Goal: Task Accomplishment & Management: Use online tool/utility

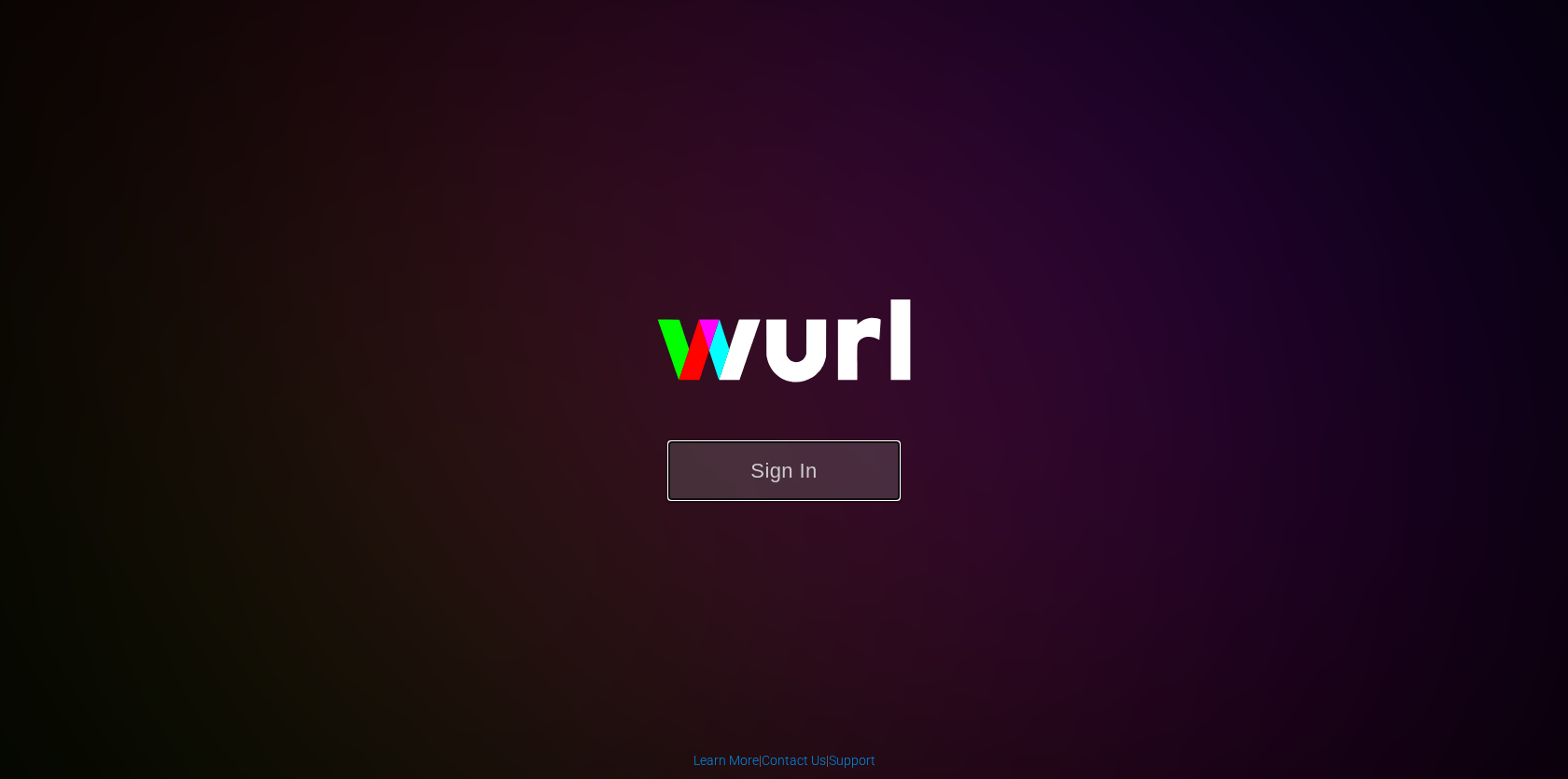
click at [820, 454] on button "Sign In" at bounding box center [784, 470] width 233 height 60
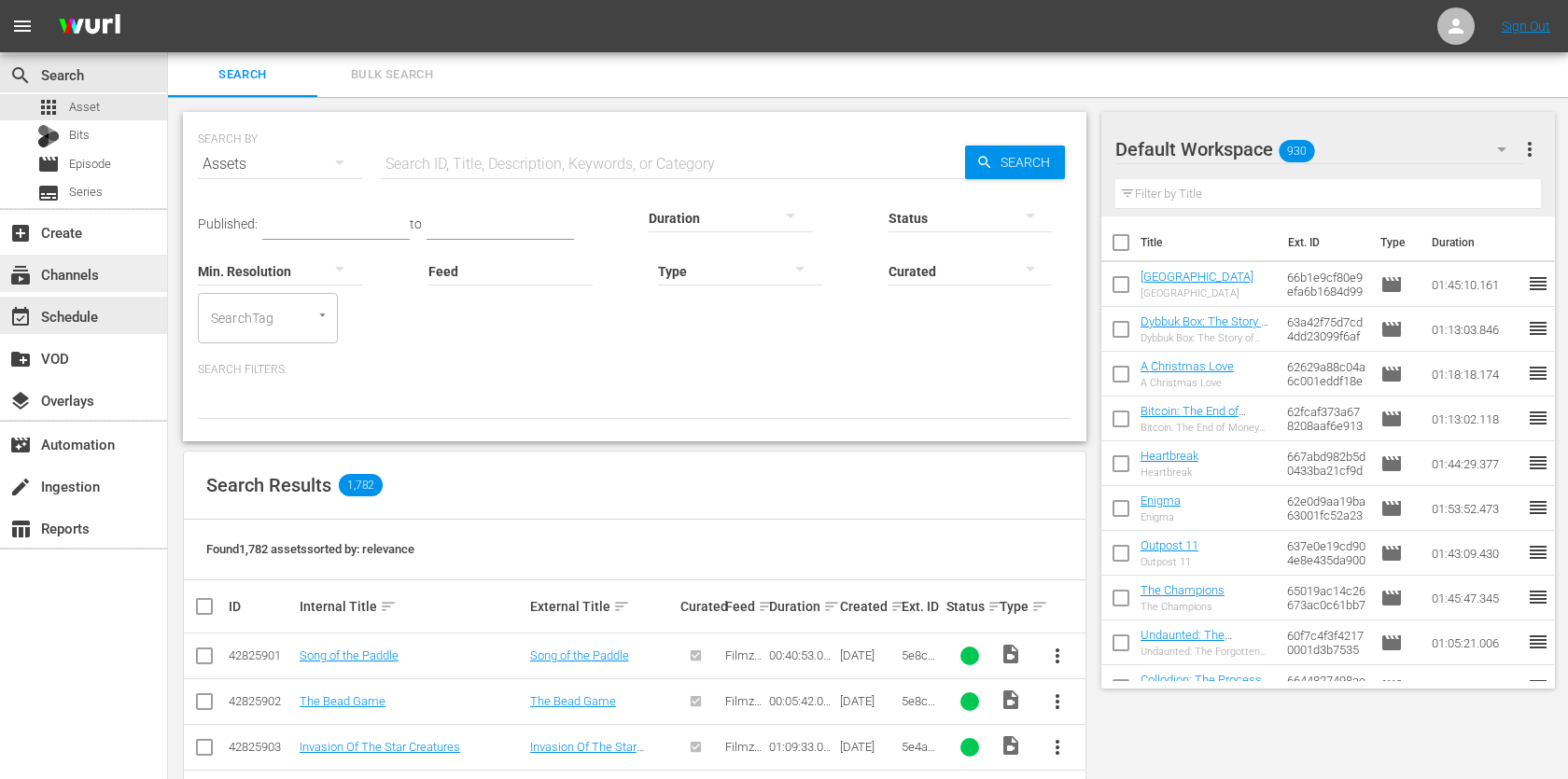
click at [126, 278] on div "subscriptions Channels" at bounding box center [84, 273] width 167 height 37
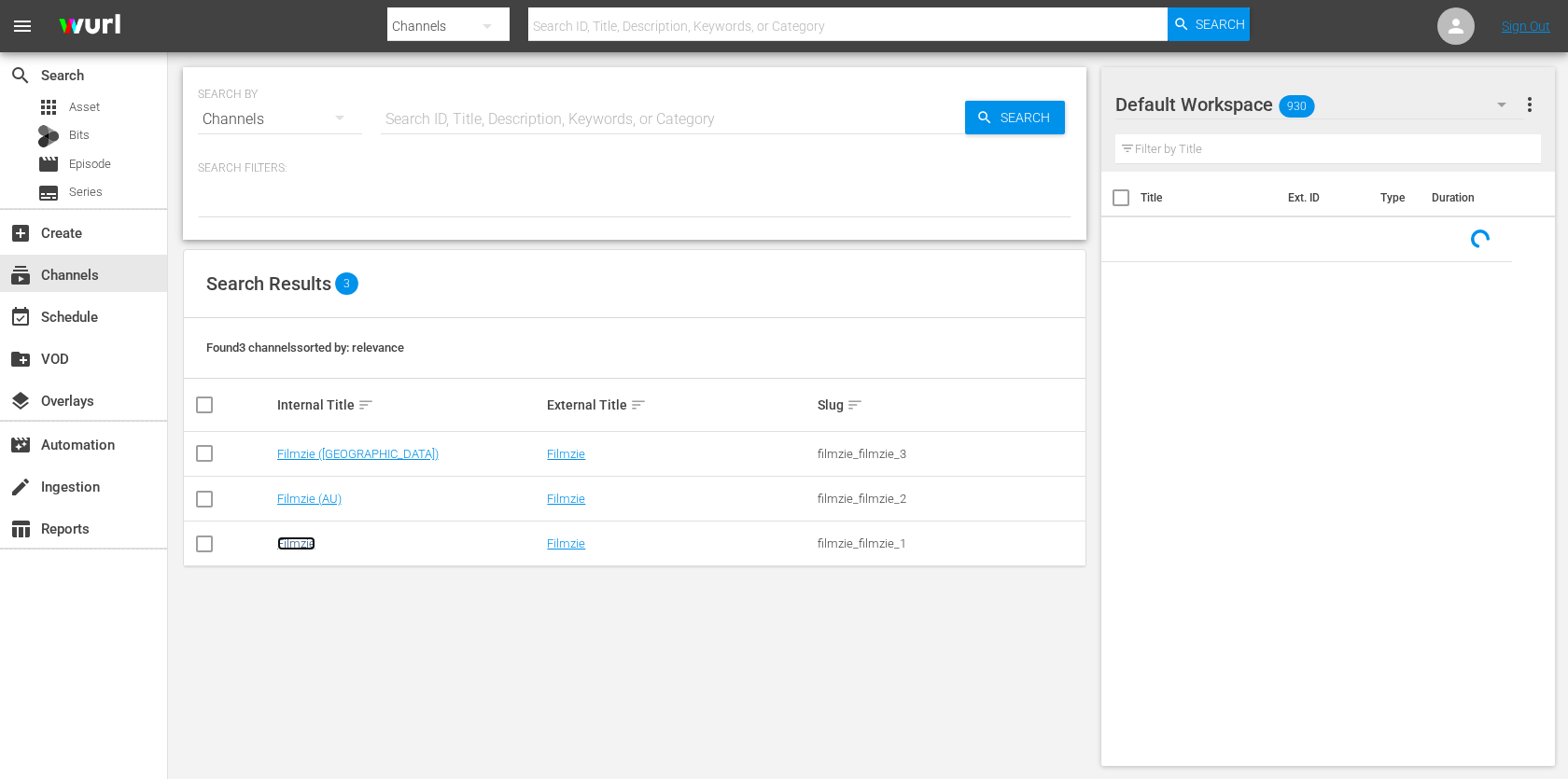
click at [304, 536] on link "Filmzie" at bounding box center [295, 543] width 38 height 14
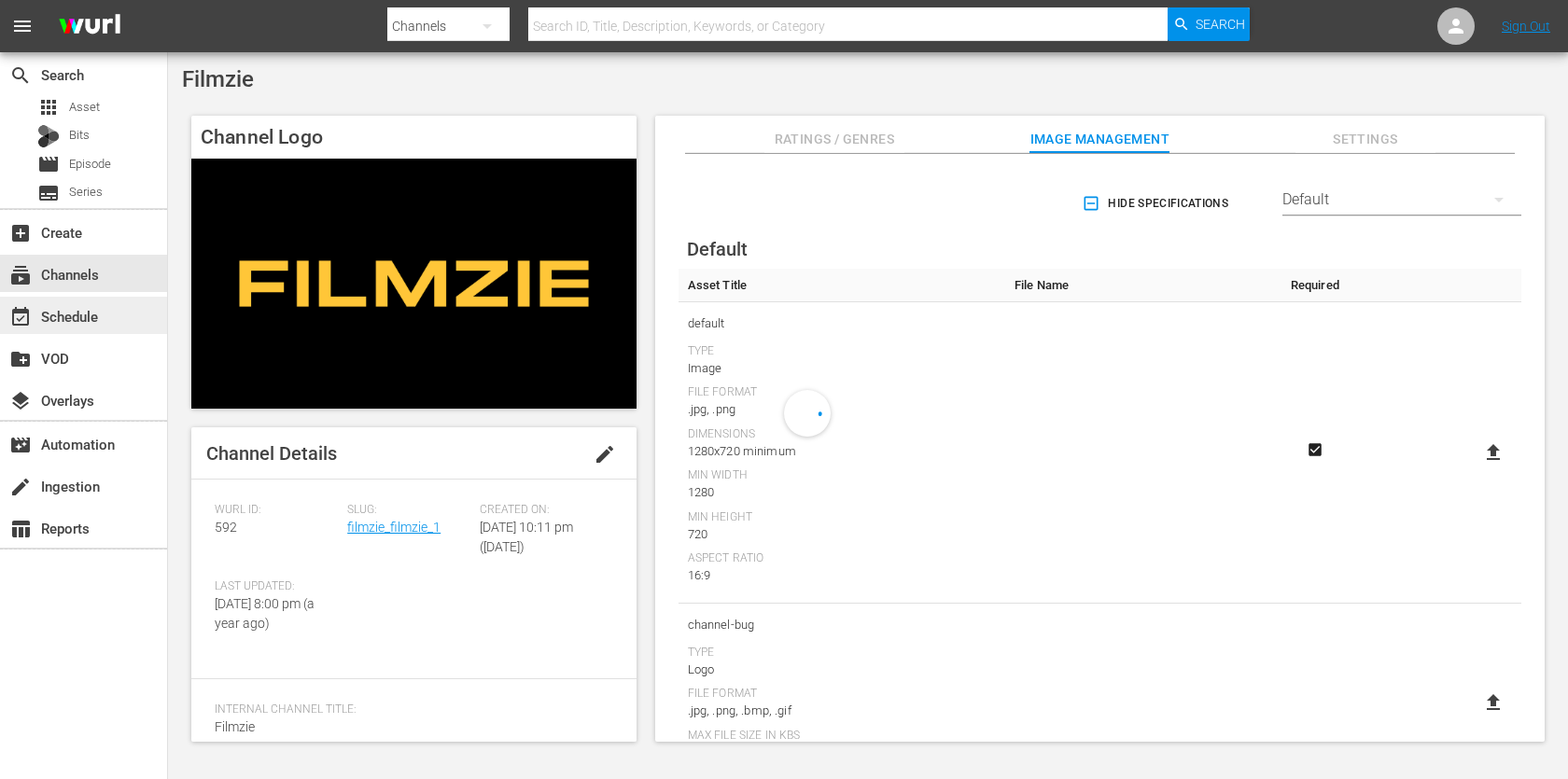
click at [83, 322] on div "event_available Schedule" at bounding box center [52, 313] width 105 height 17
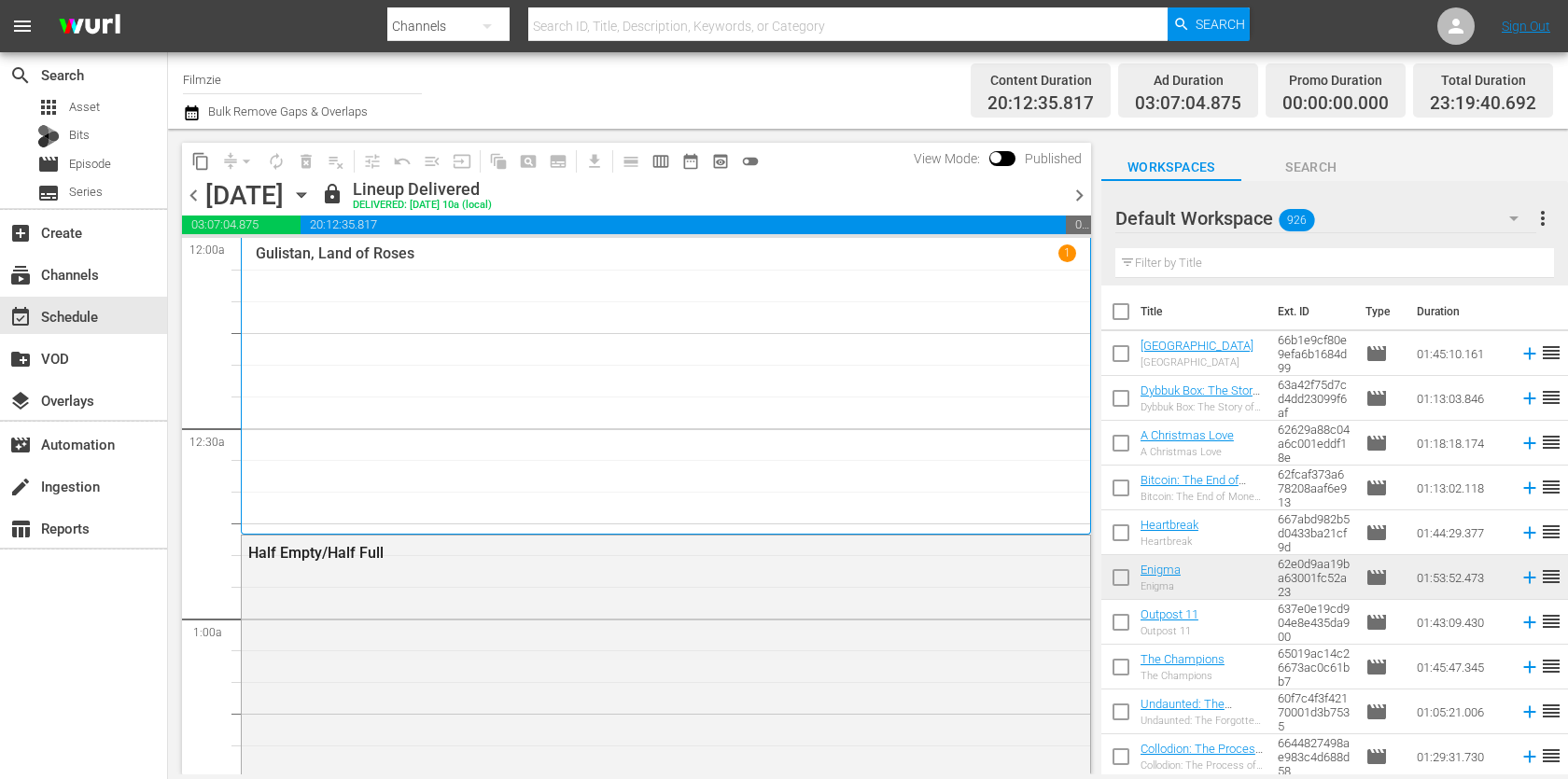
click at [190, 107] on icon "button" at bounding box center [190, 113] width 13 height 15
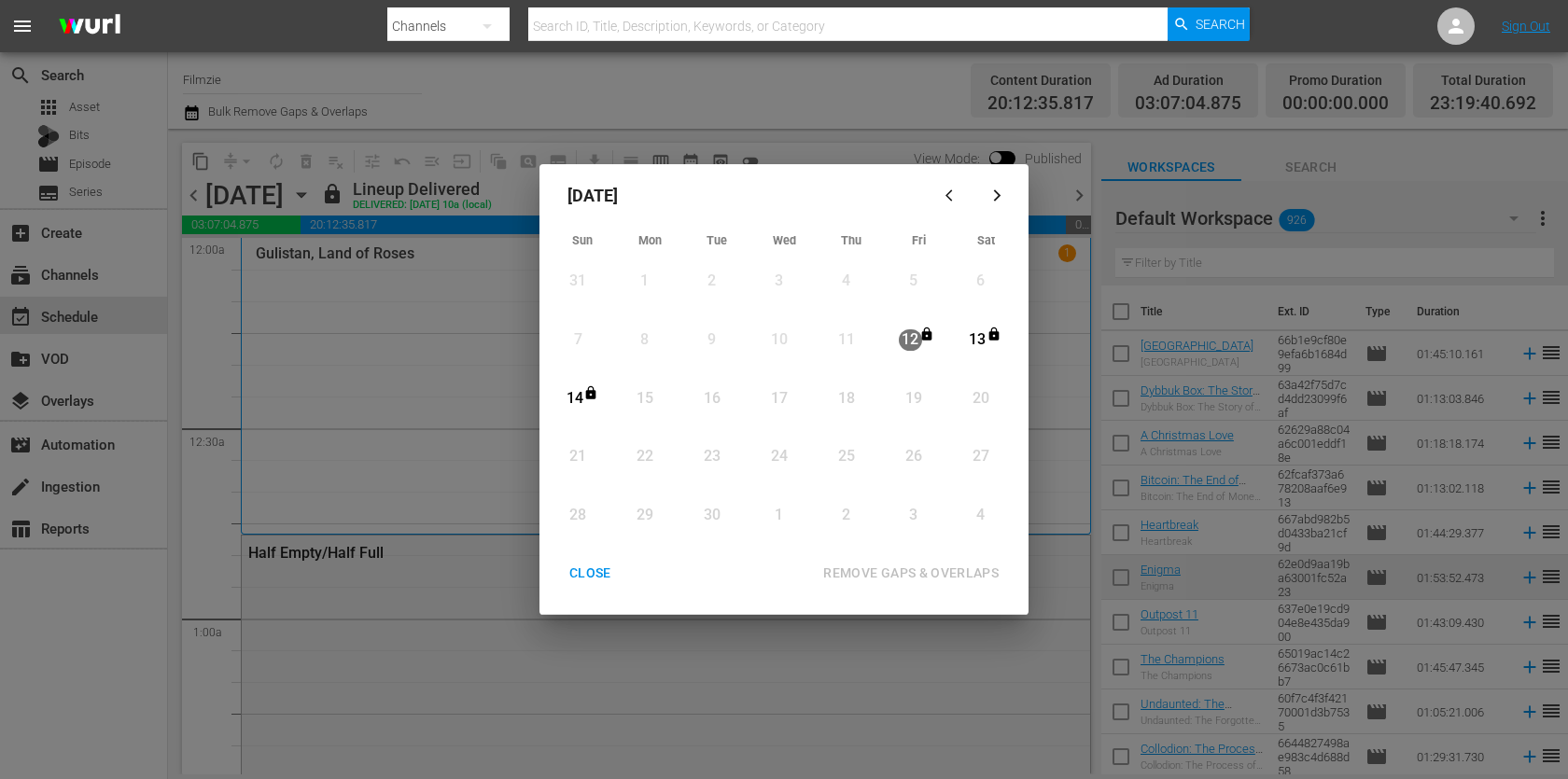
click at [594, 564] on div "CLOSE" at bounding box center [590, 573] width 72 height 23
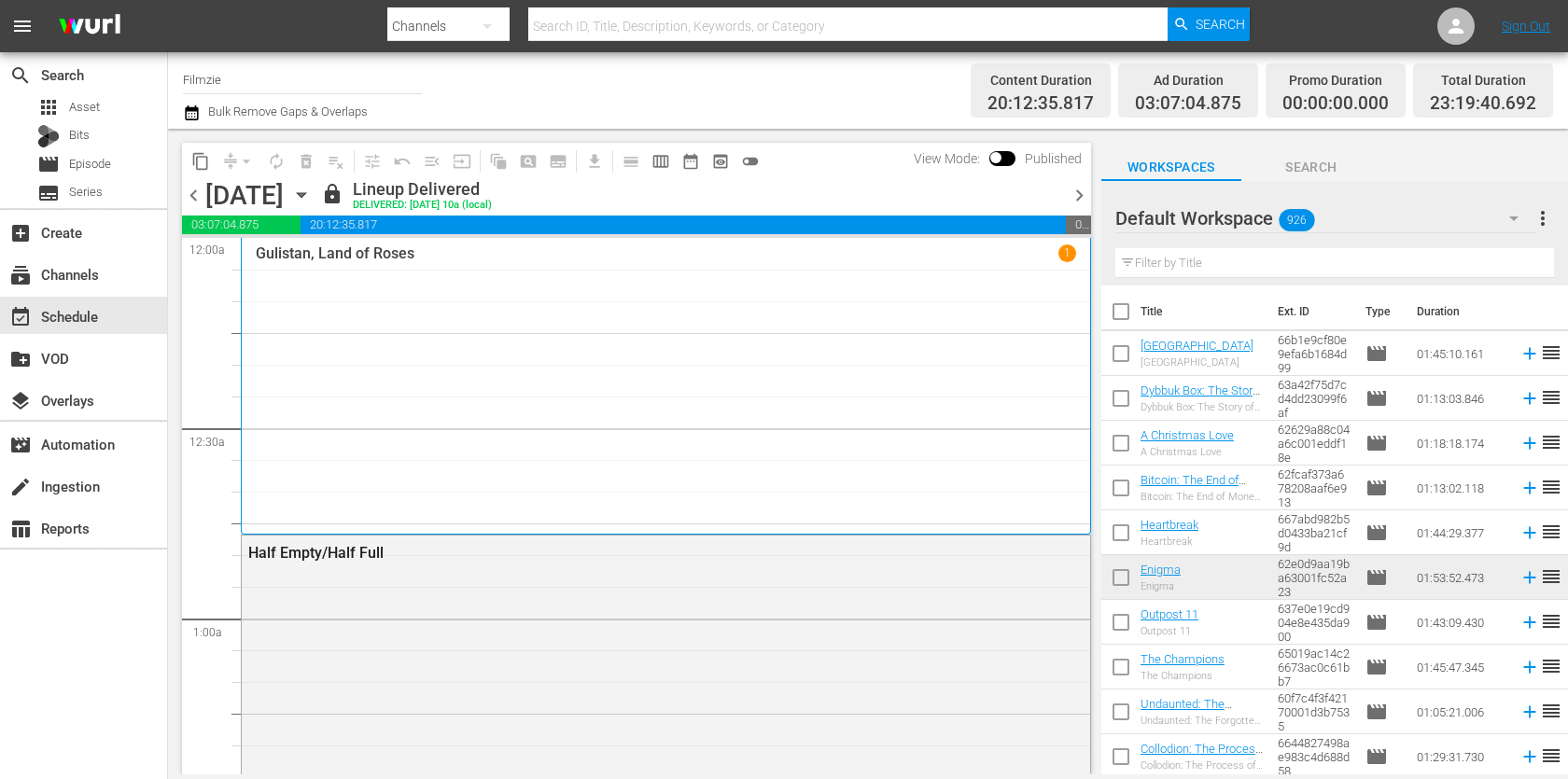
click at [305, 196] on icon "button" at bounding box center [300, 195] width 9 height 5
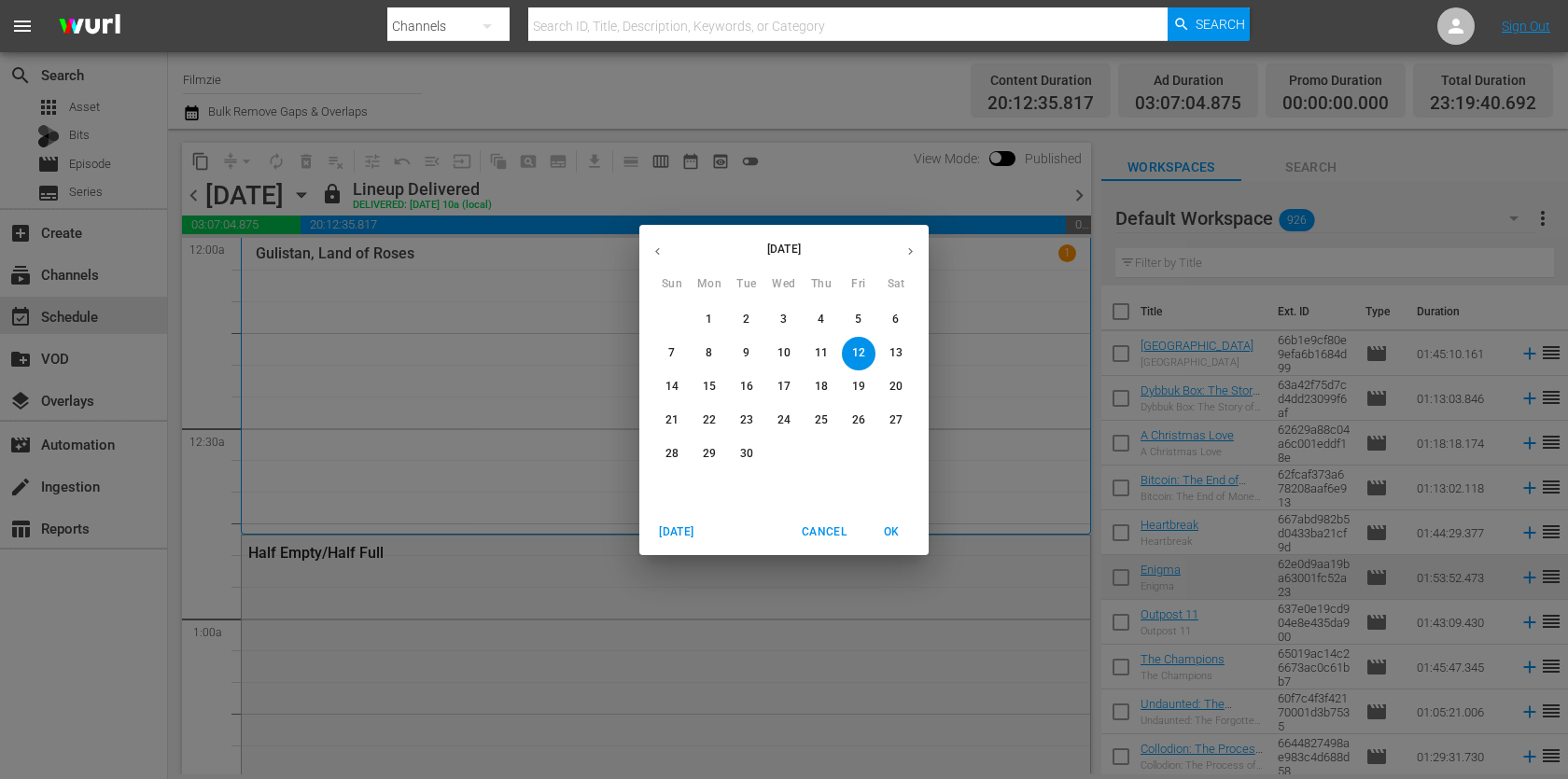
click at [705, 382] on p "15" at bounding box center [708, 387] width 13 height 16
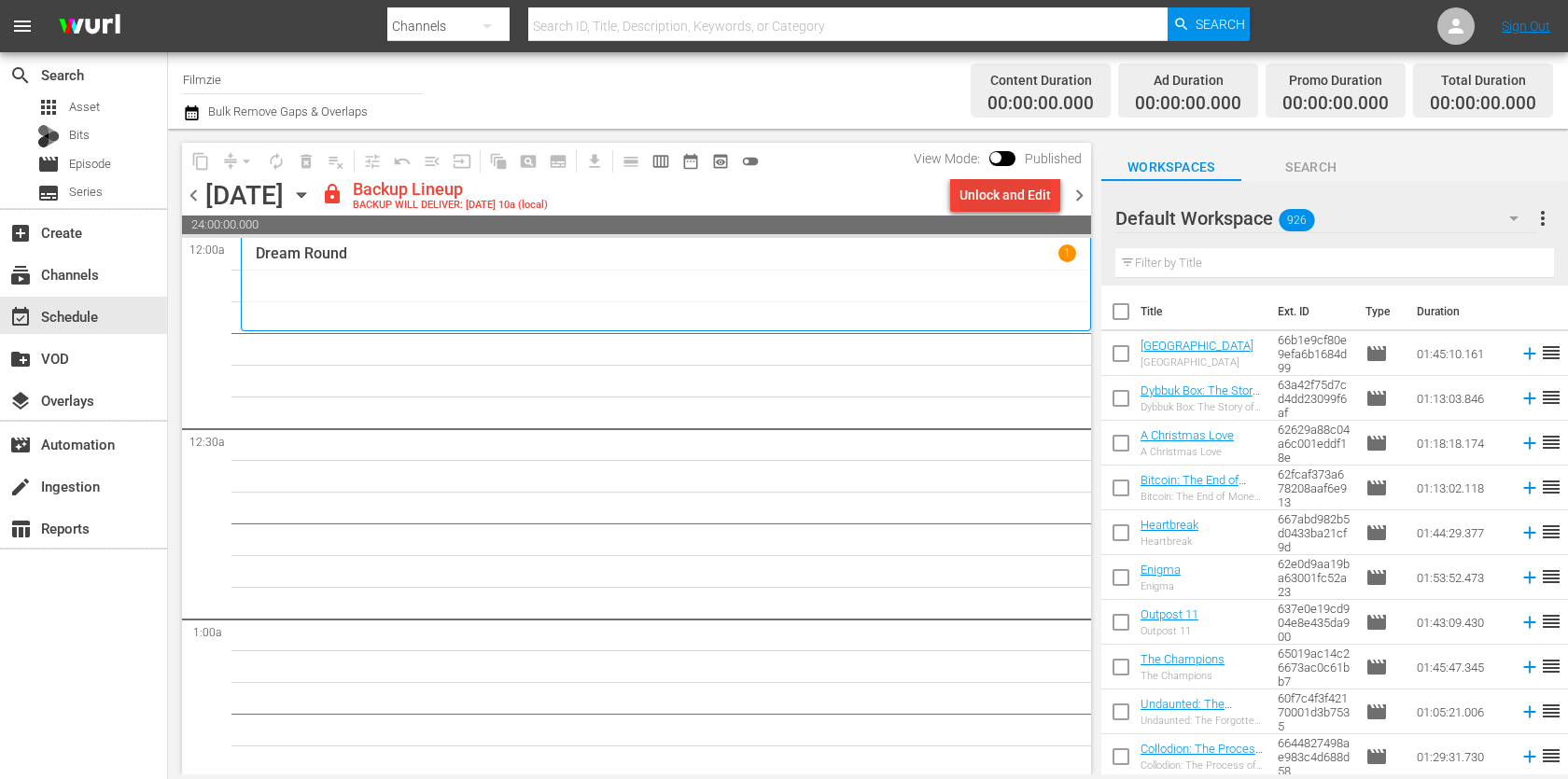
click at [993, 201] on div "Unlock and Edit" at bounding box center [1005, 194] width 91 height 34
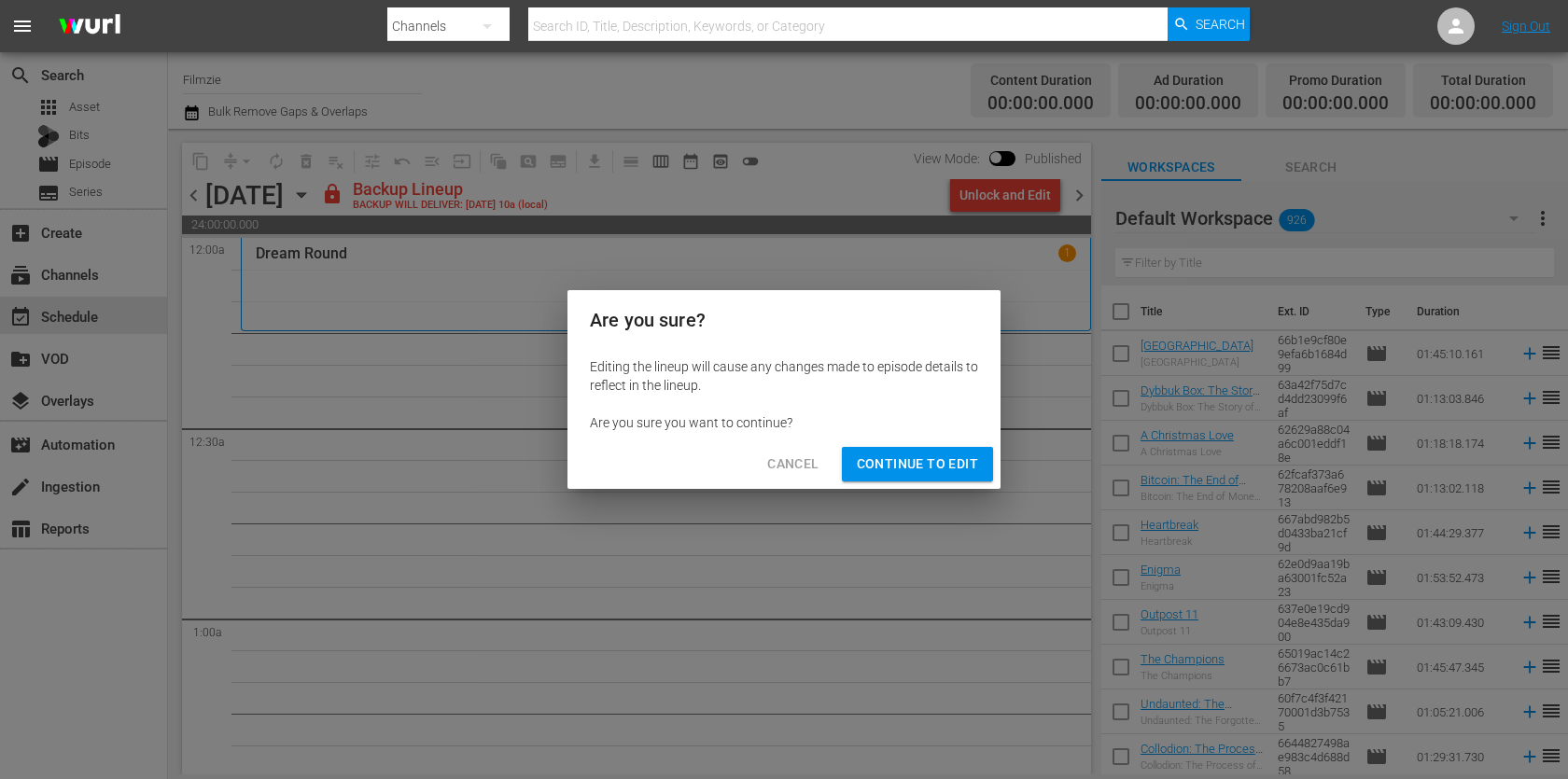
click at [966, 454] on span "Continue to Edit" at bounding box center [917, 464] width 121 height 23
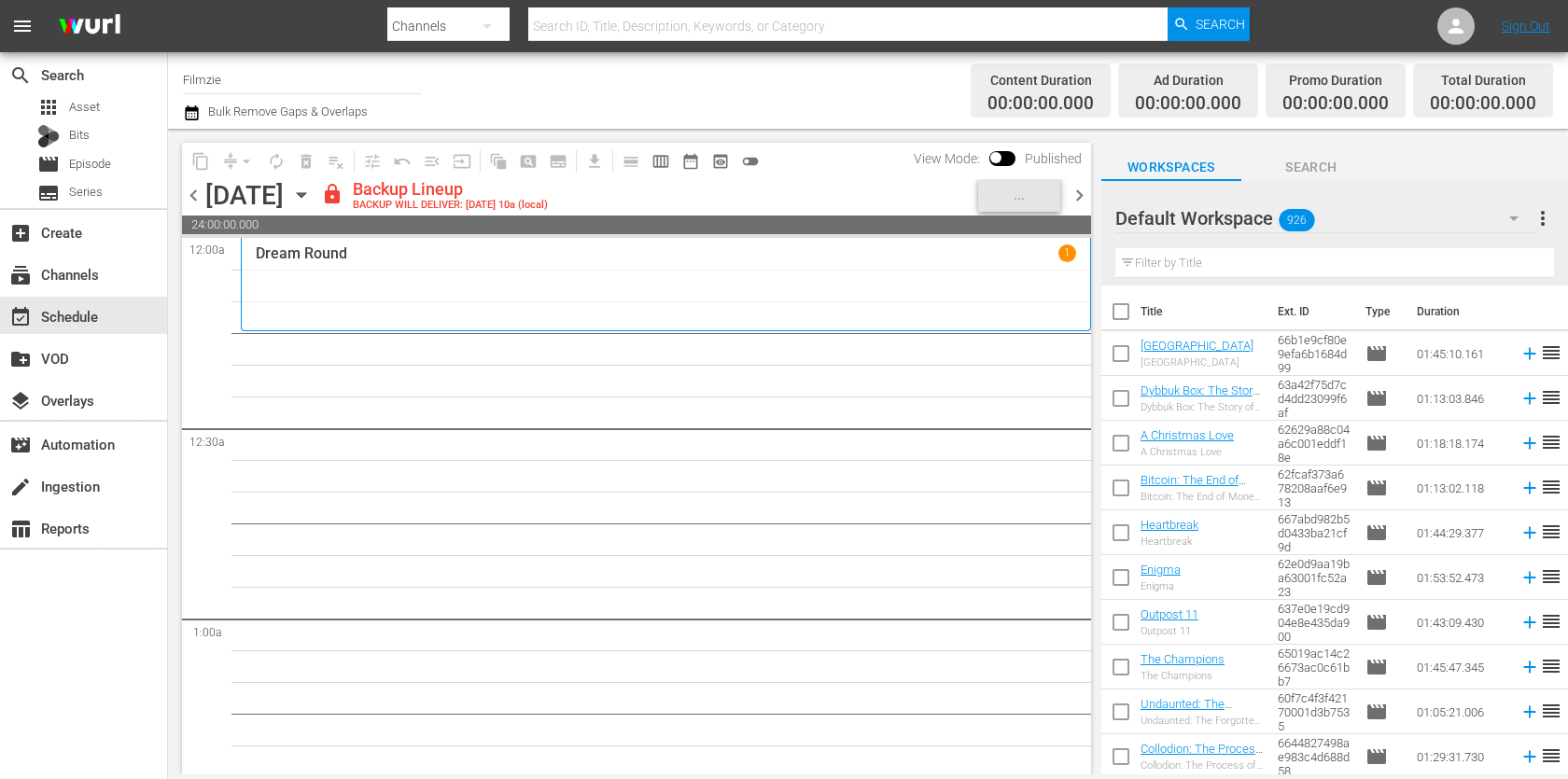
click at [1203, 255] on input "text" at bounding box center [1334, 262] width 438 height 30
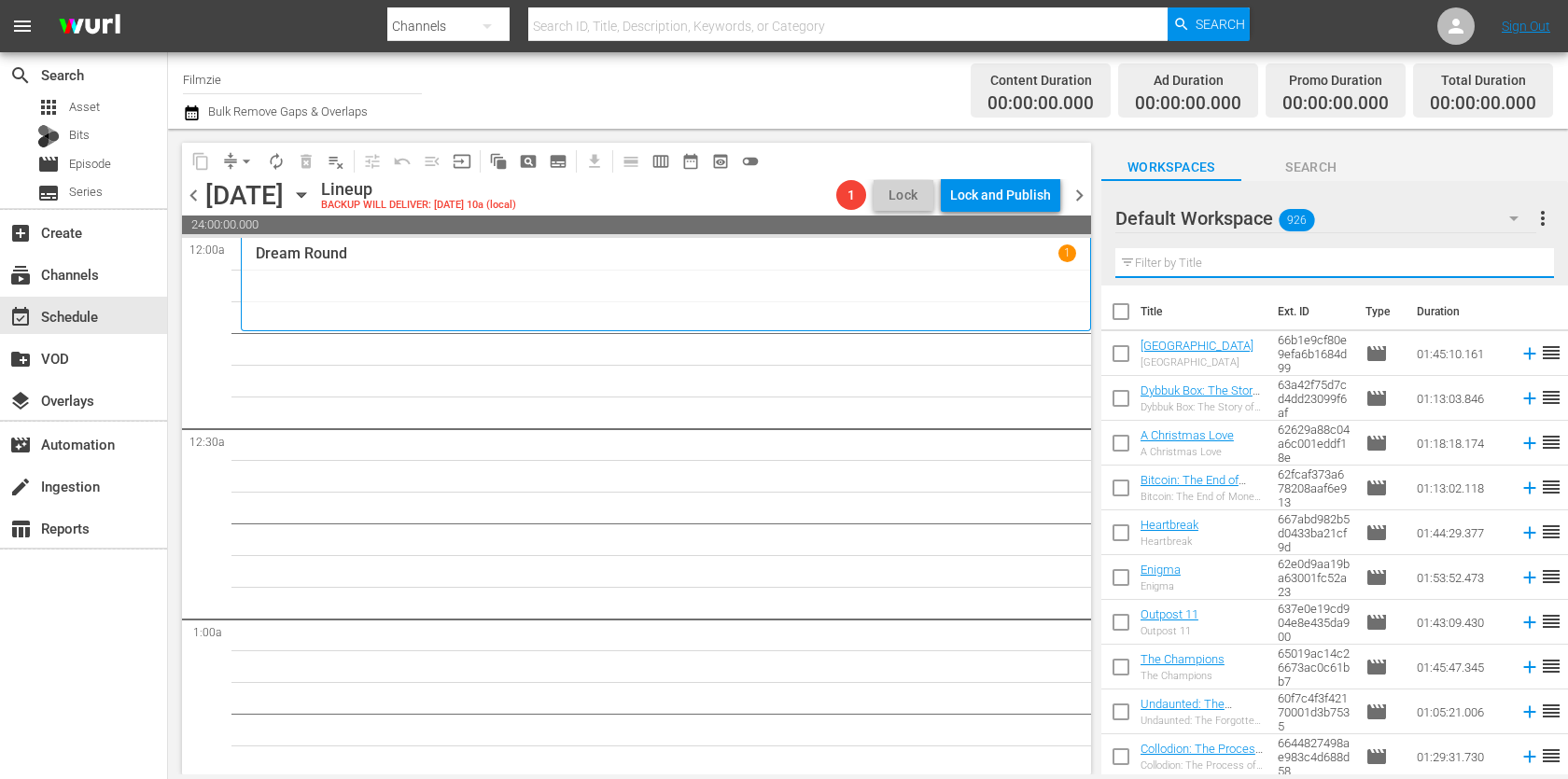
paste input "12 Days with God"
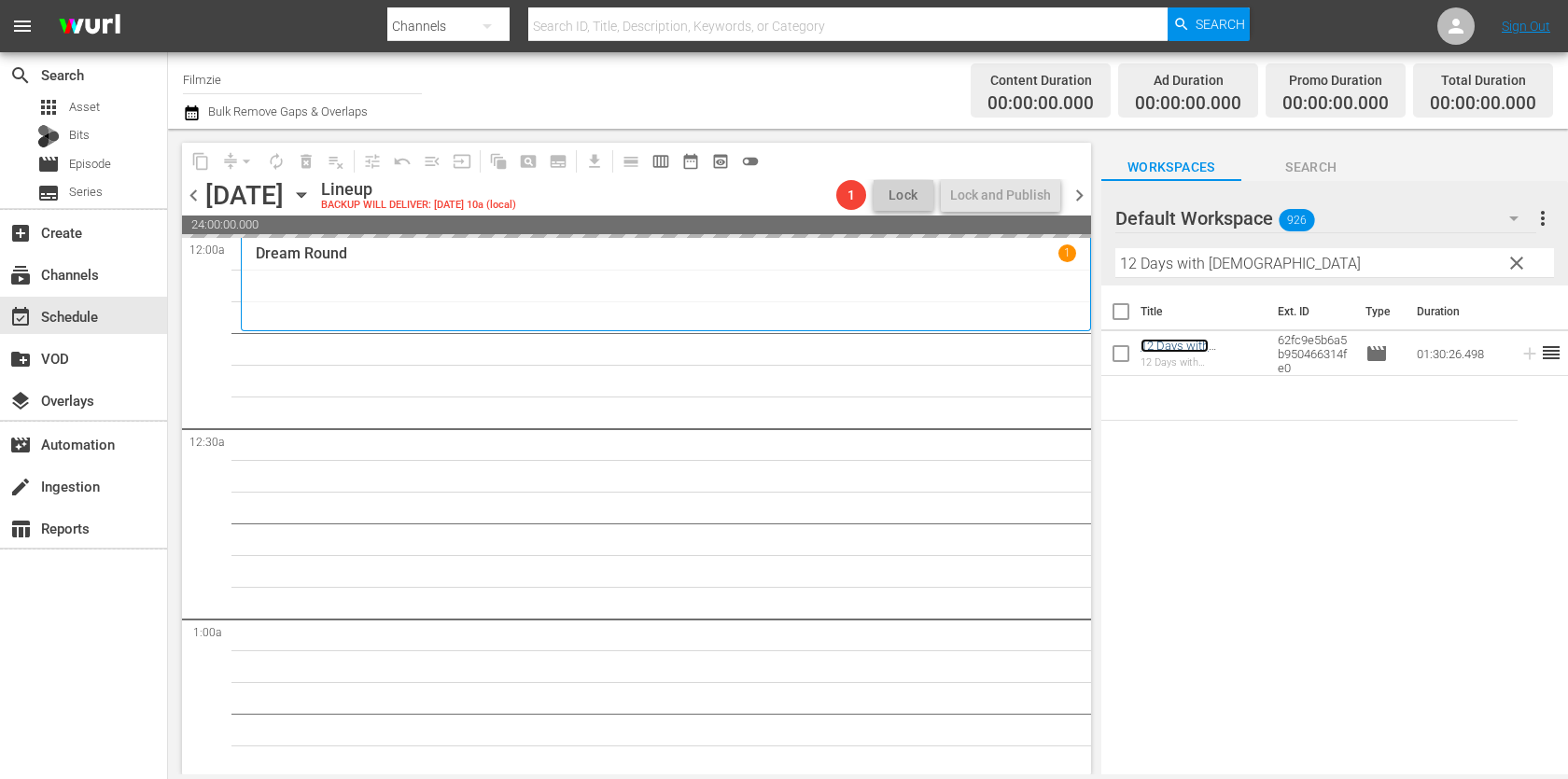
click at [1304, 270] on input "12 Days with God" at bounding box center [1334, 262] width 438 height 30
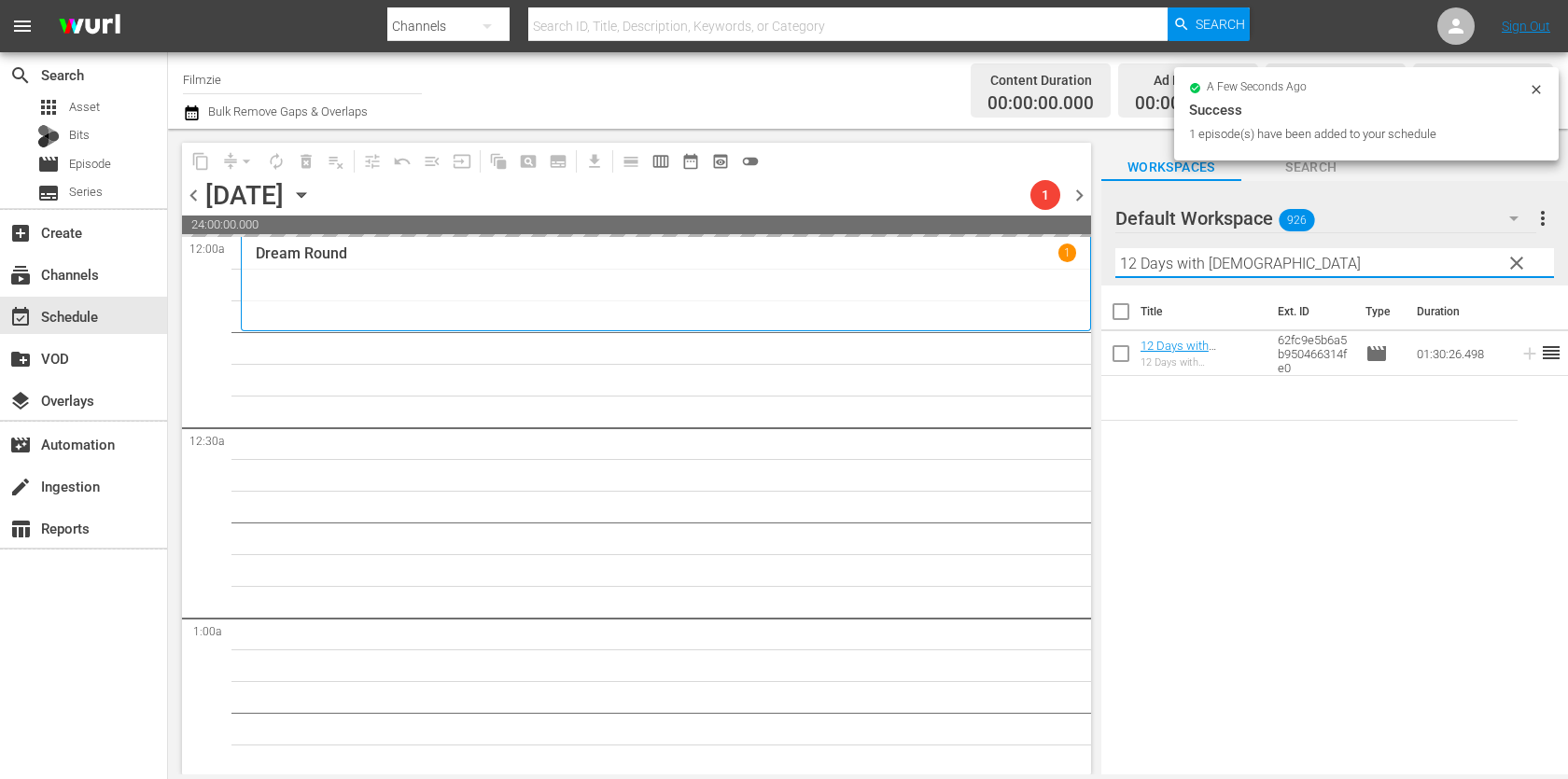
click at [1304, 270] on input "12 Days with God" at bounding box center [1334, 262] width 438 height 30
paste input "Raven"
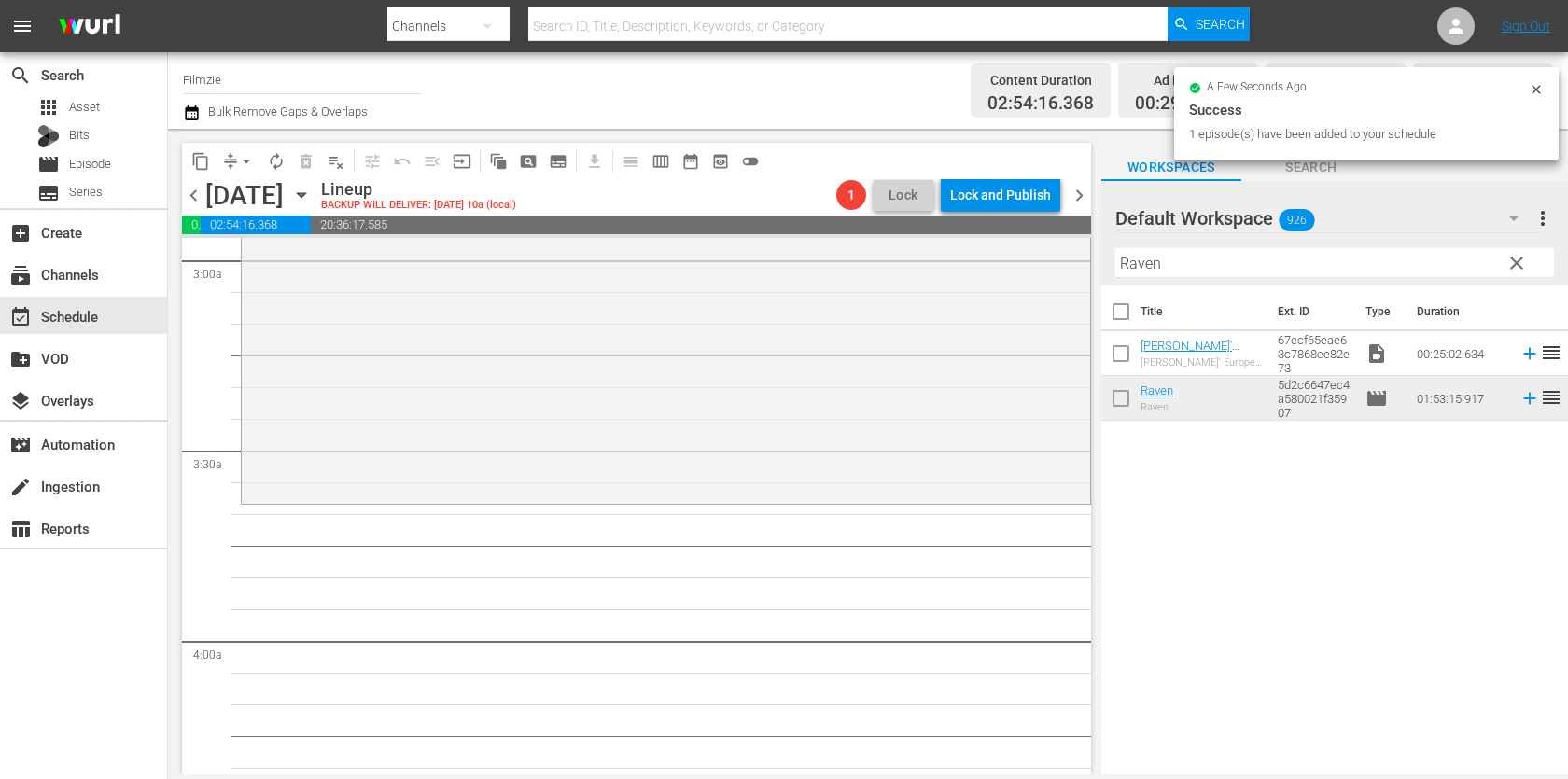
scroll to position [1120, 0]
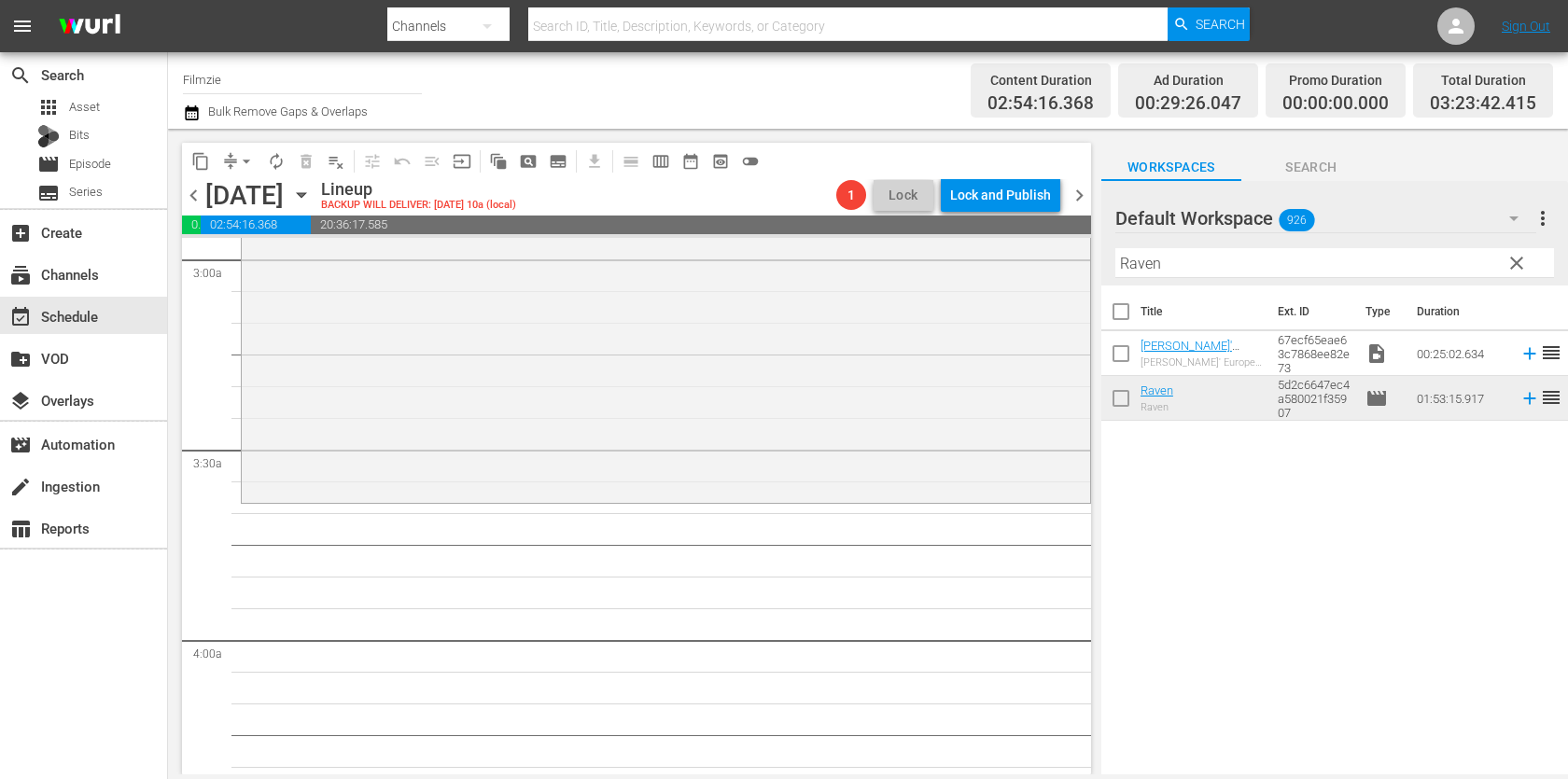
click at [1243, 257] on input "Raven" at bounding box center [1334, 262] width 438 height 30
paste input "A Father's Fight"
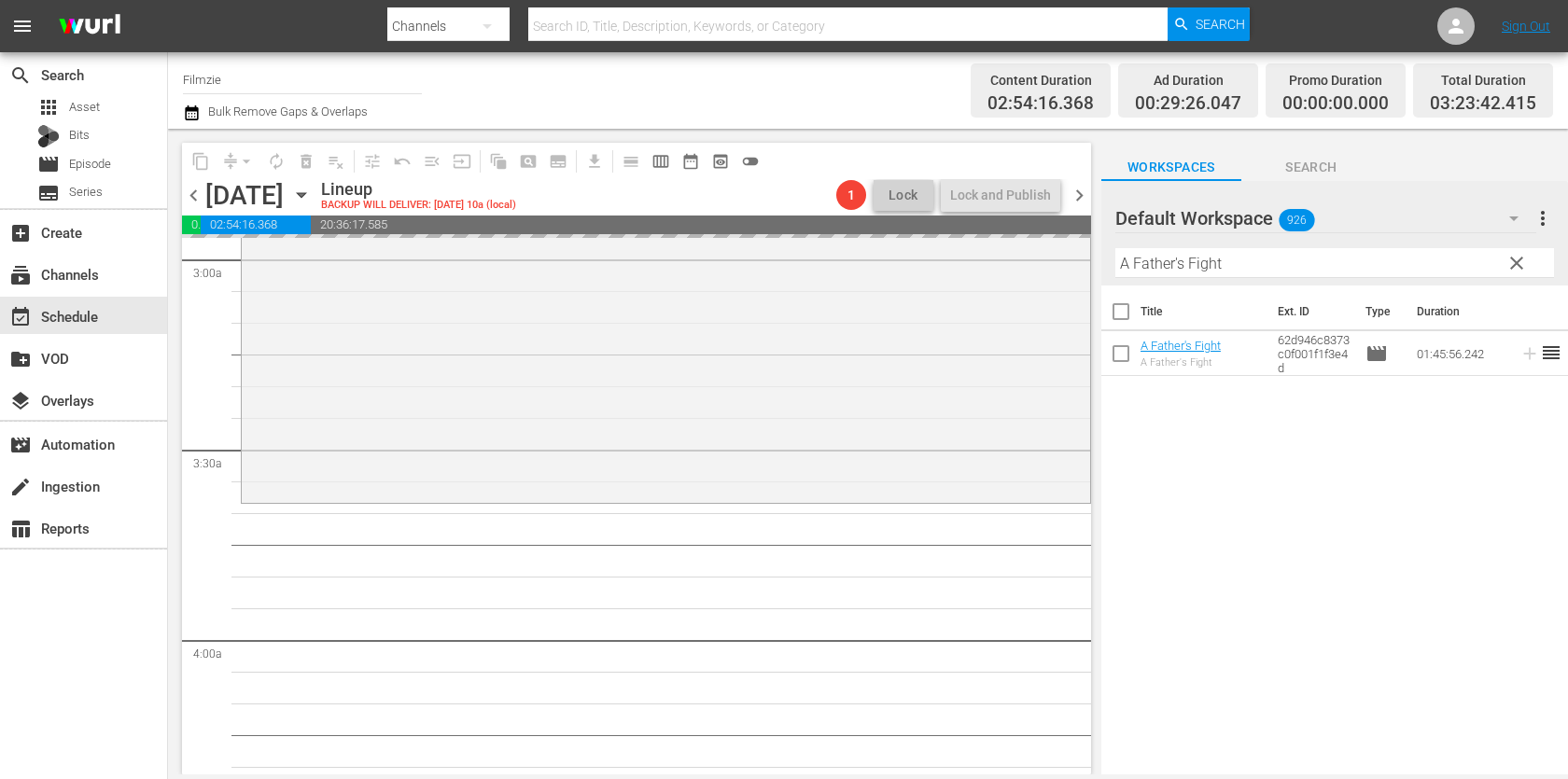
drag, startPoint x: 1168, startPoint y: 337, endPoint x: 1133, endPoint y: 11, distance: 327.9
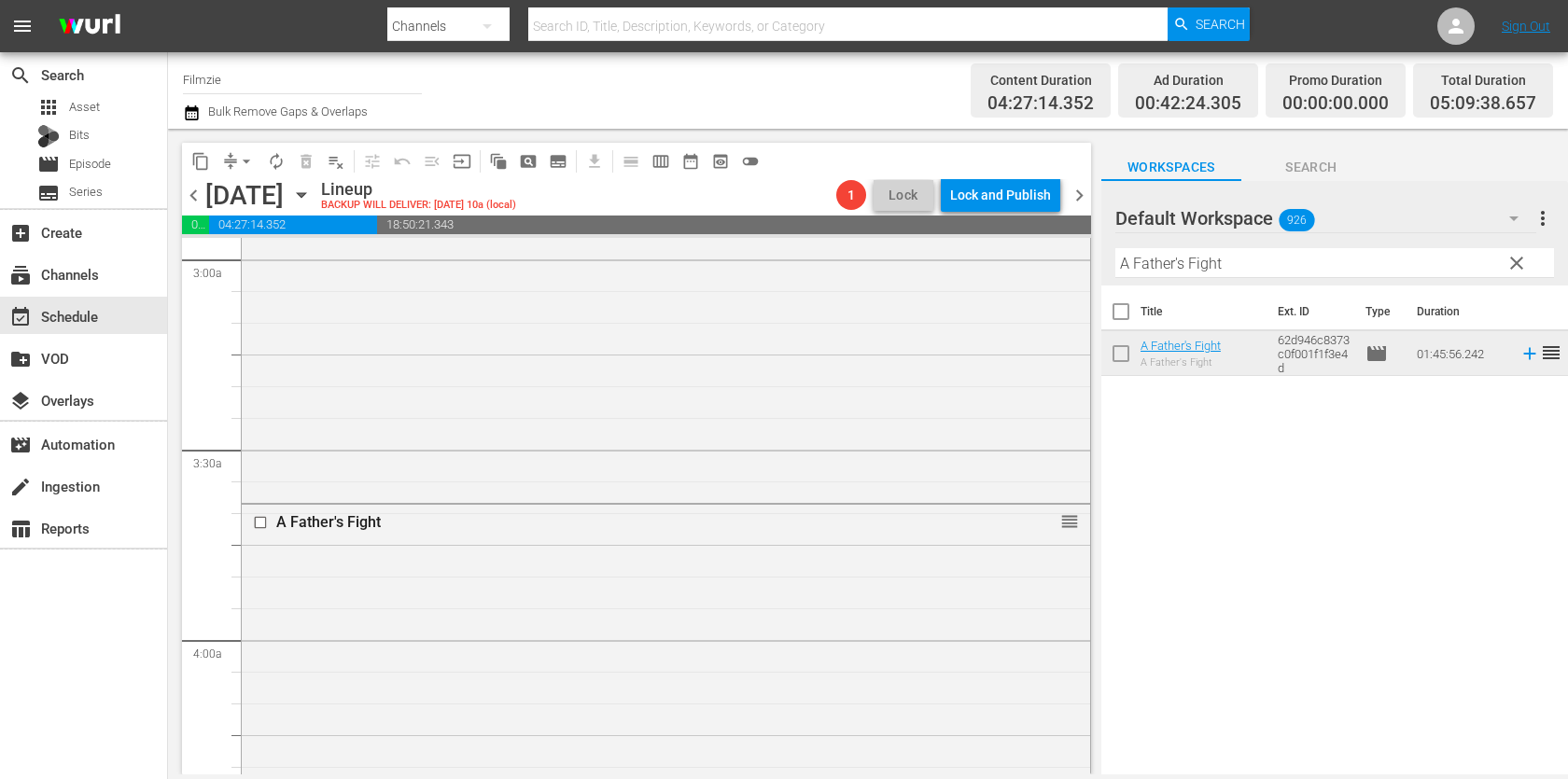
click at [1269, 254] on input "A Father's Fight" at bounding box center [1334, 262] width 438 height 30
paste input "Star Is Born"
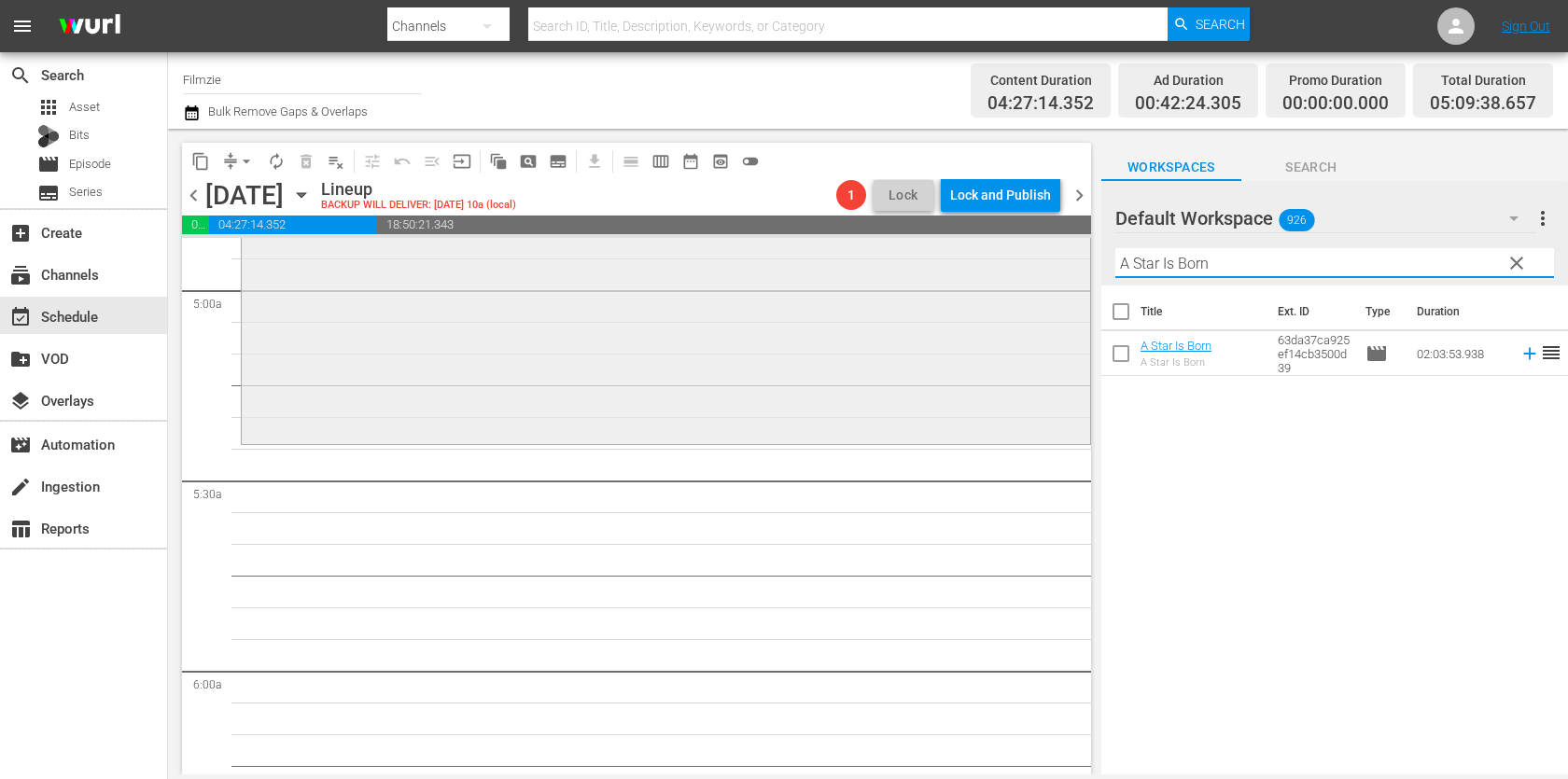
scroll to position [1854, 0]
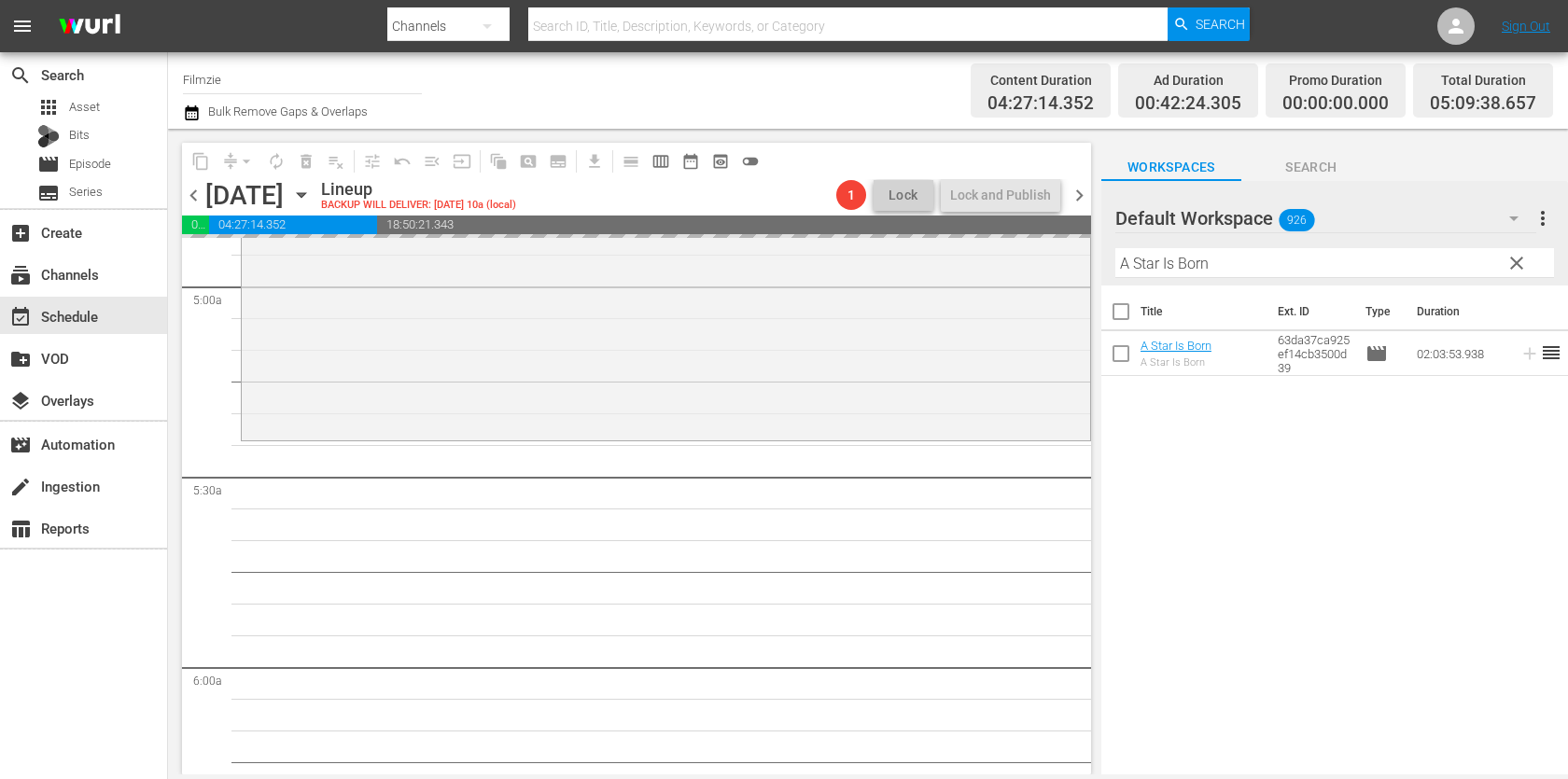
drag, startPoint x: 1195, startPoint y: 339, endPoint x: 1094, endPoint y: 1, distance: 352.8
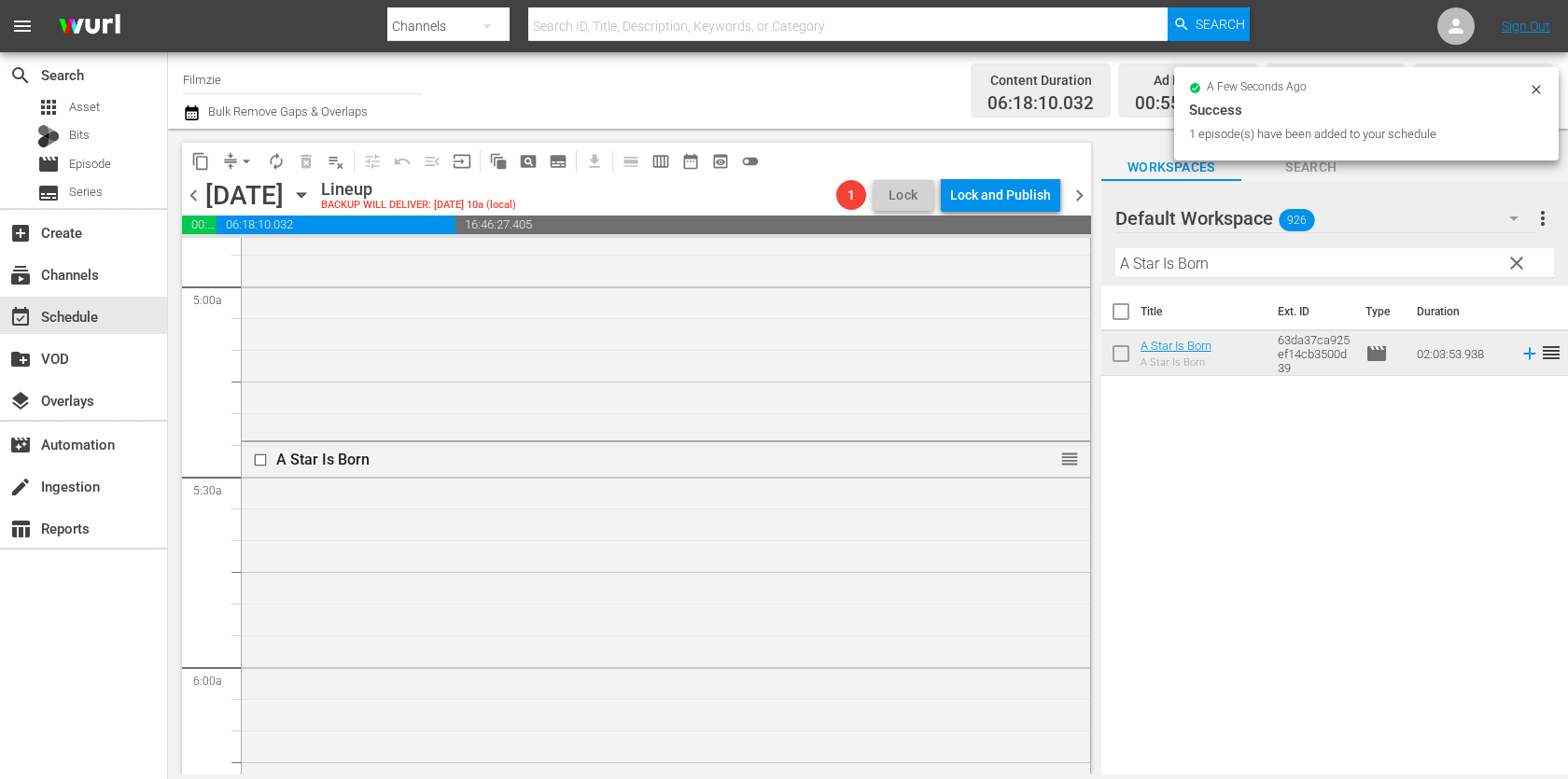
click at [1279, 265] on input "A Star Is Born" at bounding box center [1334, 262] width 438 height 30
paste input "Changing Channels"
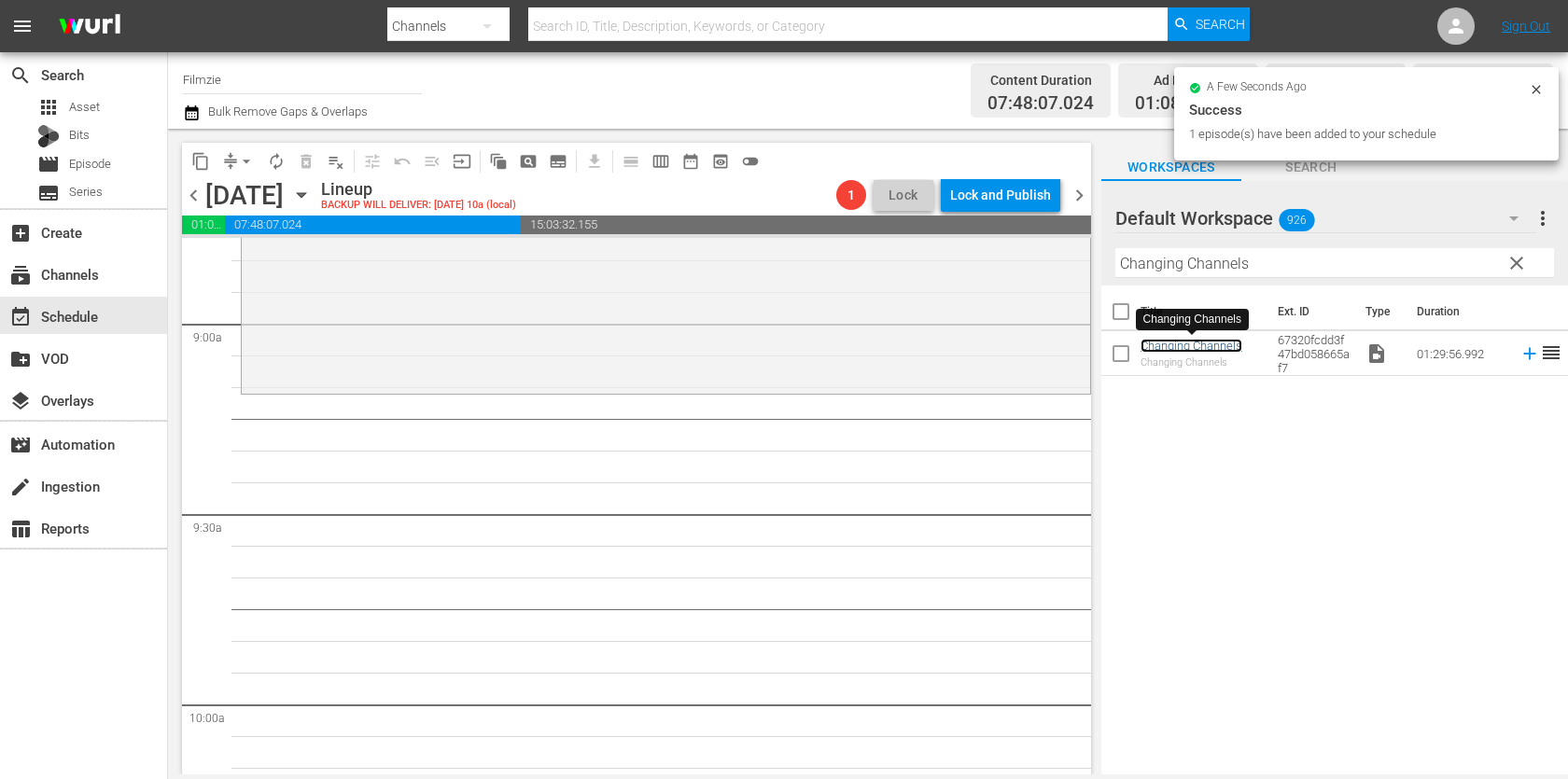
scroll to position [3350, 0]
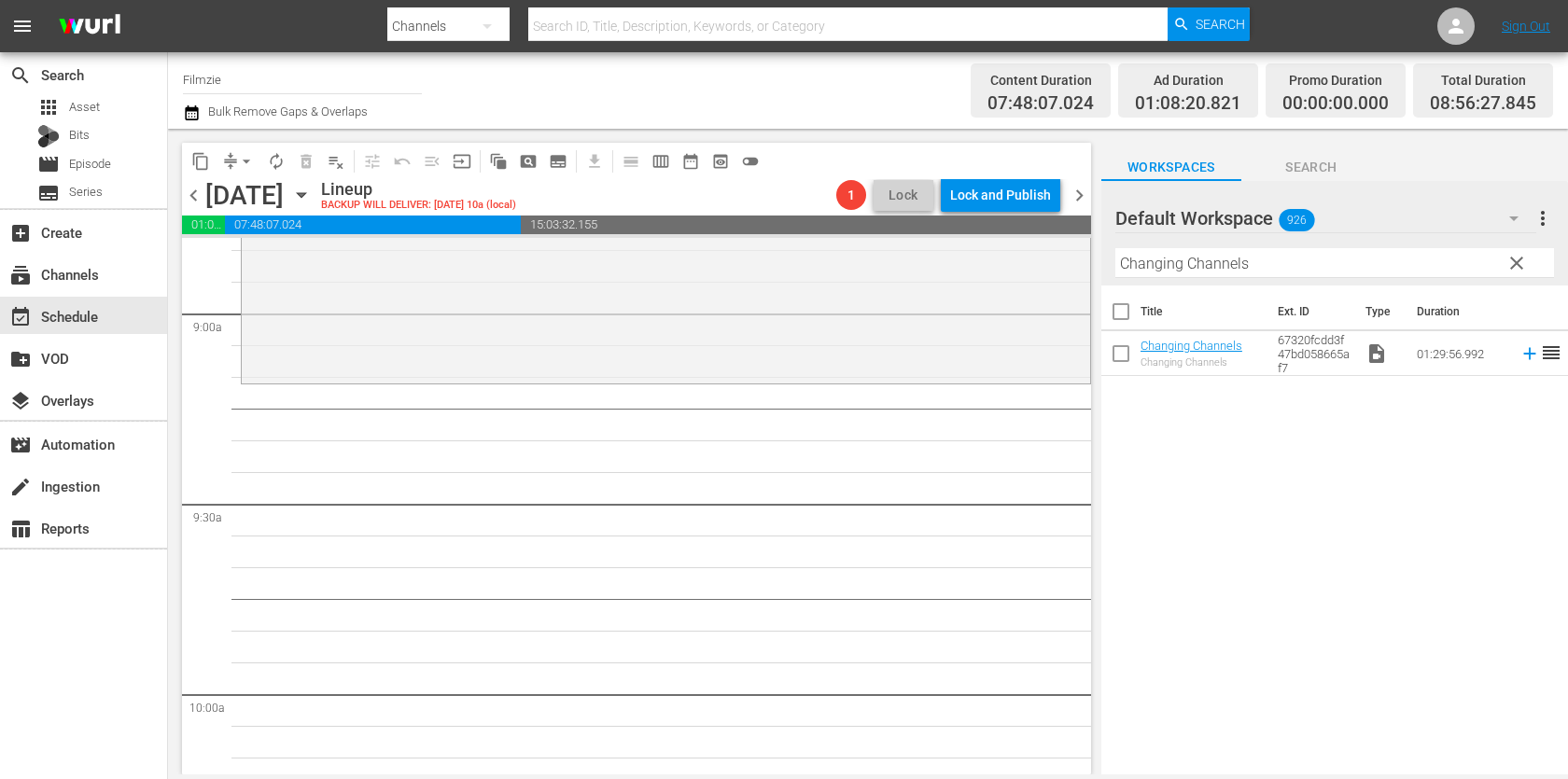
drag, startPoint x: 1168, startPoint y: 352, endPoint x: 1062, endPoint y: 21, distance: 347.6
click at [1162, 271] on input "Changing Channels" at bounding box center [1334, 262] width 438 height 30
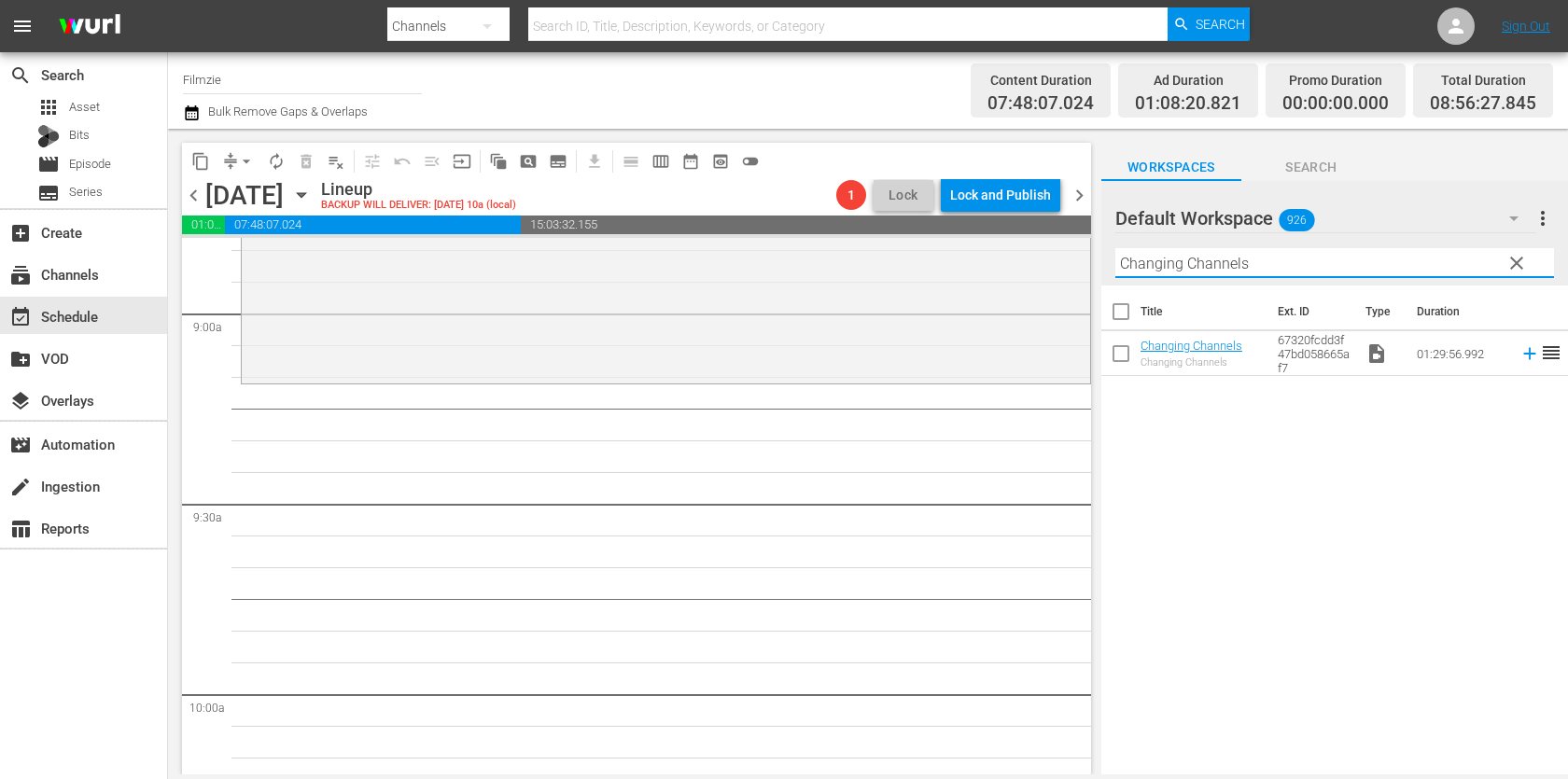
paste input "The Story of Art in America 2.6"
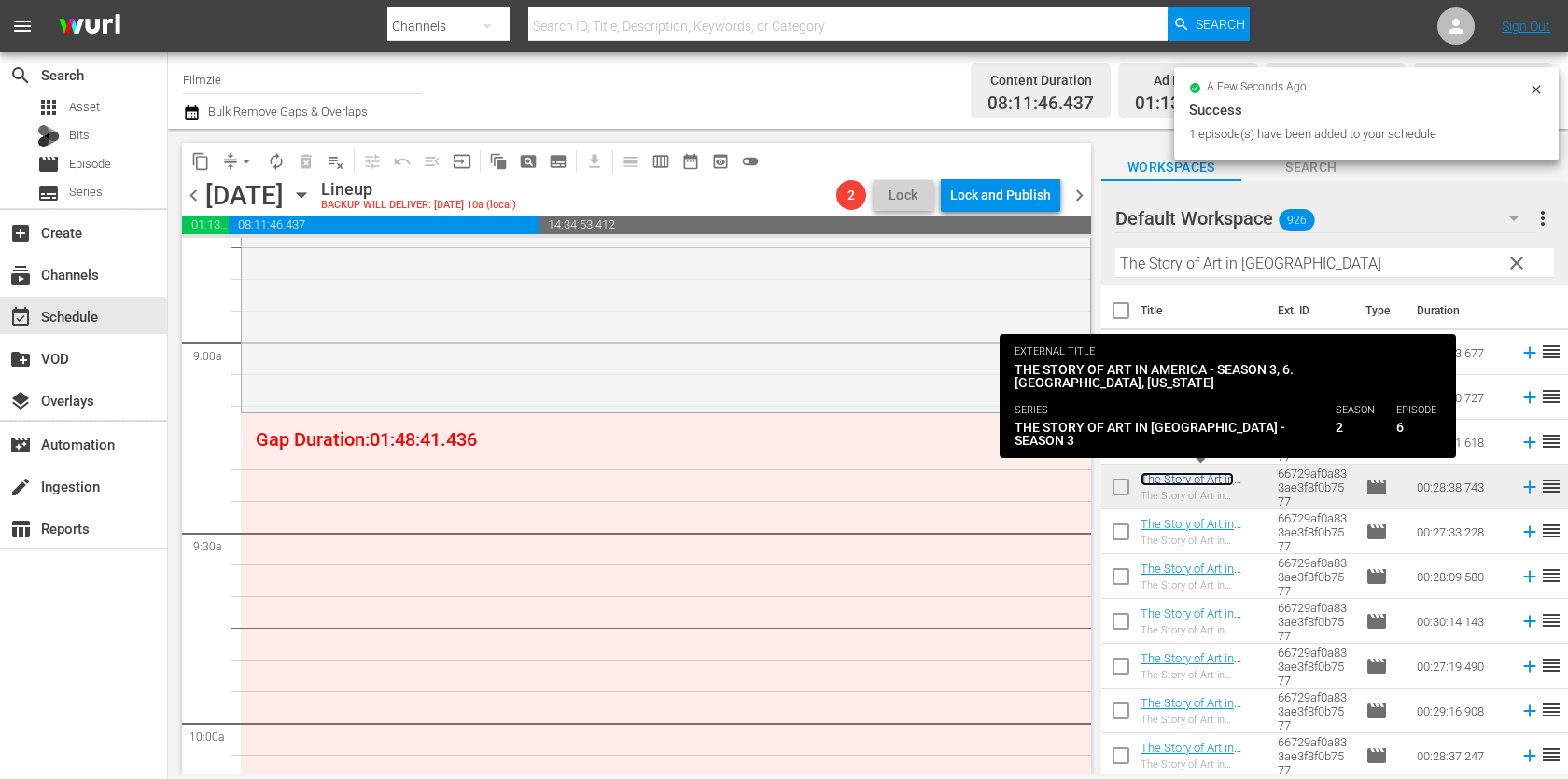
scroll to position [3306, 0]
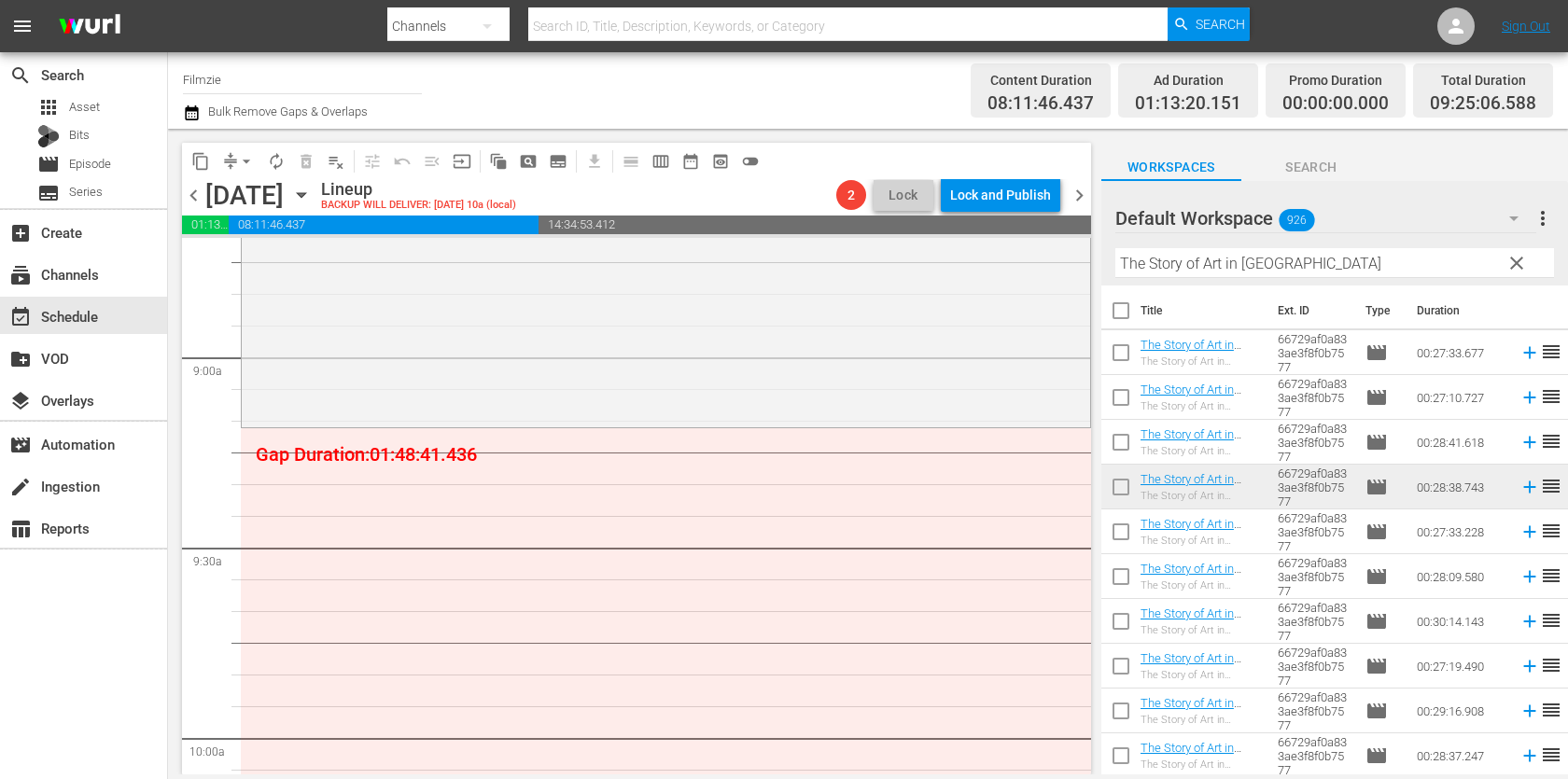
drag, startPoint x: 1184, startPoint y: 473, endPoint x: 991, endPoint y: 11, distance: 500.7
click at [1183, 261] on input "The Story of Art in [GEOGRAPHIC_DATA]" at bounding box center [1334, 262] width 438 height 30
paste input "HE FRUIT HUNTERS"
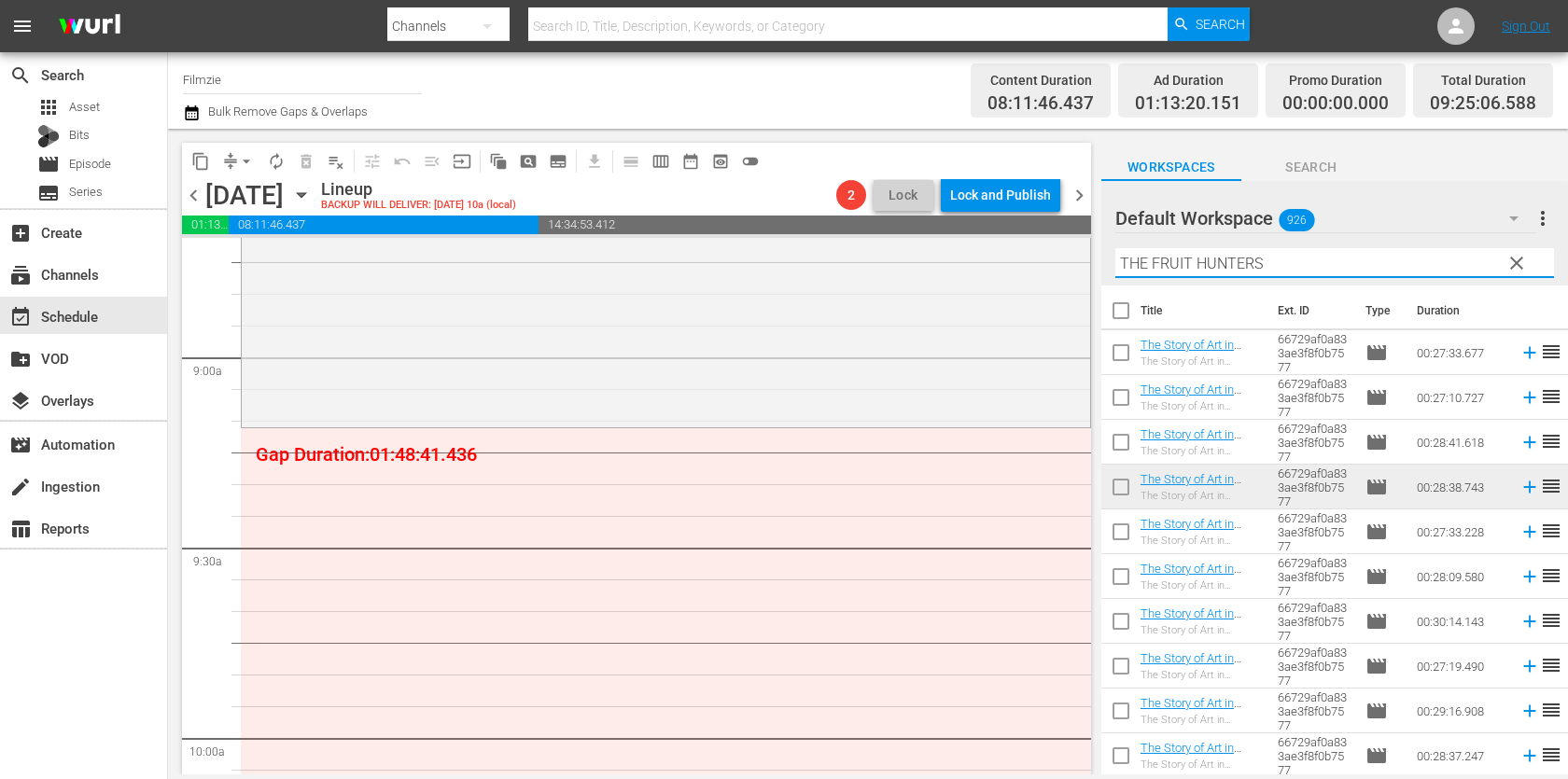
scroll to position [0, 0]
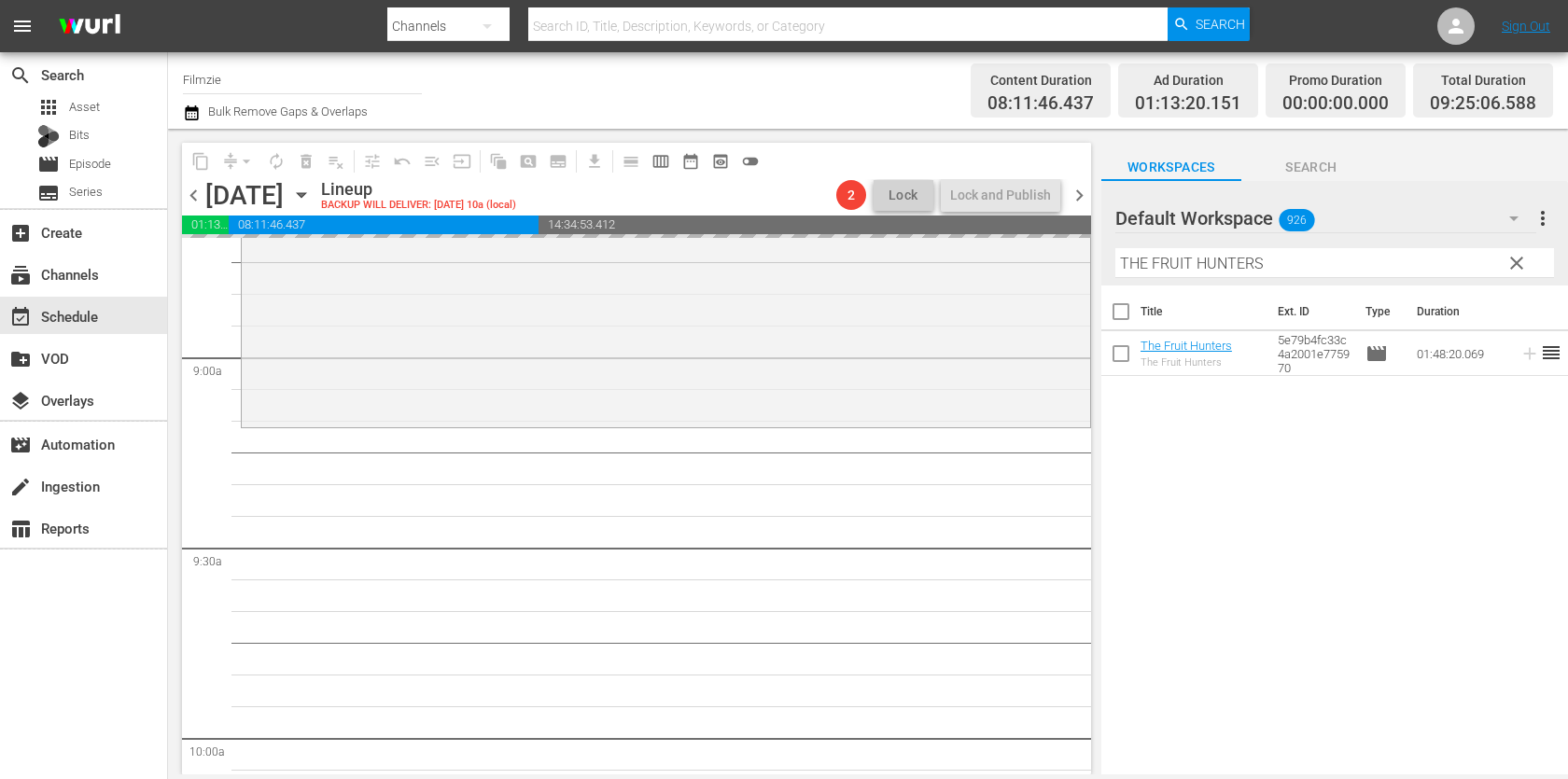
drag, startPoint x: 1170, startPoint y: 345, endPoint x: 1142, endPoint y: 1, distance: 345.1
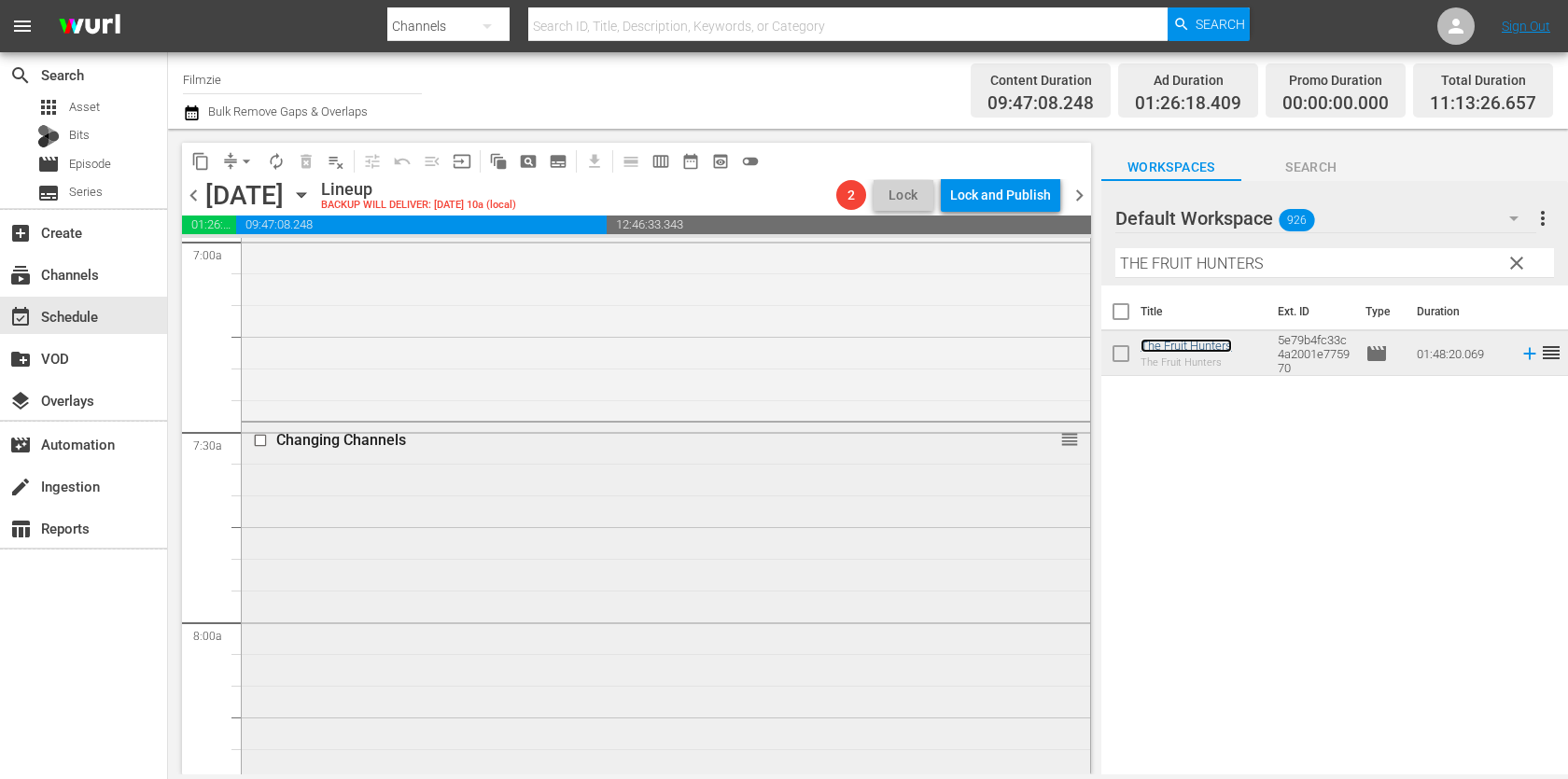
scroll to position [2665, 0]
click at [1244, 256] on input "THE FRUIT HUNTERS" at bounding box center [1334, 262] width 438 height 30
paste input "Arrows of Fire"
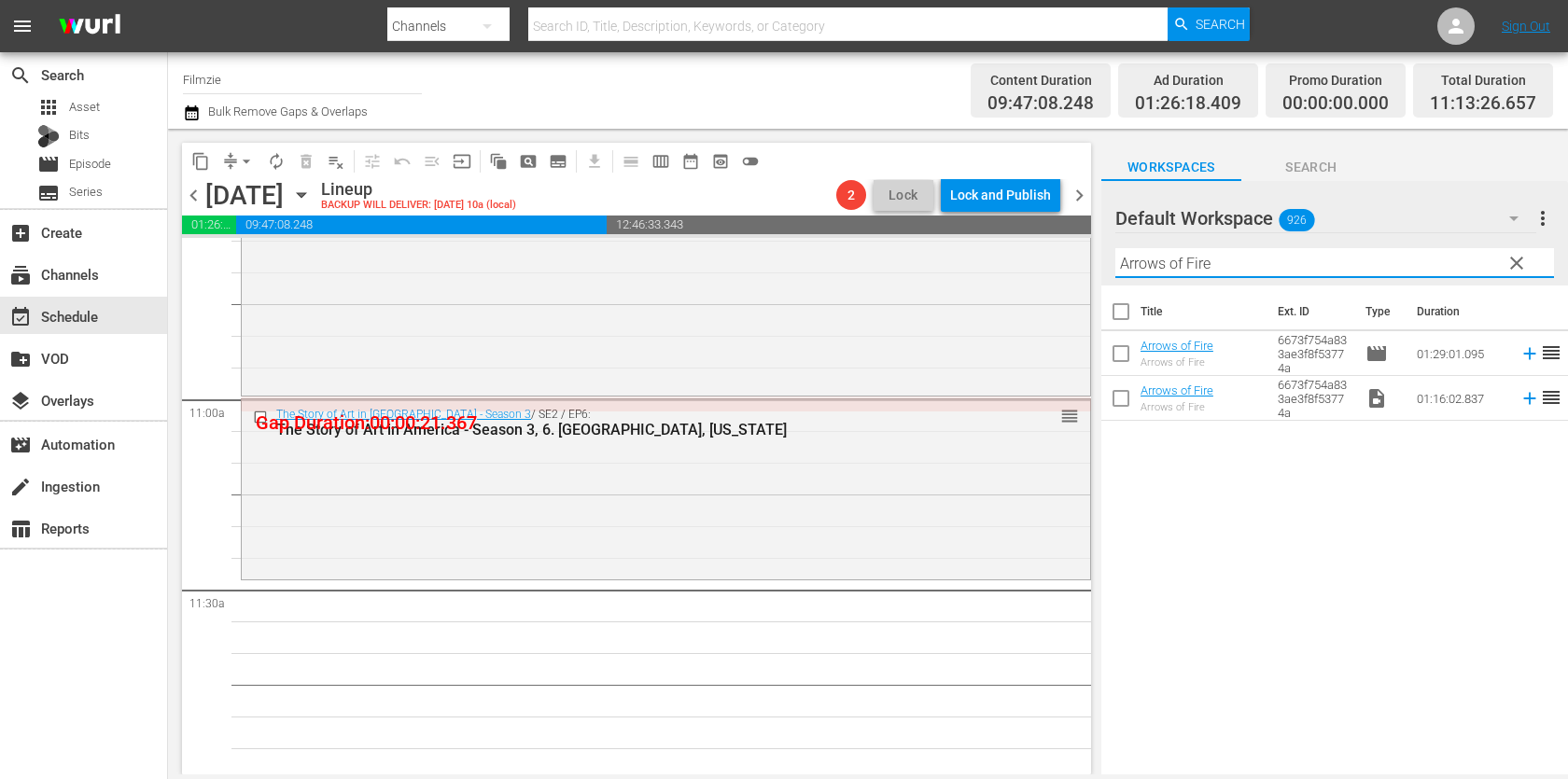
scroll to position [4123, 0]
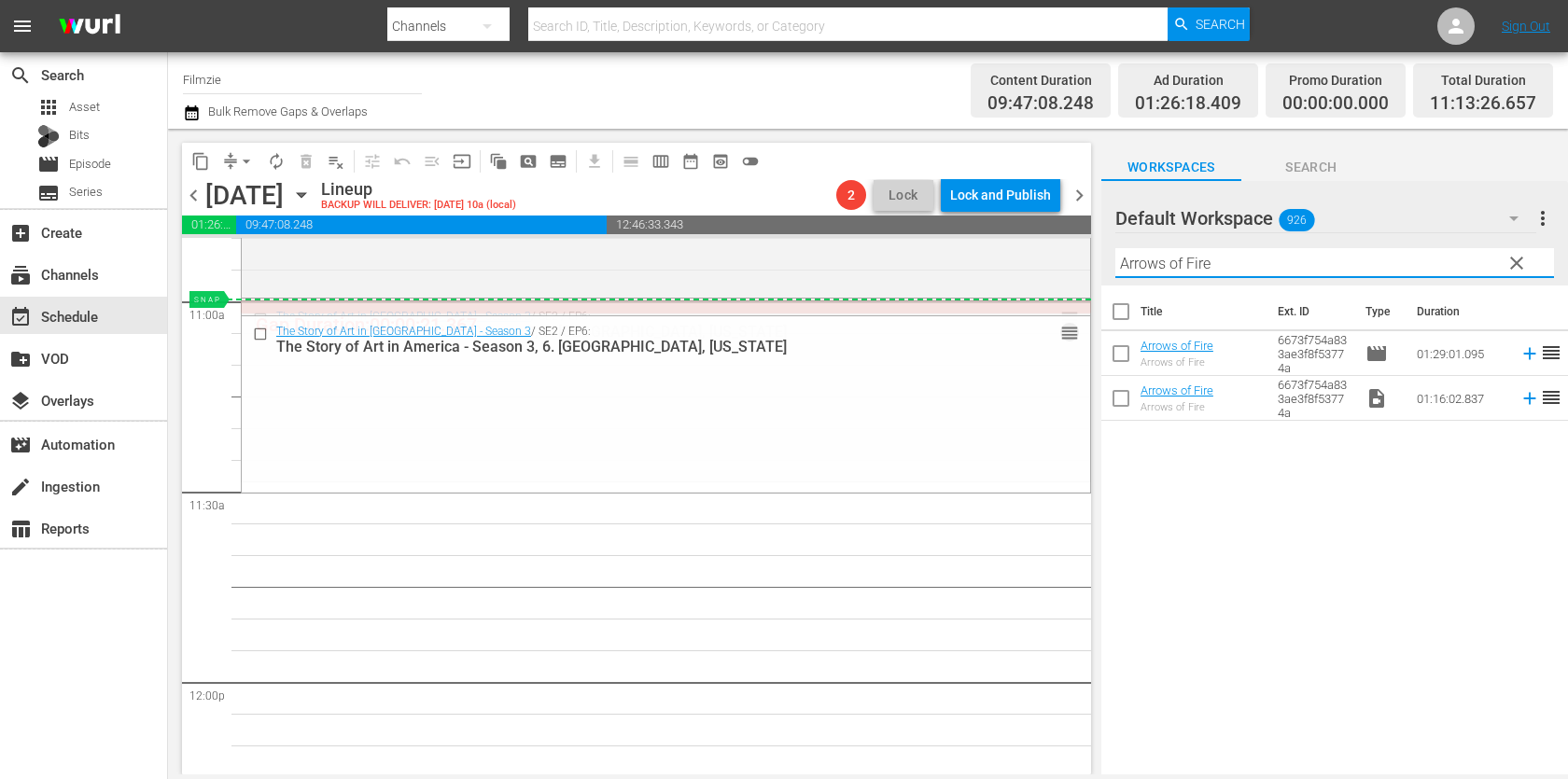
drag, startPoint x: 1073, startPoint y: 318, endPoint x: 1072, endPoint y: 308, distance: 10.0
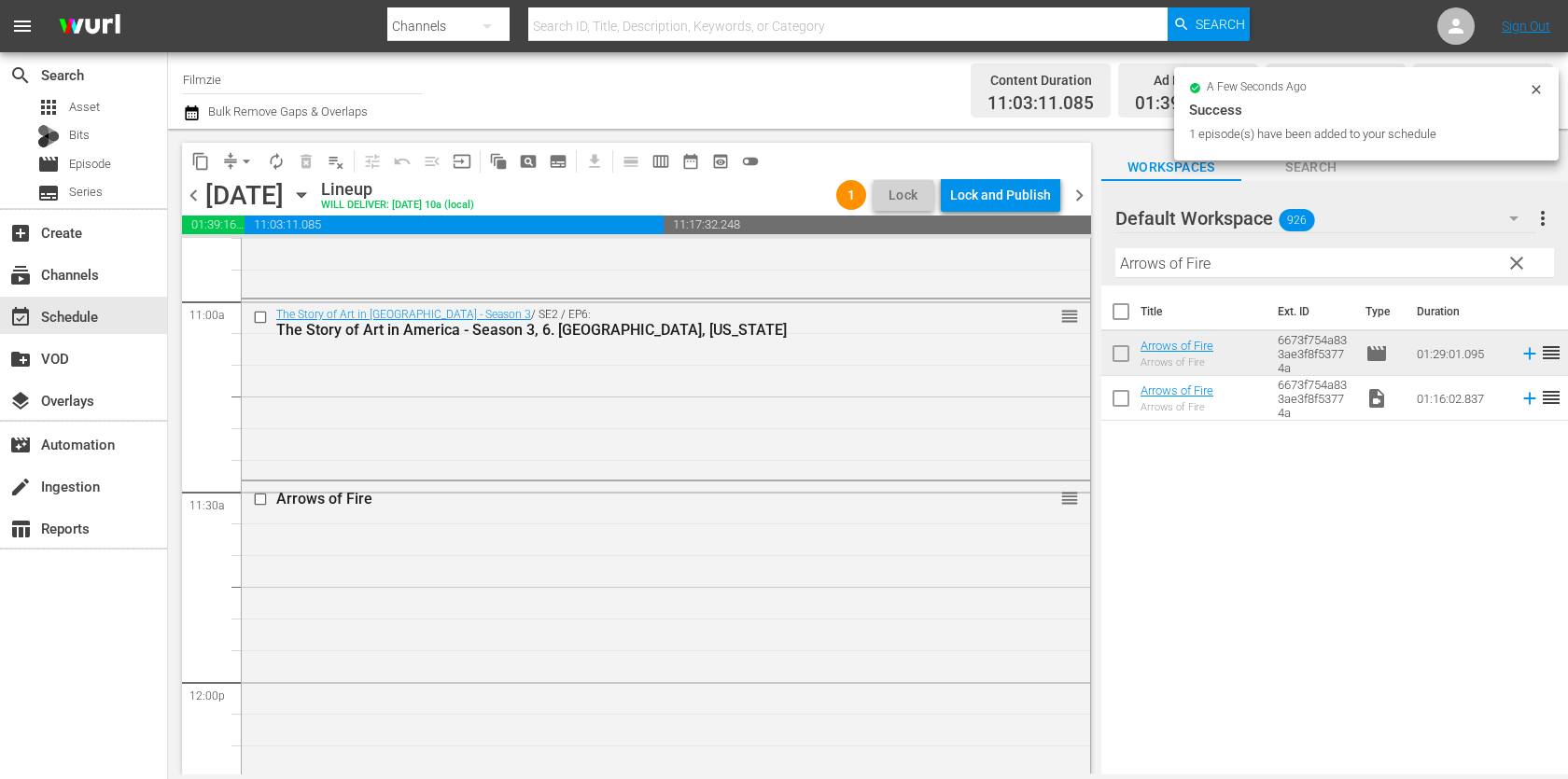
click at [1264, 260] on input "Arrows of Fire" at bounding box center [1334, 262] width 438 height 30
paste input "Jurassic Planet"
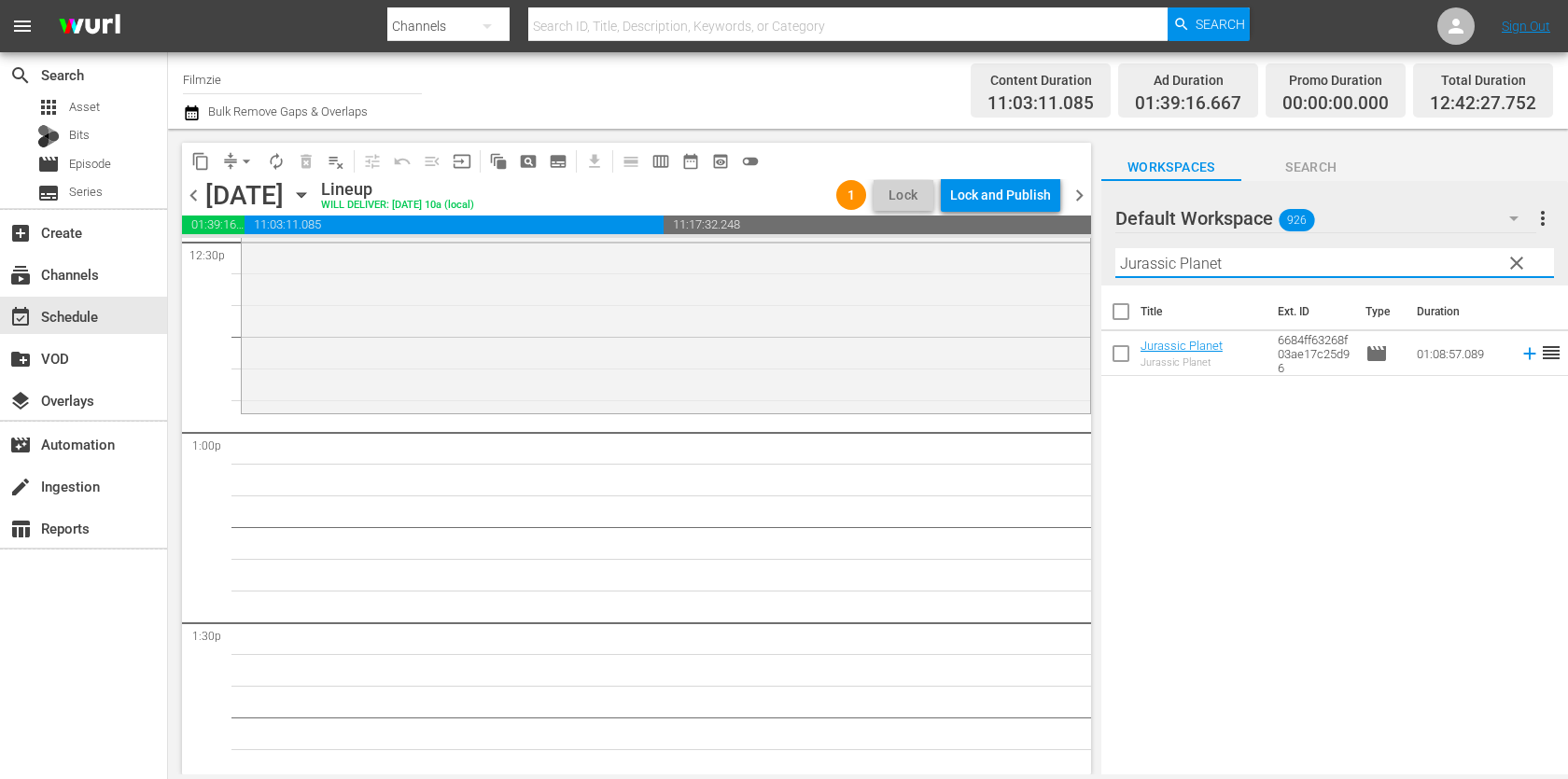
scroll to position [4719, 0]
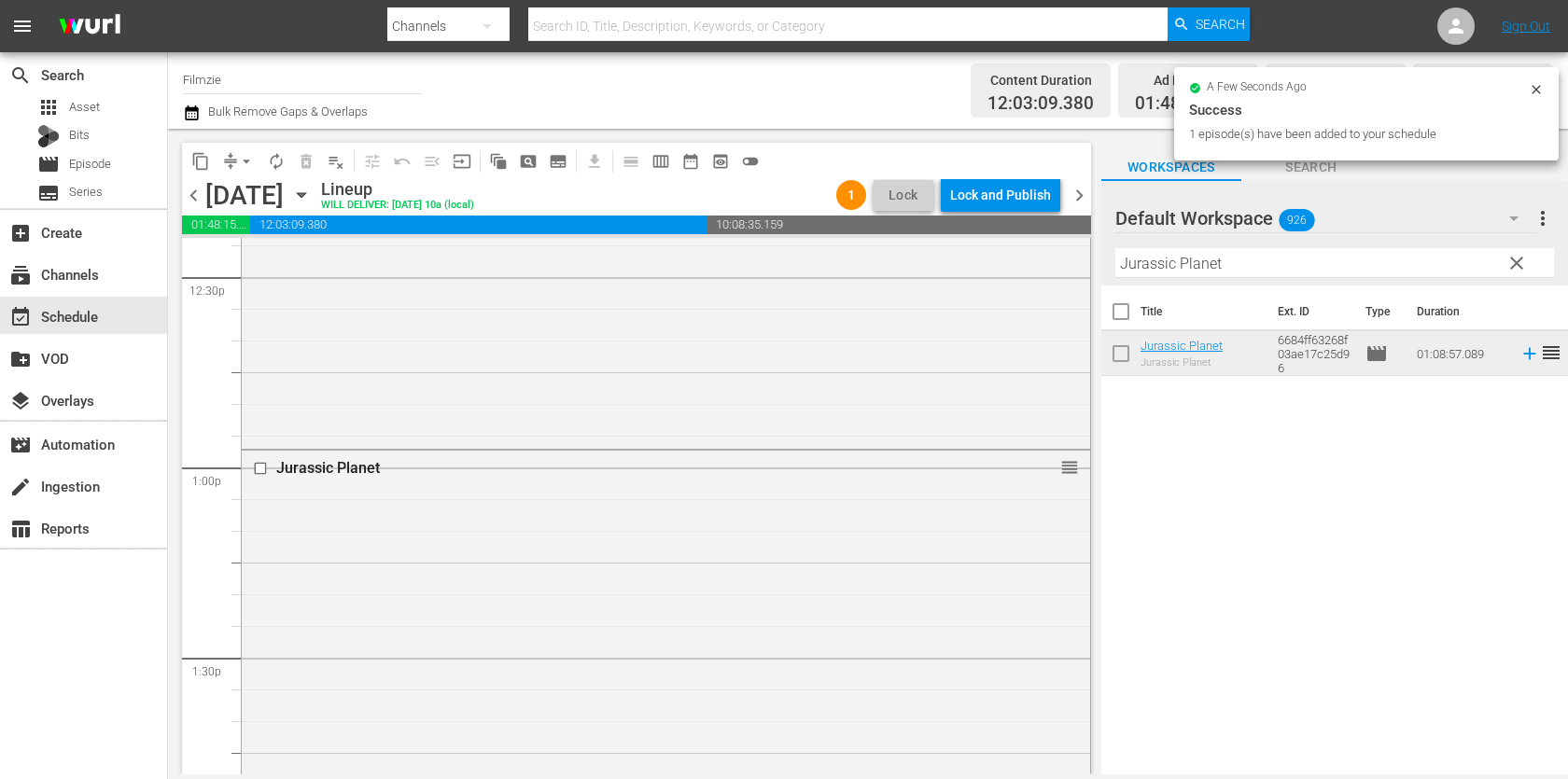
click at [1214, 253] on input "Jurassic Planet" at bounding box center [1334, 262] width 438 height 30
paste input "Old Friends: A Dogumentary"
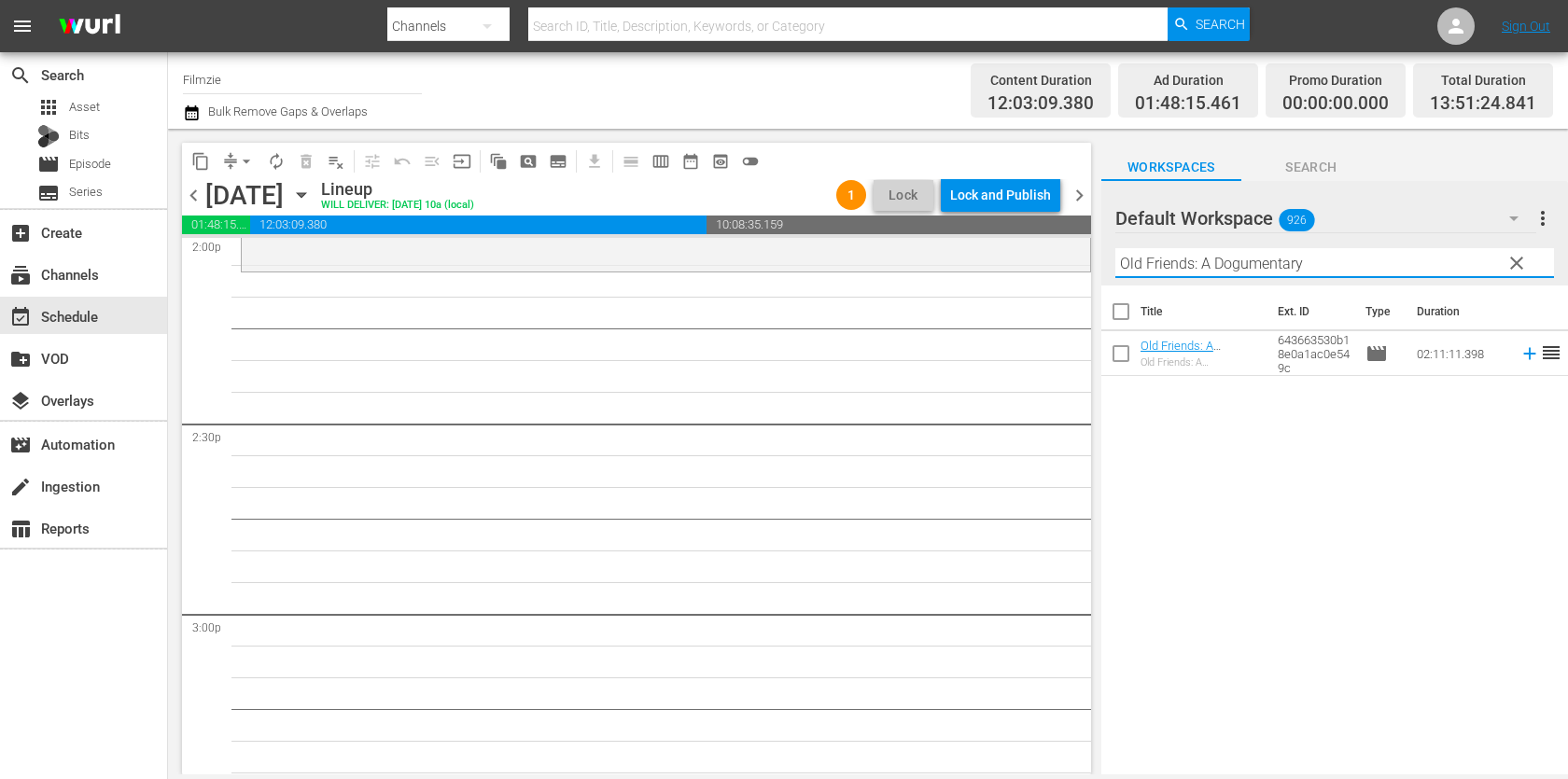
scroll to position [5302, 0]
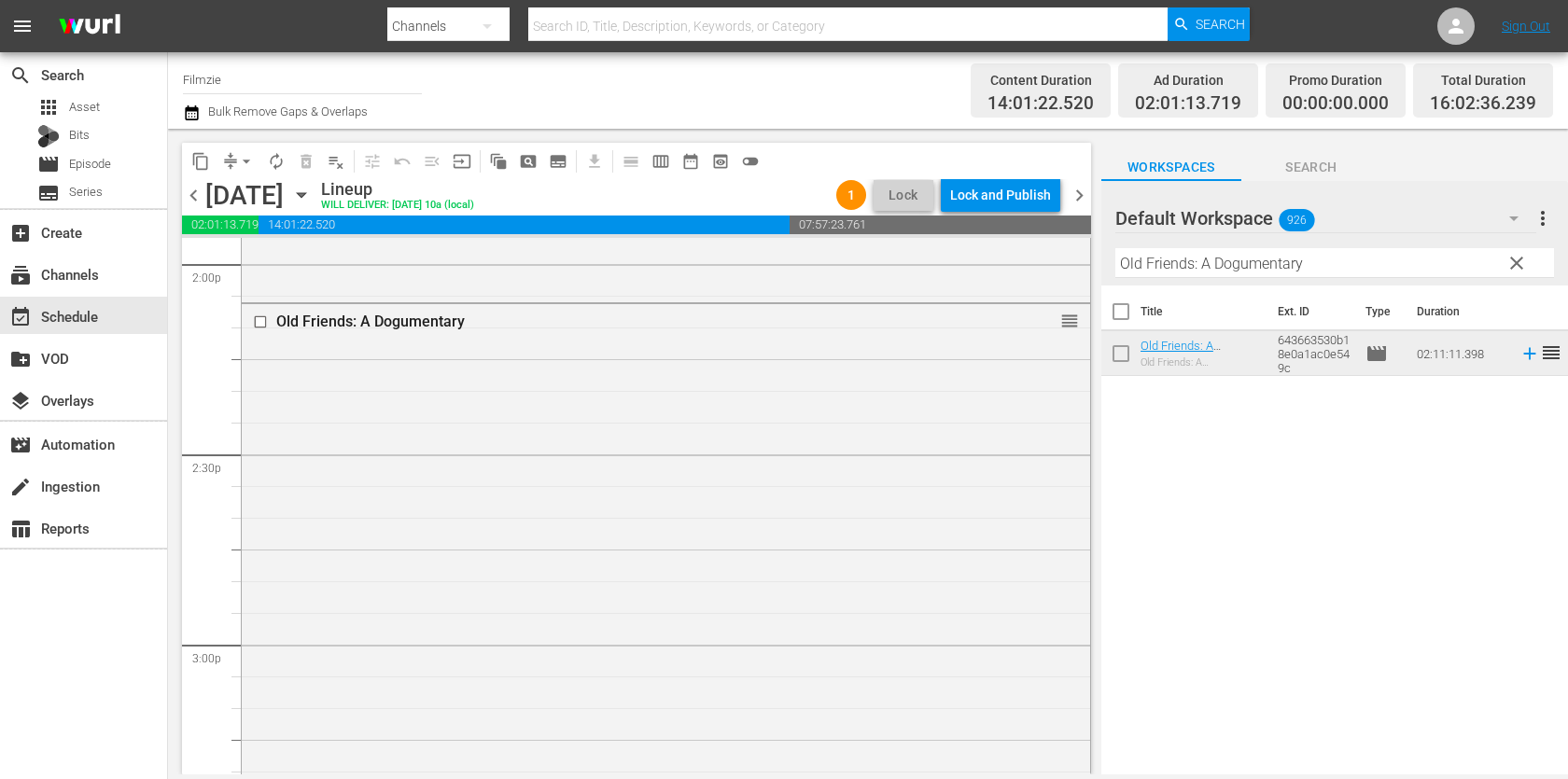
click at [1194, 247] on div "Filter by Title Old Friends: A Dogumentary" at bounding box center [1334, 263] width 438 height 45
click at [1190, 259] on input "Old Friends: A Dogumentary" at bounding box center [1334, 262] width 438 height 30
paste input "The Girl Behind the Door"
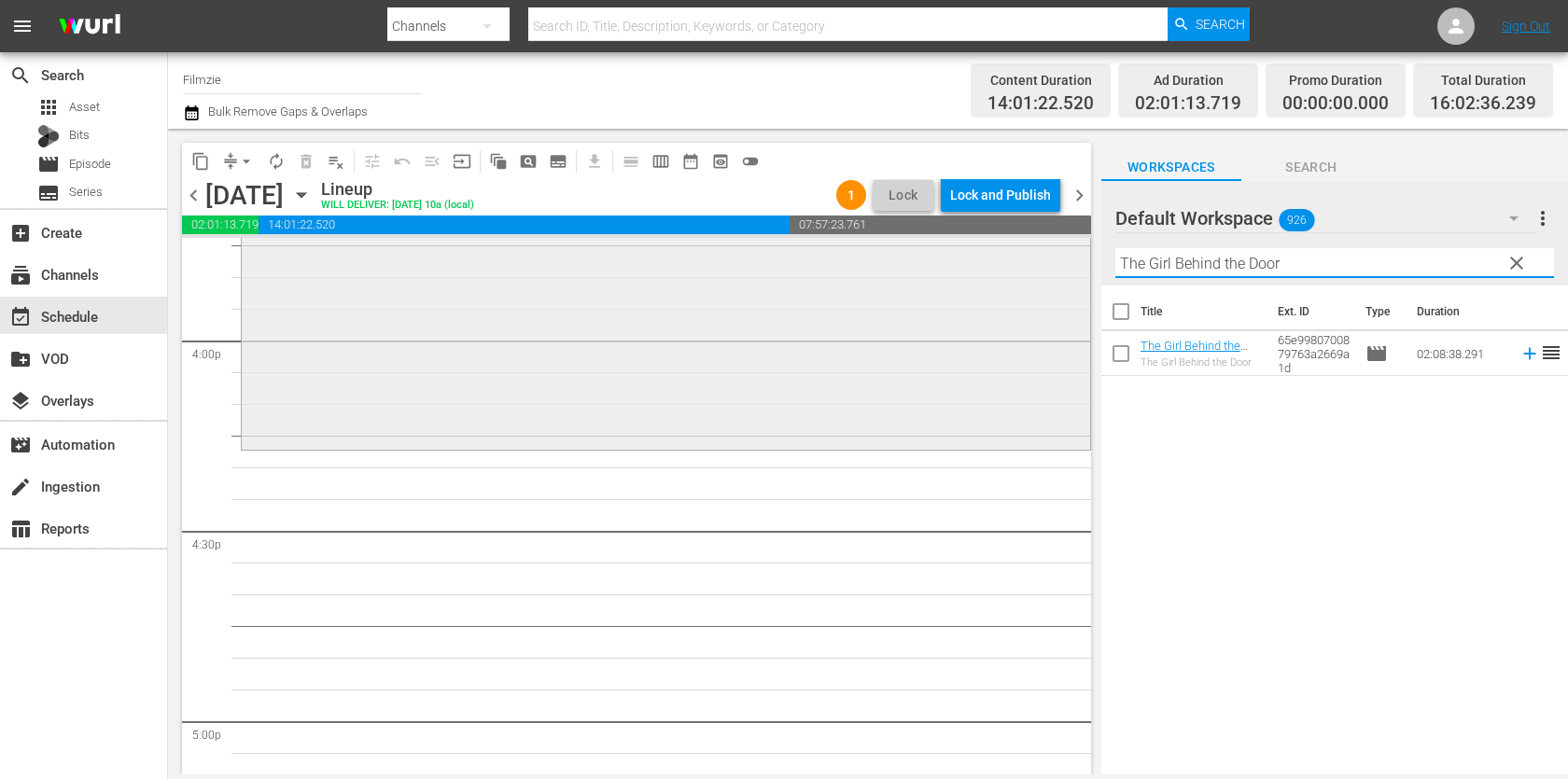
scroll to position [6074, 0]
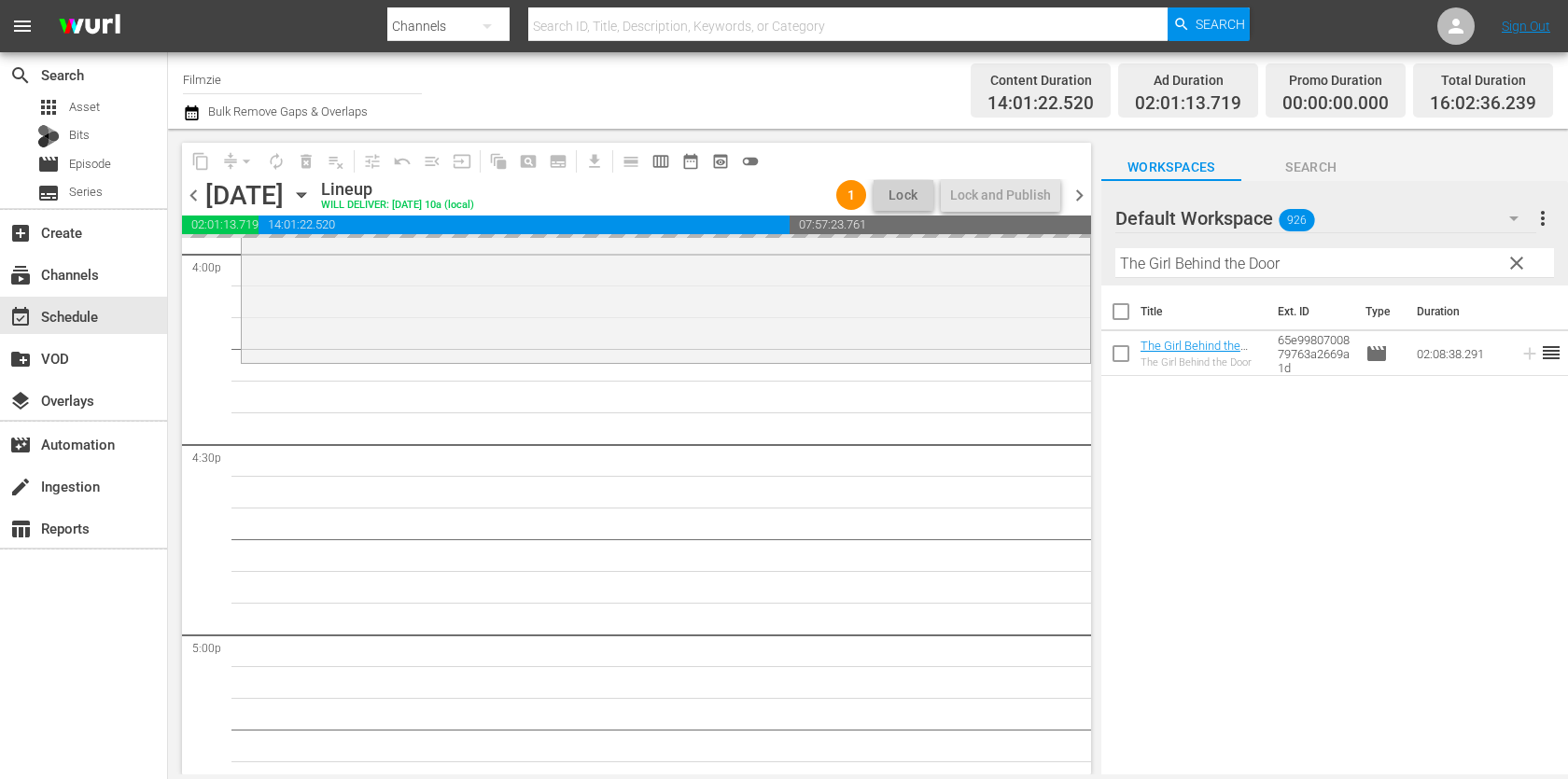
drag, startPoint x: 1177, startPoint y: 337, endPoint x: 1160, endPoint y: 6, distance: 331.4
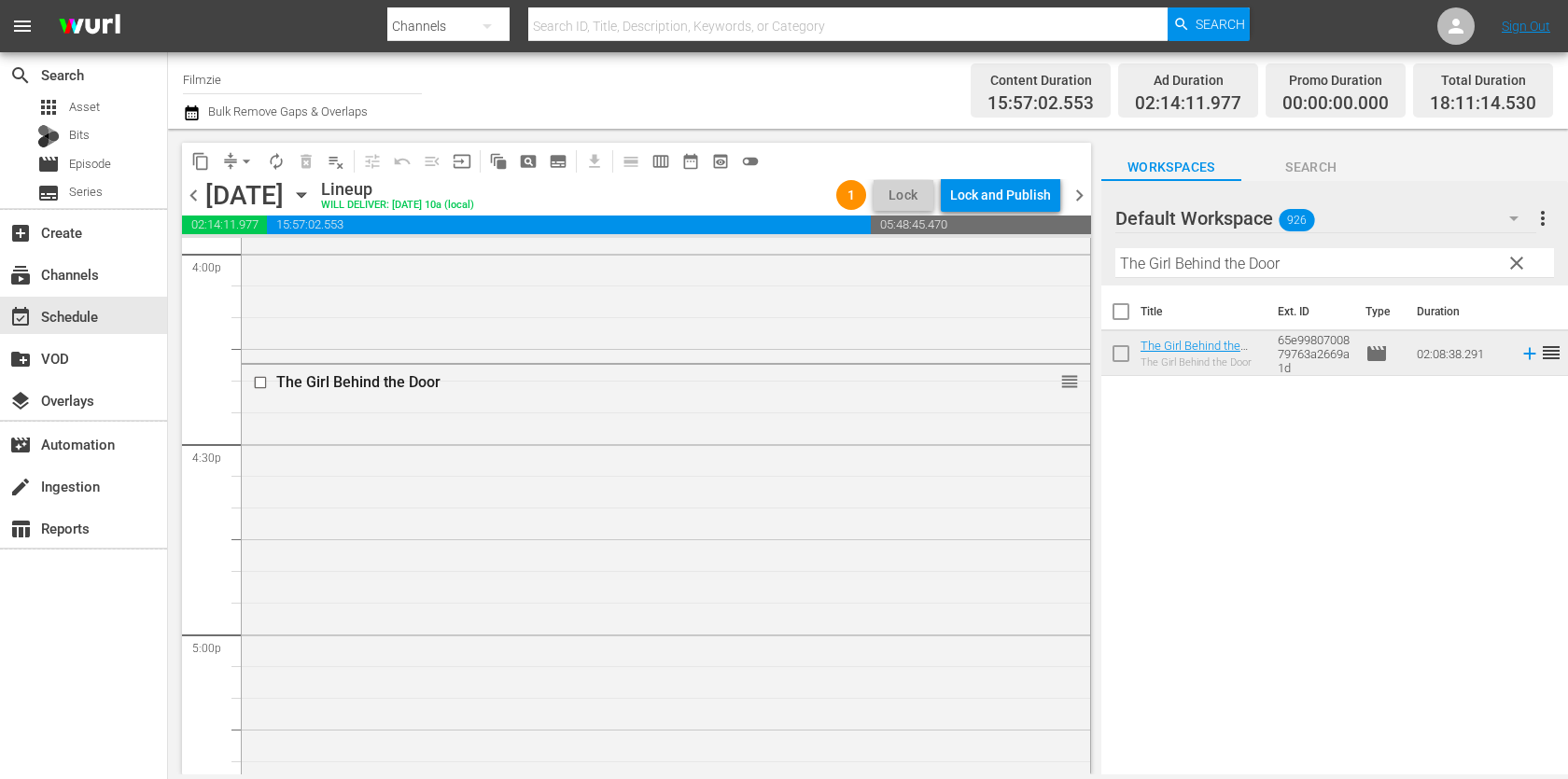
click at [1226, 259] on input "The Girl Behind the Door" at bounding box center [1334, 262] width 438 height 30
paste input "Available"
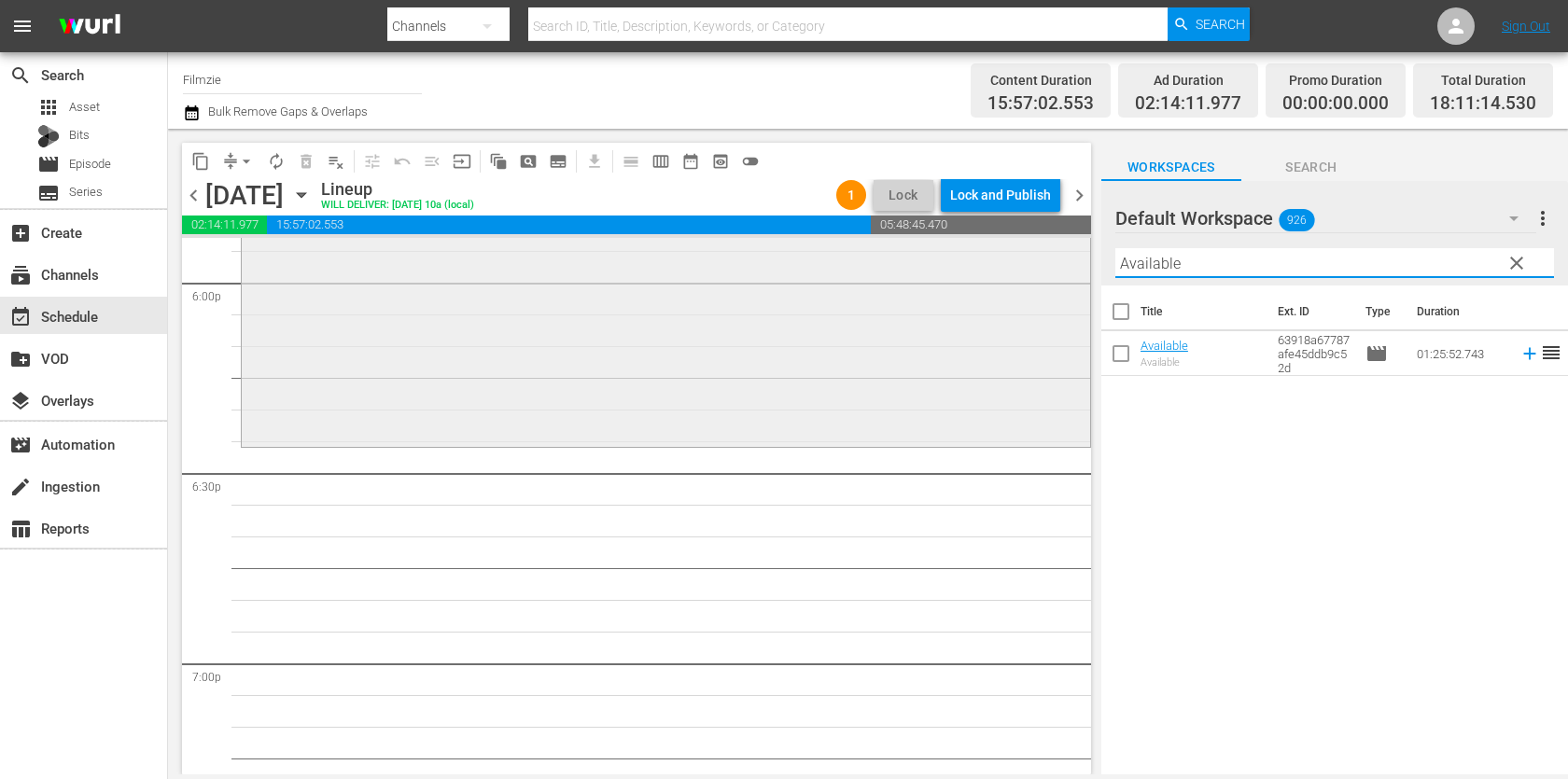
scroll to position [6896, 0]
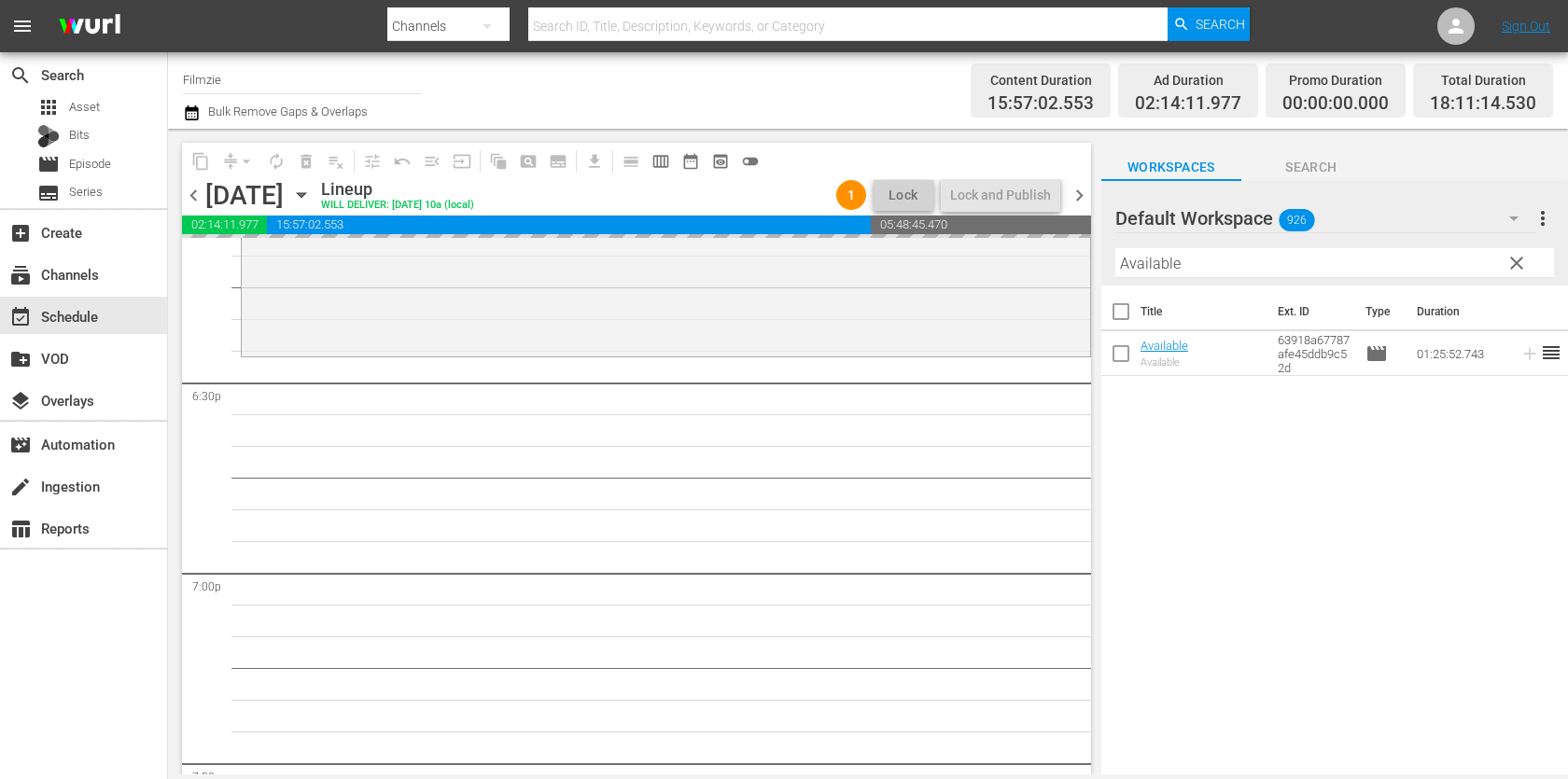
drag, startPoint x: 1171, startPoint y: 350, endPoint x: 1128, endPoint y: 21, distance: 331.8
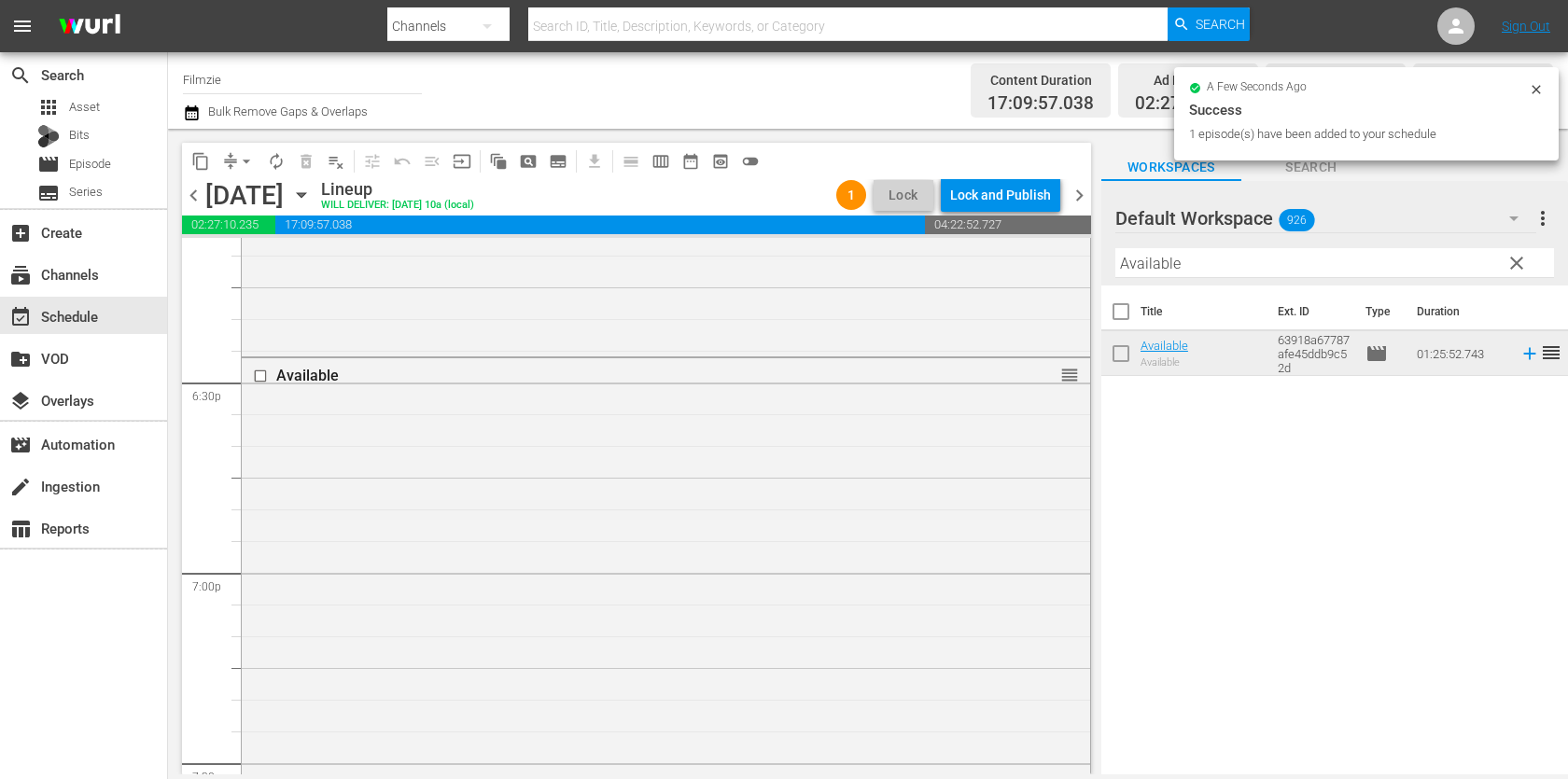
click at [1231, 237] on div at bounding box center [1182, 220] width 134 height 47
click at [1224, 254] on input "Available" at bounding box center [1334, 262] width 438 height 30
paste input "Chef's Heart"
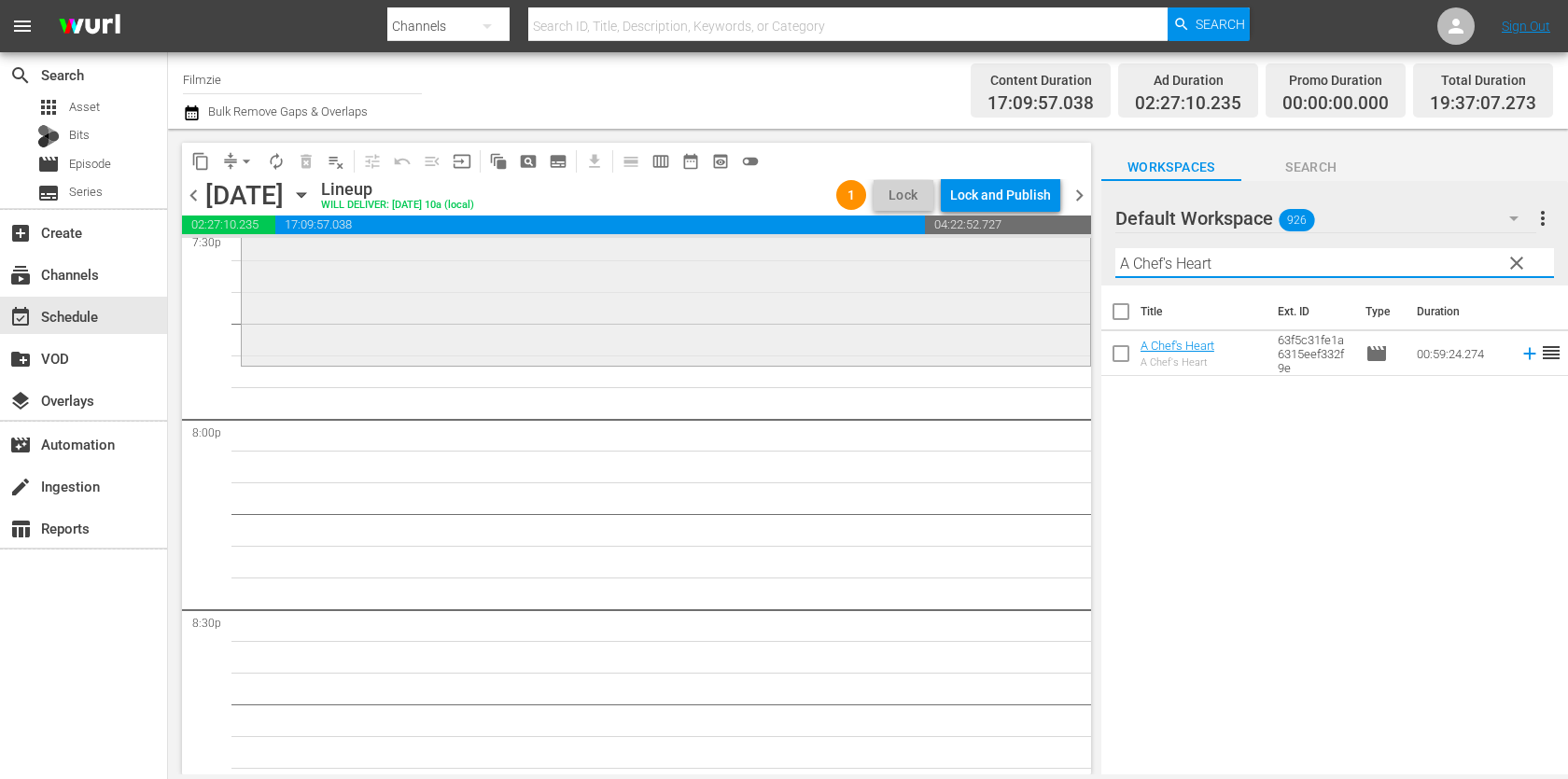
scroll to position [7438, 0]
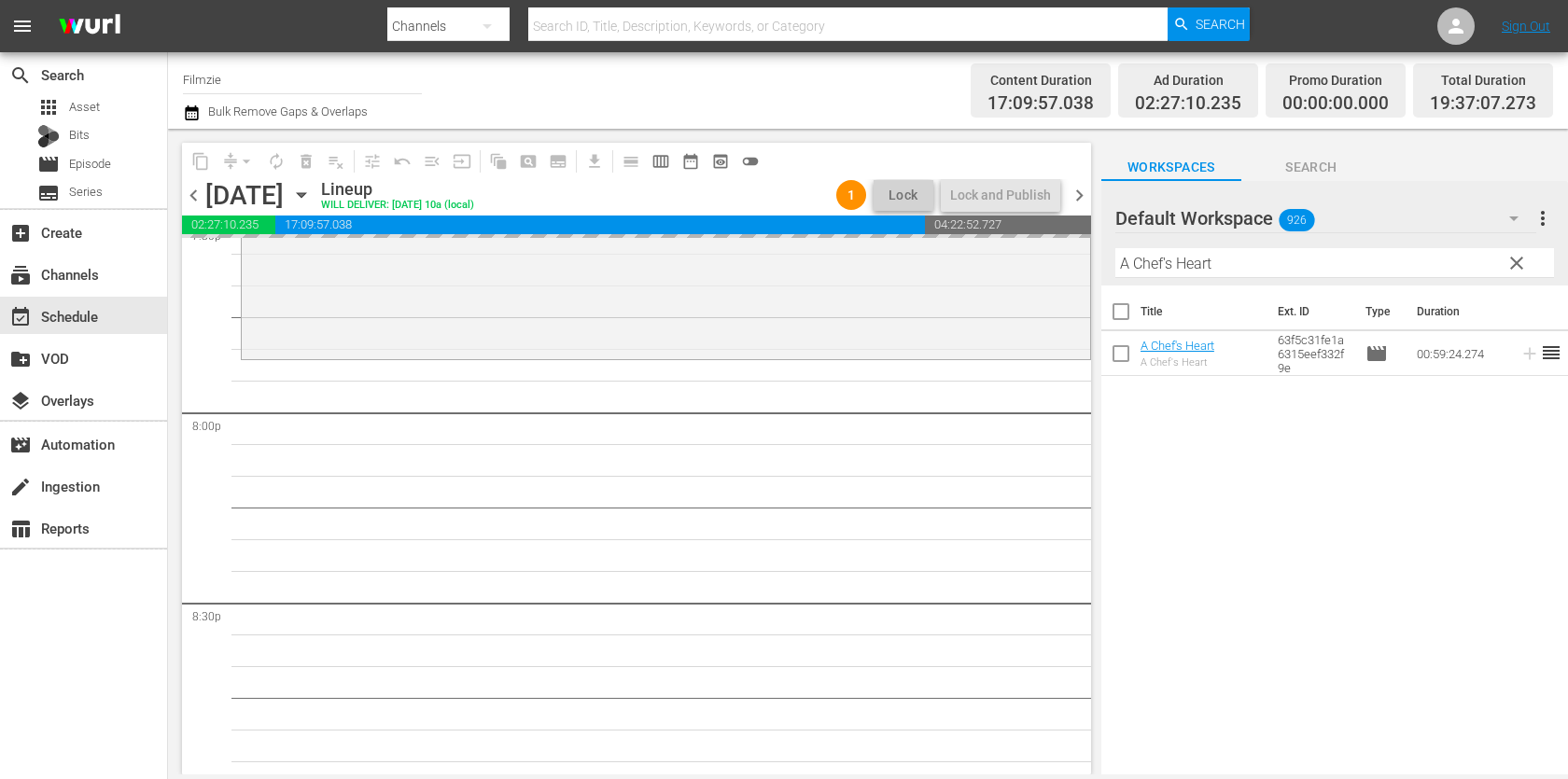
drag, startPoint x: 1164, startPoint y: 353, endPoint x: 1096, endPoint y: 8, distance: 351.6
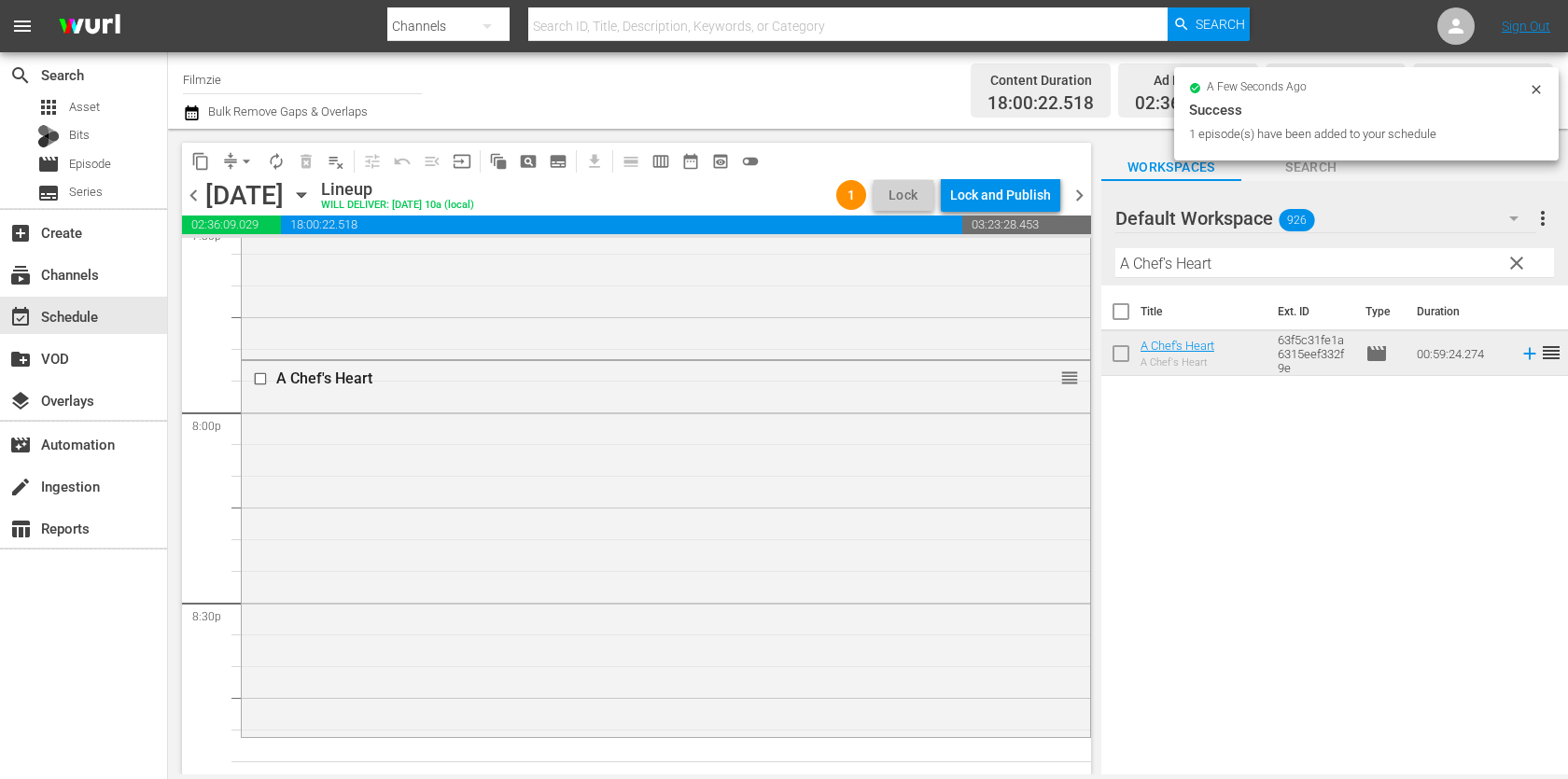
click at [1250, 263] on input "A Chef's Heart" at bounding box center [1334, 262] width 438 height 30
paste input "Peach Plum Pear"
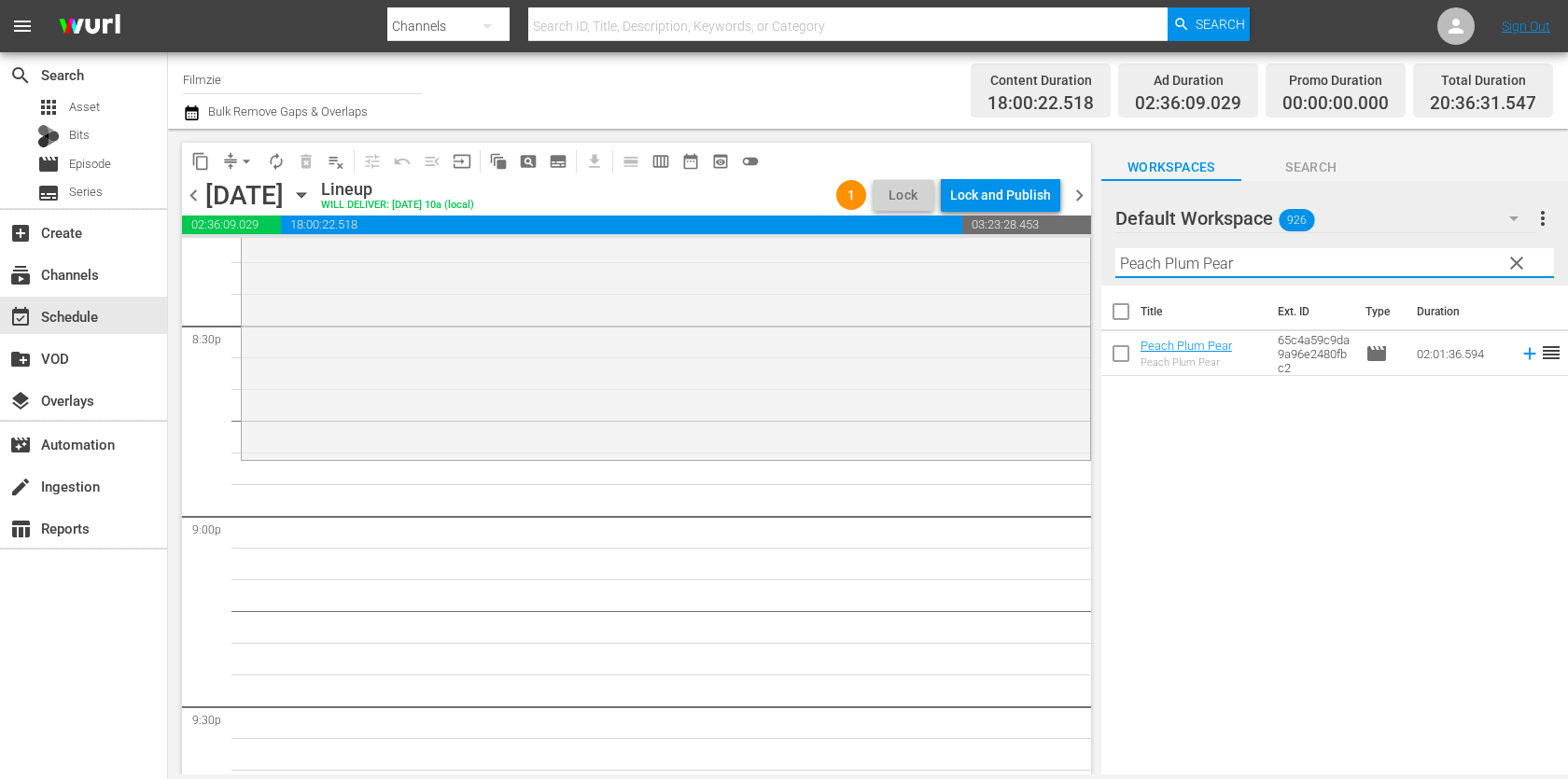
scroll to position [7741, 0]
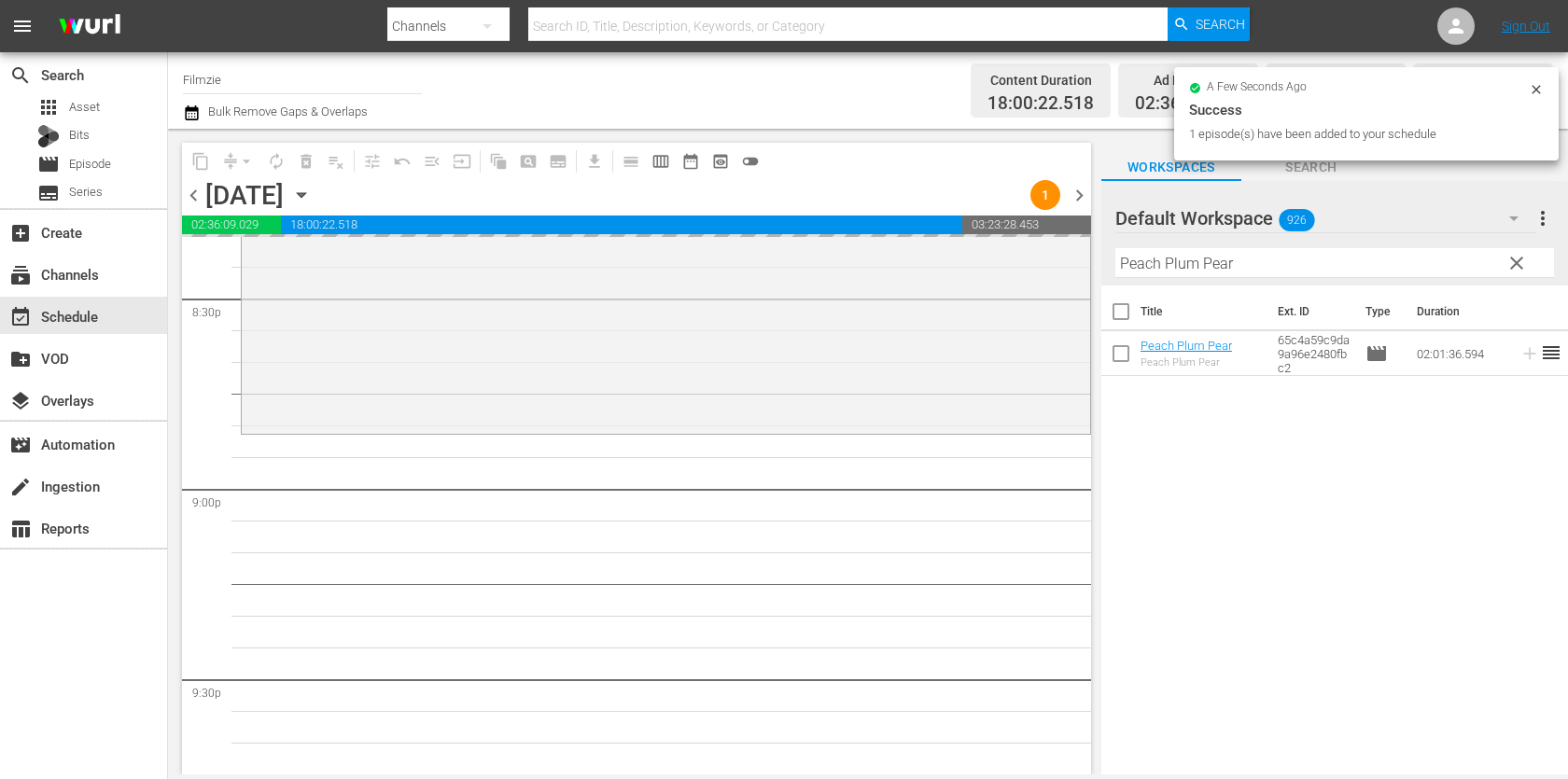
drag, startPoint x: 1207, startPoint y: 344, endPoint x: 1112, endPoint y: 12, distance: 345.3
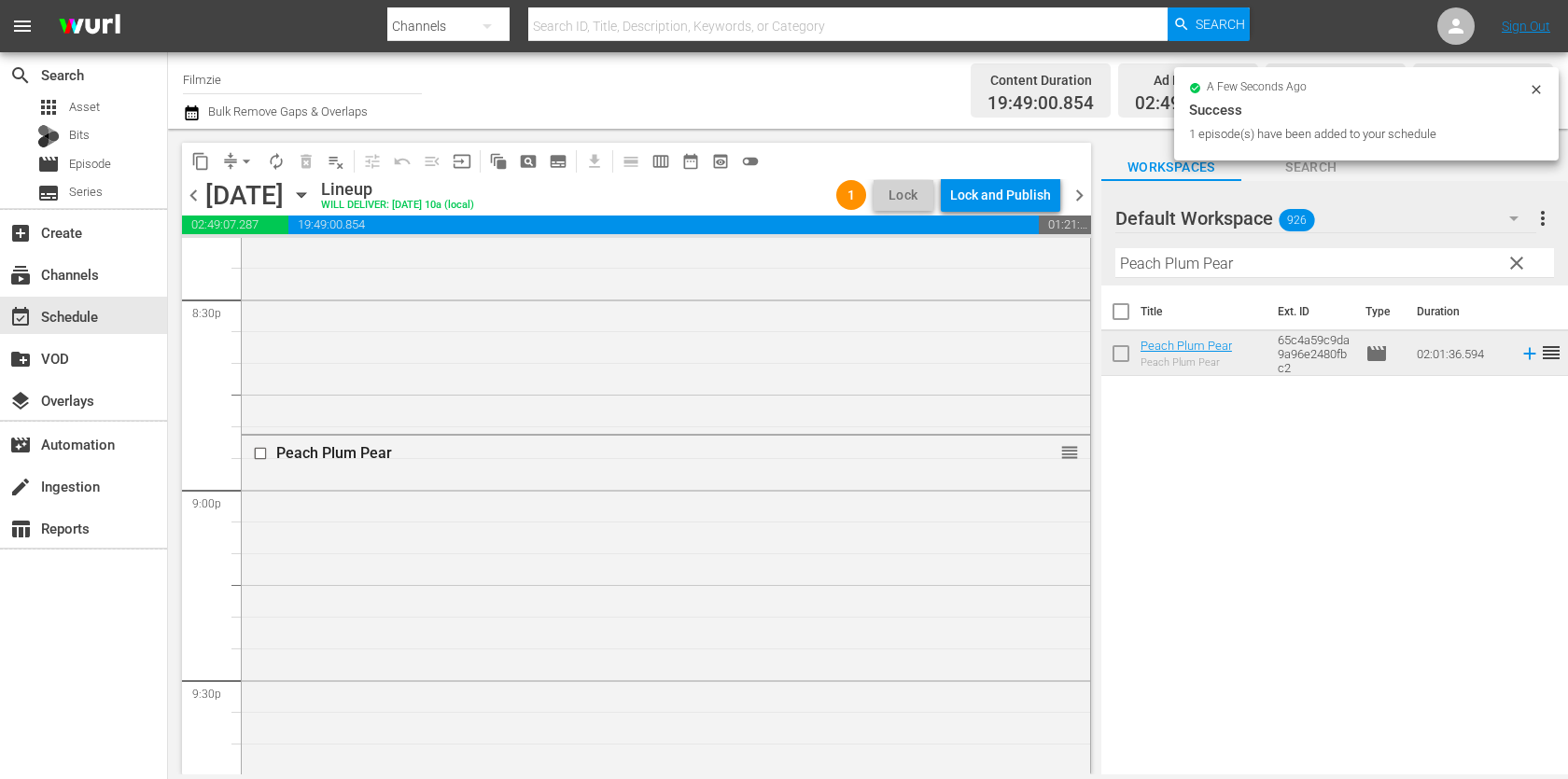
click at [1233, 262] on input "Peach Plum Pear" at bounding box center [1334, 262] width 438 height 30
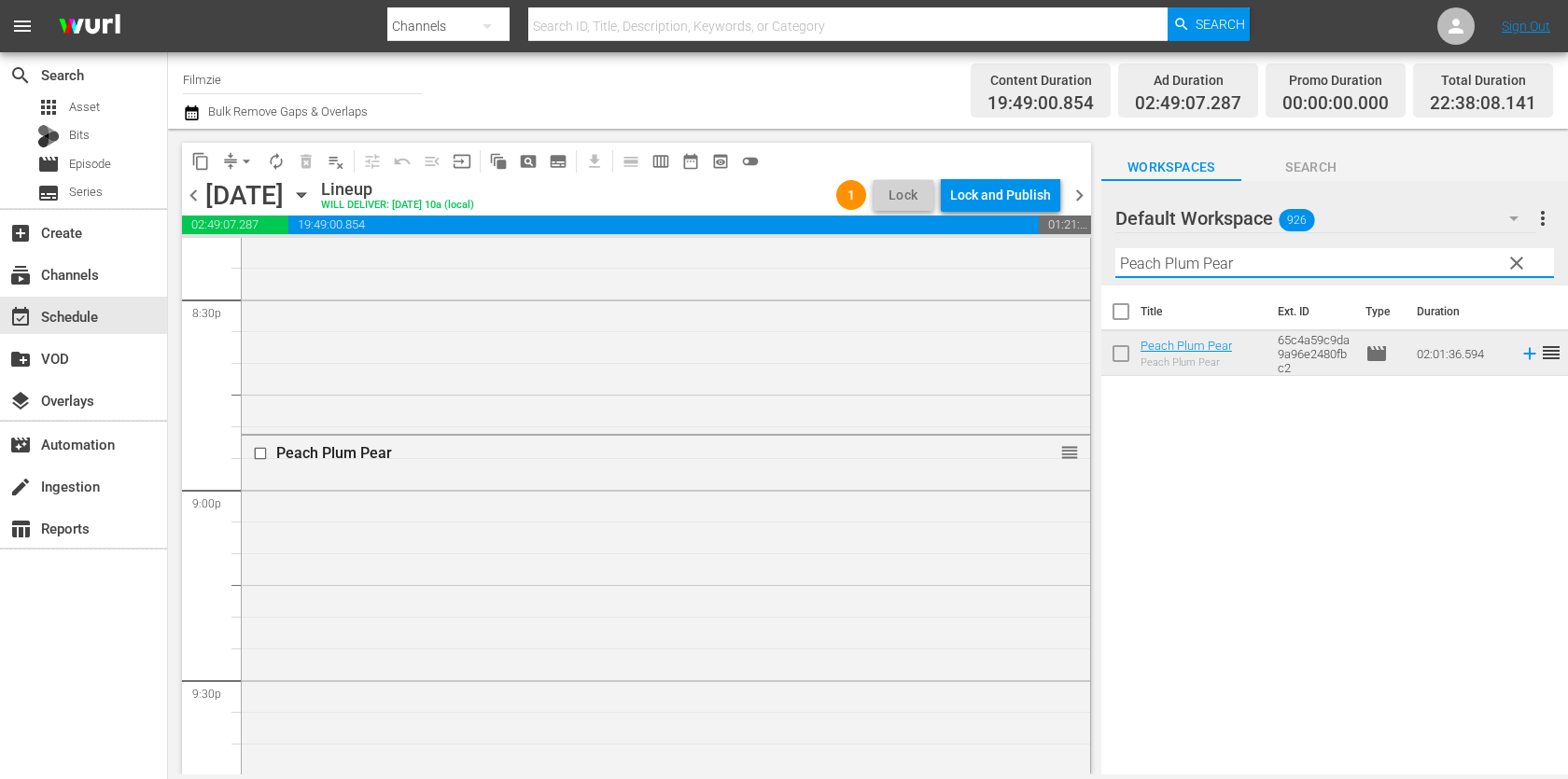
paste input "Listen"
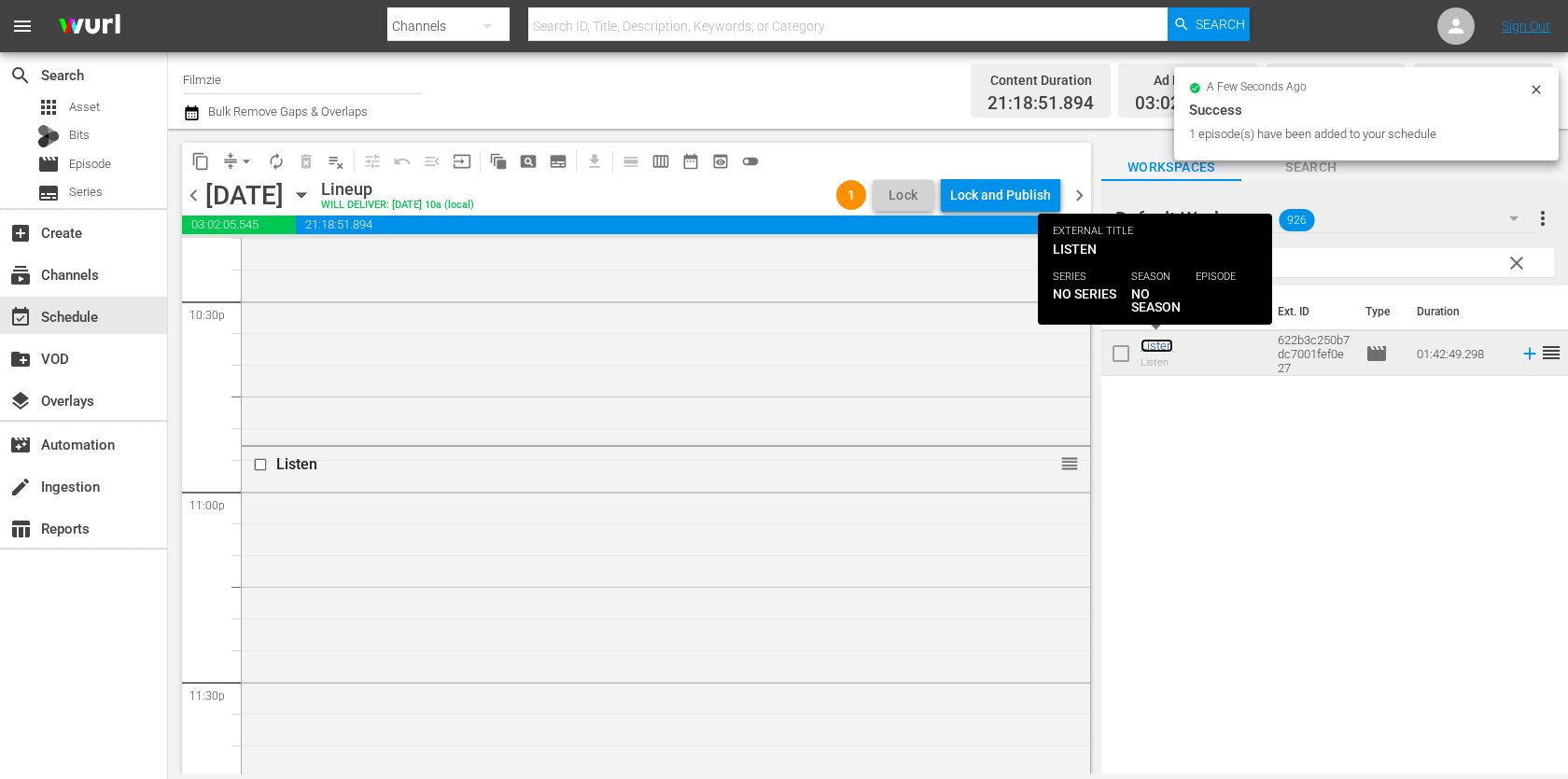
scroll to position [8824, 0]
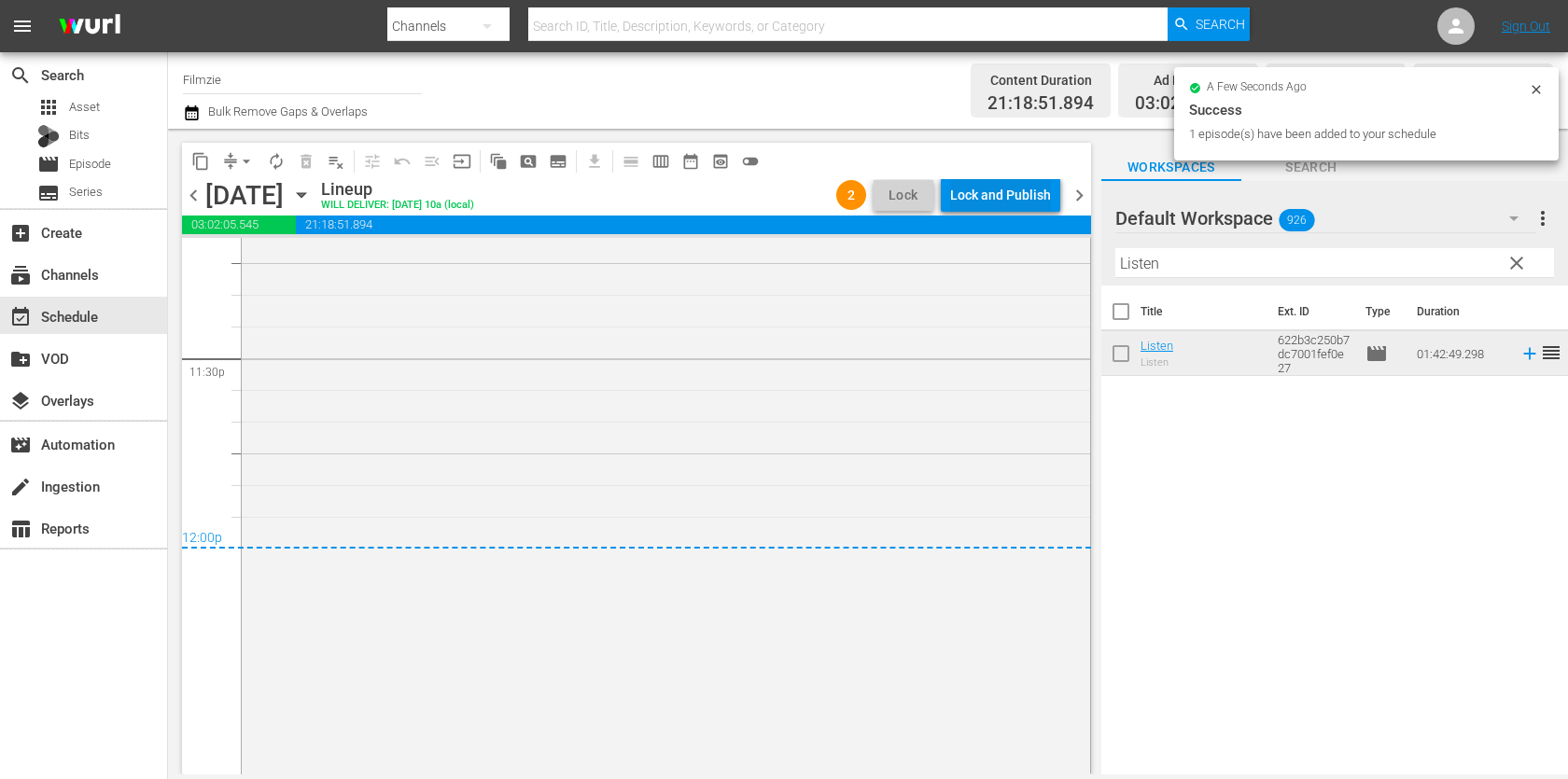
click at [1011, 192] on div "Lock and Publish" at bounding box center [1001, 194] width 101 height 34
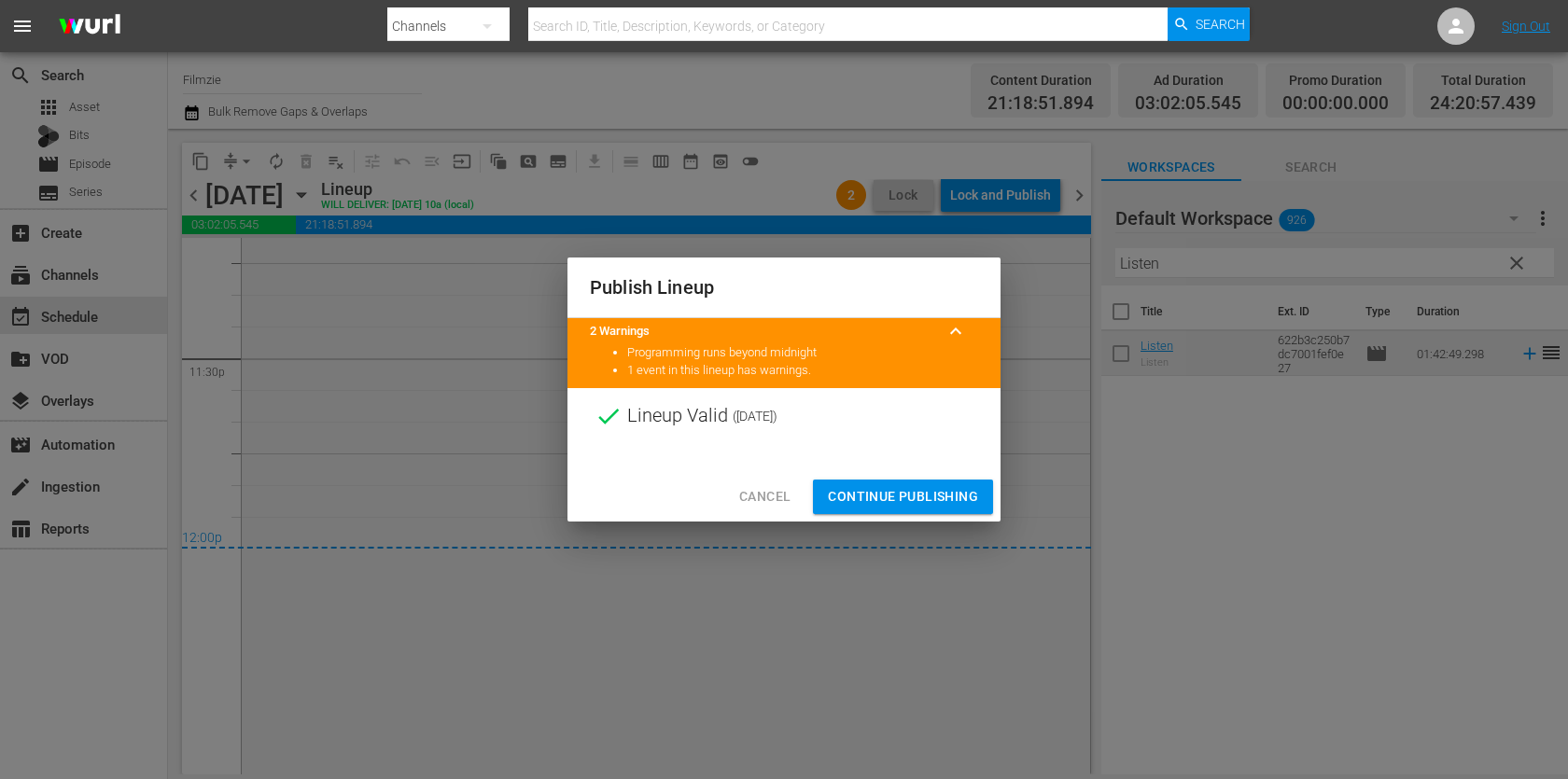
click at [939, 490] on span "Continue Publishing" at bounding box center [903, 496] width 151 height 23
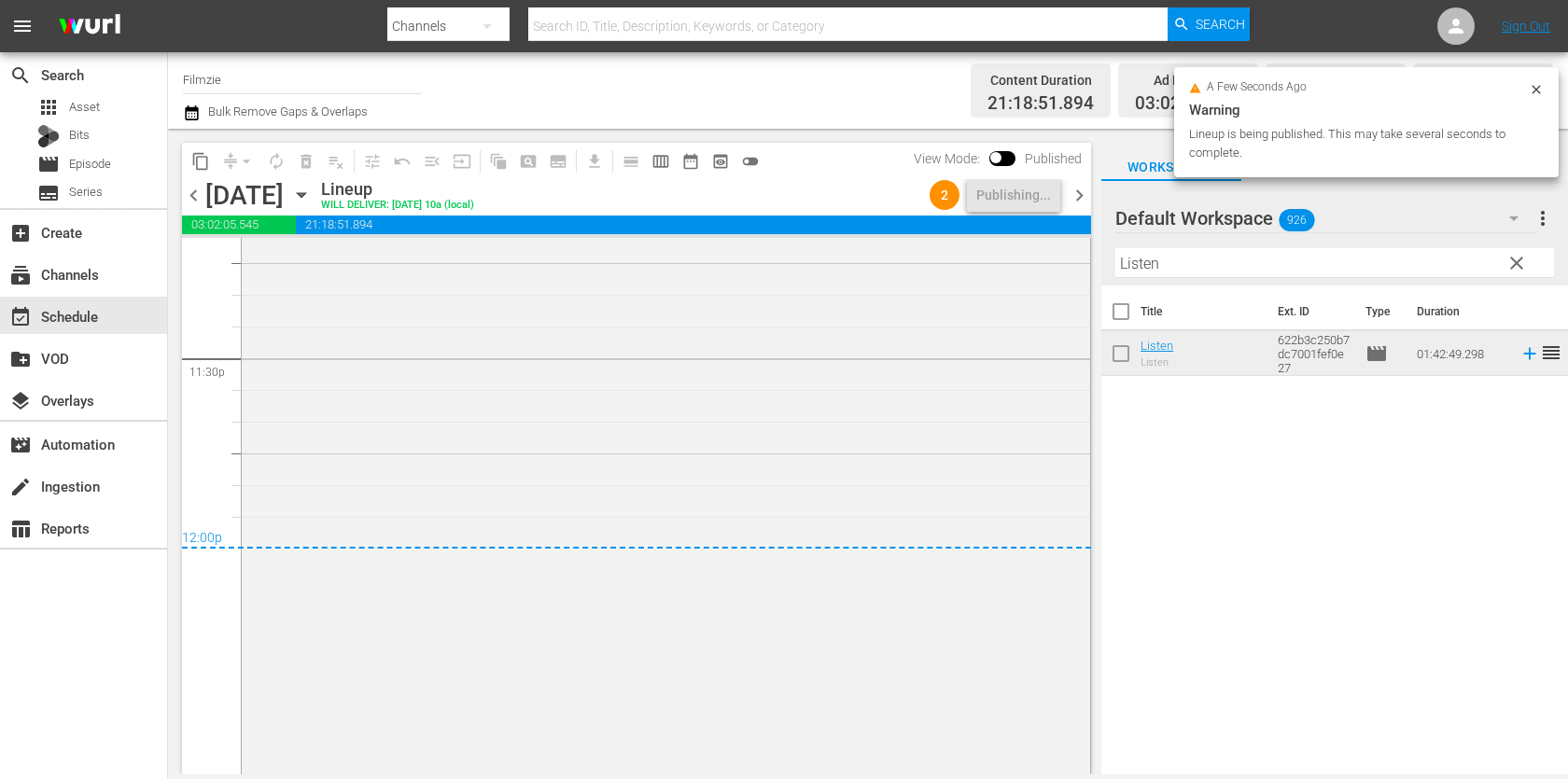
click at [1074, 191] on span "chevron_right" at bounding box center [1079, 195] width 23 height 23
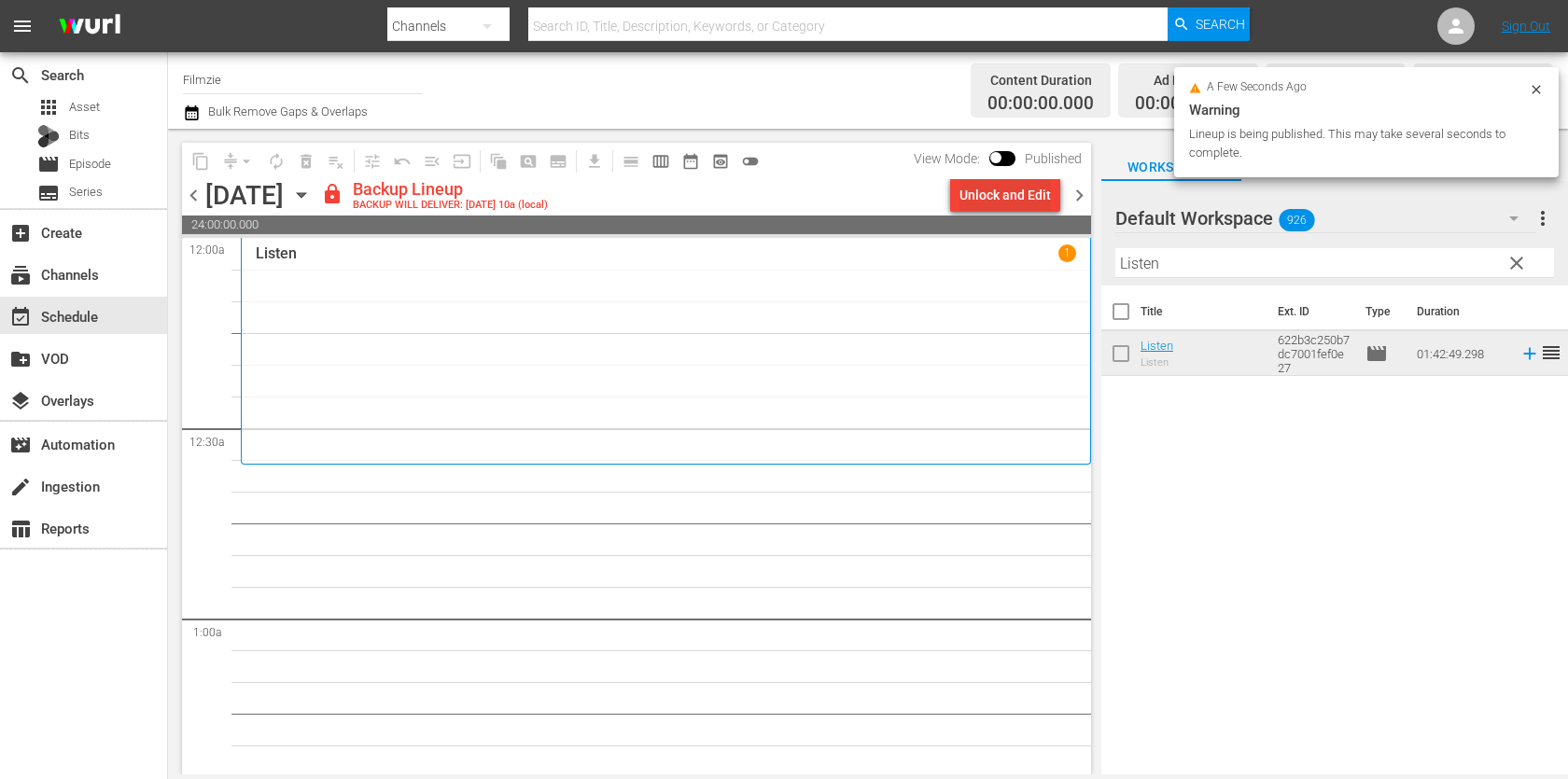
click at [999, 179] on div "Unlock and Edit" at bounding box center [1005, 194] width 91 height 34
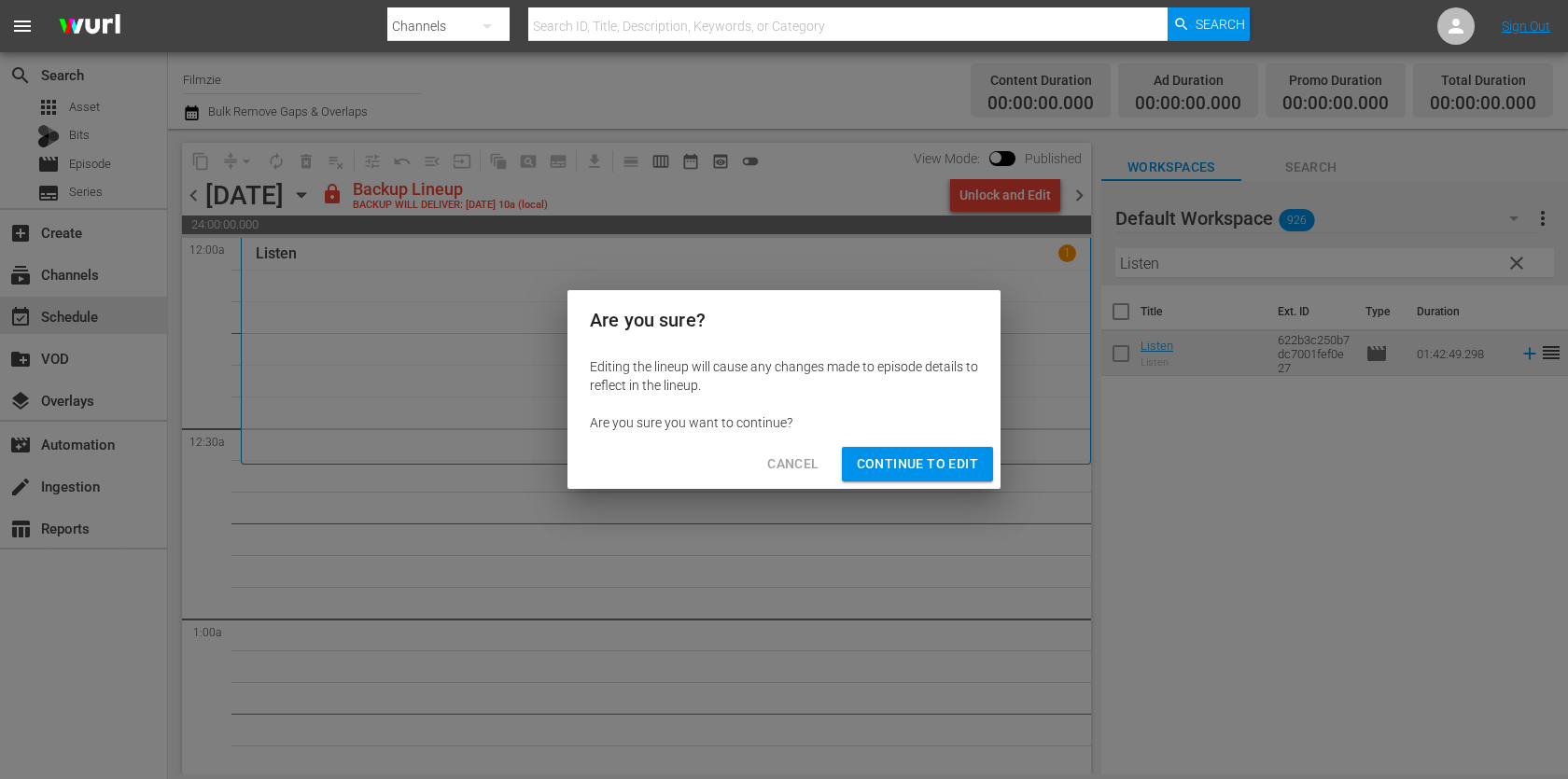
click at [972, 452] on button "Continue to Edit" at bounding box center [917, 464] width 152 height 35
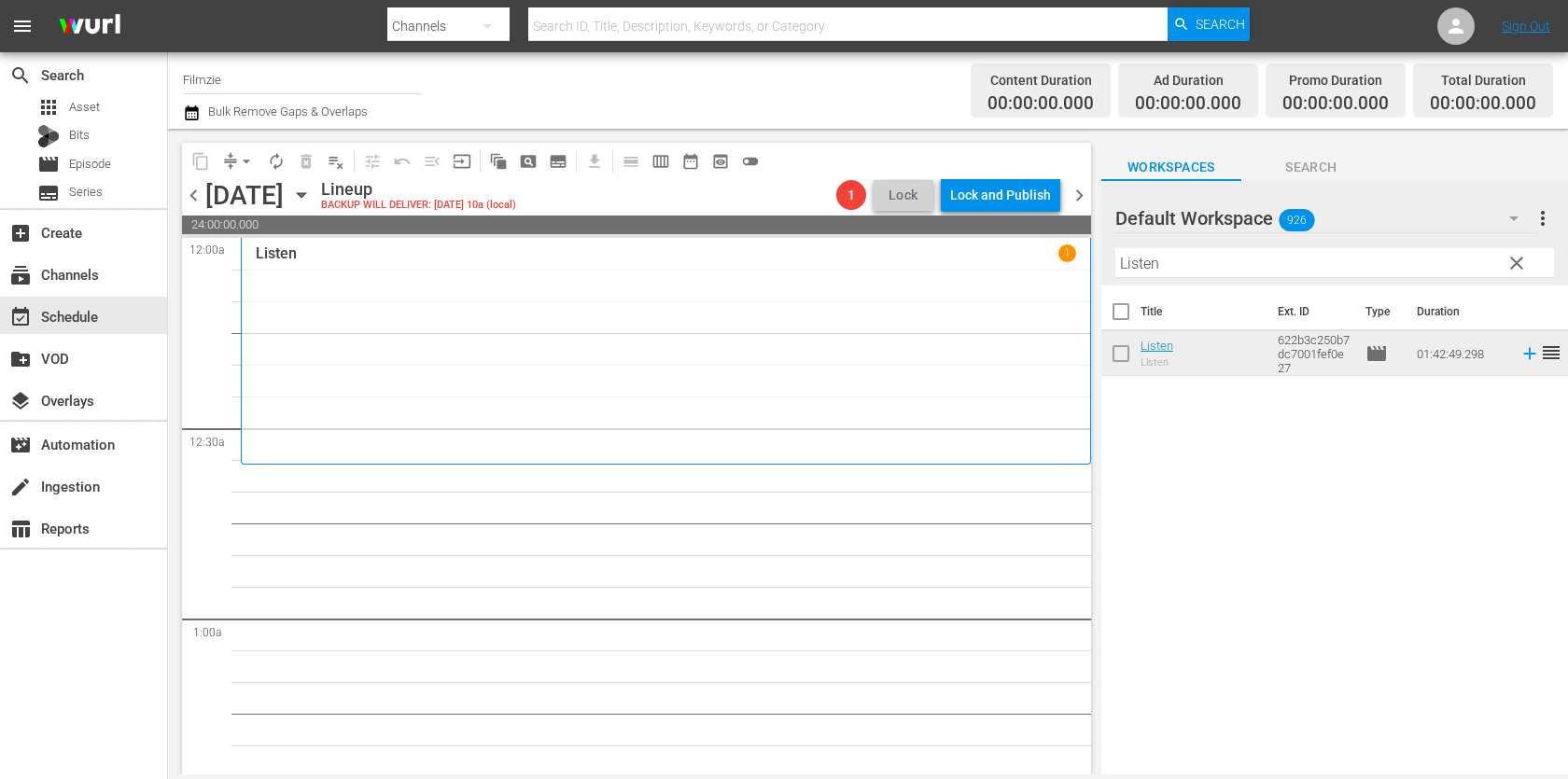
click at [1187, 270] on input "Listen" at bounding box center [1334, 262] width 438 height 30
paste input "The Price To Pay"
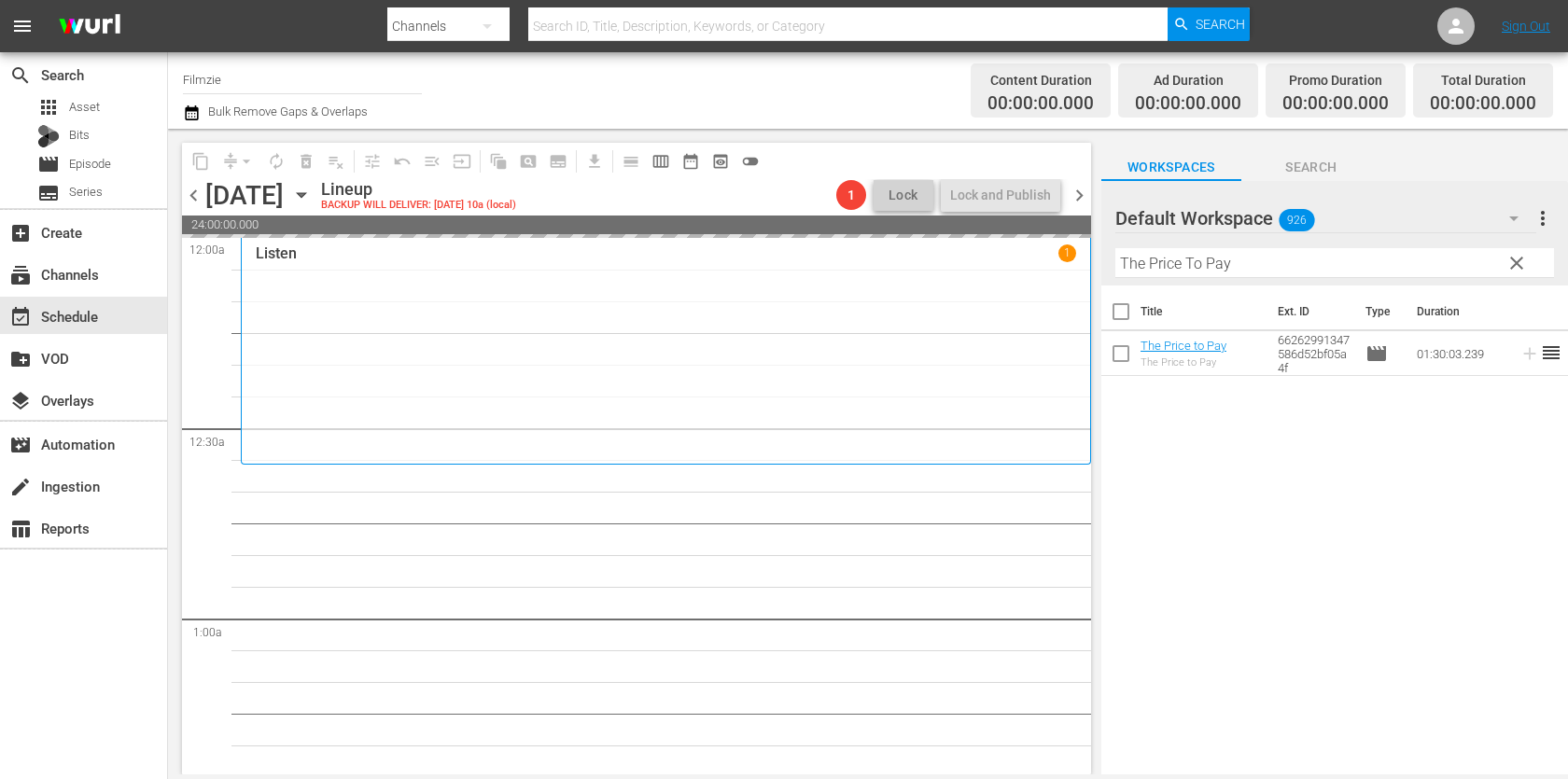
drag, startPoint x: 1142, startPoint y: 343, endPoint x: 1103, endPoint y: 7, distance: 338.3
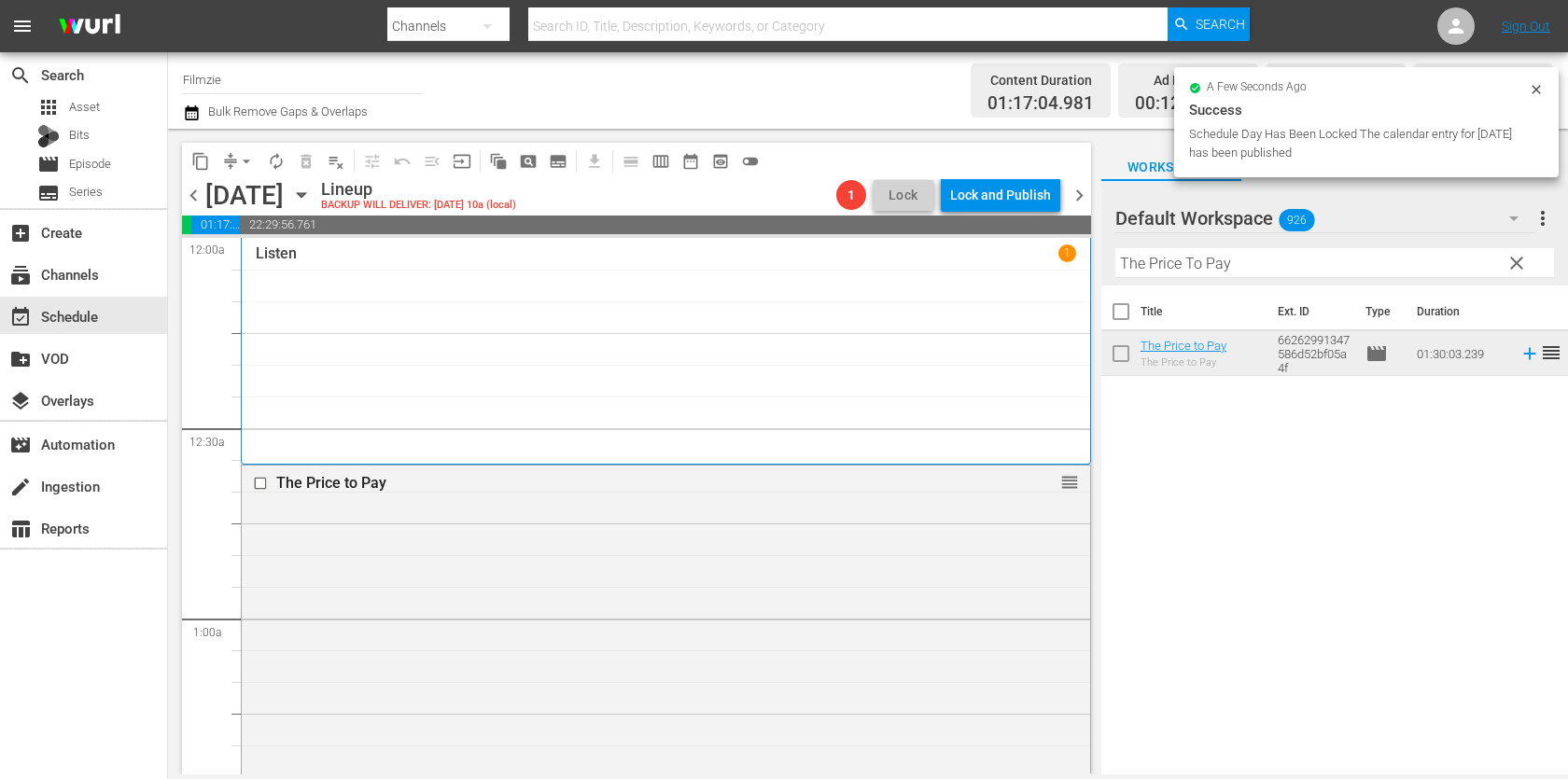
click at [1191, 248] on div "Filter by Title The Price To Pay" at bounding box center [1334, 263] width 438 height 45
click at [1186, 257] on input "The Price To Pay" at bounding box center [1334, 262] width 438 height 30
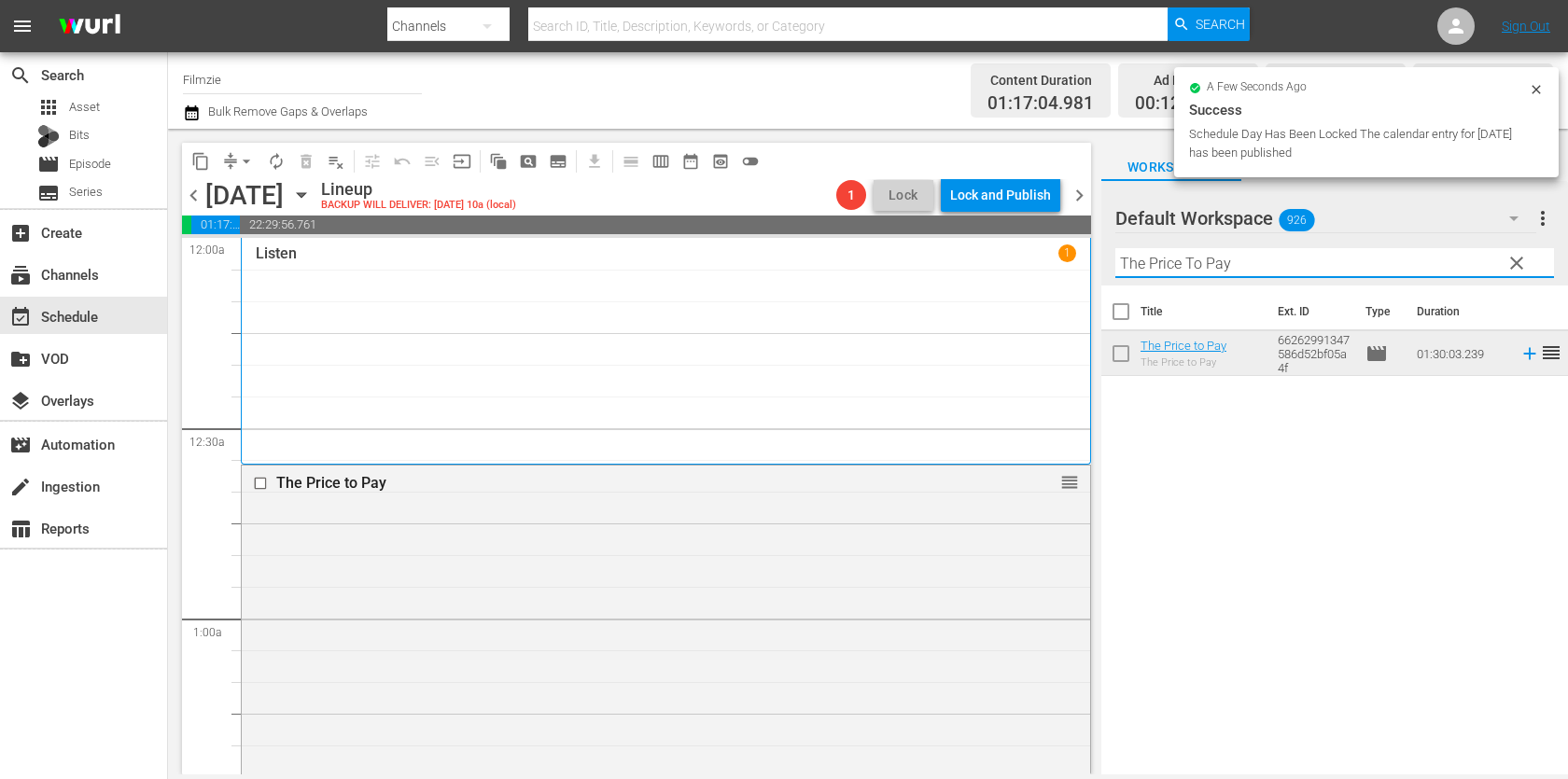
click at [1186, 257] on input "The Price To Pay" at bounding box center [1334, 262] width 438 height 30
paste input "Survivor"
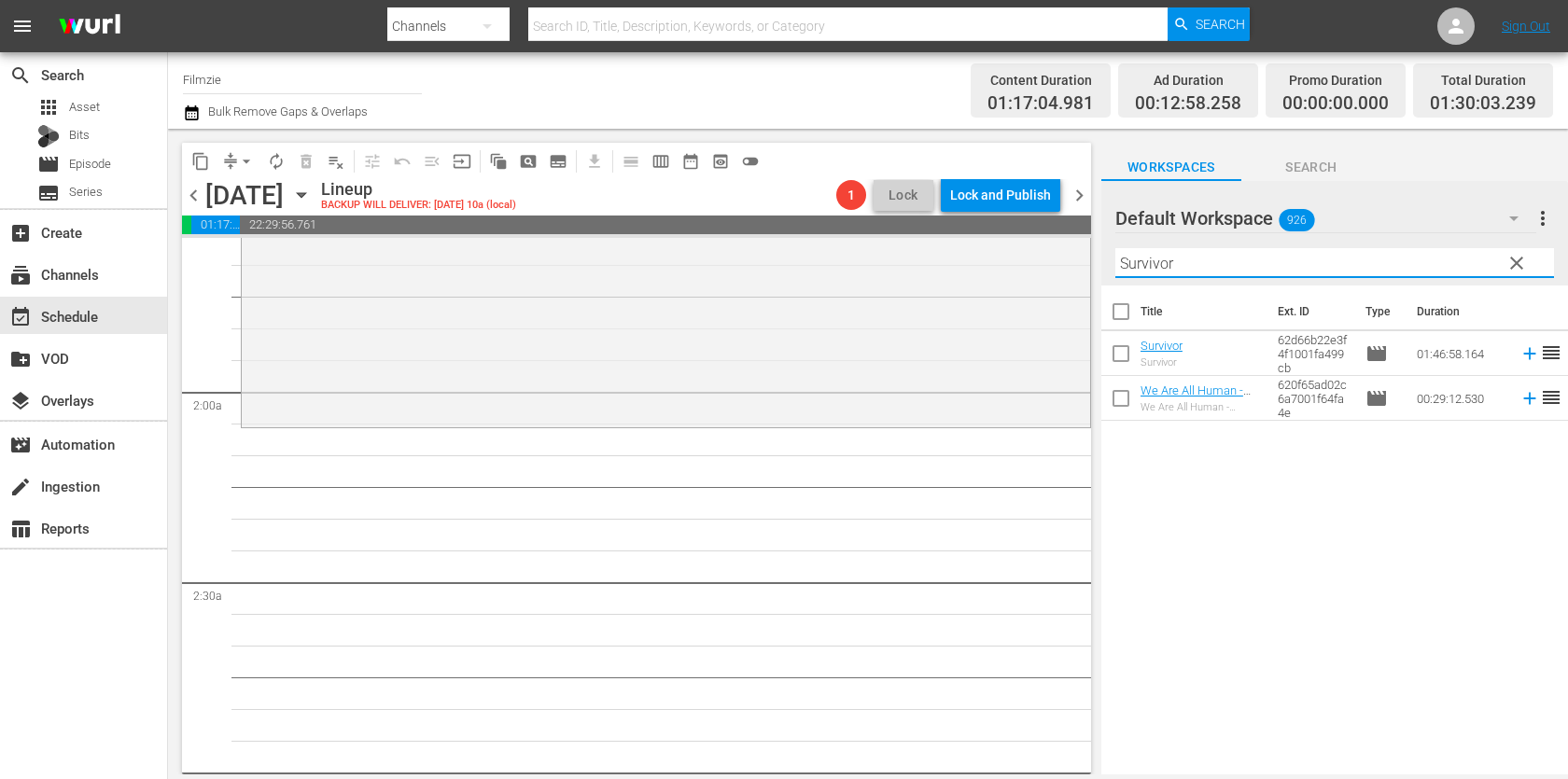
scroll to position [656, 0]
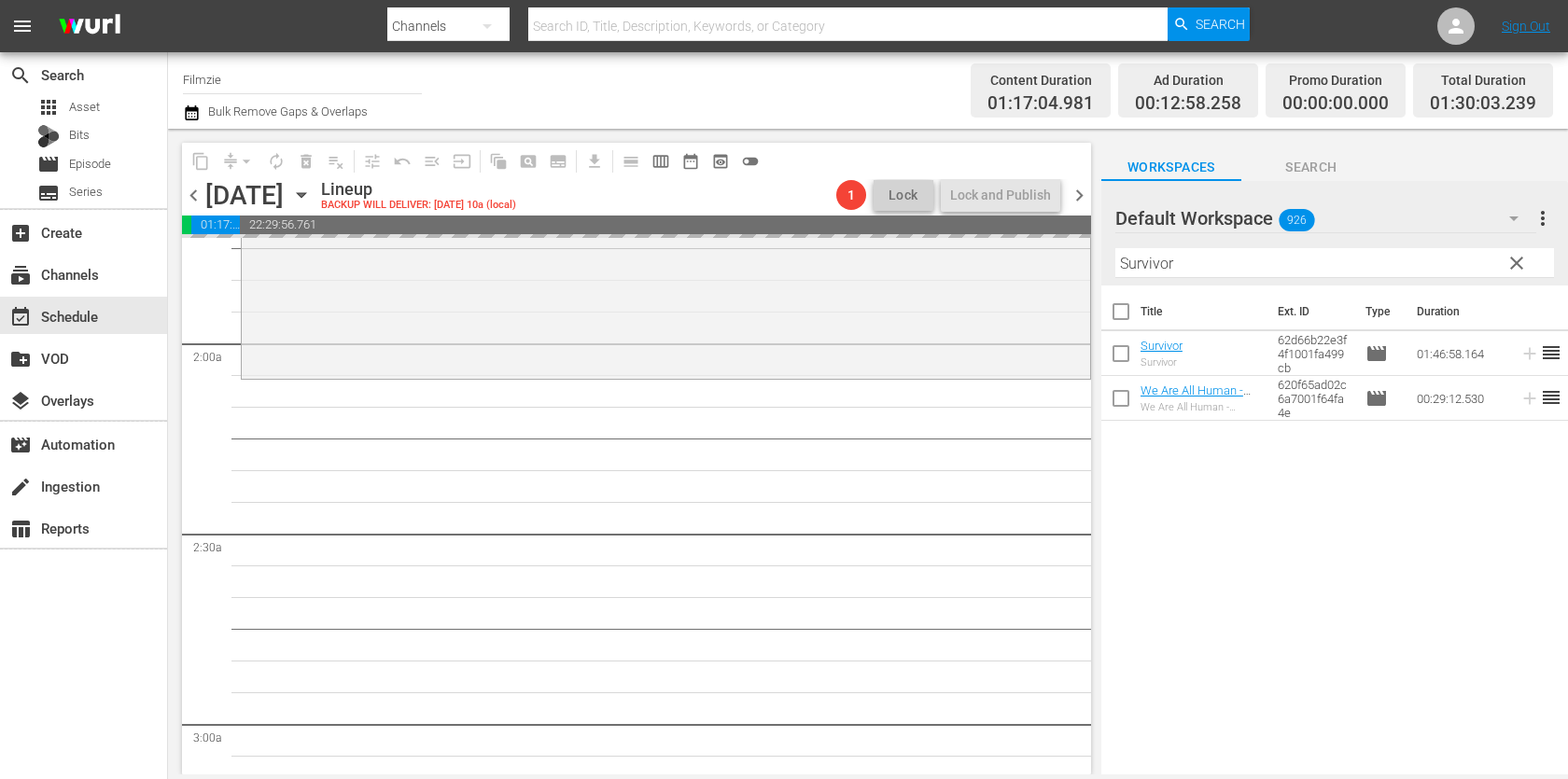
drag, startPoint x: 1157, startPoint y: 347, endPoint x: 1136, endPoint y: 50, distance: 297.7
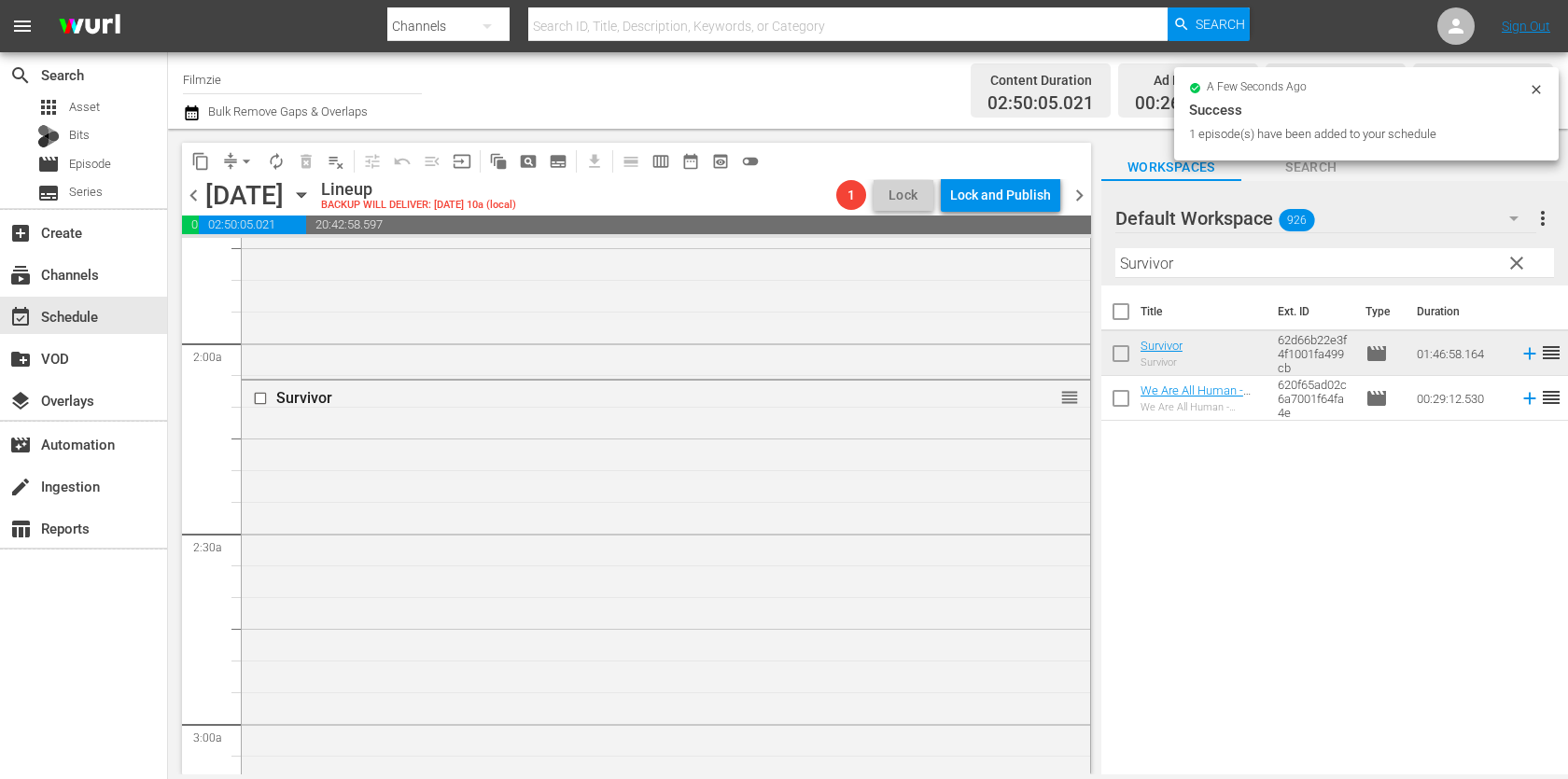
click at [1192, 266] on input "Survivor" at bounding box center [1334, 262] width 438 height 30
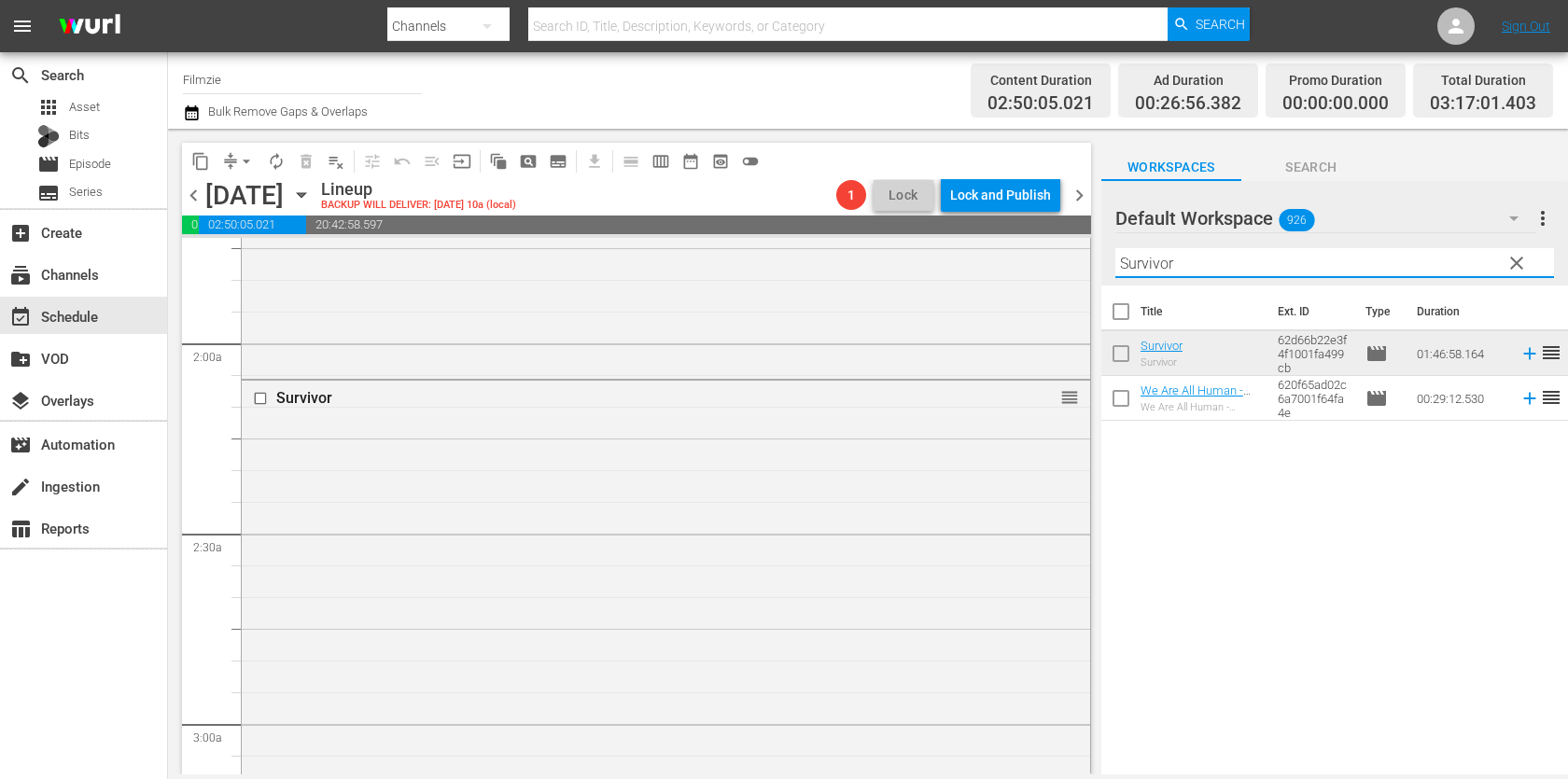
click at [1192, 266] on input "Survivor" at bounding box center [1334, 262] width 438 height 30
paste input "Dust to Glory"
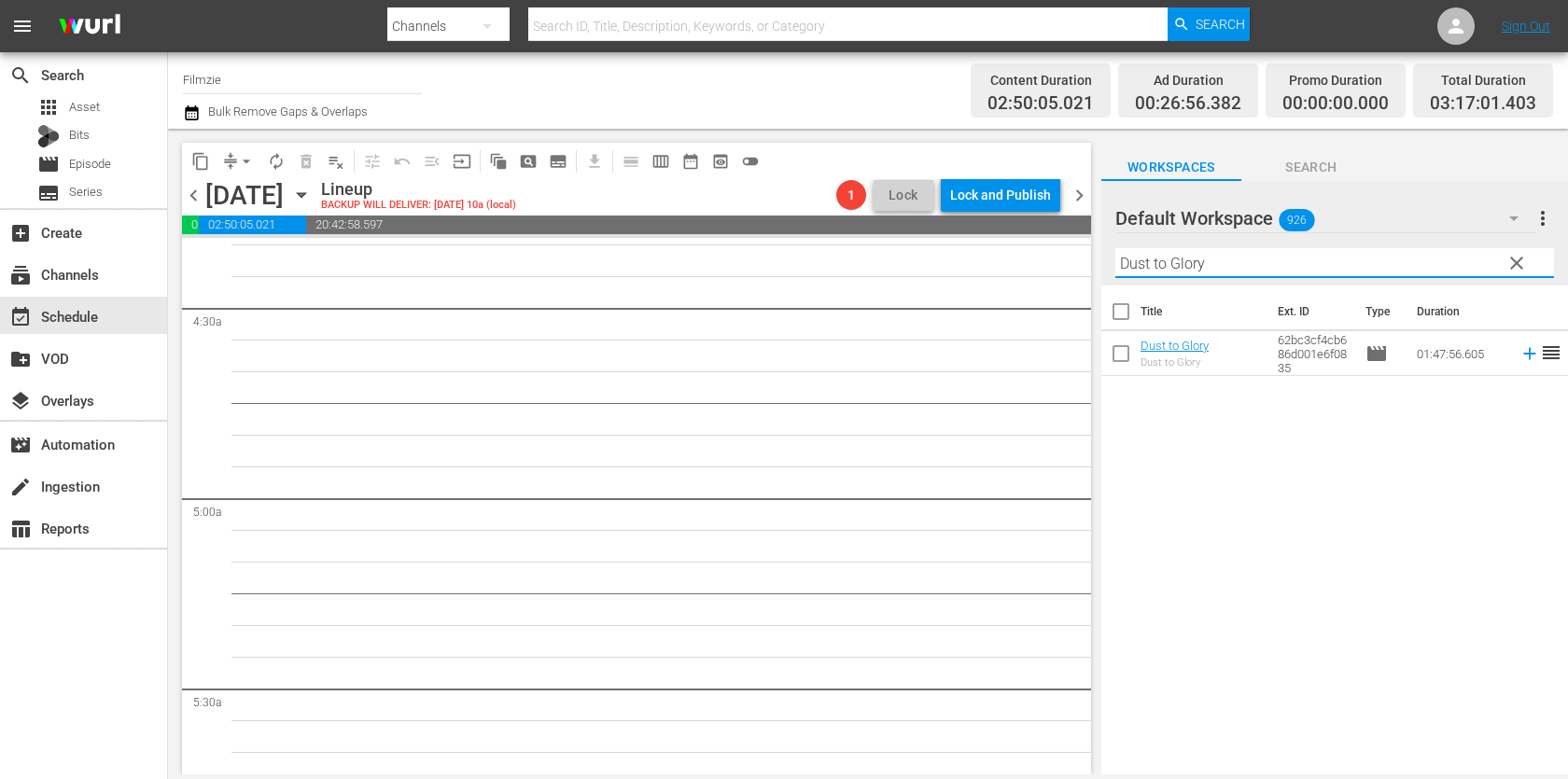
scroll to position [1717, 0]
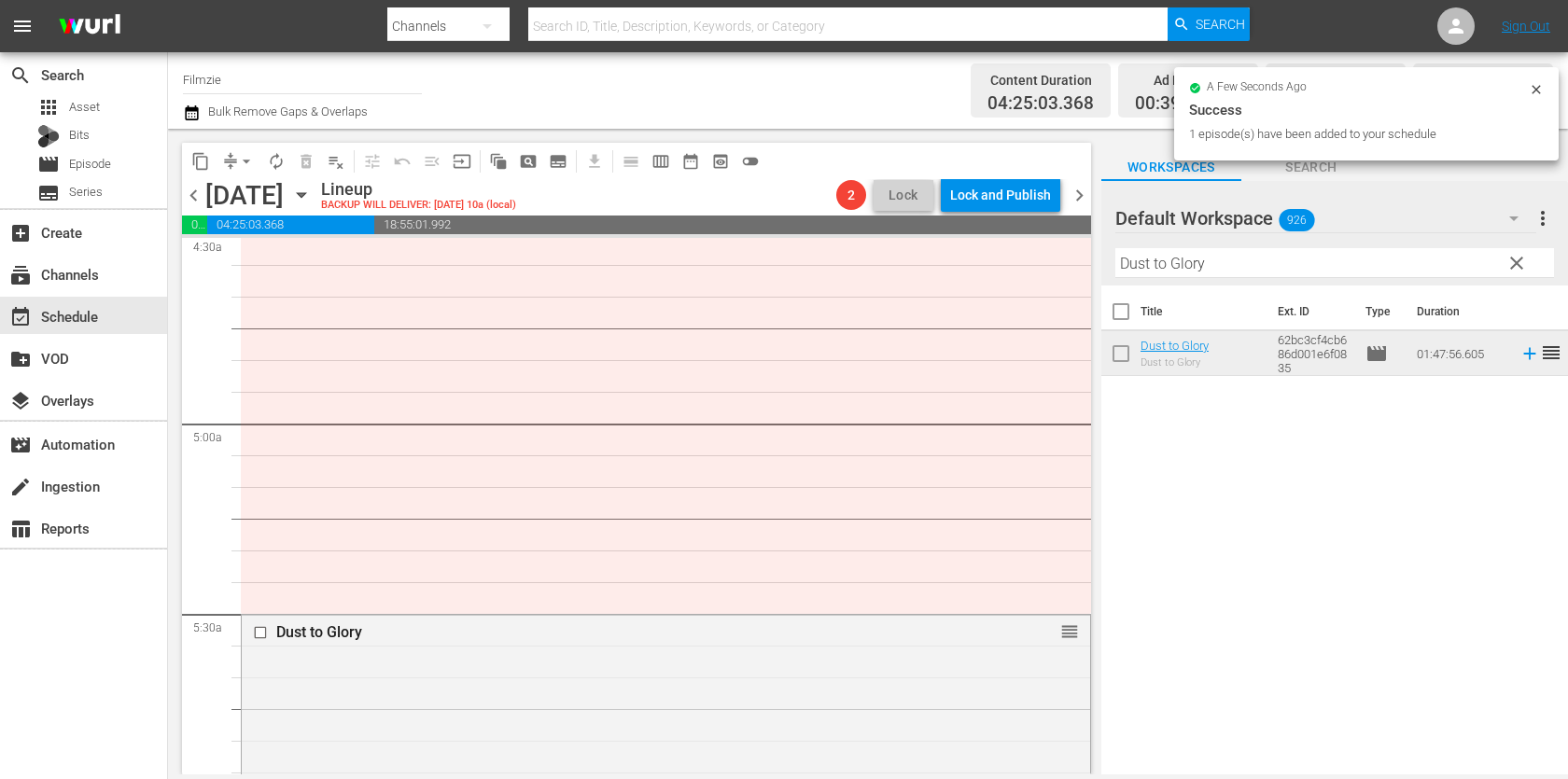
click at [1244, 261] on input "Dust to Glory" at bounding box center [1334, 262] width 438 height 30
paste input "Legacy of Love"
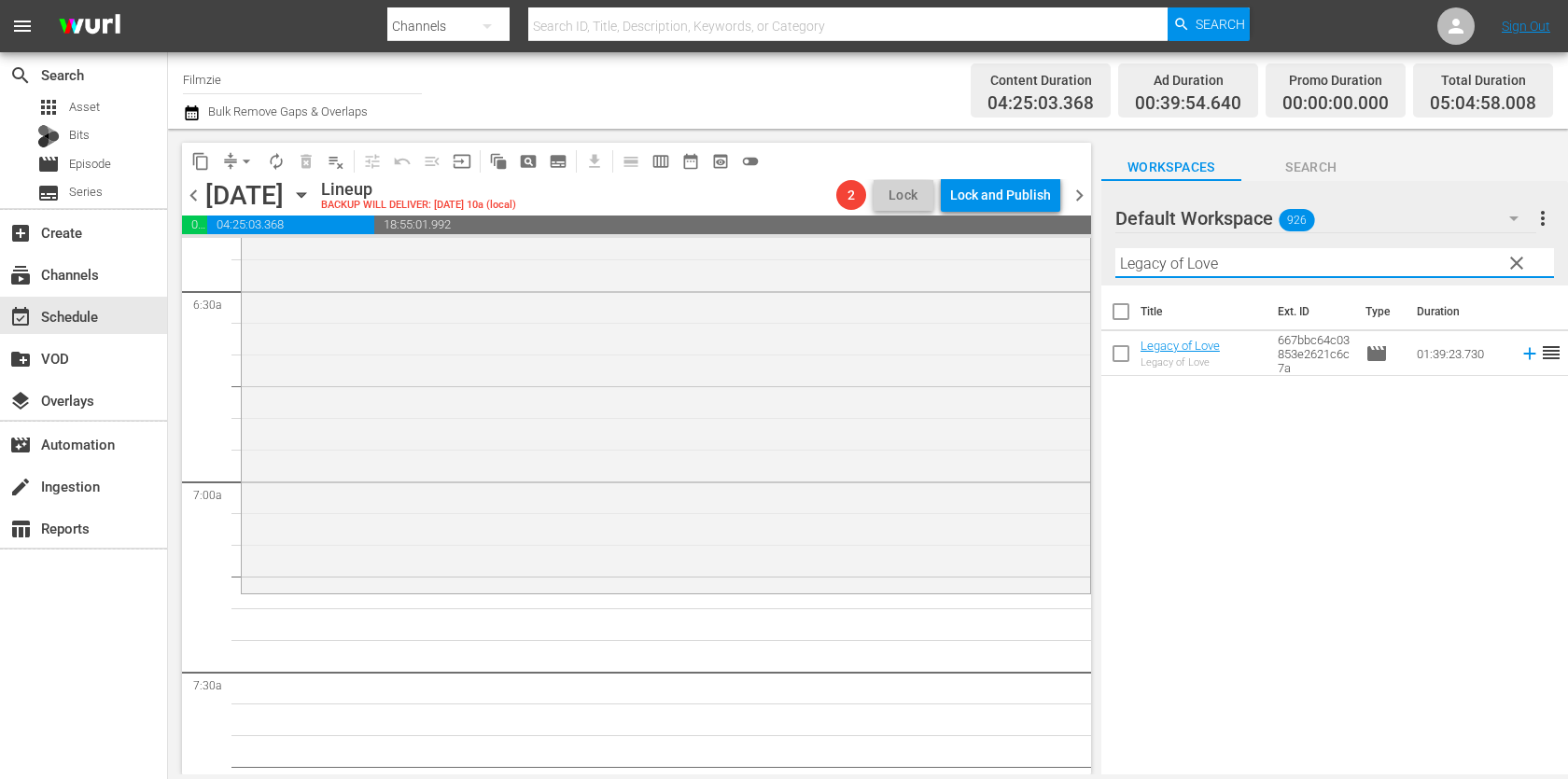
scroll to position [2449, 0]
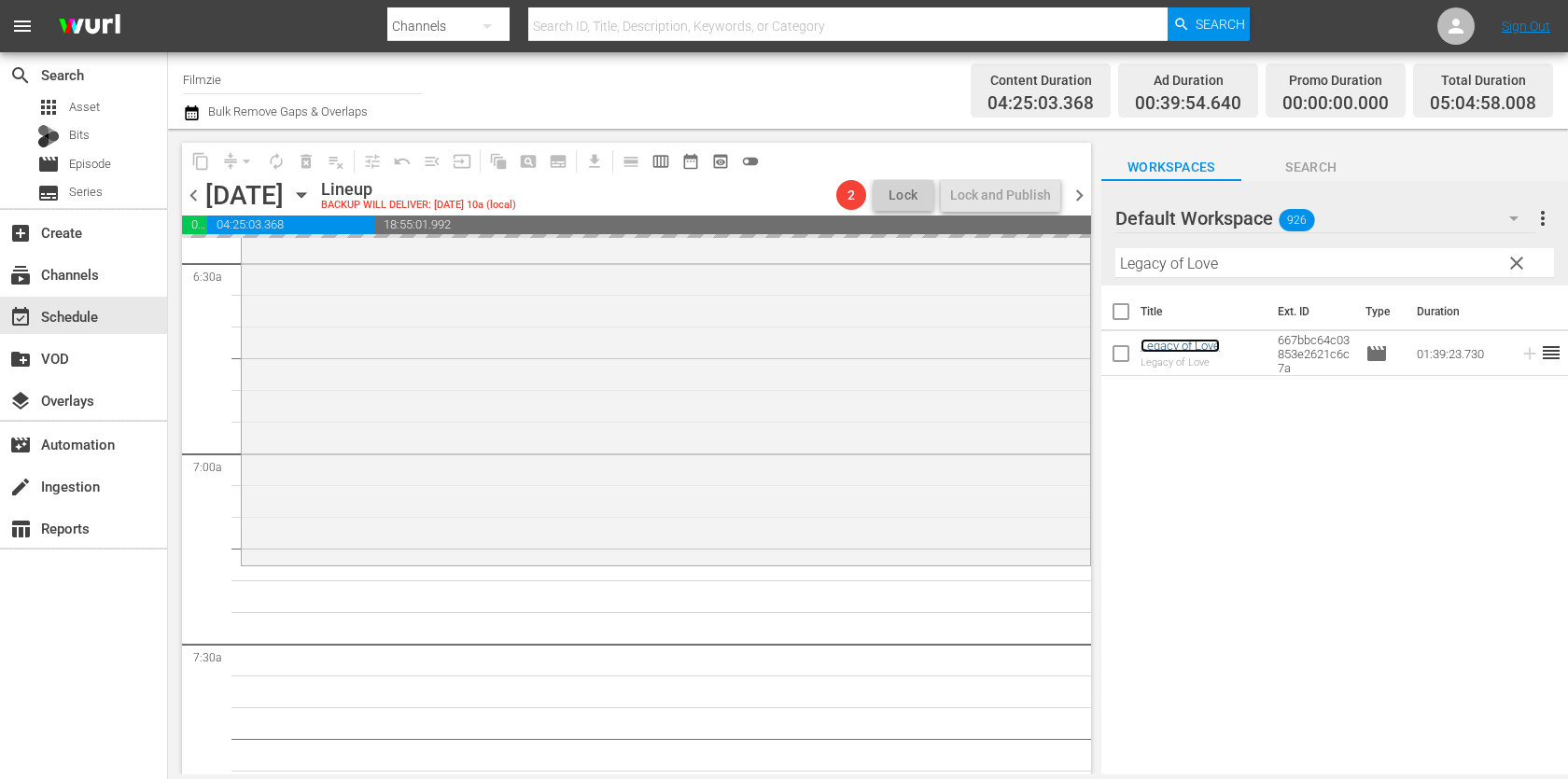
drag, startPoint x: 1190, startPoint y: 340, endPoint x: 1099, endPoint y: 10, distance: 342.3
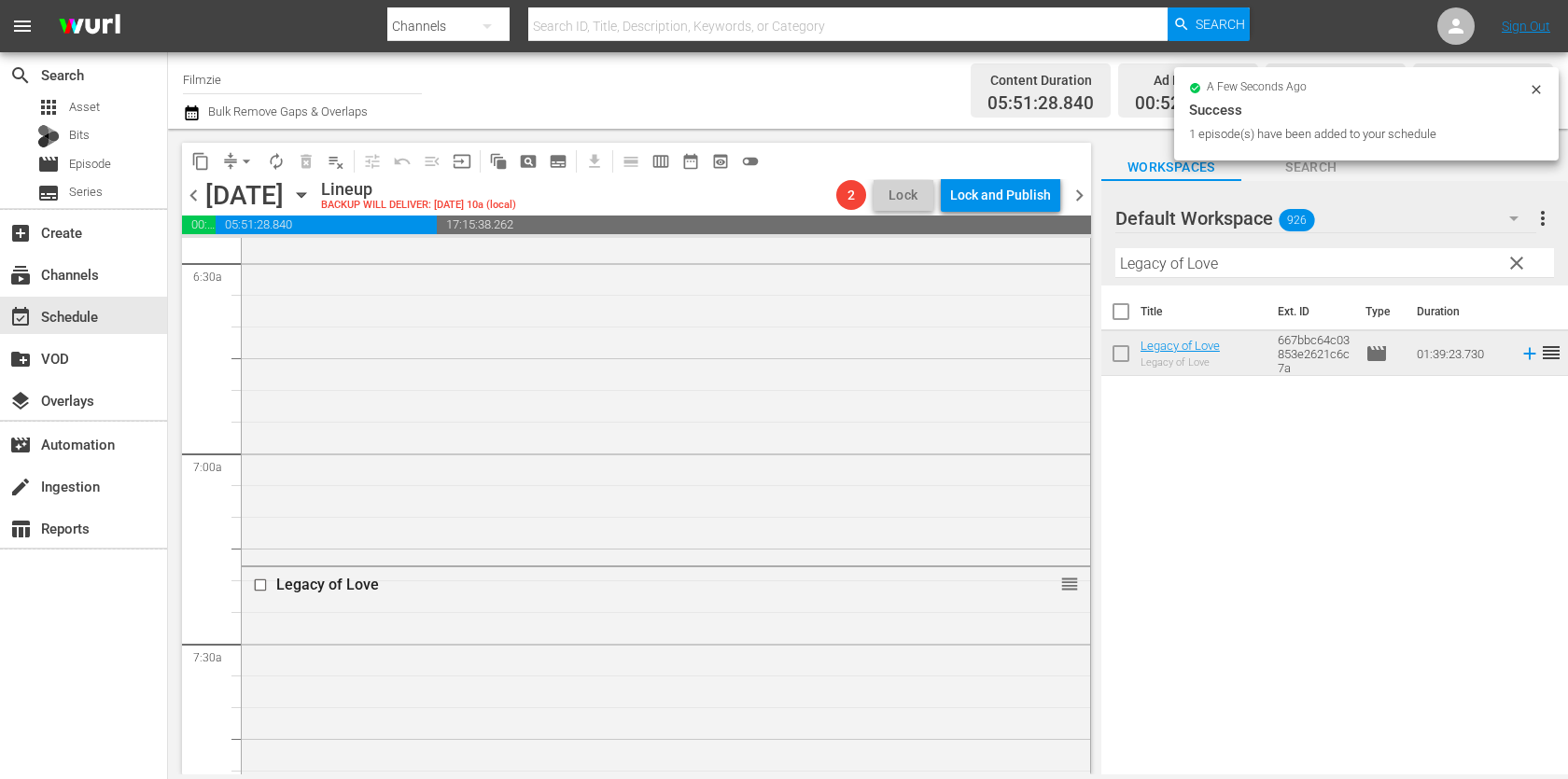
click at [1173, 248] on input "Legacy of Love" at bounding box center [1334, 262] width 438 height 30
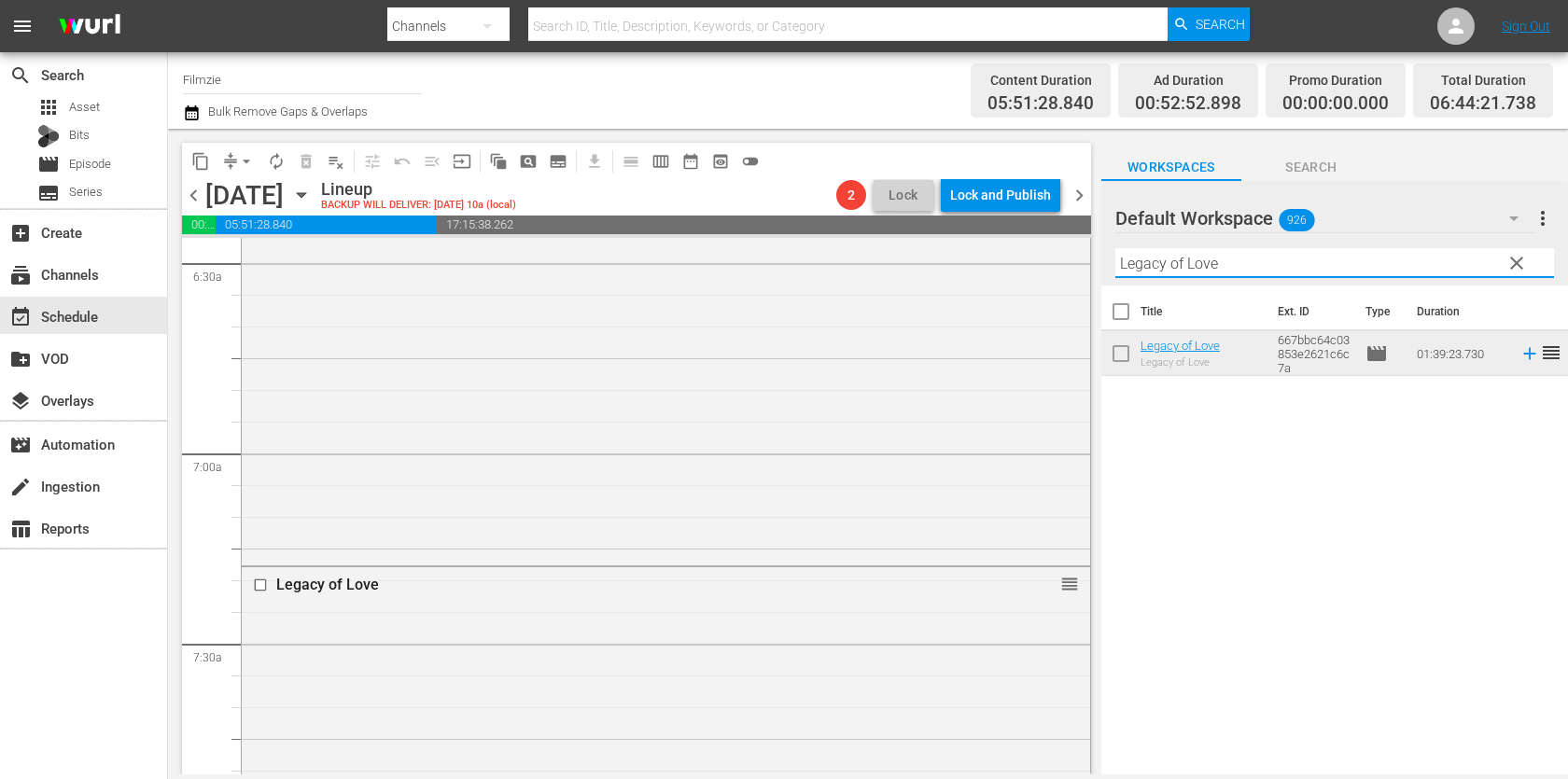
paste input "The Story of Art in America 2.7"
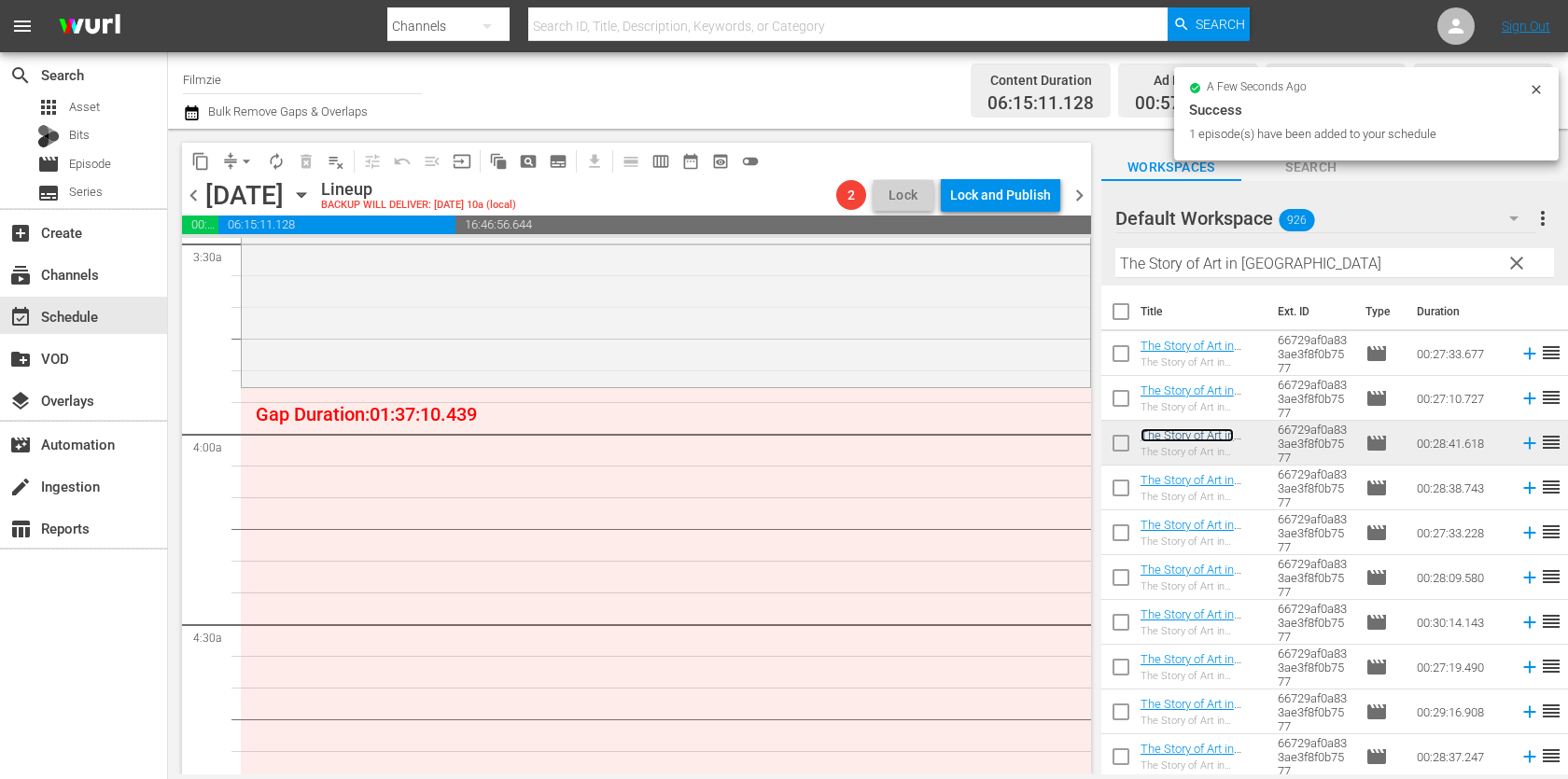
scroll to position [1356, 0]
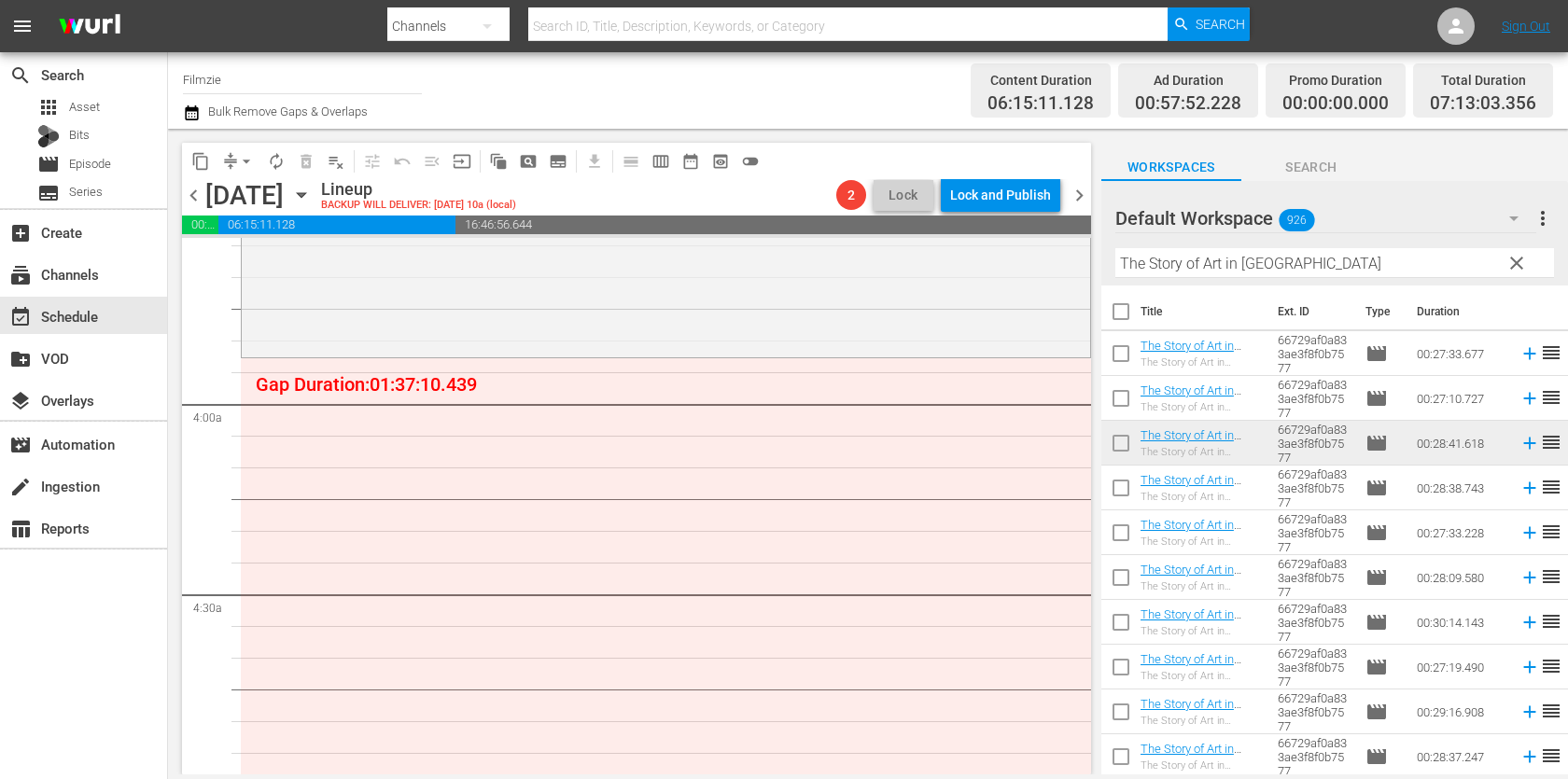
click at [1178, 265] on input "The Story of Art in [GEOGRAPHIC_DATA]" at bounding box center [1334, 262] width 438 height 30
paste input "With Love from Suffolk"
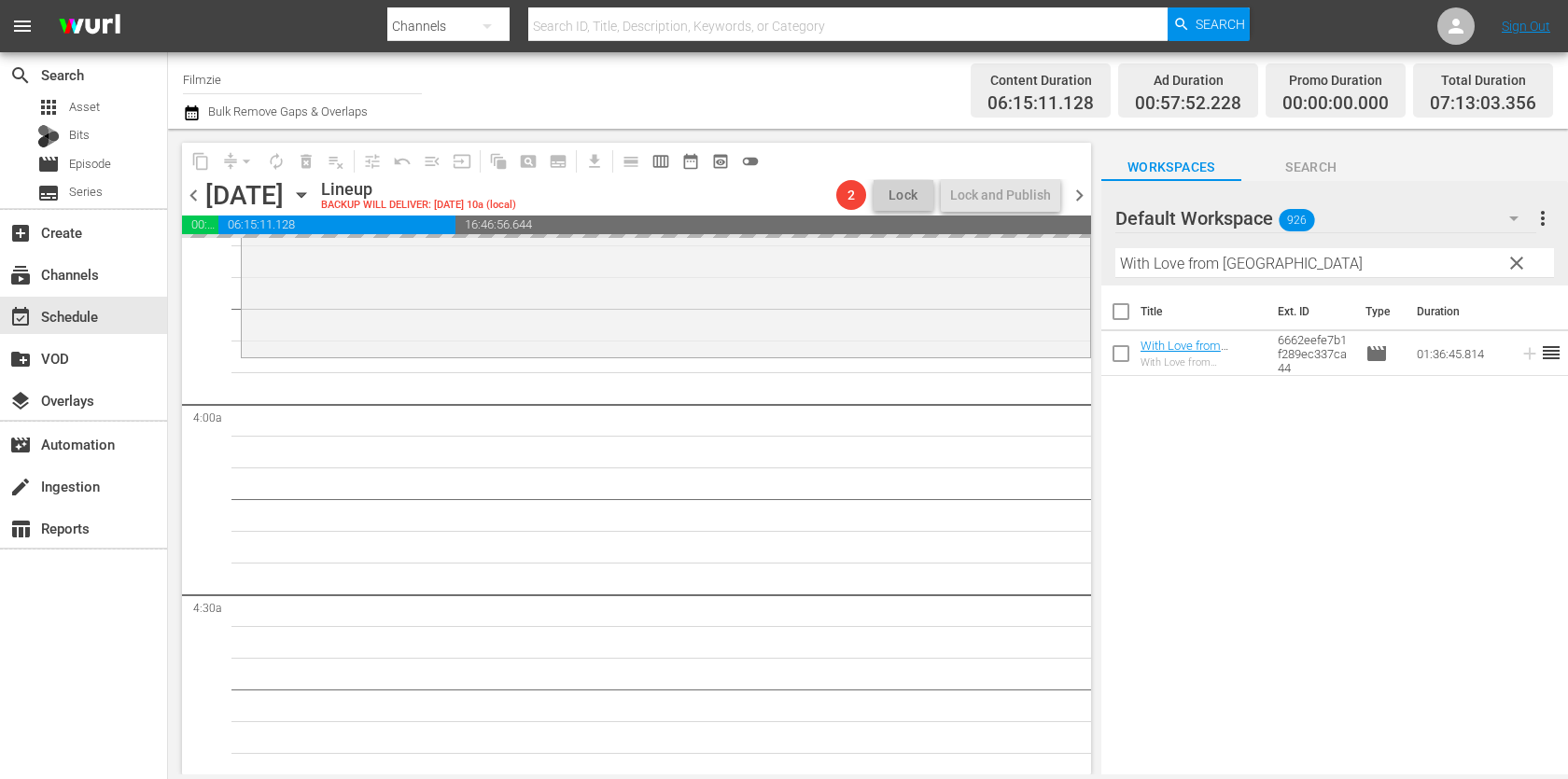
drag, startPoint x: 1158, startPoint y: 351, endPoint x: 1080, endPoint y: 4, distance: 355.7
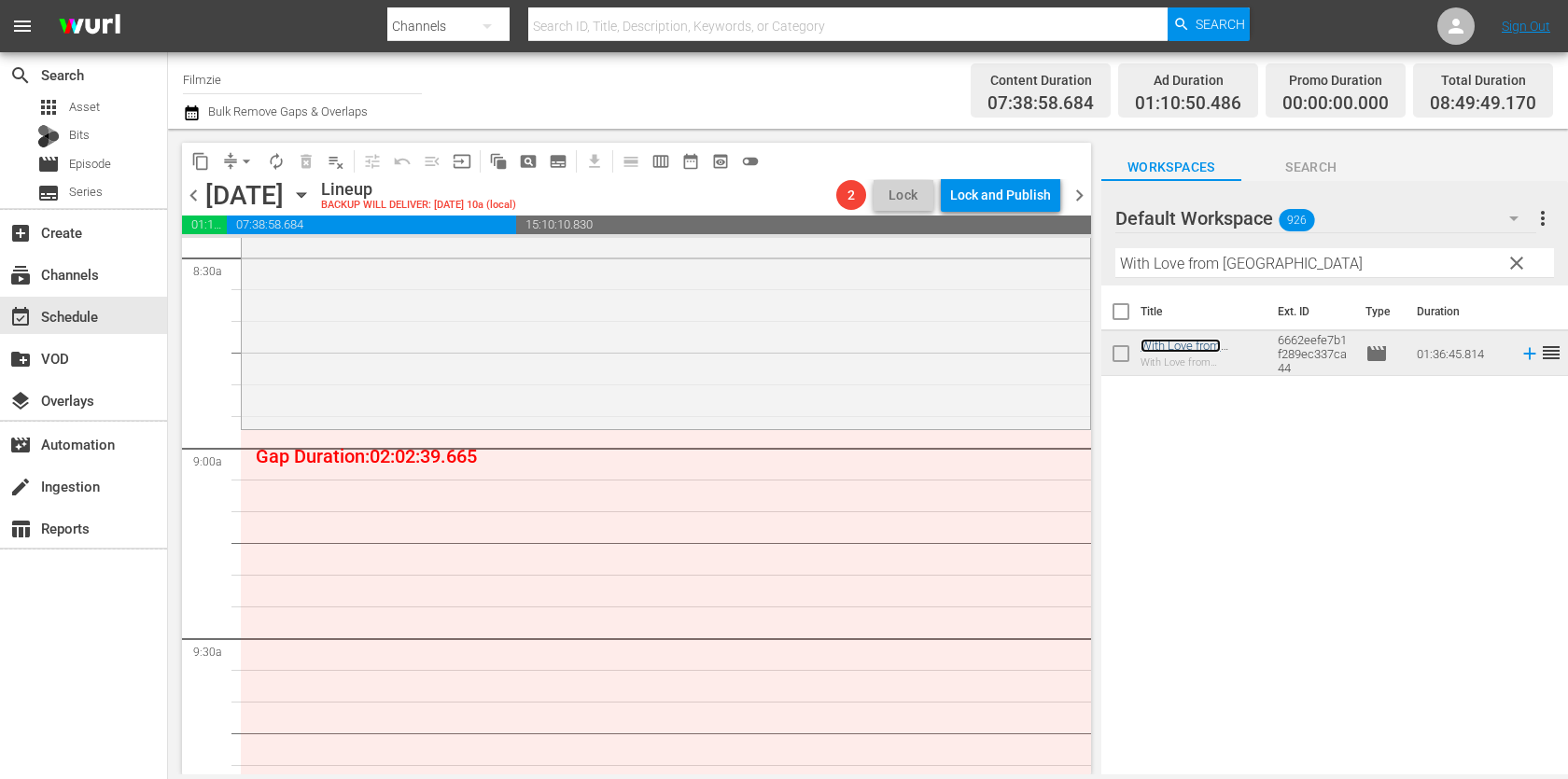
scroll to position [3246, 0]
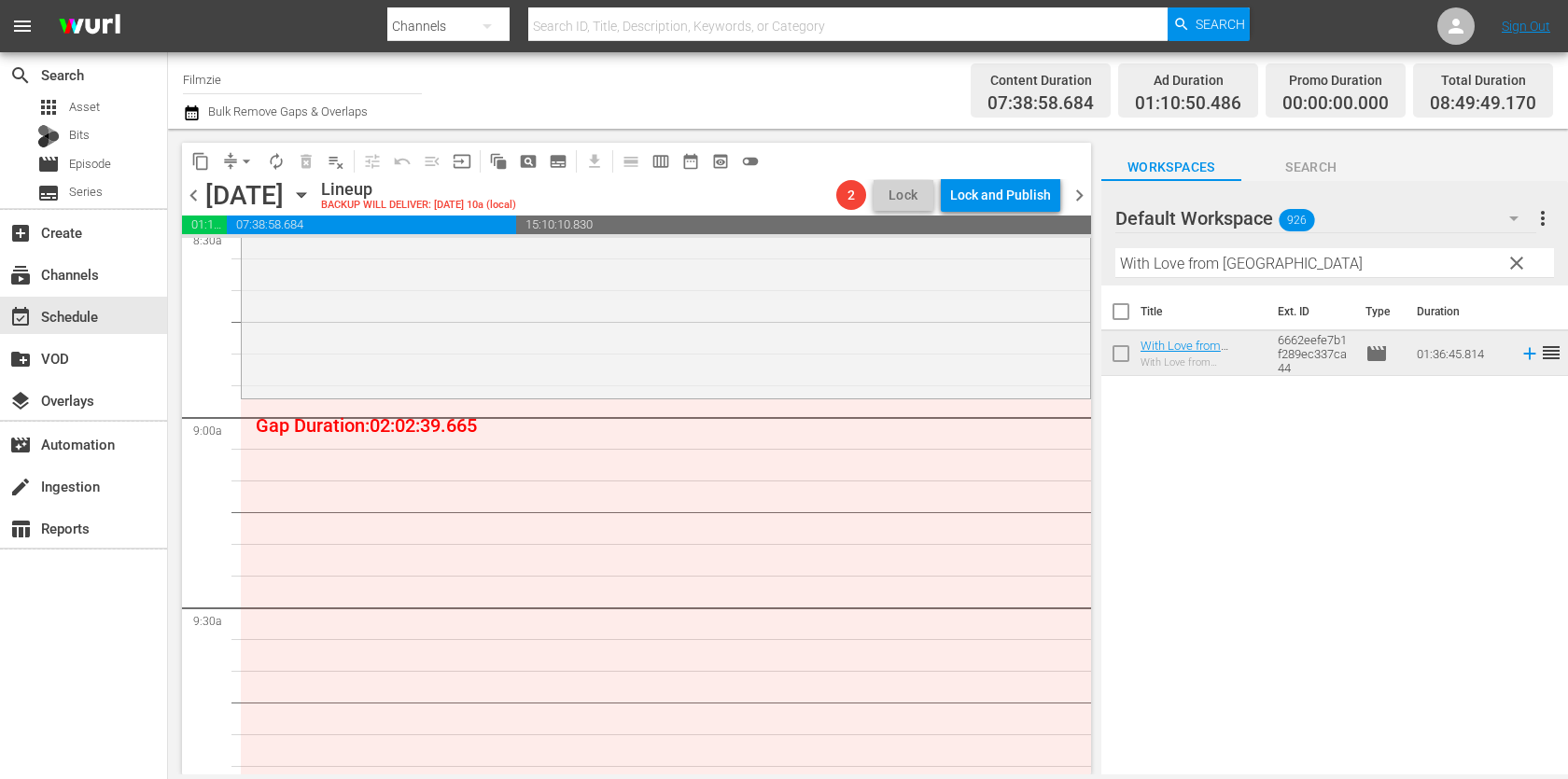
click at [1221, 277] on hr at bounding box center [1334, 277] width 438 height 1
click at [1223, 262] on input "With Love from Suffolk" at bounding box center [1334, 262] width 438 height 30
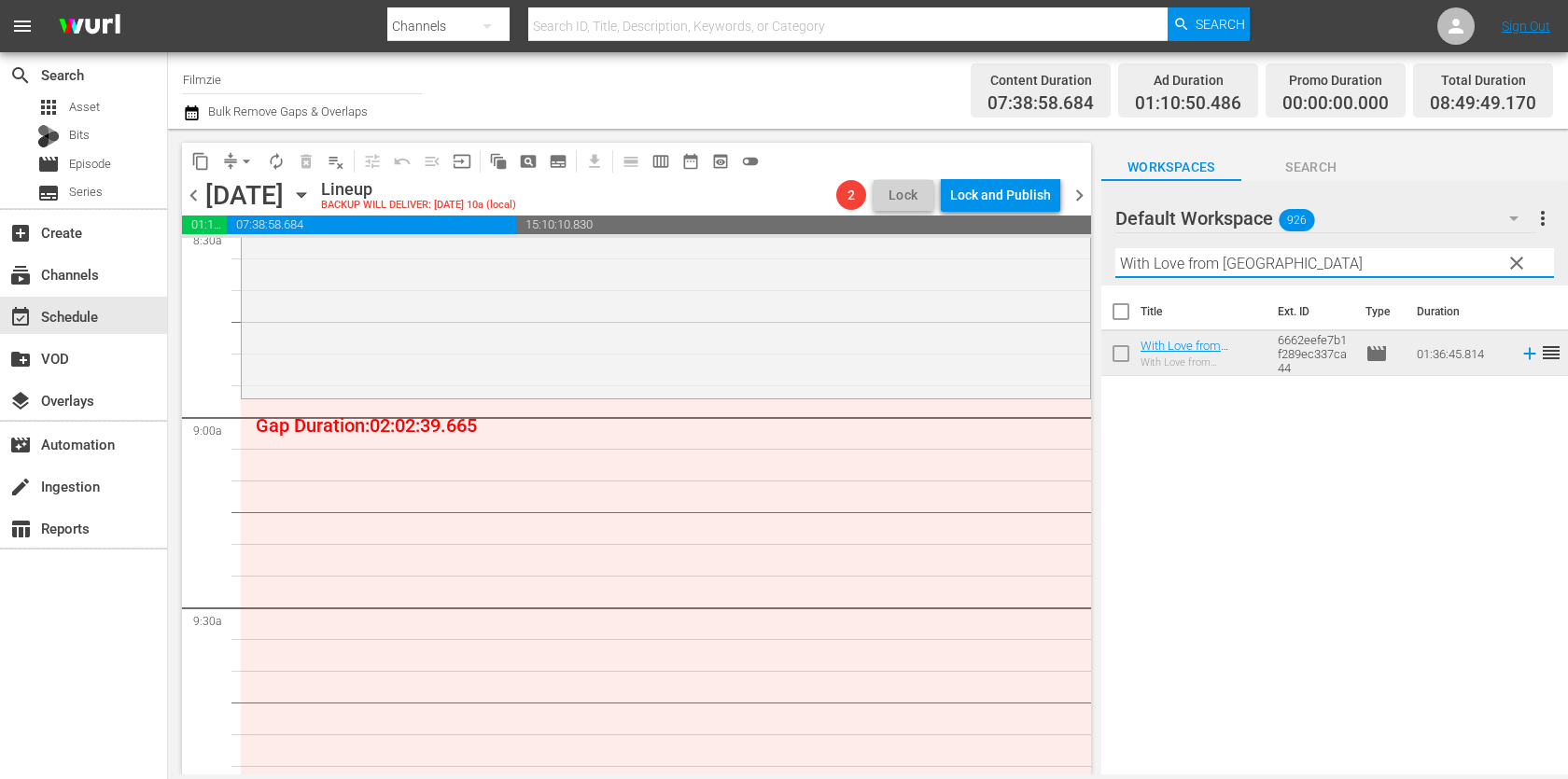
paste input "The Real [PERSON_NAME]: The Wild Dreams"
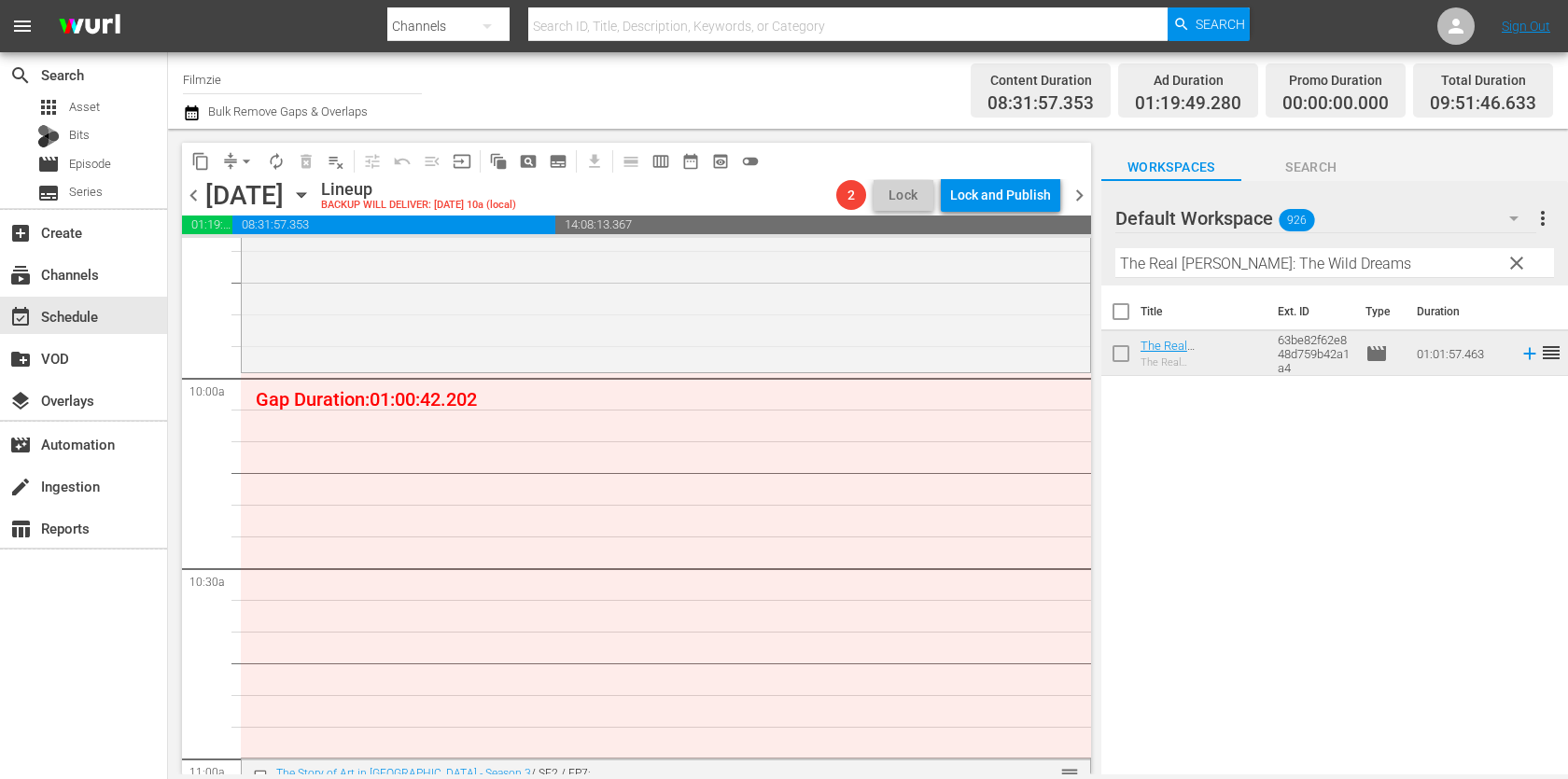
scroll to position [3644, 0]
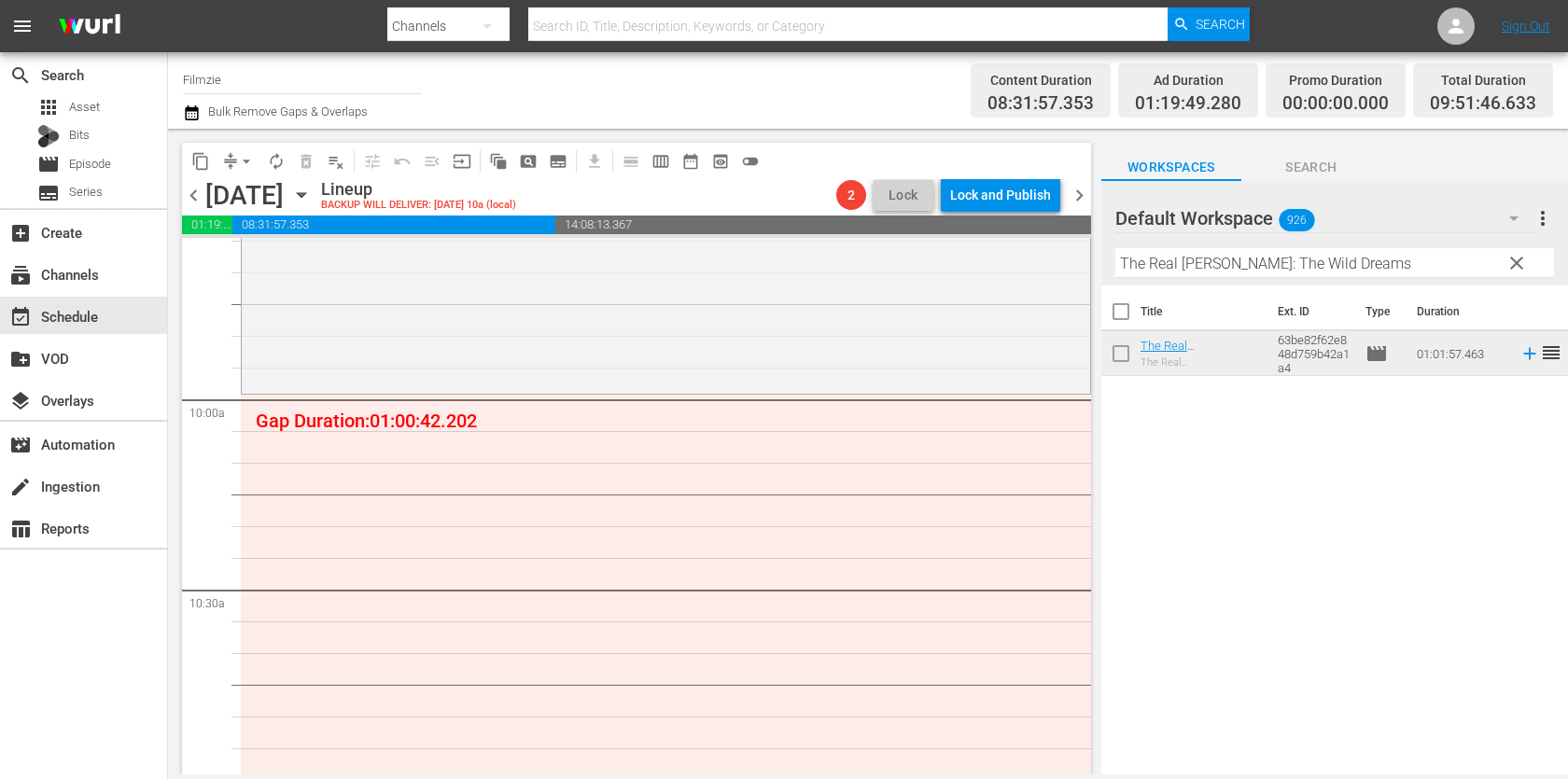
click at [1227, 263] on input "The Real [PERSON_NAME]: The Wild Dreams" at bounding box center [1334, 262] width 438 height 30
paste input "Stella & Co"
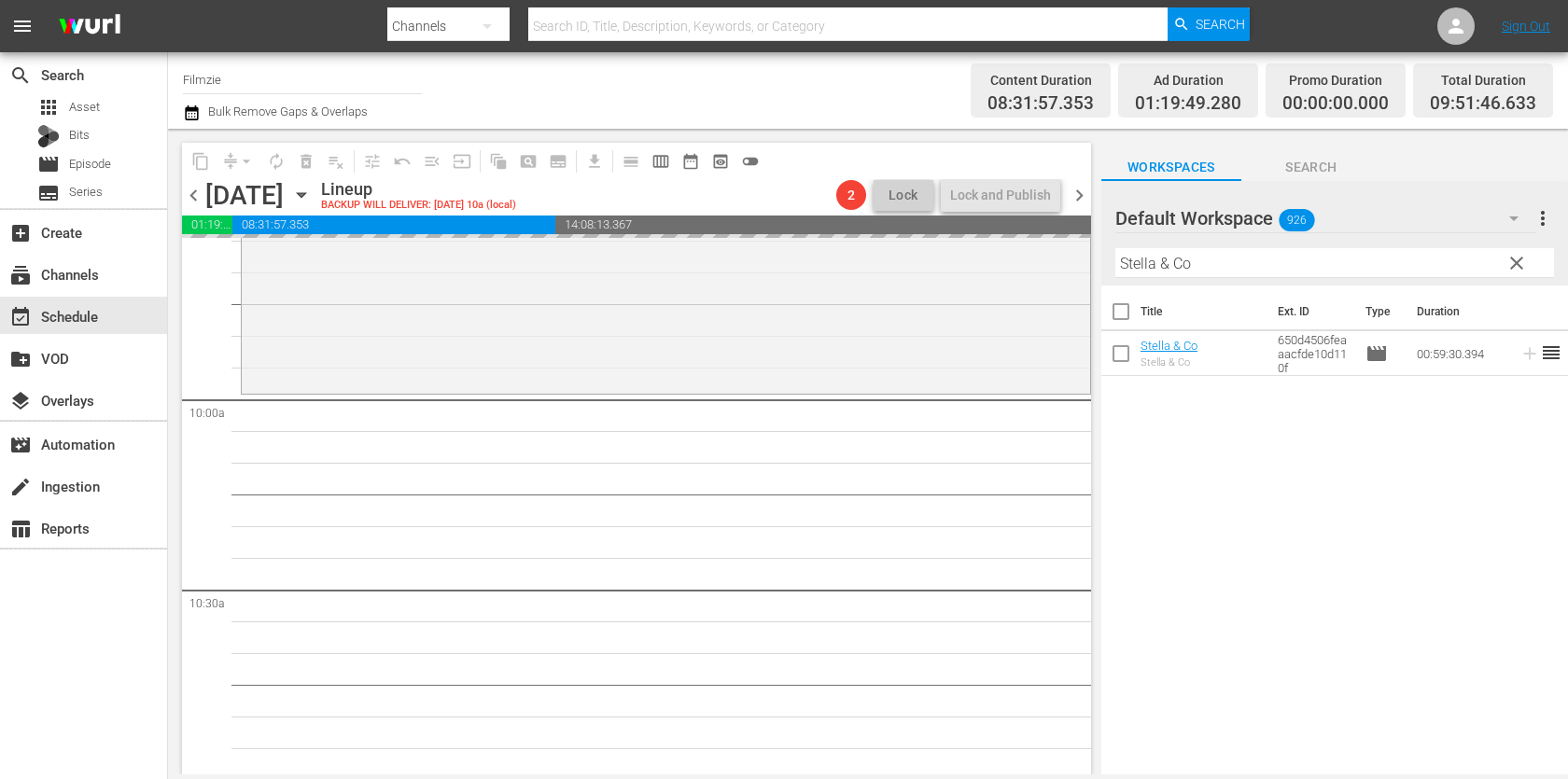
drag, startPoint x: 1170, startPoint y: 346, endPoint x: 1126, endPoint y: 41, distance: 308.2
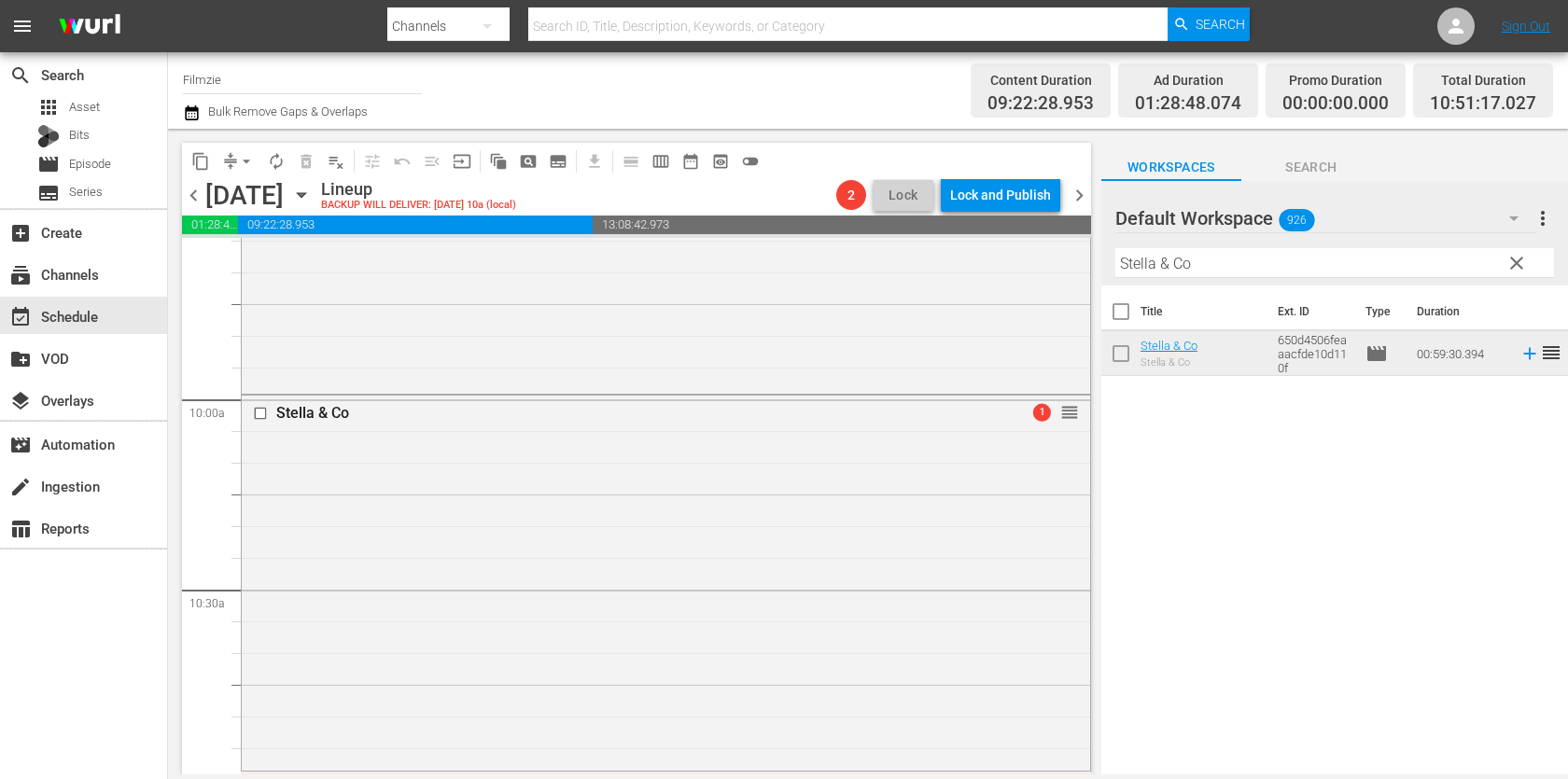
click at [1289, 270] on input "Stella & Co" at bounding box center [1334, 262] width 438 height 30
paste input "reetkids United II- The Girls From Ri"
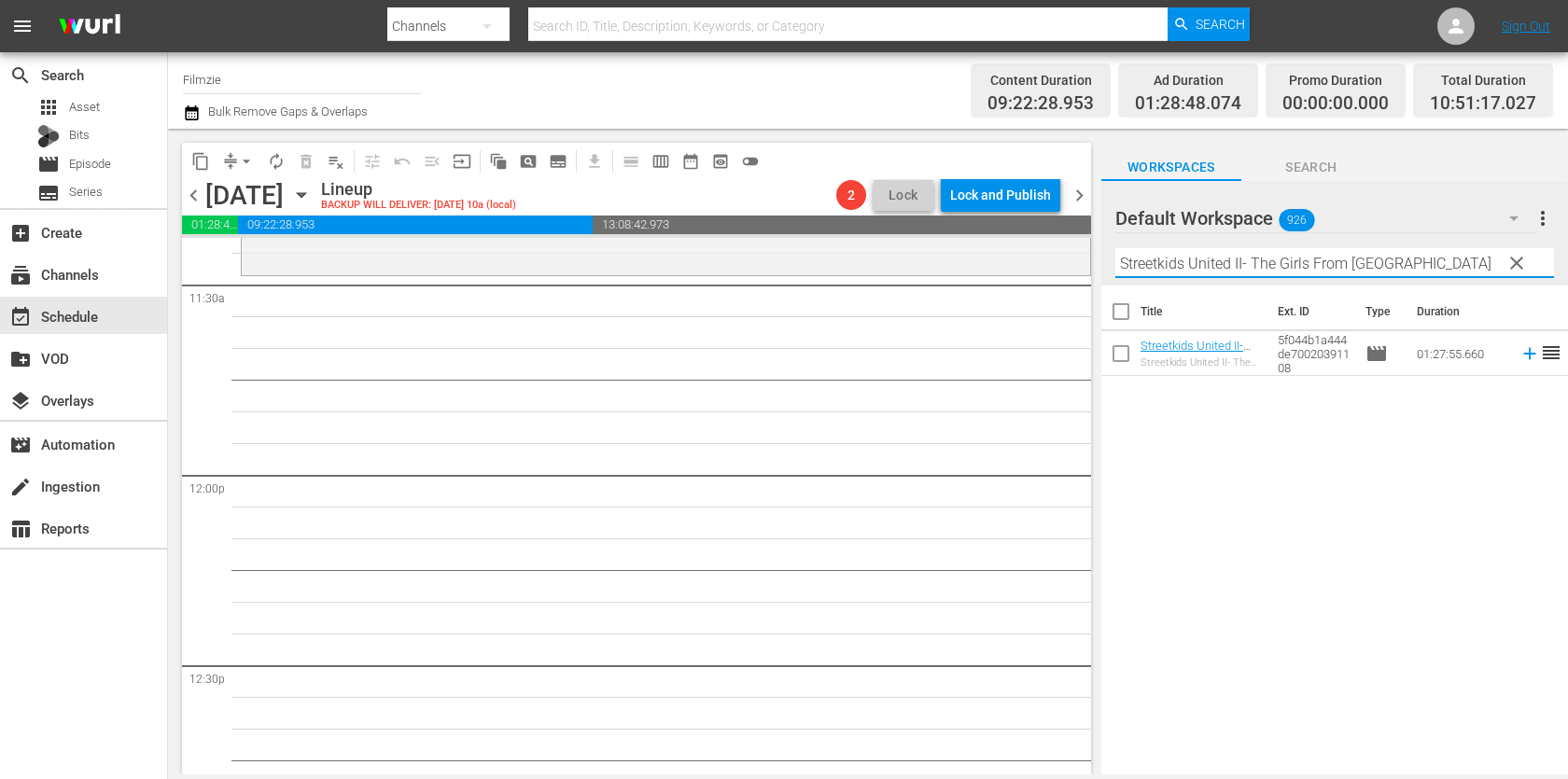
scroll to position [4267, 0]
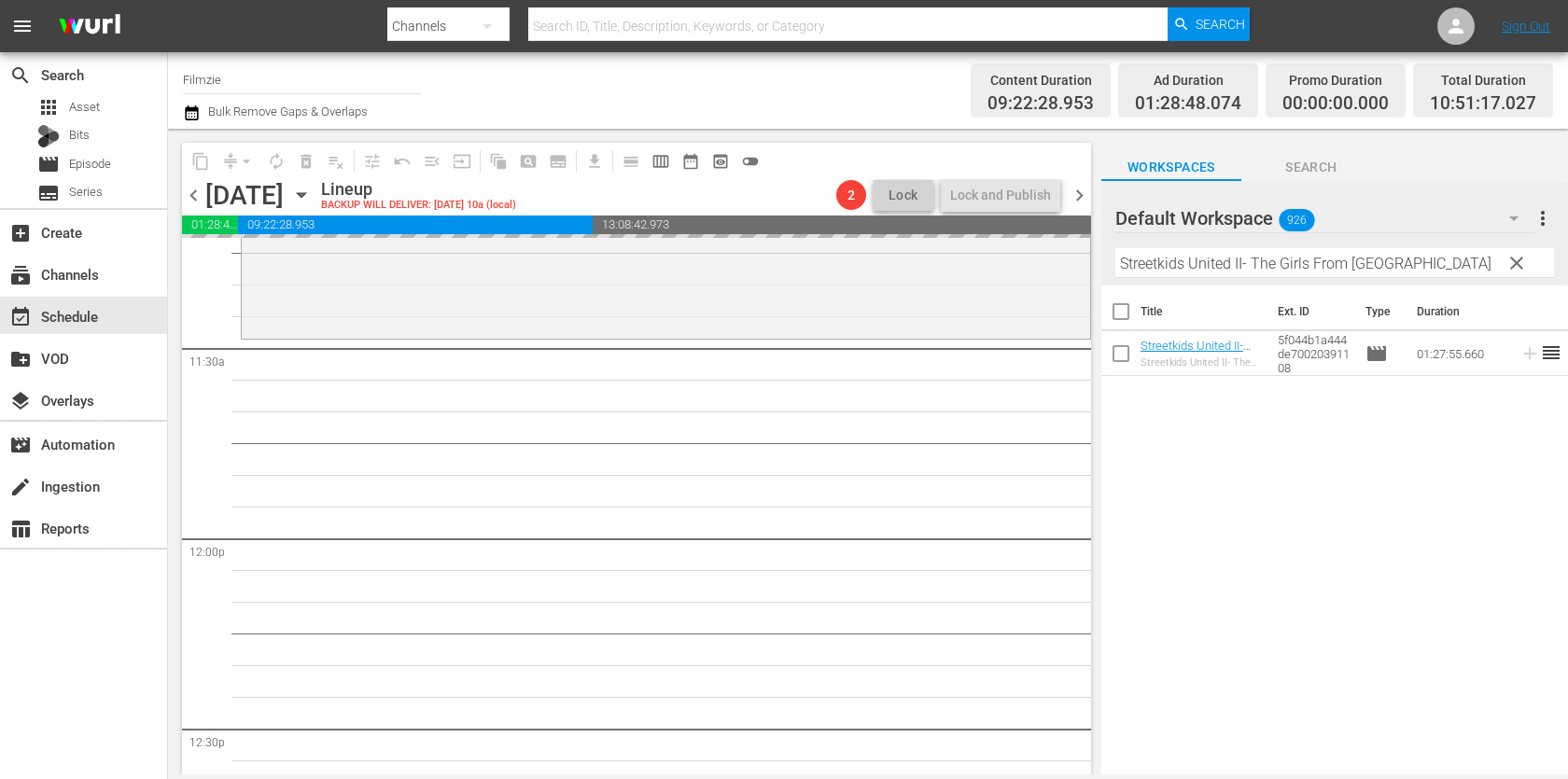
drag, startPoint x: 1173, startPoint y: 355, endPoint x: 1031, endPoint y: 13, distance: 370.3
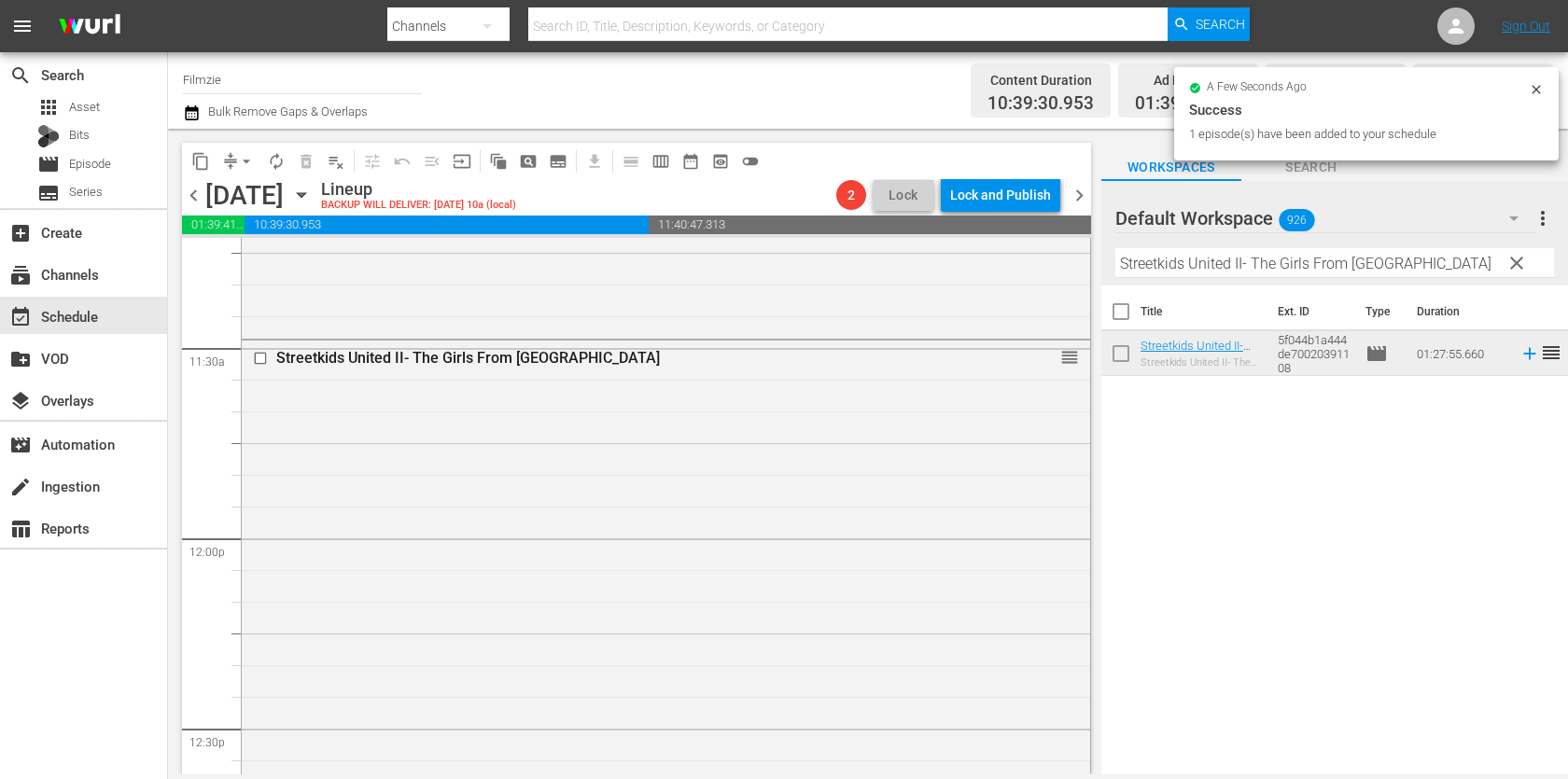
click at [1241, 250] on input "Streetkids United II- The Girls From Rio" at bounding box center [1334, 262] width 438 height 30
paste input "The Last Surviving Cheetahs"
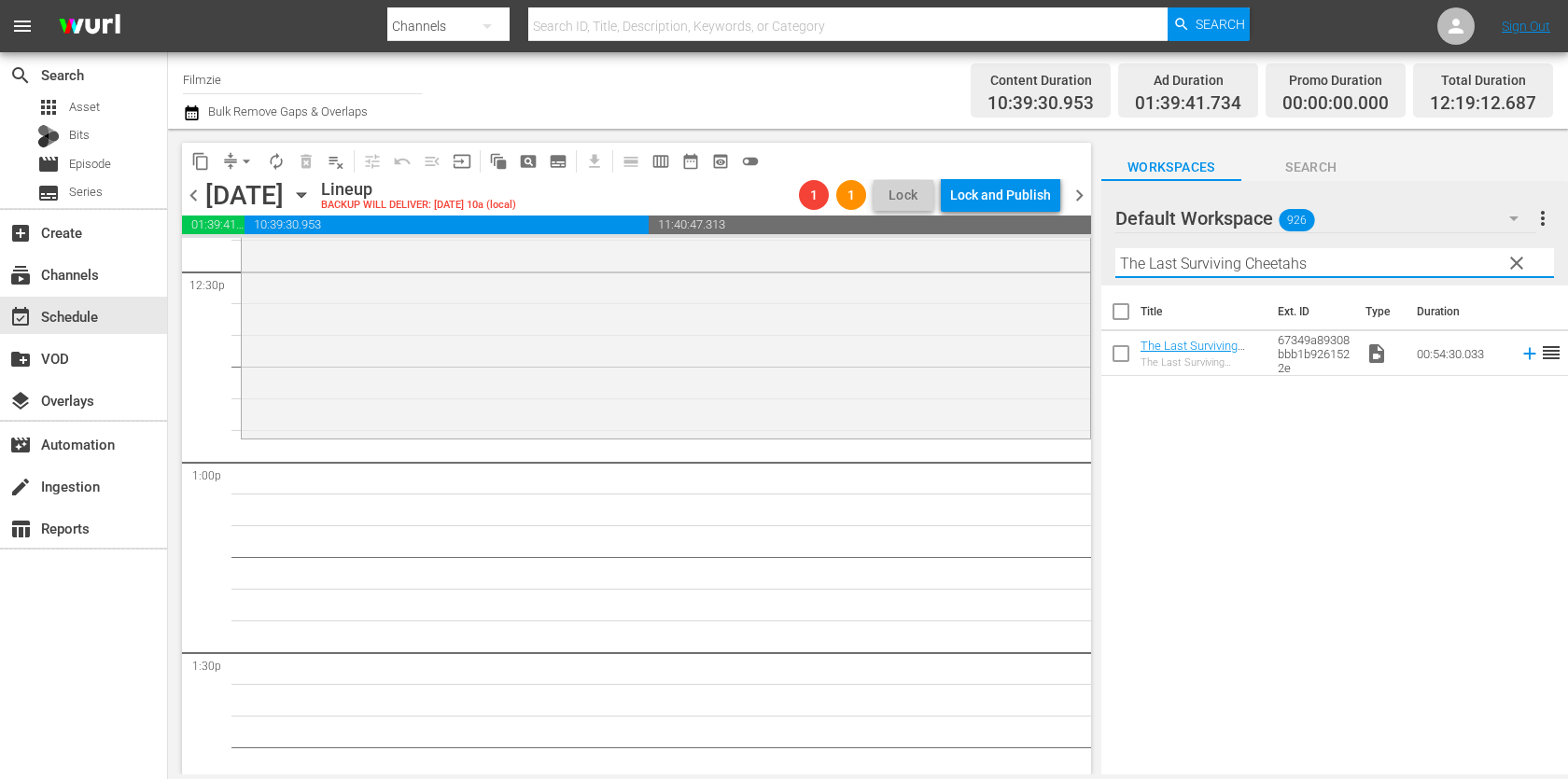
scroll to position [4740, 0]
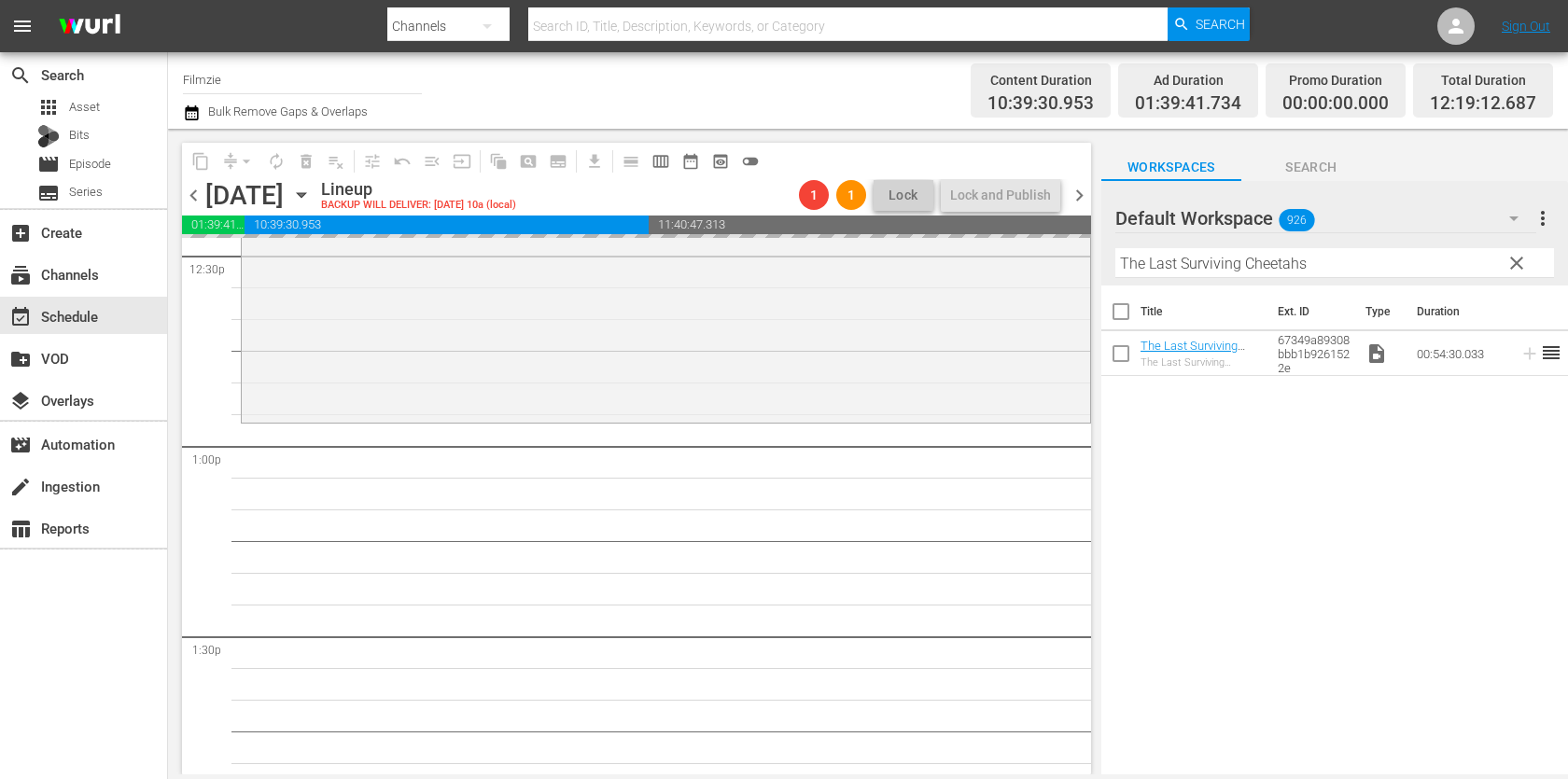
drag, startPoint x: 1161, startPoint y: 345, endPoint x: 1091, endPoint y: 20, distance: 332.5
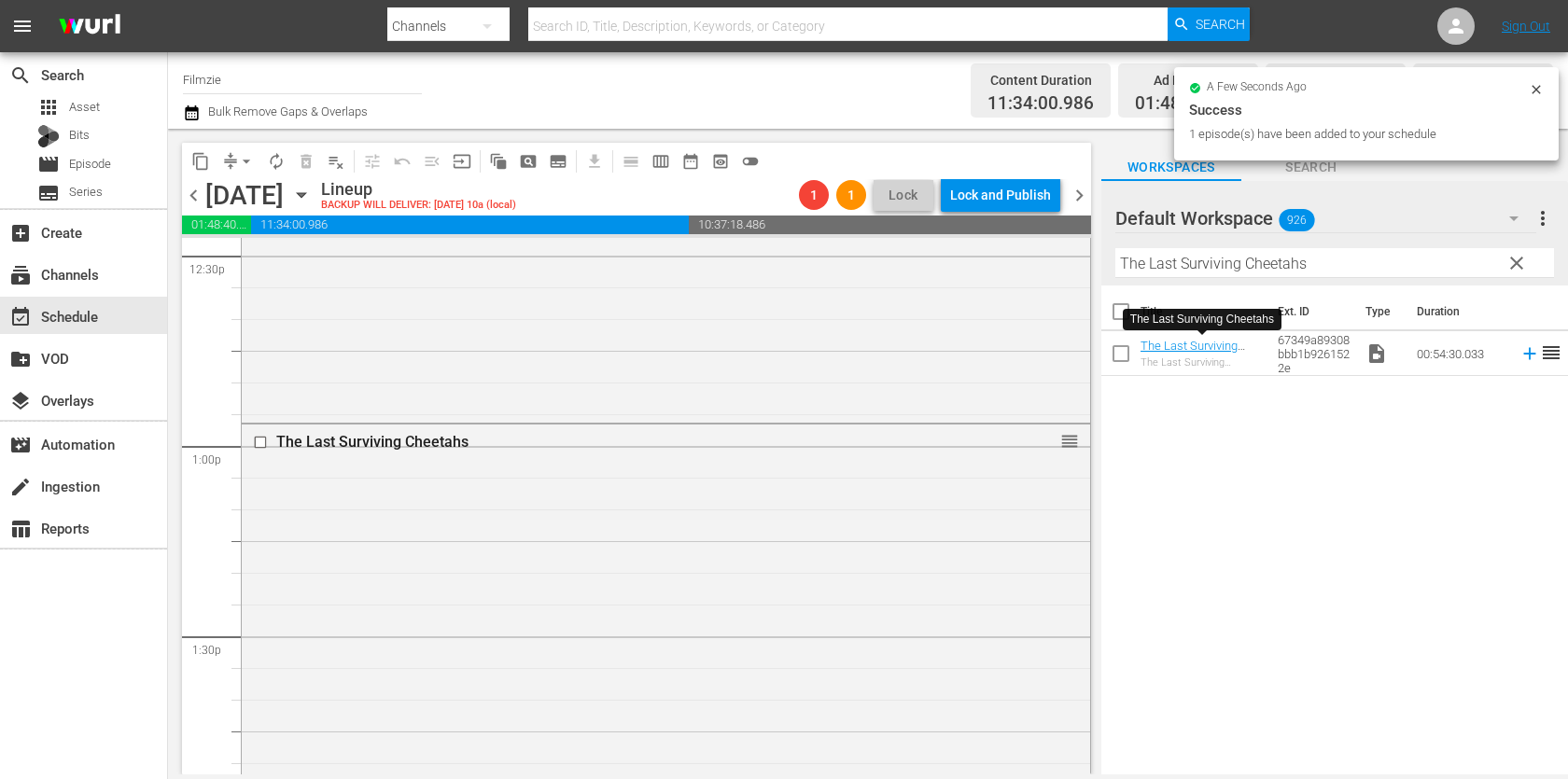
click at [1205, 245] on div "Filter by Title The Last Surviving Cheetahs" at bounding box center [1334, 263] width 438 height 45
click at [1203, 250] on input "The Last Surviving Cheetahs" at bounding box center [1334, 262] width 438 height 30
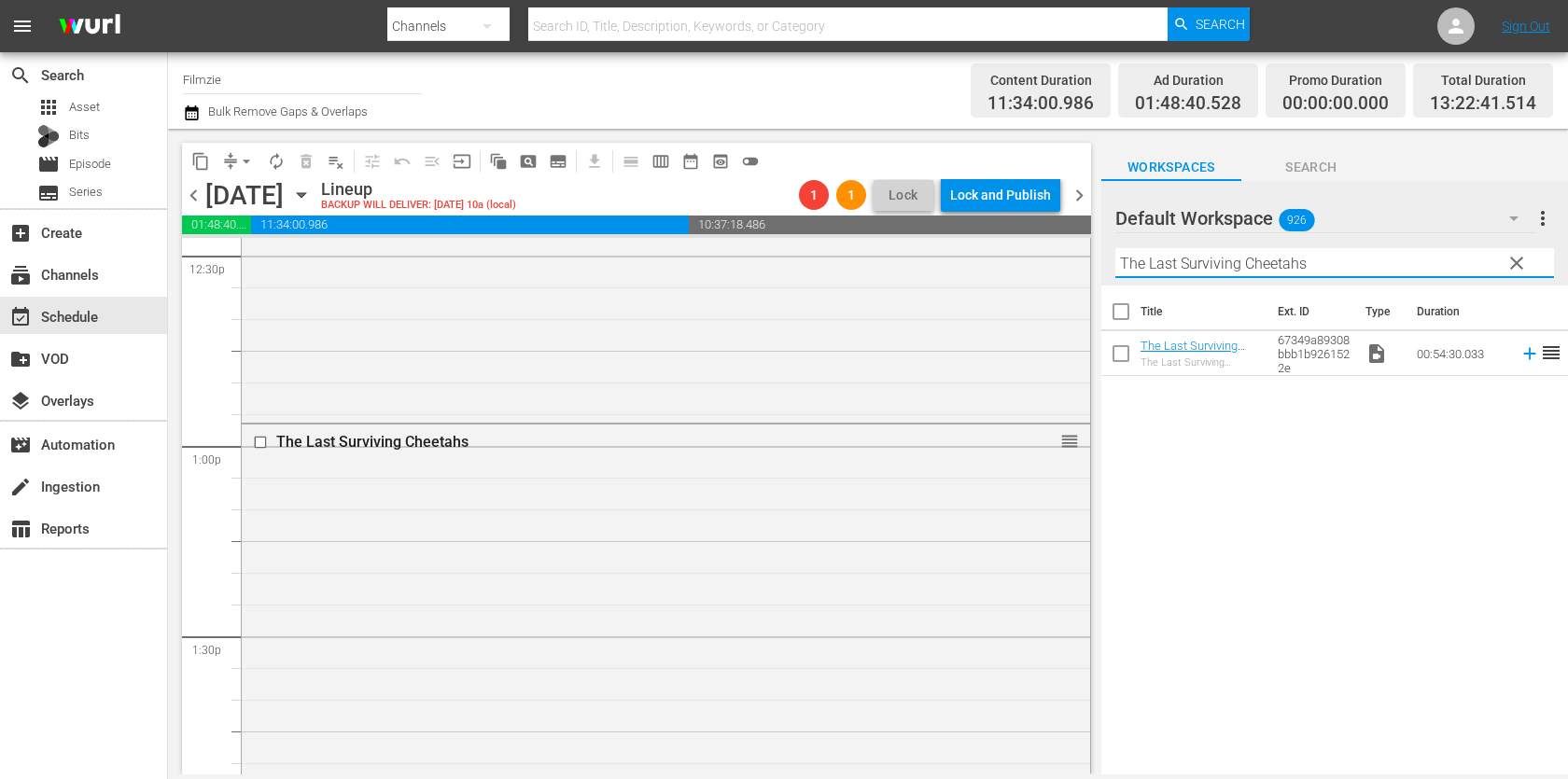
paste input "Stand in the Gap"
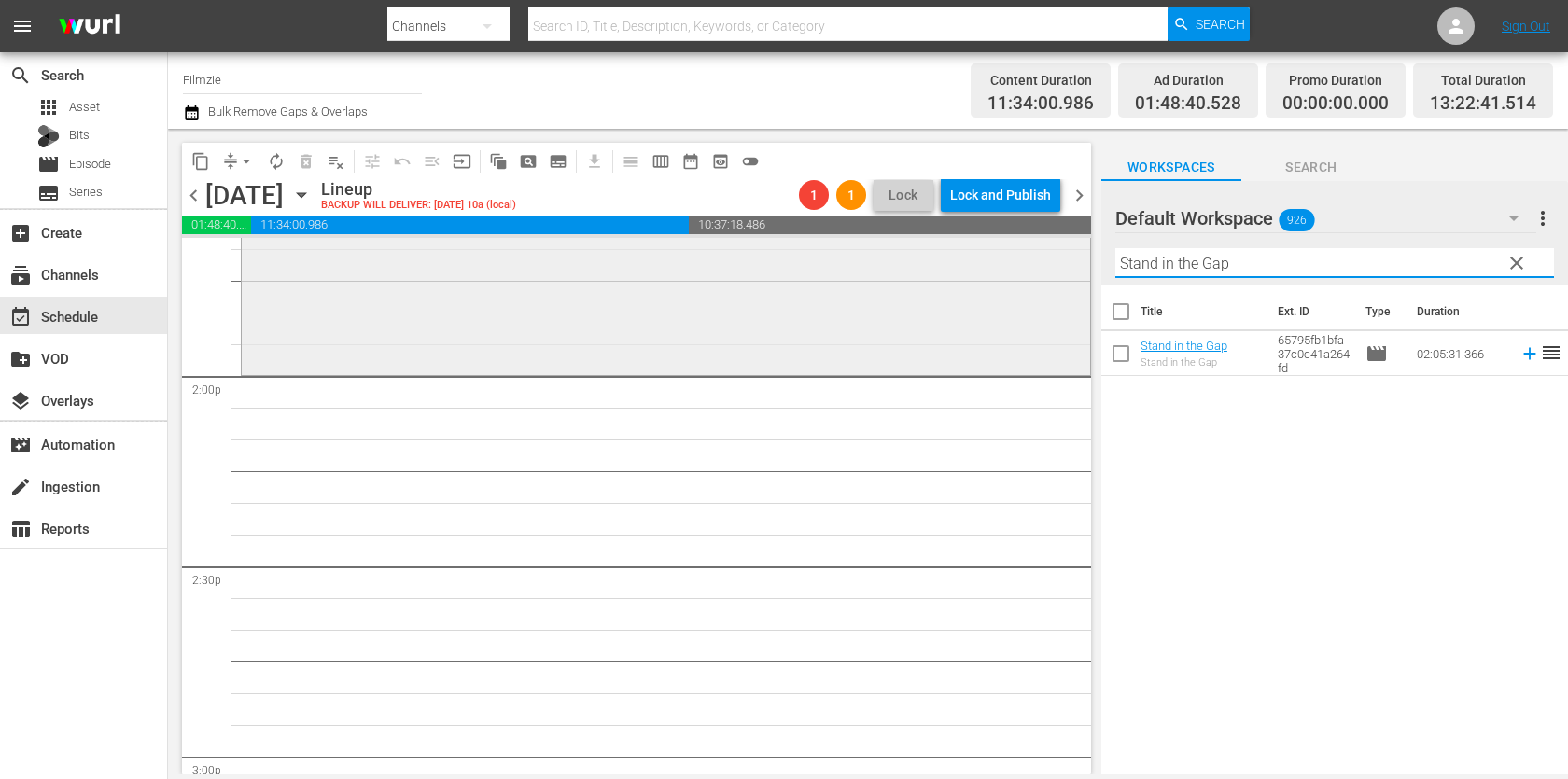
scroll to position [5206, 0]
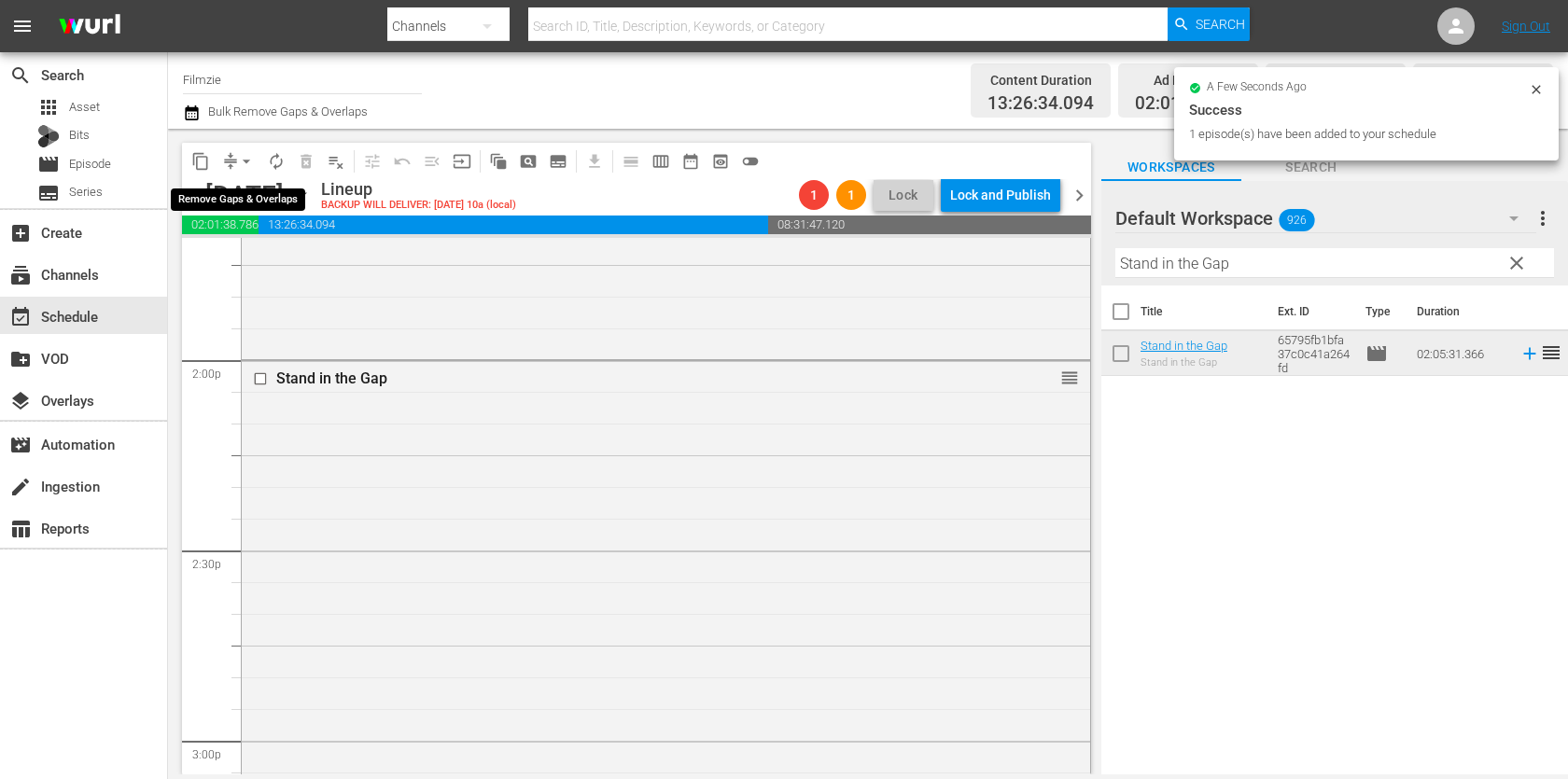
click at [239, 163] on span "arrow_drop_down" at bounding box center [246, 161] width 18 height 18
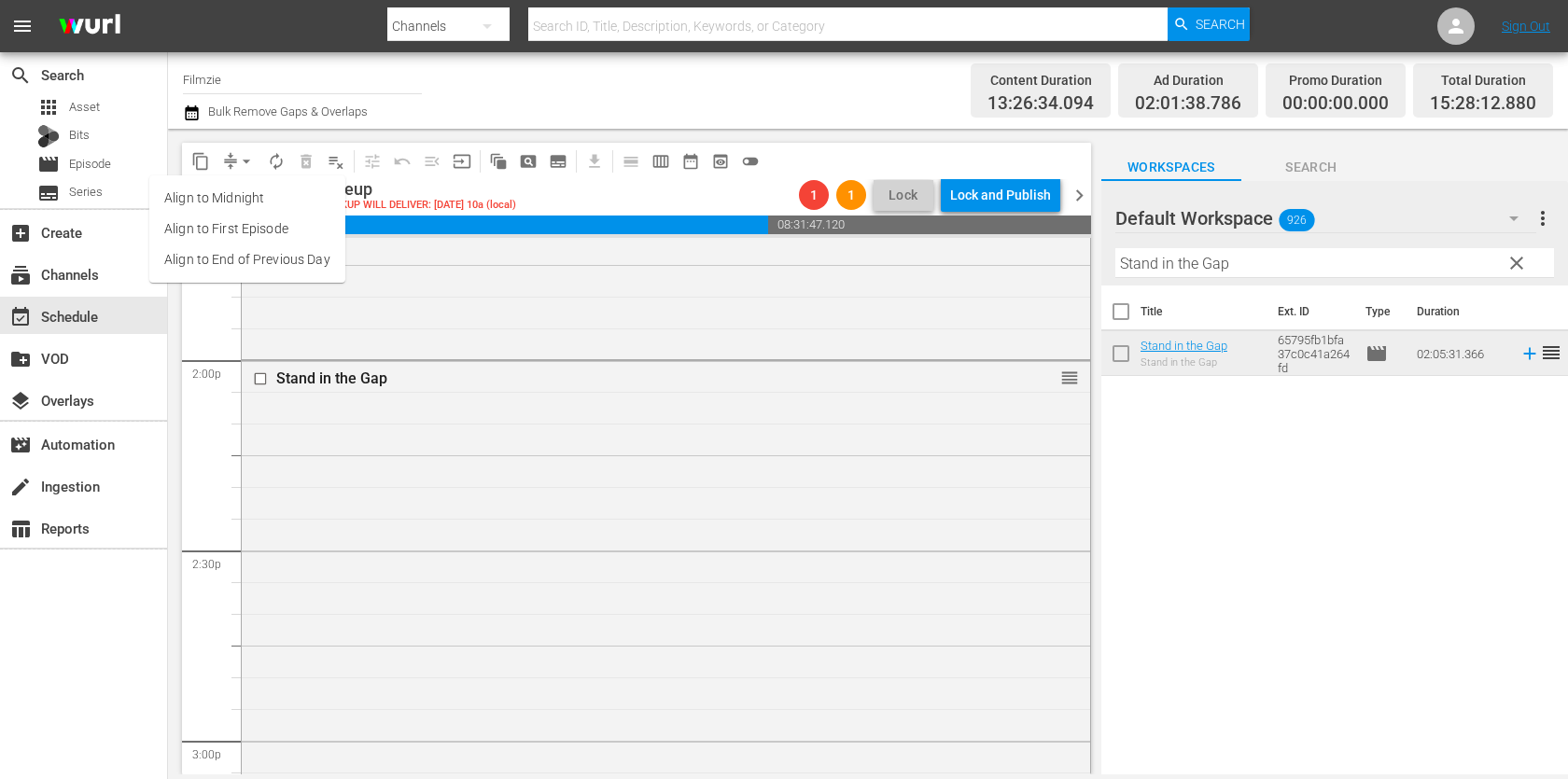
click at [258, 265] on li "Align to End of Previous Day" at bounding box center [248, 260] width 196 height 31
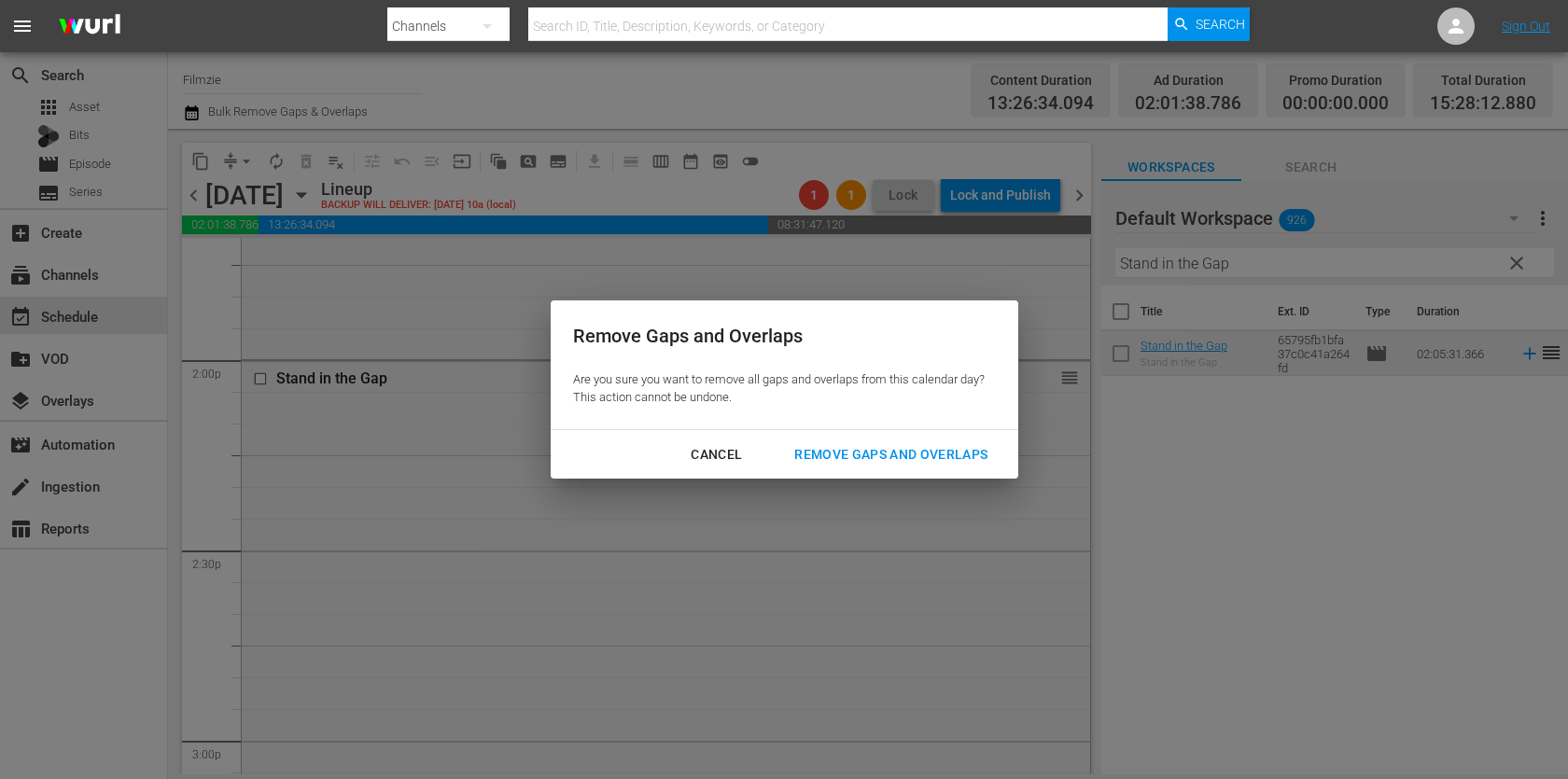
click at [822, 459] on div "Remove Gaps and Overlaps" at bounding box center [891, 455] width 223 height 23
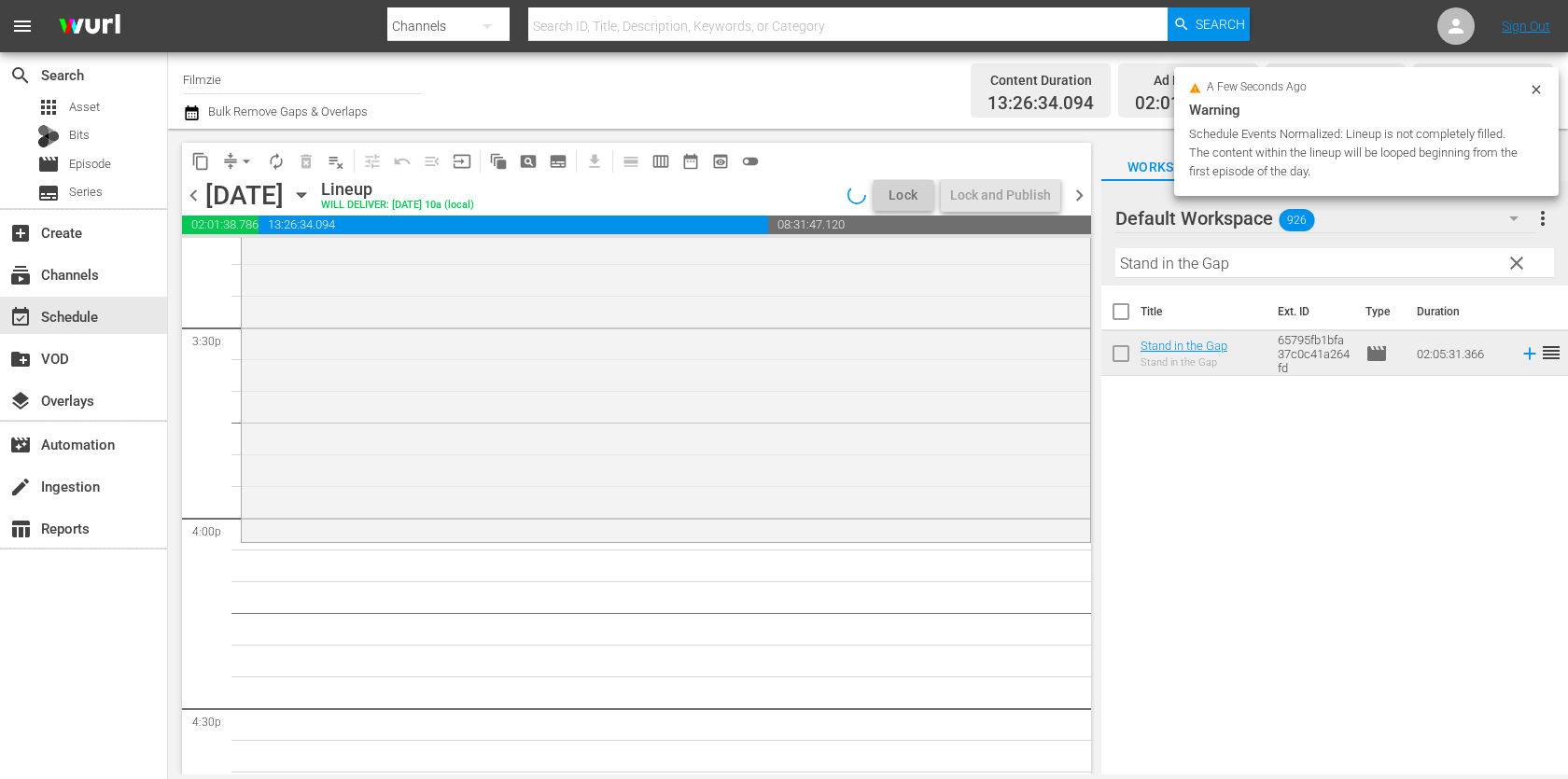
scroll to position [5812, 0]
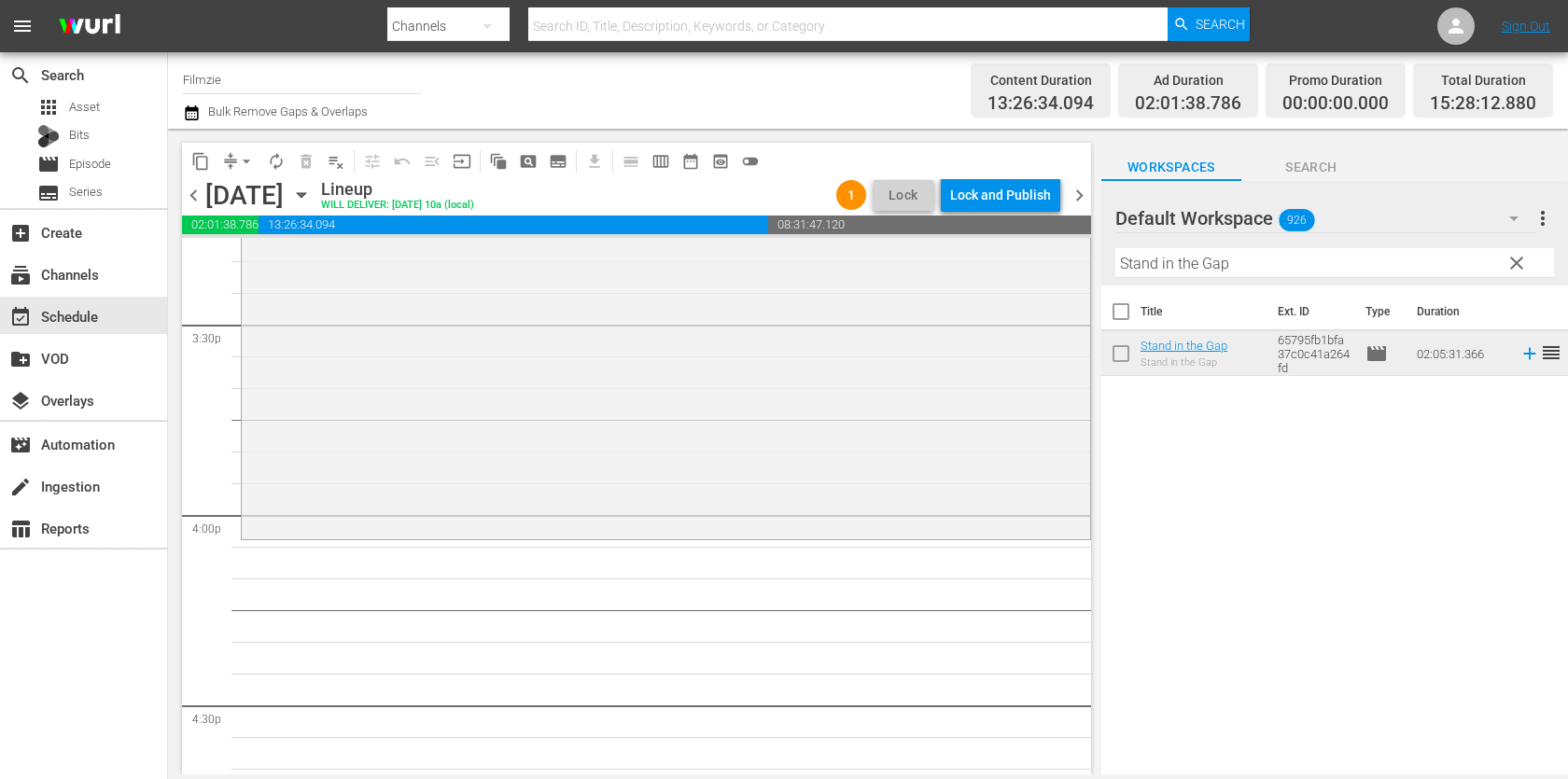
click at [1248, 273] on input "Stand in the Gap" at bounding box center [1334, 262] width 438 height 30
paste input "A Long Way Off"
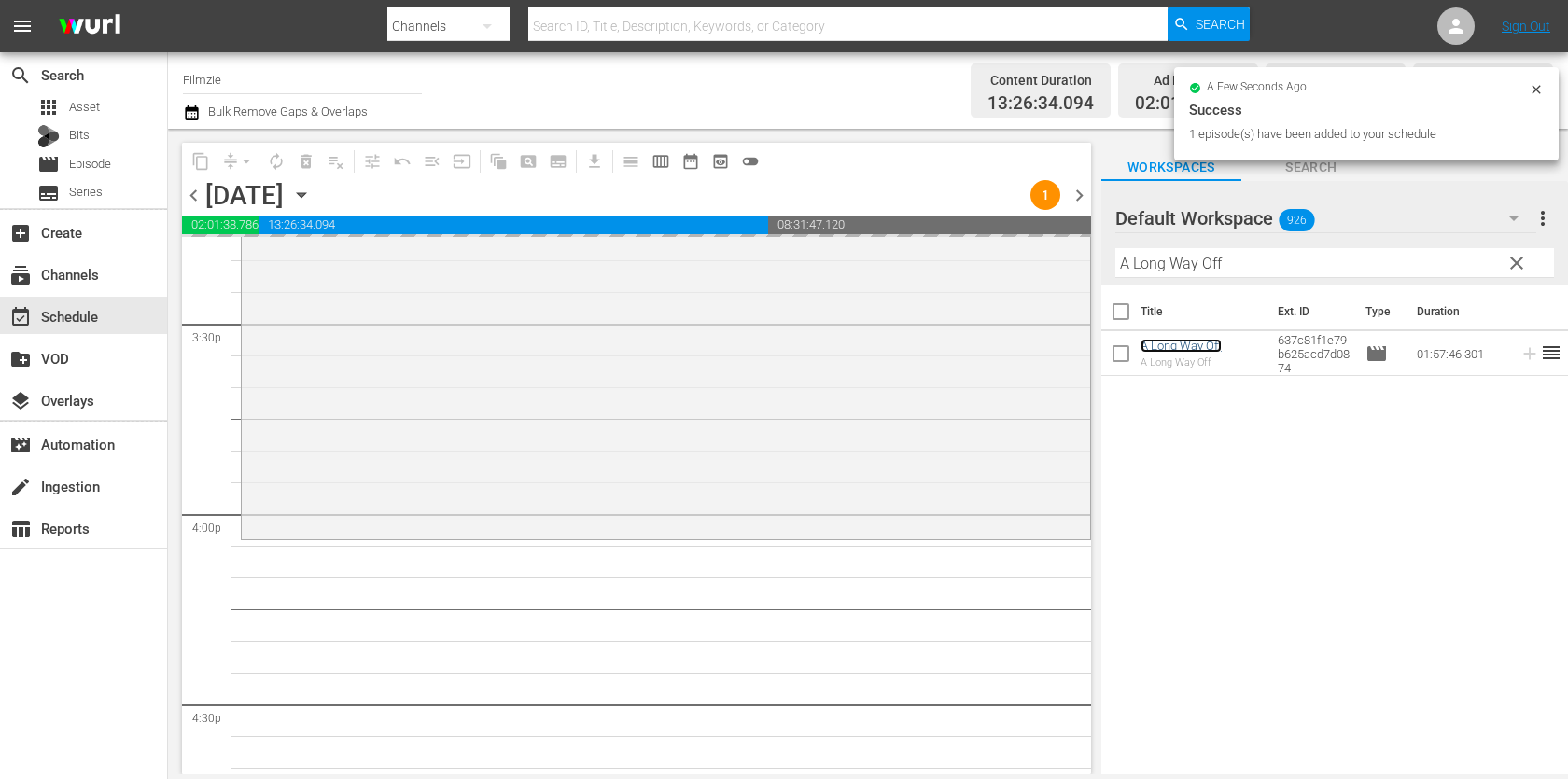
drag, startPoint x: 1176, startPoint y: 345, endPoint x: 1047, endPoint y: 7, distance: 361.8
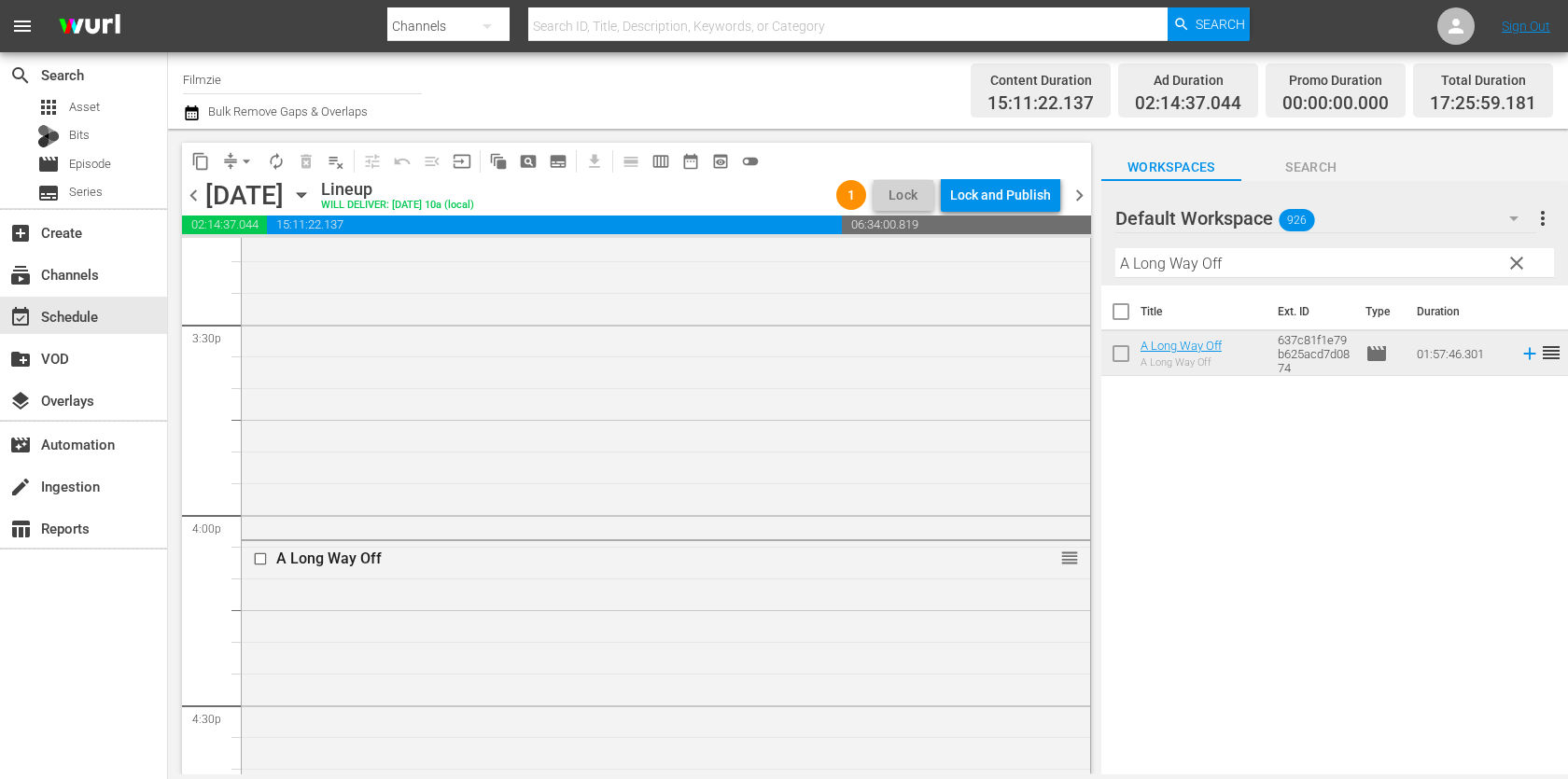
click at [1196, 262] on input "A Long Way Off" at bounding box center [1334, 262] width 438 height 30
paste input "Saints and Soldiers: The Void"
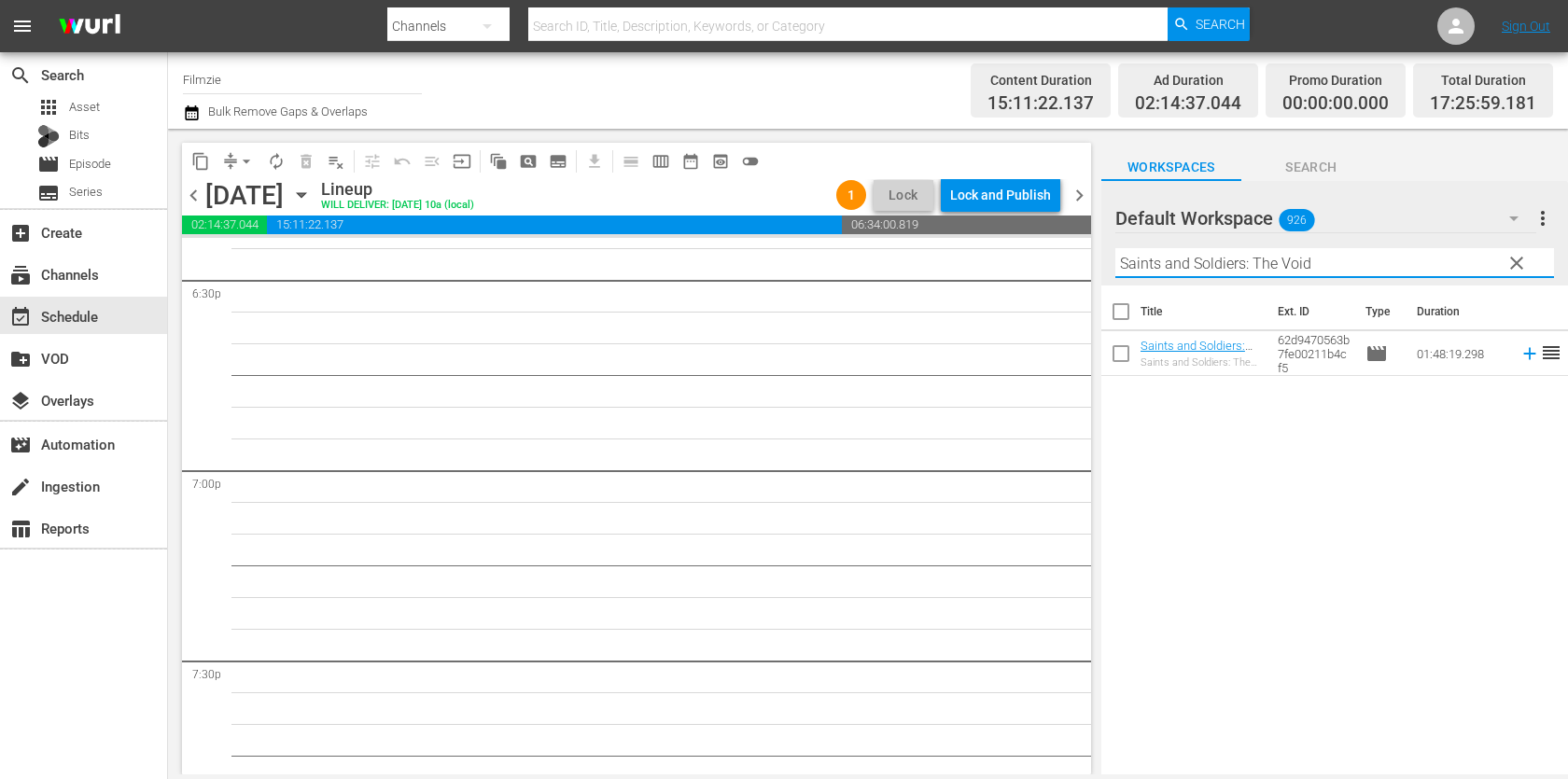
scroll to position [7003, 0]
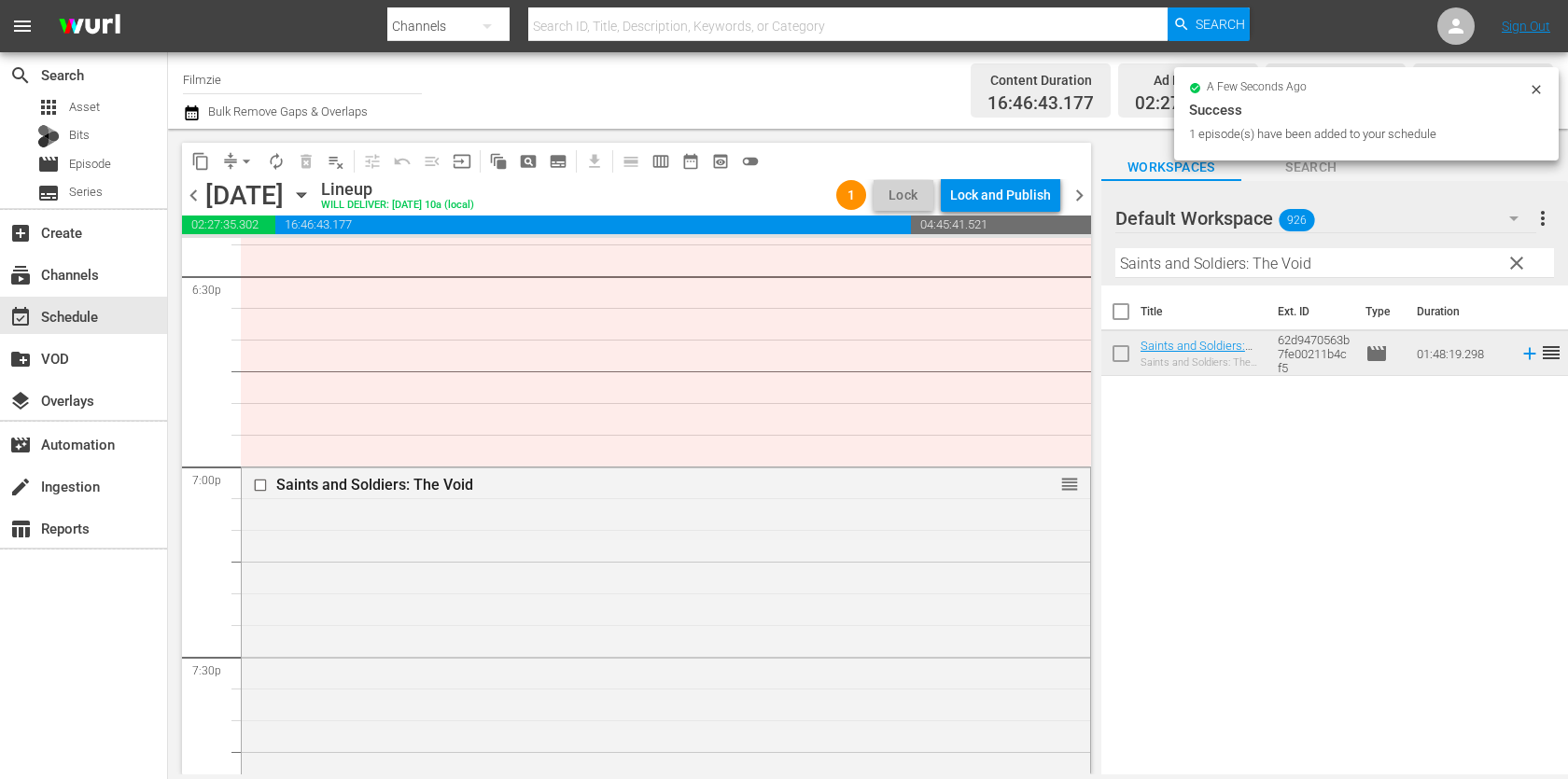
drag, startPoint x: 1165, startPoint y: 352, endPoint x: 1008, endPoint y: 0, distance: 385.4
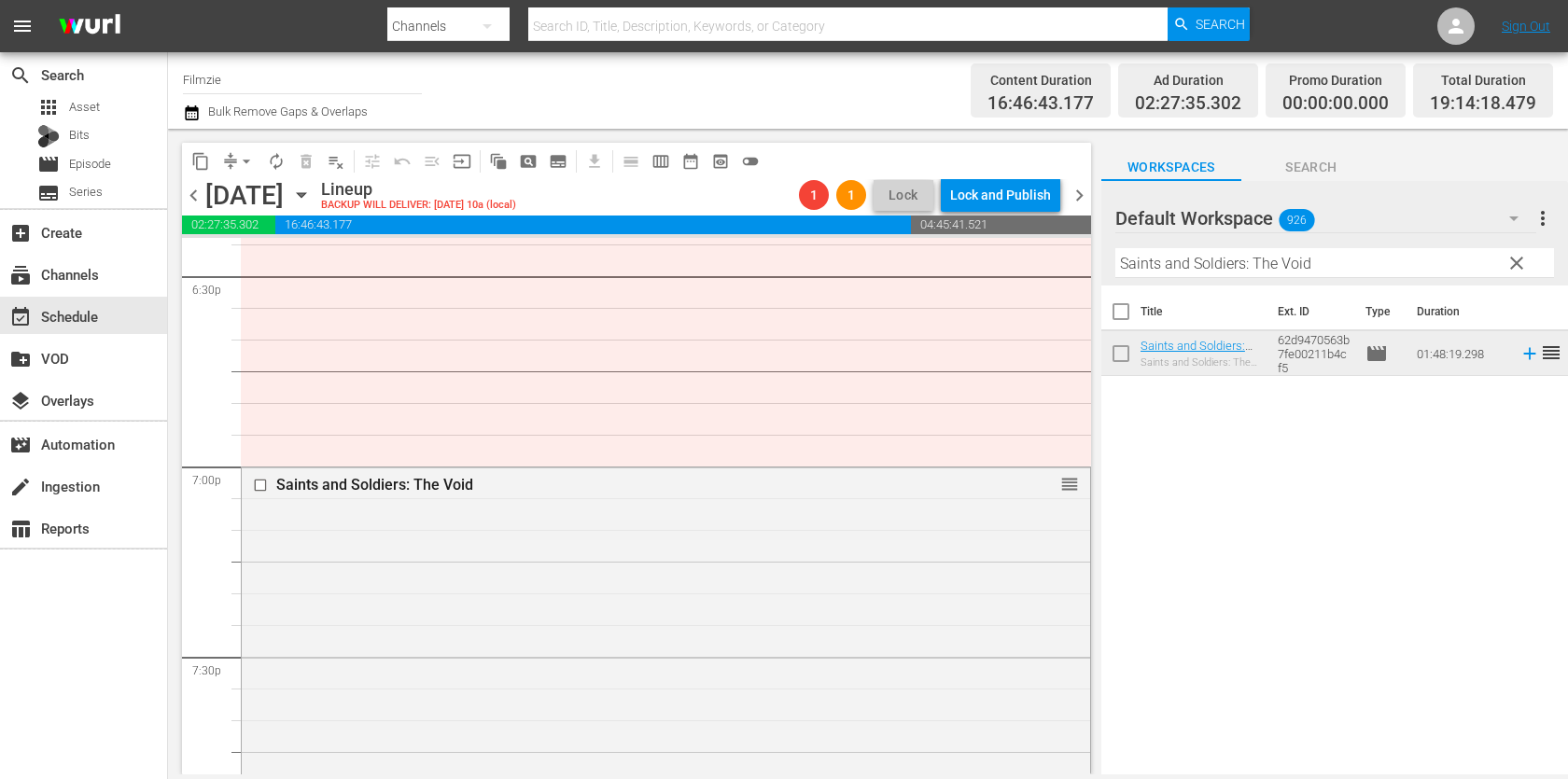
click at [1188, 266] on input "Saints and Soldiers: The Void" at bounding box center [1334, 262] width 438 height 30
paste input "The King of Arcades"
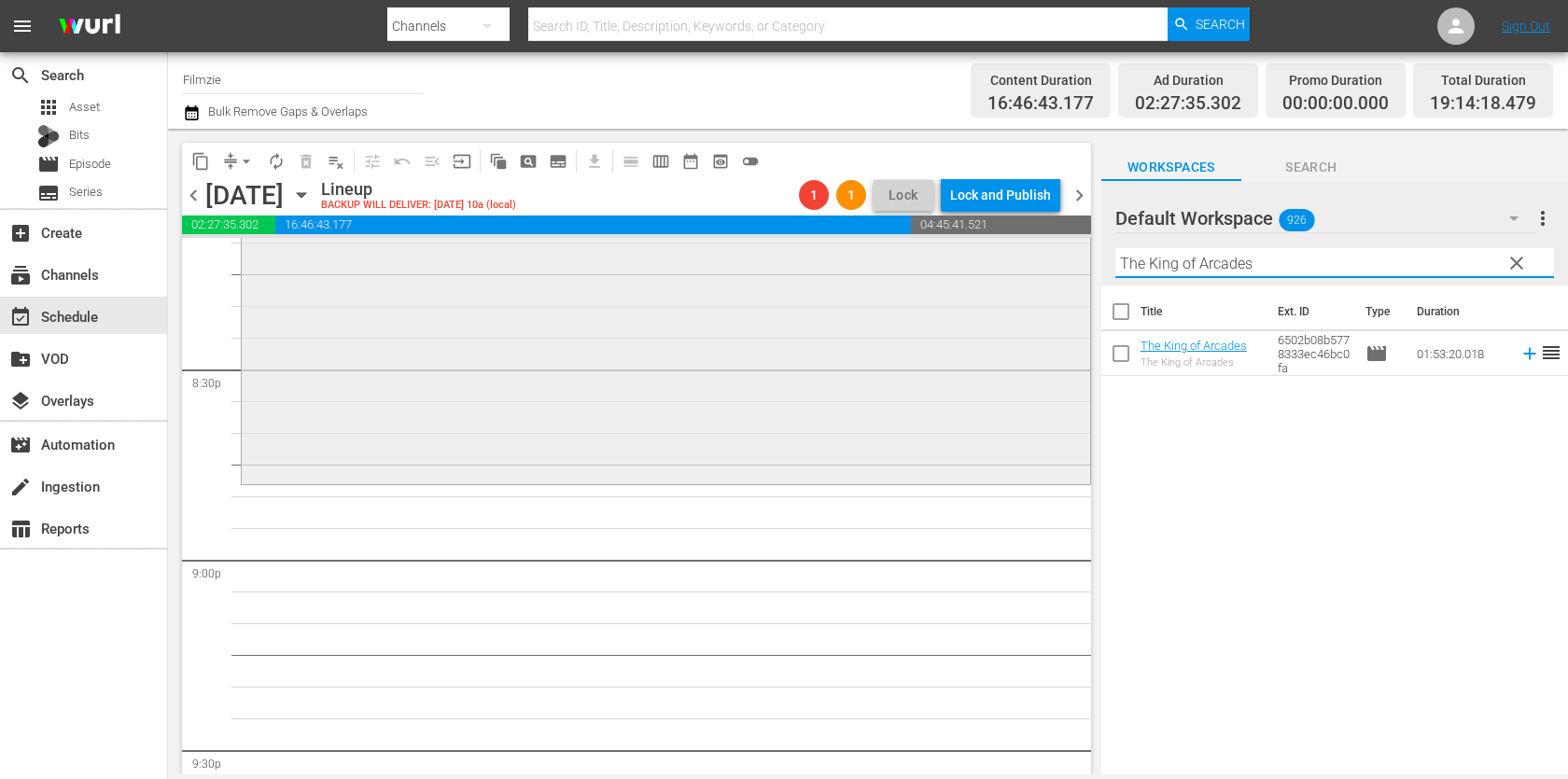
scroll to position [7688, 0]
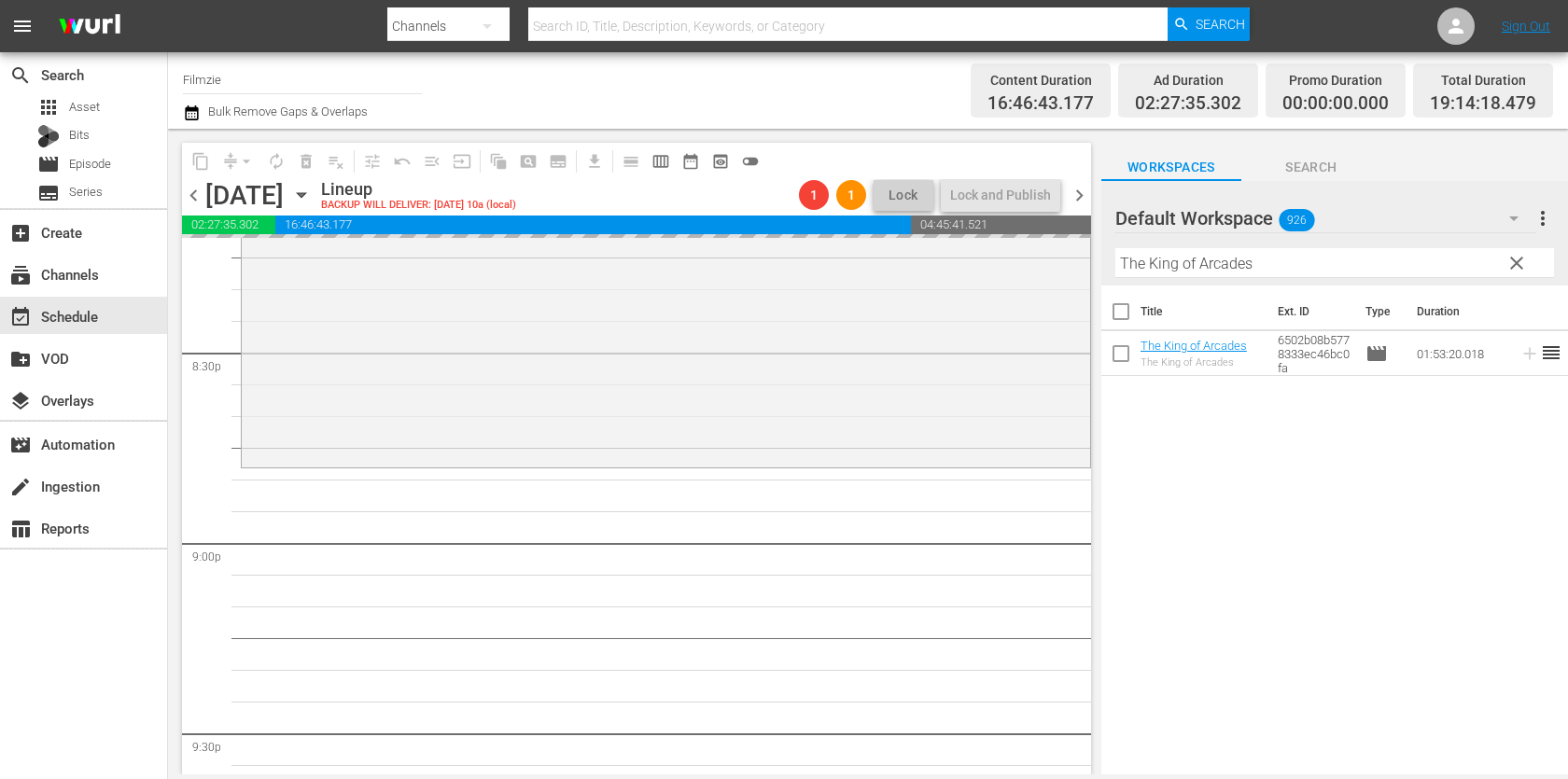
drag, startPoint x: 1164, startPoint y: 343, endPoint x: 1073, endPoint y: 17, distance: 338.5
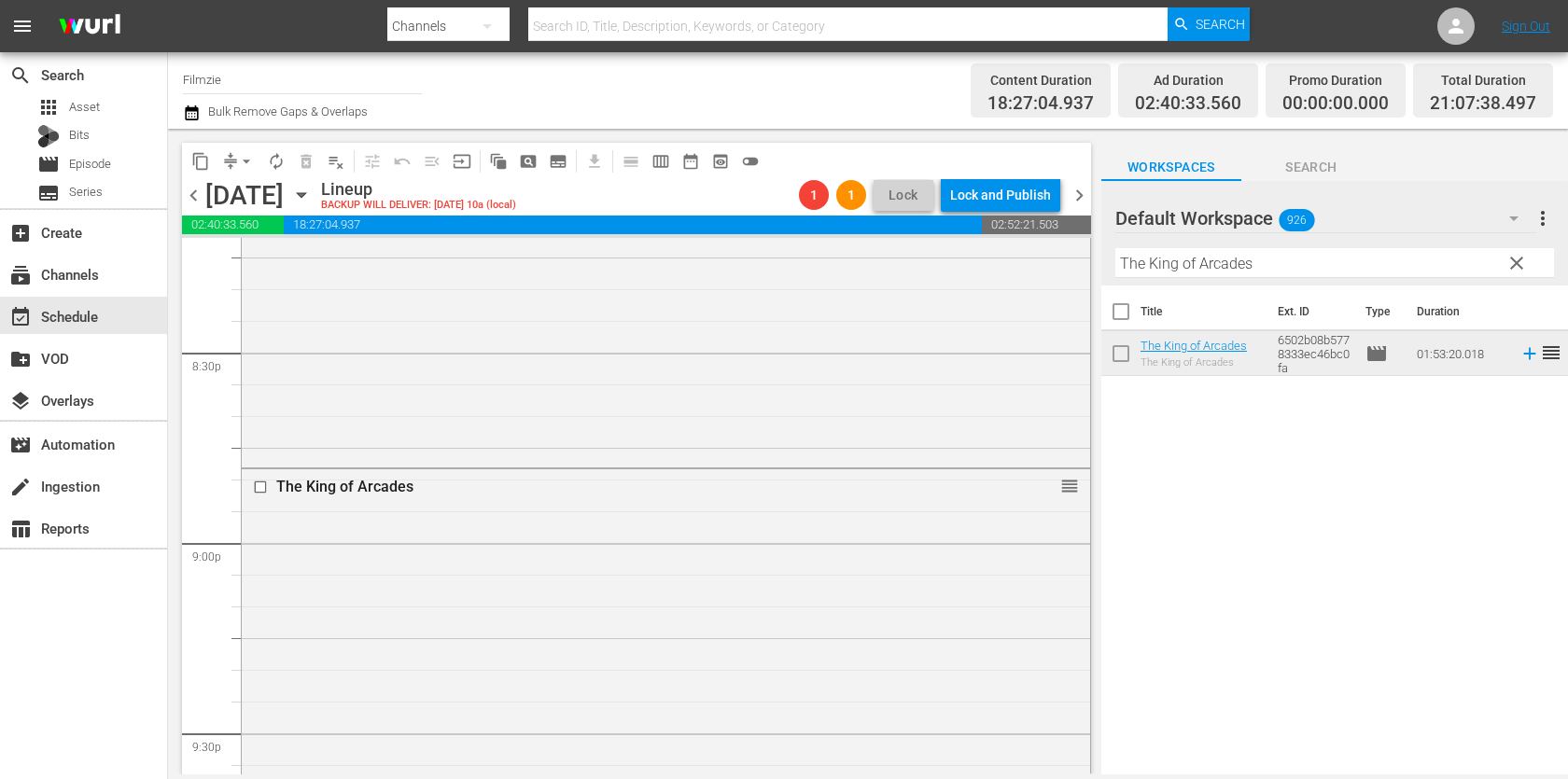
click at [1185, 269] on input "The King of Arcades" at bounding box center [1334, 262] width 438 height 30
paste input "Committed"
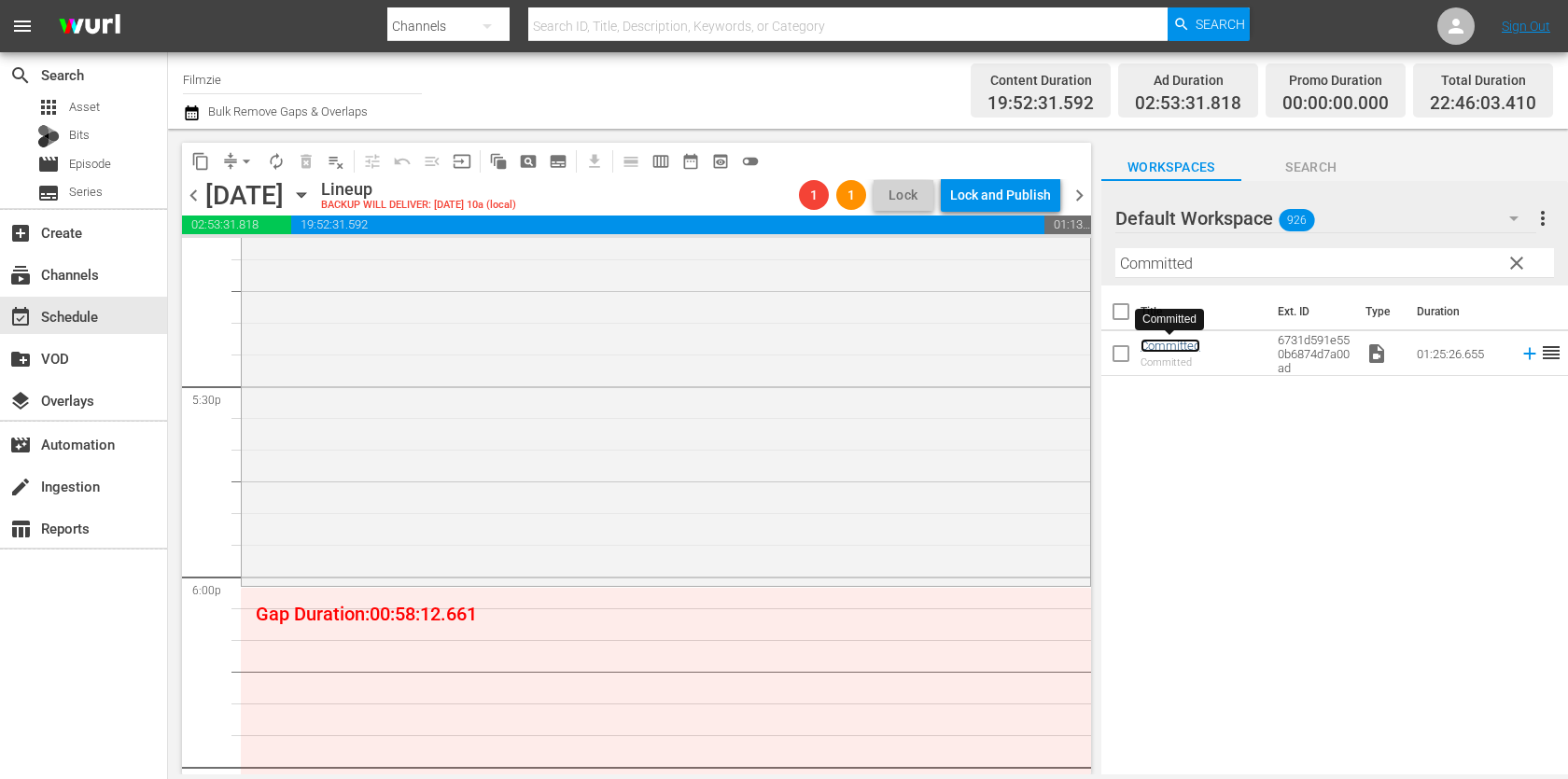
scroll to position [6506, 0]
drag, startPoint x: 1174, startPoint y: 345, endPoint x: 1176, endPoint y: 8, distance: 337.0
click at [1214, 271] on input "Committed" at bounding box center [1334, 262] width 438 height 30
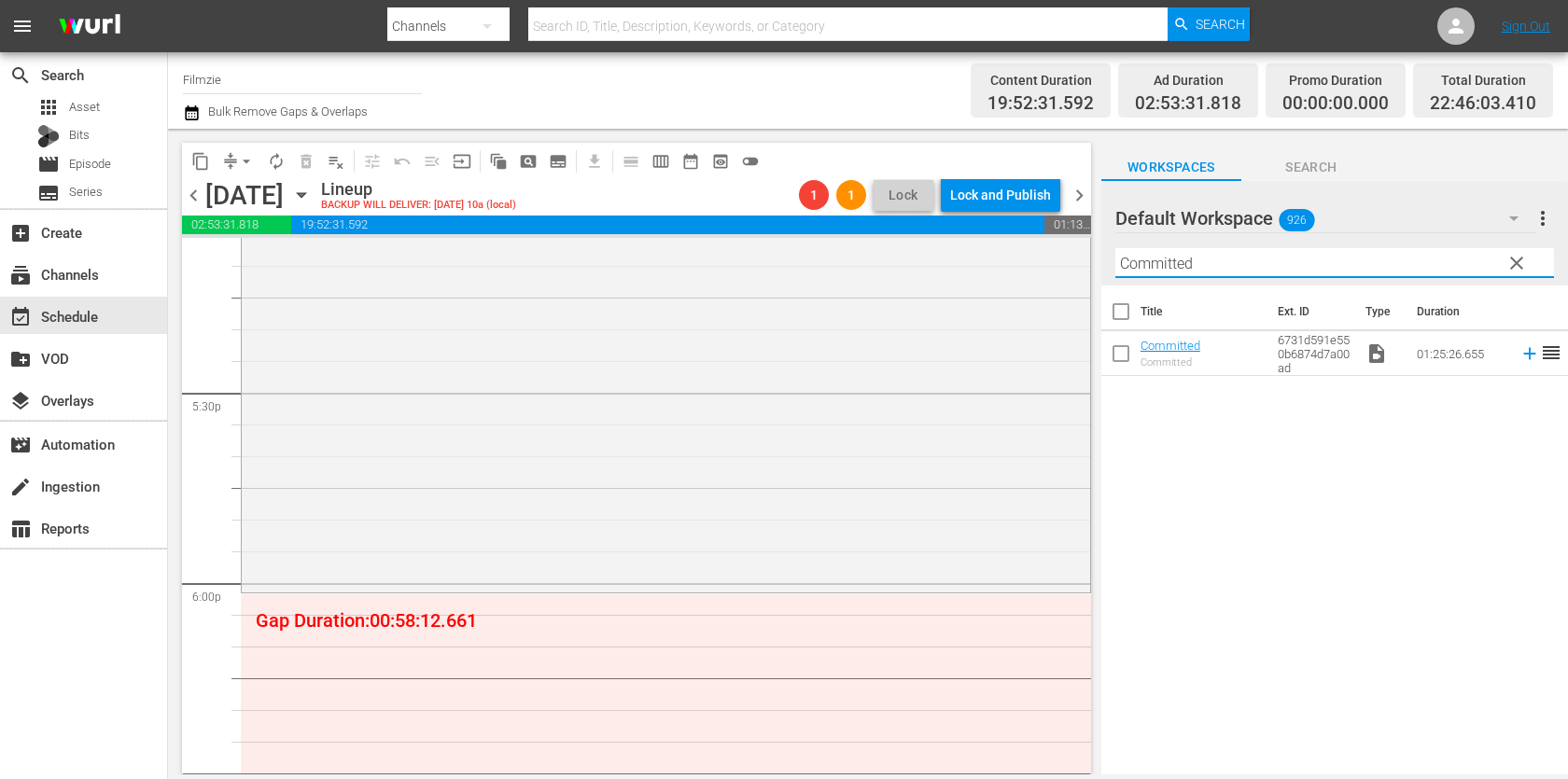
click at [1214, 271] on input "Committed" at bounding box center [1334, 262] width 438 height 30
paste input "Time of Her Life"
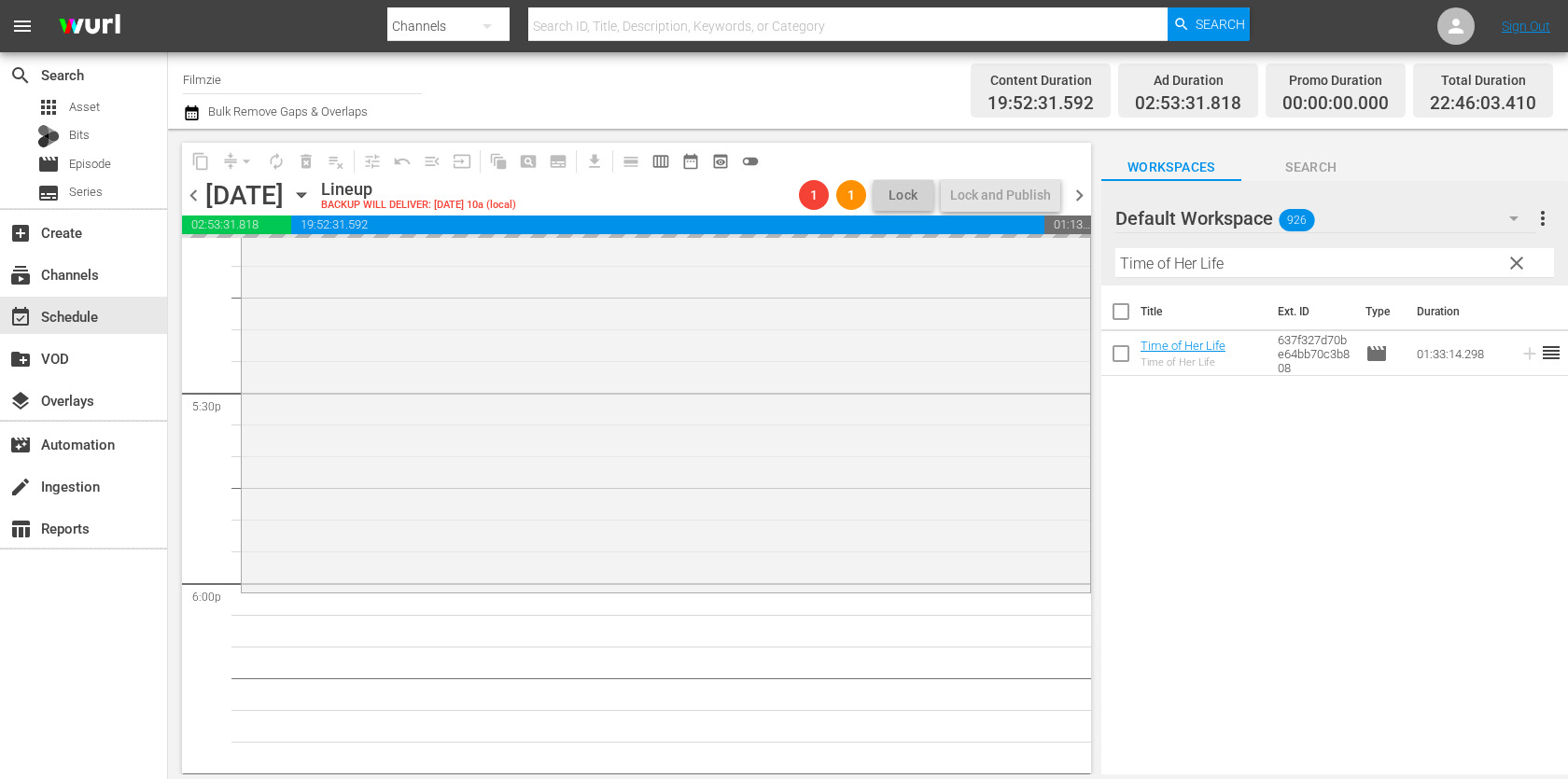
drag, startPoint x: 1157, startPoint y: 344, endPoint x: 971, endPoint y: 0, distance: 391.1
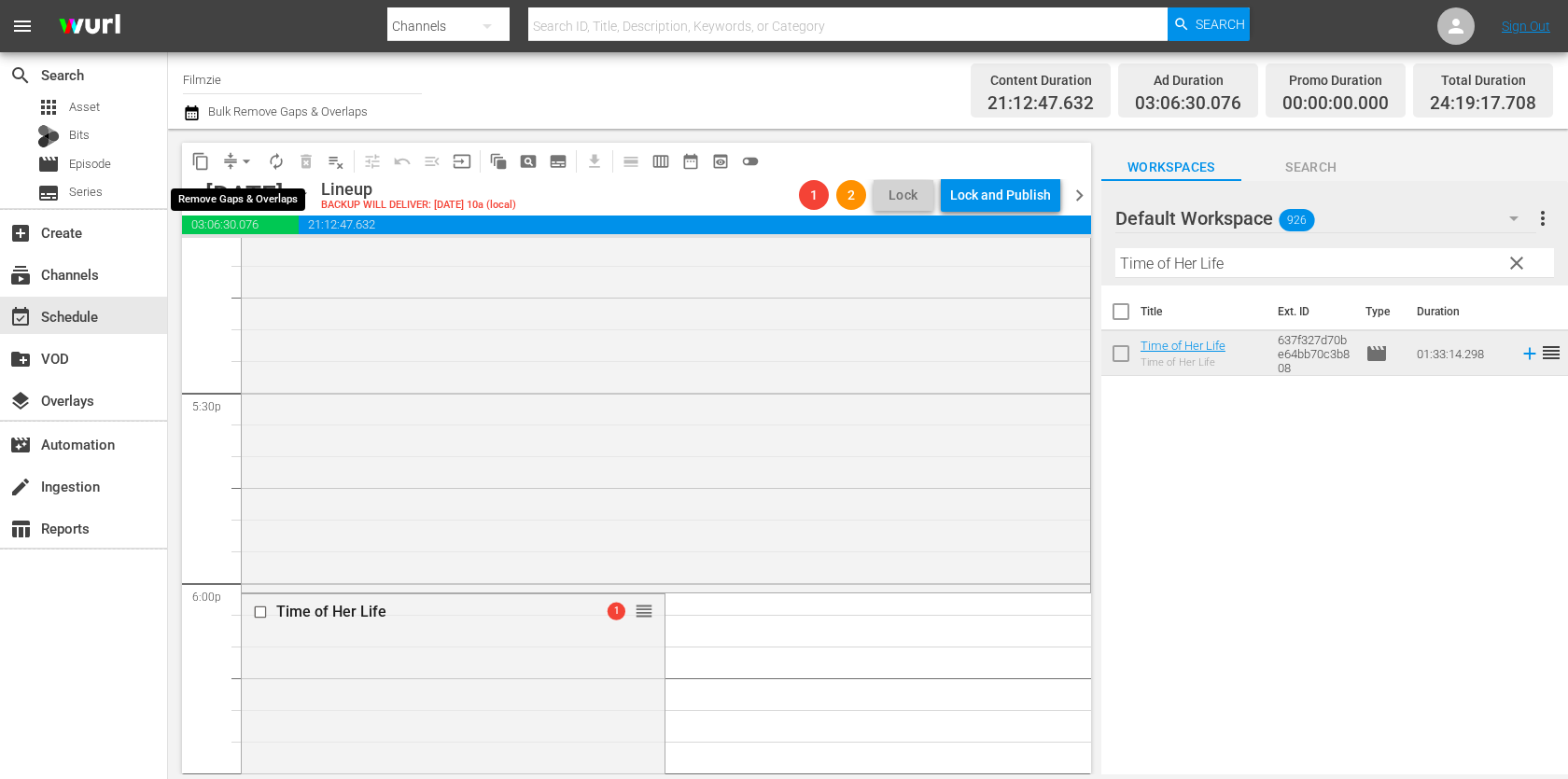
click at [237, 161] on span "arrow_drop_down" at bounding box center [246, 161] width 18 height 18
click at [296, 253] on li "Align to End of Previous Day" at bounding box center [248, 260] width 196 height 31
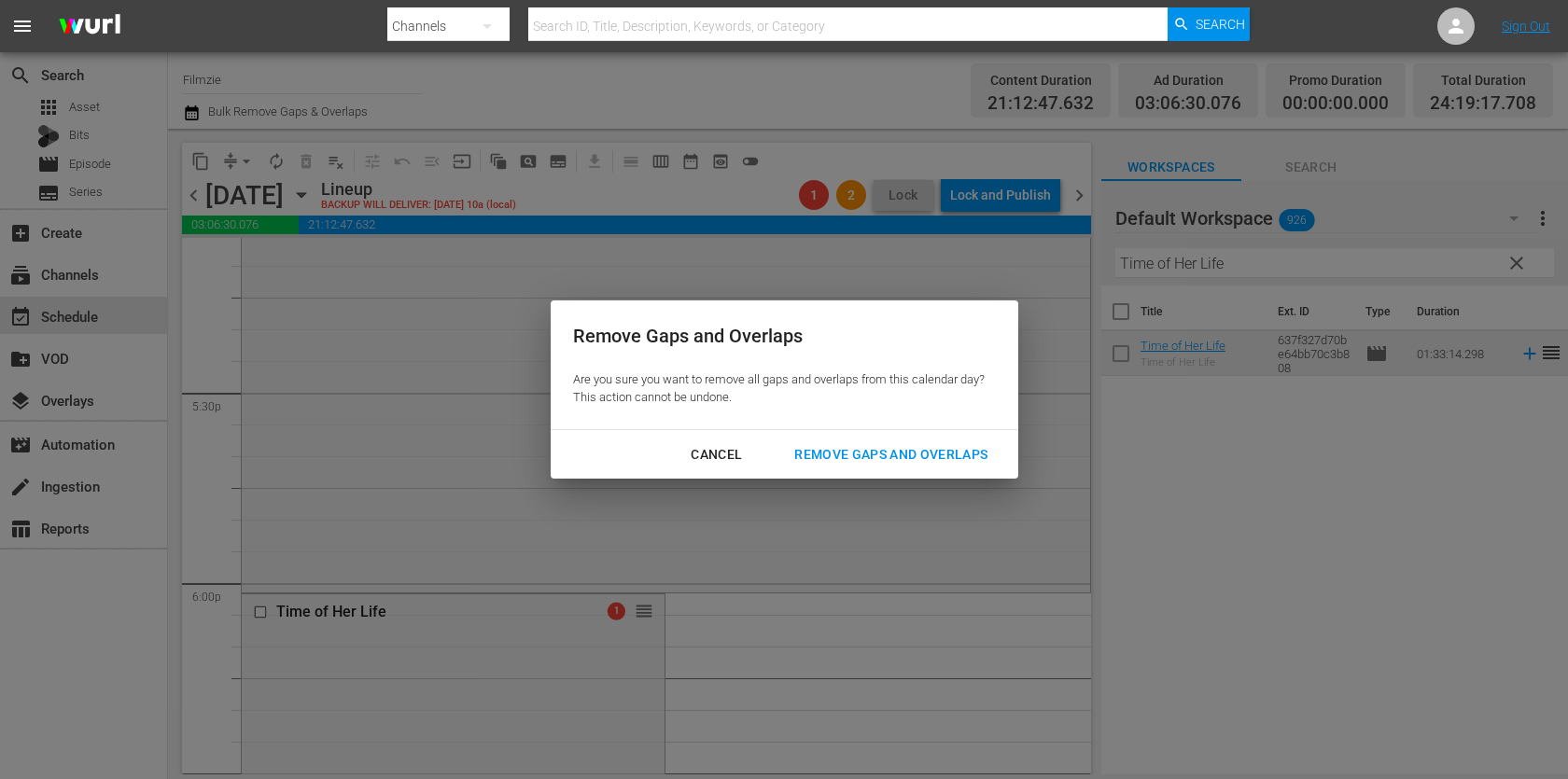
click at [861, 450] on div "Remove Gaps and Overlaps" at bounding box center [891, 455] width 223 height 23
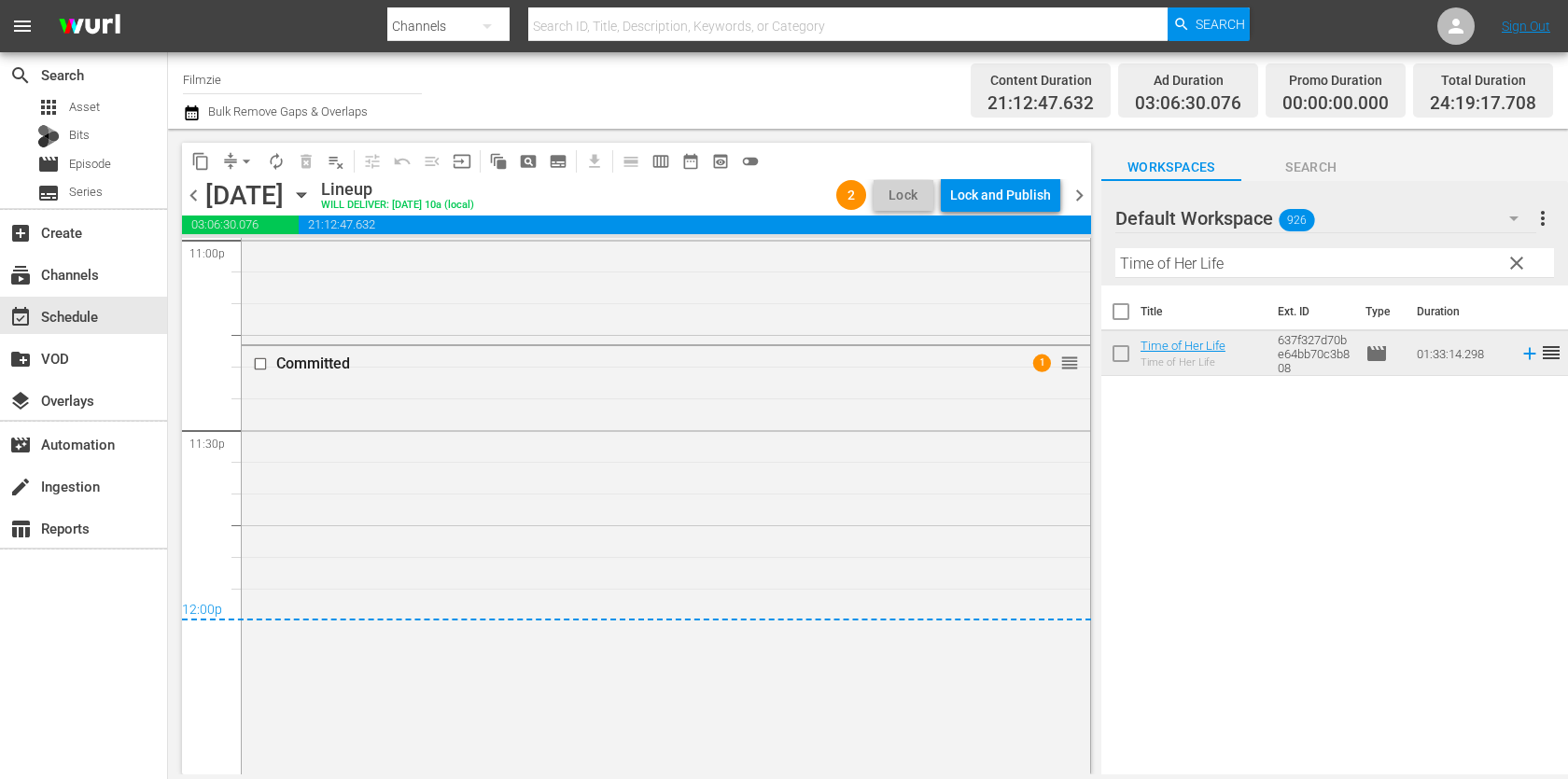
scroll to position [8948, 0]
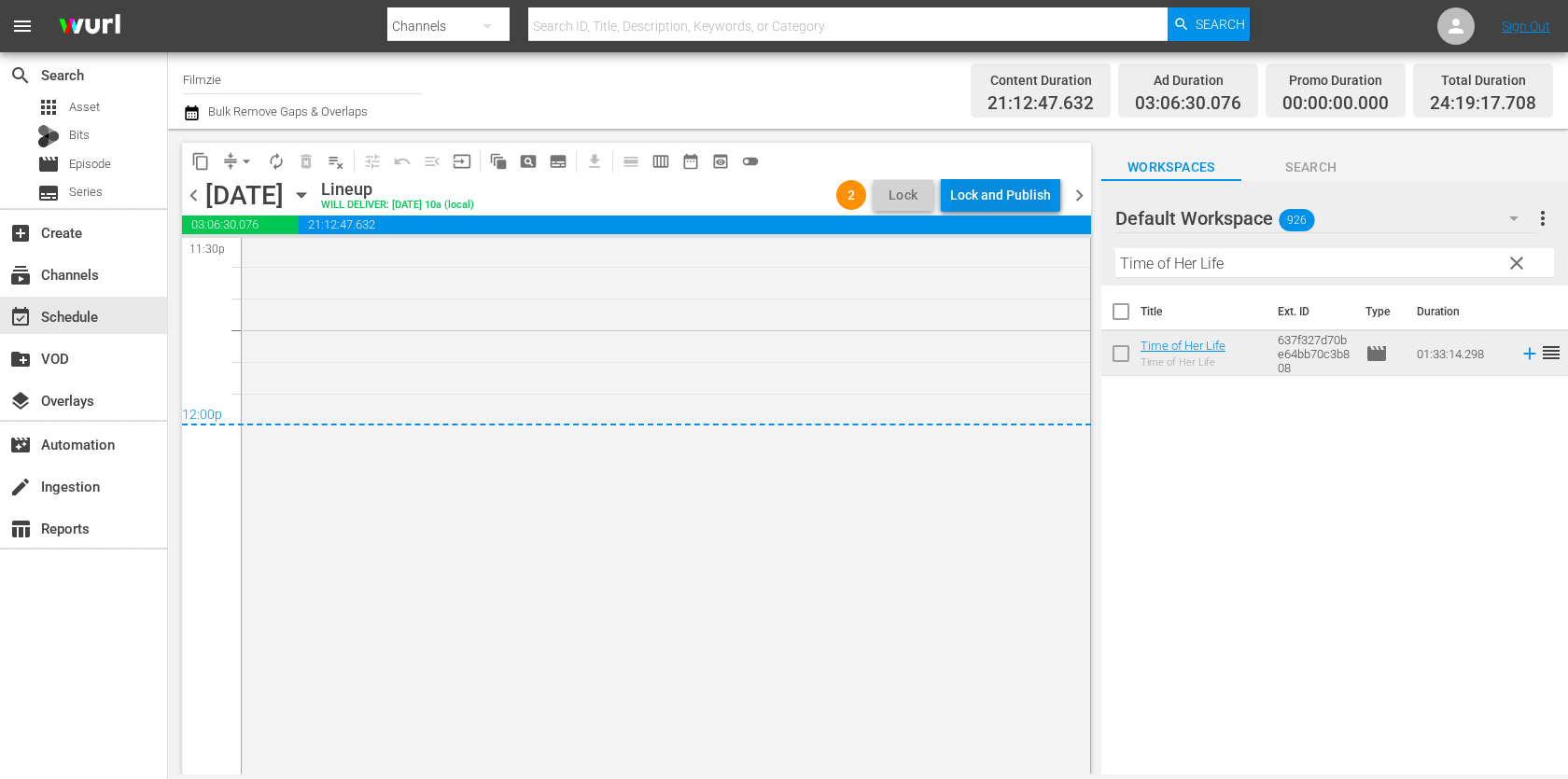
click at [1000, 207] on div "Lock and Publish" at bounding box center [1001, 194] width 101 height 34
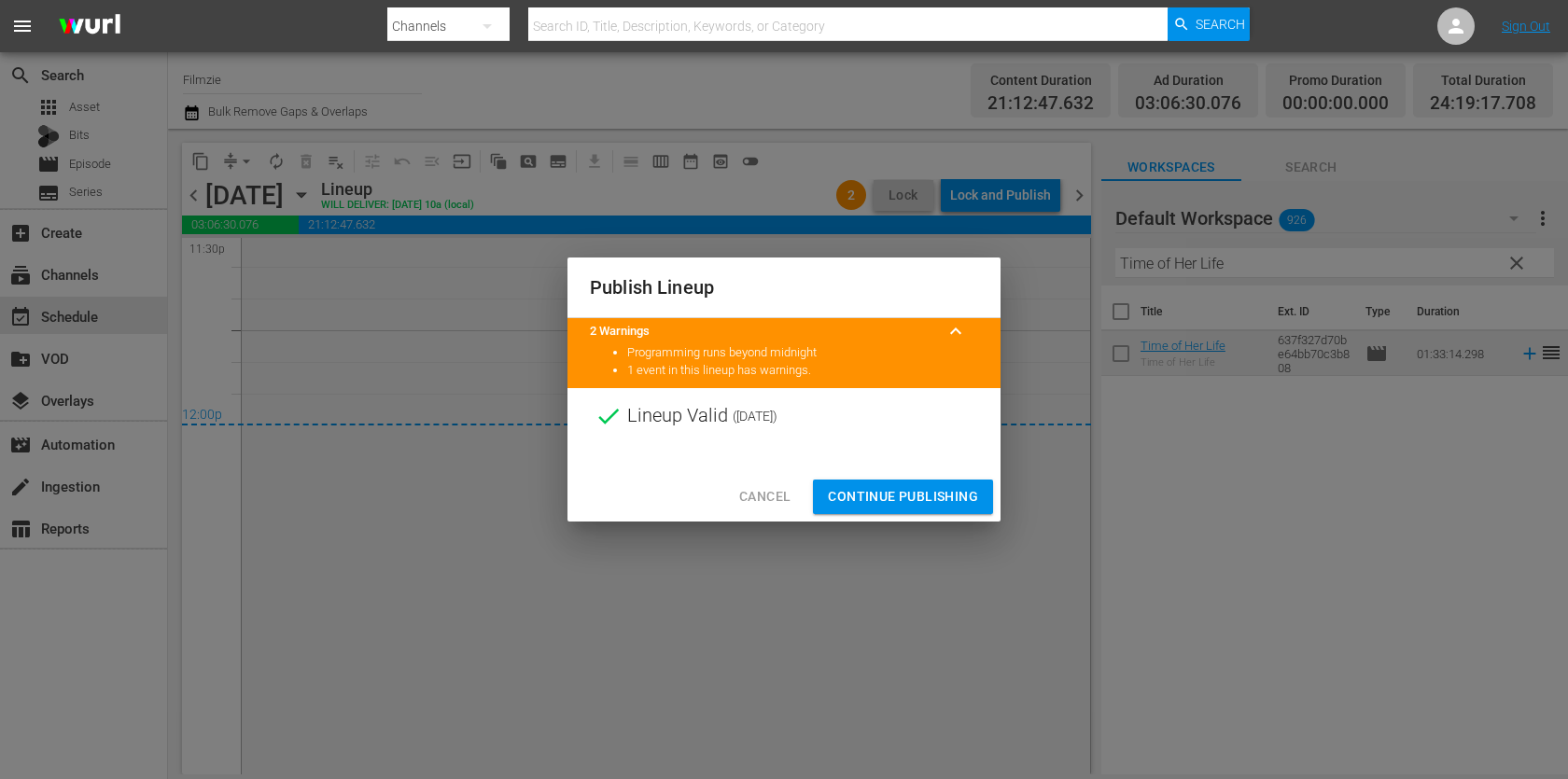
click at [937, 487] on span "Continue Publishing" at bounding box center [903, 496] width 151 height 23
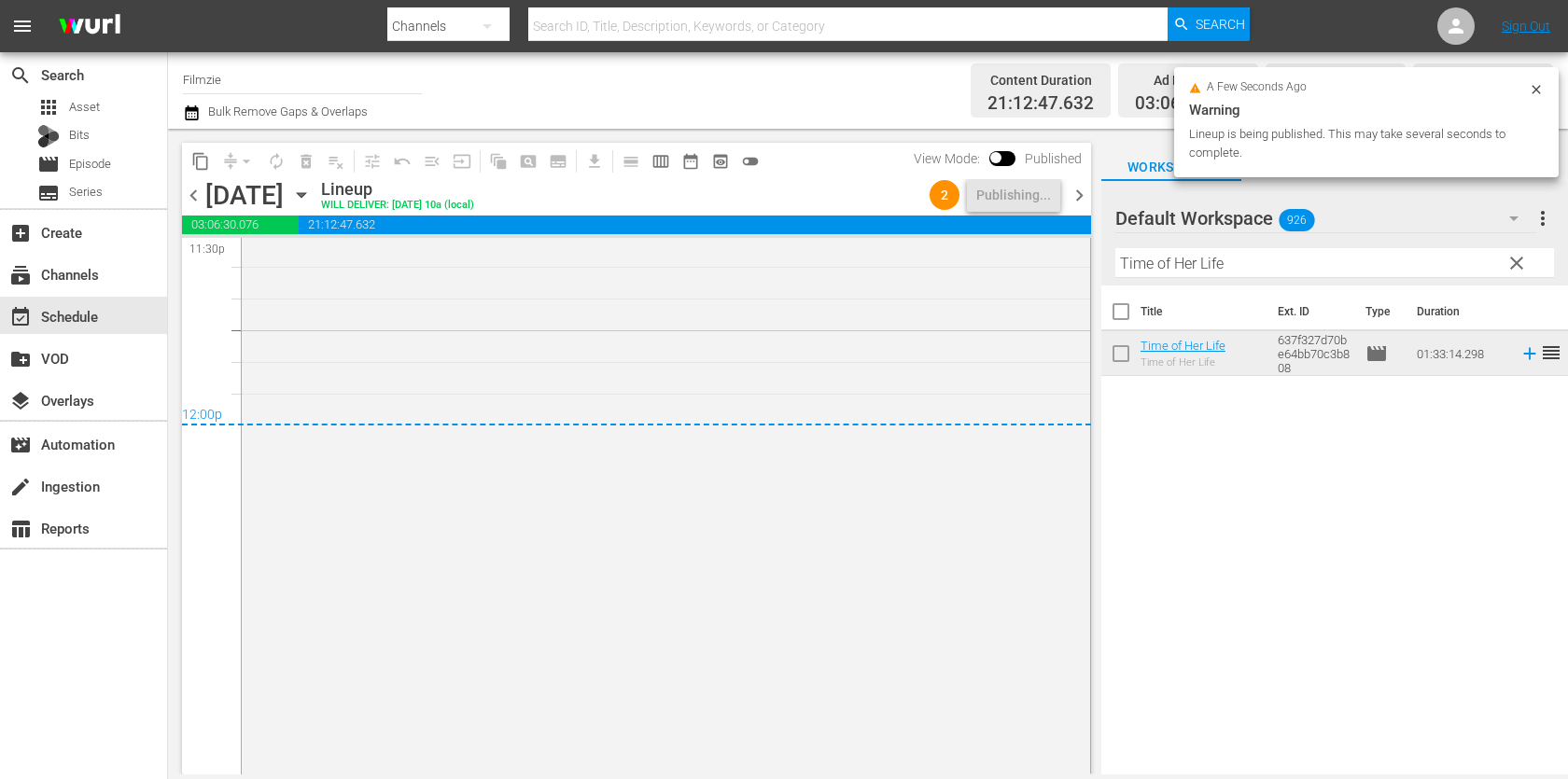
click at [1071, 211] on div "chevron_left Tuesday, September 16th September 16th Lineup WILL DELIVER: 9/15 @…" at bounding box center [635, 196] width 908 height 36
click at [1082, 197] on span "chevron_right" at bounding box center [1079, 195] width 23 height 23
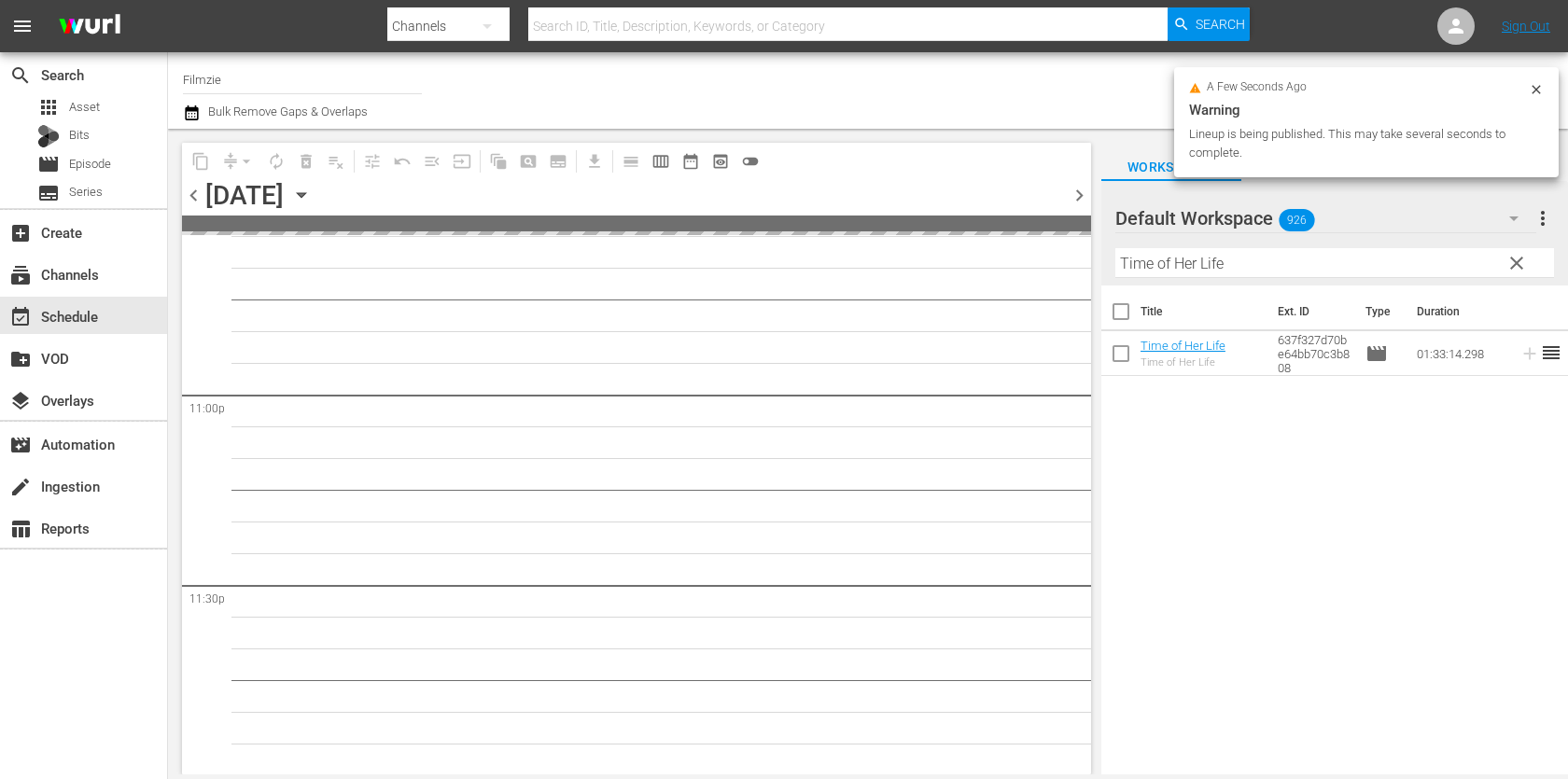
click at [1171, 261] on input "Time of Her Life" at bounding box center [1334, 262] width 438 height 30
paste input "he Park Bench"
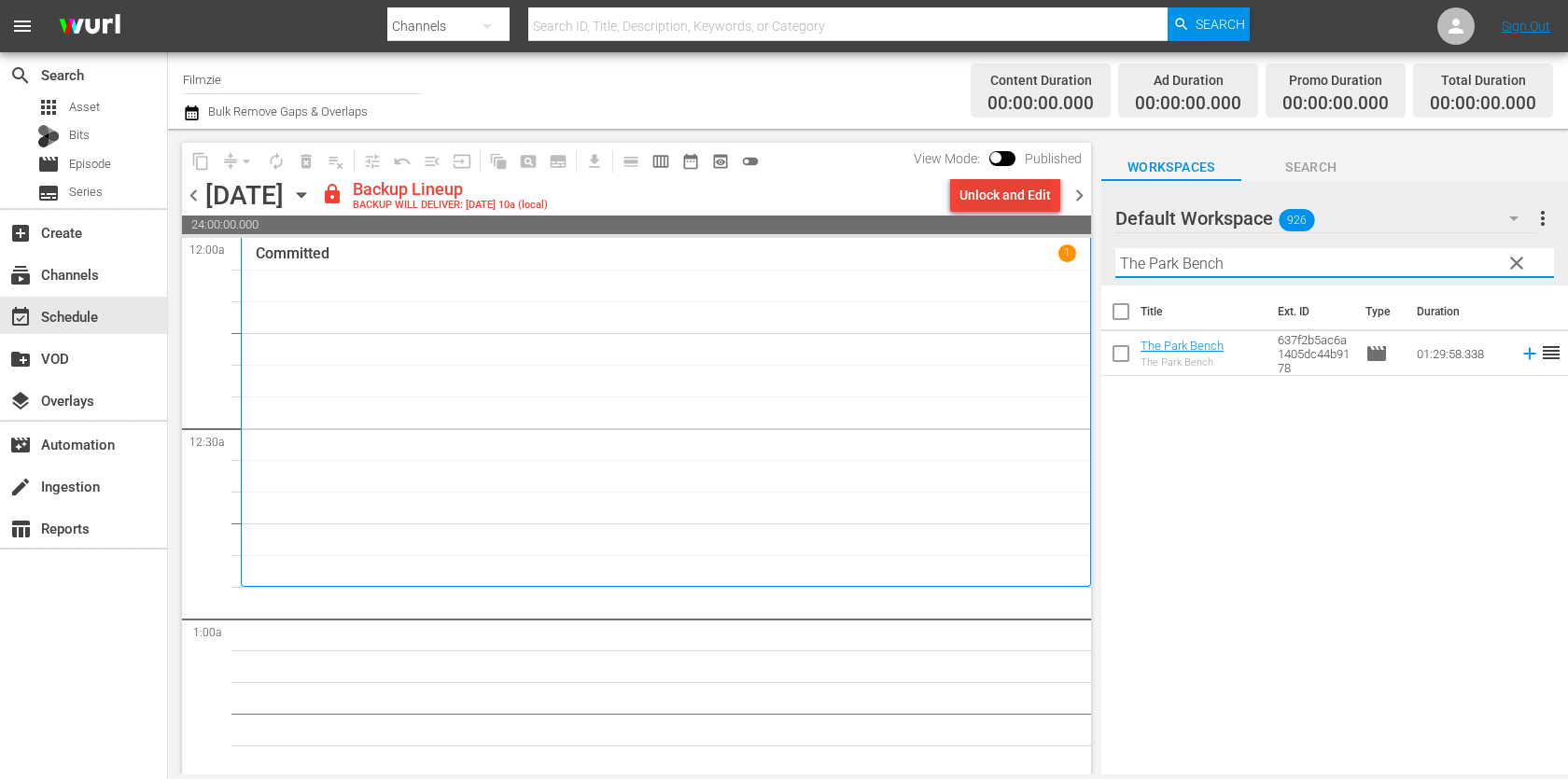
click at [969, 182] on div "Unlock and Edit" at bounding box center [1005, 194] width 91 height 34
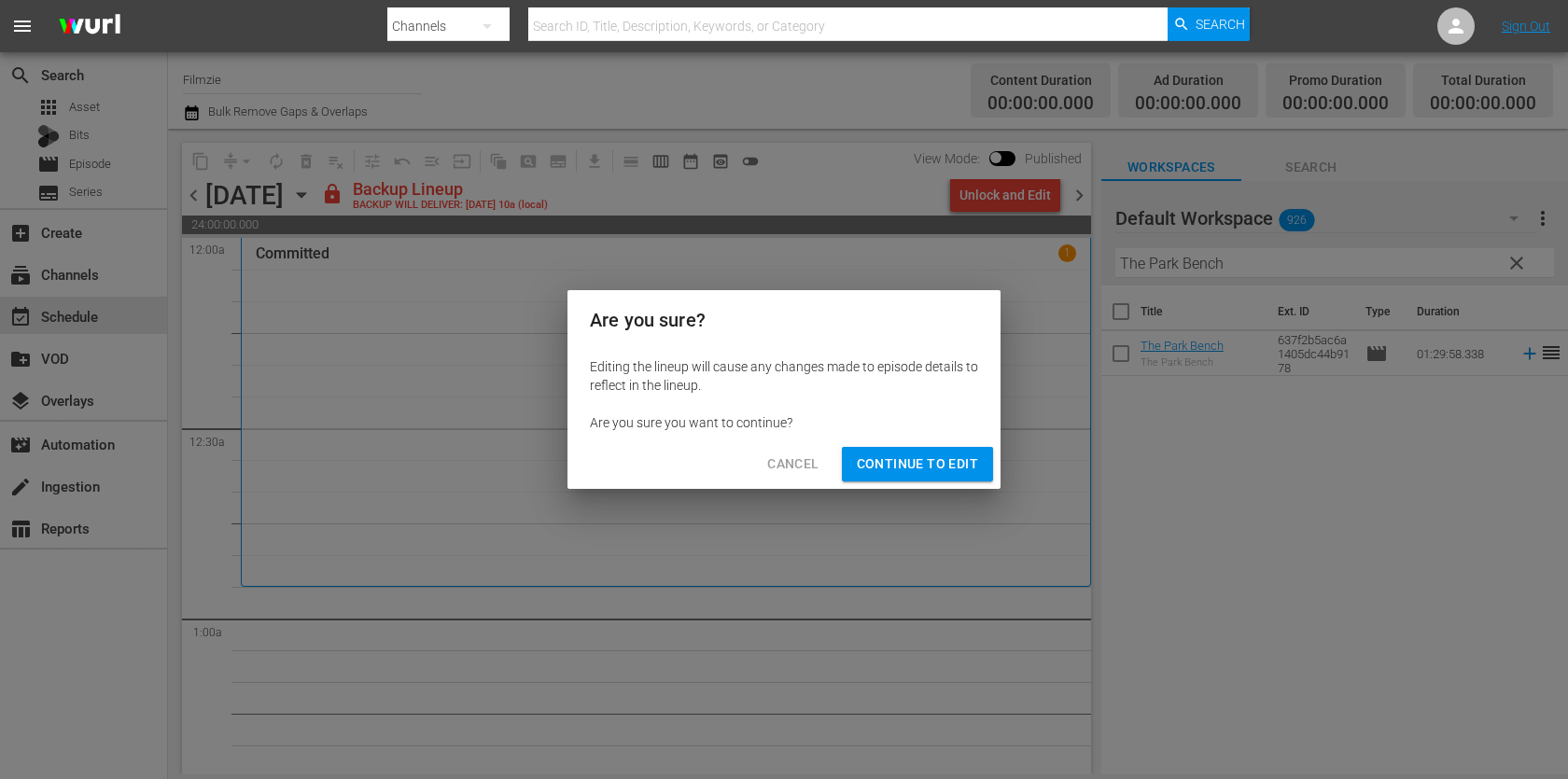
click at [945, 465] on span "Continue to Edit" at bounding box center [917, 464] width 121 height 23
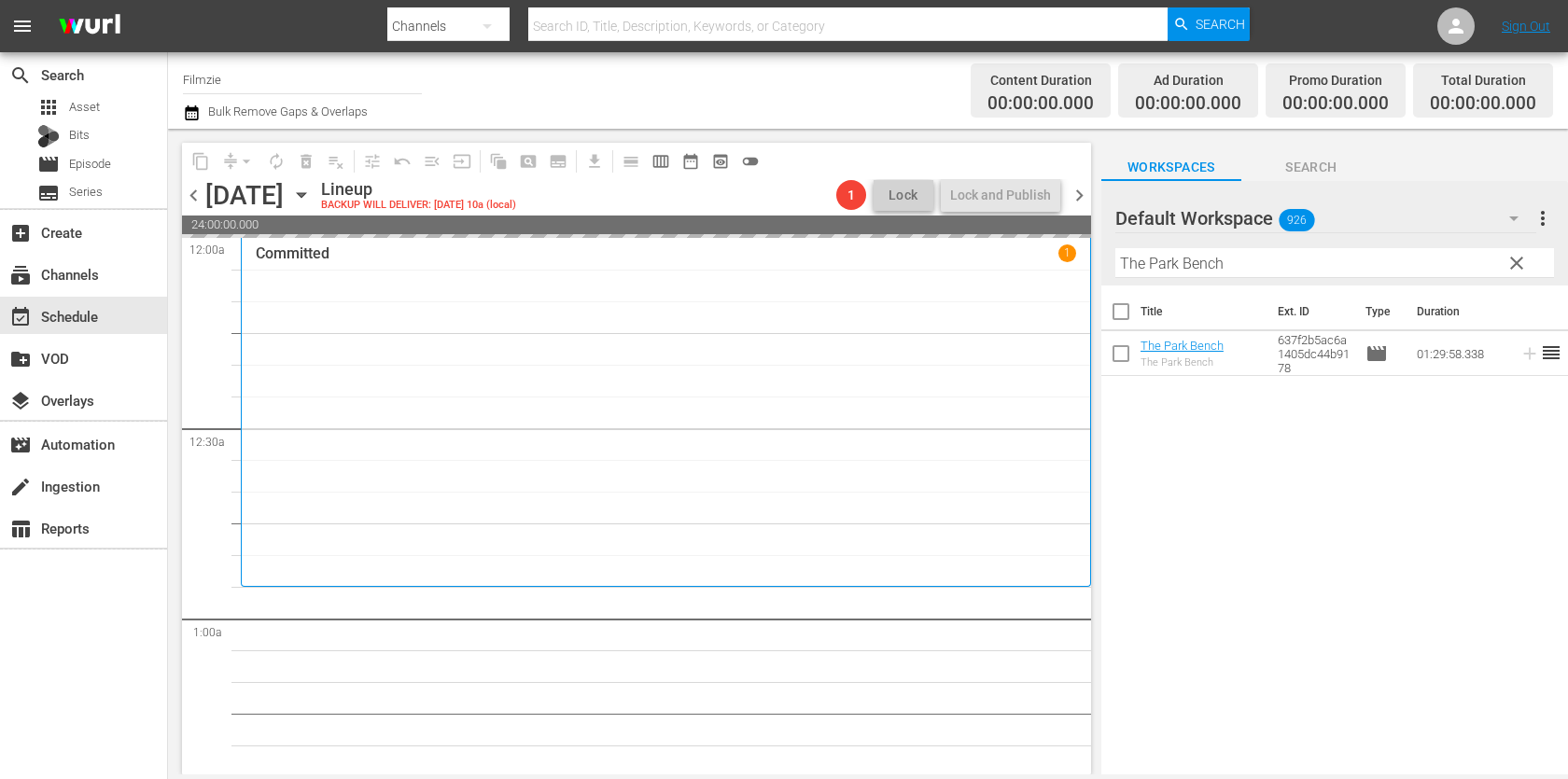
drag, startPoint x: 1163, startPoint y: 350, endPoint x: 1055, endPoint y: 36, distance: 332.1
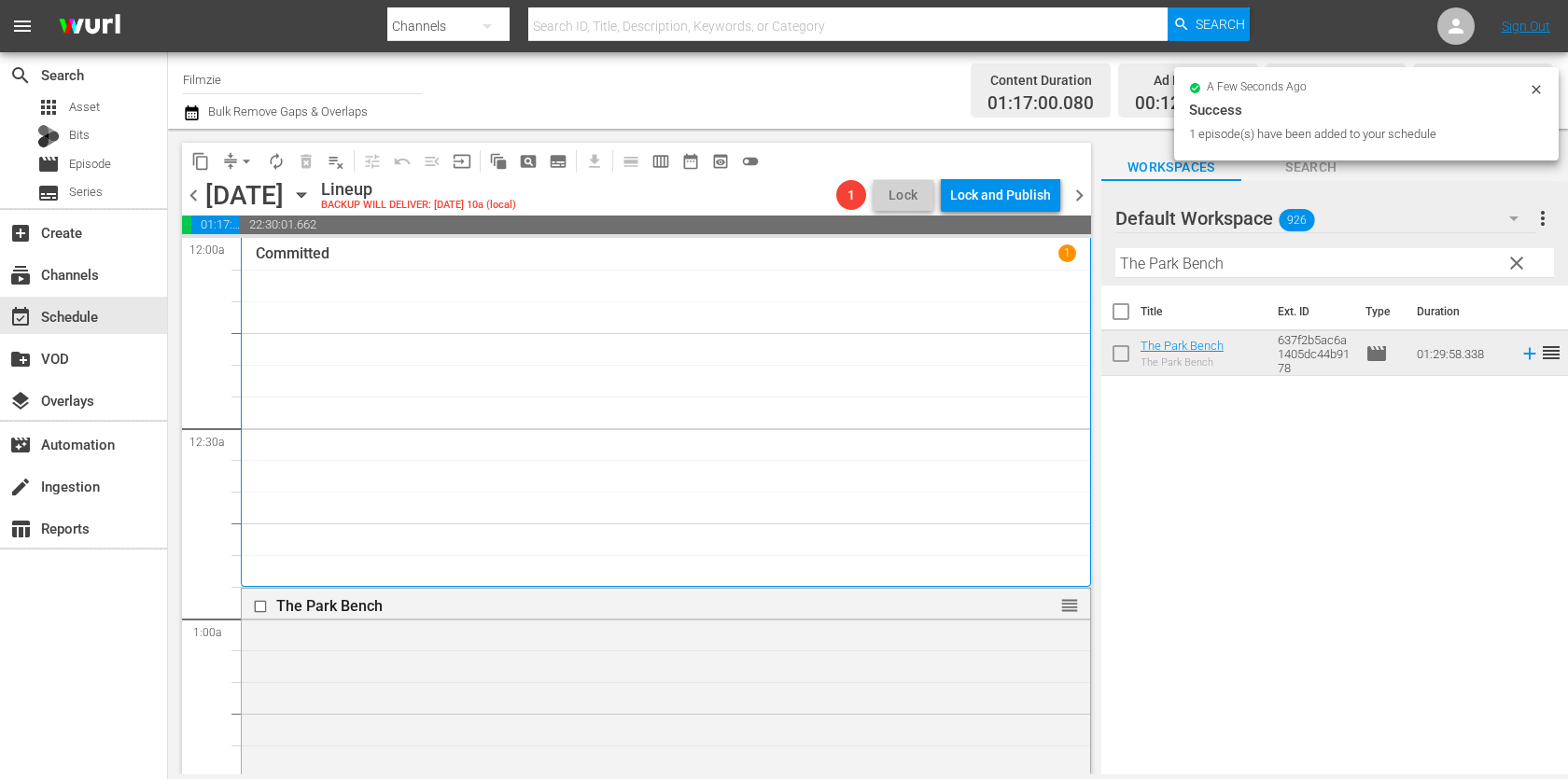
click at [1224, 268] on input "The Park Bench" at bounding box center [1334, 262] width 438 height 30
paste input "arget List"
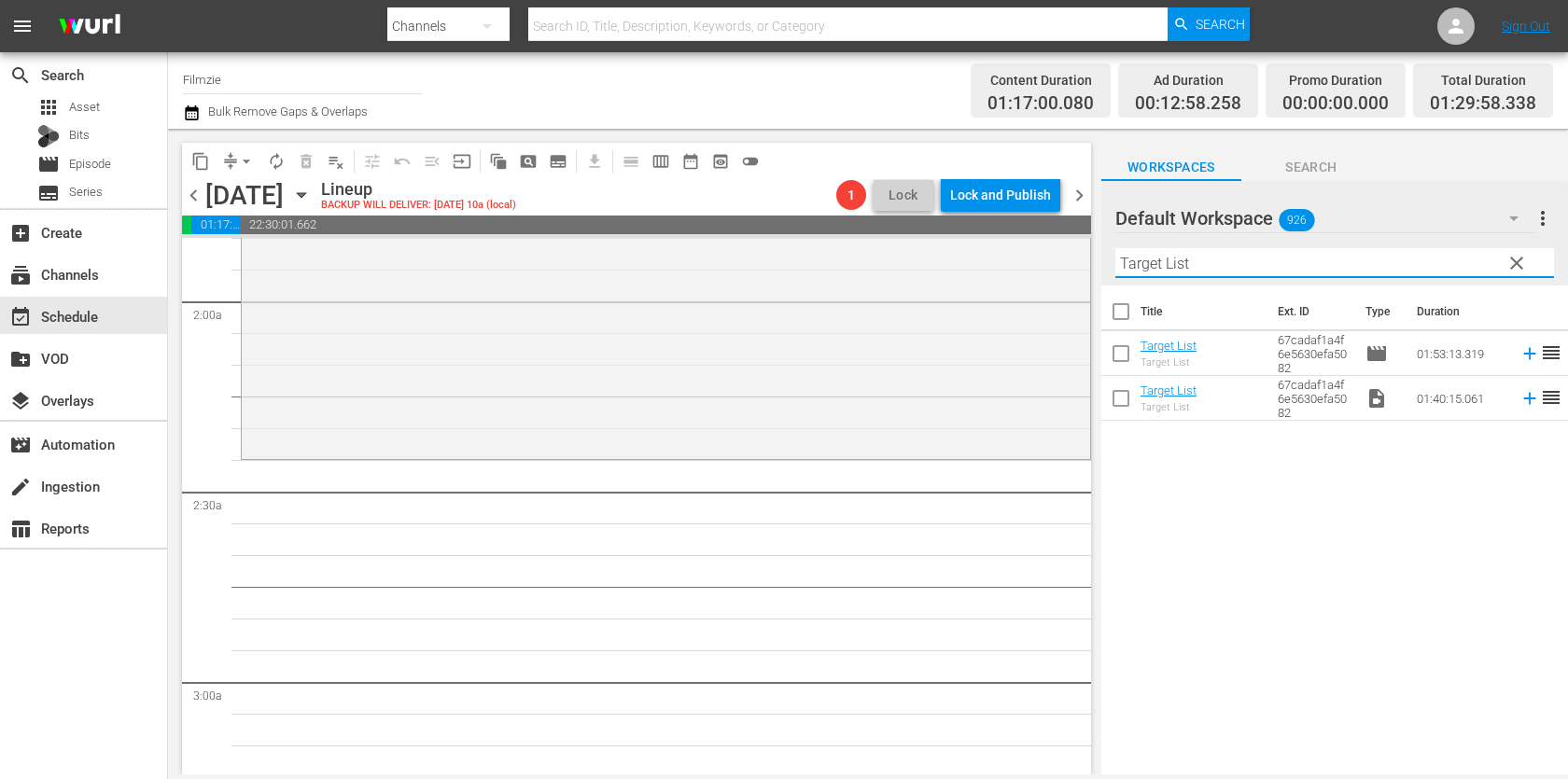
scroll to position [702, 0]
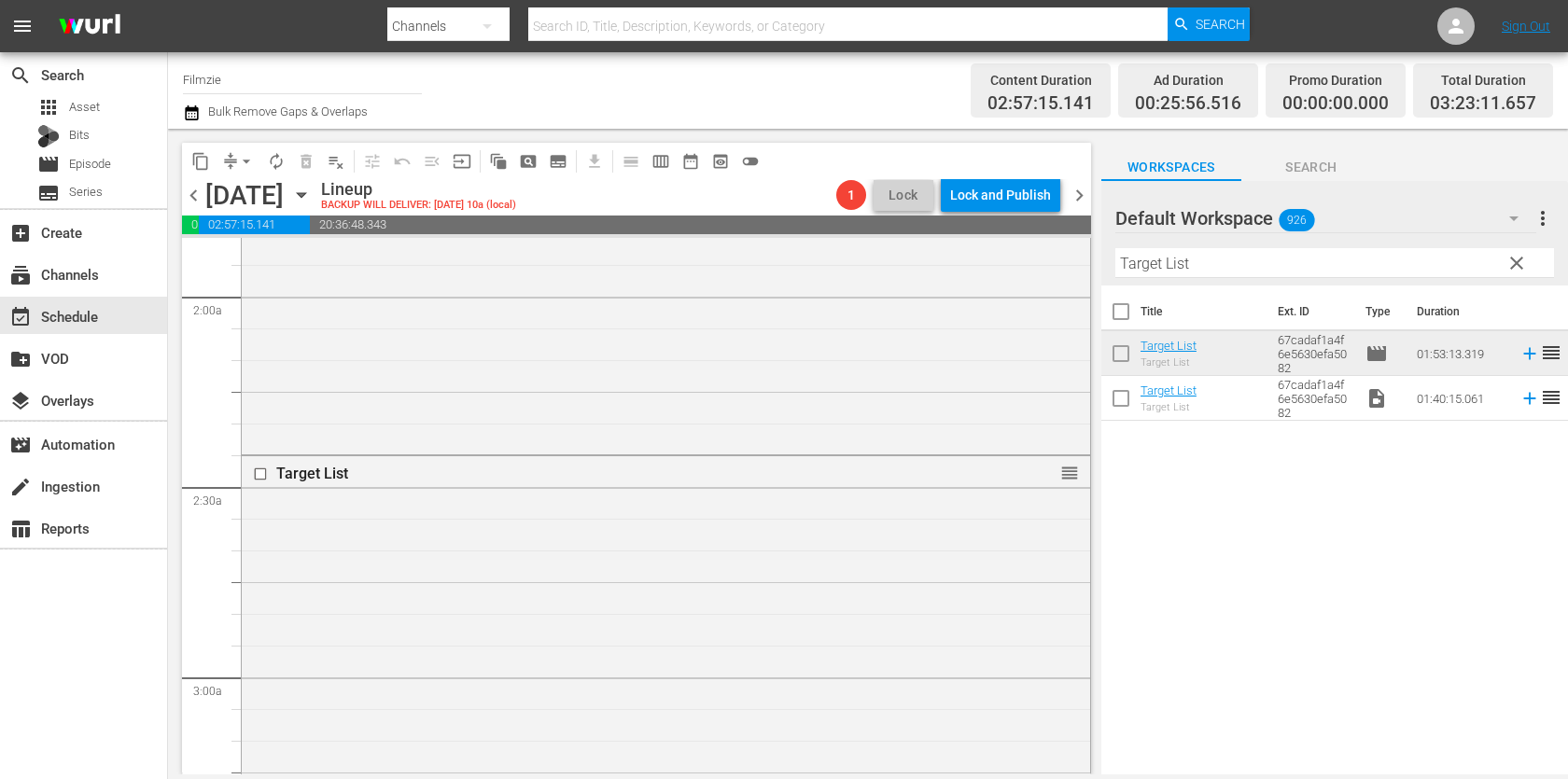
click at [1237, 262] on input "Target List" at bounding box center [1334, 262] width 438 height 30
paste input "e Ata"
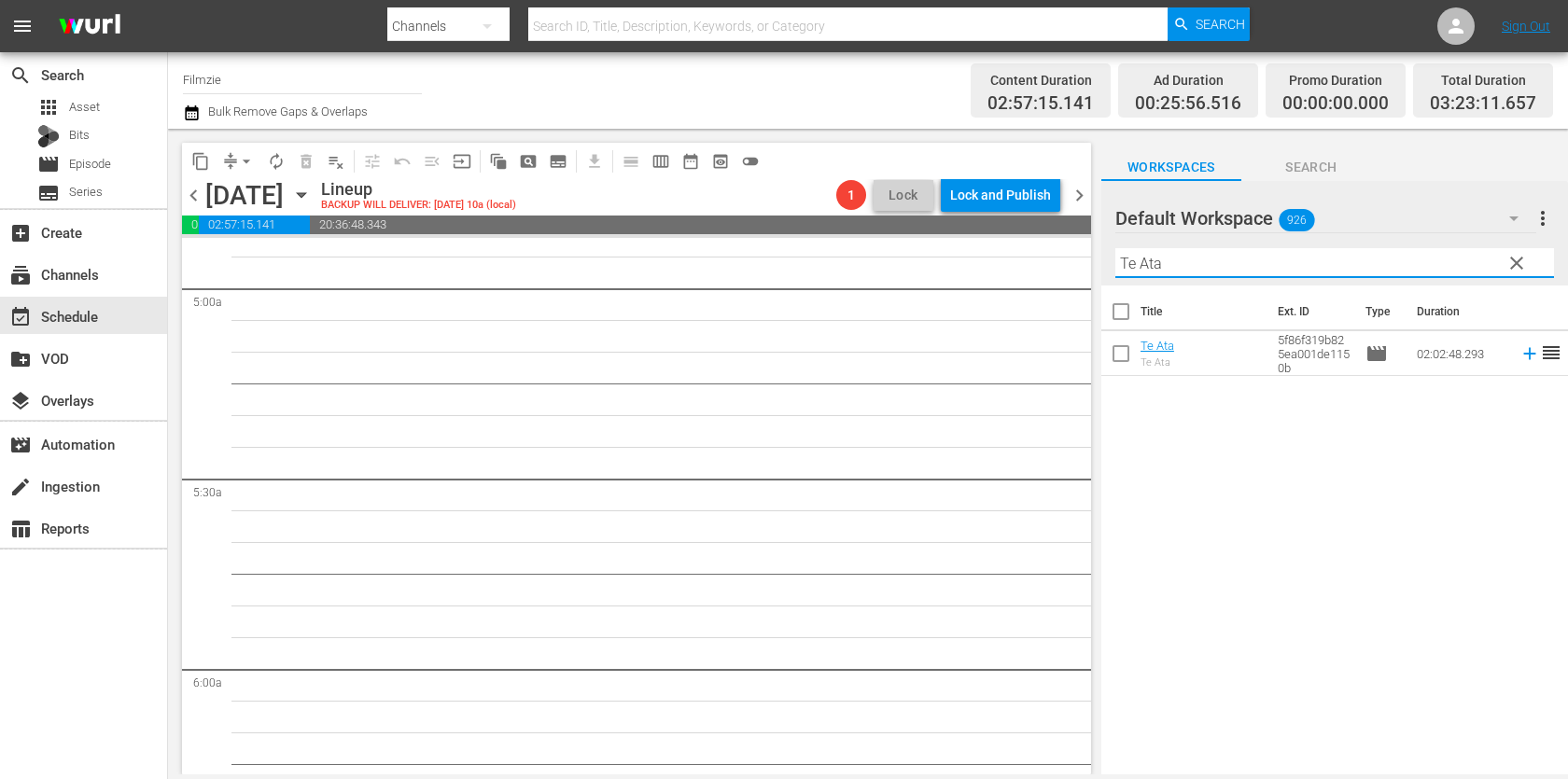
scroll to position [1879, 0]
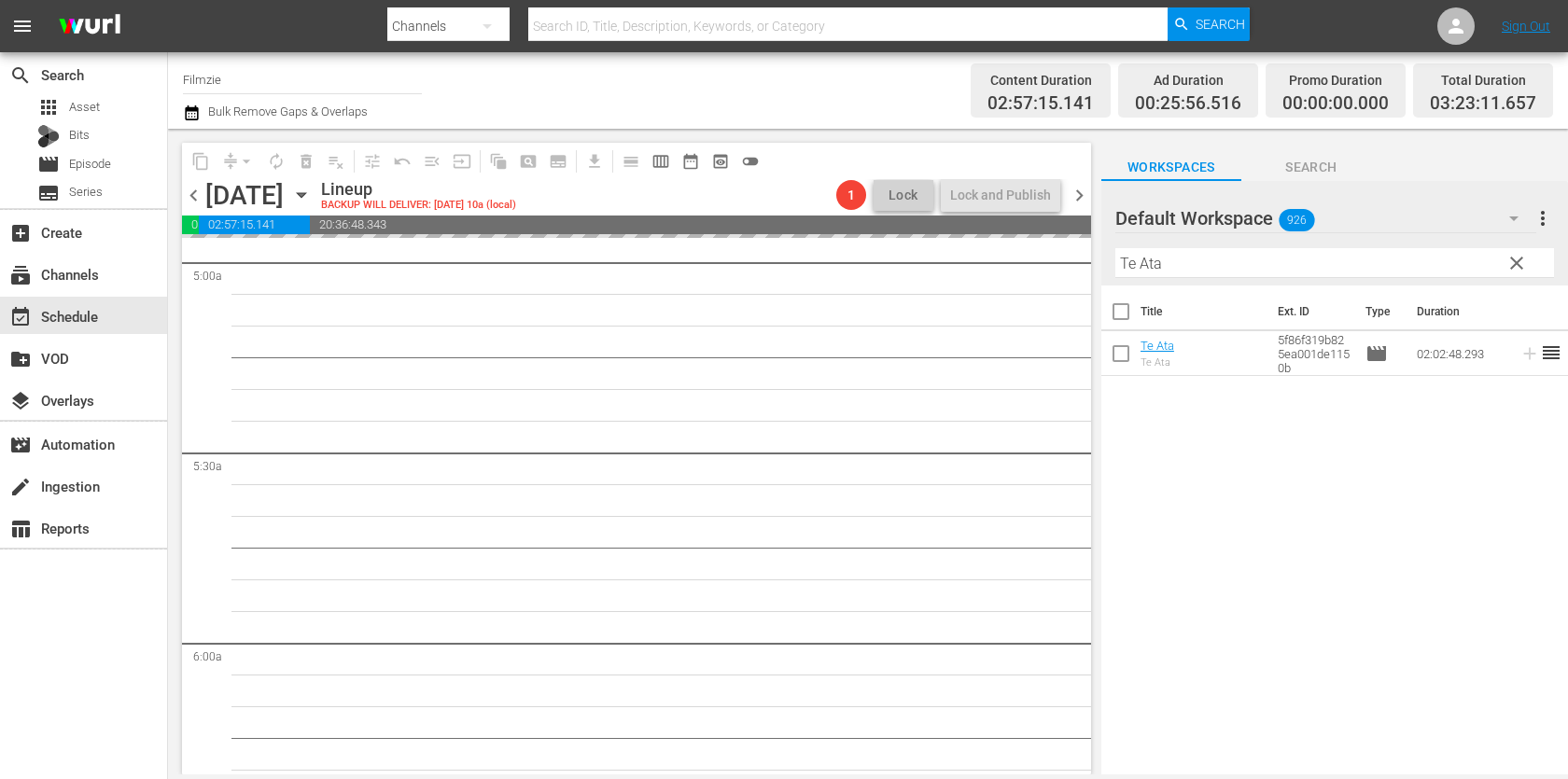
drag, startPoint x: 1178, startPoint y: 344, endPoint x: 1055, endPoint y: 27, distance: 340.0
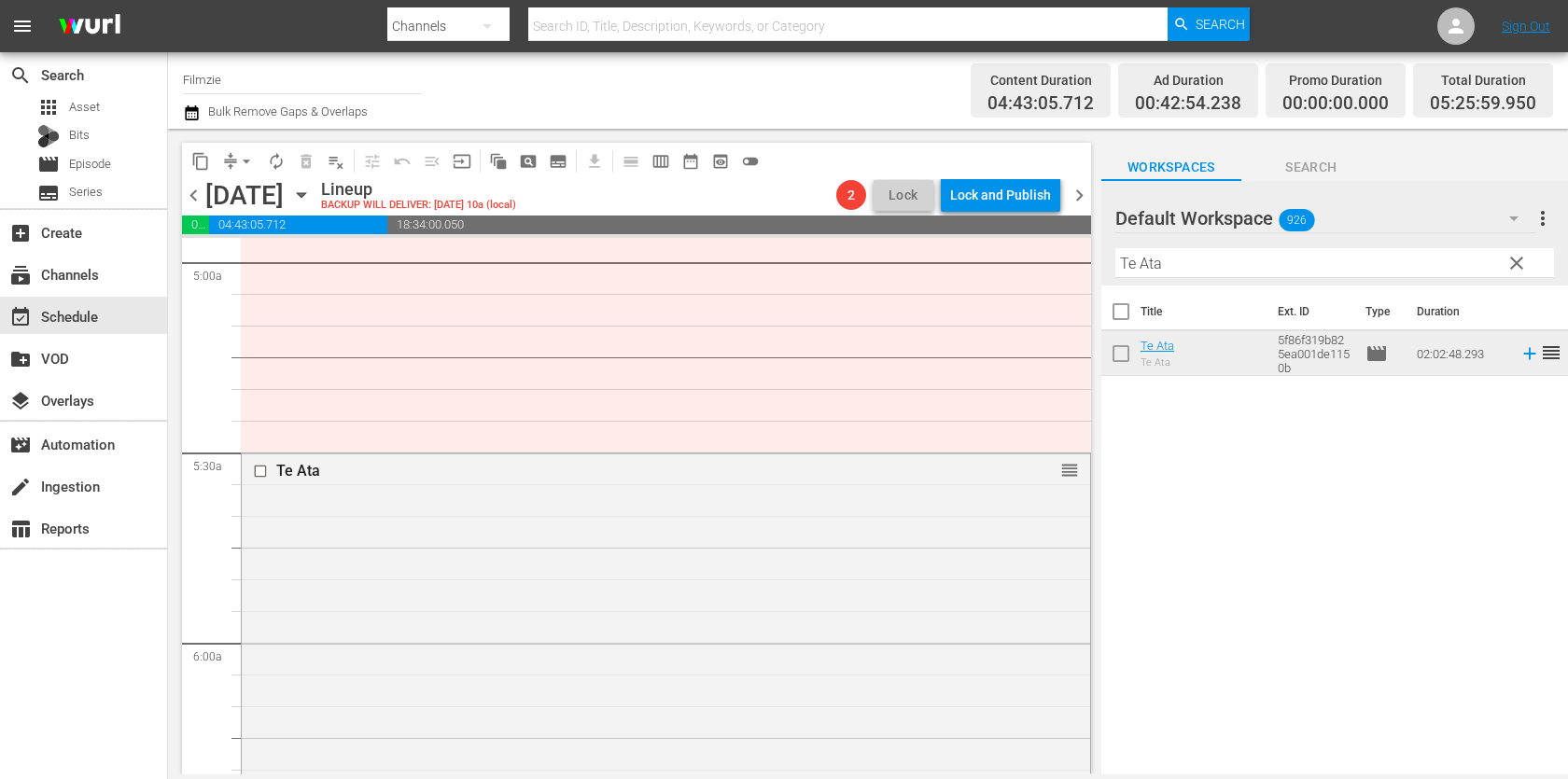
click at [1169, 266] on input "Te Ata" at bounding box center [1334, 262] width 438 height 30
paste input "Aussie & Ted"
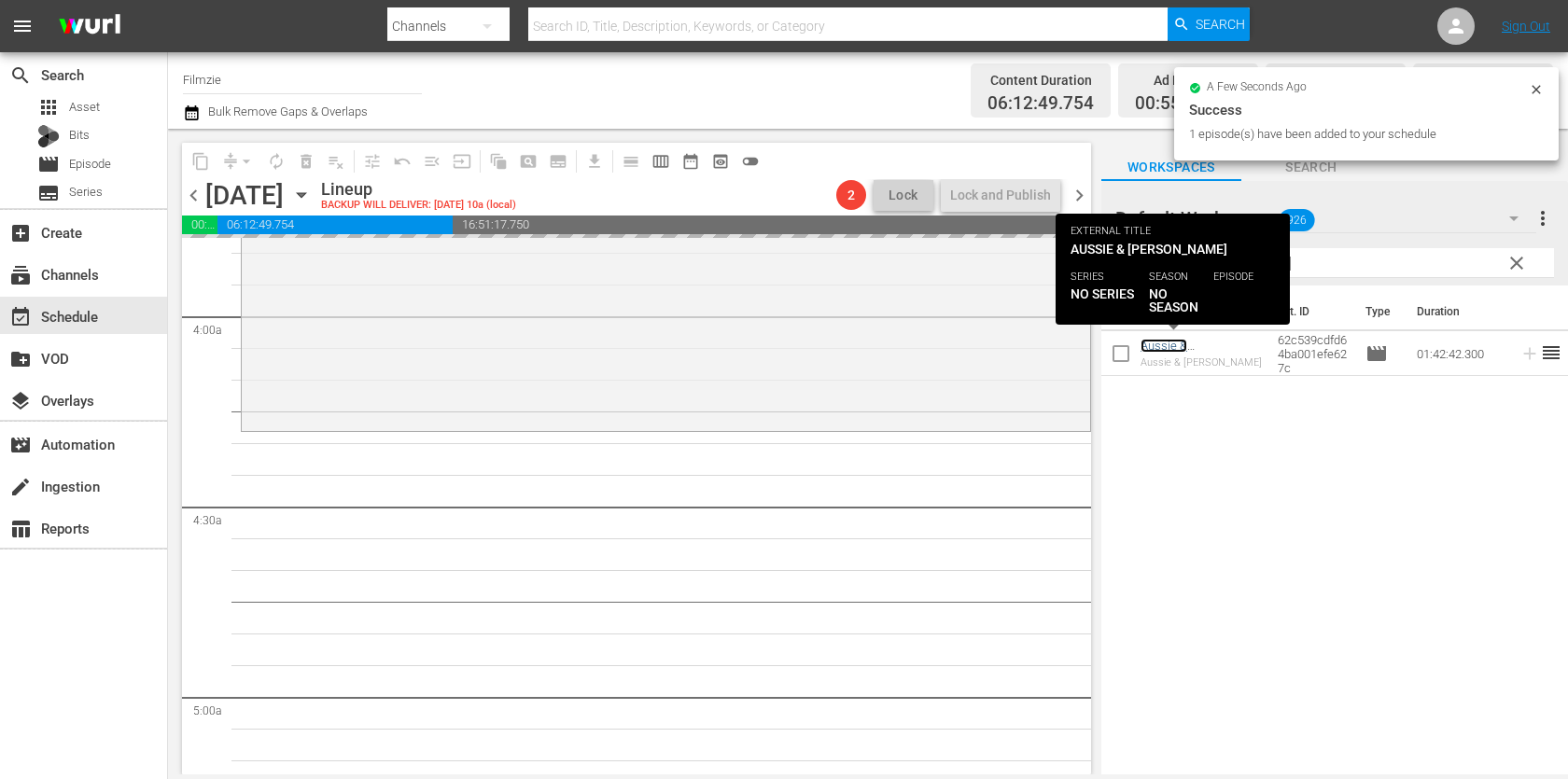
scroll to position [1512, 0]
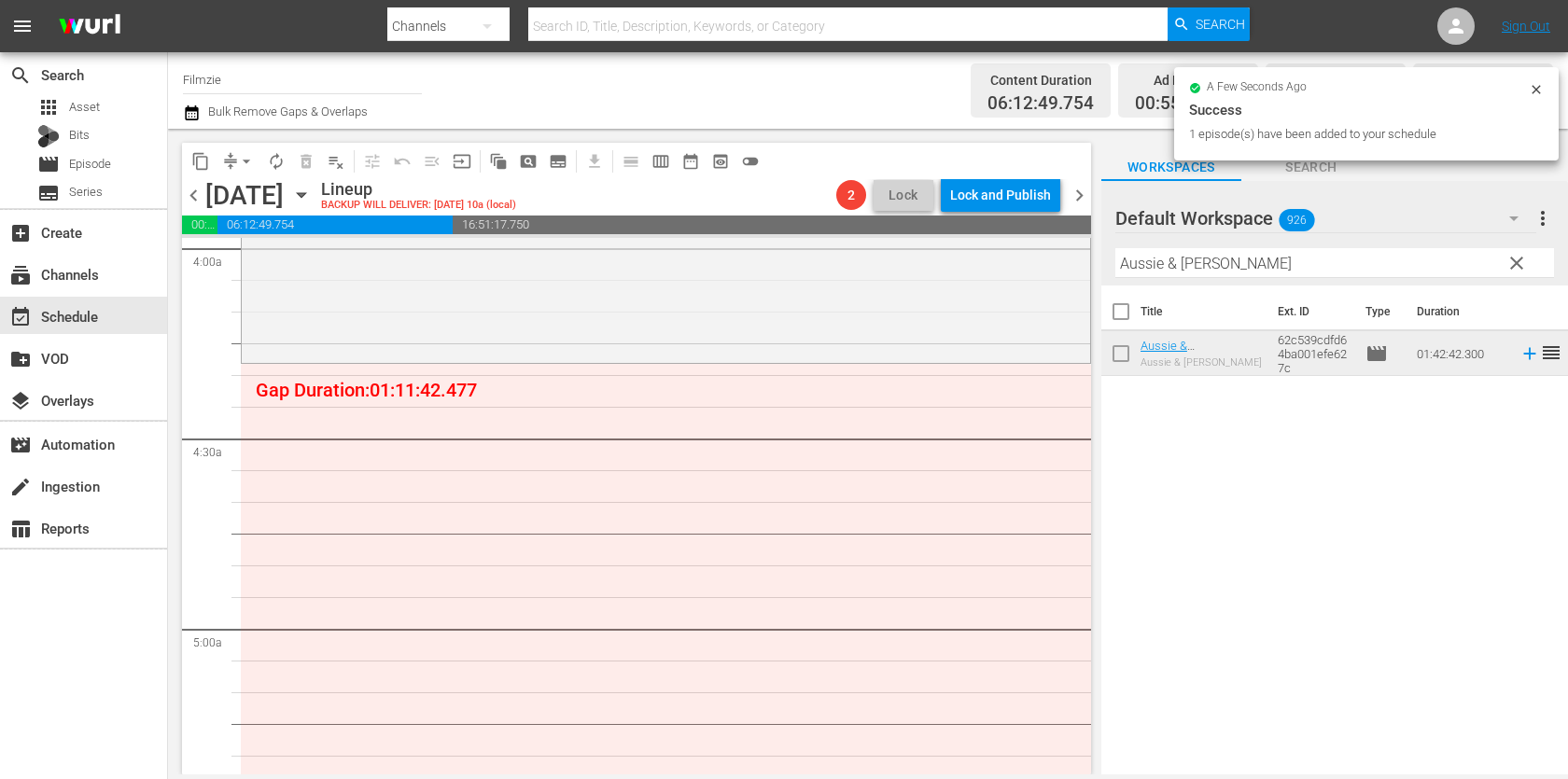
drag, startPoint x: 1178, startPoint y: 349, endPoint x: 1347, endPoint y: 17, distance: 372.5
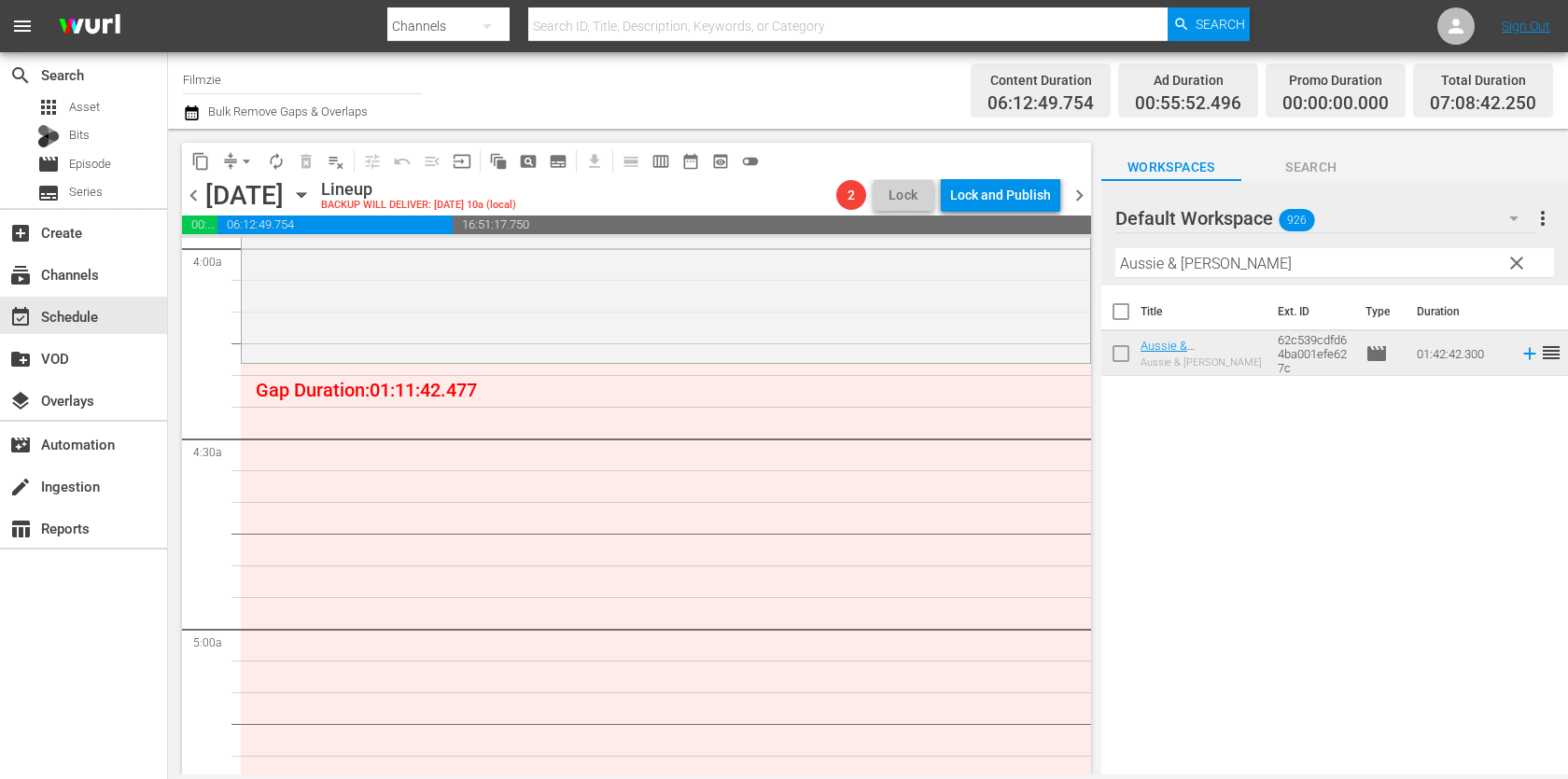
click at [1171, 261] on input "Aussie & Ted" at bounding box center [1334, 262] width 438 height 30
paste input "Project Grizzly"
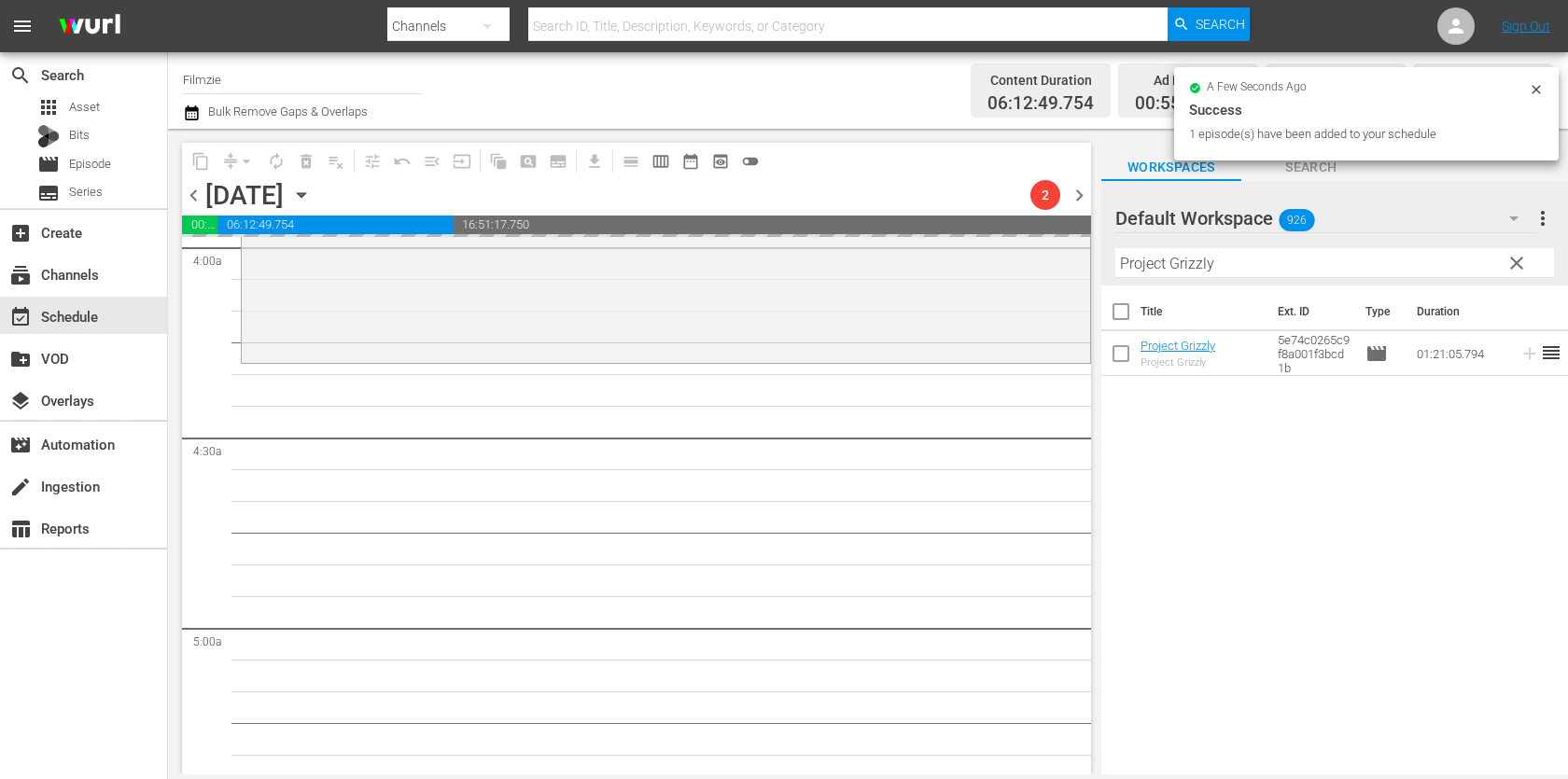
drag, startPoint x: 1156, startPoint y: 348, endPoint x: 1061, endPoint y: 12, distance: 349.2
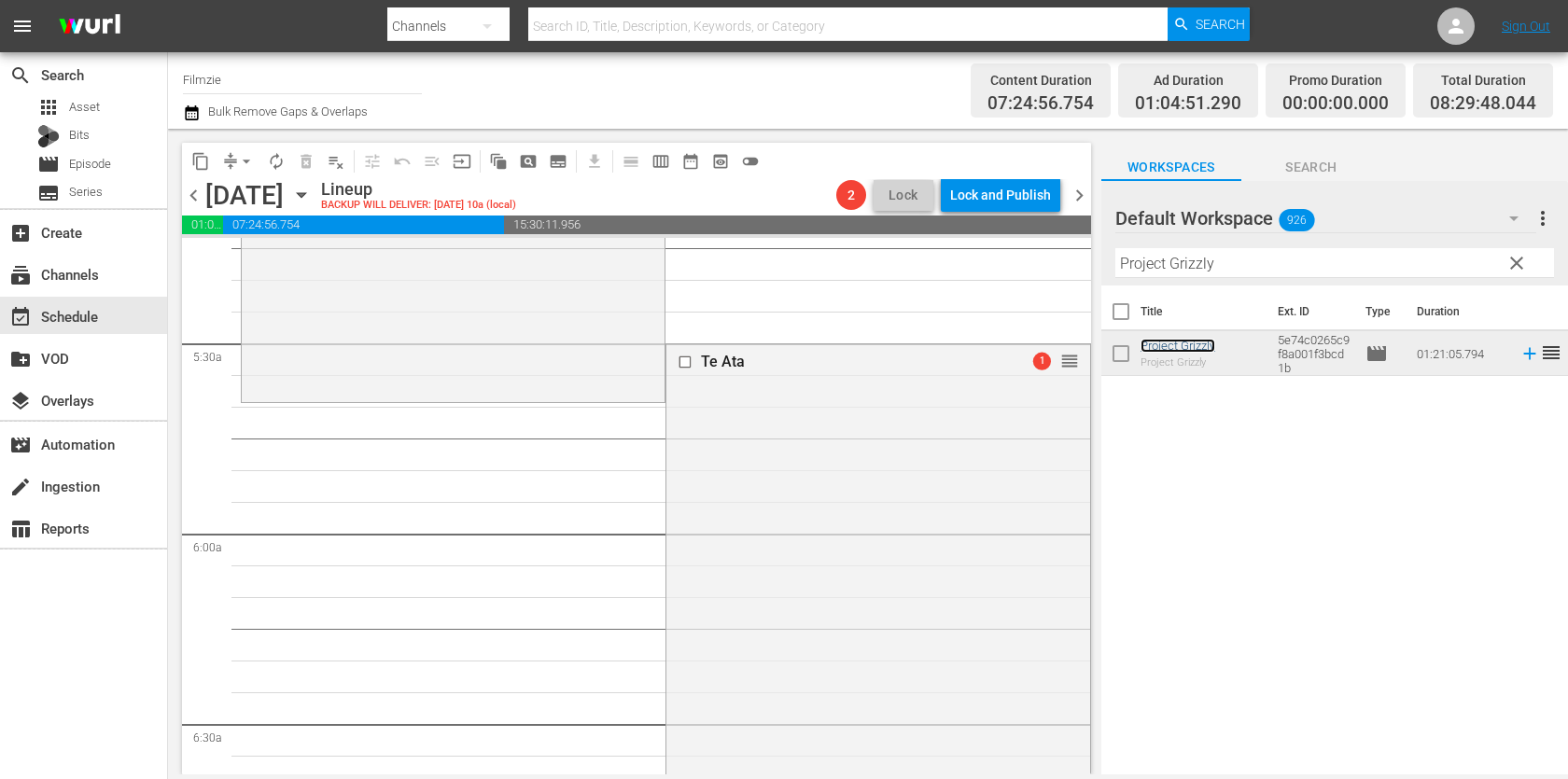
scroll to position [1979, 0]
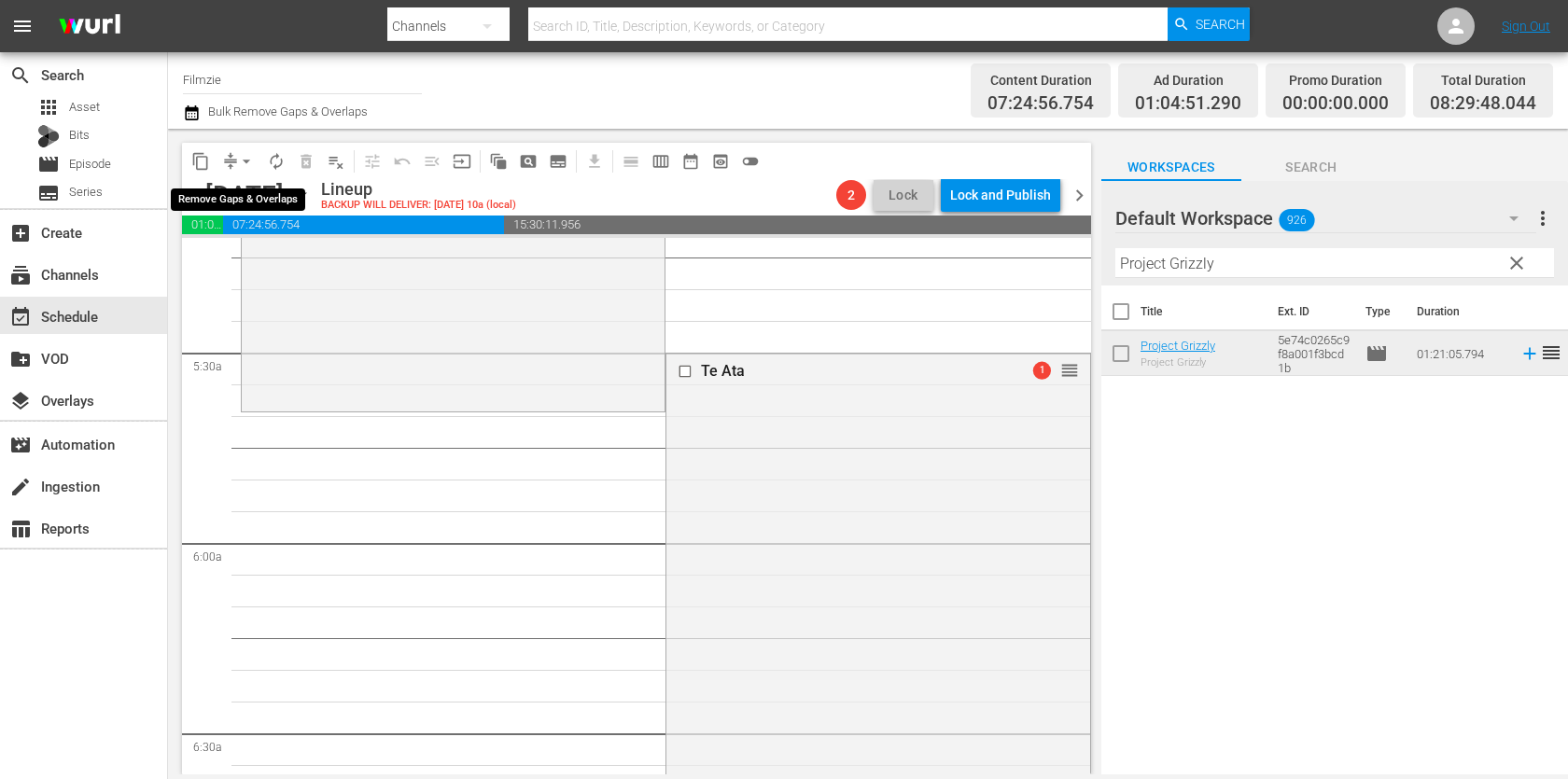
click at [242, 157] on span "arrow_drop_down" at bounding box center [246, 161] width 18 height 18
click at [249, 264] on li "Align to End of Previous Day" at bounding box center [248, 260] width 196 height 31
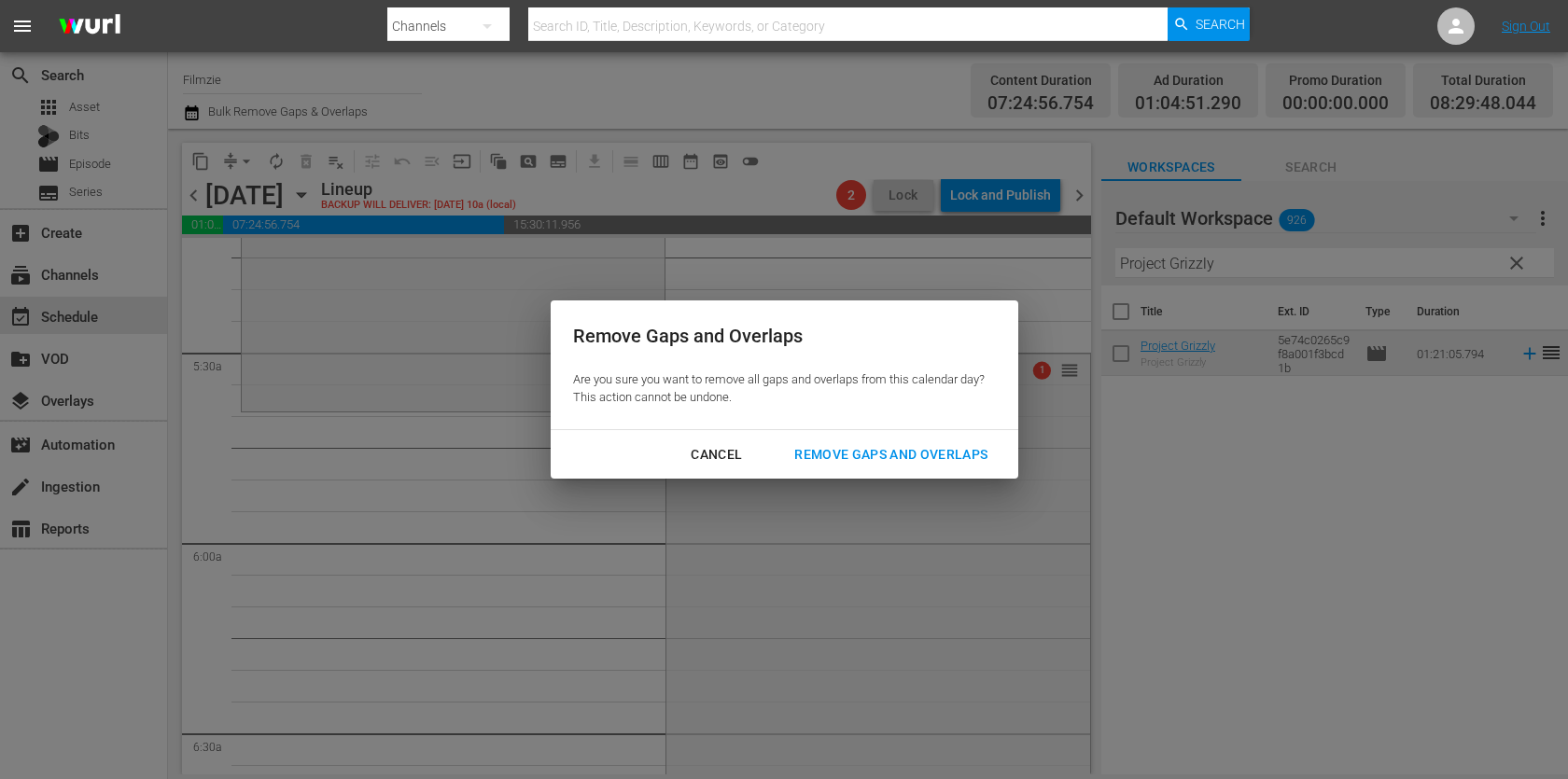
click at [889, 435] on div "Cancel Remove Gaps and Overlaps" at bounding box center [784, 455] width 467 height 50
click at [889, 448] on div "Remove Gaps and Overlaps" at bounding box center [891, 455] width 223 height 23
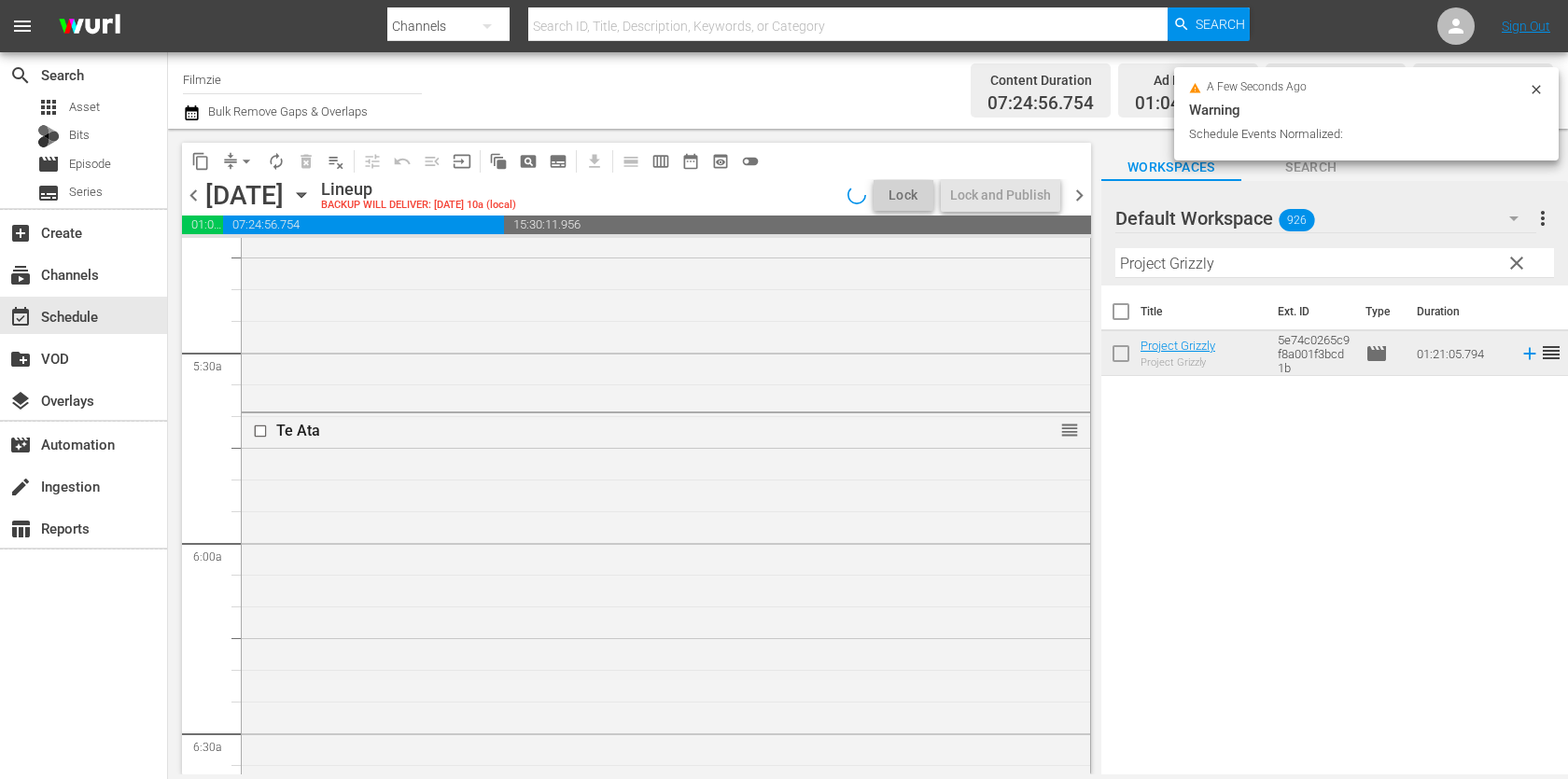
click at [1213, 272] on input "Project Grizzly" at bounding box center [1334, 262] width 438 height 30
paste input "The Story of Art in America 2.8"
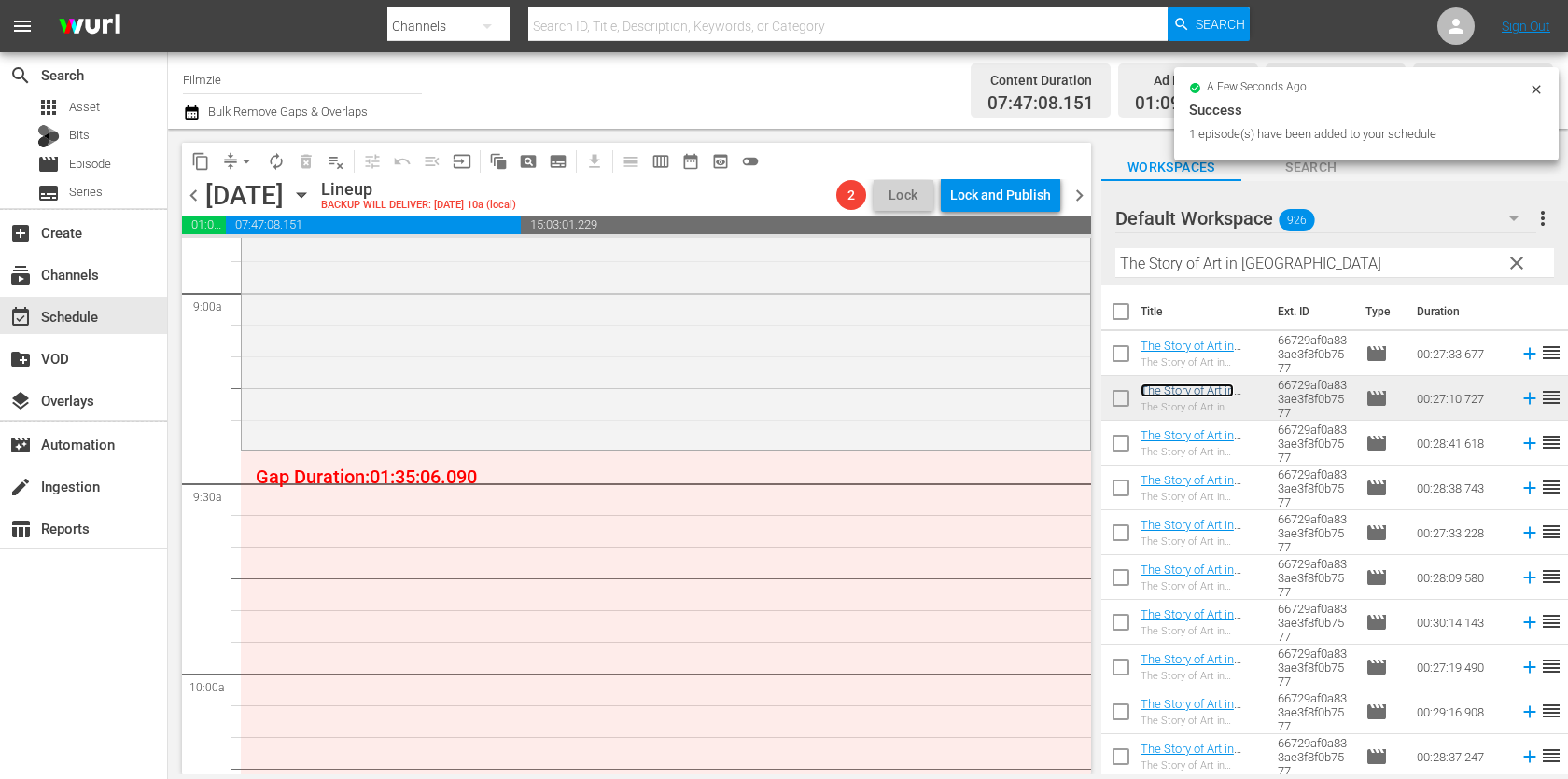
scroll to position [3365, 0]
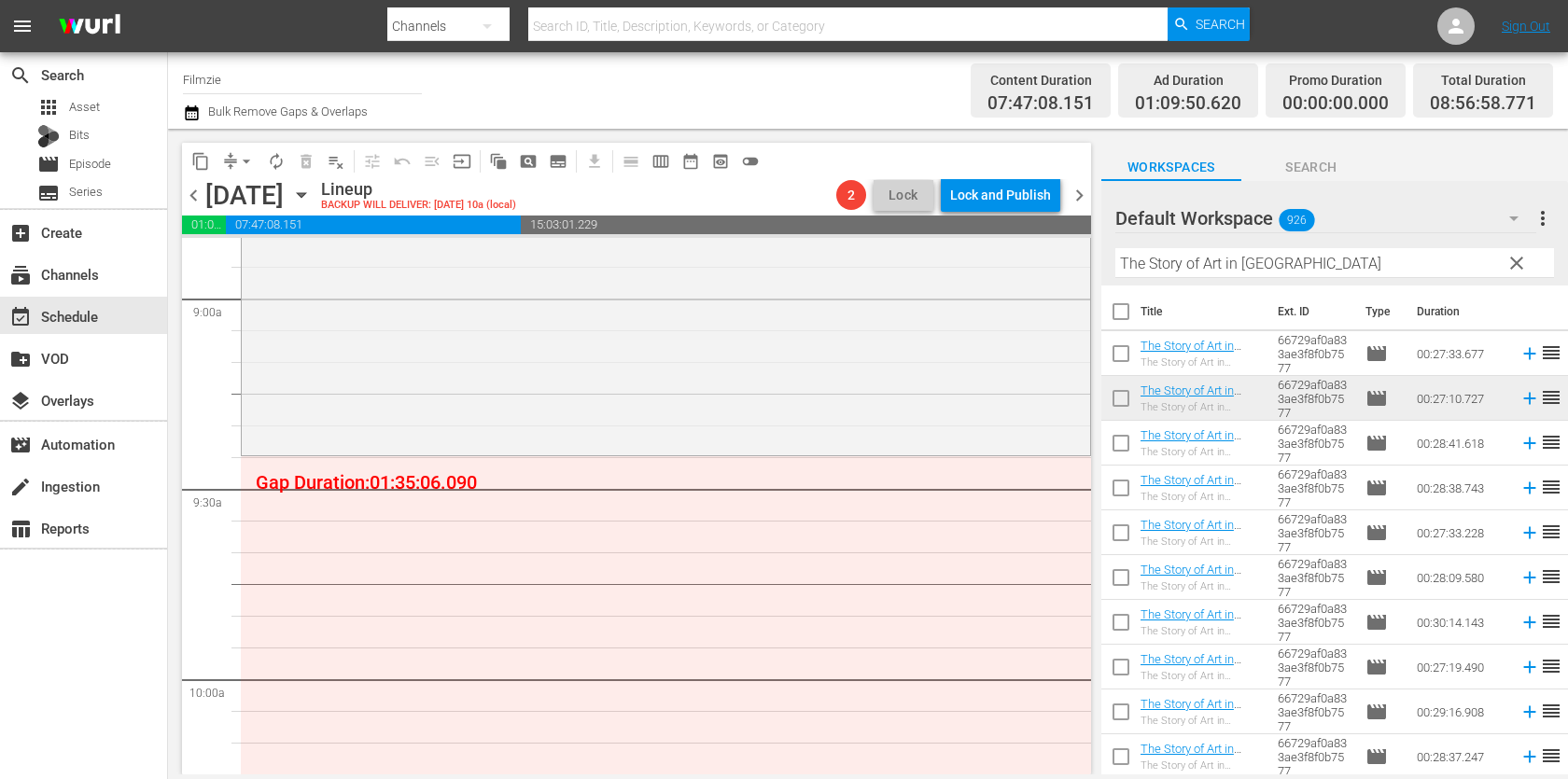
drag, startPoint x: 1172, startPoint y: 386, endPoint x: 1278, endPoint y: 24, distance: 377.2
click at [1235, 268] on input "The Story of Art in [GEOGRAPHIC_DATA]" at bounding box center [1334, 262] width 438 height 30
paste input "Unsupersize Us"
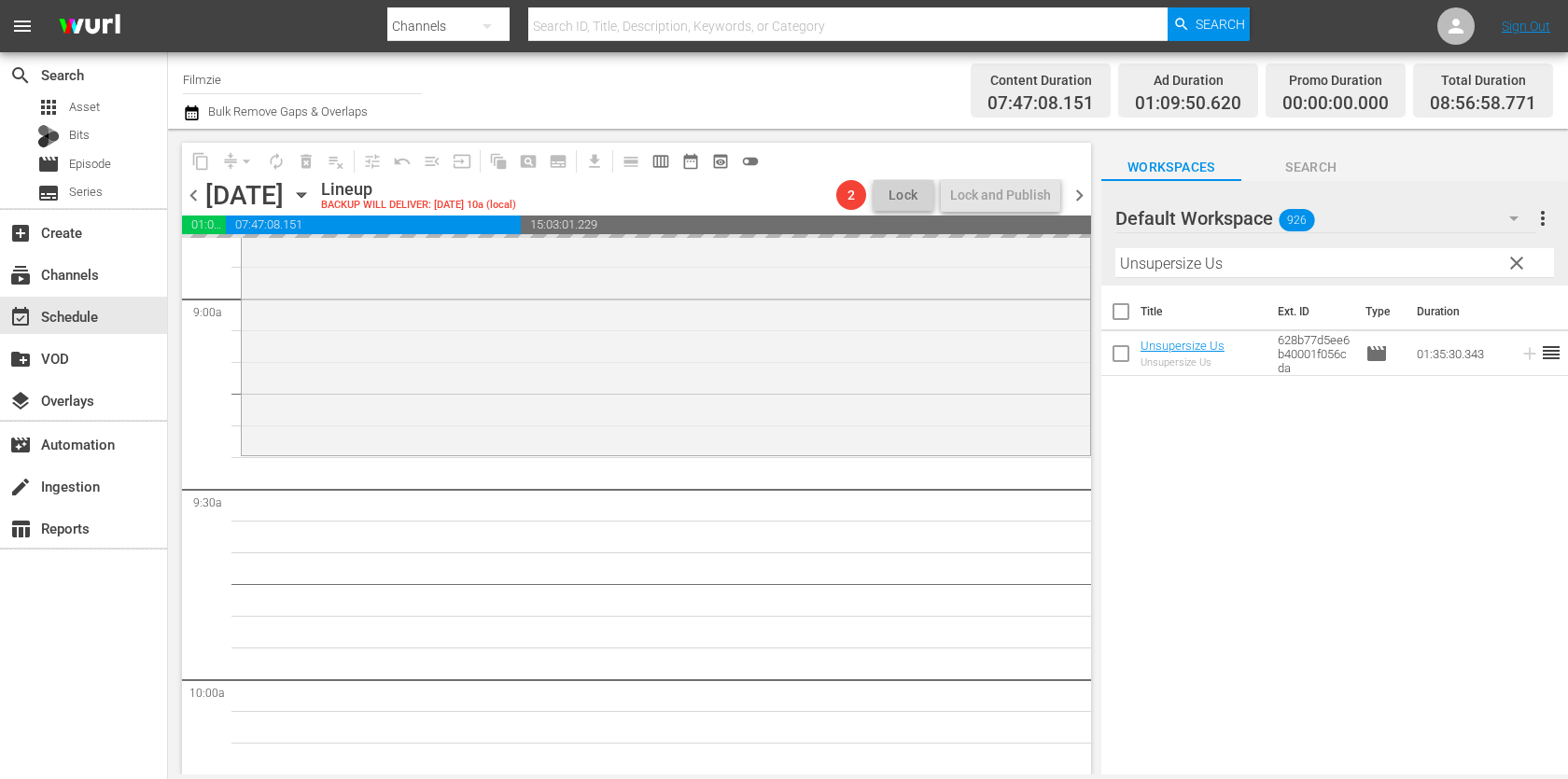
drag, startPoint x: 1182, startPoint y: 341, endPoint x: 1057, endPoint y: 59, distance: 308.5
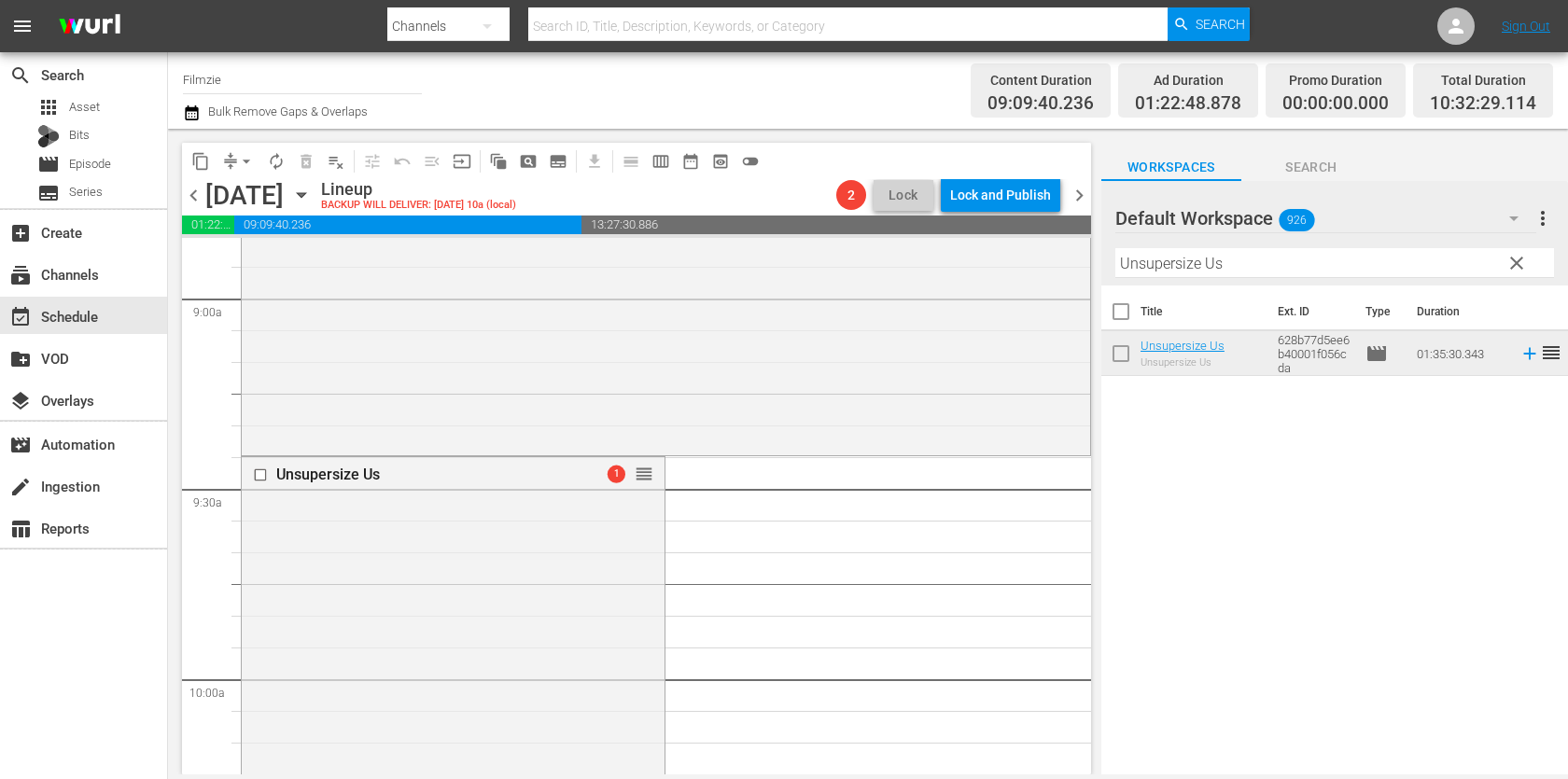
click at [1238, 278] on hr at bounding box center [1334, 277] width 438 height 1
click at [1244, 262] on input "Unsupersize Us" at bounding box center [1334, 262] width 438 height 30
paste input "Accidental Truth: UFO Revelation"
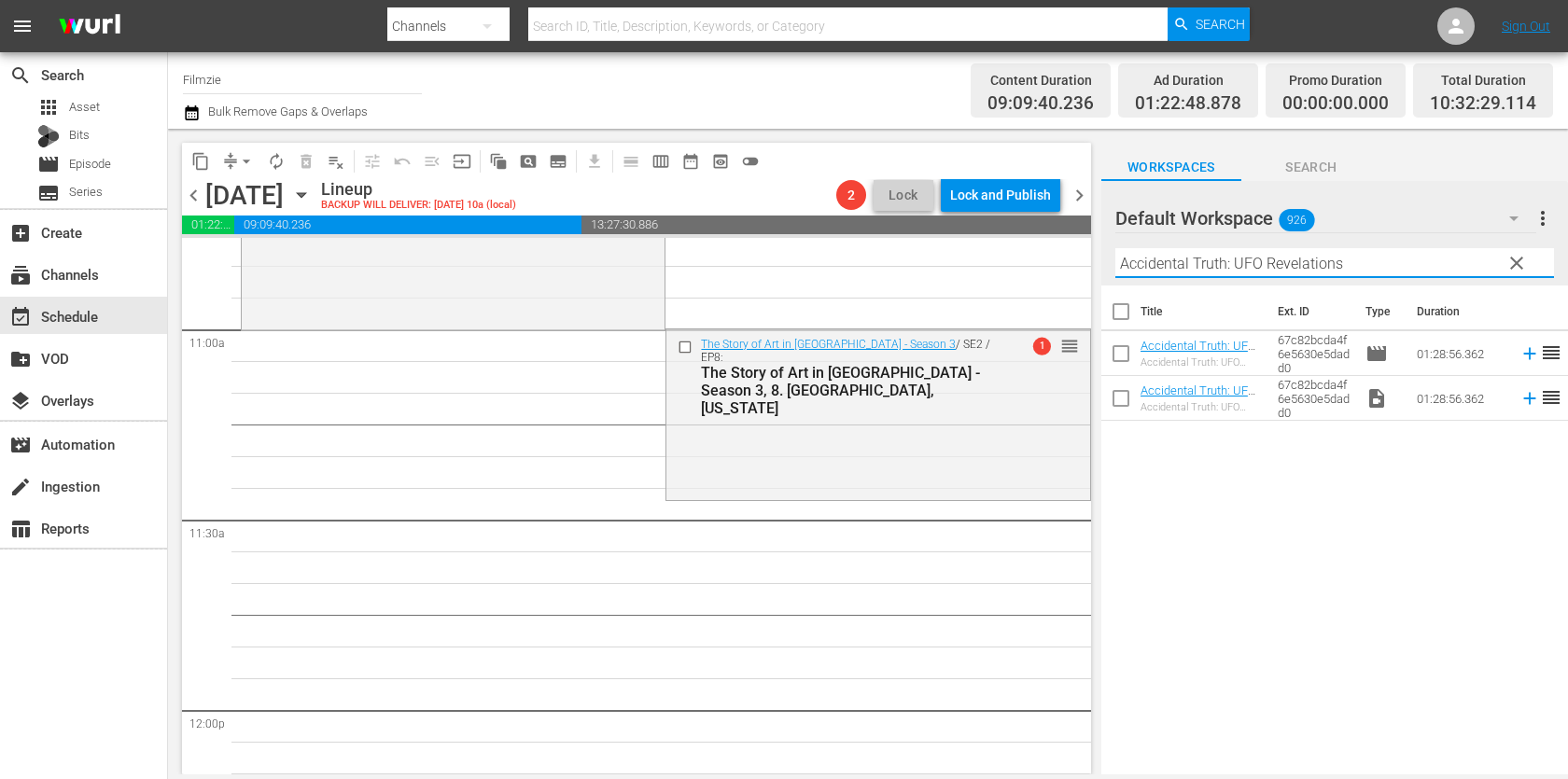
scroll to position [4096, 0]
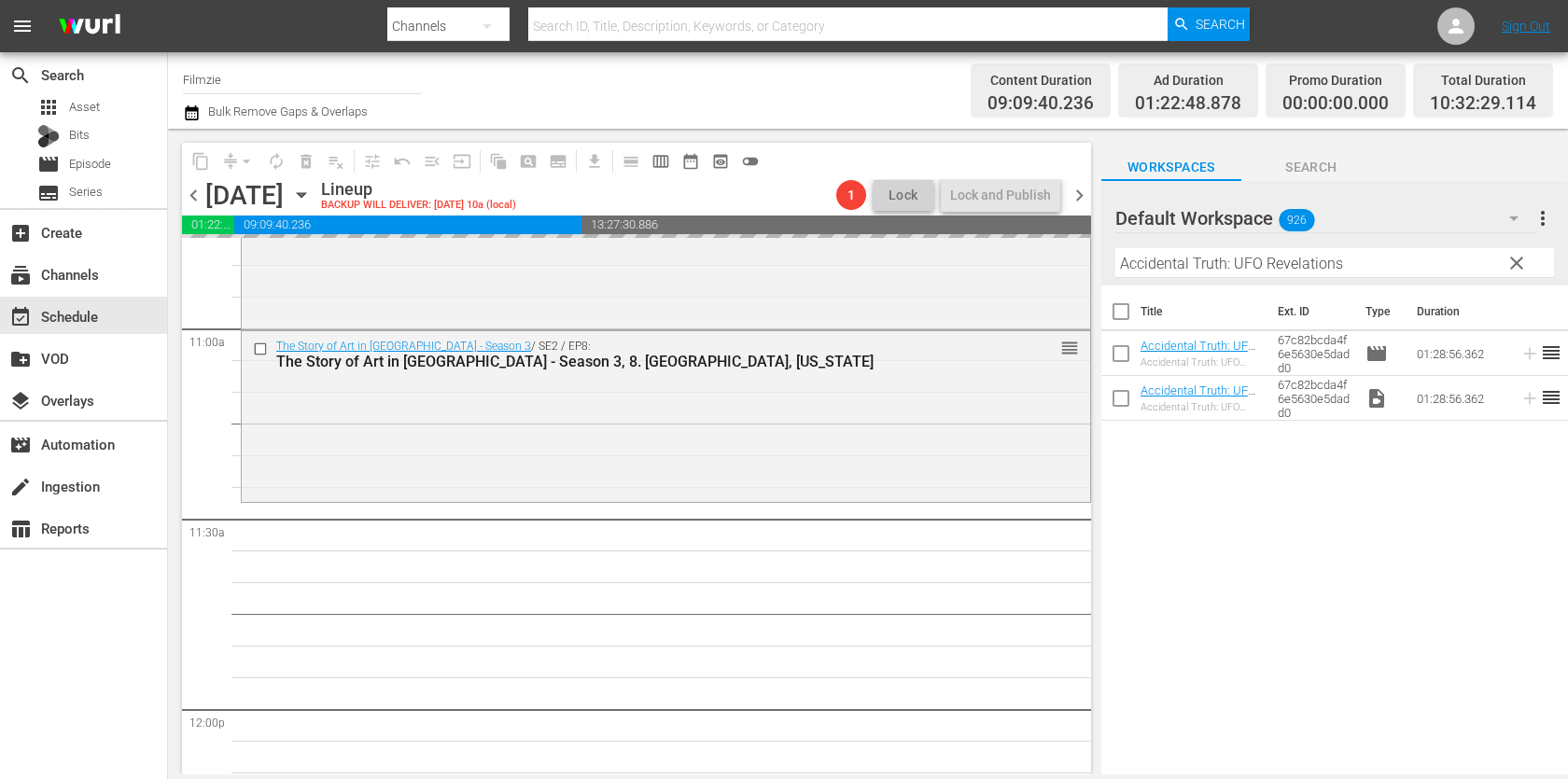
drag, startPoint x: 1186, startPoint y: 340, endPoint x: 1063, endPoint y: 15, distance: 347.5
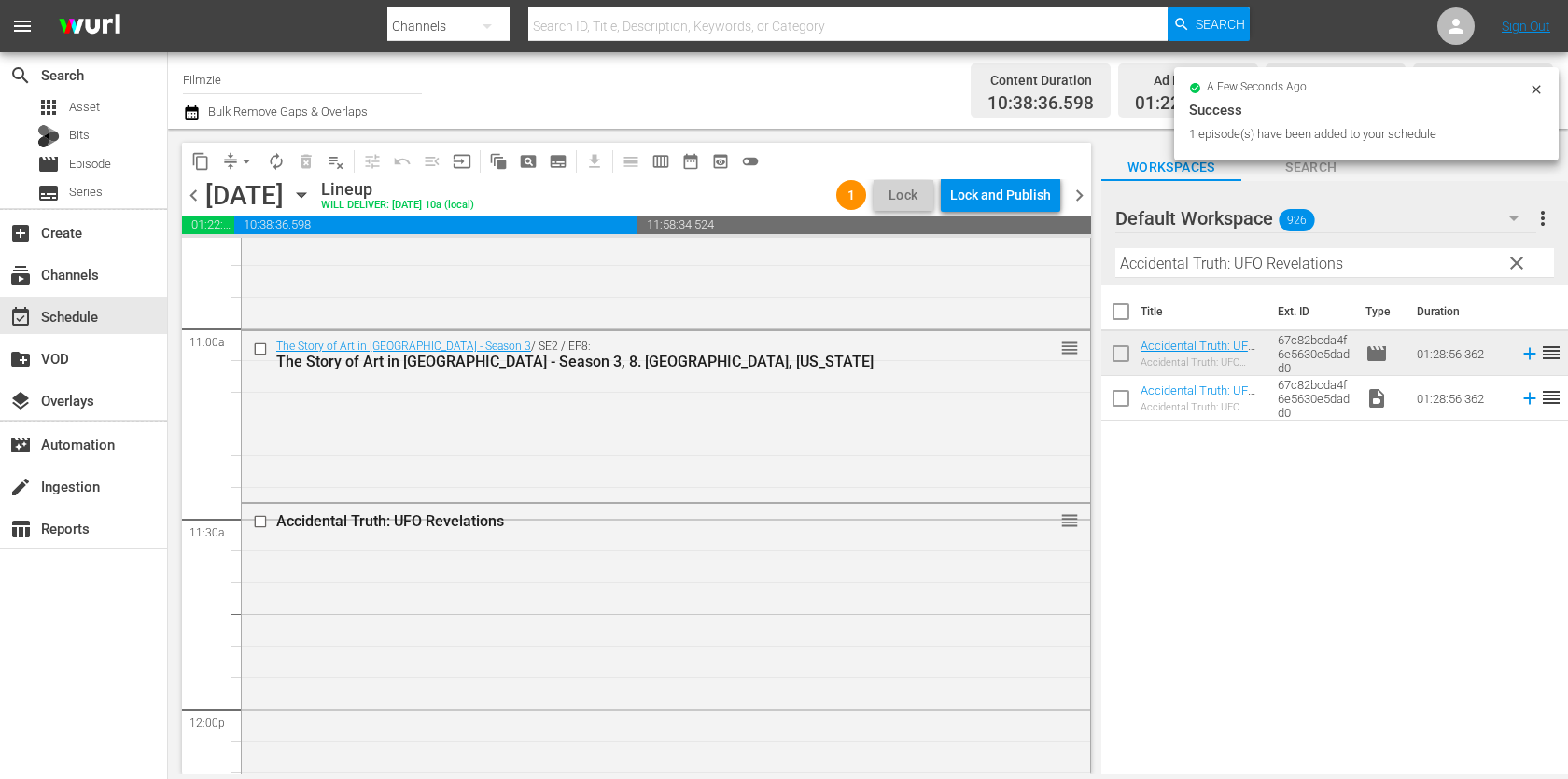
click at [1200, 257] on input "Accidental Truth: UFO Revelations" at bounding box center [1334, 262] width 438 height 30
paste input "Divas: Céline Dion"
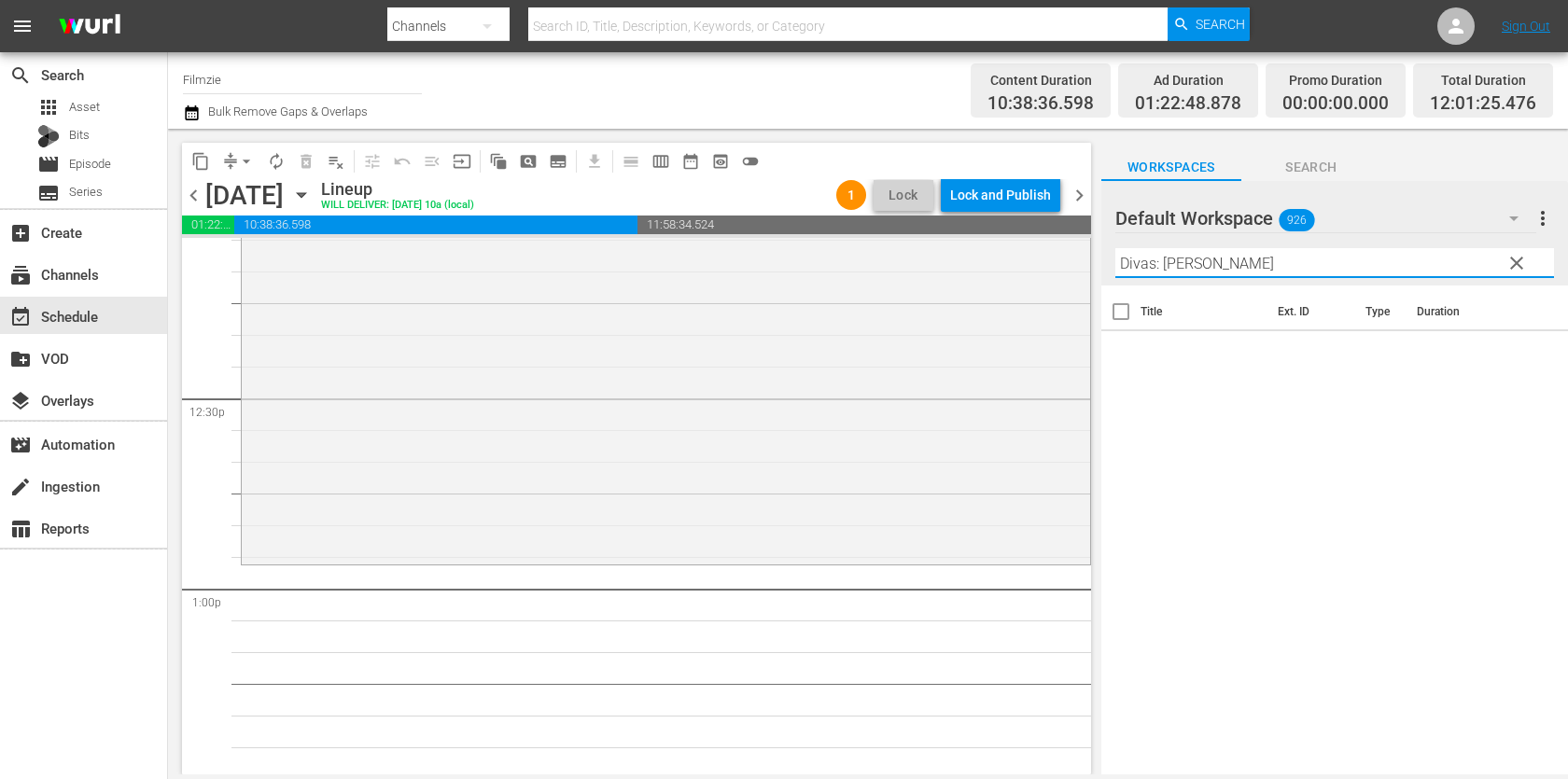
scroll to position [4627, 0]
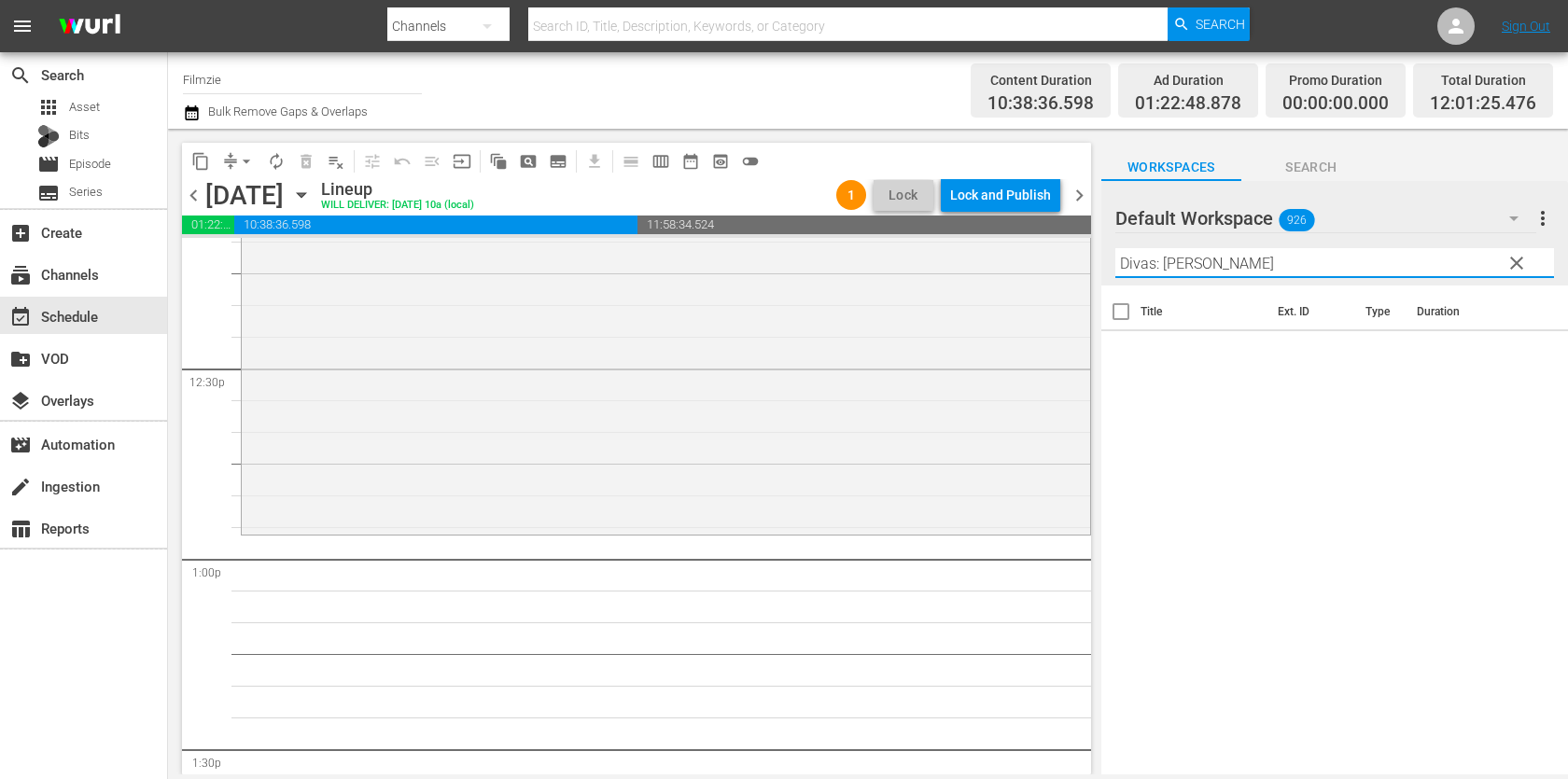
drag, startPoint x: 1148, startPoint y: 270, endPoint x: 1374, endPoint y: 264, distance: 226.1
click at [1374, 264] on input "Divas: Céline Dion" at bounding box center [1334, 262] width 438 height 30
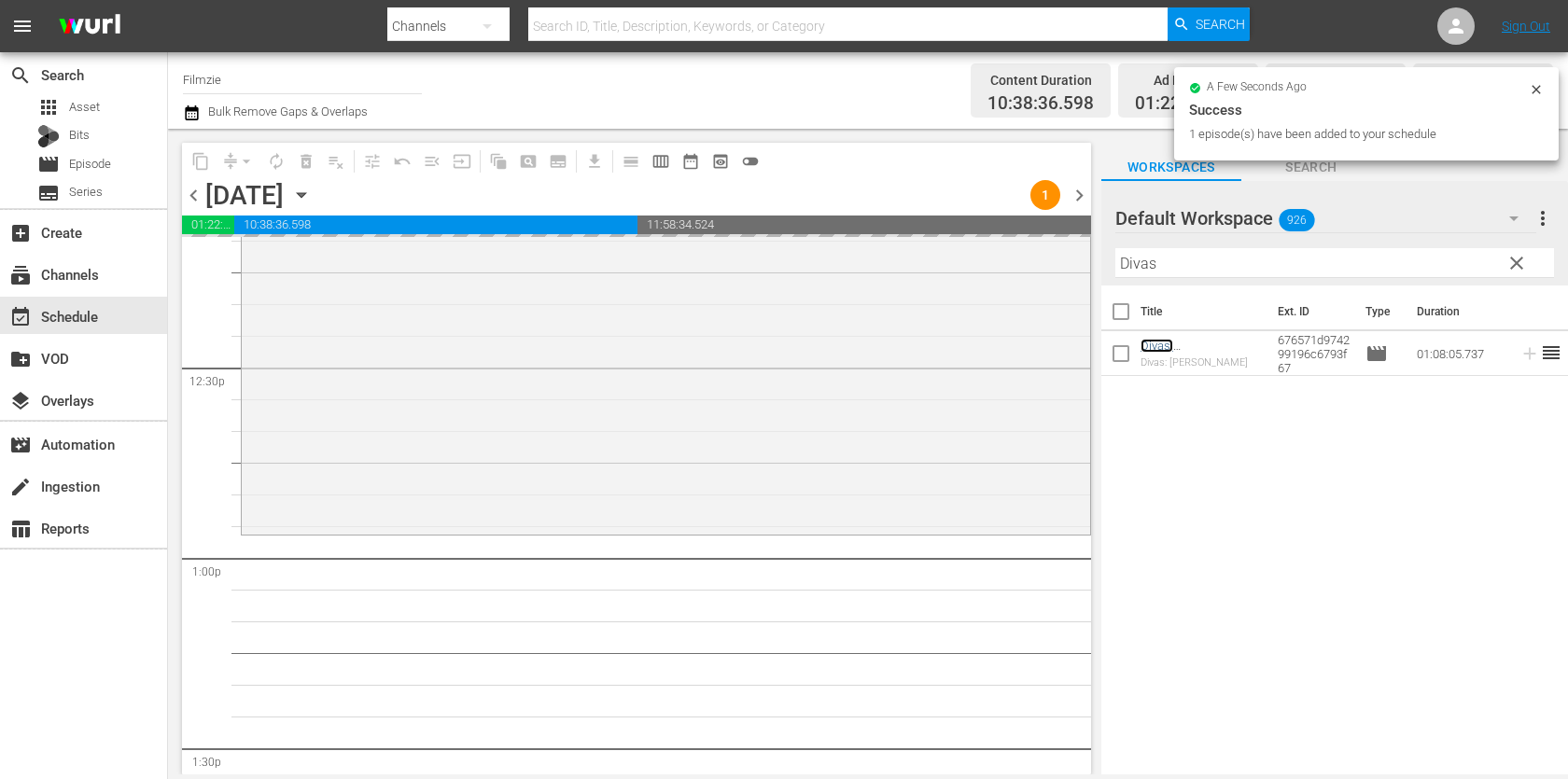
drag, startPoint x: 1230, startPoint y: 350, endPoint x: 1072, endPoint y: 22, distance: 364.1
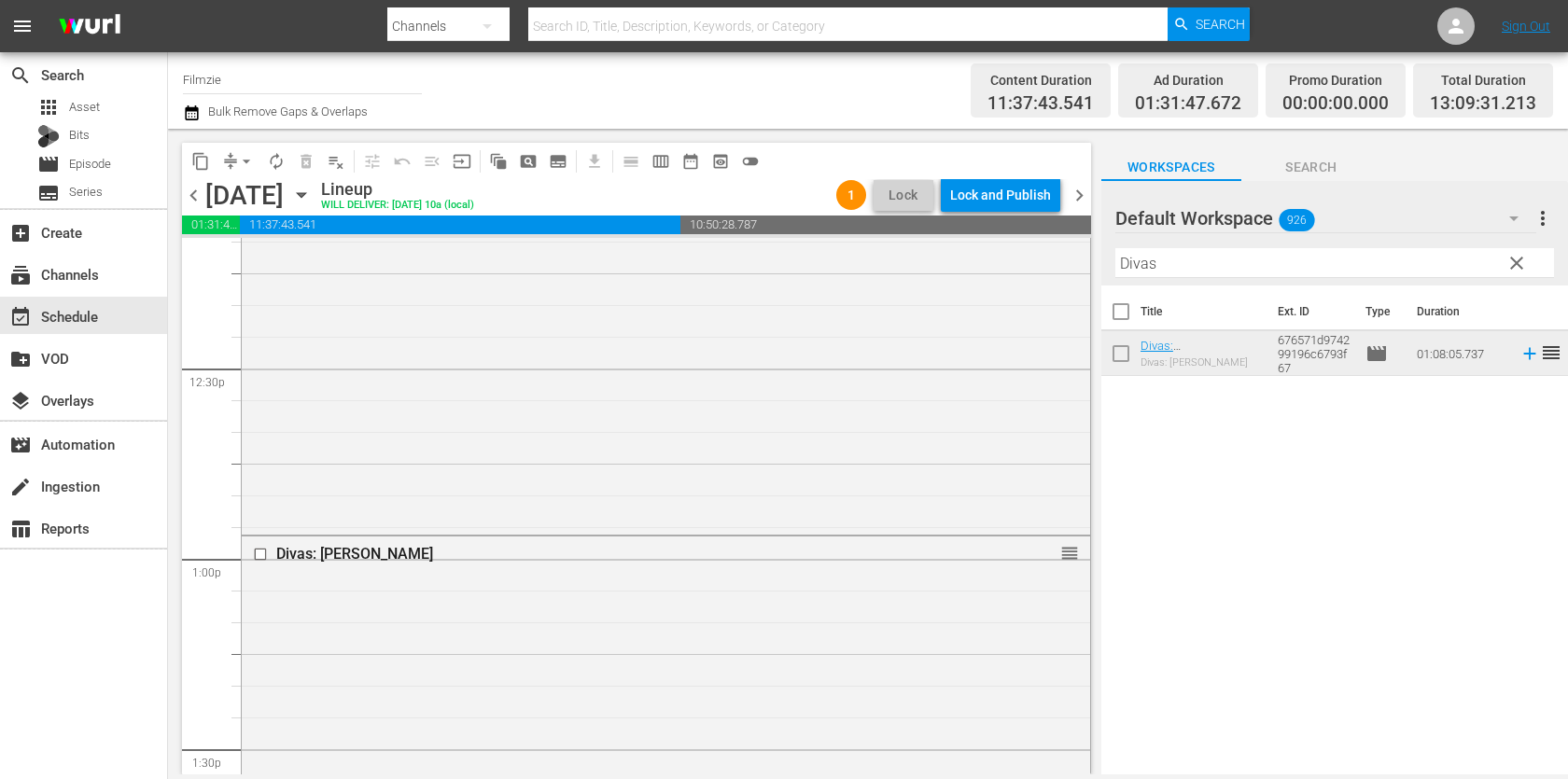
click at [1300, 273] on input "Divas" at bounding box center [1334, 262] width 438 height 30
paste input "The Girl Behind the Door"
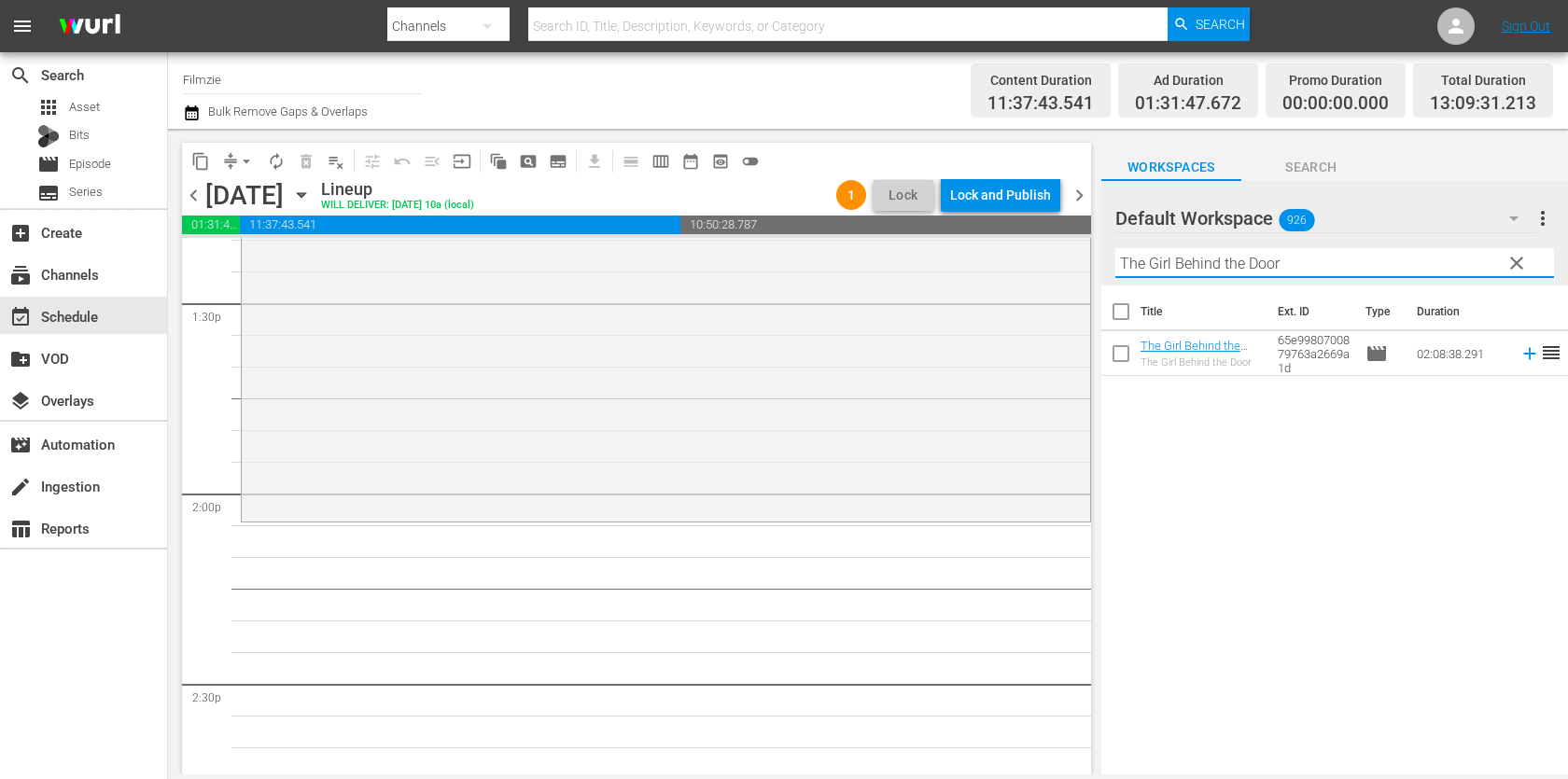
scroll to position [5250, 0]
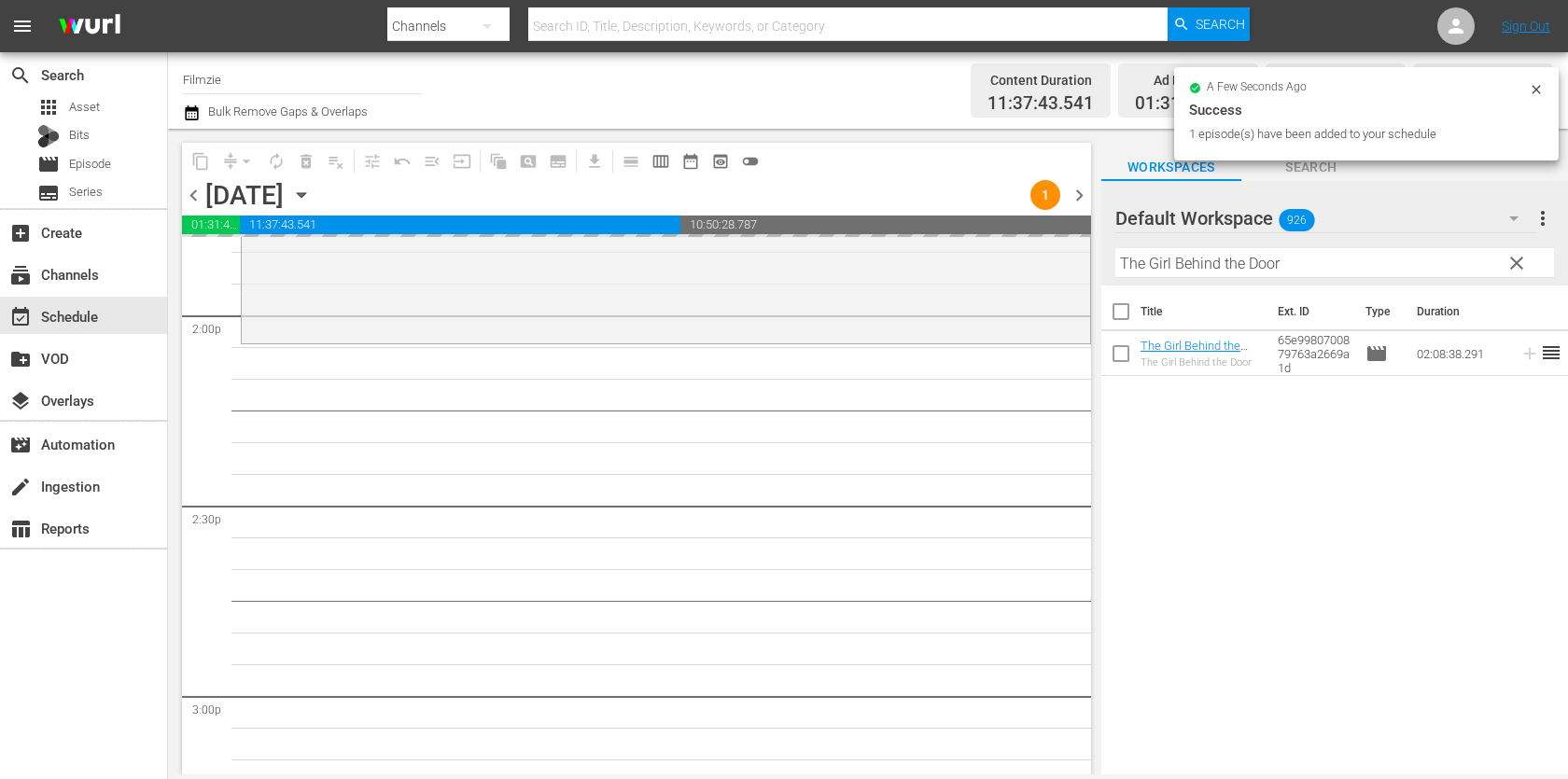
drag, startPoint x: 1168, startPoint y: 339, endPoint x: 1070, endPoint y: 12, distance: 341.4
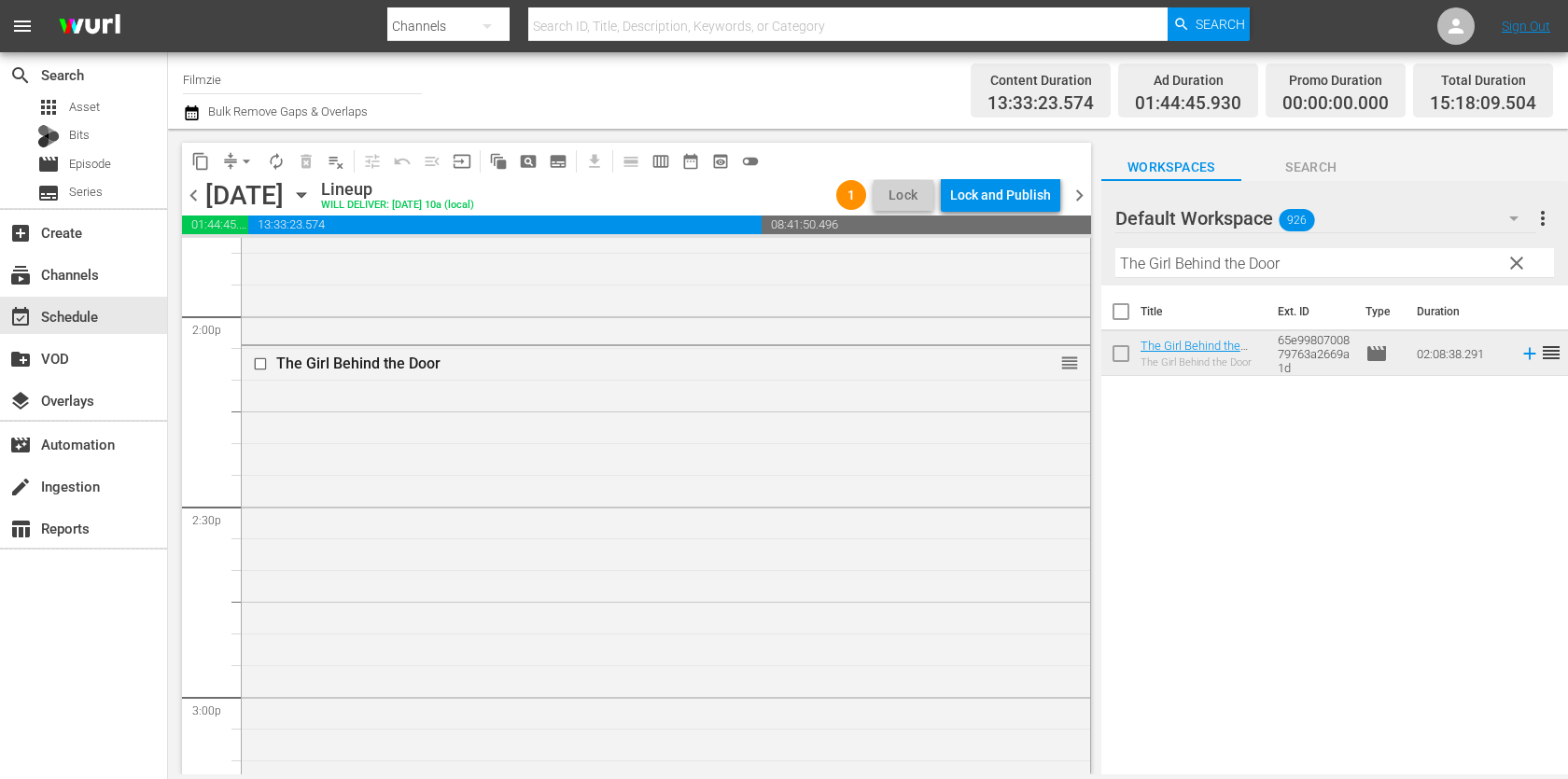
click at [1231, 271] on input "The Girl Behind the Door" at bounding box center [1334, 262] width 438 height 30
paste input "No Doubt"
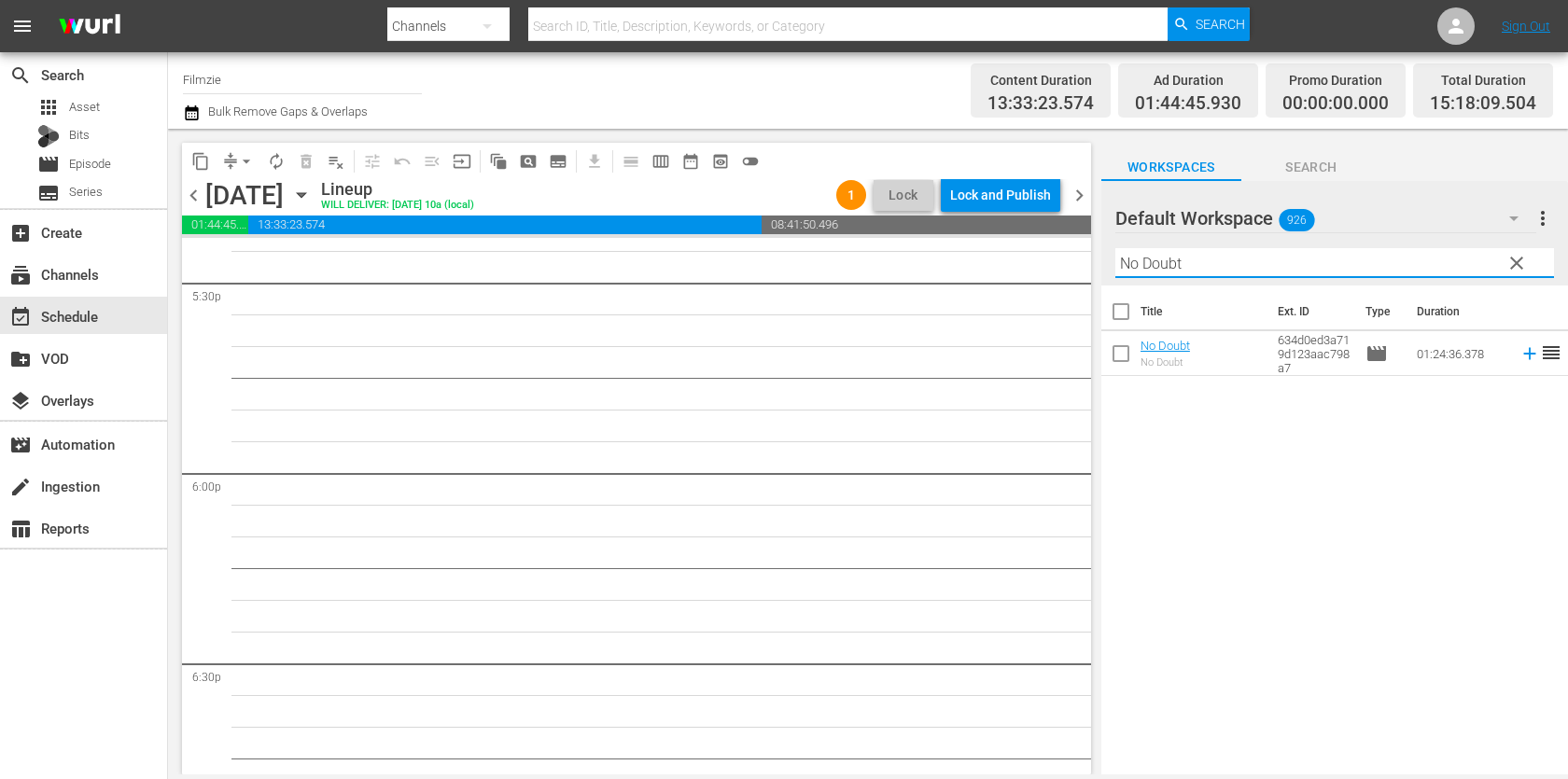
scroll to position [6626, 0]
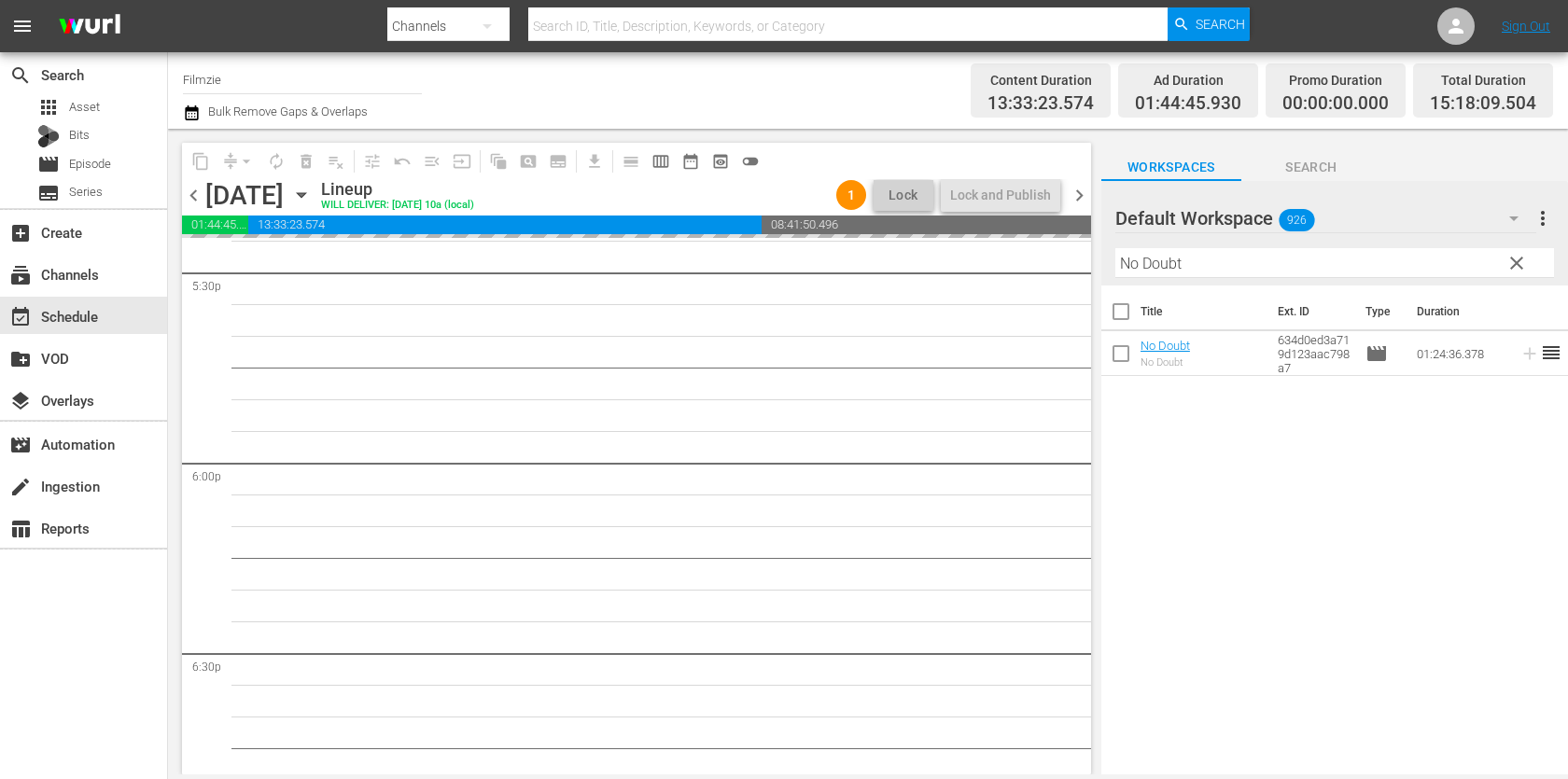
drag, startPoint x: 1159, startPoint y: 348, endPoint x: 1117, endPoint y: 45, distance: 305.9
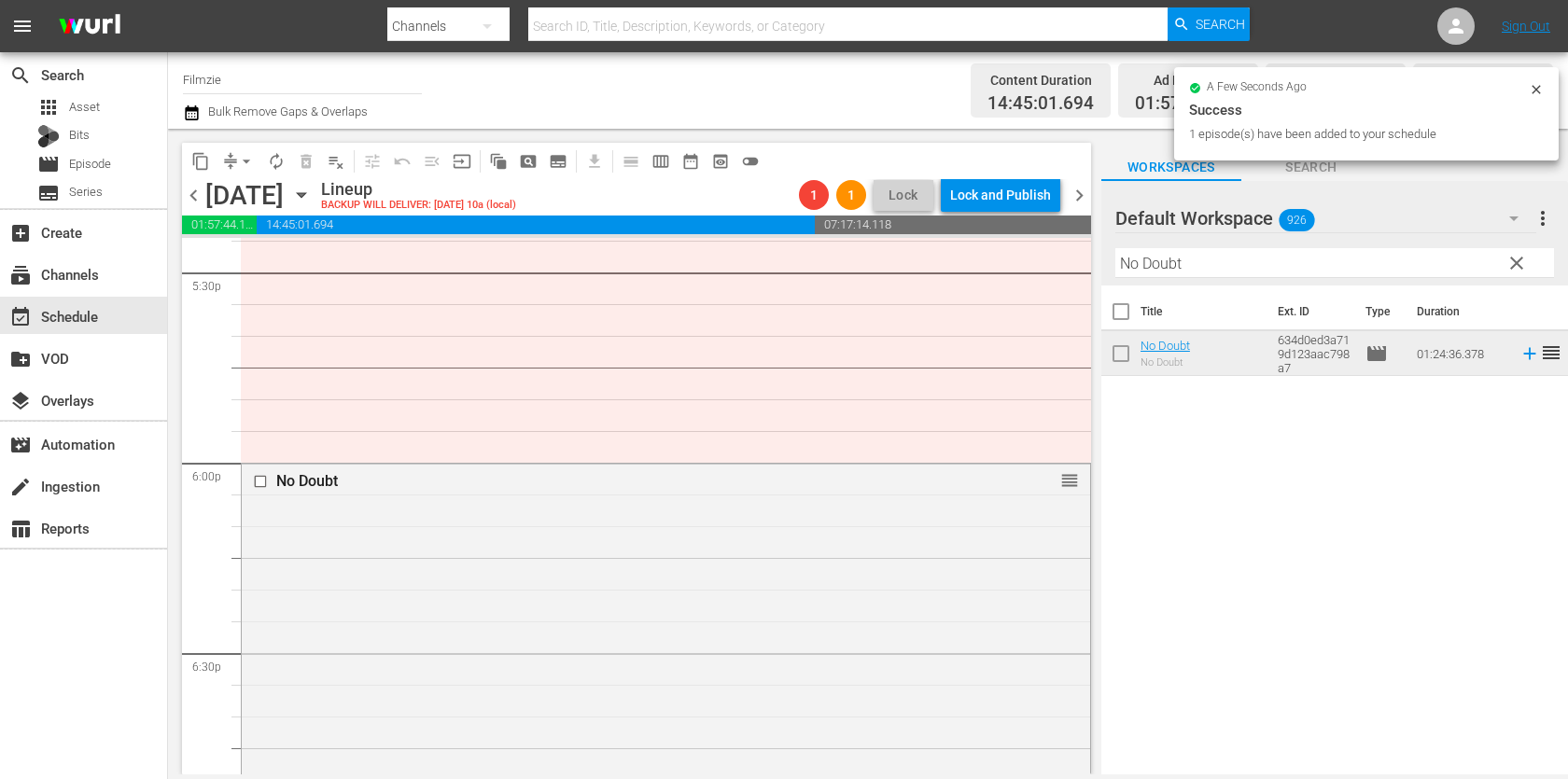
click at [1210, 271] on input "No Doubt" at bounding box center [1334, 262] width 438 height 30
paste input "Dye Hard"
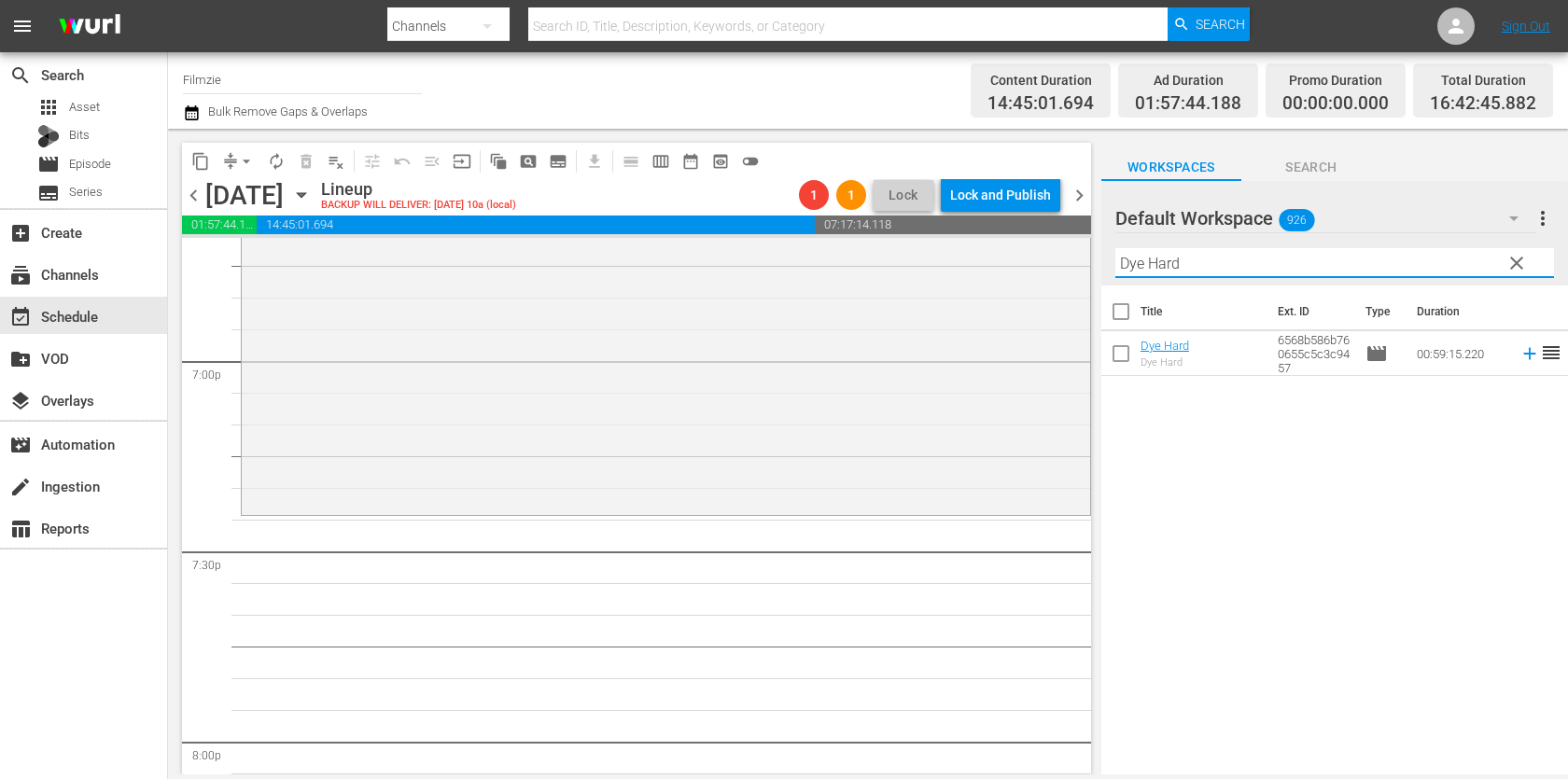
scroll to position [7171, 0]
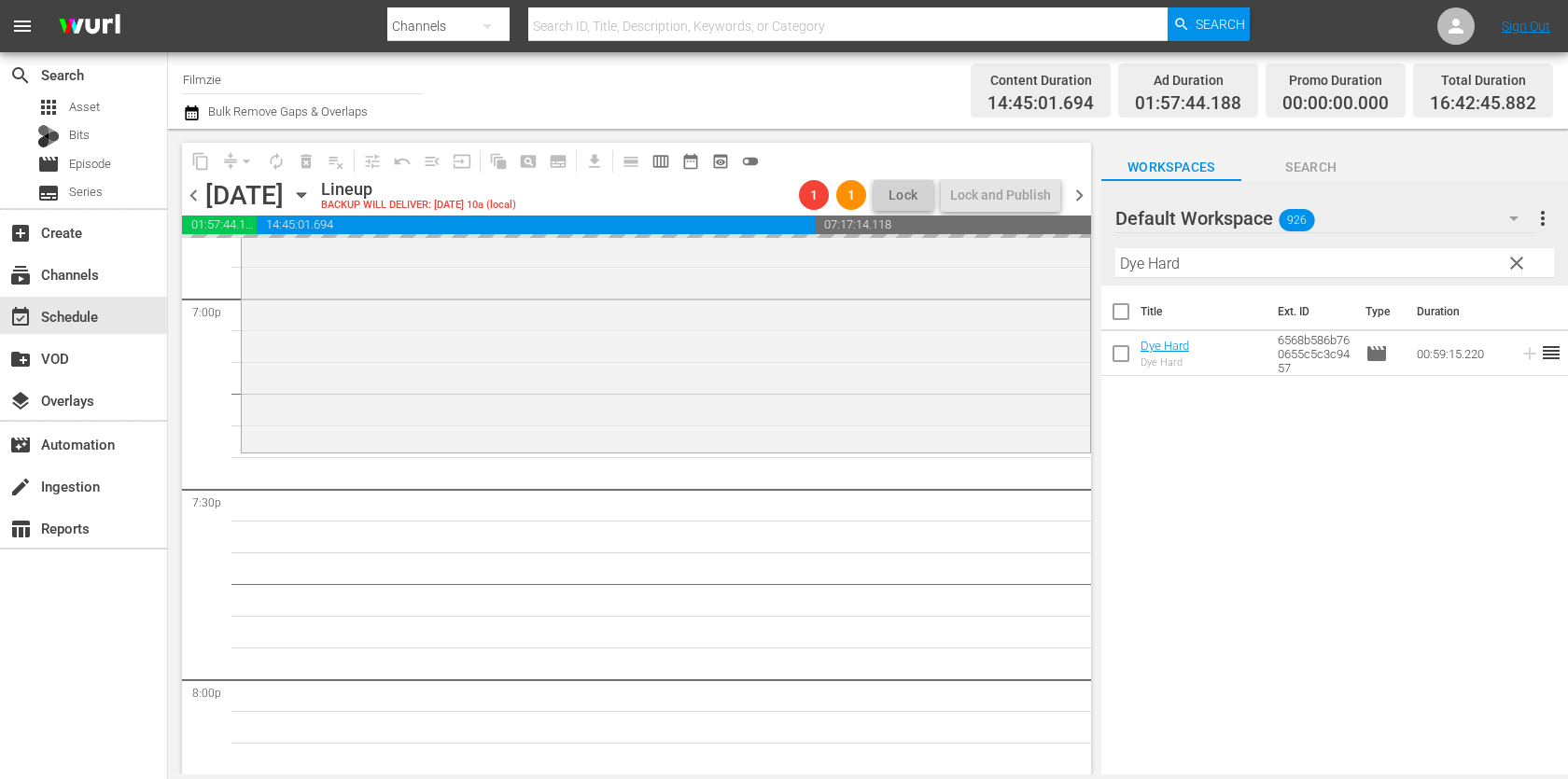
drag, startPoint x: 1156, startPoint y: 348, endPoint x: 1096, endPoint y: 51, distance: 303.0
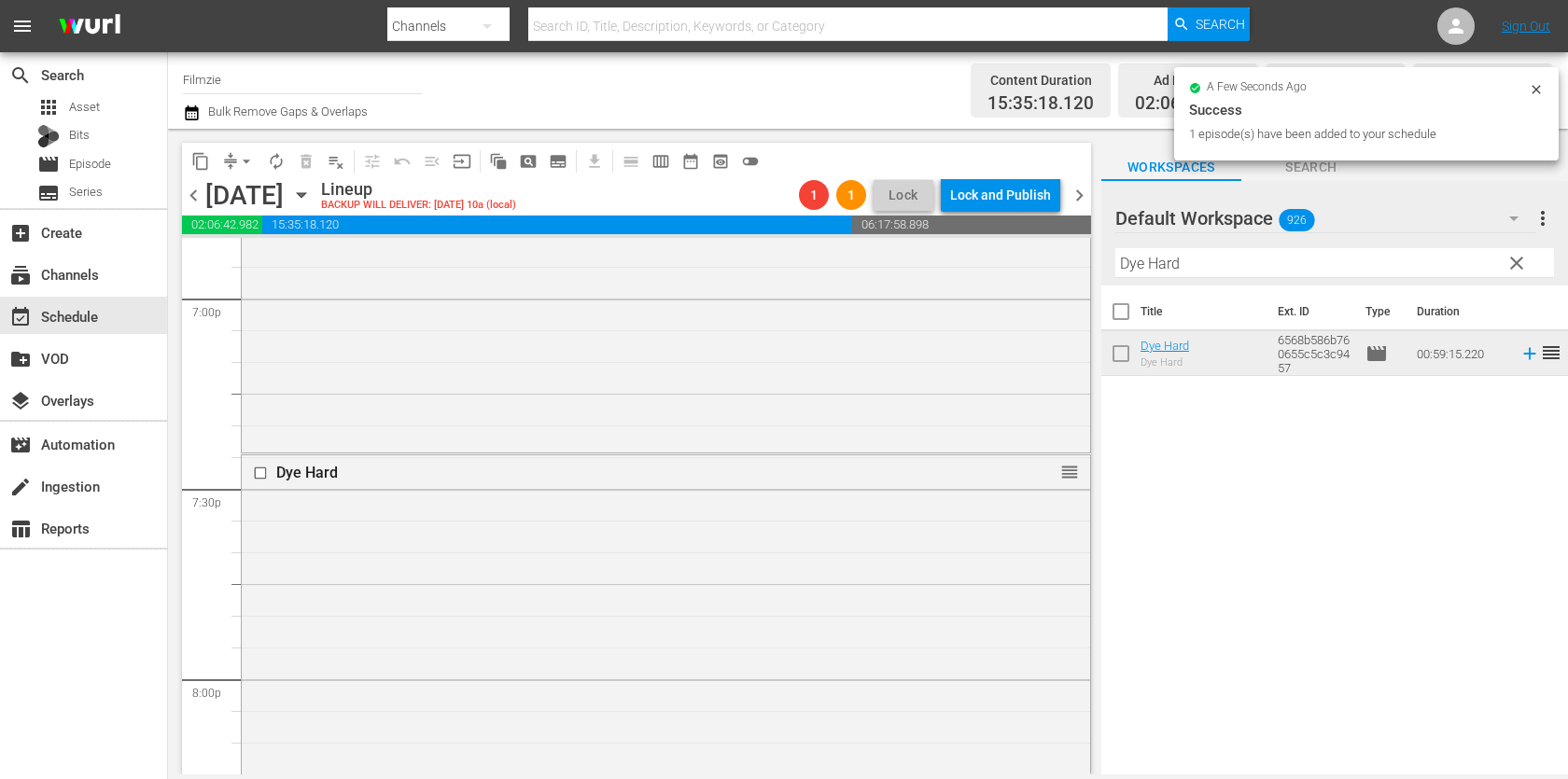
click at [1179, 264] on input "Dye Hard" at bounding box center [1334, 262] width 438 height 30
paste input "3 Days To Go"
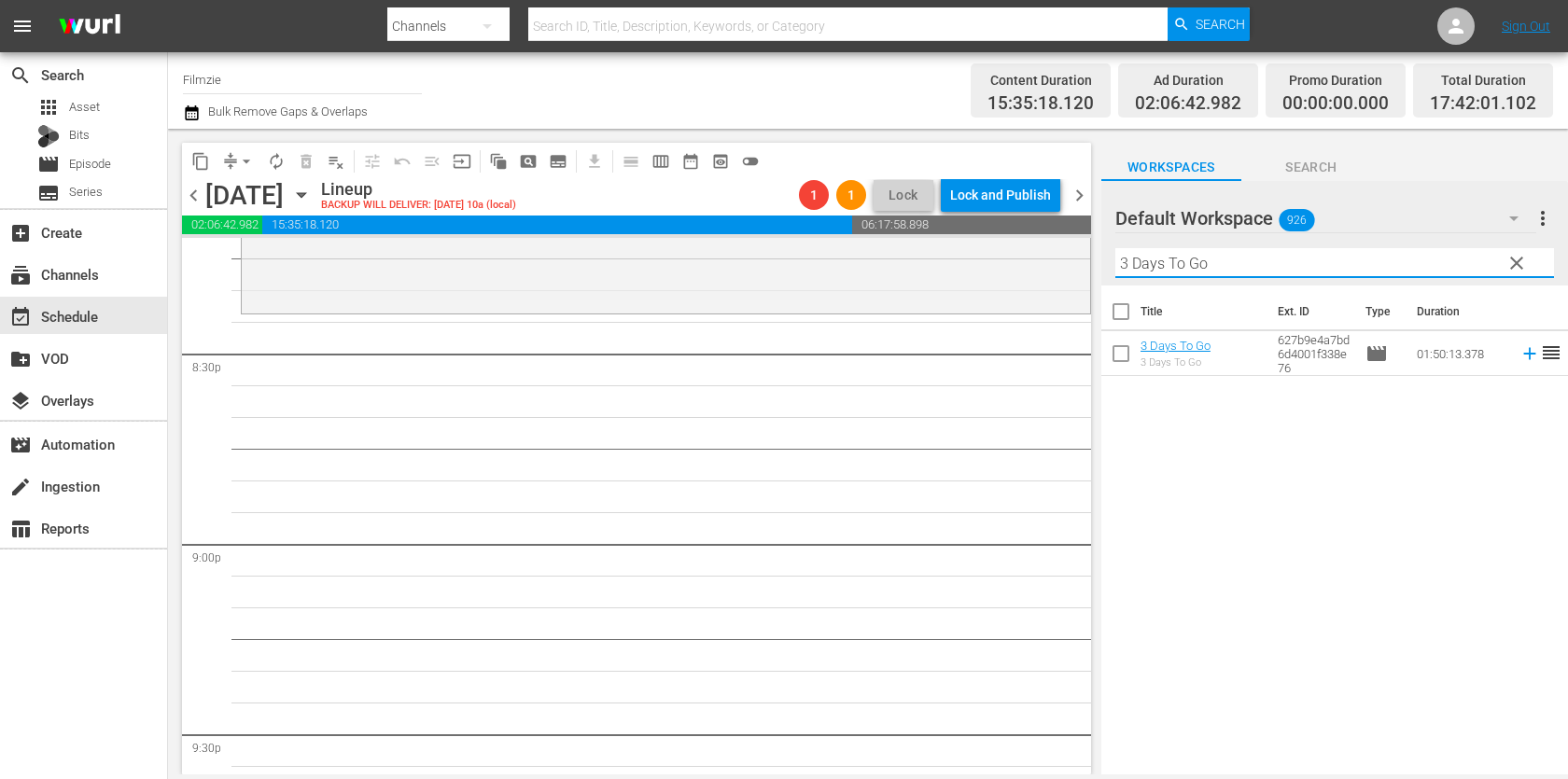
scroll to position [7697, 0]
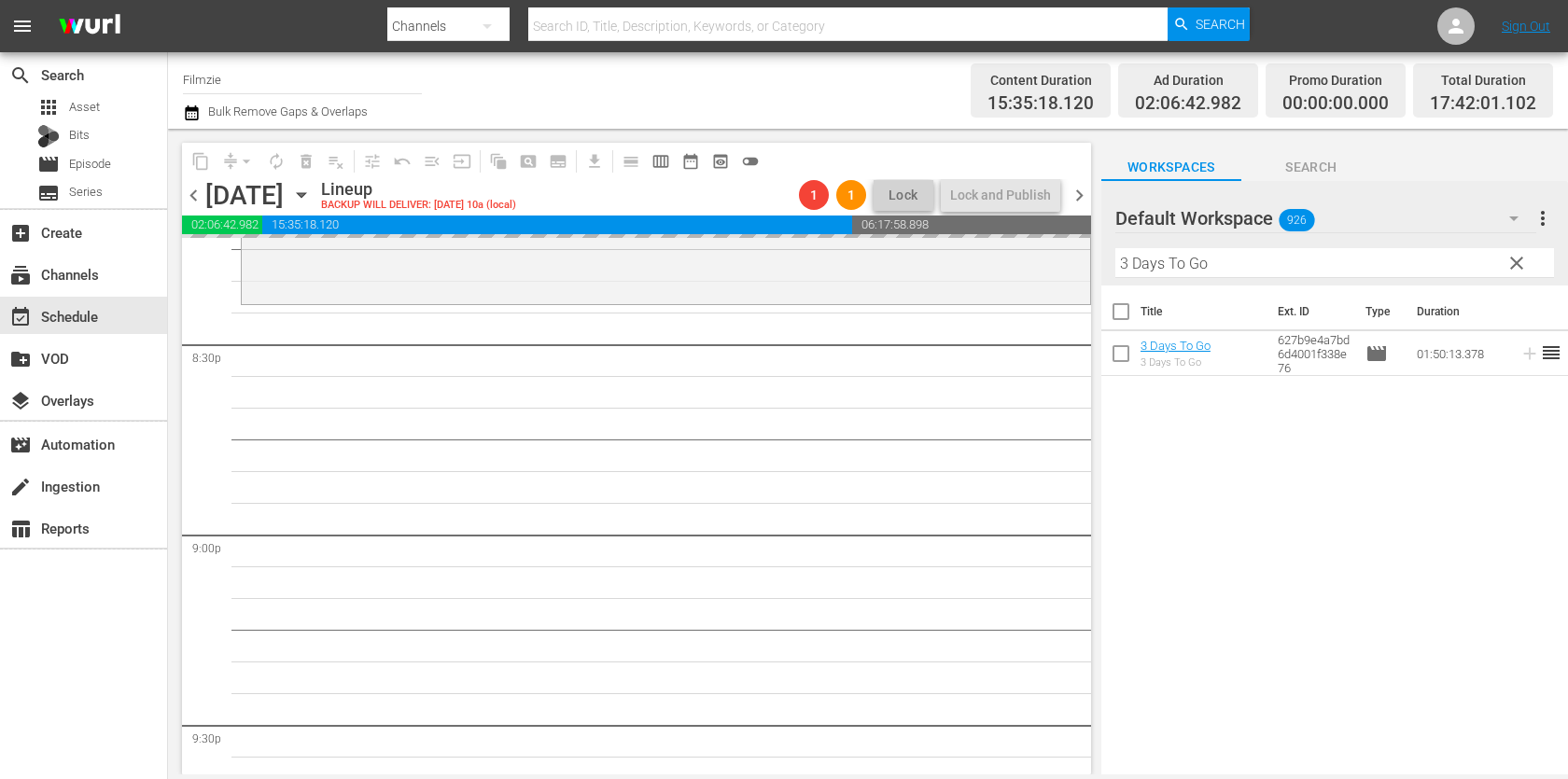
drag, startPoint x: 1159, startPoint y: 359, endPoint x: 1074, endPoint y: 7, distance: 362.1
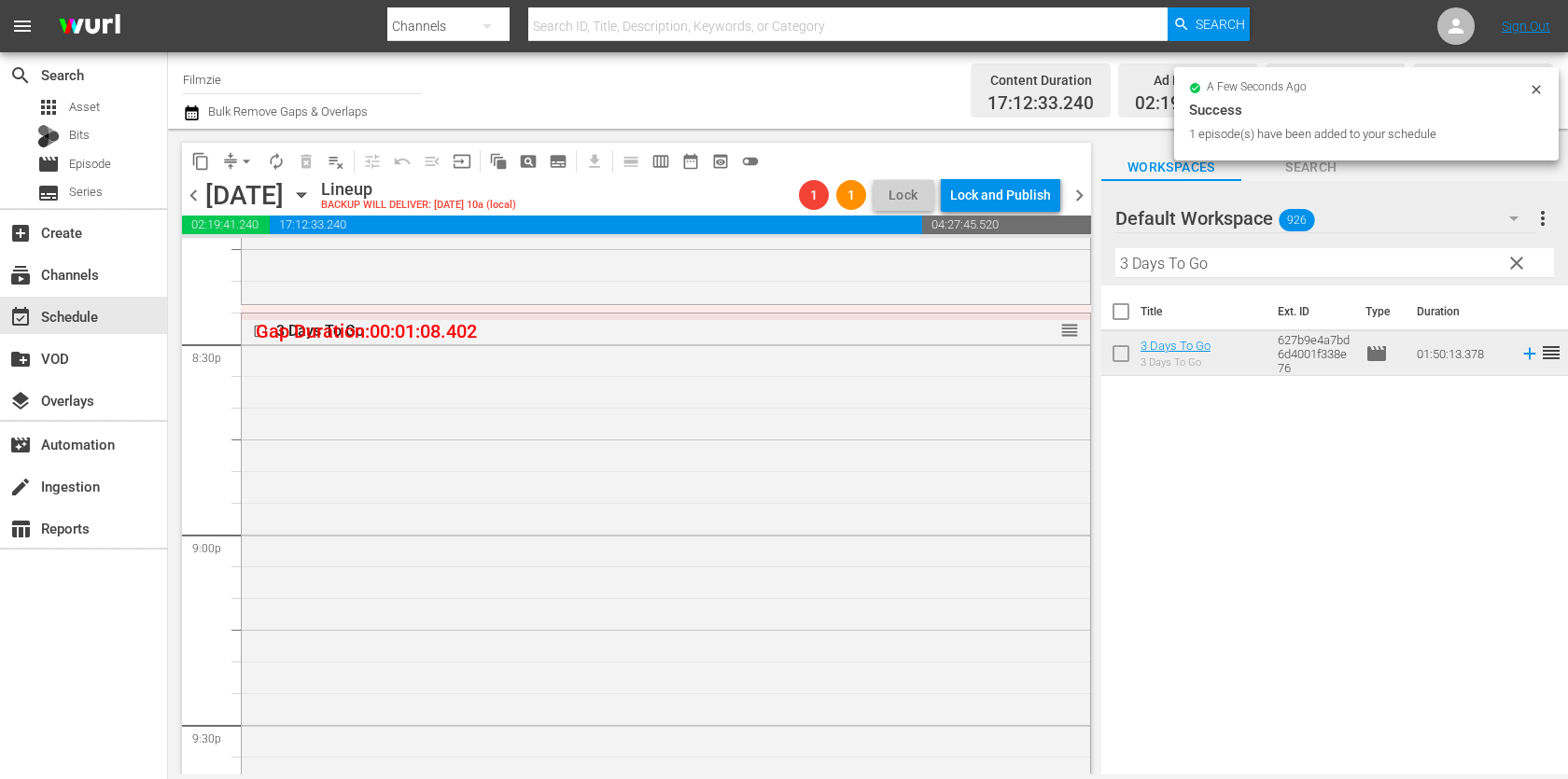
click at [1140, 256] on input "3 Days To Go" at bounding box center [1334, 262] width 438 height 30
paste input "Not My Life"
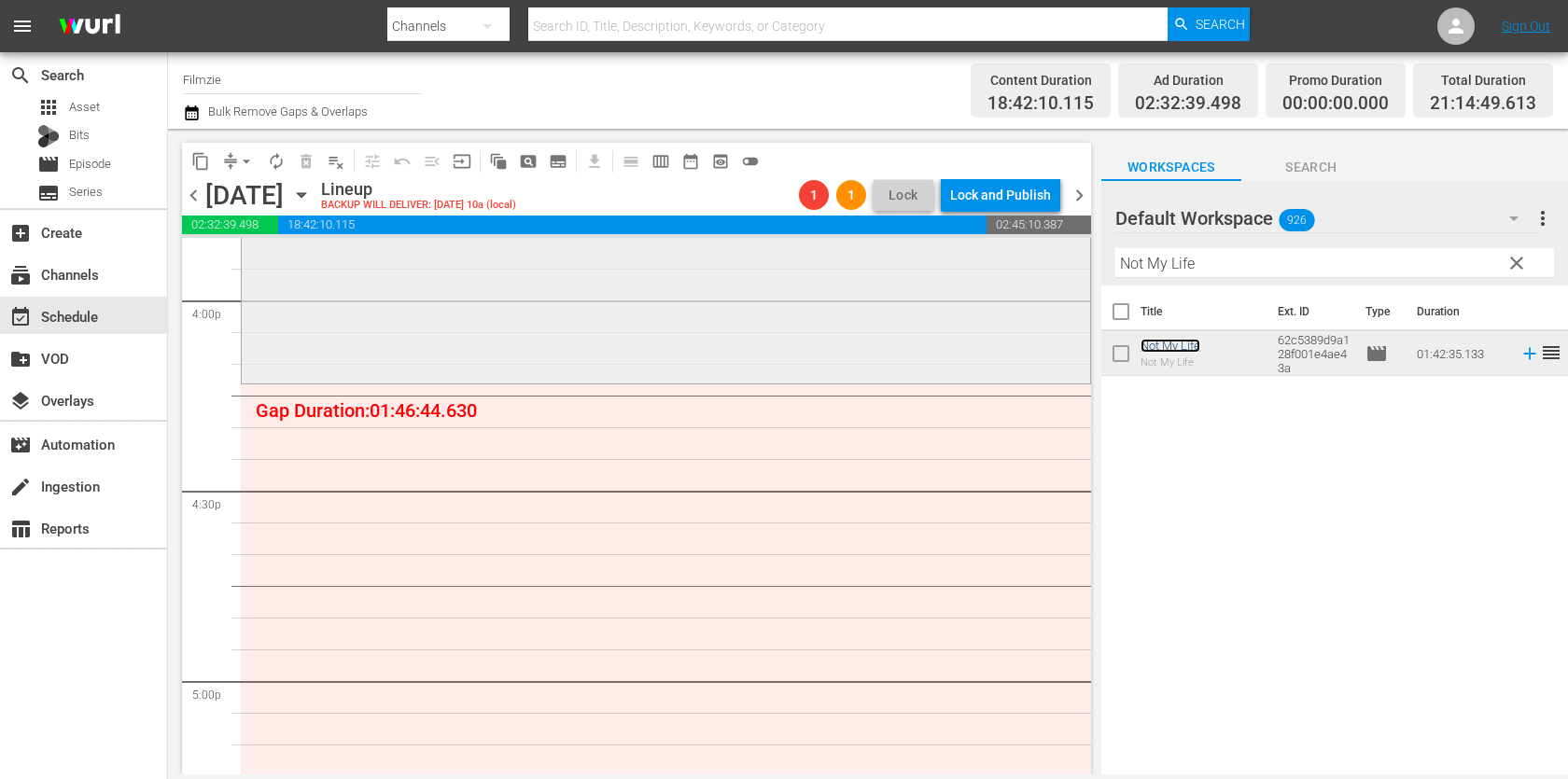
scroll to position [6012, 0]
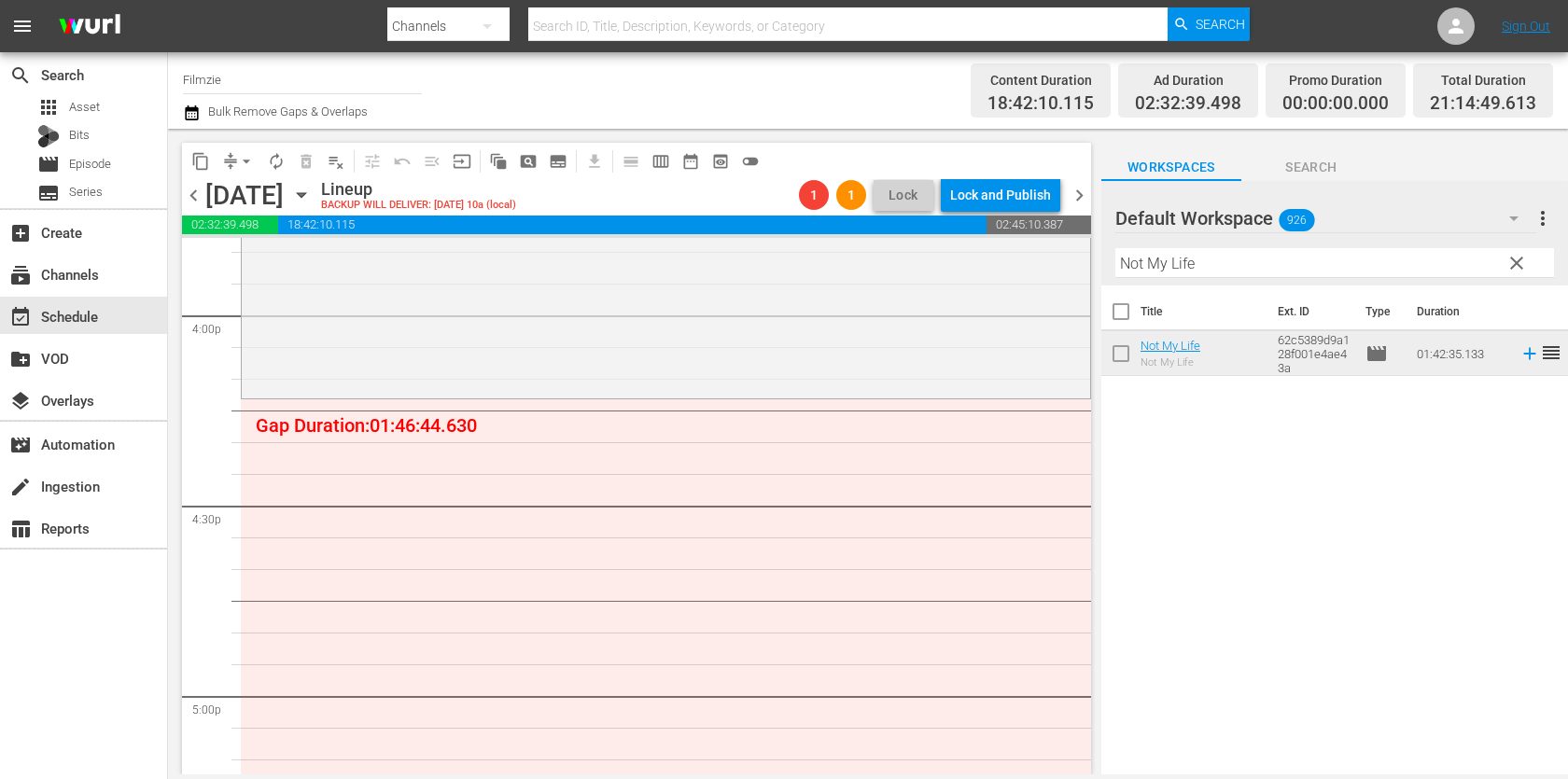
click at [1232, 262] on input "Not My Life" at bounding box center [1334, 262] width 438 height 30
paste input "Old Friends: A Dogumentary"
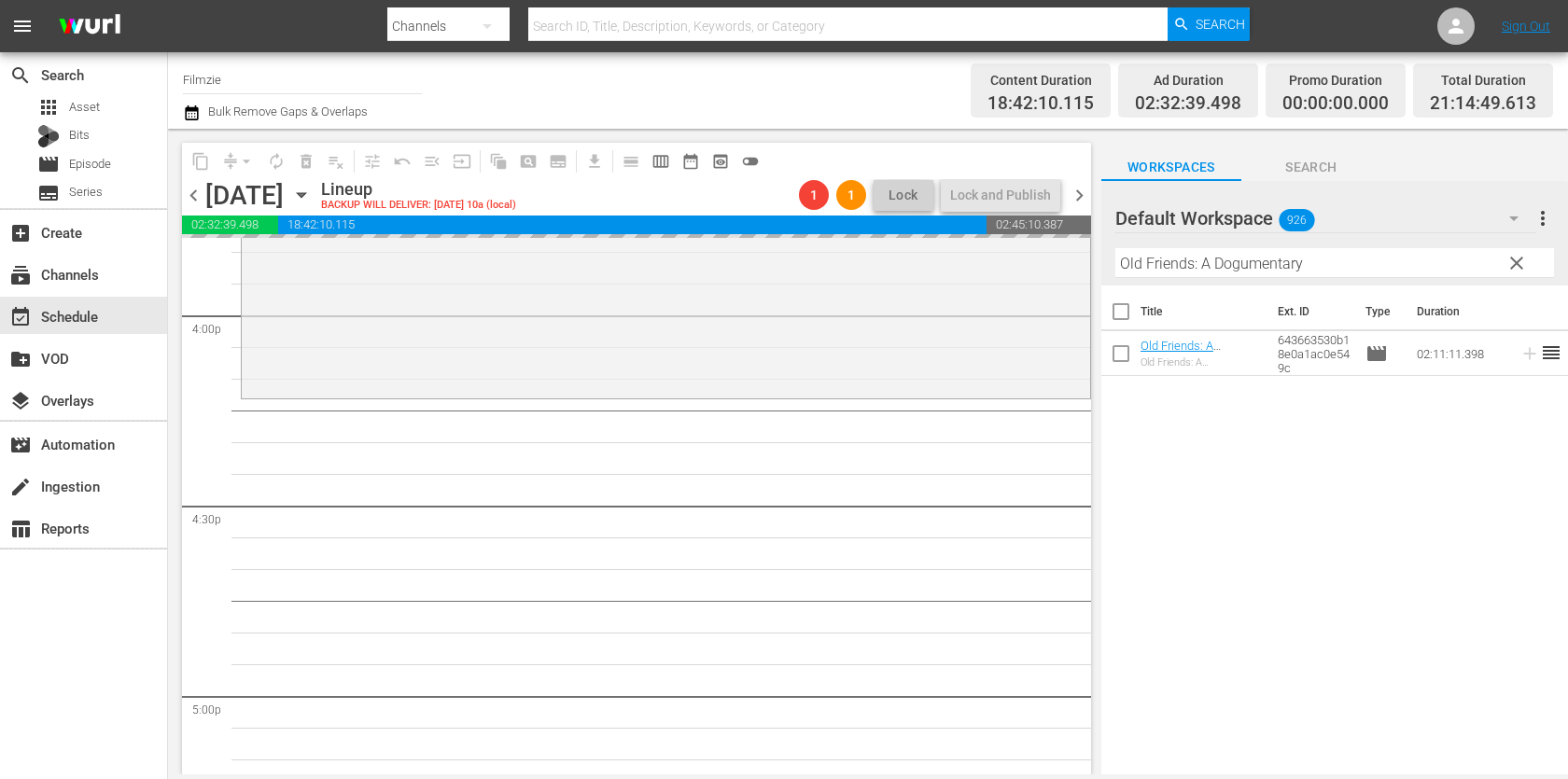
drag, startPoint x: 1157, startPoint y: 338, endPoint x: 1038, endPoint y: 4, distance: 354.6
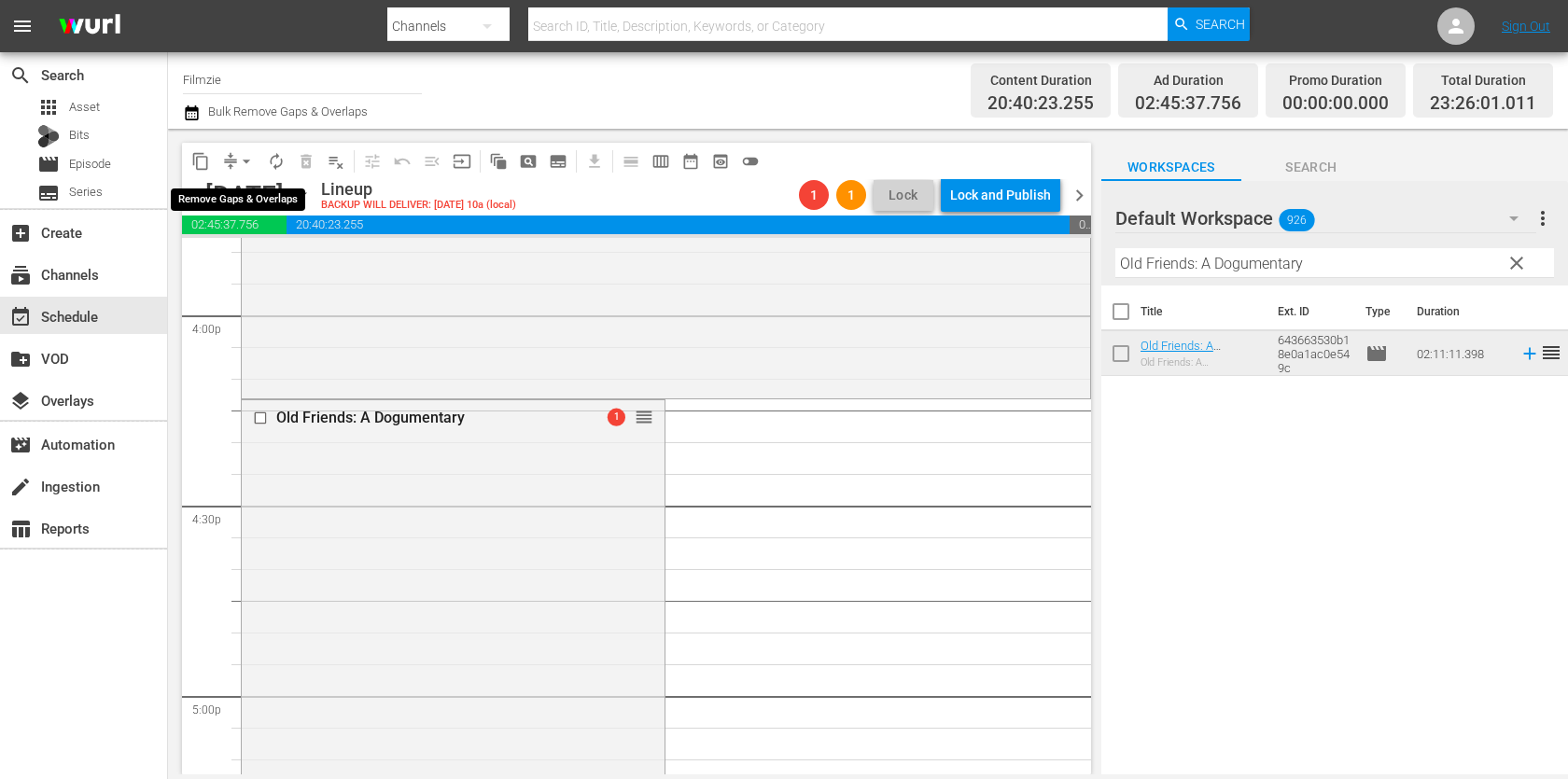
click at [248, 163] on span "arrow_drop_down" at bounding box center [246, 161] width 18 height 18
click at [256, 261] on li "Align to End of Previous Day" at bounding box center [248, 260] width 196 height 31
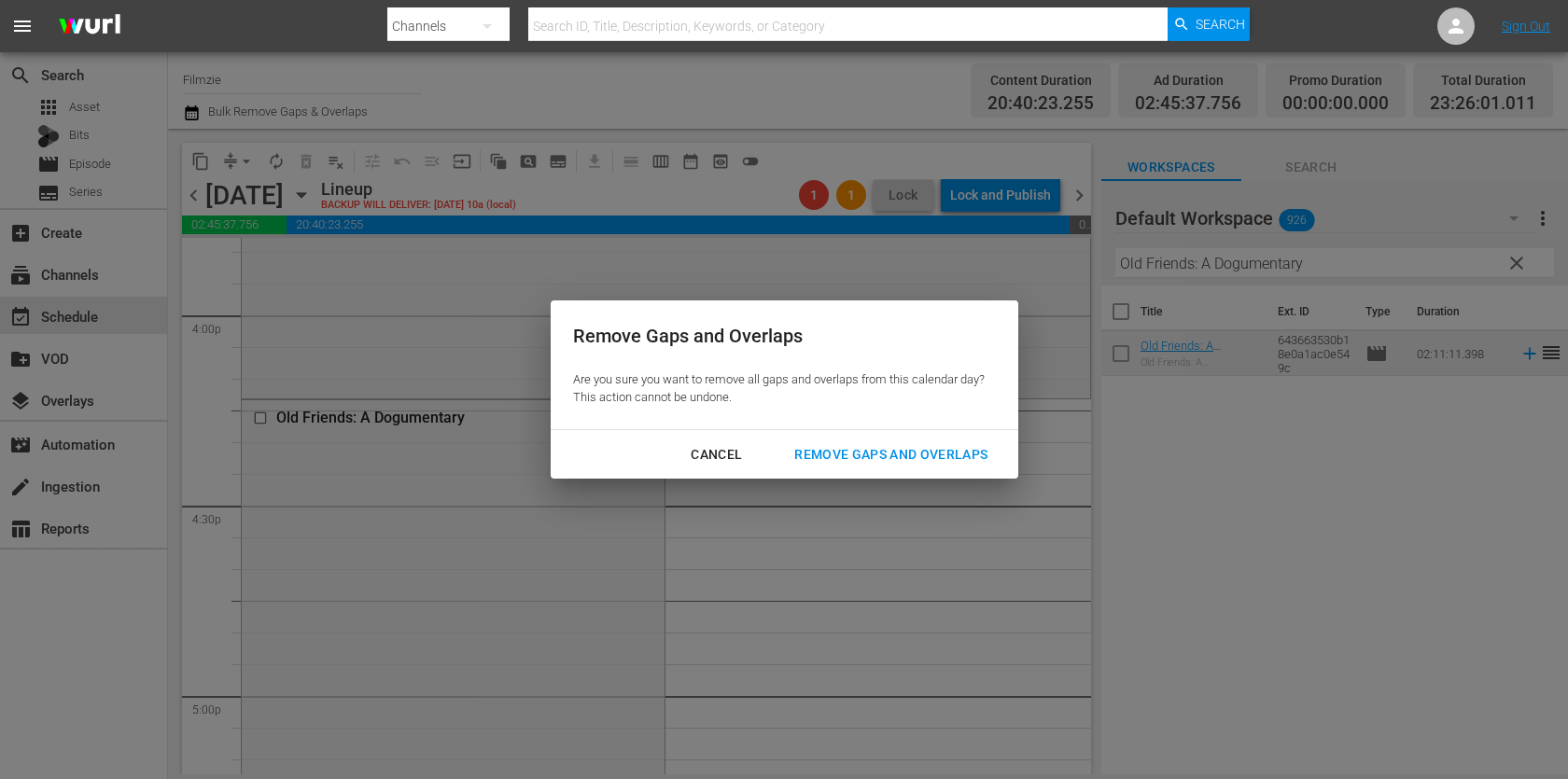
click at [819, 444] on div "Remove Gaps and Overlaps" at bounding box center [891, 455] width 223 height 23
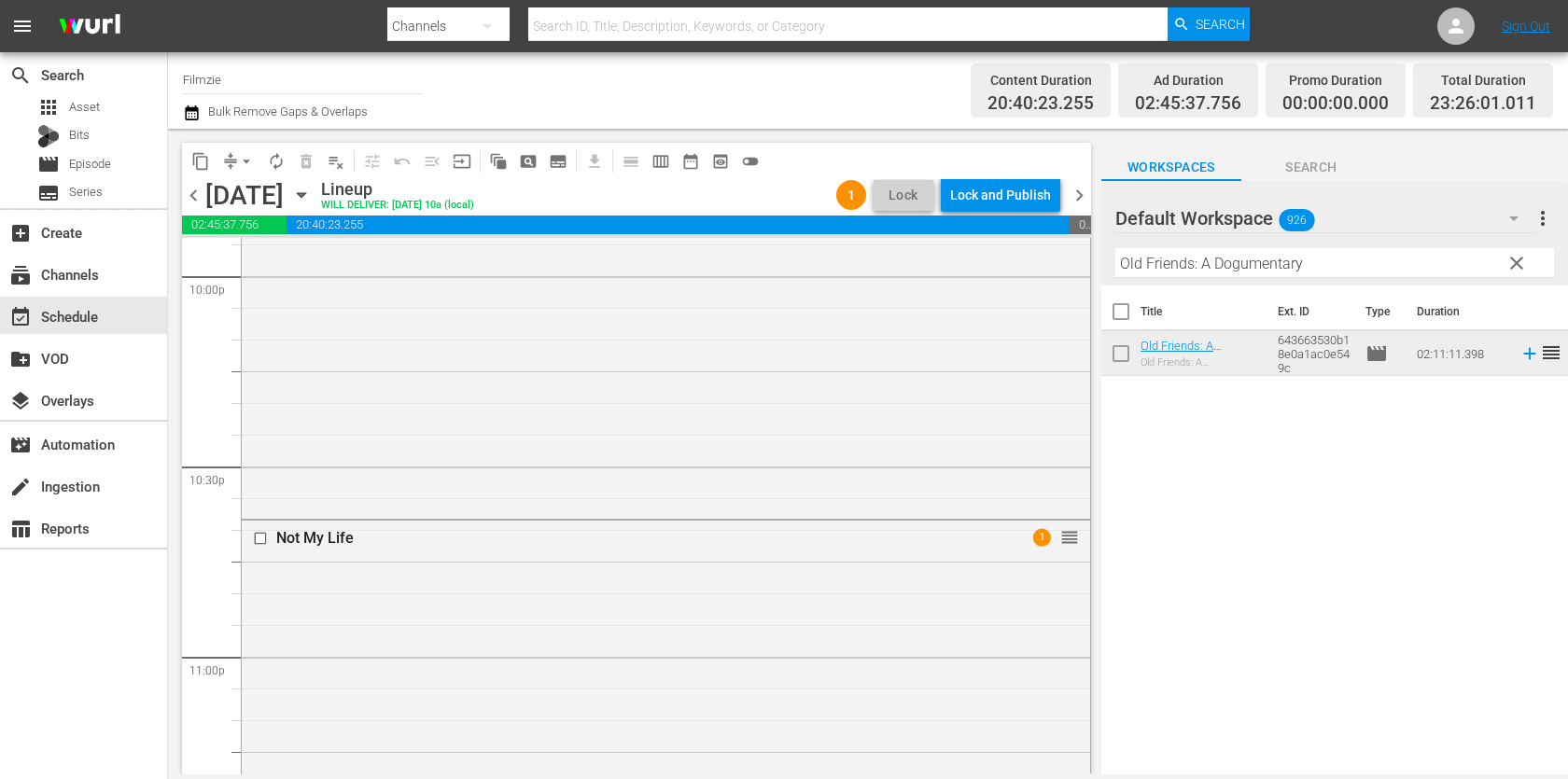
scroll to position [8732, 0]
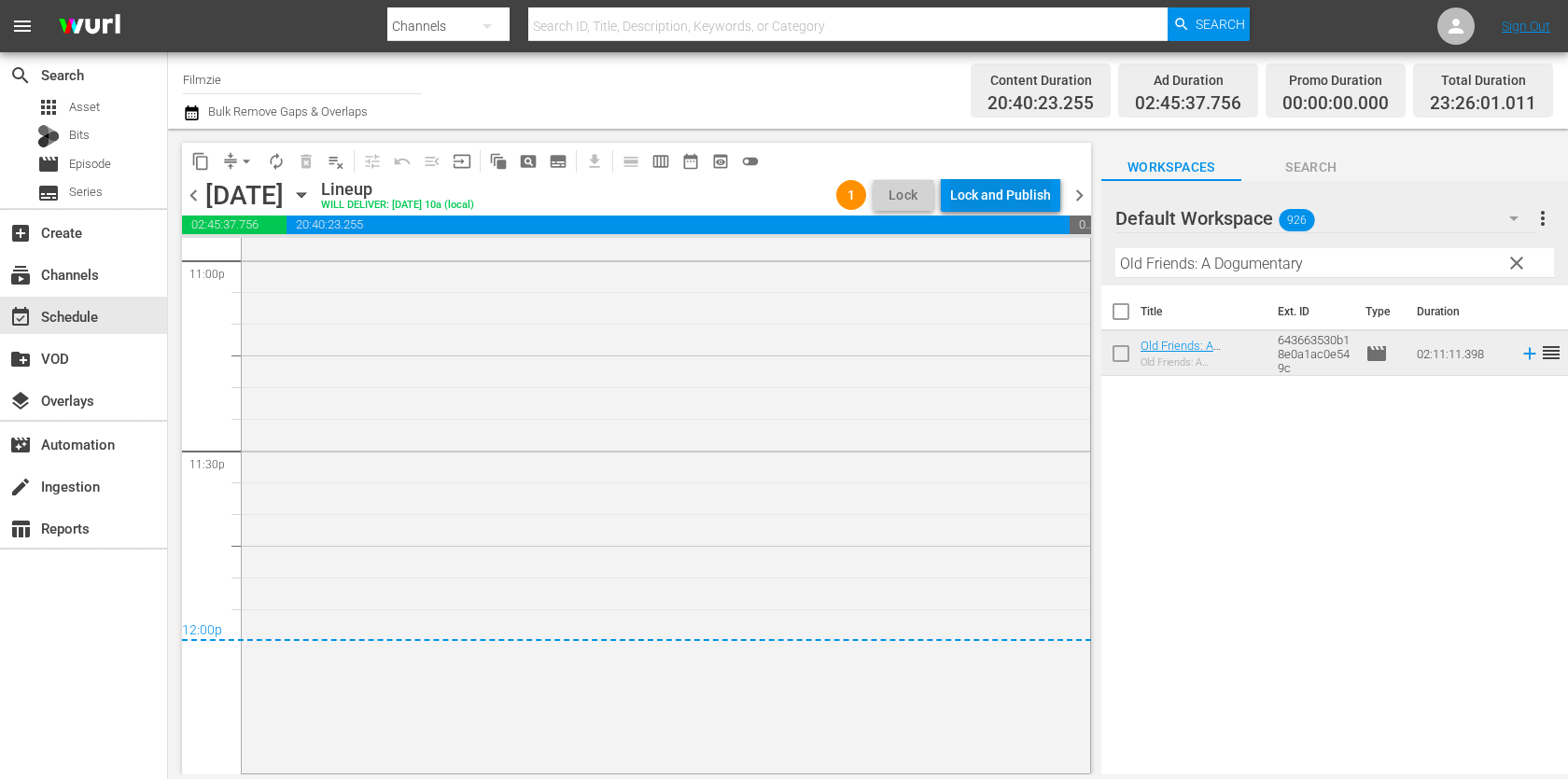
click at [976, 193] on div "Lock and Publish" at bounding box center [1001, 194] width 101 height 34
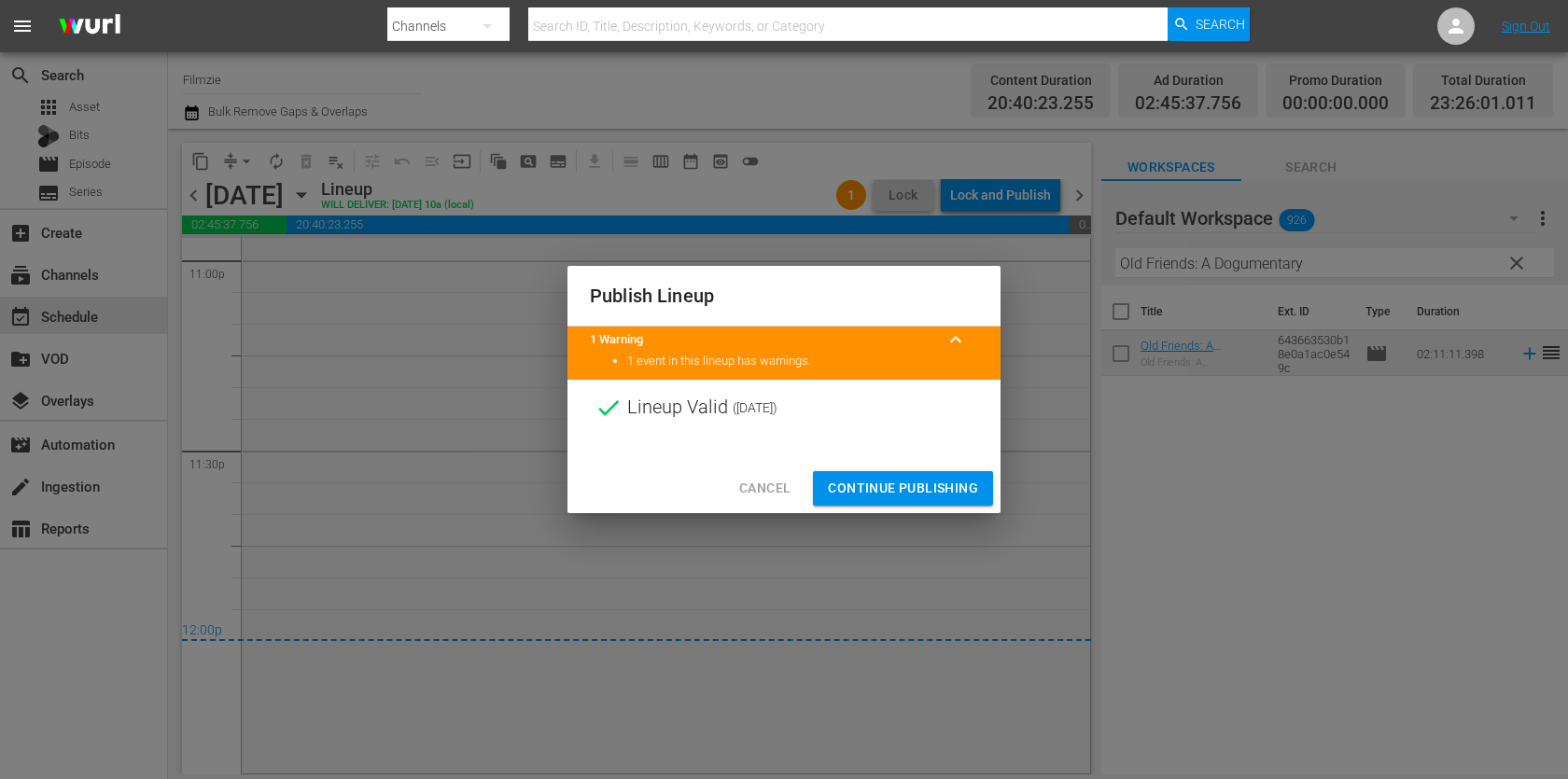
click at [897, 482] on span "Continue Publishing" at bounding box center [903, 489] width 151 height 23
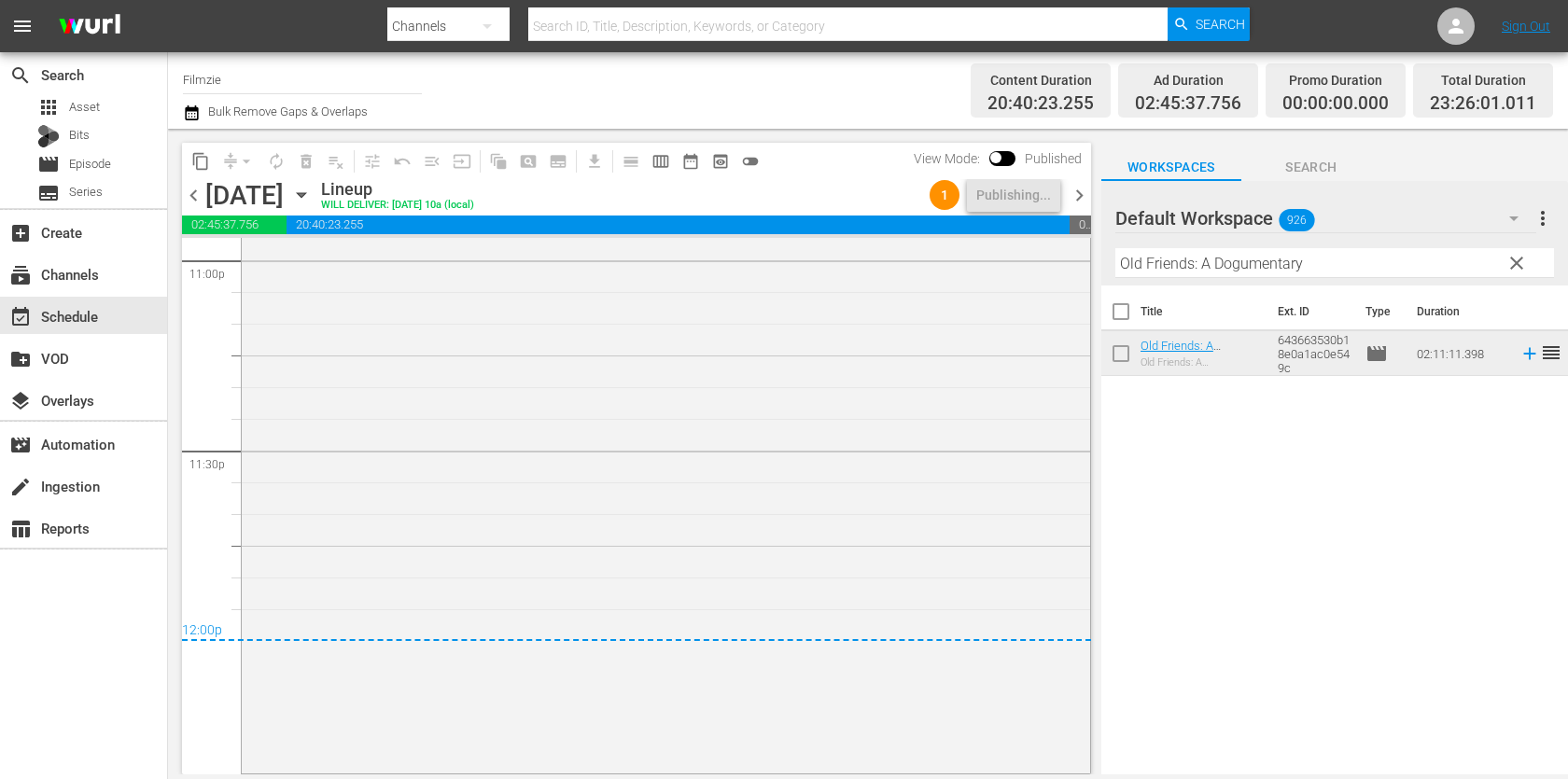
click at [1075, 189] on span "chevron_right" at bounding box center [1079, 195] width 23 height 23
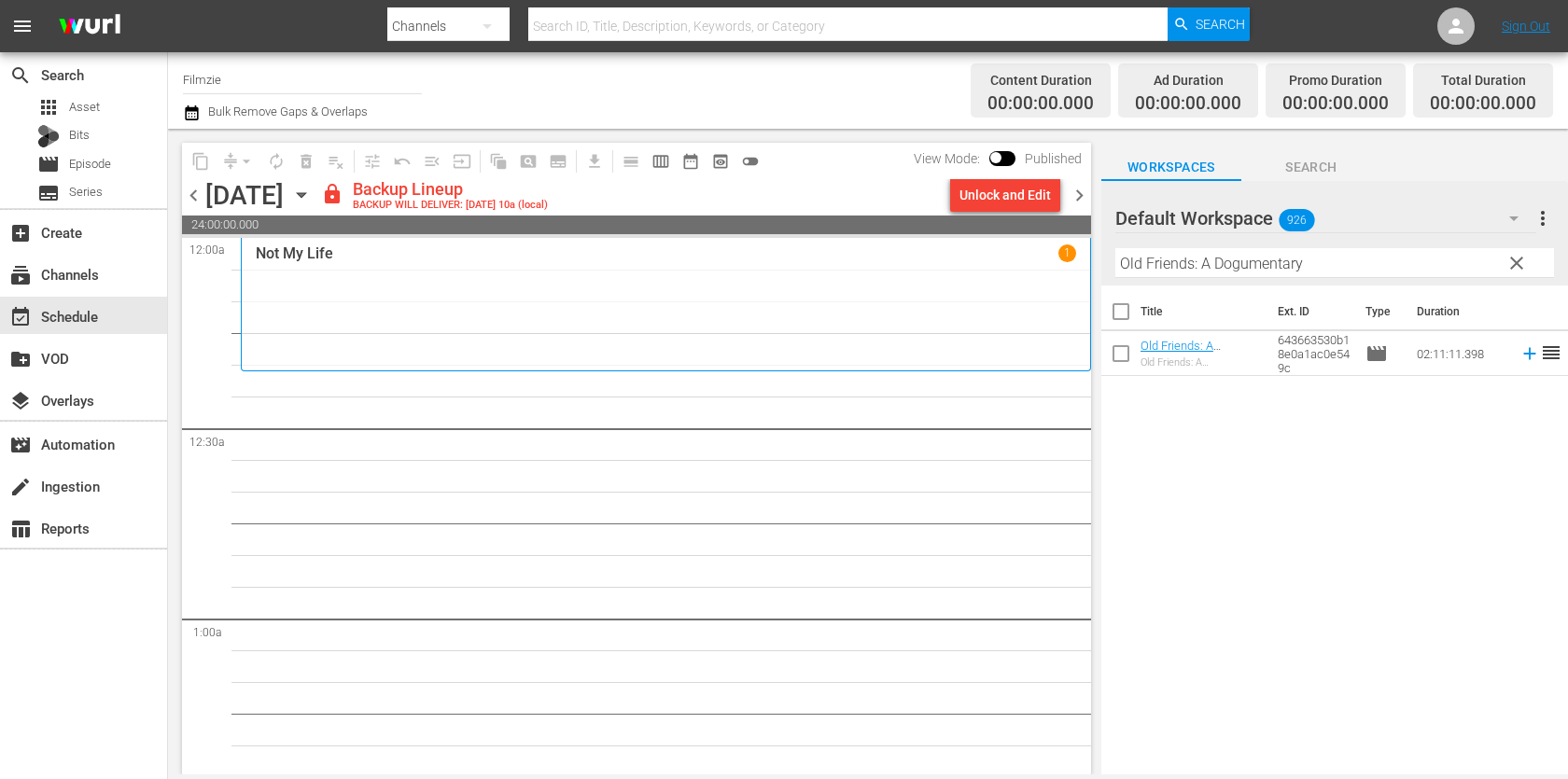
click at [1233, 264] on input "Old Friends: A Dogumentary" at bounding box center [1334, 262] width 438 height 30
paste input "Collodion: The Process of Preservation"
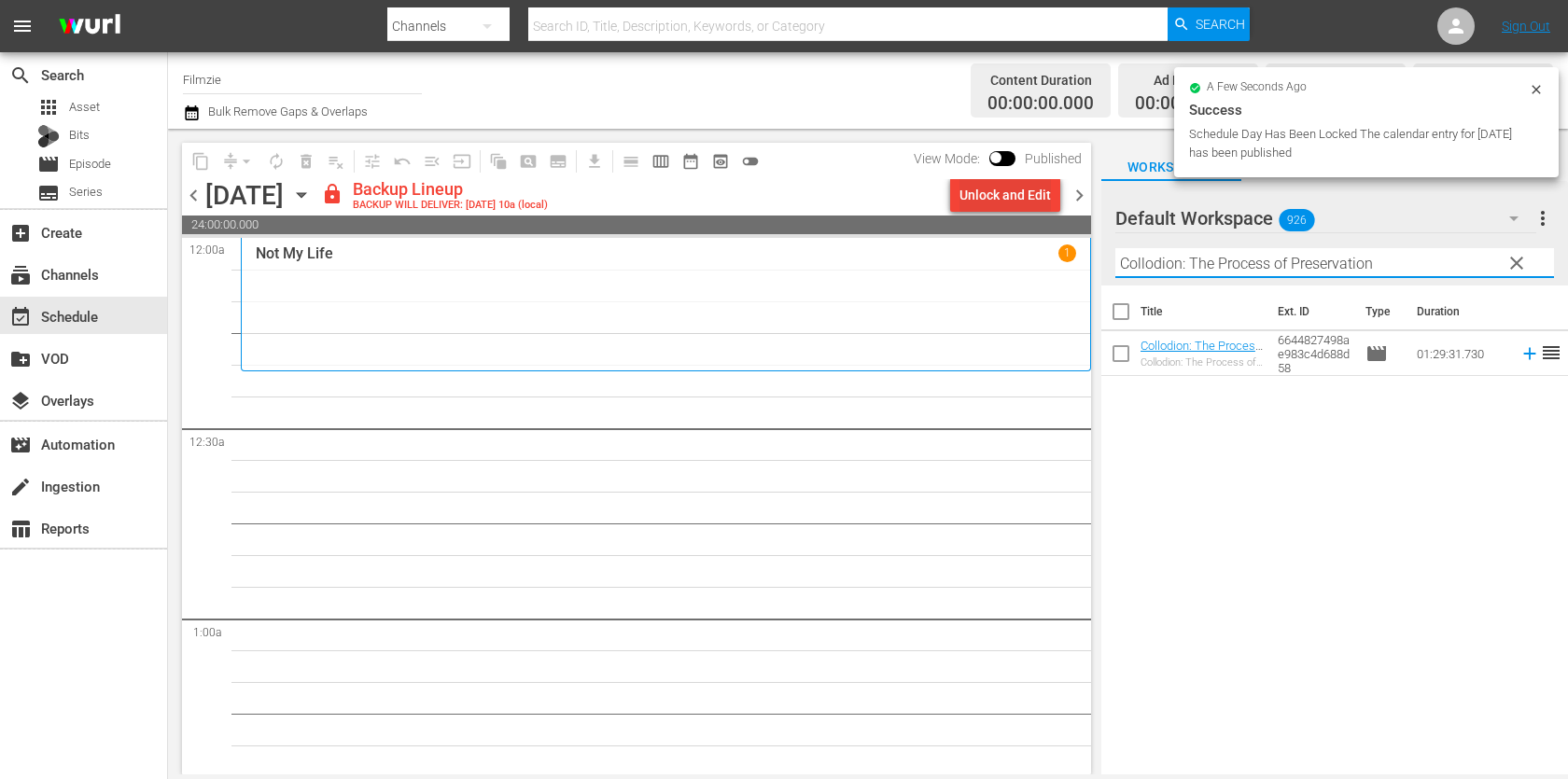
click at [1028, 202] on div "Unlock and Edit" at bounding box center [1005, 194] width 91 height 34
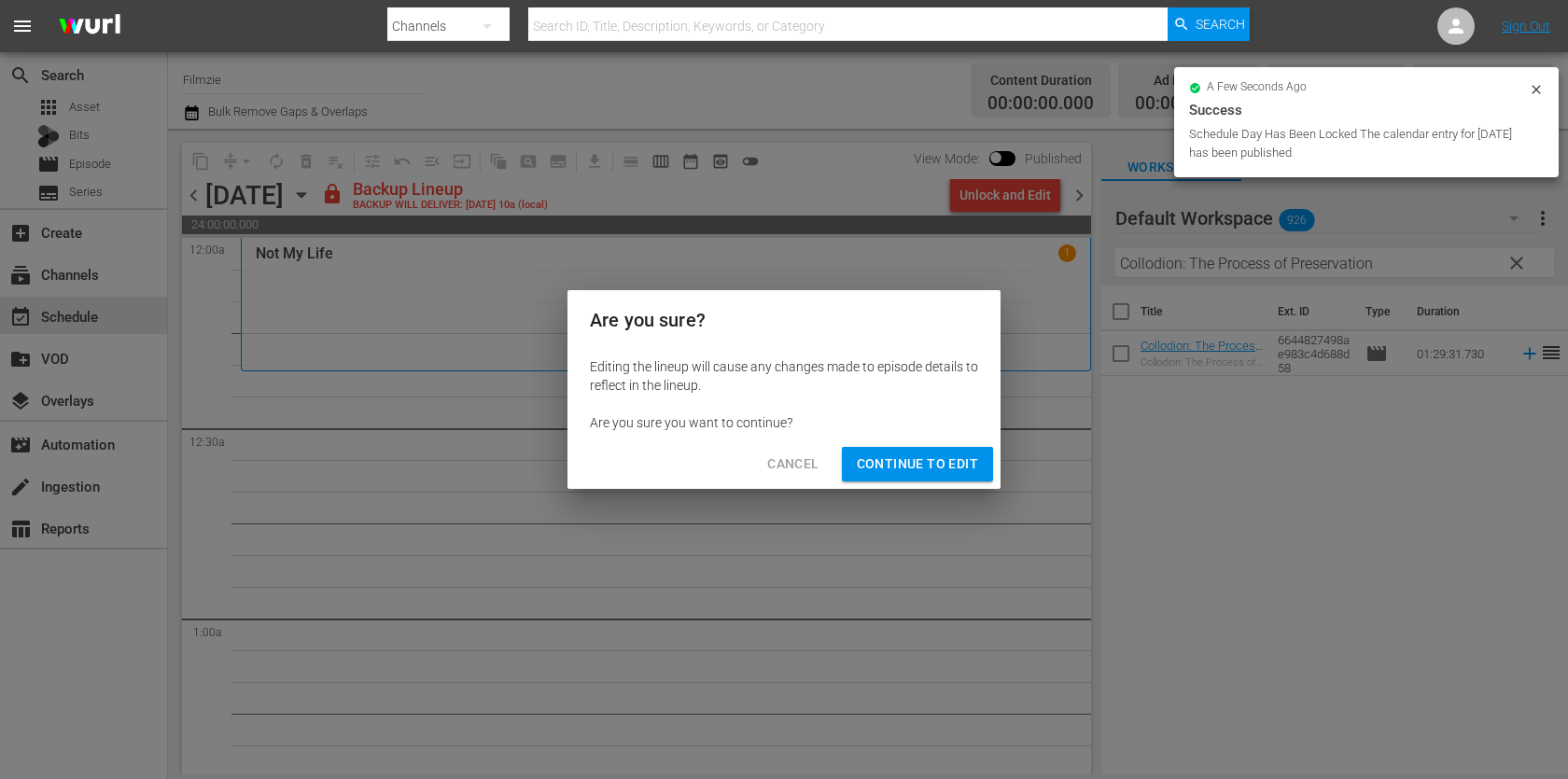
click at [953, 468] on span "Continue to Edit" at bounding box center [917, 464] width 121 height 23
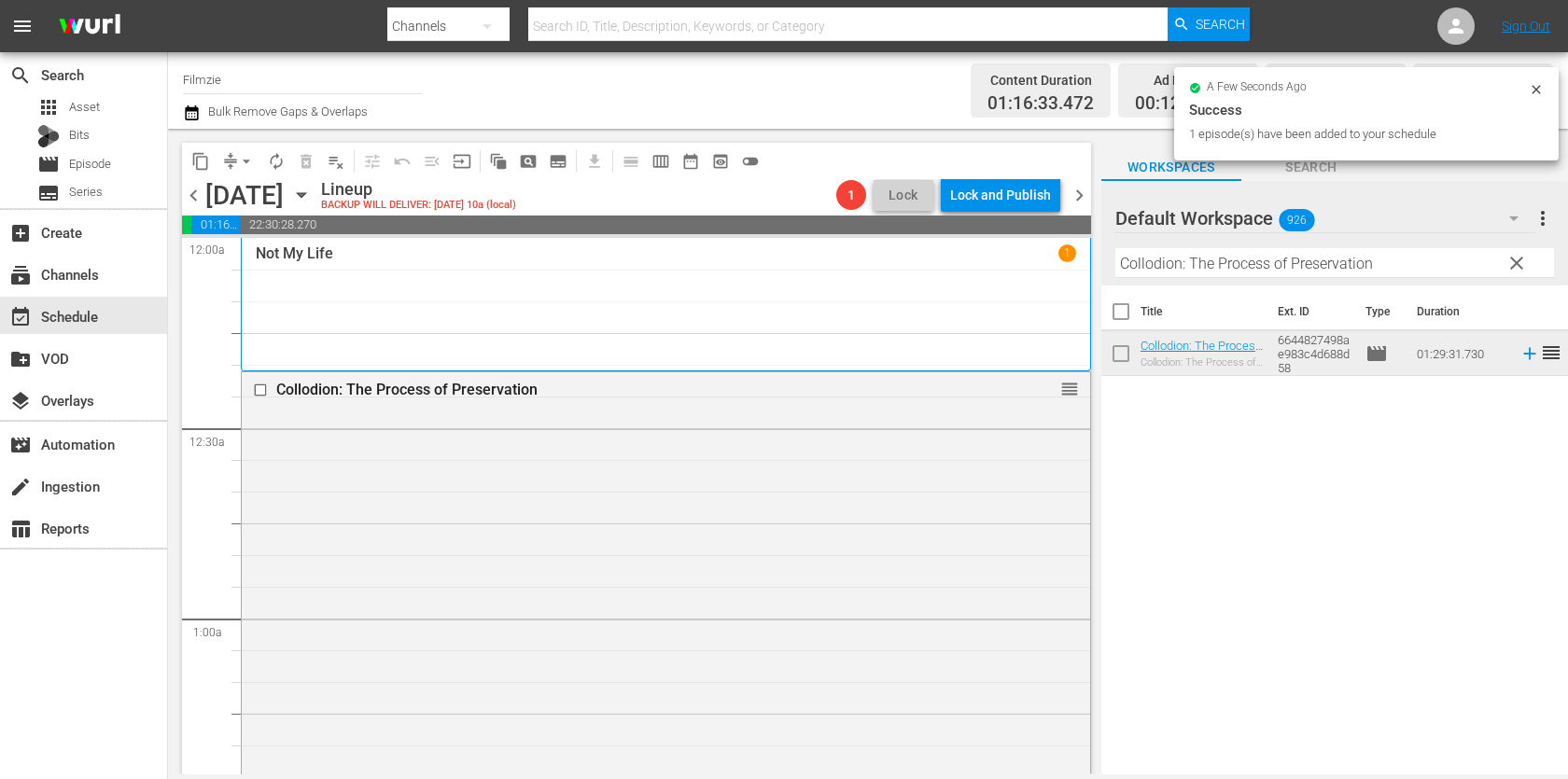
click at [1261, 246] on div "Filter by Title Collodion: The Process of Preservation" at bounding box center [1334, 263] width 438 height 45
click at [1257, 260] on input "Collodion: The Process of Preservation" at bounding box center [1334, 262] width 438 height 30
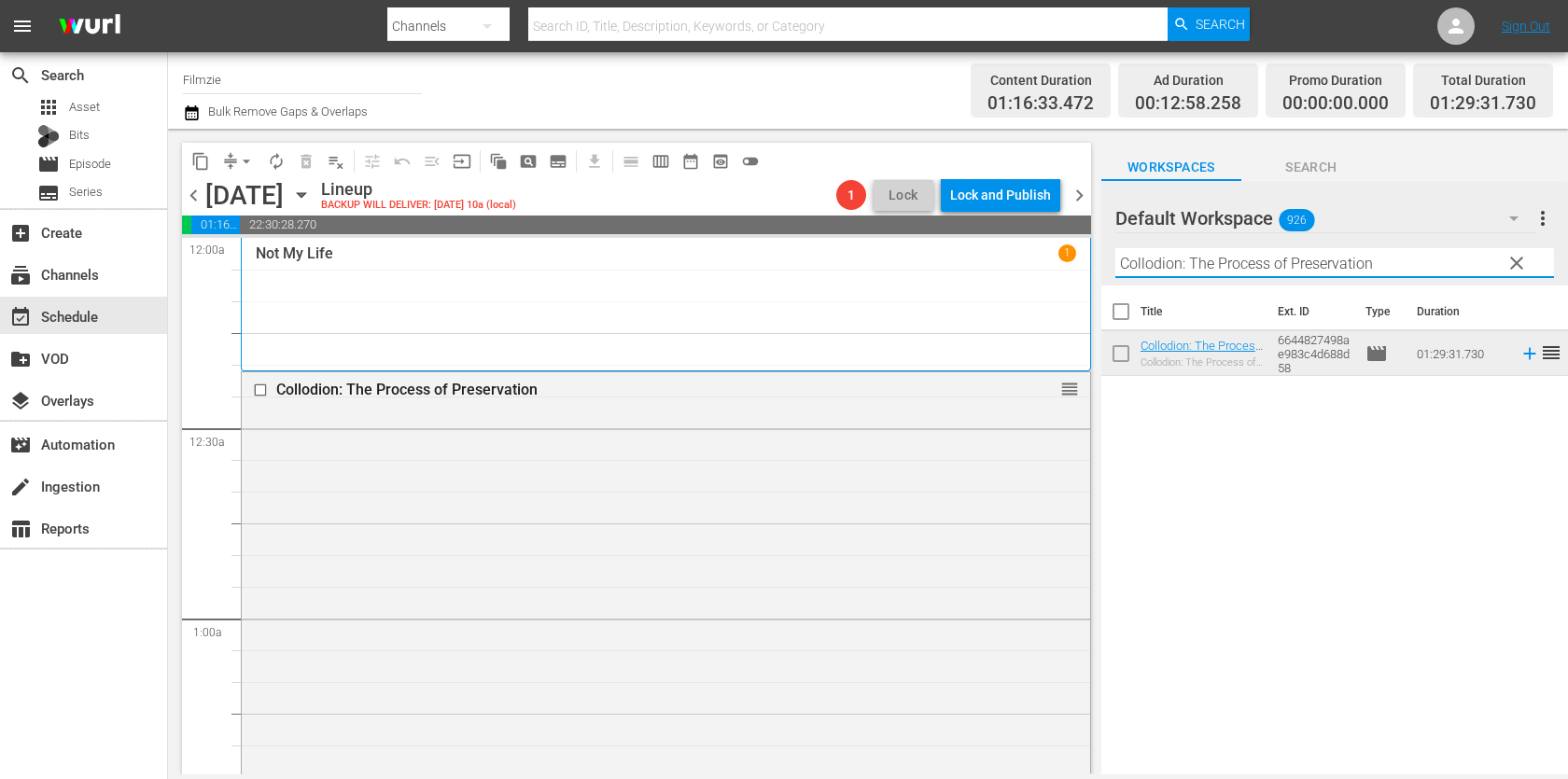
click at [1257, 260] on input "Collodion: The Process of Preservation" at bounding box center [1334, 262] width 438 height 30
paste input "Eyes and Prize"
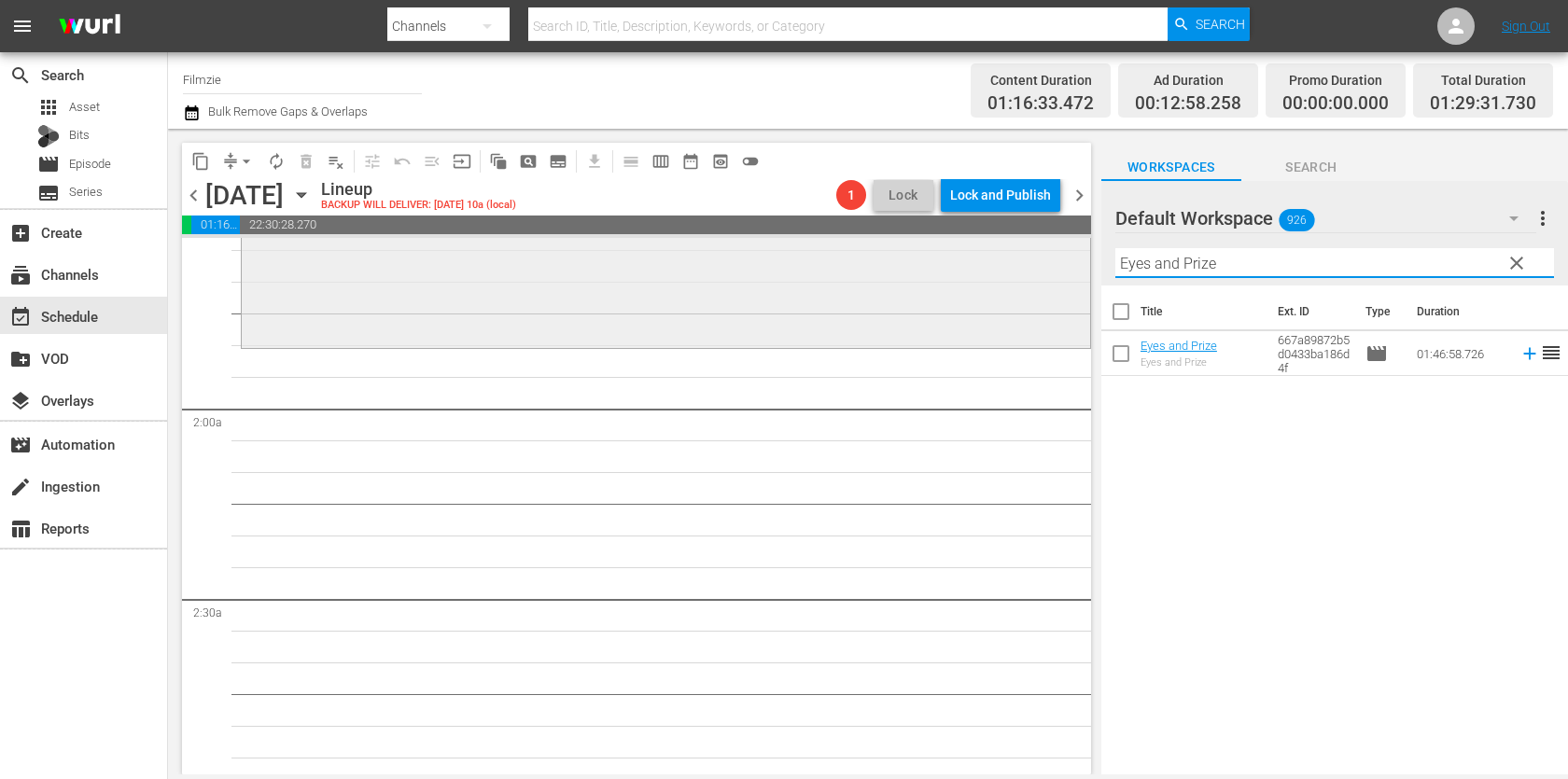
scroll to position [623, 0]
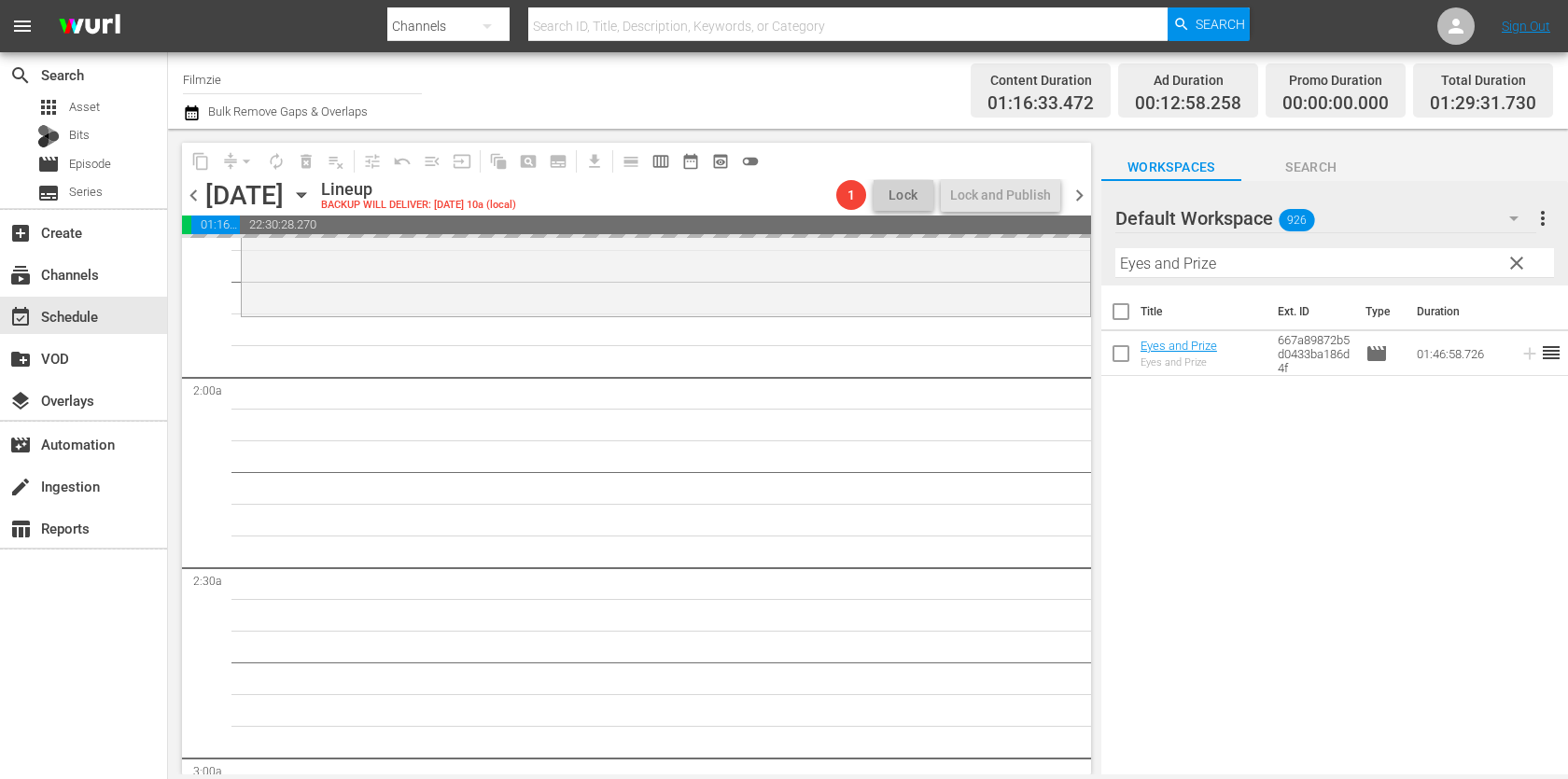
drag, startPoint x: 1172, startPoint y: 341, endPoint x: 1077, endPoint y: 15, distance: 339.6
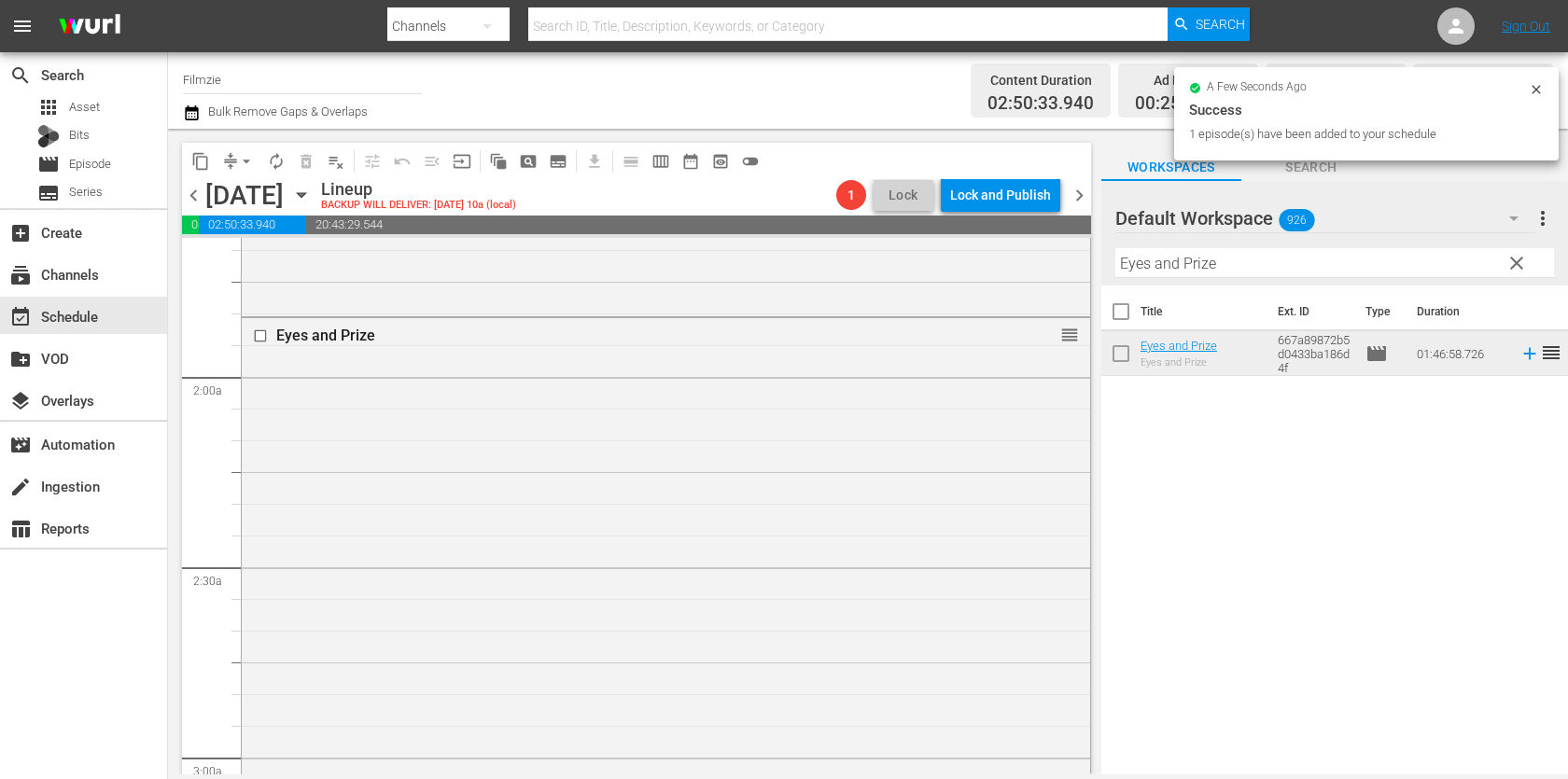
click at [1308, 269] on input "Eyes and Prize" at bounding box center [1334, 262] width 438 height 30
paste input "Seed: The Untold Story"
type input "Seed: The Untold Story"
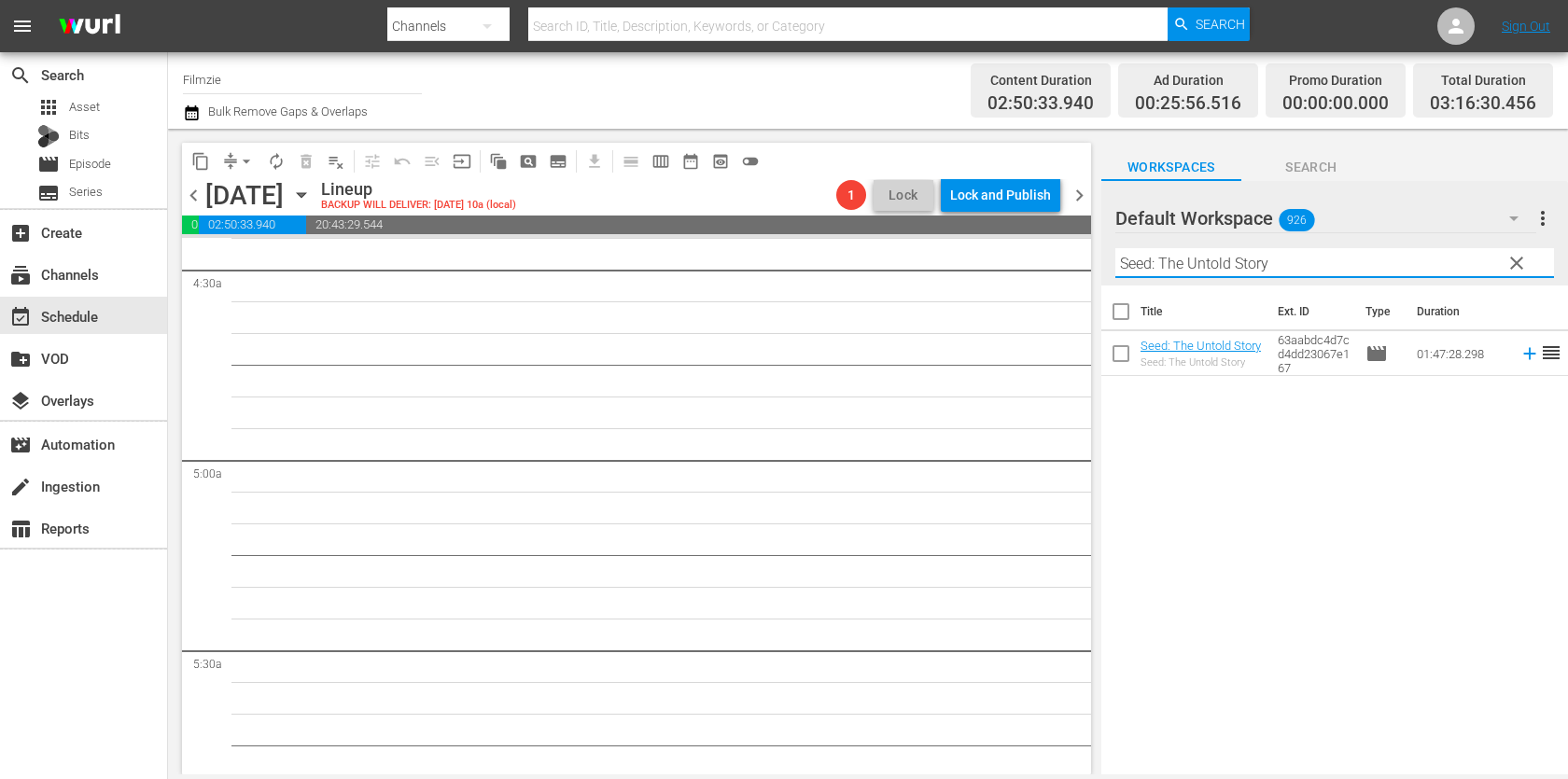
scroll to position [1703, 0]
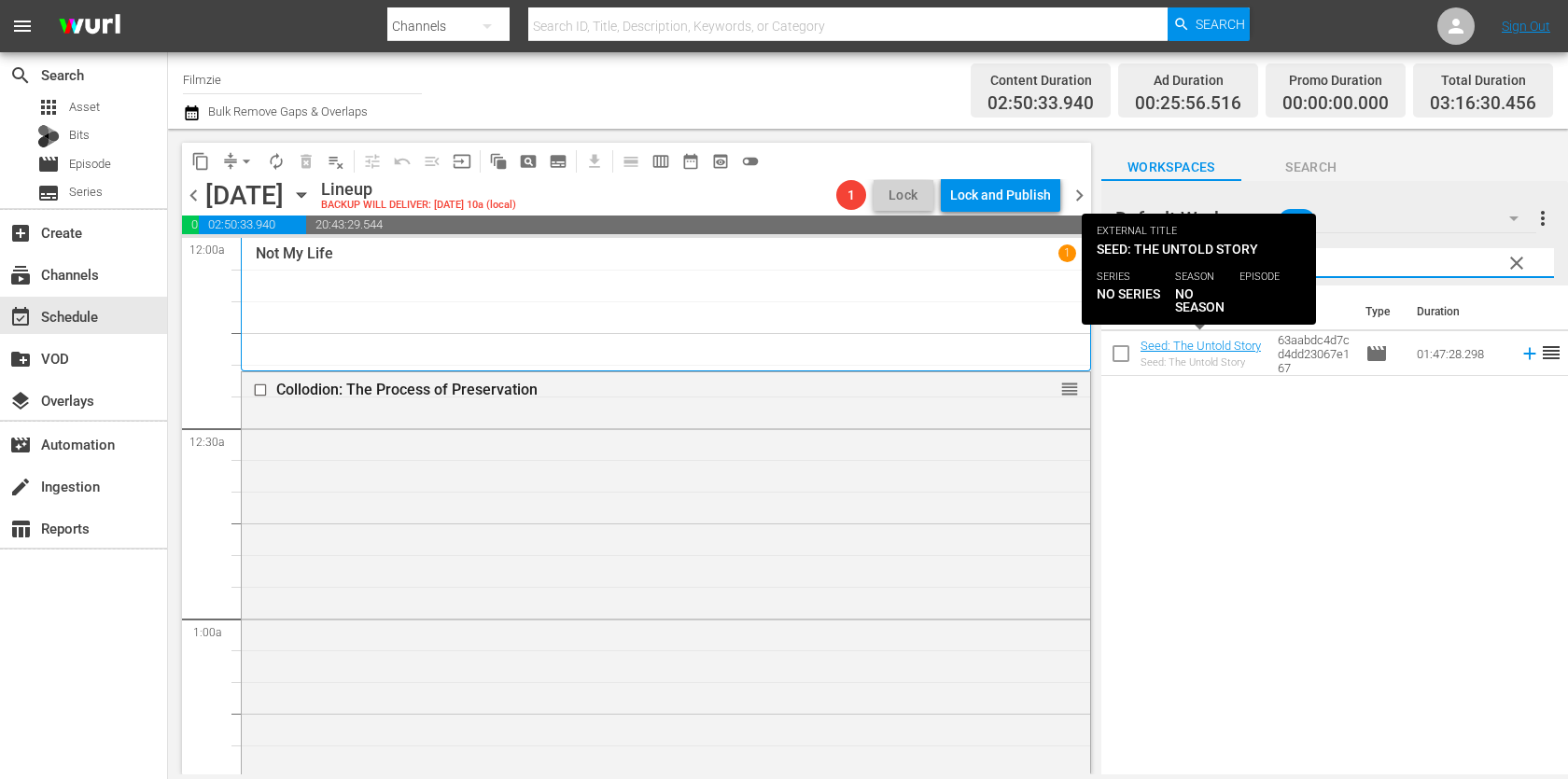
scroll to position [1710, 0]
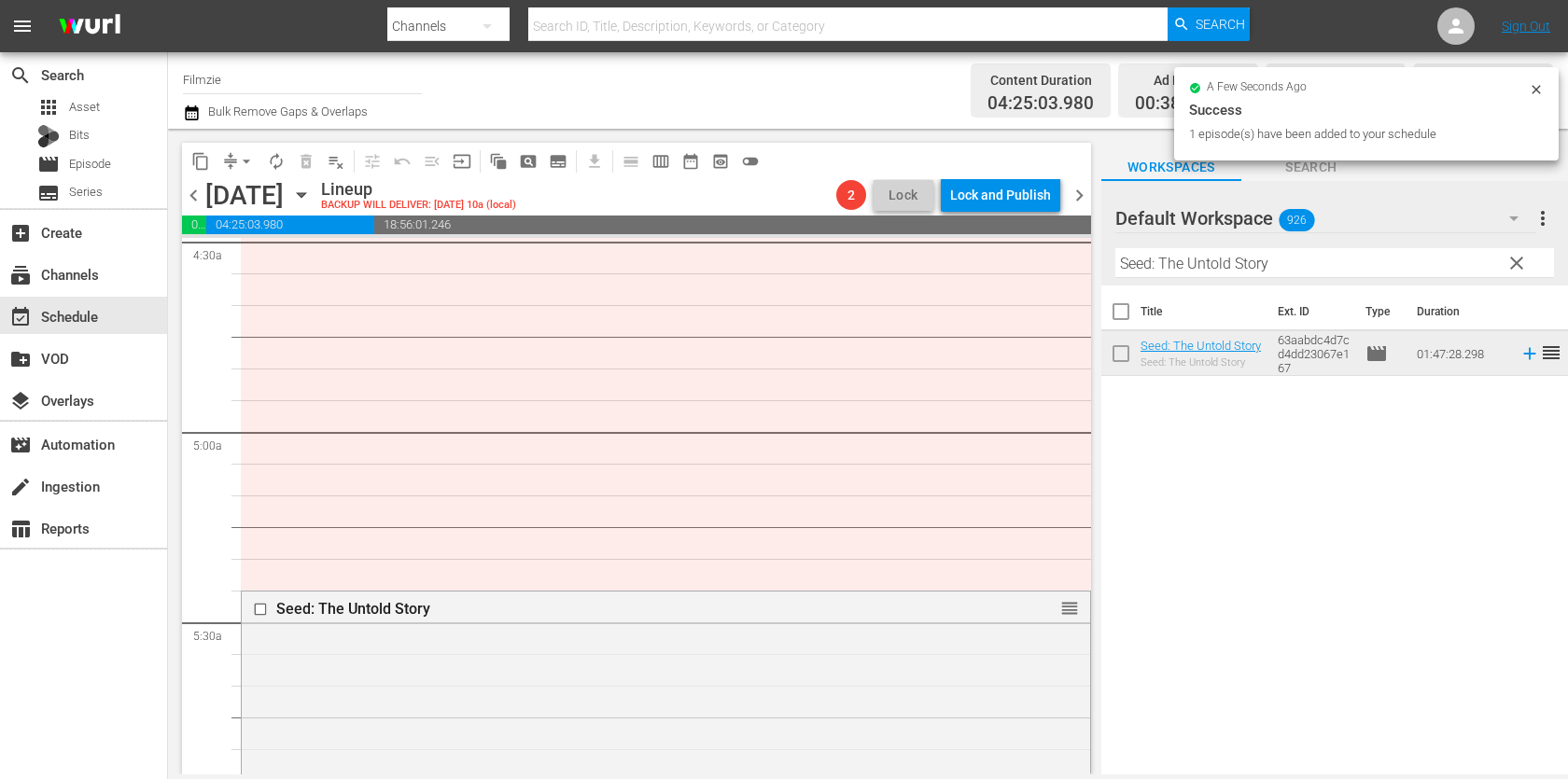
click at [1328, 257] on input "Seed: The Untold Story" at bounding box center [1334, 262] width 438 height 30
paste input "Dear Sidewalk"
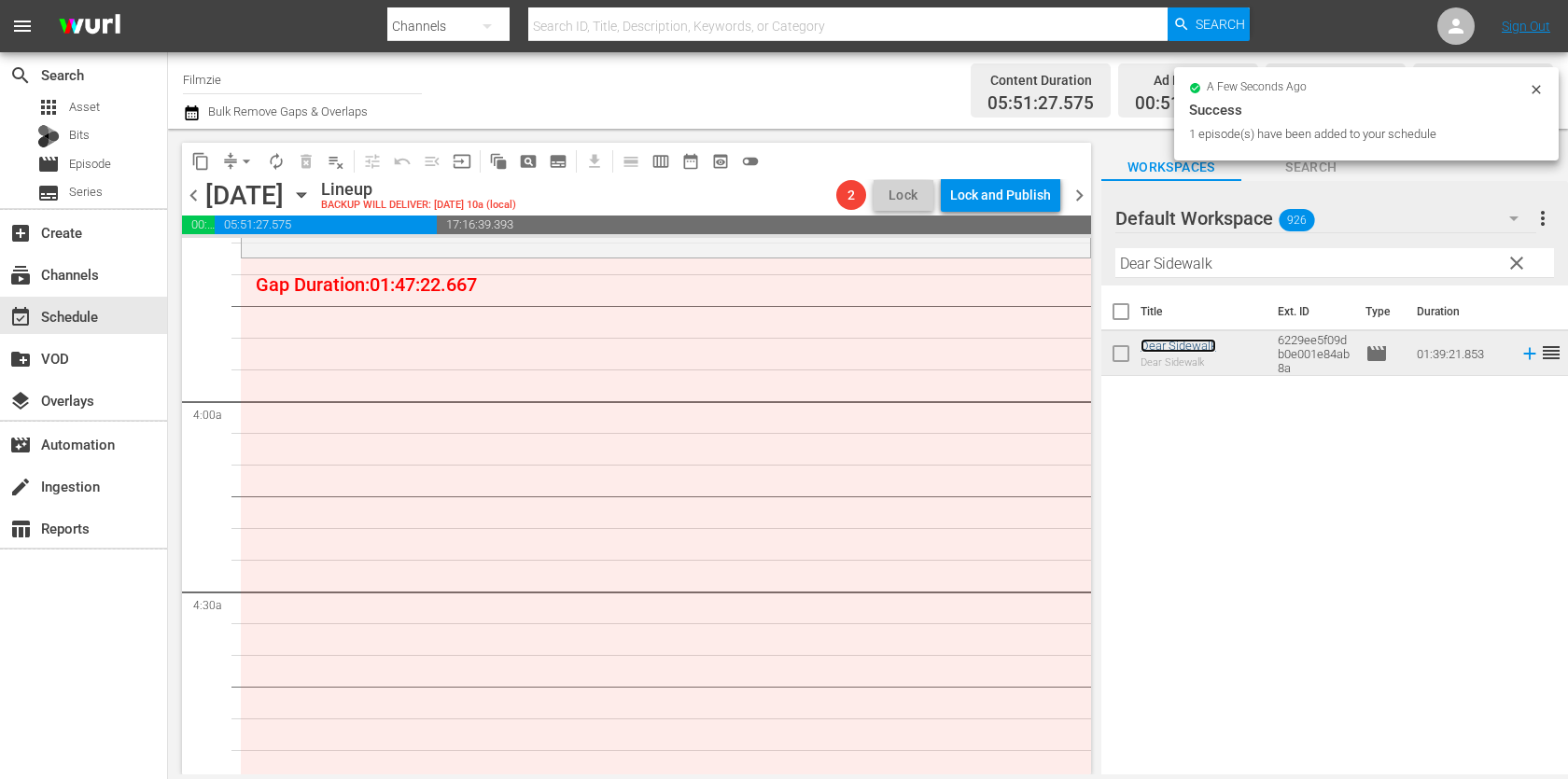
scroll to position [1316, 0]
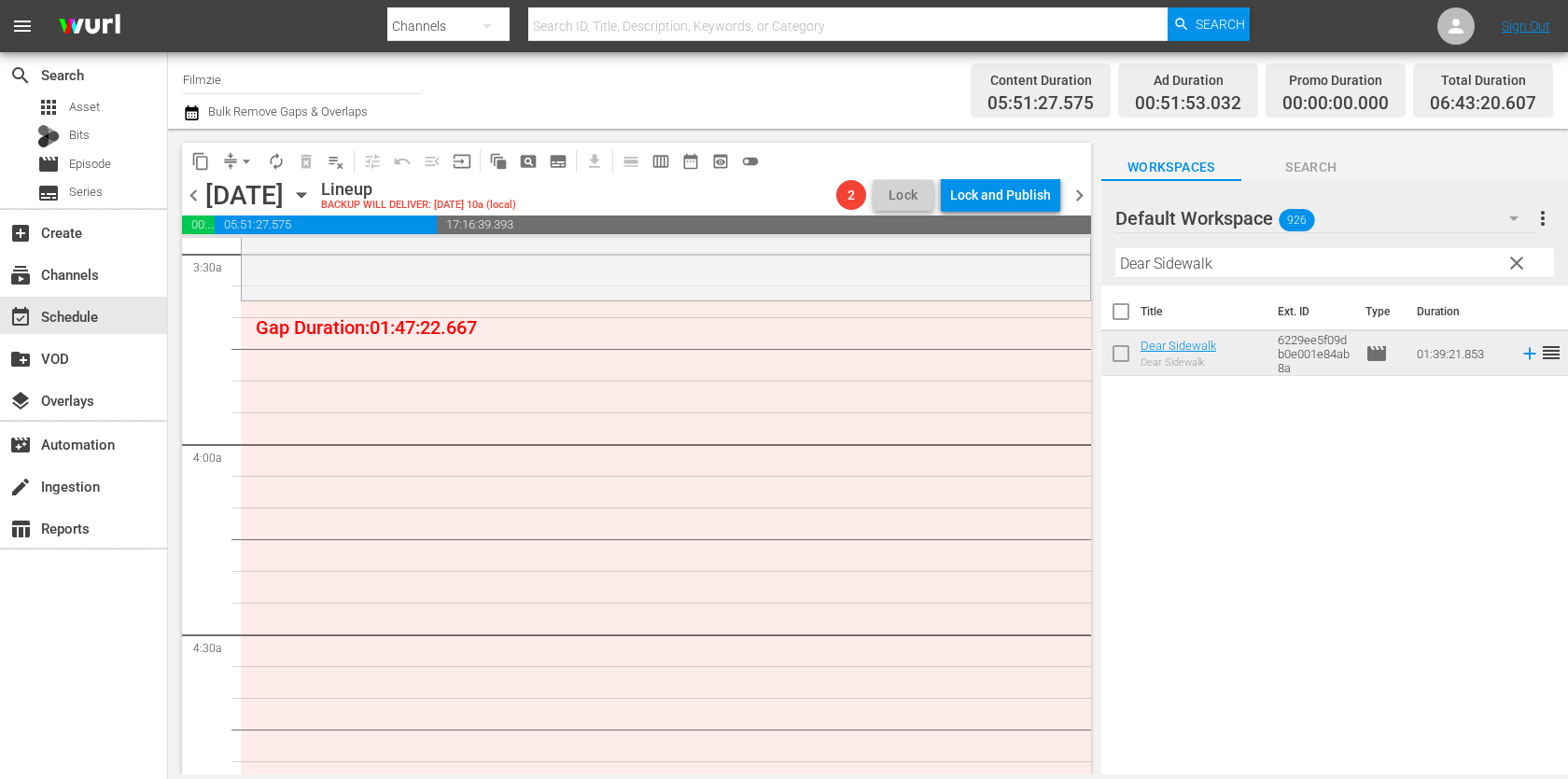
click at [1175, 268] on input "Dear Sidewalk" at bounding box center [1334, 262] width 438 height 30
paste input "Silent Night"
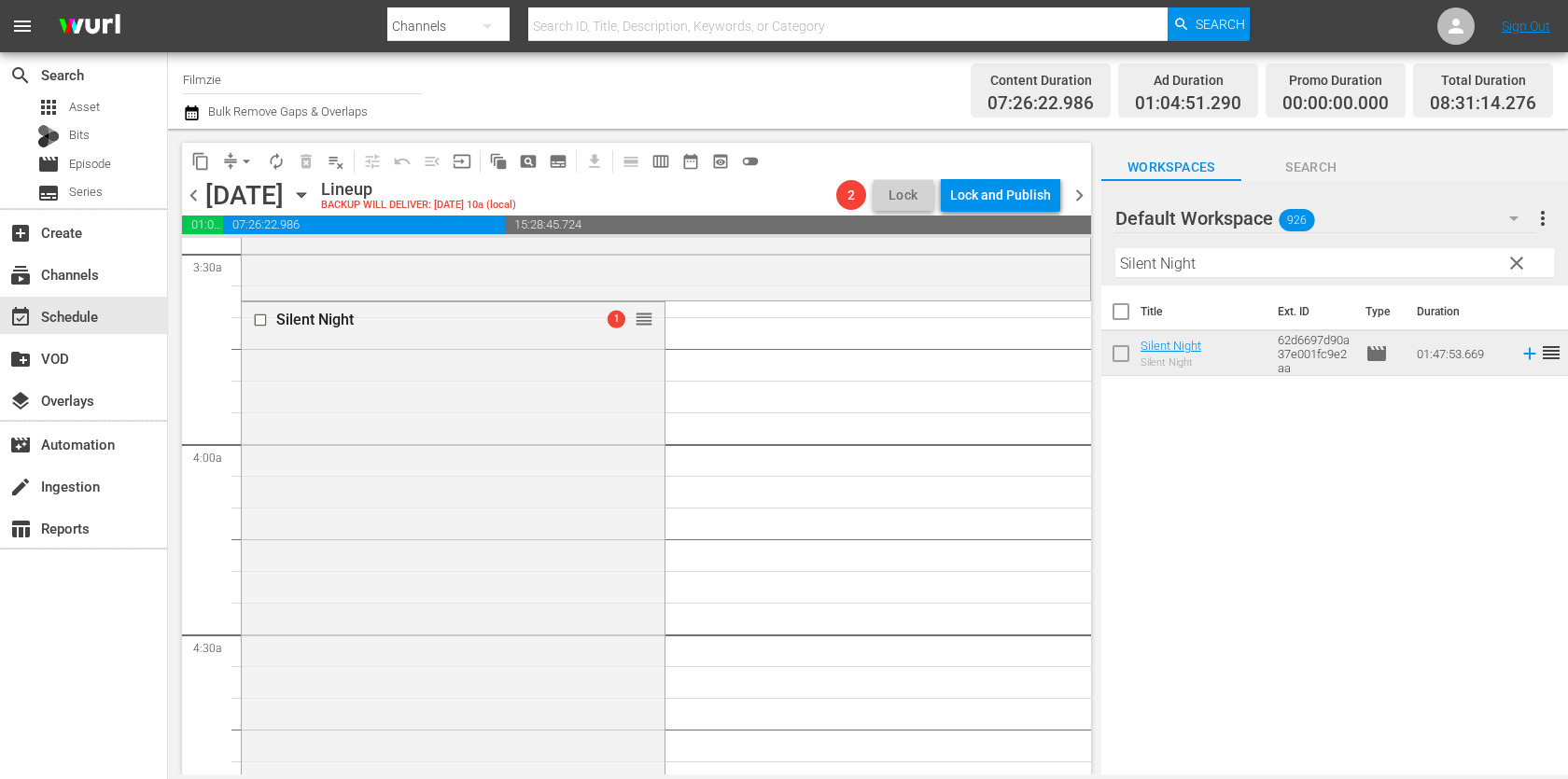
click at [1265, 292] on th "Title" at bounding box center [1204, 312] width 126 height 52
click at [1271, 266] on input "Silent Night" at bounding box center [1334, 262] width 438 height 30
paste input "The Story of Art in [GEOGRAPHIC_DATA] 2.9"
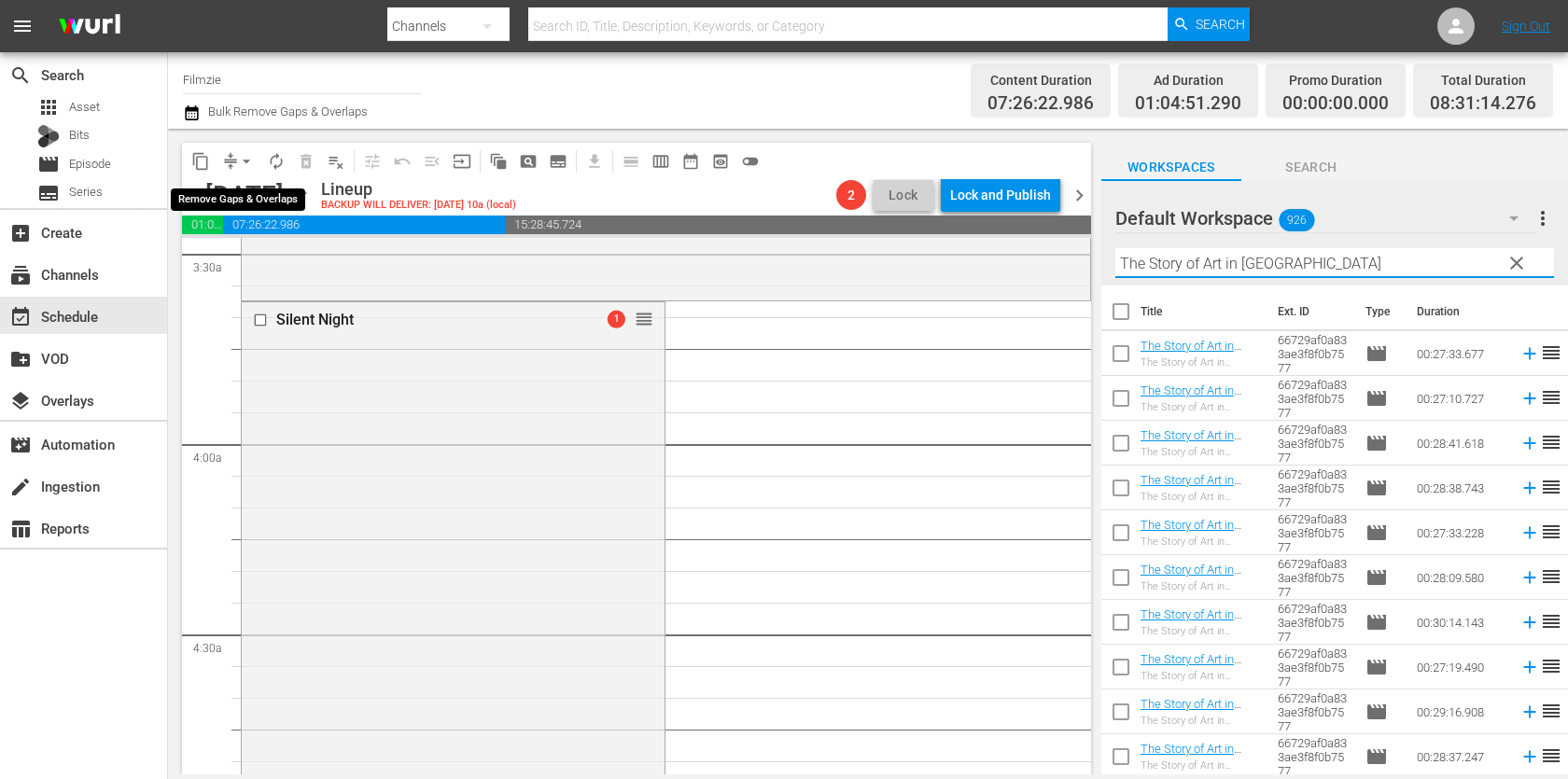
click at [241, 168] on span "arrow_drop_down" at bounding box center [246, 161] width 18 height 18
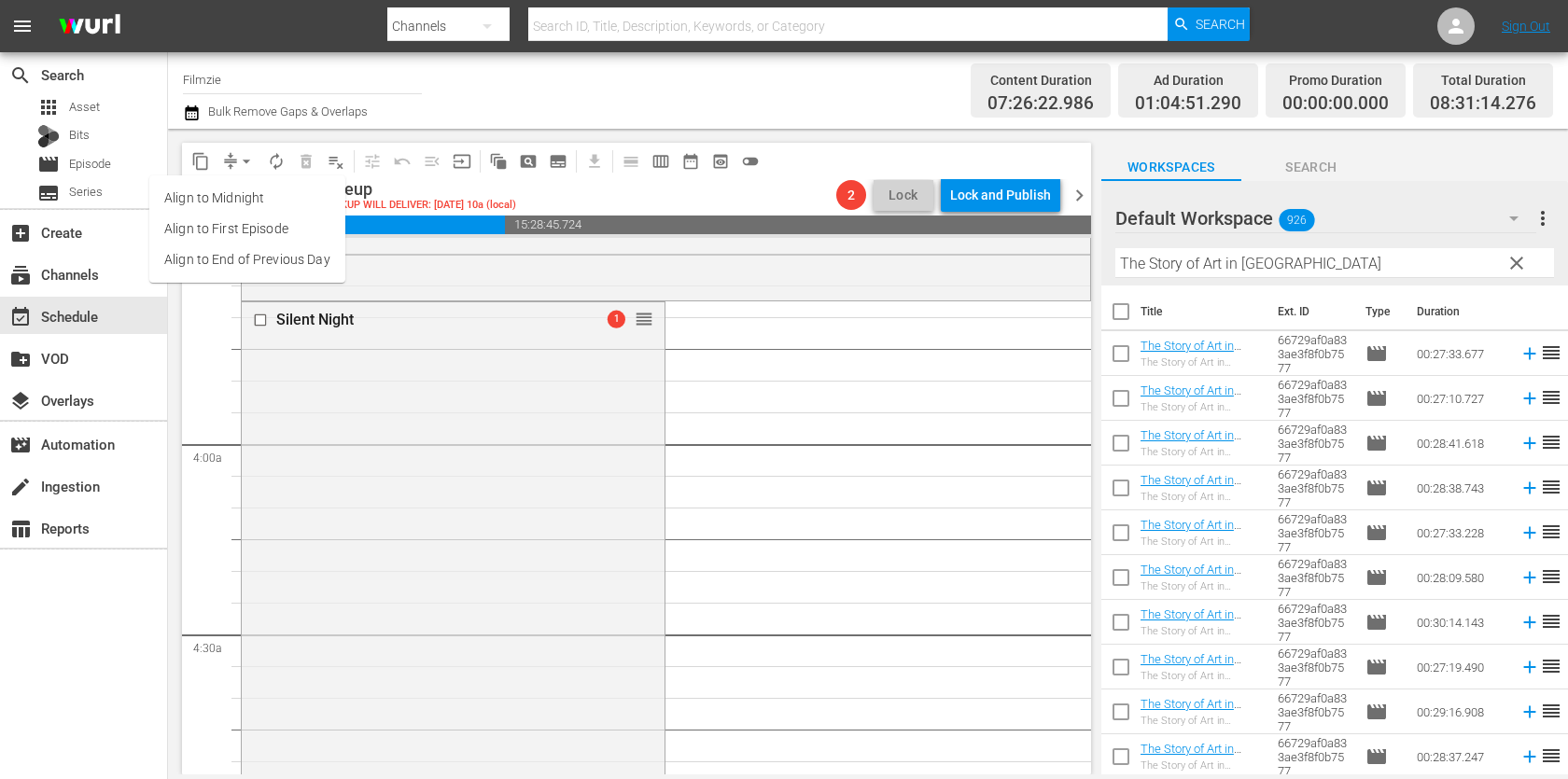
click at [271, 255] on li "Align to End of Previous Day" at bounding box center [248, 260] width 196 height 31
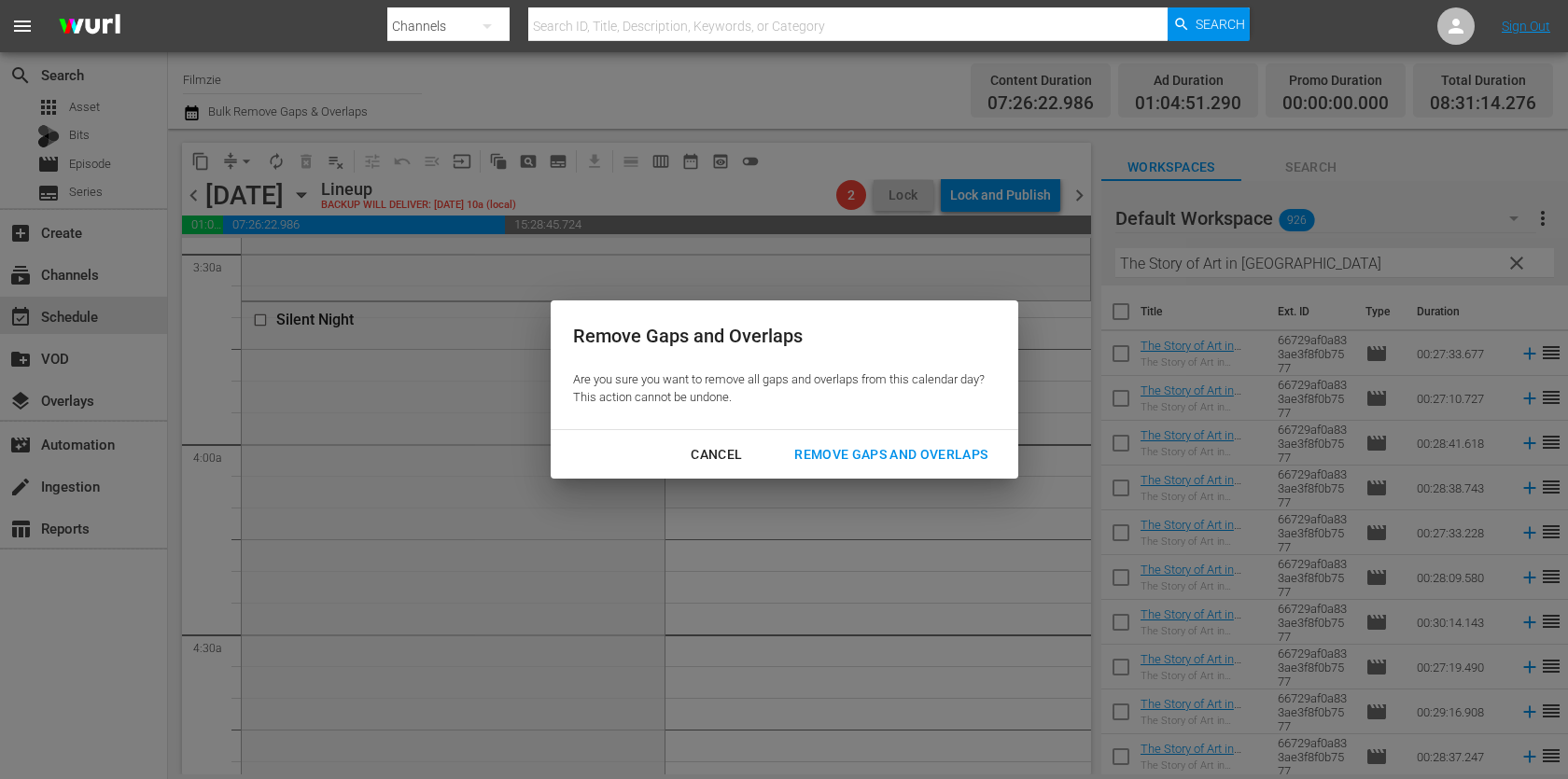
click at [859, 462] on div "Remove Gaps and Overlaps" at bounding box center [891, 455] width 223 height 23
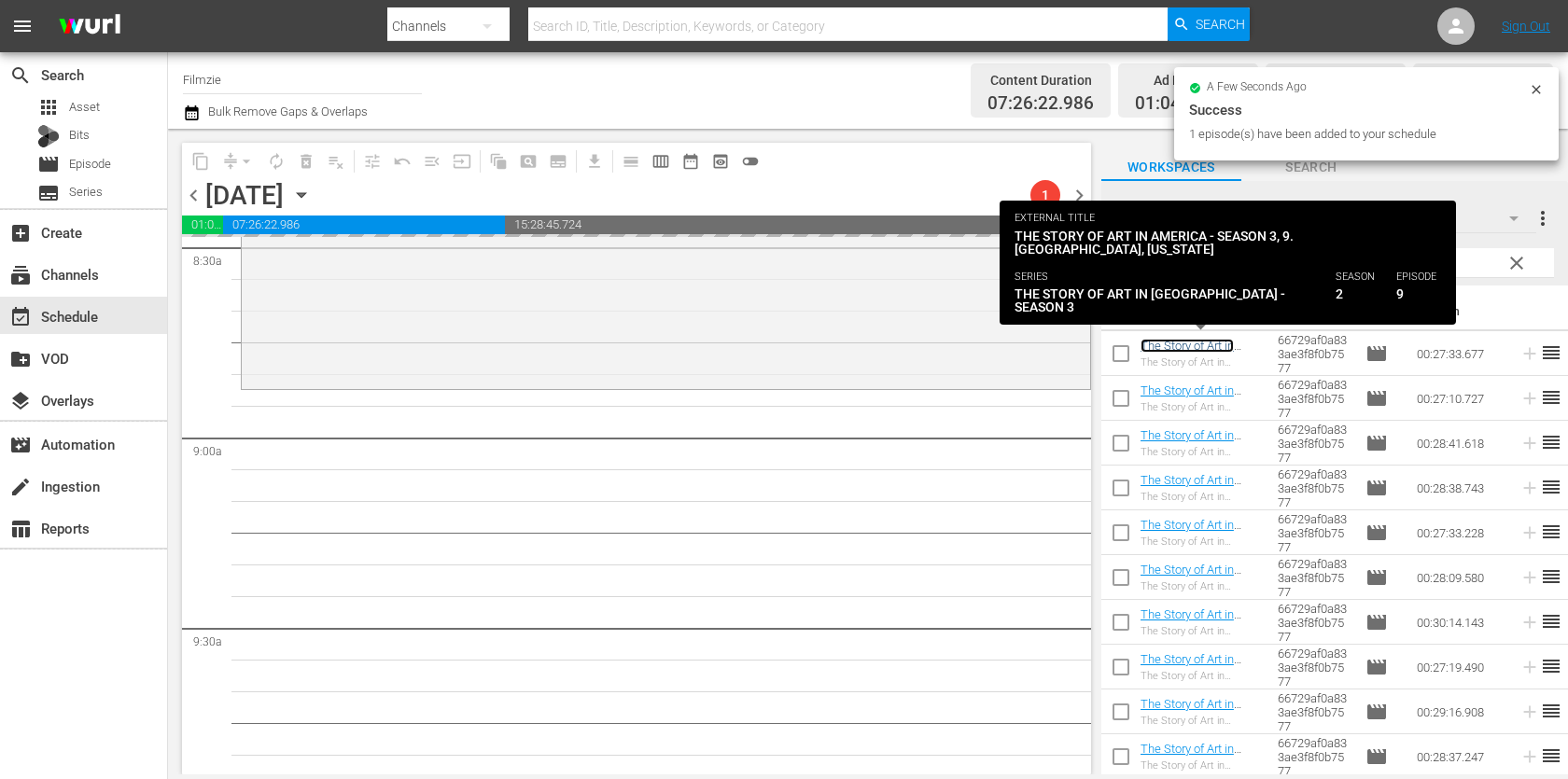
scroll to position [3150, 0]
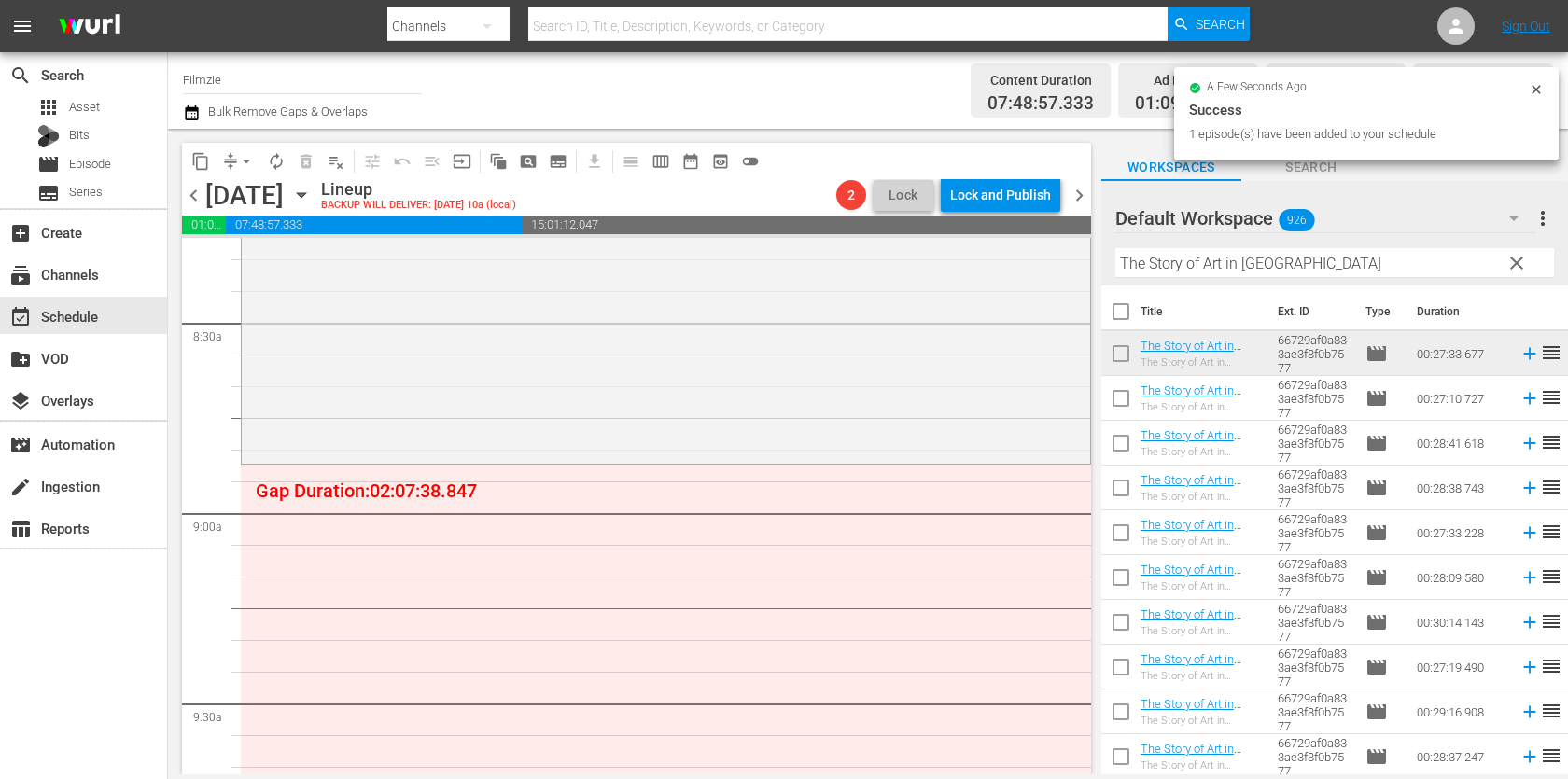
drag, startPoint x: 1174, startPoint y: 344, endPoint x: 1070, endPoint y: 6, distance: 353.6
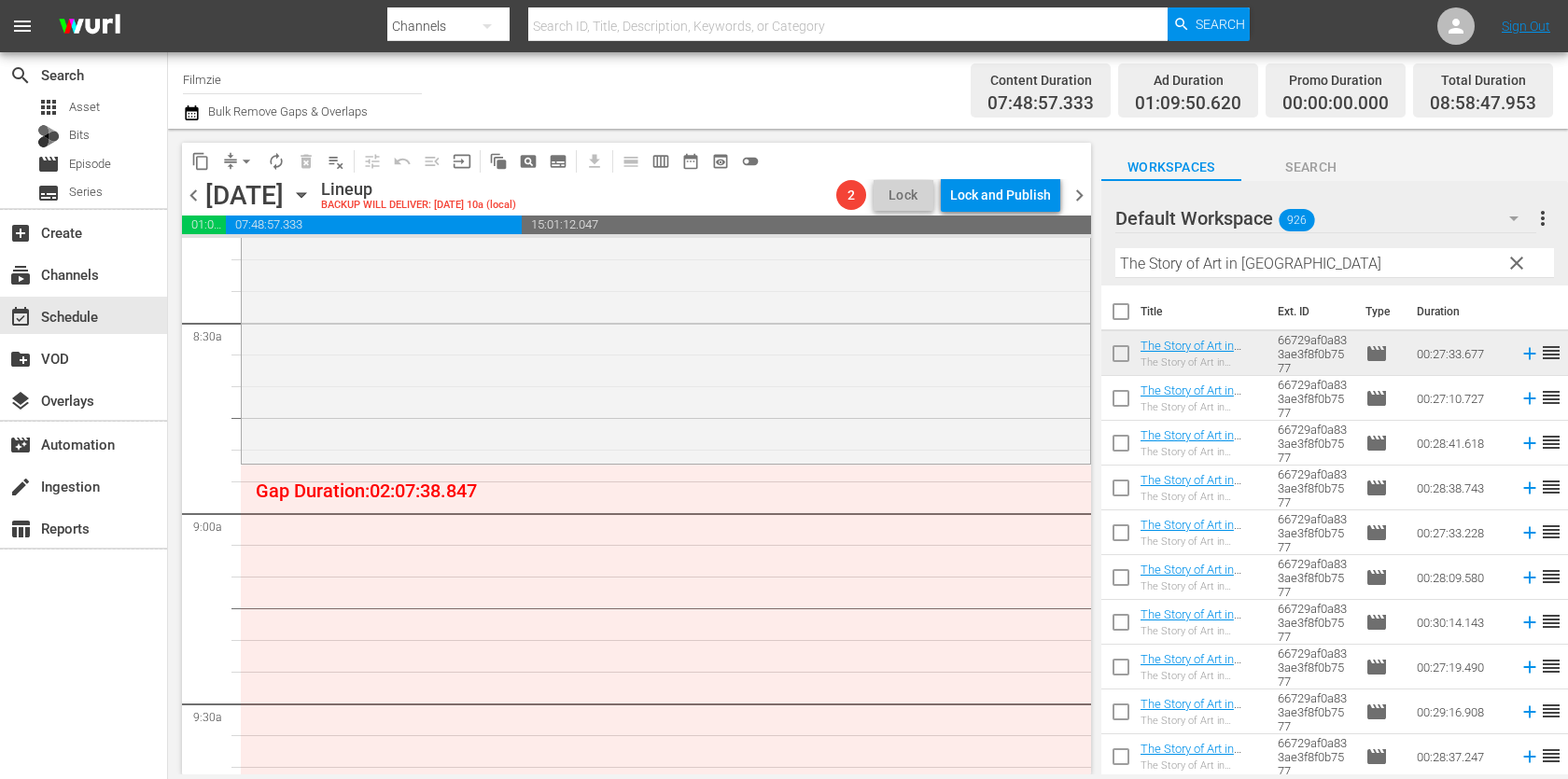
click at [1241, 267] on input "The Story of Art in [GEOGRAPHIC_DATA]" at bounding box center [1334, 262] width 438 height 30
paste input "Girl Behind the Door"
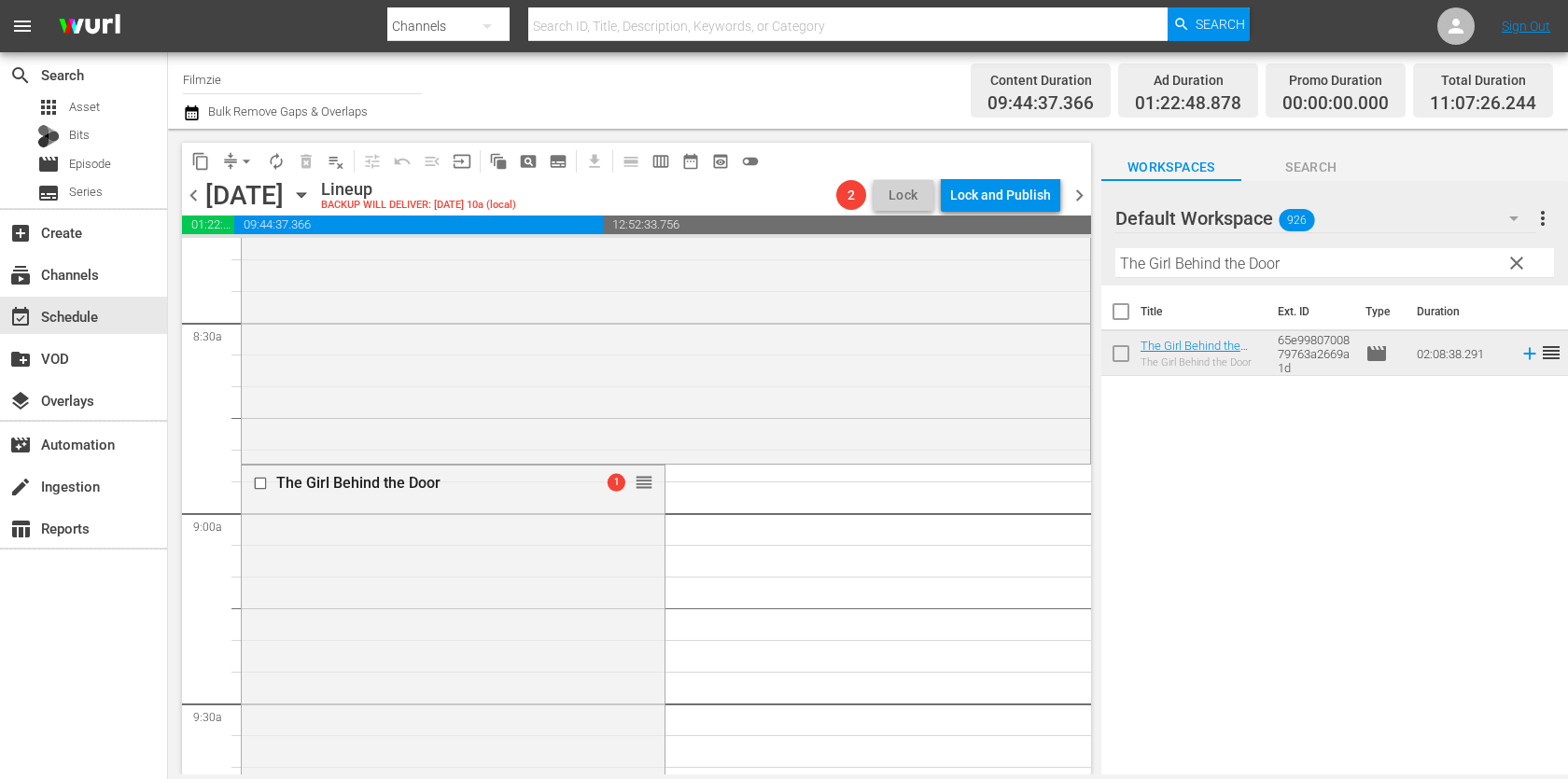
click at [1268, 248] on input "The Girl Behind the Door" at bounding box center [1334, 262] width 438 height 30
paste input "Peace Piece: The Immersive Poems Of [PERSON_NAME]"
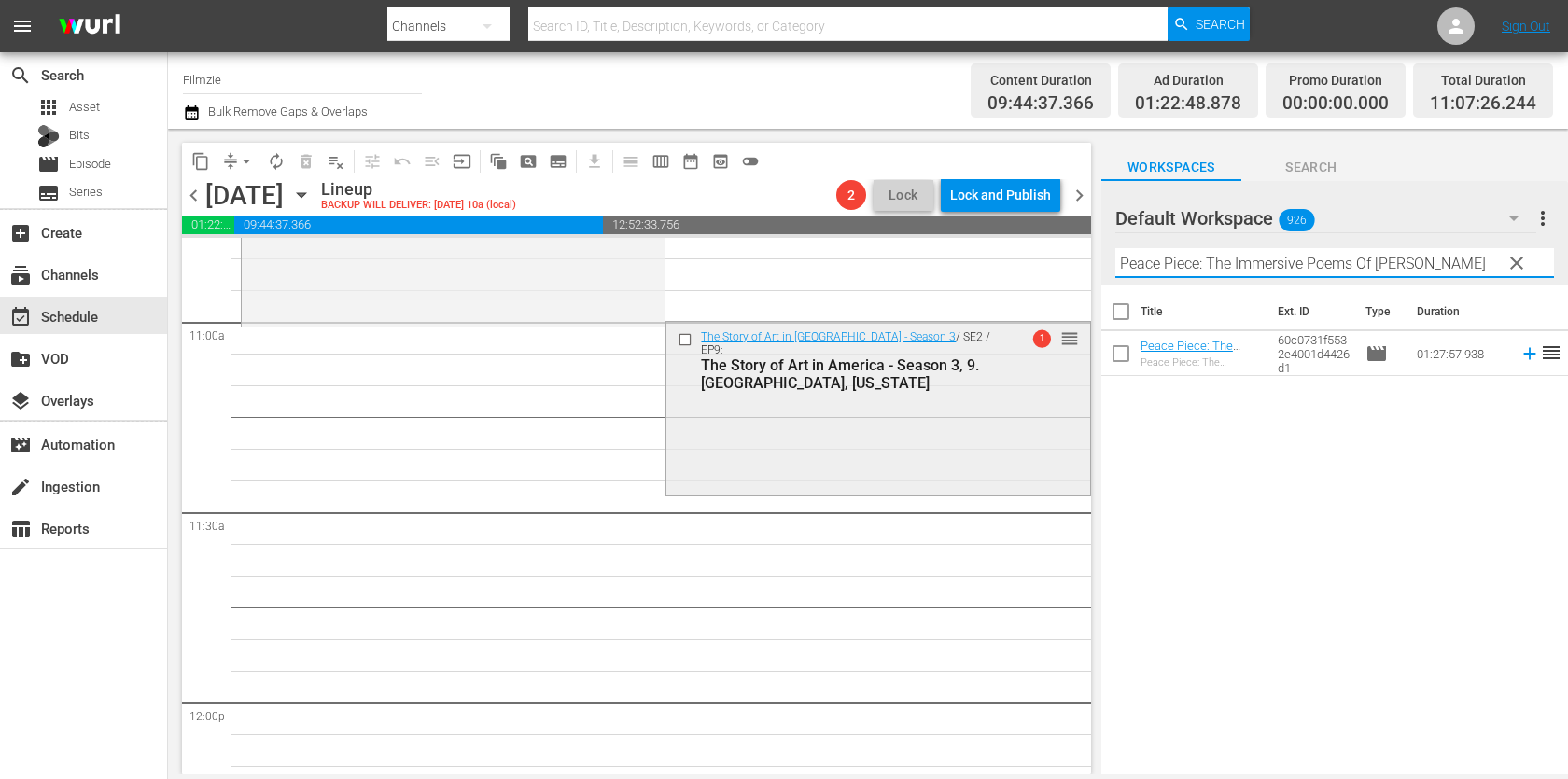
scroll to position [4131, 0]
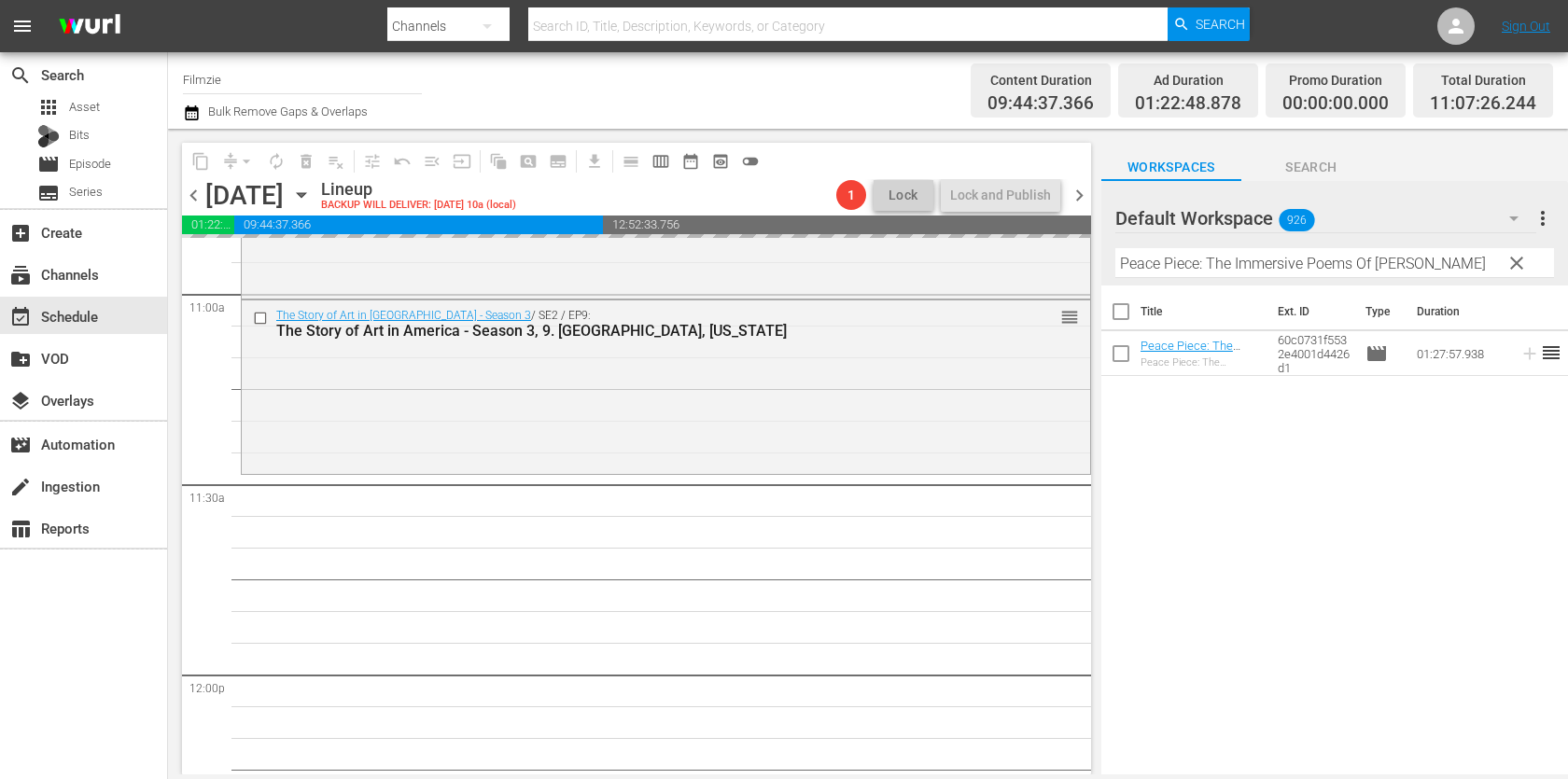
drag, startPoint x: 1188, startPoint y: 342, endPoint x: 1100, endPoint y: 5, distance: 348.3
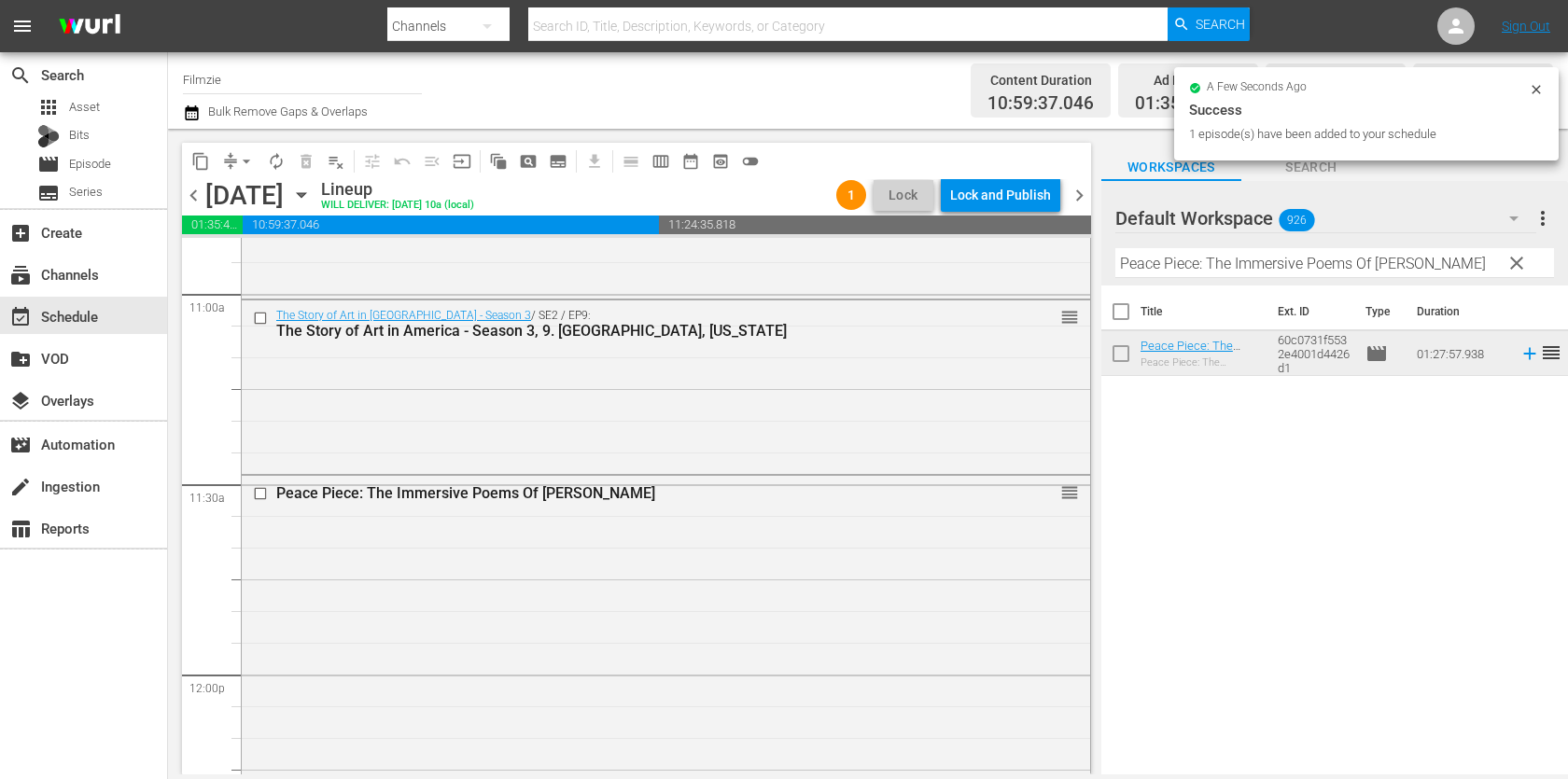
click at [1200, 279] on div "Filter by Title Peace Piece: The Immersive Poems Of [PERSON_NAME]" at bounding box center [1334, 263] width 438 height 45
click at [1209, 256] on input "Peace Piece: The Immersive Poems Of [PERSON_NAME]" at bounding box center [1334, 262] width 438 height 30
paste input "Zarephath"
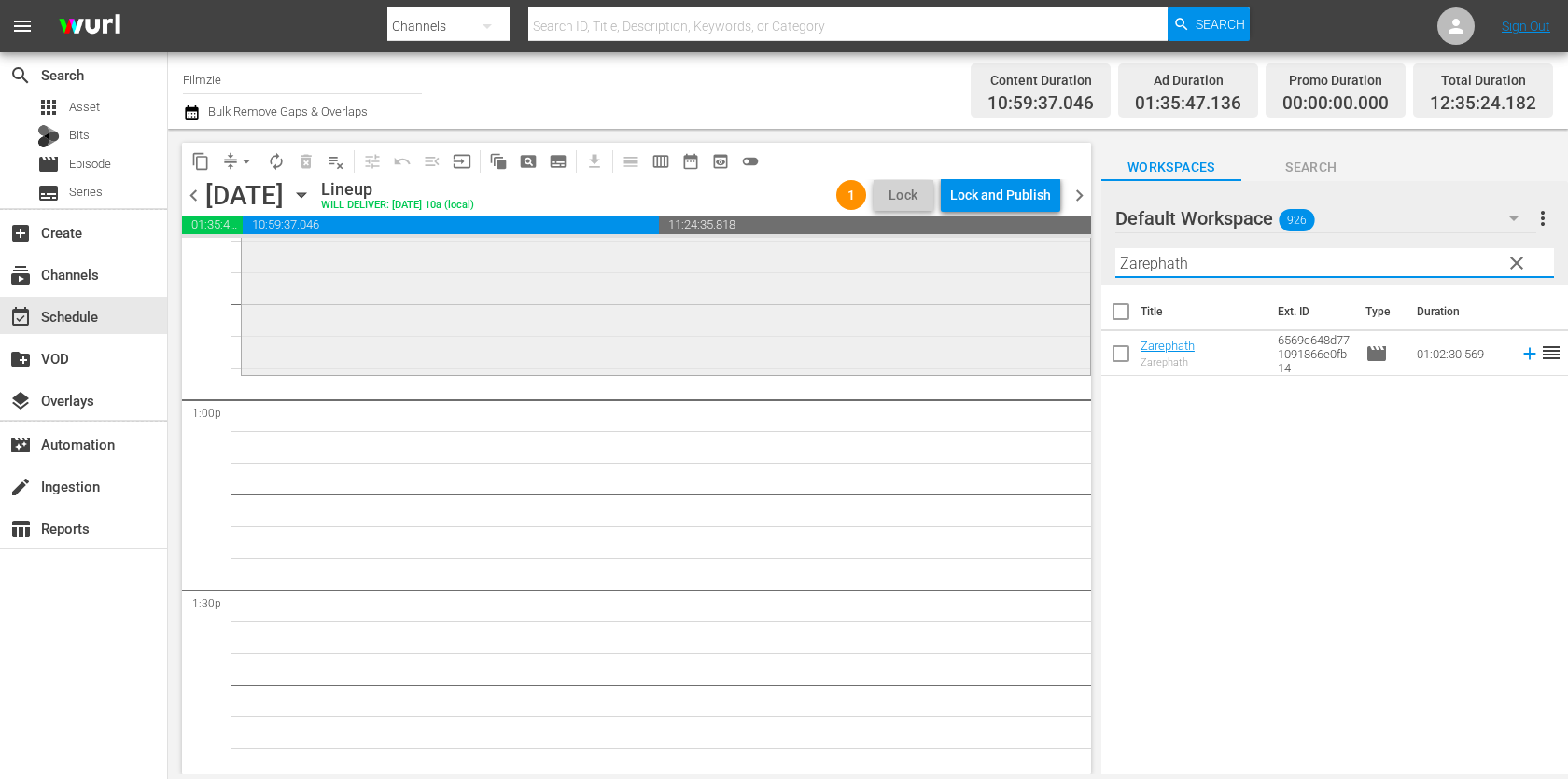
scroll to position [4797, 0]
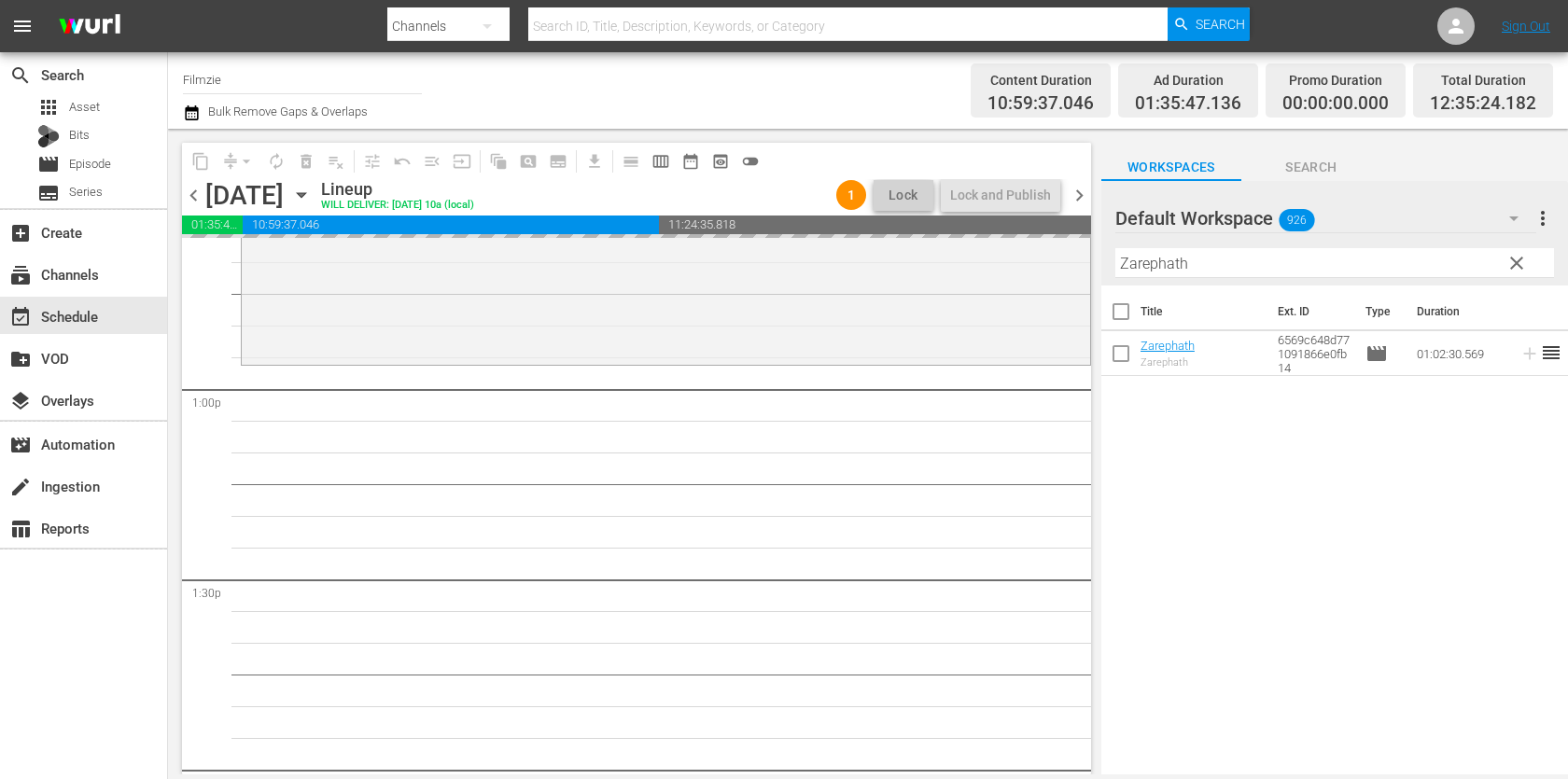
drag, startPoint x: 1148, startPoint y: 344, endPoint x: 1105, endPoint y: 7, distance: 339.7
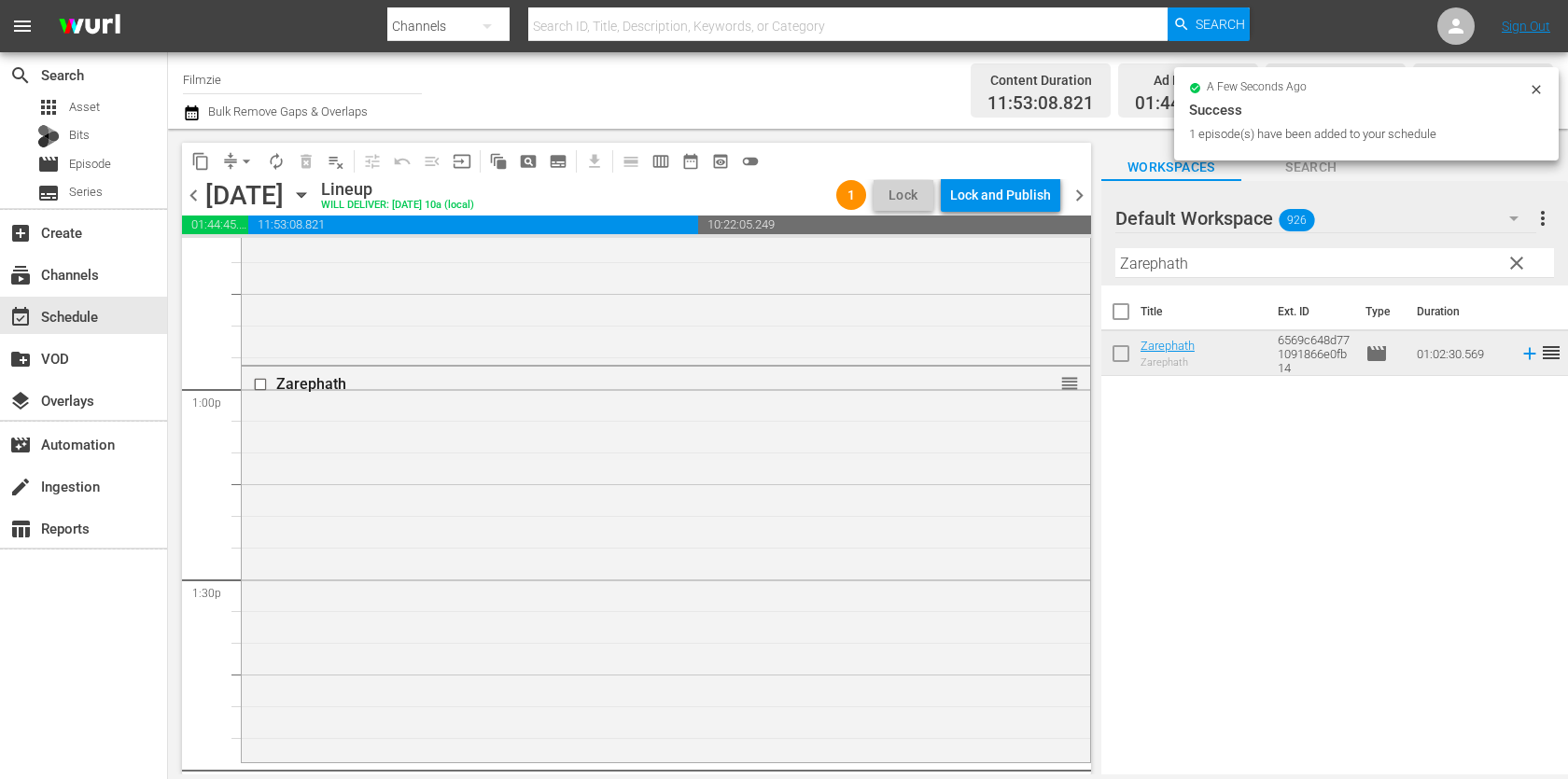
click at [1238, 269] on input "Zarephath" at bounding box center [1334, 262] width 438 height 30
paste input "A Star Is Born"
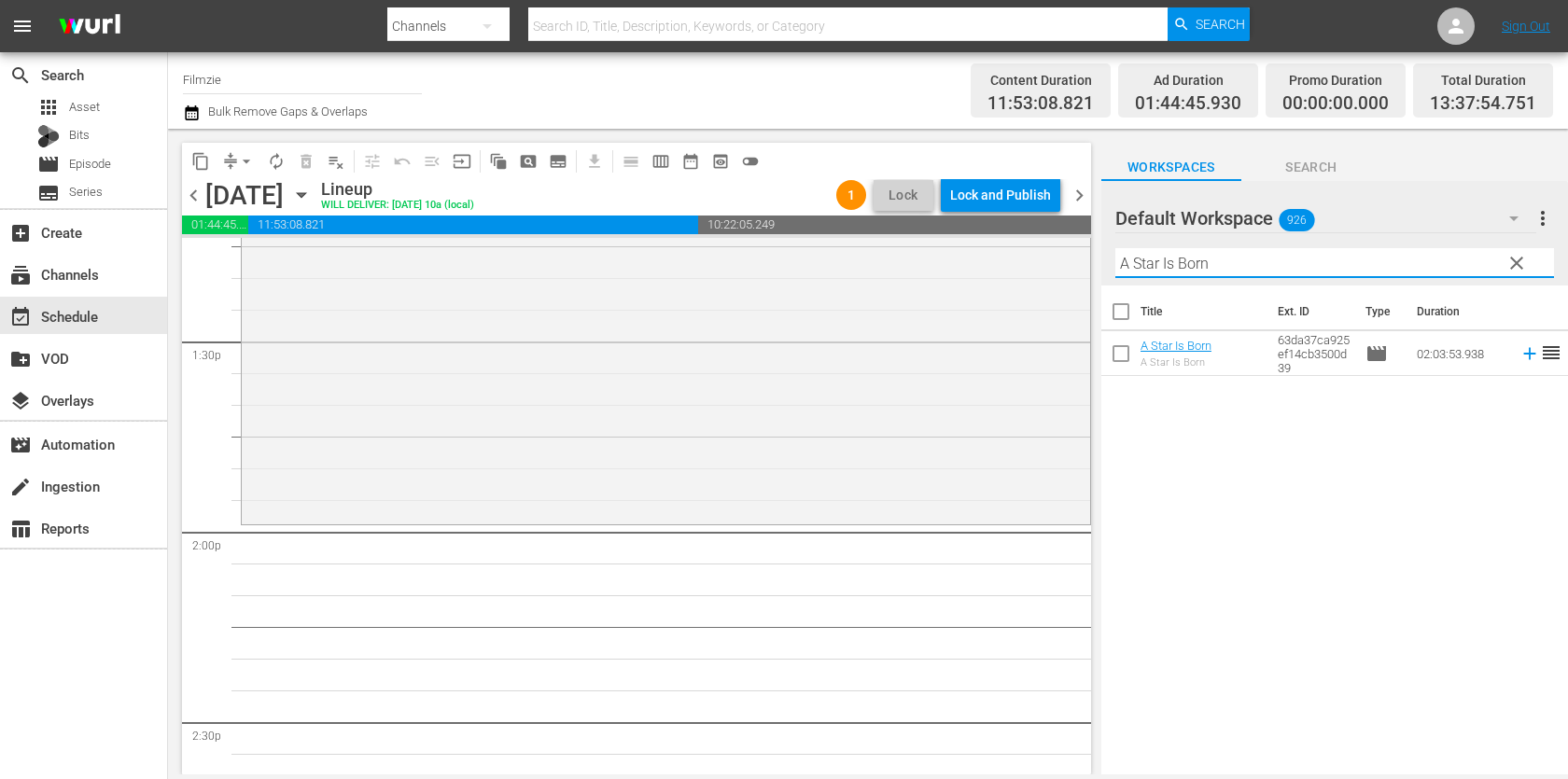
scroll to position [5010, 0]
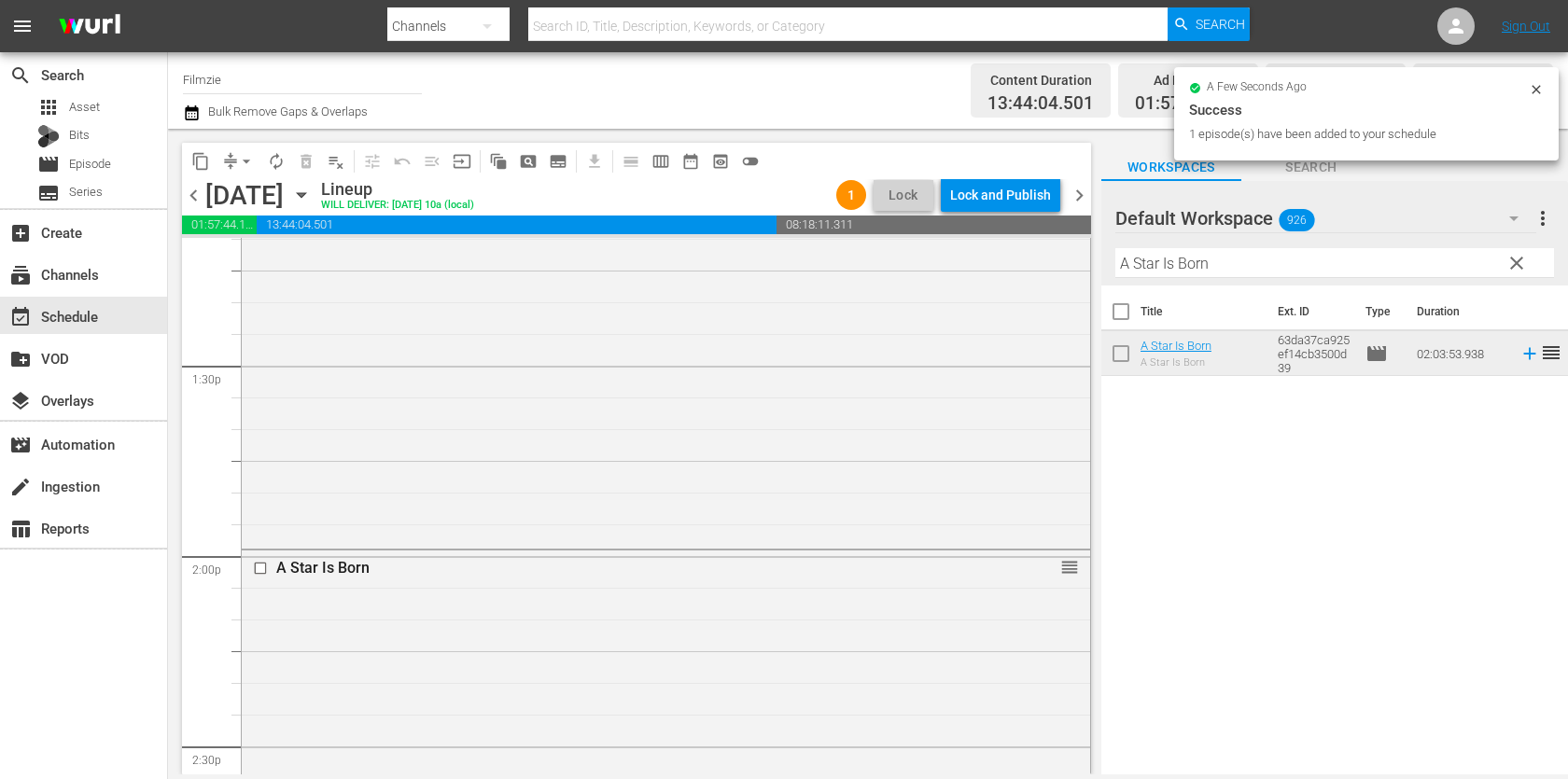
drag, startPoint x: 1177, startPoint y: 340, endPoint x: 1049, endPoint y: 25, distance: 340.0
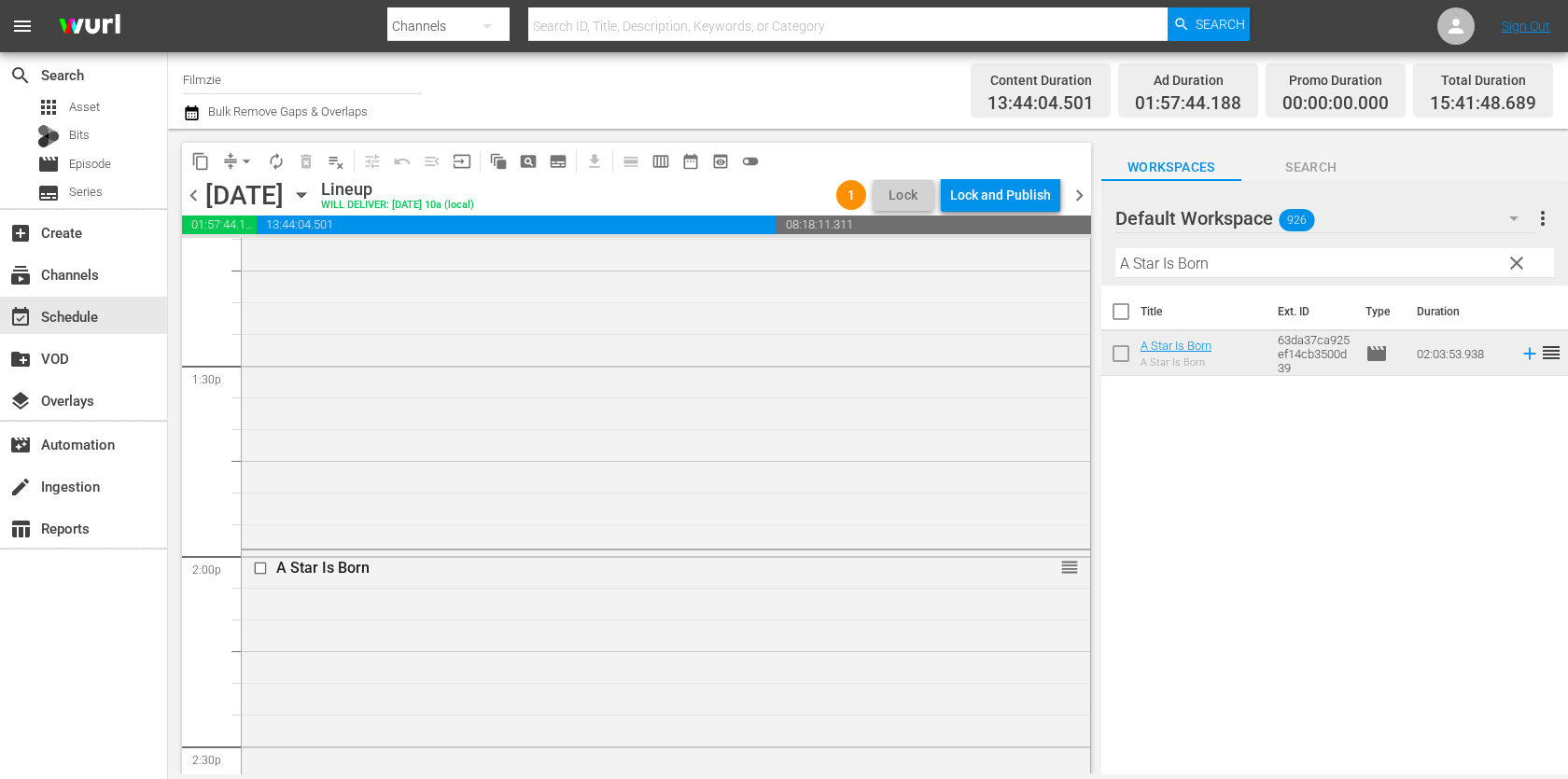
click at [1309, 290] on th "Ext. ID" at bounding box center [1310, 312] width 87 height 52
click at [1310, 283] on div "Filter by Title A Star Is Born" at bounding box center [1334, 263] width 438 height 45
click at [1313, 272] on input "A Star Is Born" at bounding box center [1334, 262] width 438 height 30
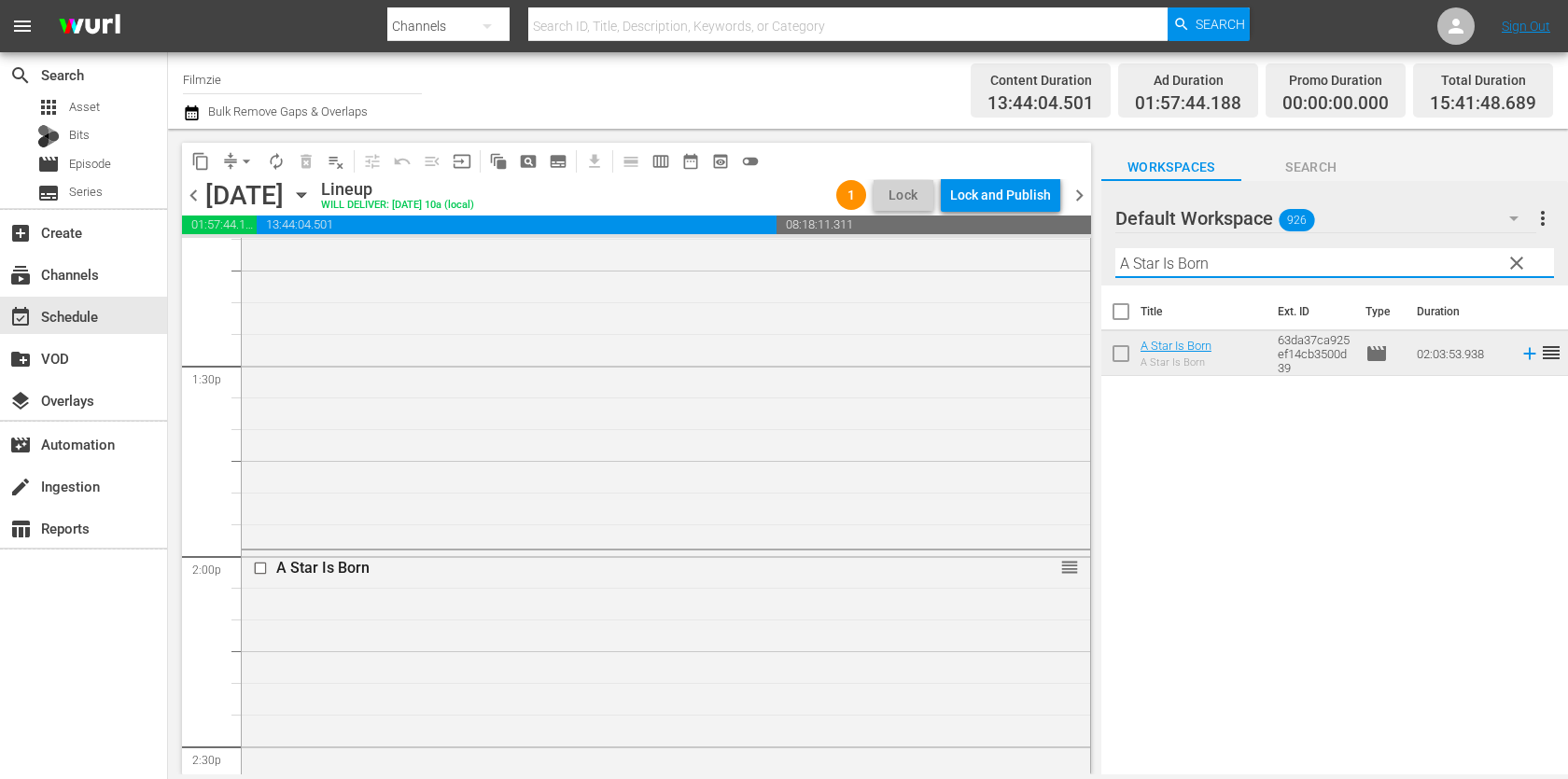
click at [1313, 272] on input "A Star Is Born" at bounding box center [1334, 262] width 438 height 30
paste input "Babe's and [PERSON_NAME]'s In"
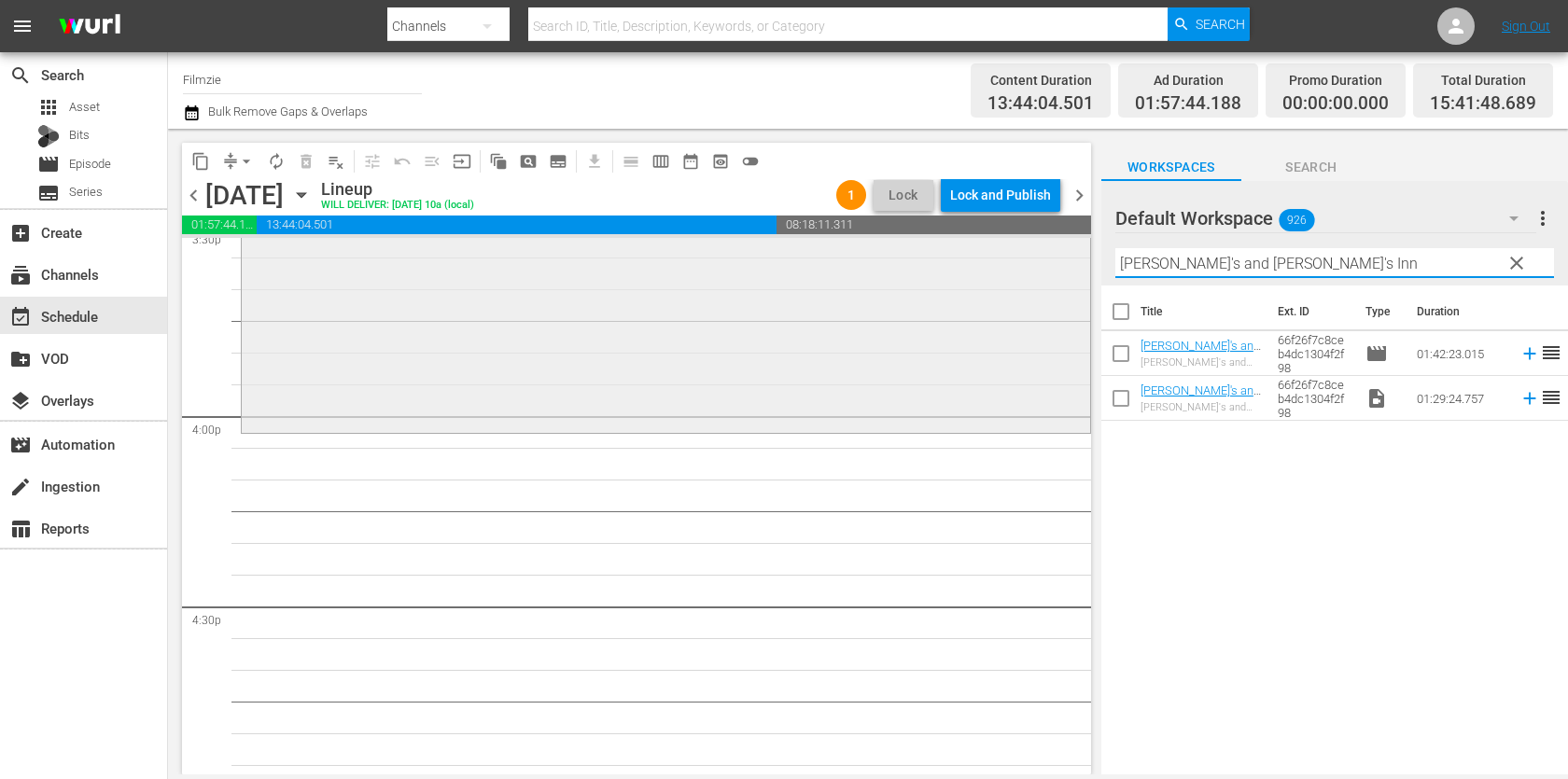
scroll to position [5941, 0]
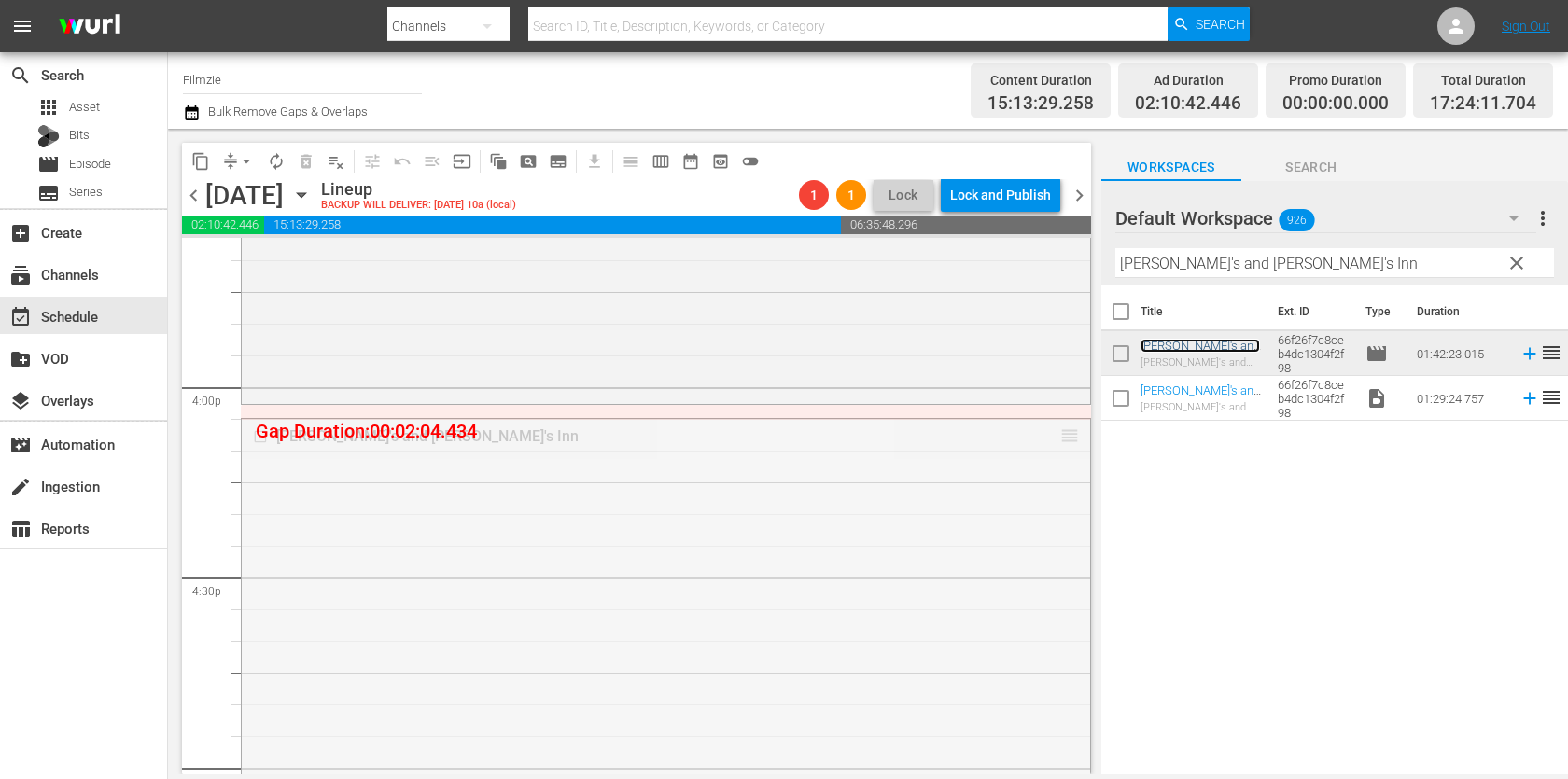
drag, startPoint x: 1068, startPoint y: 431, endPoint x: 1068, endPoint y: 415, distance: 16.0
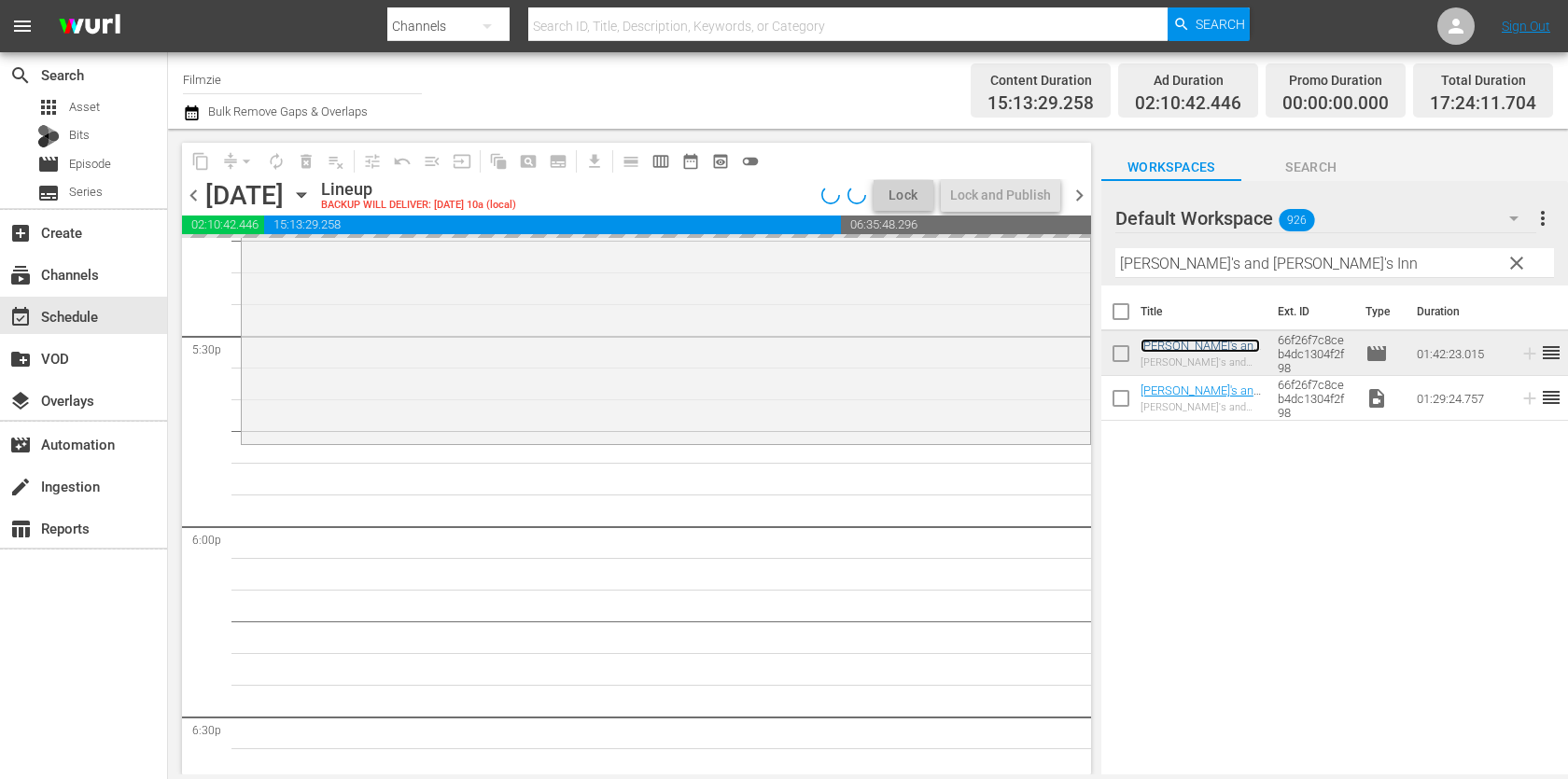
scroll to position [6567, 0]
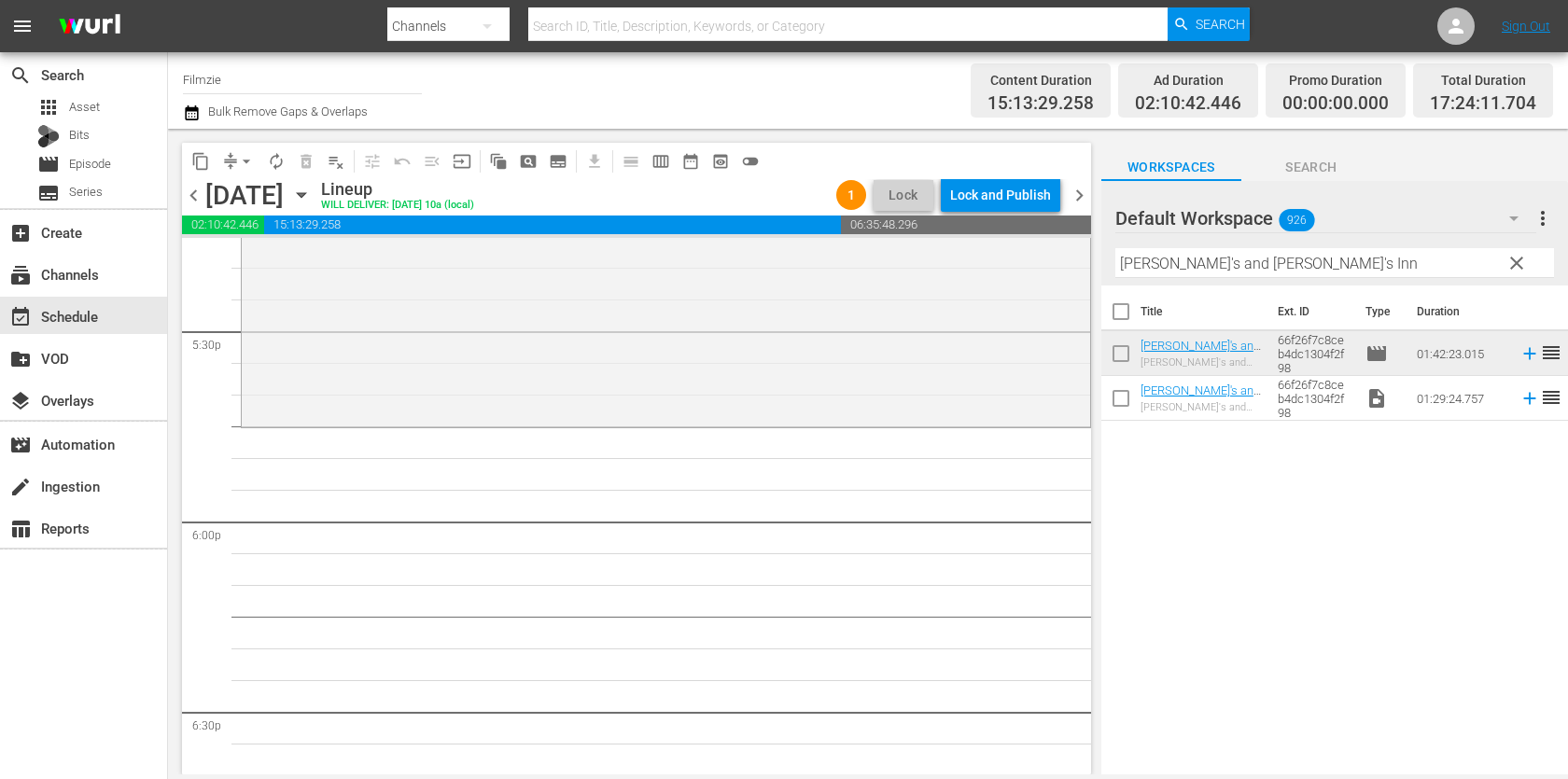
click at [1234, 255] on input "[PERSON_NAME]'s and [PERSON_NAME]'s Inn" at bounding box center [1334, 262] width 438 height 30
paste input "The Way Home"
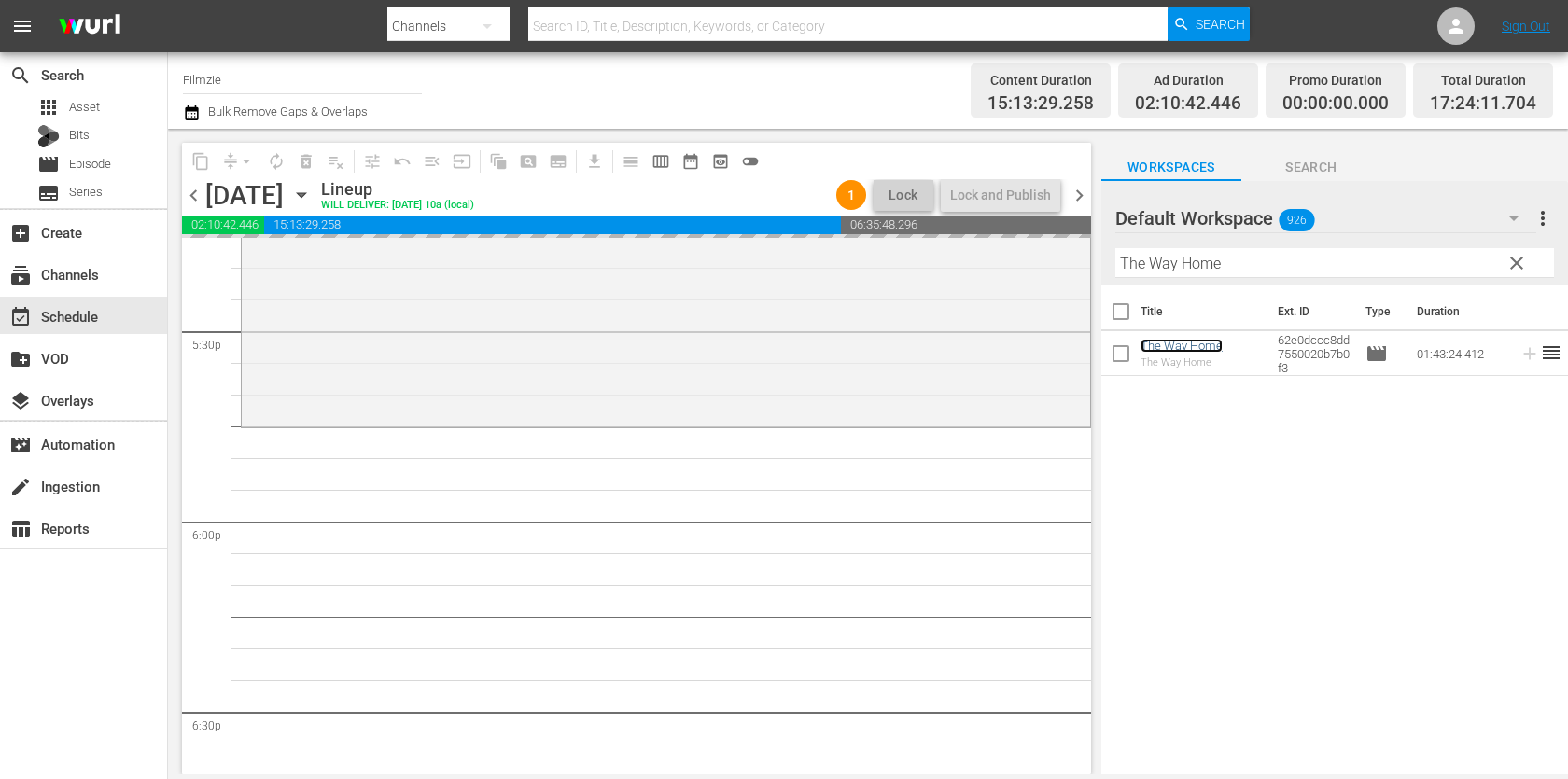
drag, startPoint x: 1189, startPoint y: 341, endPoint x: 1152, endPoint y: 7, distance: 336.0
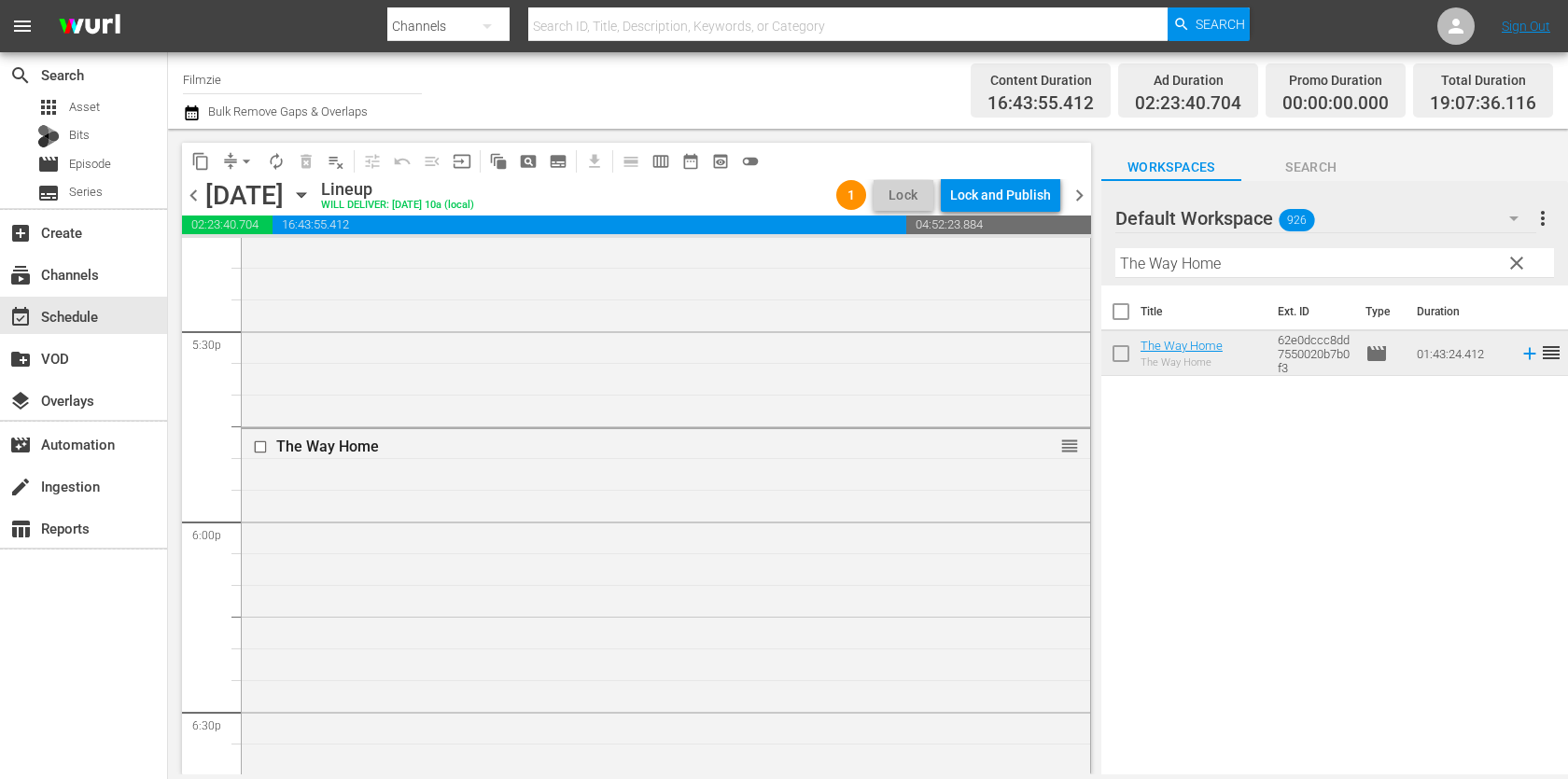
click at [1244, 264] on input "The Way Home" at bounding box center [1334, 262] width 438 height 30
paste input "Alpha Rift"
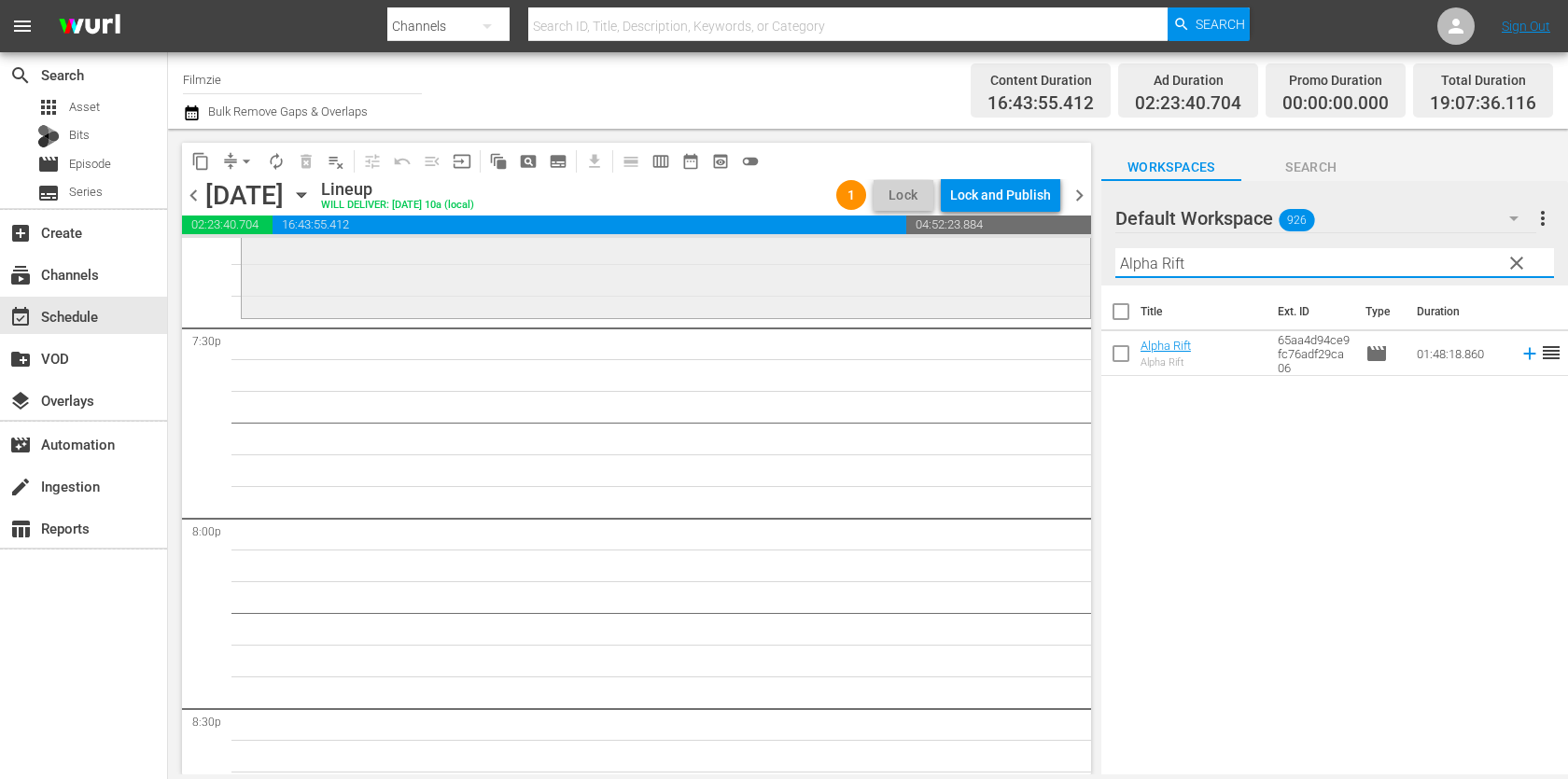
scroll to position [7334, 0]
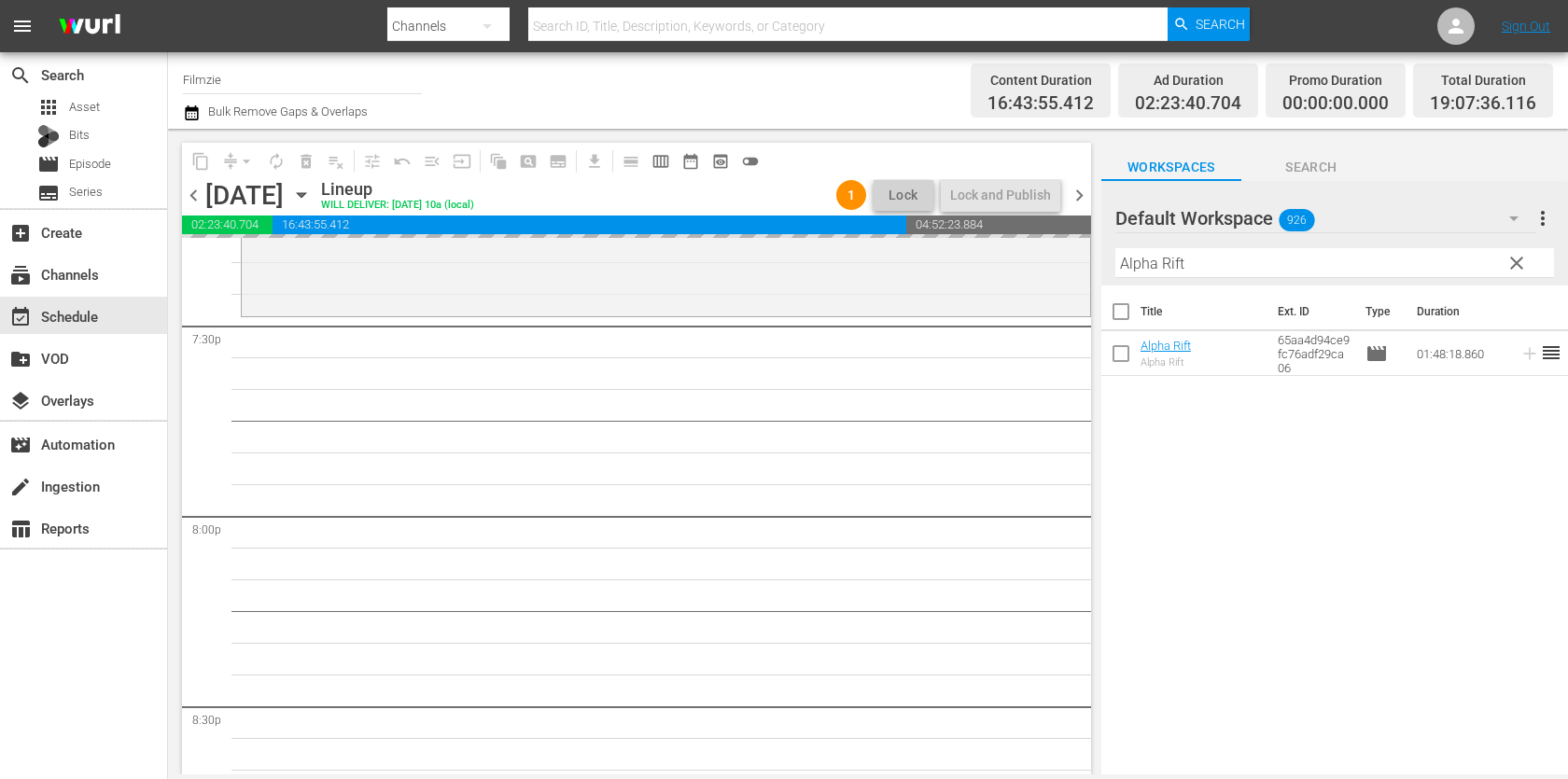
drag, startPoint x: 1174, startPoint y: 338, endPoint x: 1093, endPoint y: 11, distance: 336.9
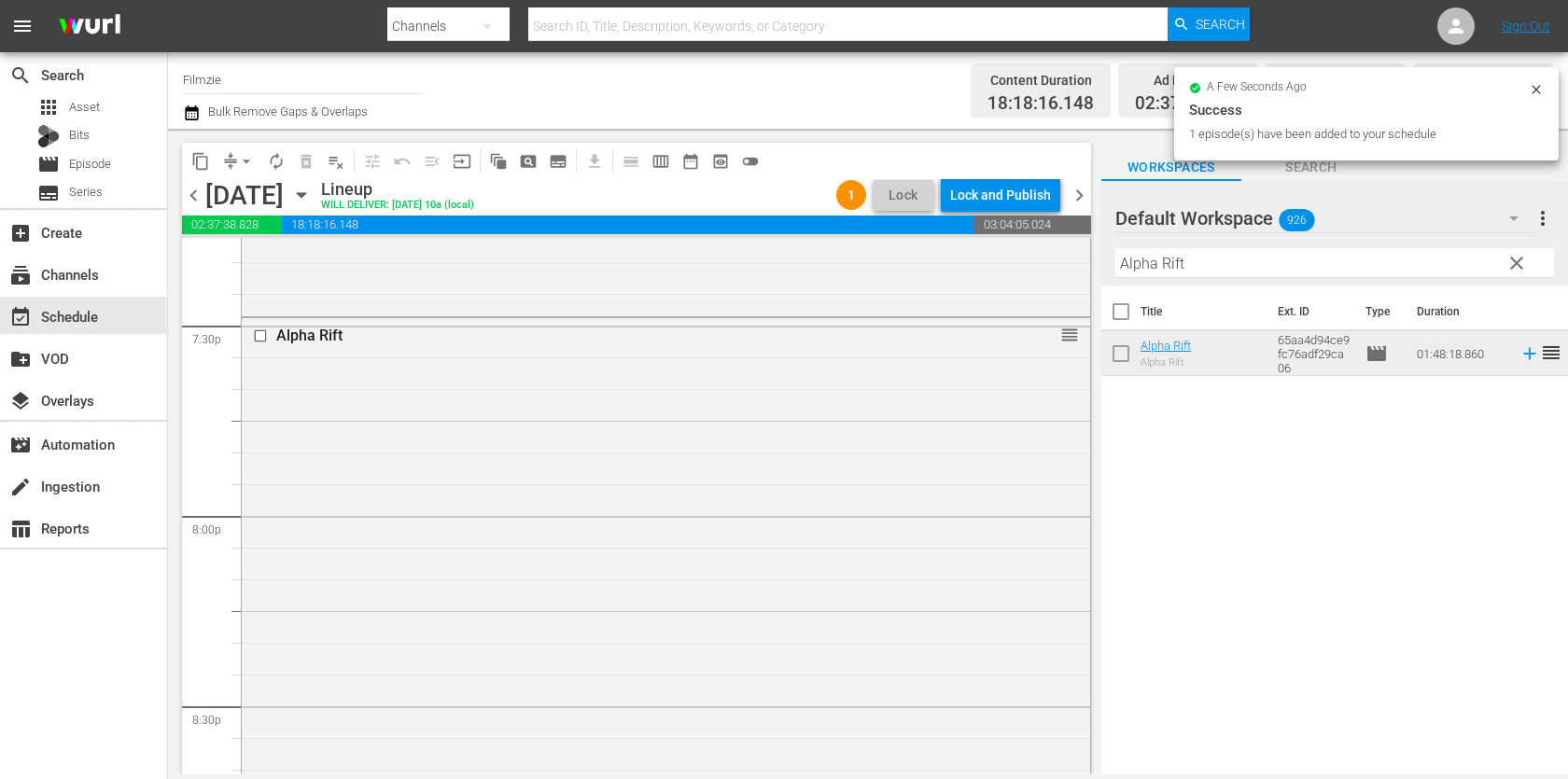
click at [1268, 280] on div "Filter by Title Alpha Rift" at bounding box center [1334, 263] width 438 height 45
click at [1285, 239] on span "926" at bounding box center [1296, 220] width 35 height 39
click at [1271, 264] on div "Default Workspace (926)" at bounding box center [1235, 270] width 194 height 30
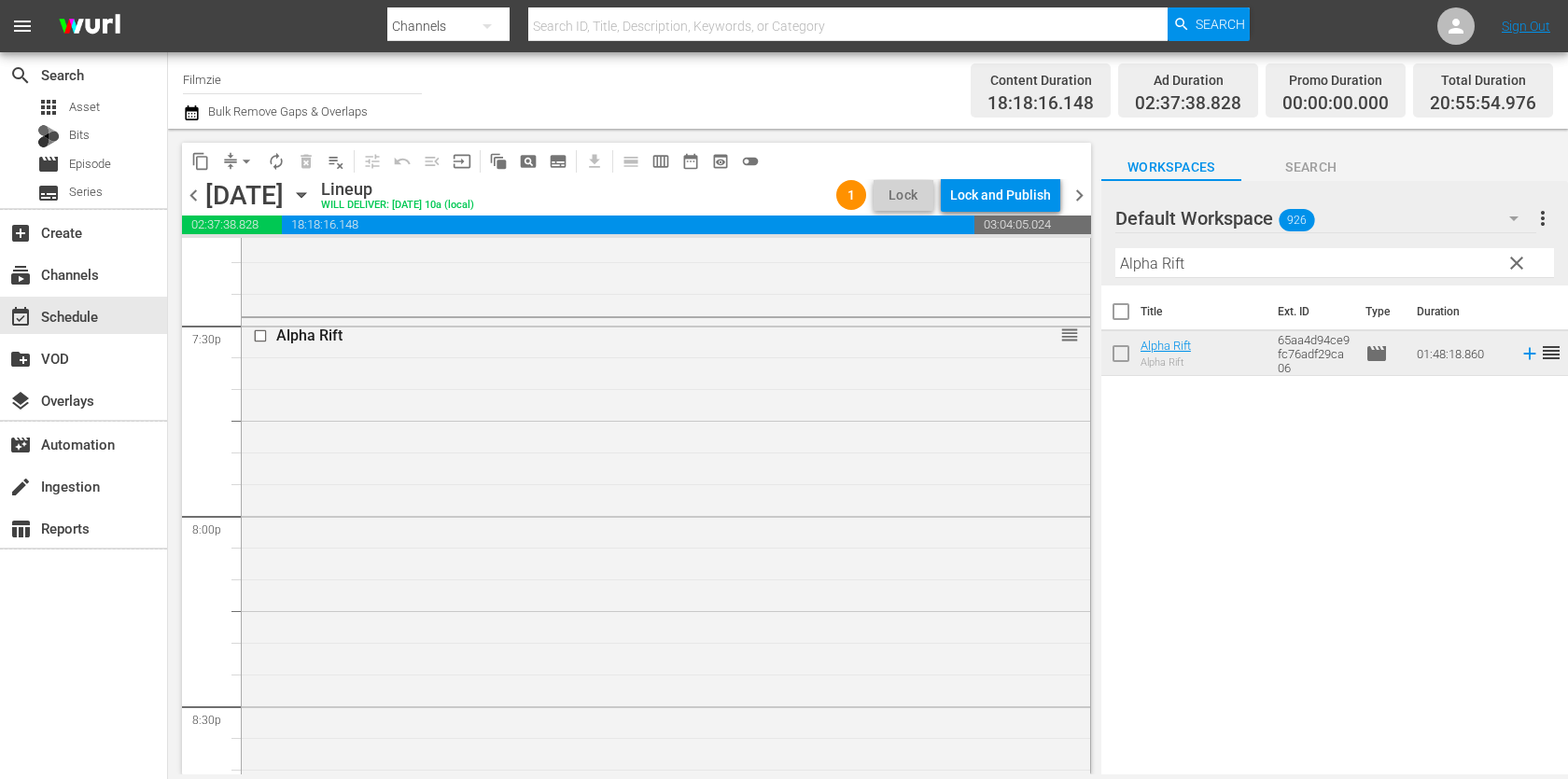
click at [1381, 263] on input "Alpha Rift" at bounding box center [1334, 262] width 438 height 30
paste input "It Came from Aquarius Records"
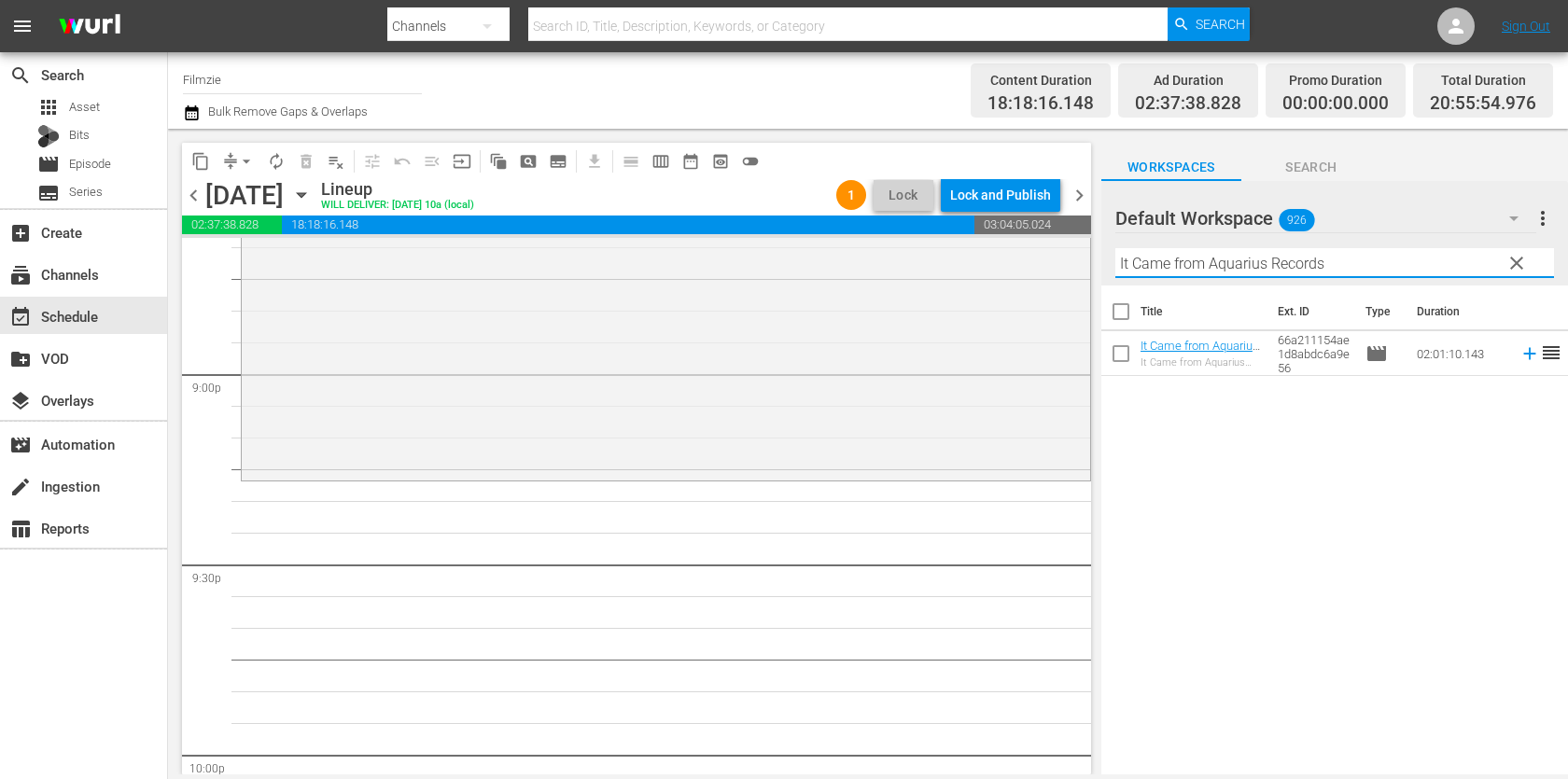
scroll to position [7875, 0]
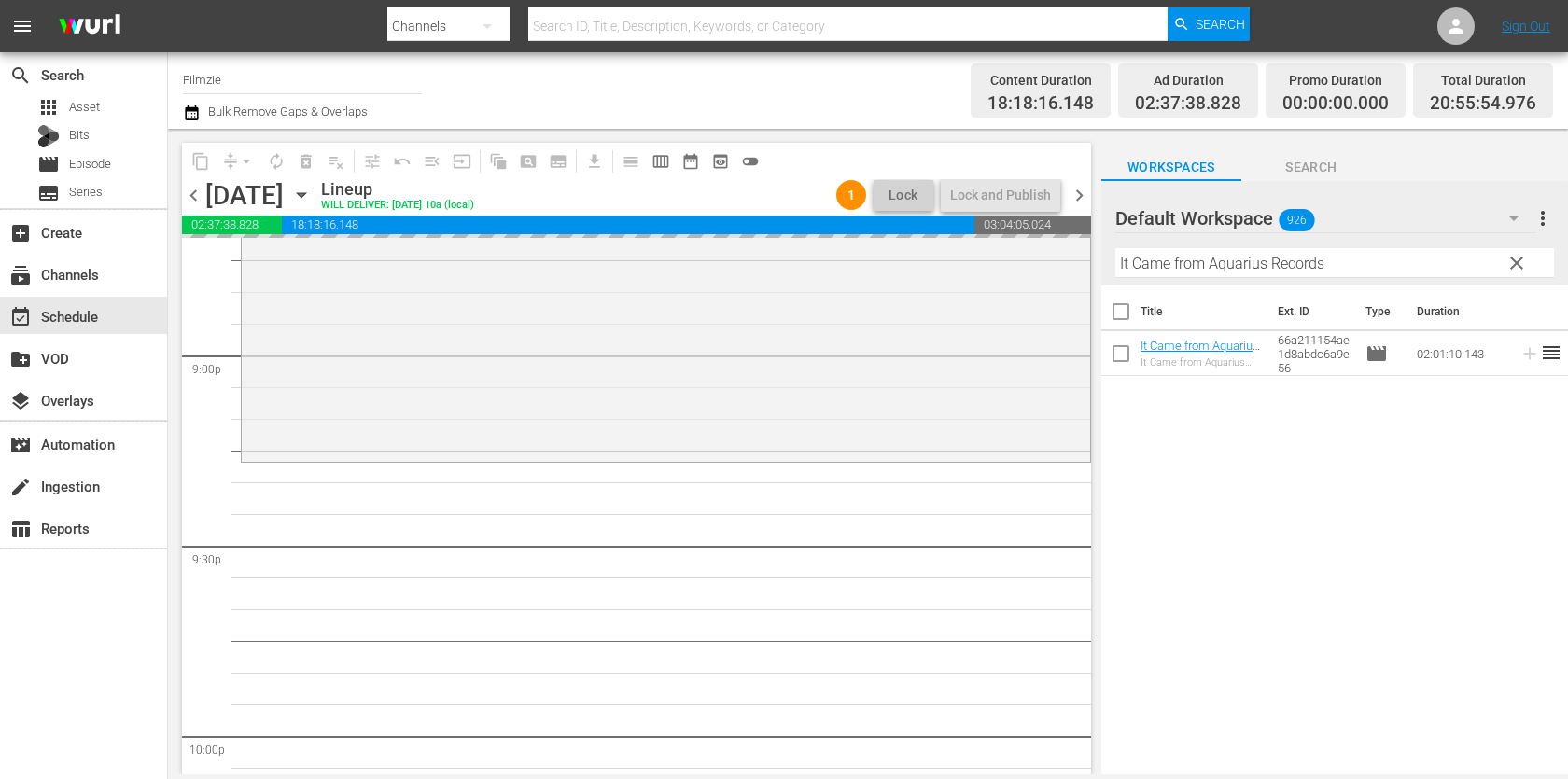
drag, startPoint x: 1168, startPoint y: 342, endPoint x: 1048, endPoint y: 14, distance: 349.3
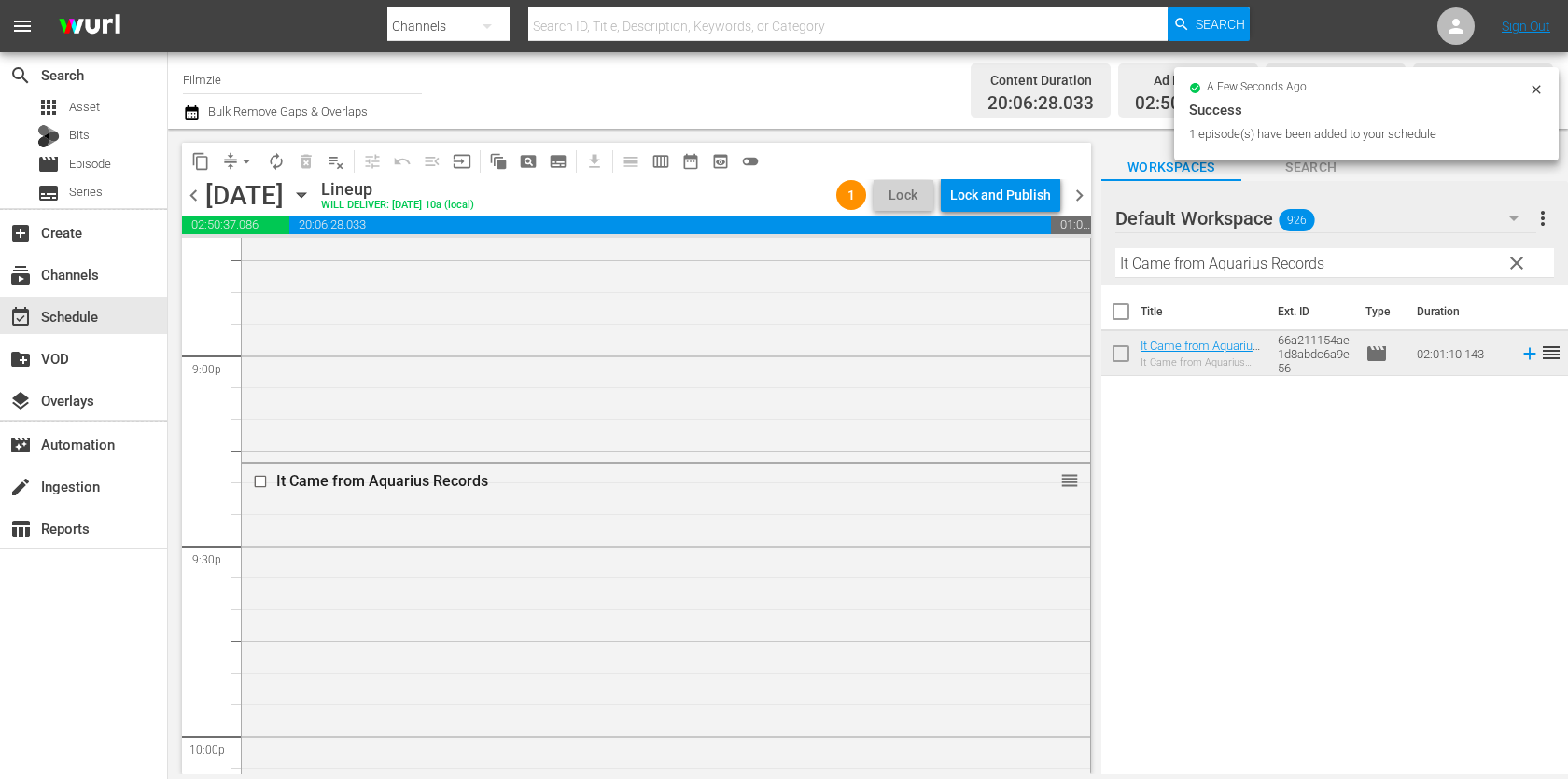
click at [1249, 268] on input "It Came from Aquarius Records" at bounding box center [1334, 262] width 438 height 30
paste input "The Wishing Tree"
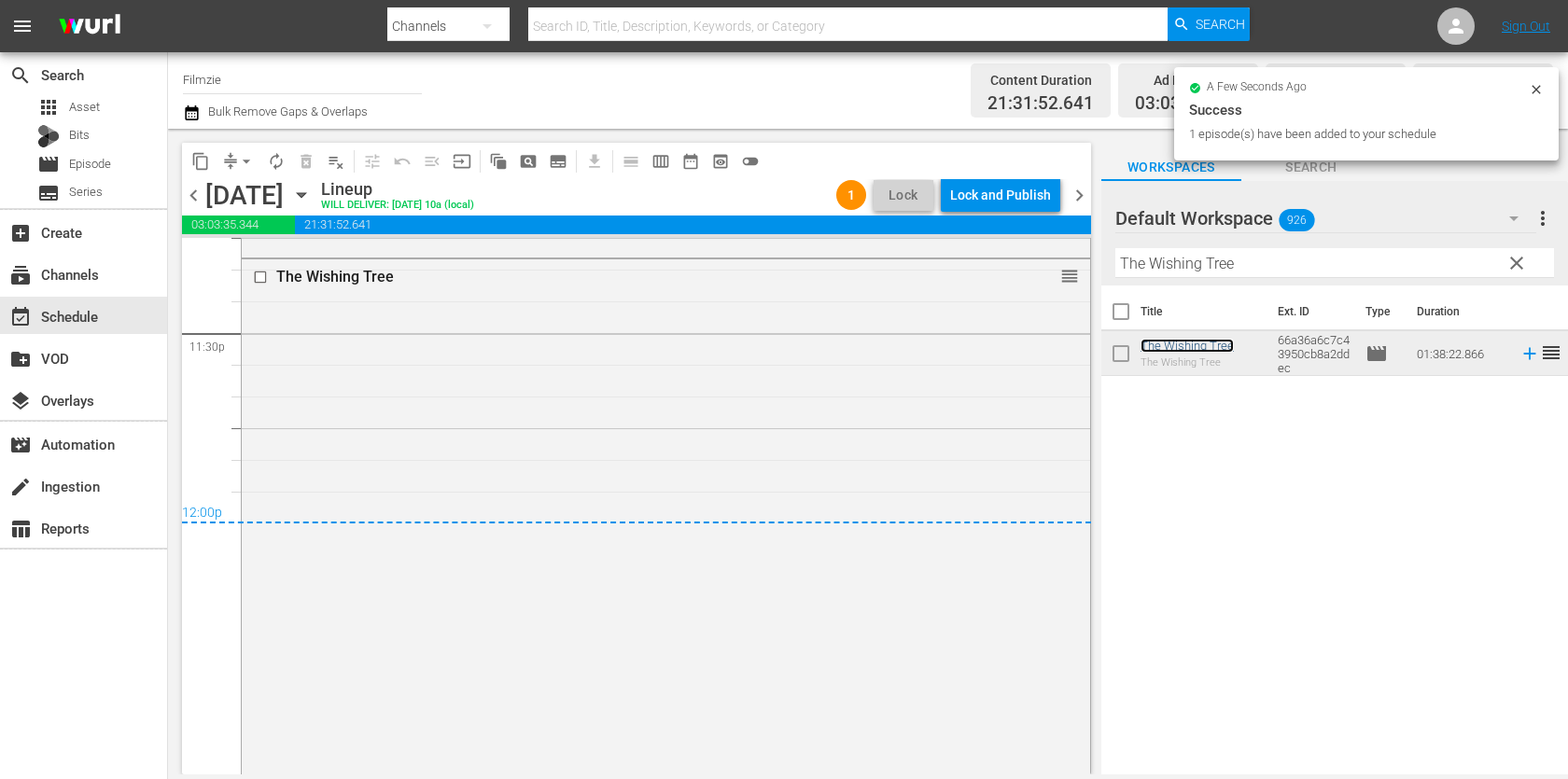
scroll to position [8956, 0]
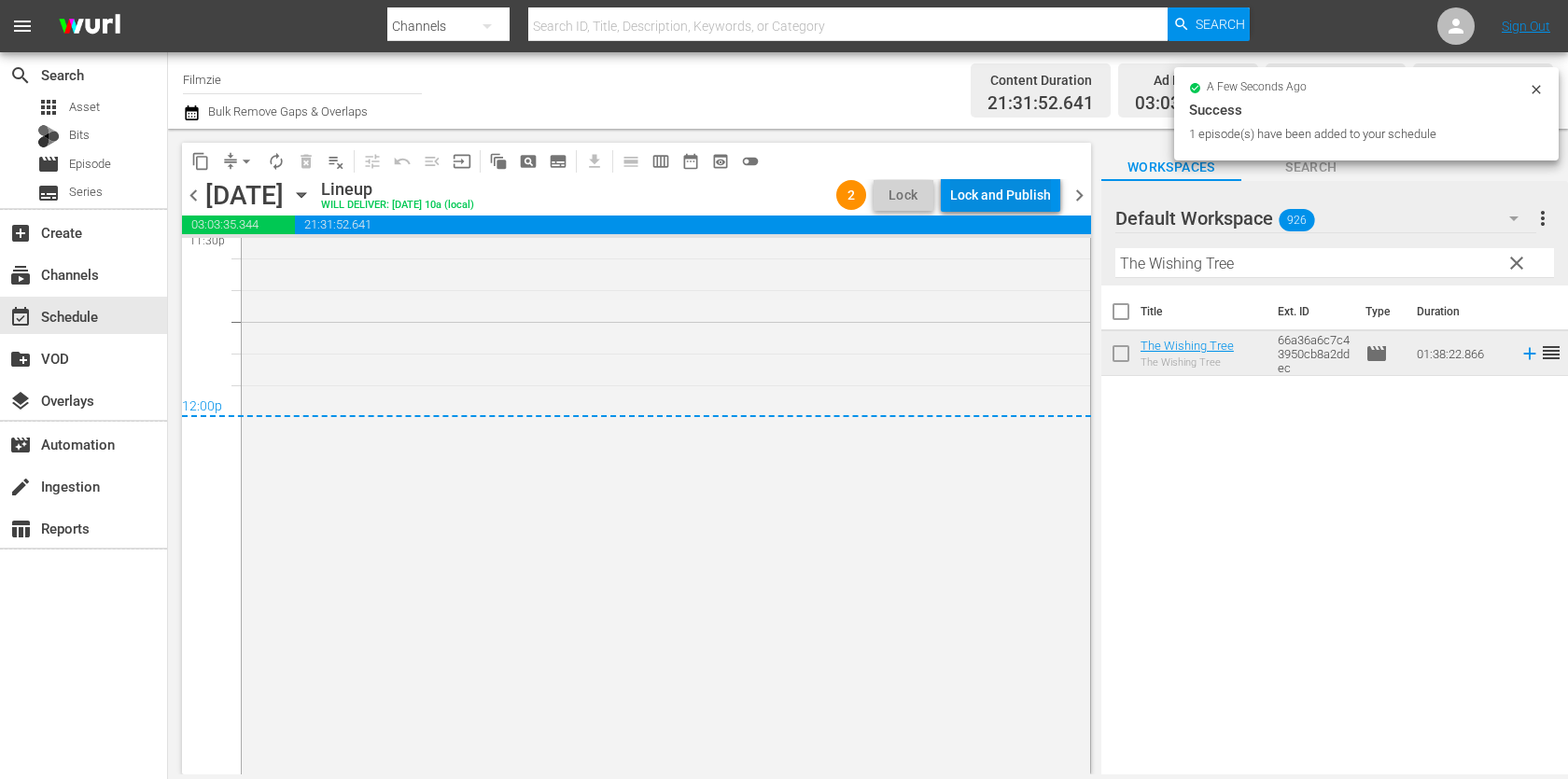
click at [1017, 208] on div "Lock and Publish" at bounding box center [1001, 194] width 101 height 34
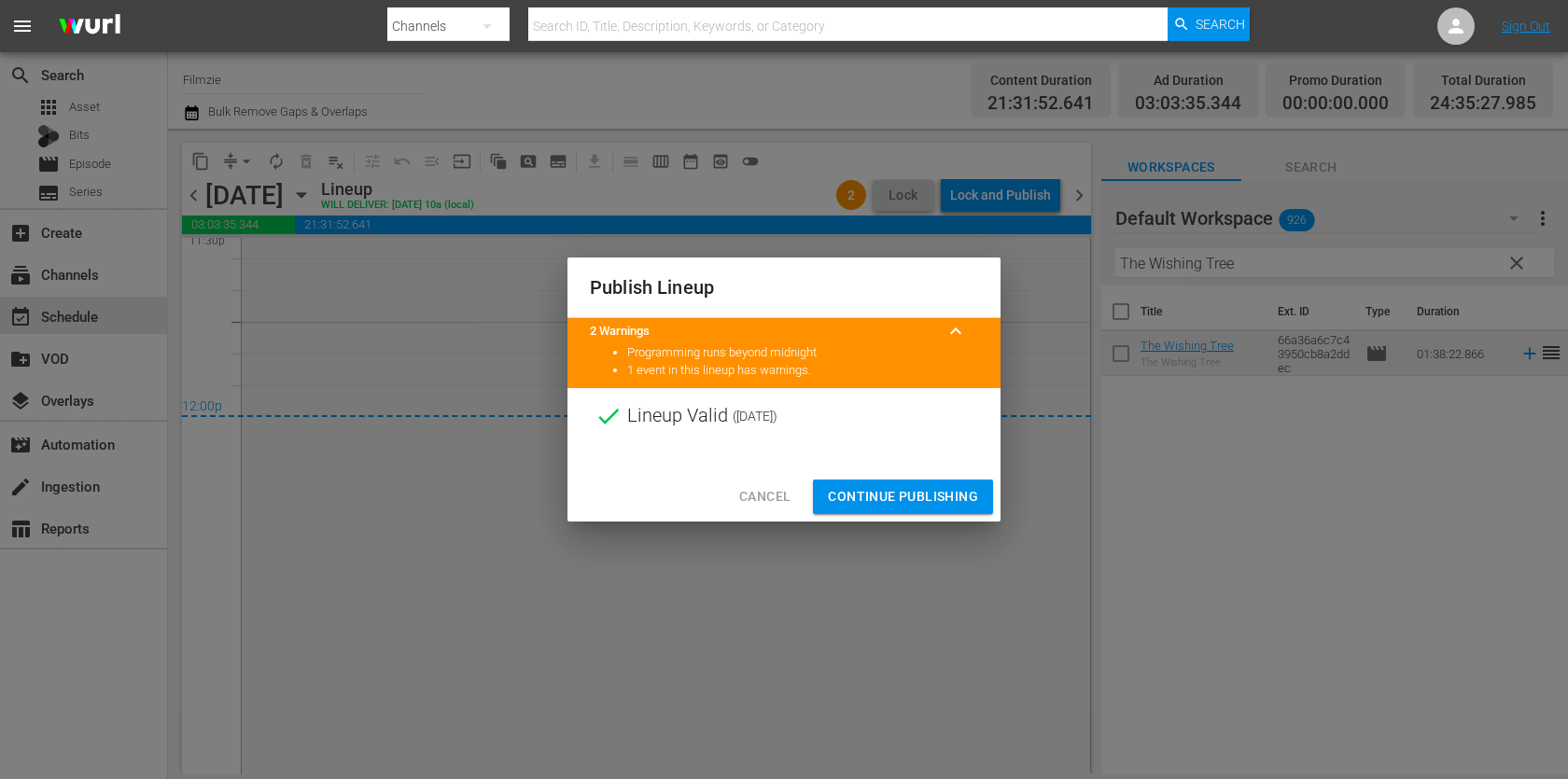
click at [927, 503] on span "Continue Publishing" at bounding box center [903, 496] width 151 height 23
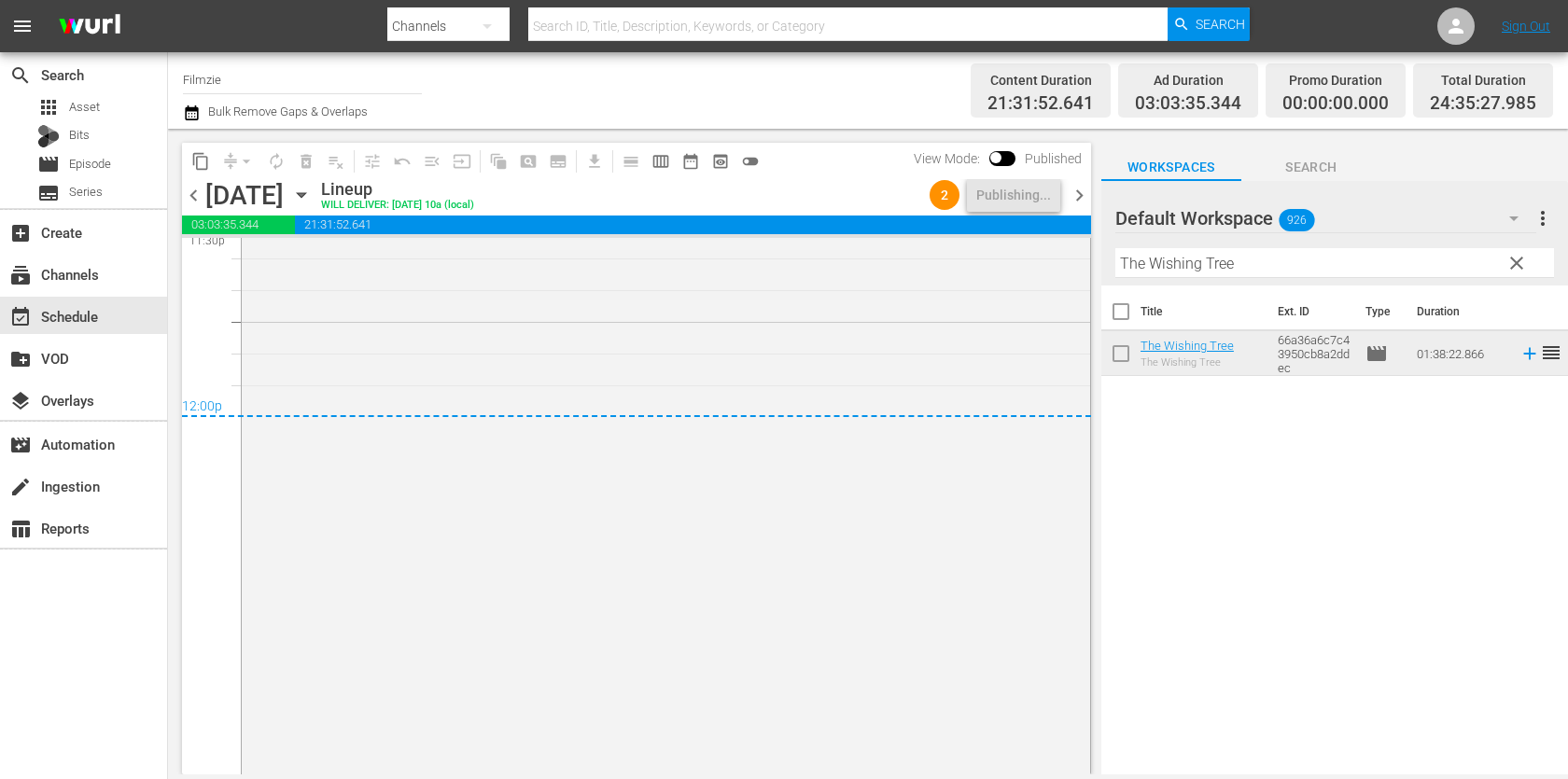
click at [1202, 260] on input "The Wishing Tree" at bounding box center [1334, 262] width 438 height 30
paste input "Superstorm: A Love Story"
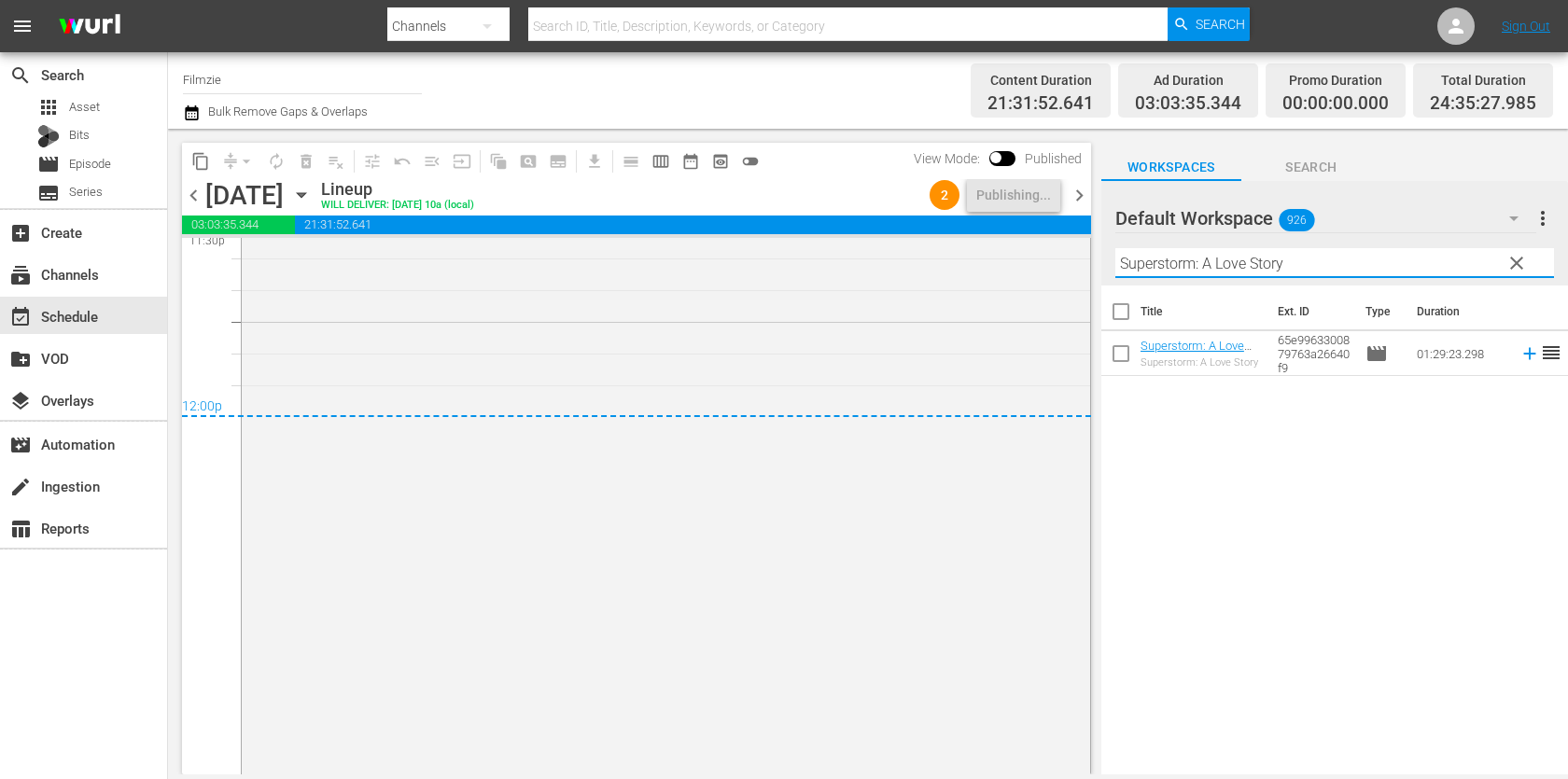
click at [1094, 191] on div "content_copy compress arrow_drop_down autorenew_outlined delete_forever_outline…" at bounding box center [631, 452] width 928 height 646
click at [1080, 196] on span "chevron_right" at bounding box center [1079, 195] width 23 height 23
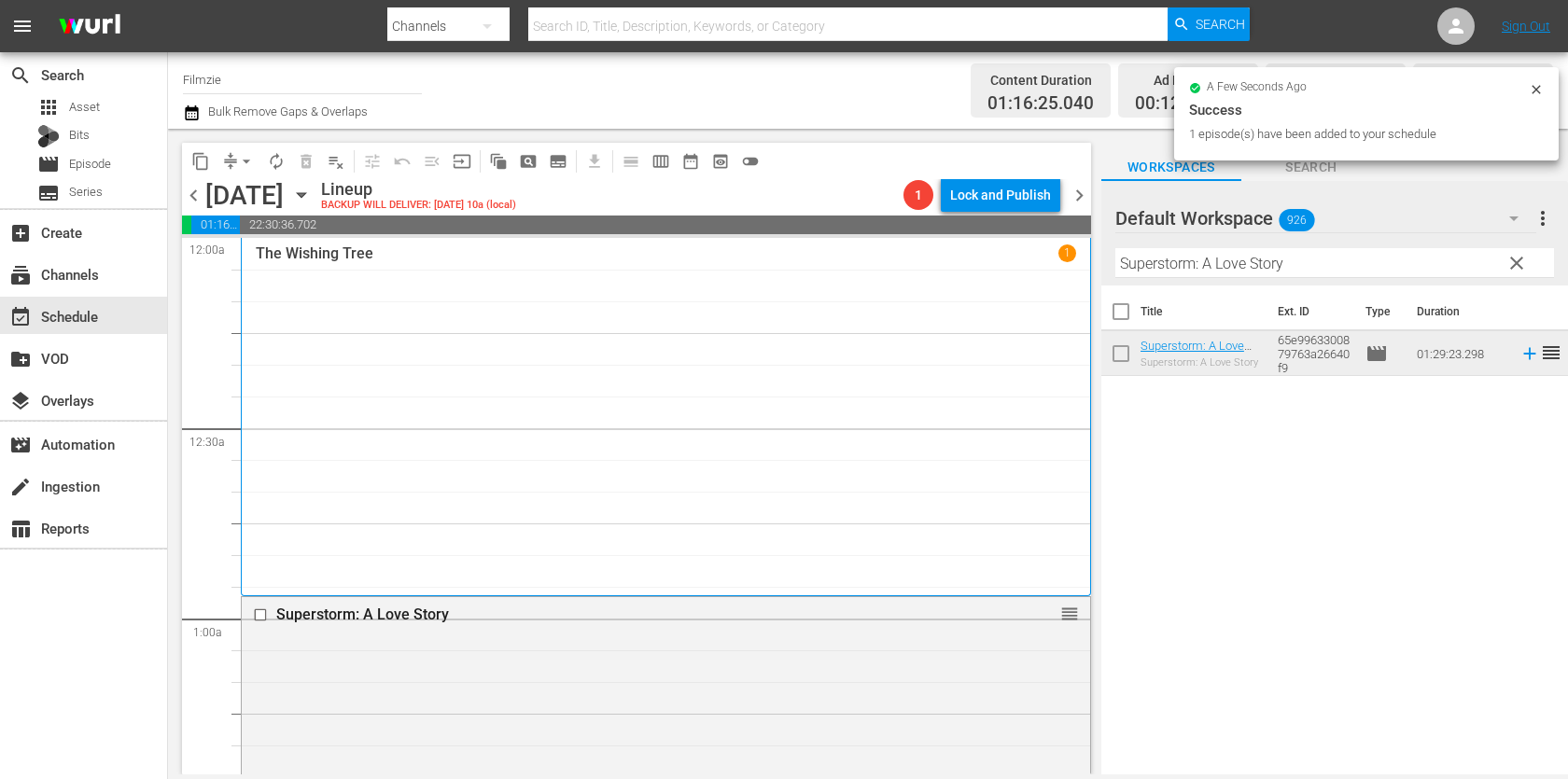
click at [1195, 263] on input "Superstorm: A Love Story" at bounding box center [1334, 262] width 438 height 30
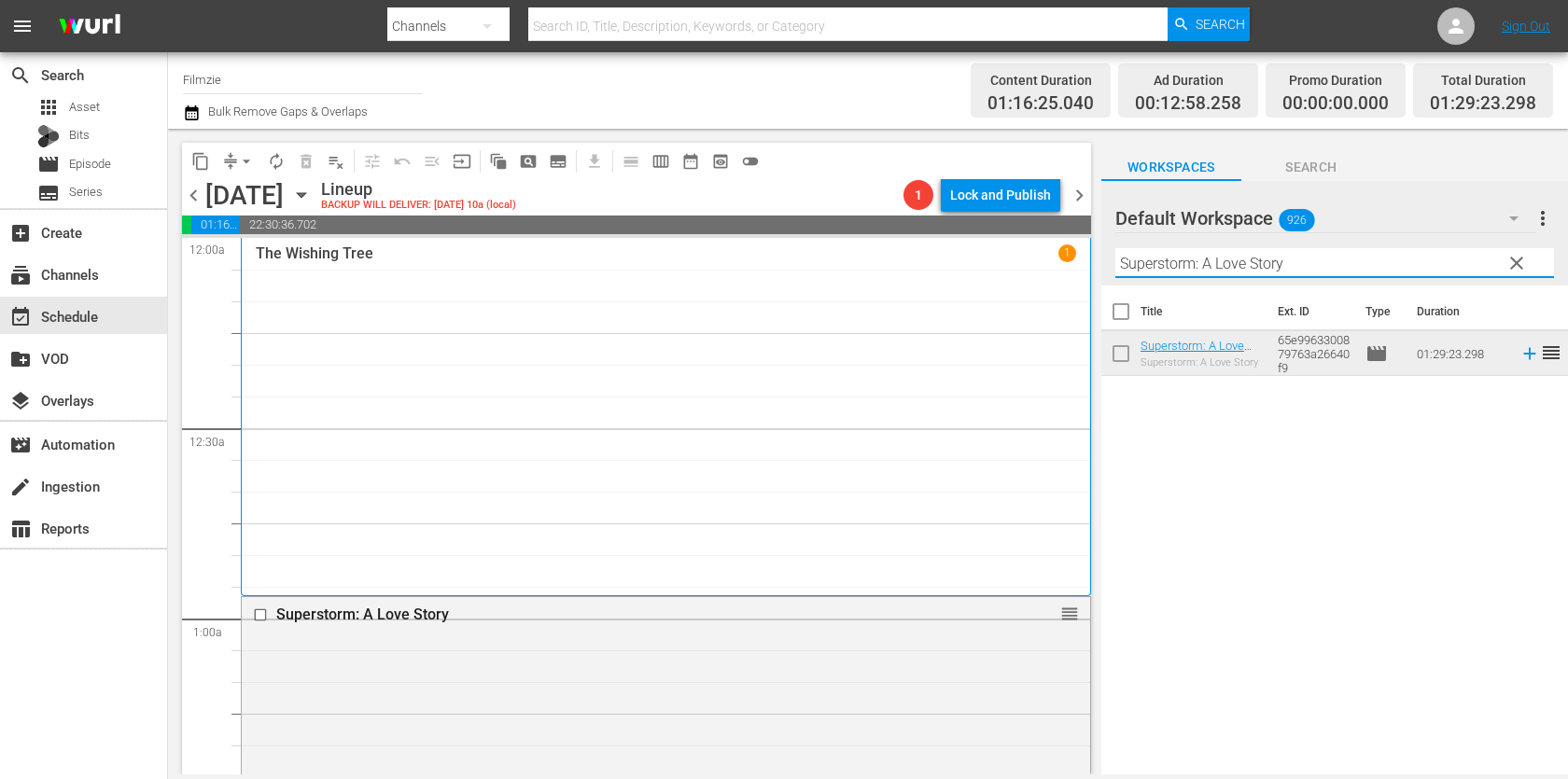
paste input "Klimt"
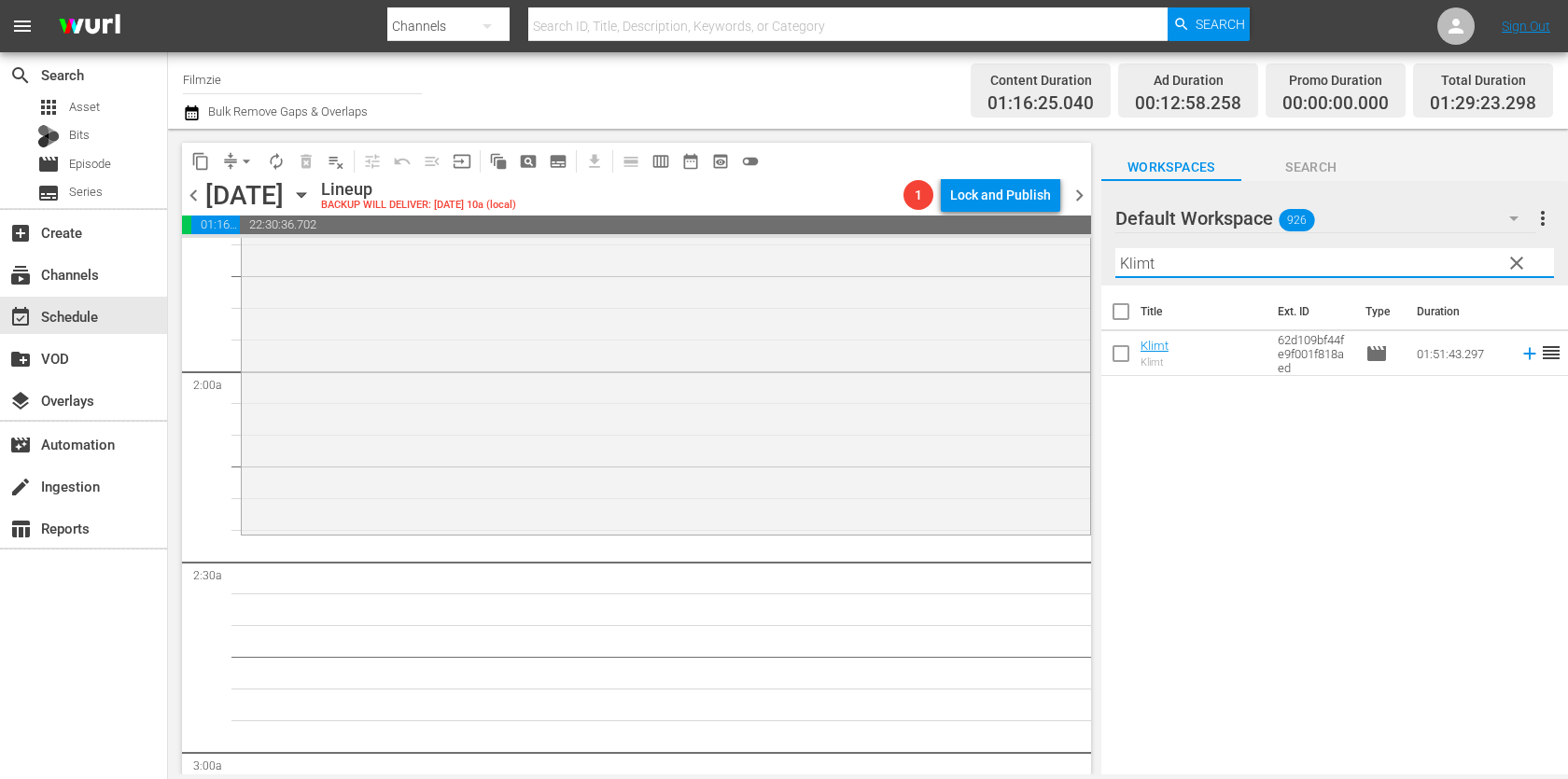
scroll to position [665, 0]
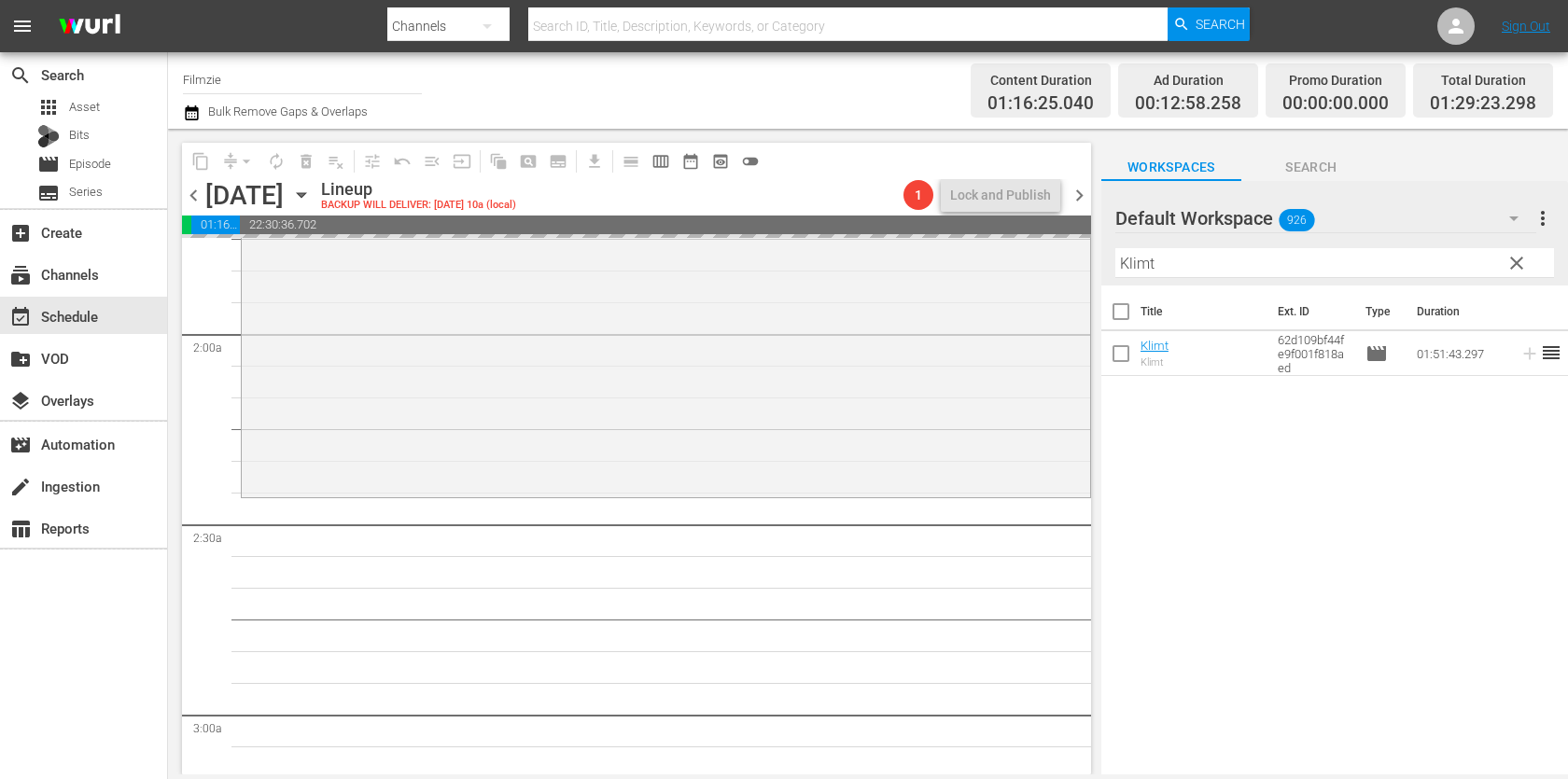
drag, startPoint x: 1166, startPoint y: 344, endPoint x: 1118, endPoint y: 8, distance: 339.4
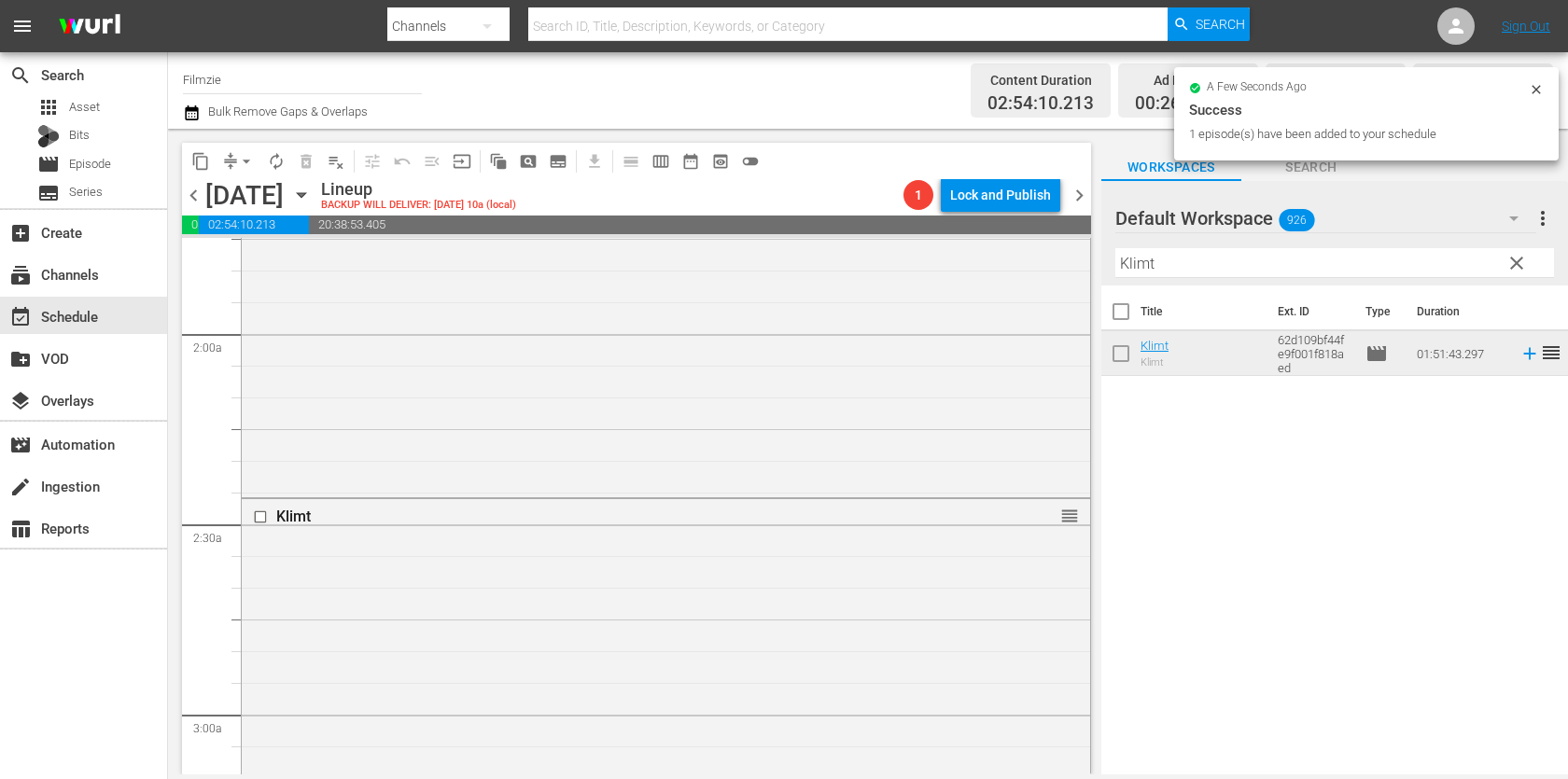
click at [1185, 264] on input "Klimt" at bounding box center [1334, 262] width 438 height 30
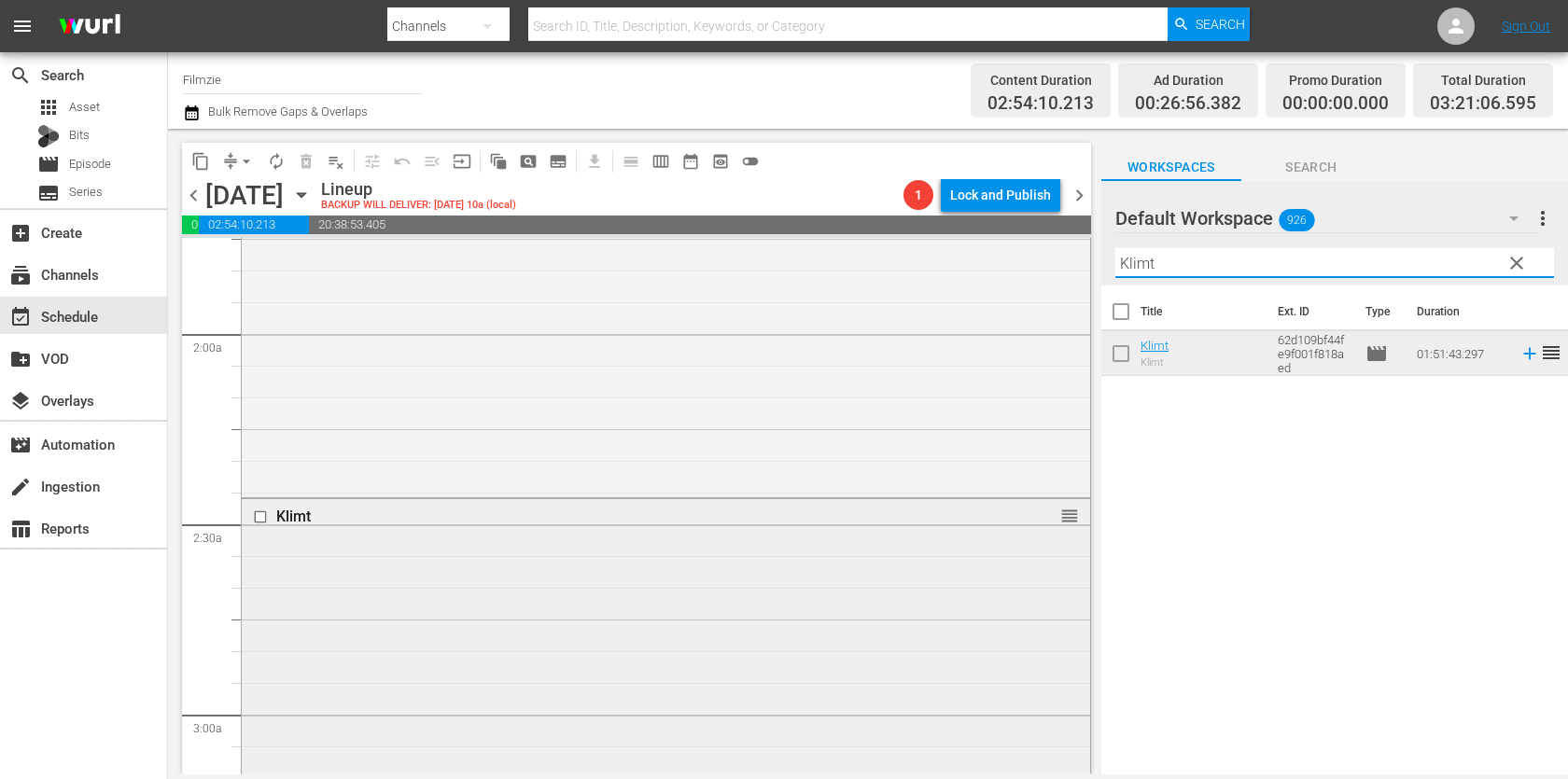
paste input "[PERSON_NAME]: [PERSON_NAME]"
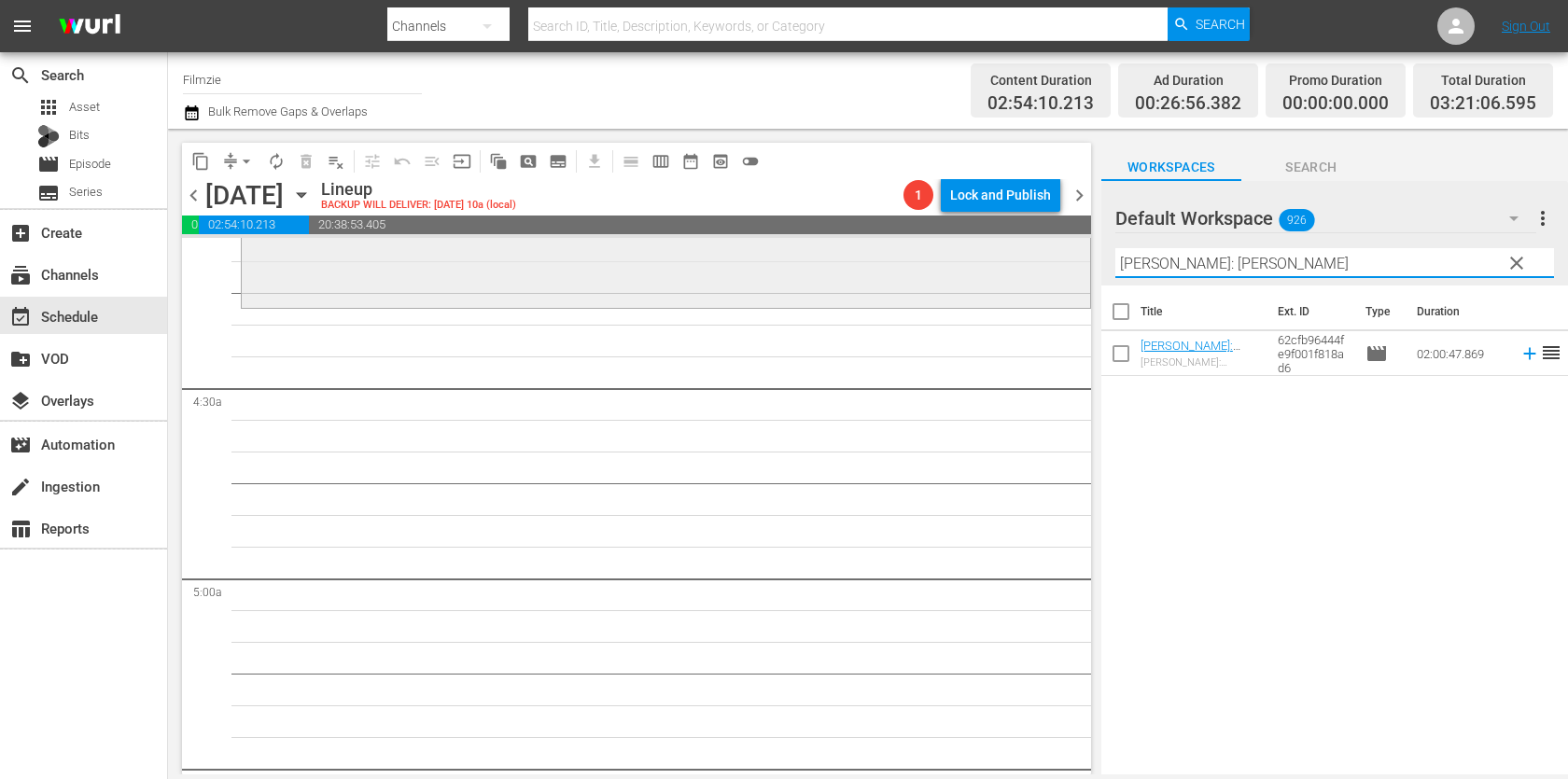
scroll to position [1588, 0]
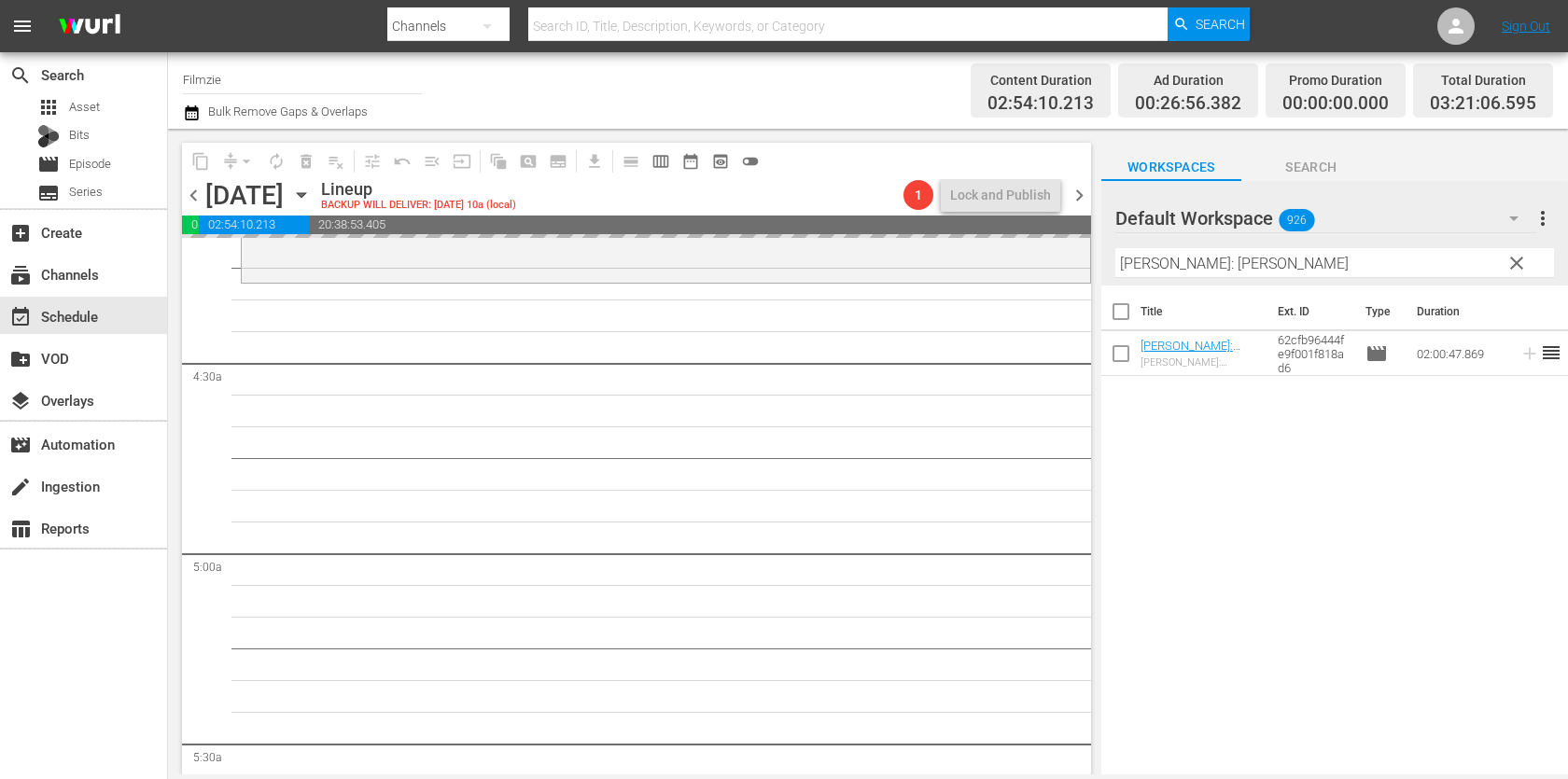
drag, startPoint x: 1165, startPoint y: 347, endPoint x: 1062, endPoint y: 3, distance: 359.1
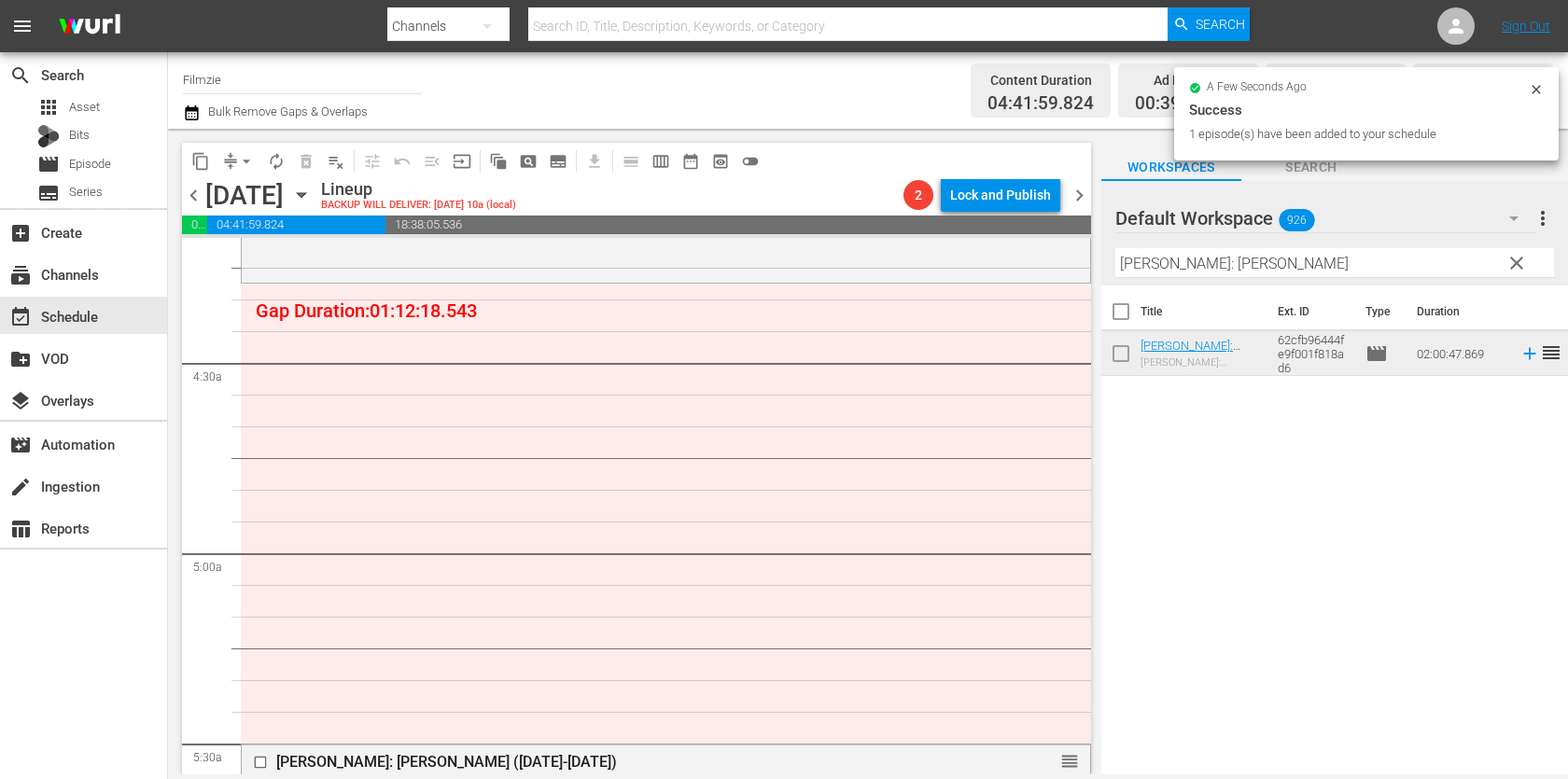
click at [1243, 270] on input "[PERSON_NAME]: [PERSON_NAME]" at bounding box center [1334, 262] width 438 height 30
paste input "Babe's and [PERSON_NAME]'s In"
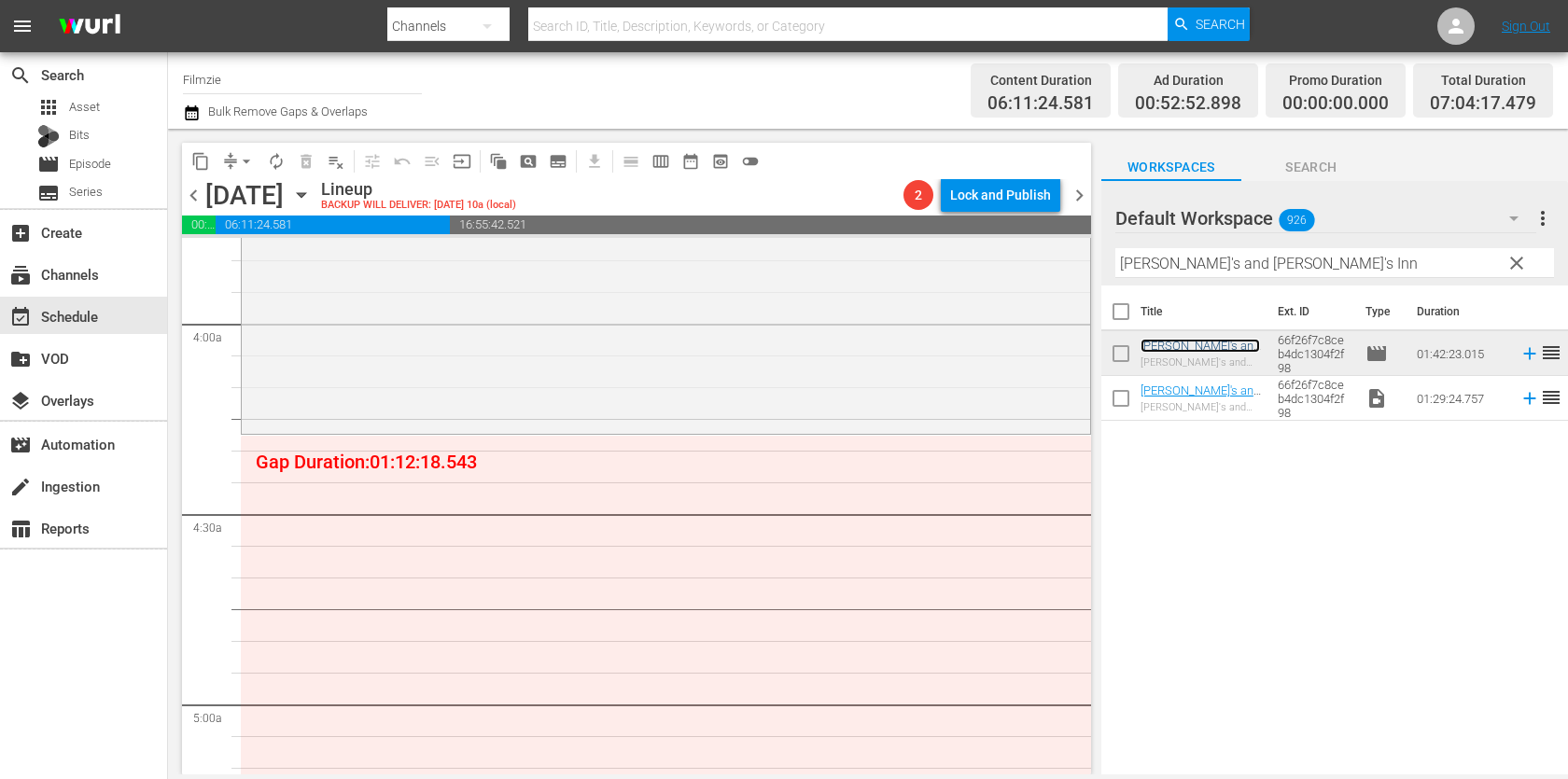
scroll to position [1356, 0]
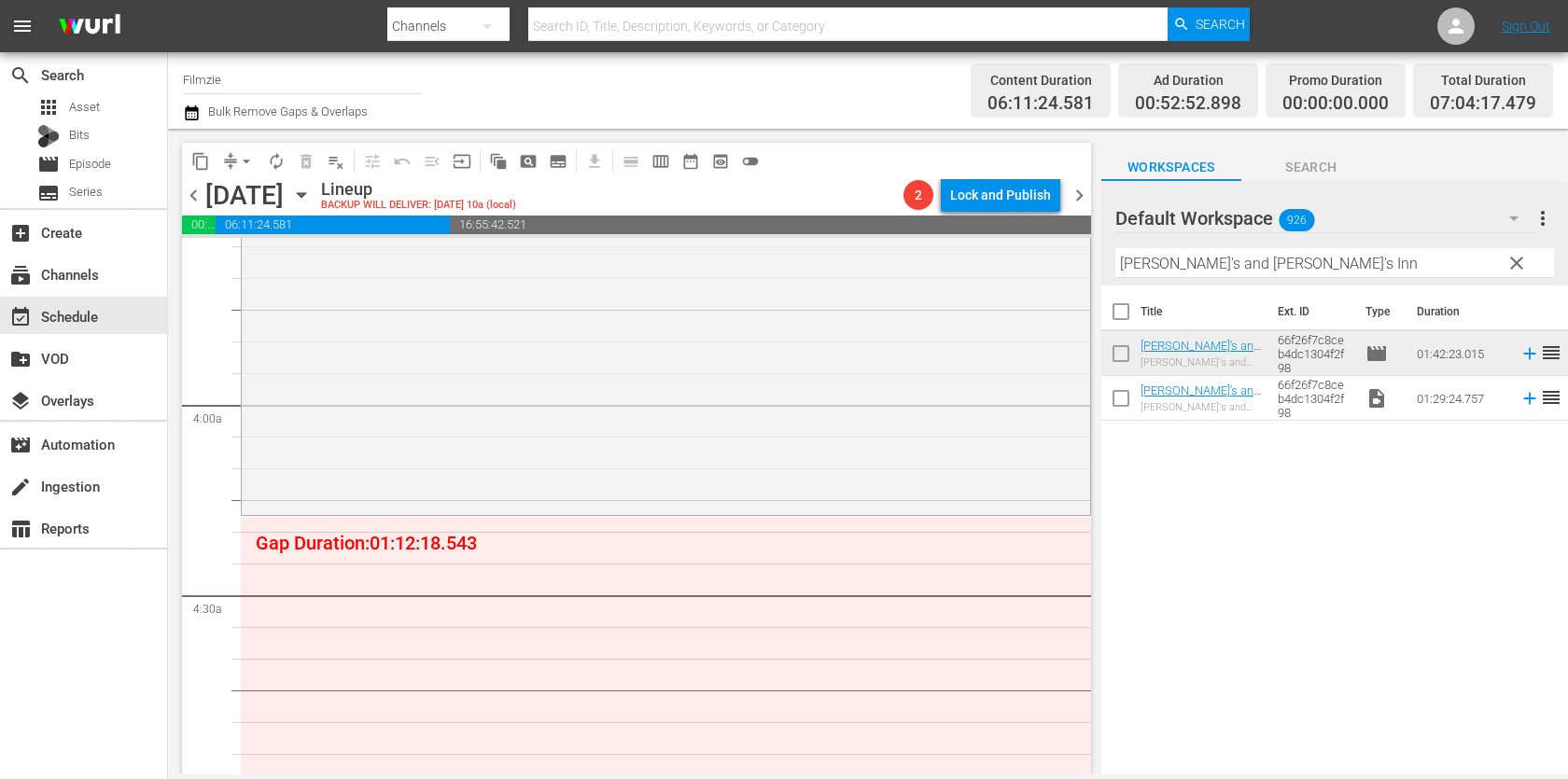
click at [1191, 277] on hr at bounding box center [1334, 277] width 438 height 1
click at [1202, 264] on input "[PERSON_NAME]'s and [PERSON_NAME]'s Inn" at bounding box center [1334, 262] width 438 height 30
paste input "The White Maze"
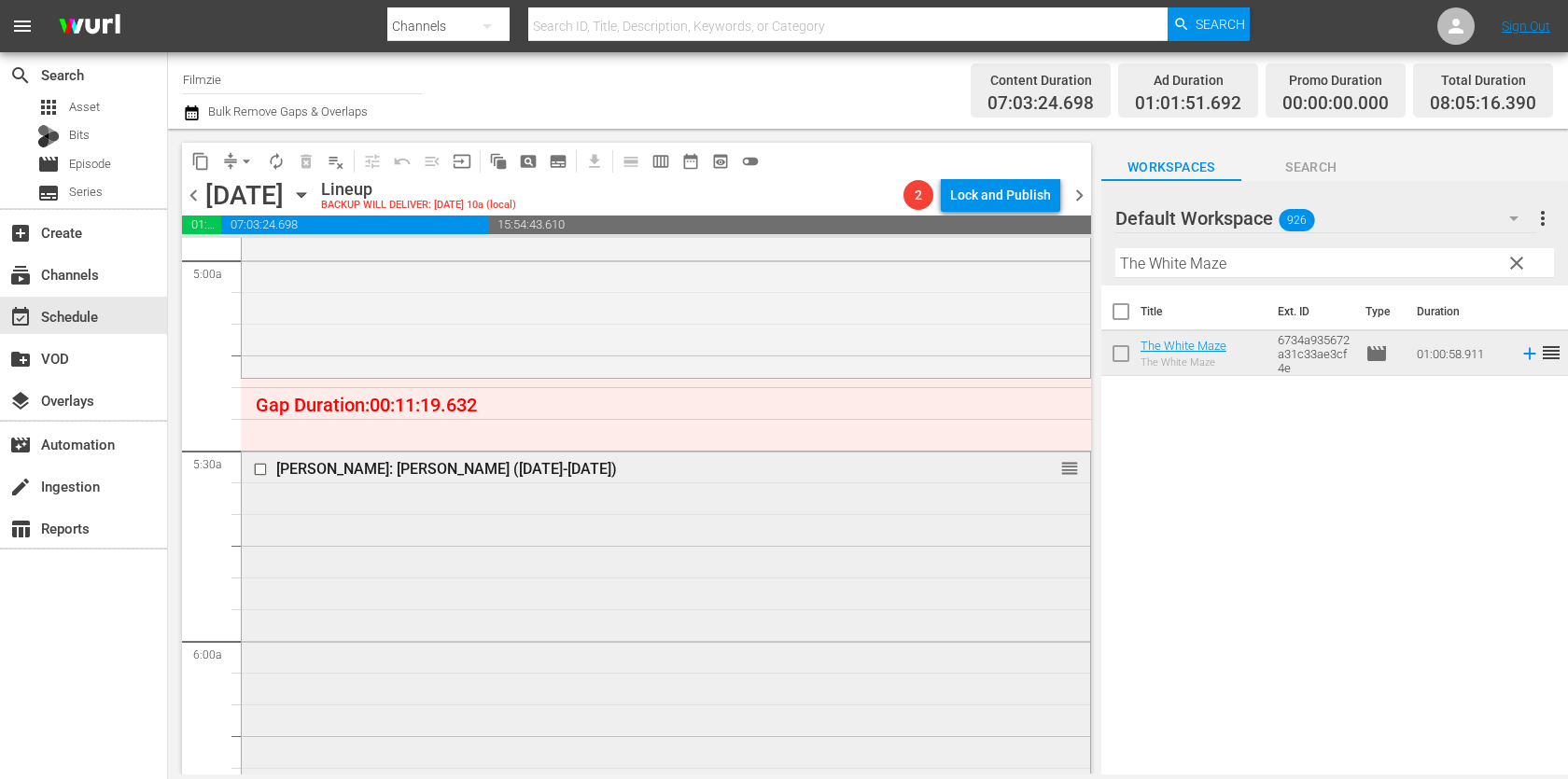
scroll to position [1866, 0]
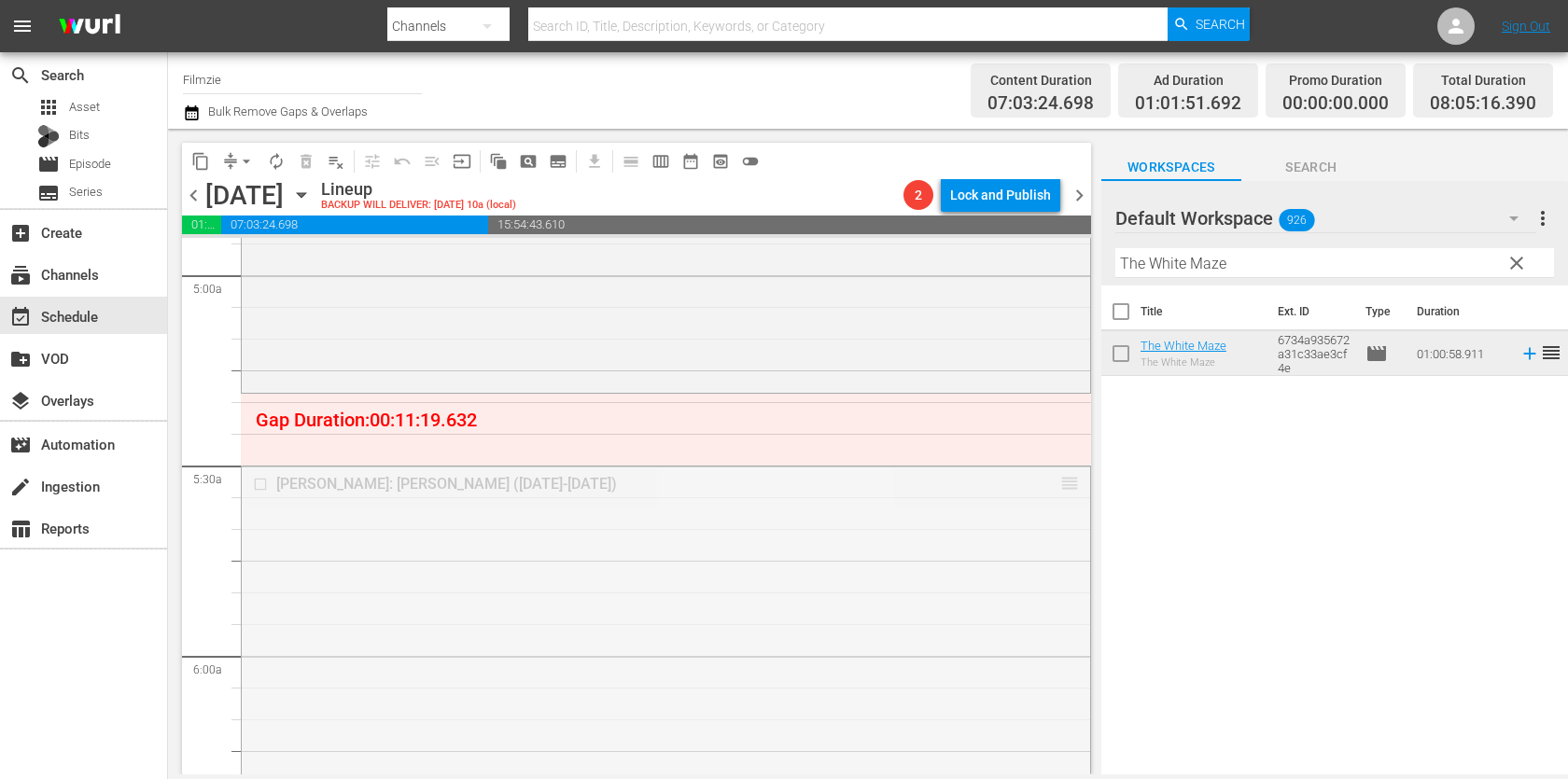
drag, startPoint x: 1066, startPoint y: 474, endPoint x: 1065, endPoint y: 398, distance: 76.0
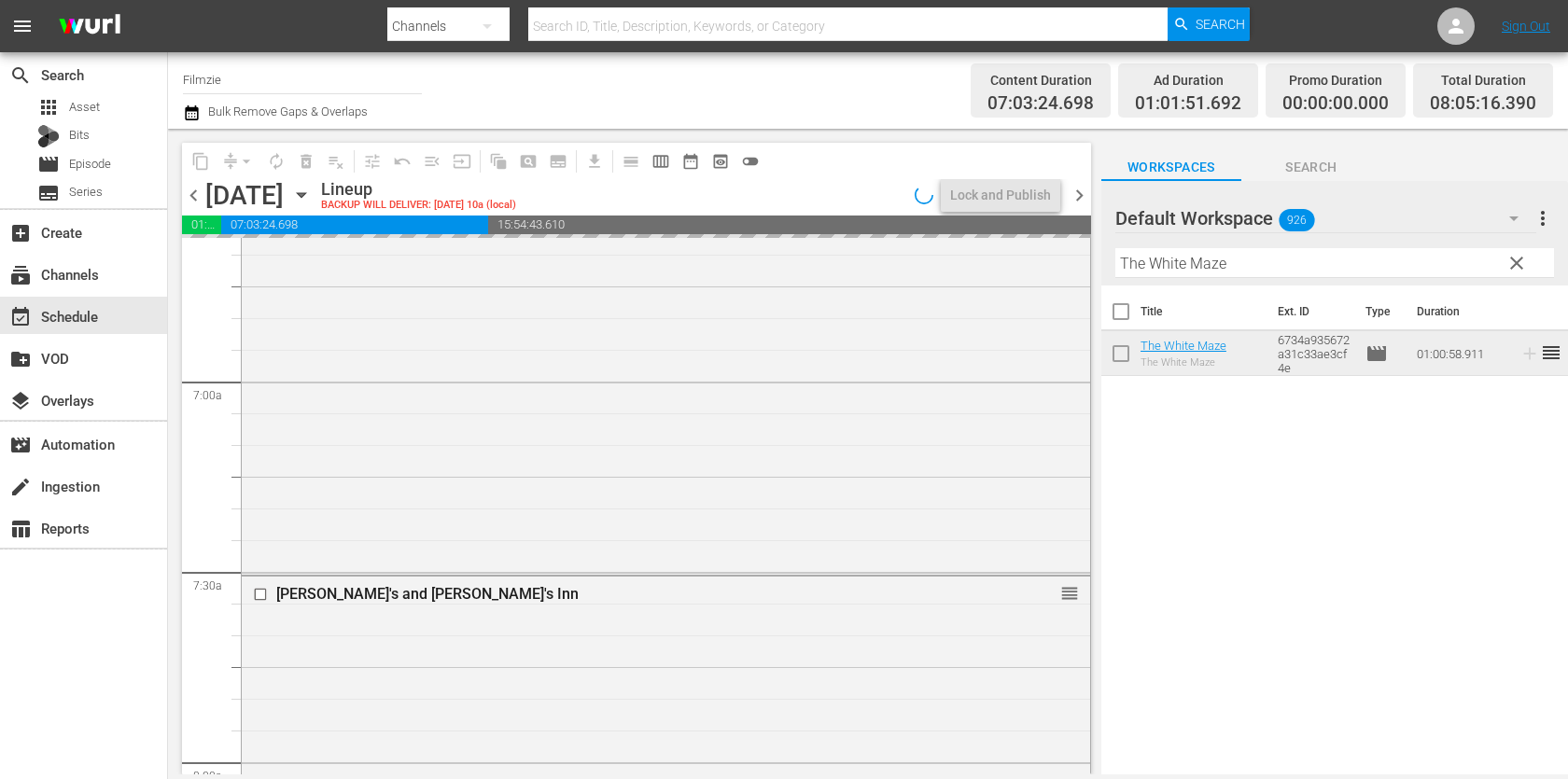
scroll to position [2525, 0]
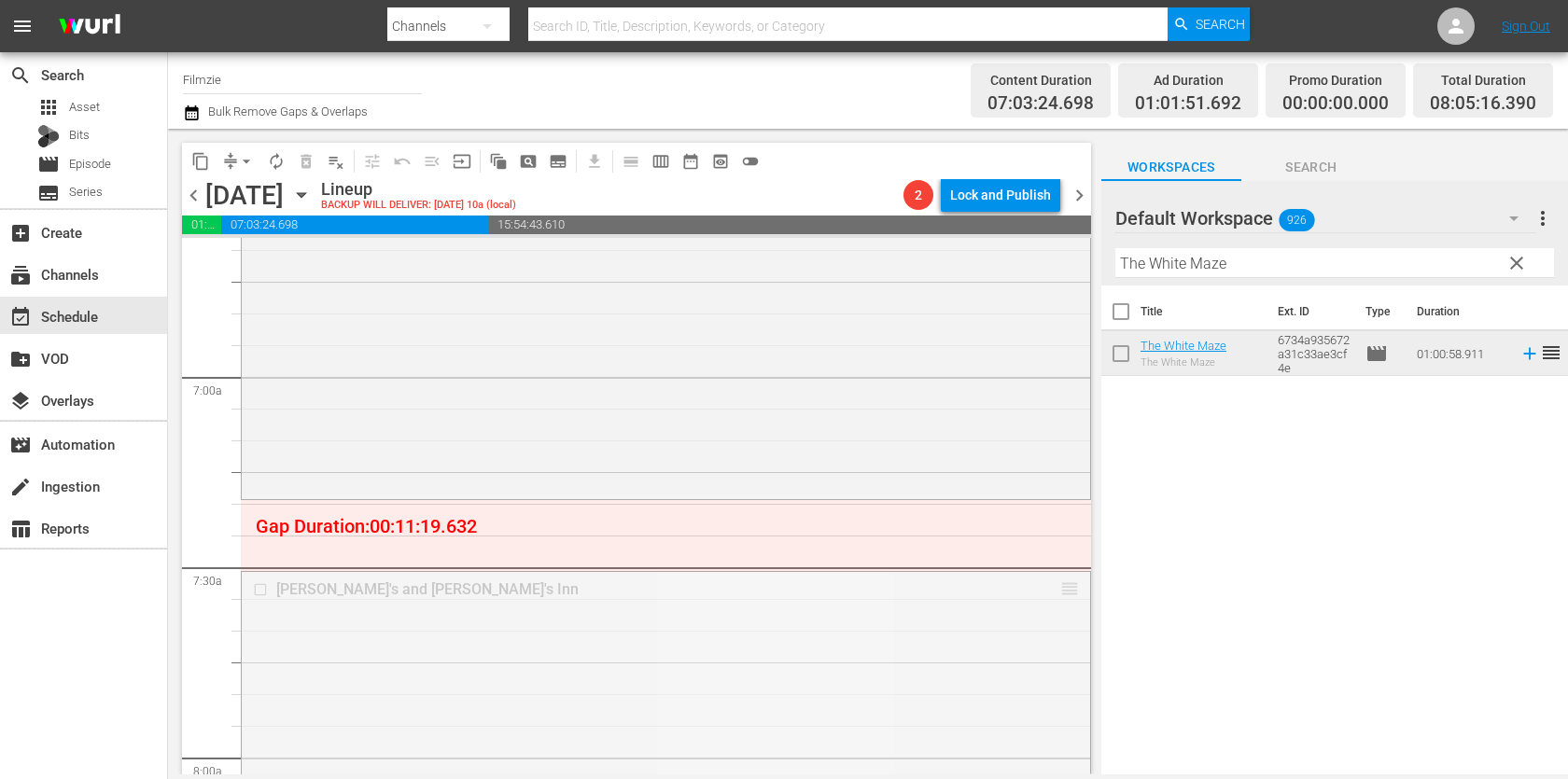
drag, startPoint x: 1060, startPoint y: 583, endPoint x: 1059, endPoint y: 507, distance: 76.0
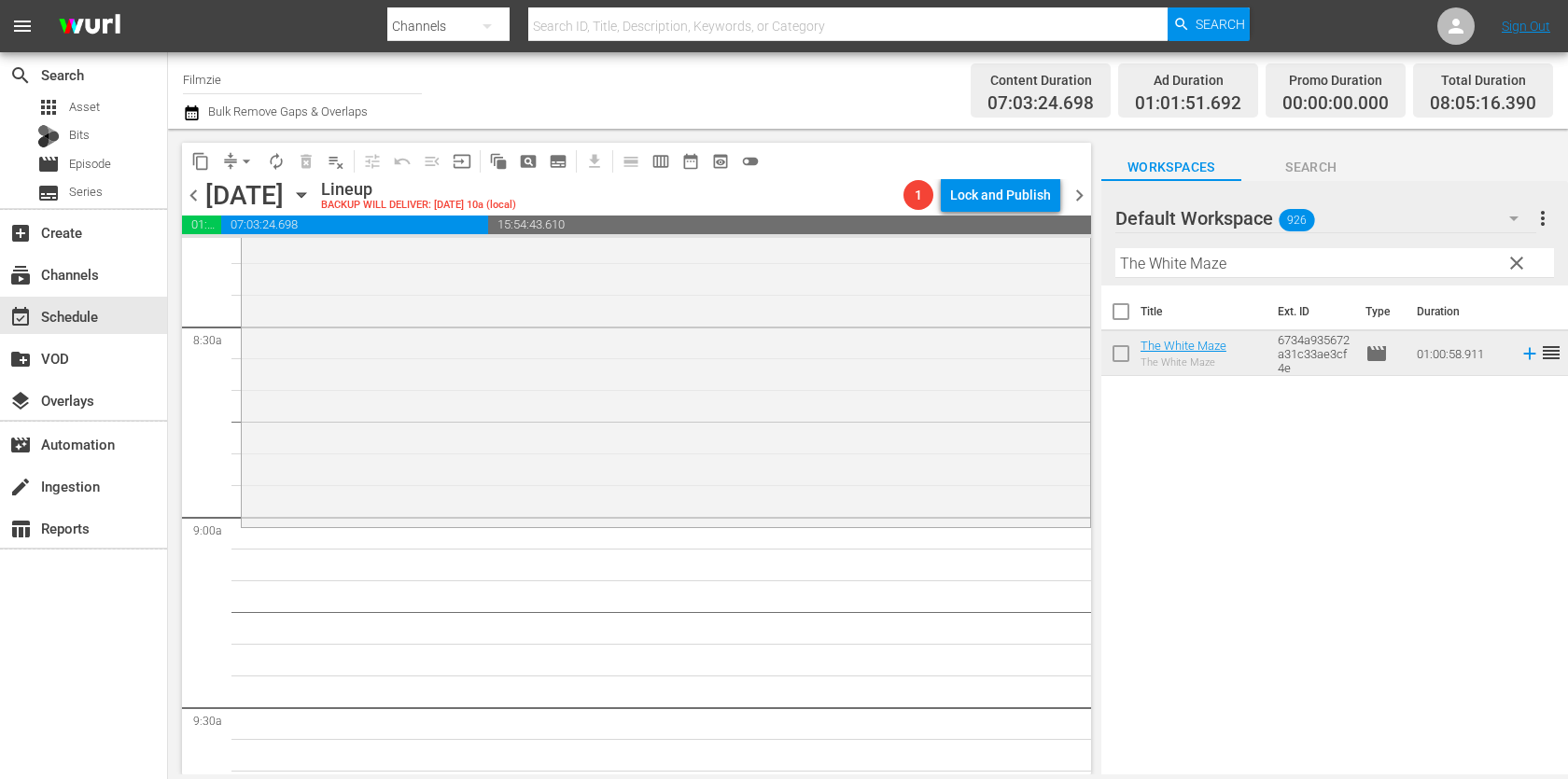
scroll to position [3154, 0]
click at [1262, 261] on input "The White Maze" at bounding box center [1334, 262] width 438 height 30
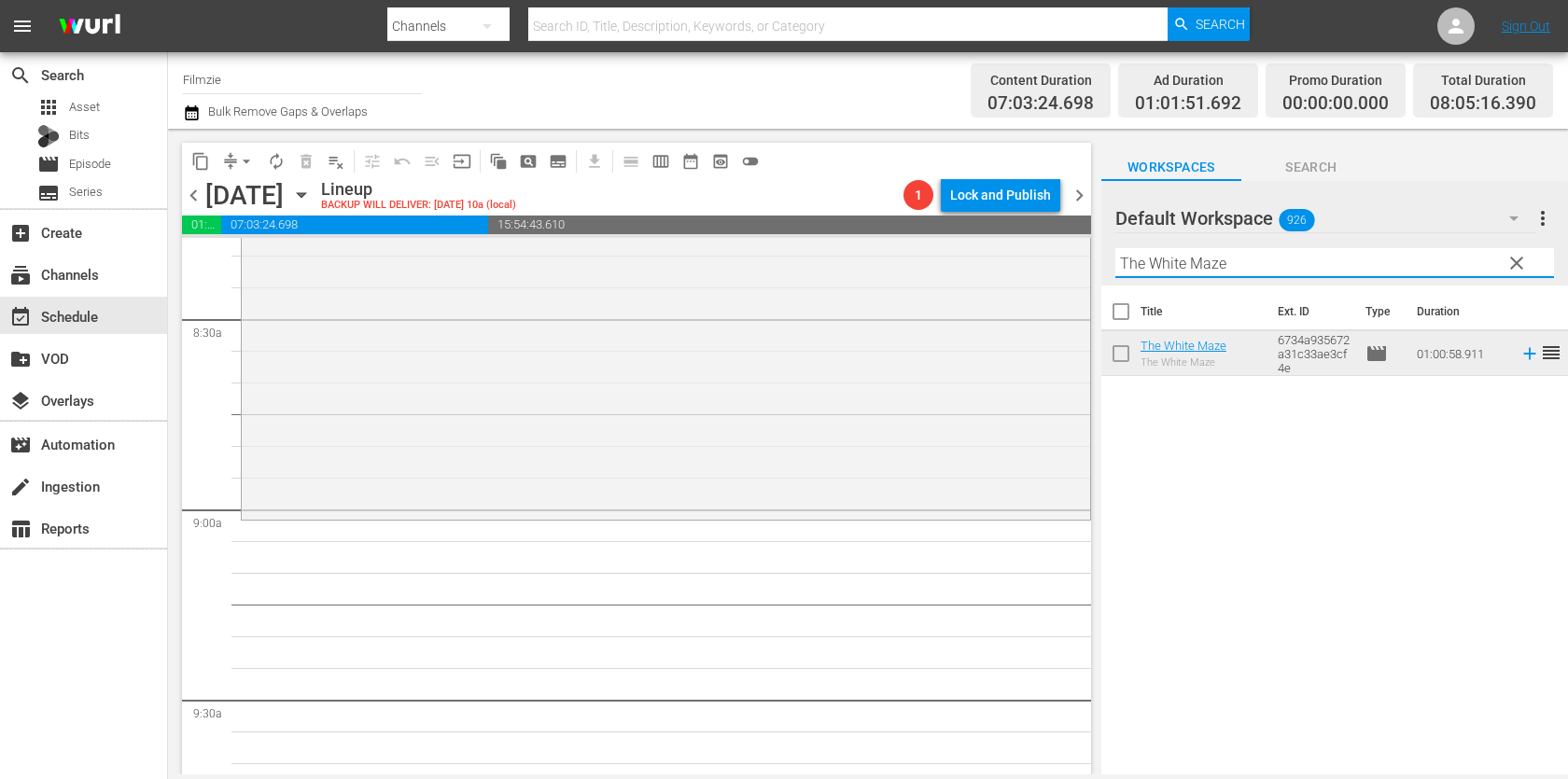
click at [1262, 261] on input "The White Maze" at bounding box center [1334, 262] width 438 height 30
paste input "Seed: The Untold Story"
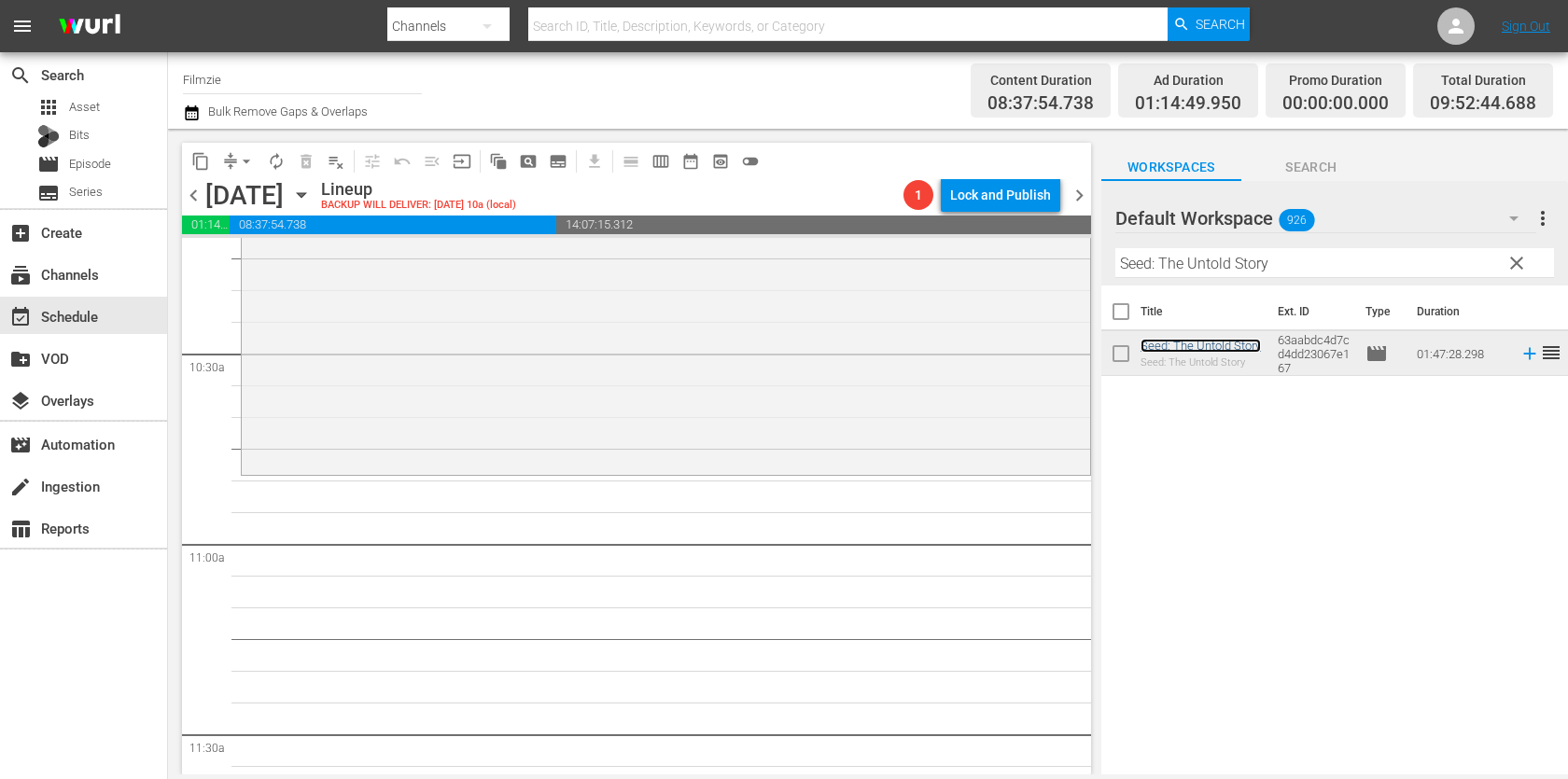
scroll to position [3884, 0]
click at [982, 272] on div "Seed: The Untold Story reorder" at bounding box center [665, 129] width 848 height 676
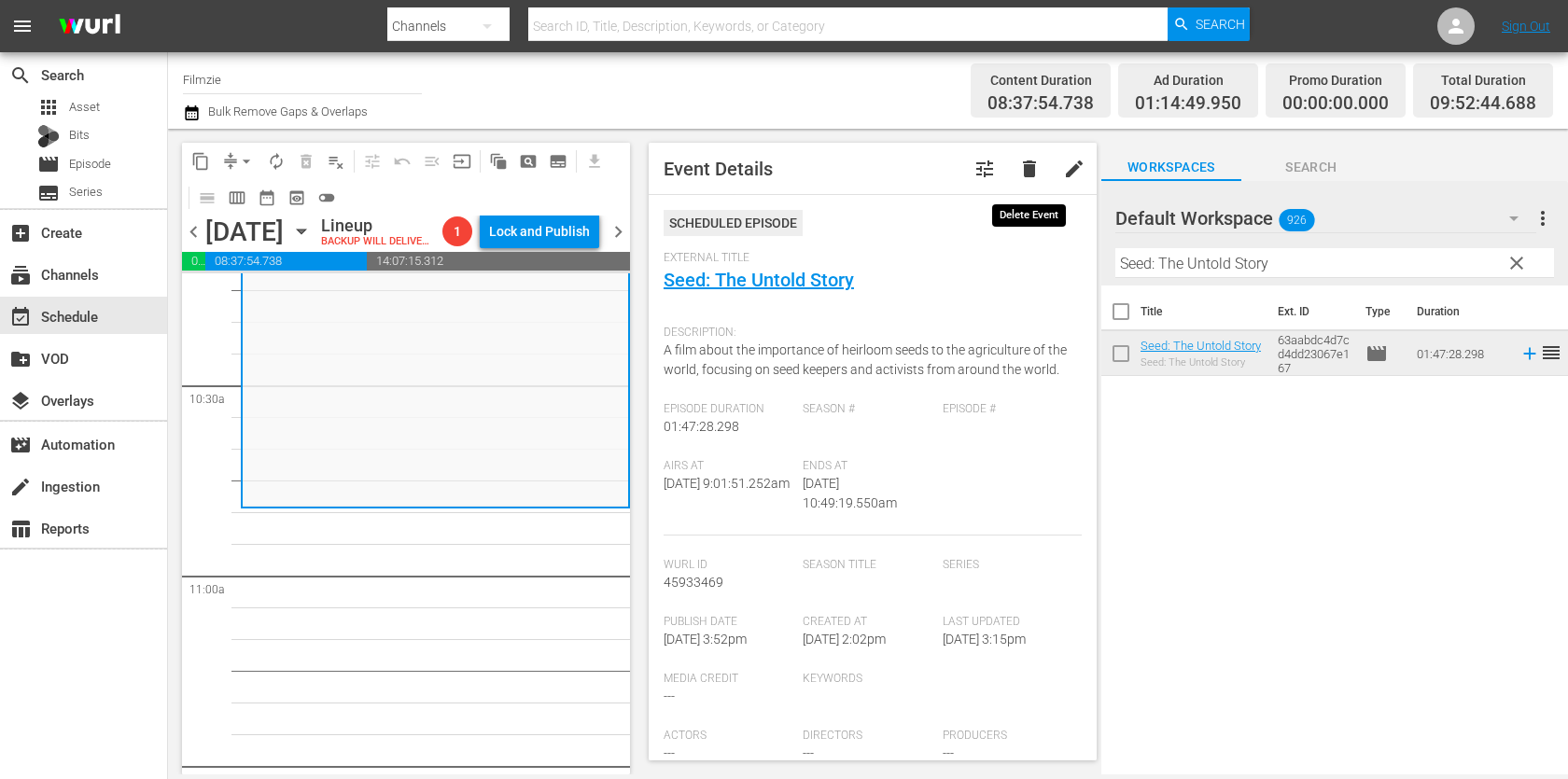
click at [1034, 157] on span "delete" at bounding box center [1029, 168] width 22 height 22
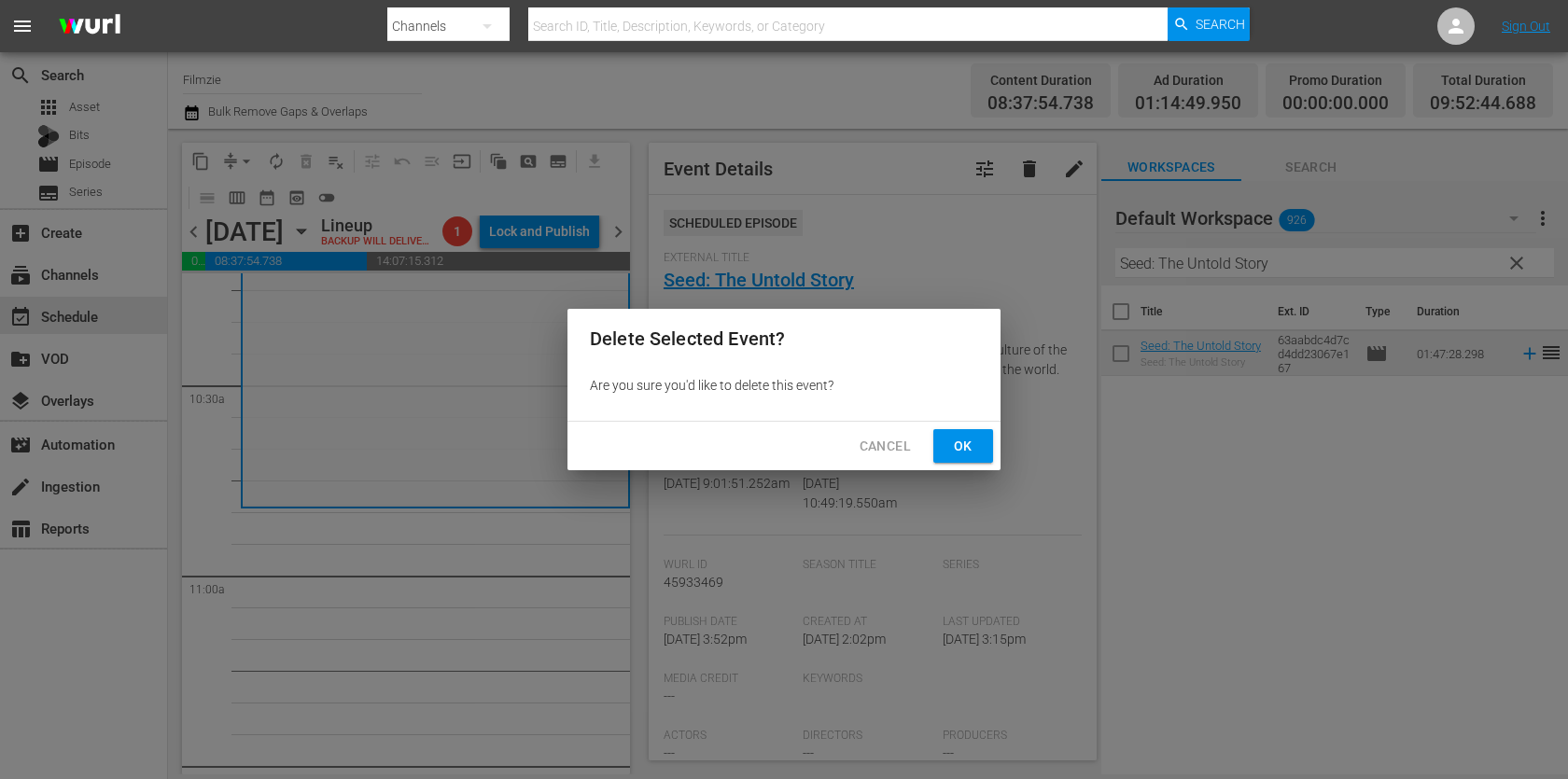
click at [951, 443] on span "Ok" at bounding box center [963, 447] width 30 height 23
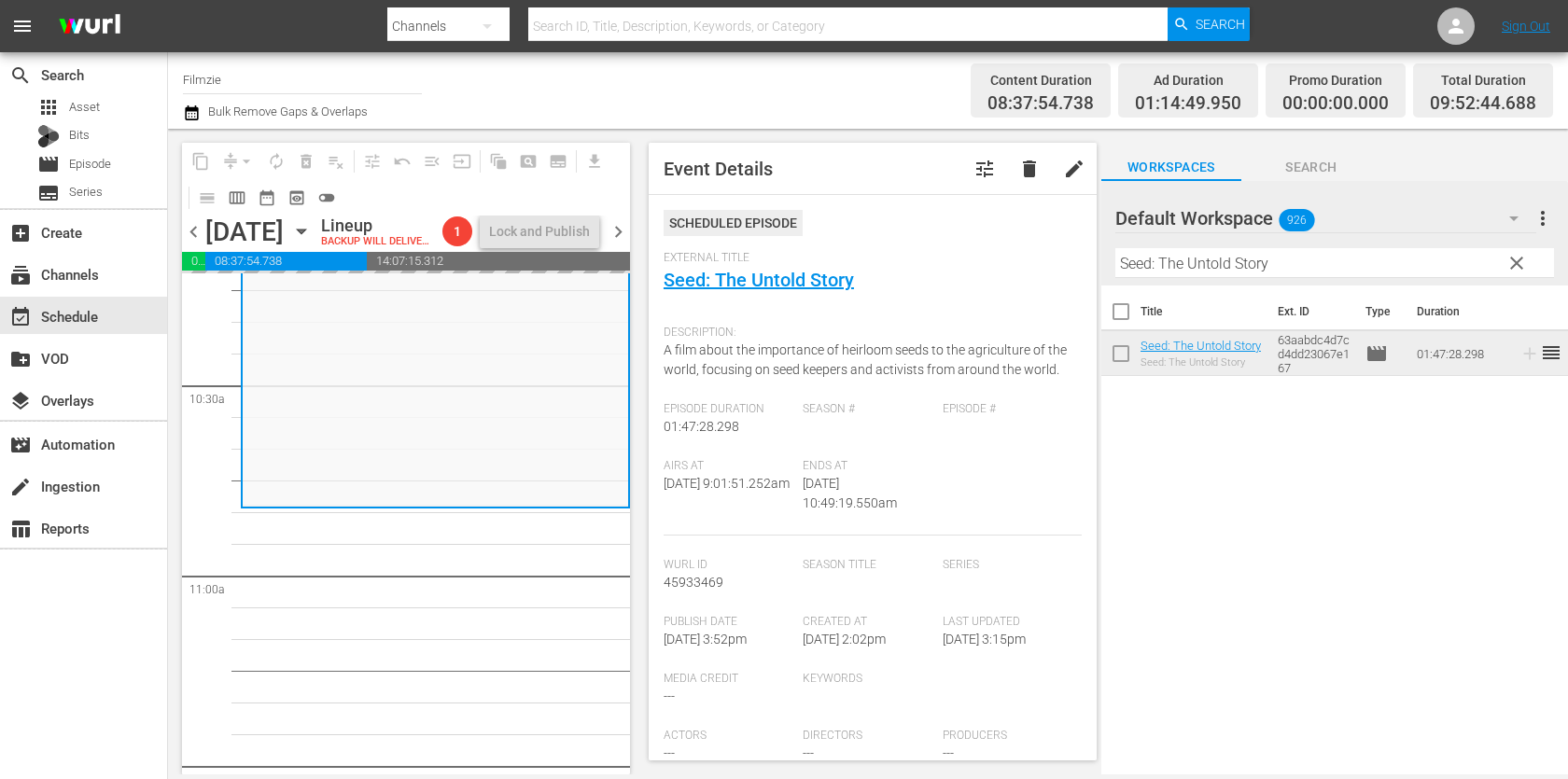
click at [1219, 282] on div "Filter by Title Seed: The Untold Story" at bounding box center [1334, 263] width 438 height 45
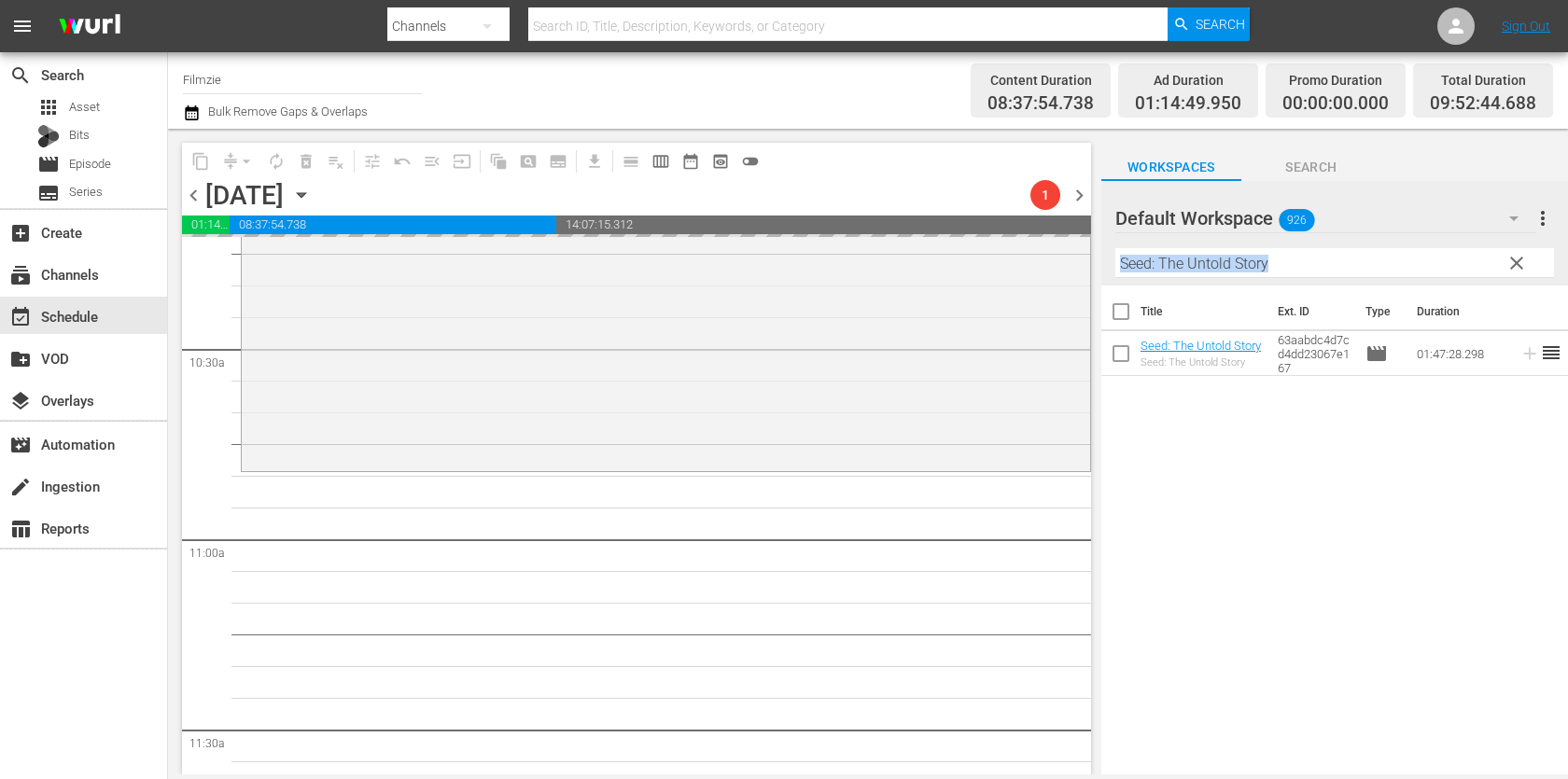
click at [1229, 271] on input "Seed: The Untold Story" at bounding box center [1334, 262] width 438 height 30
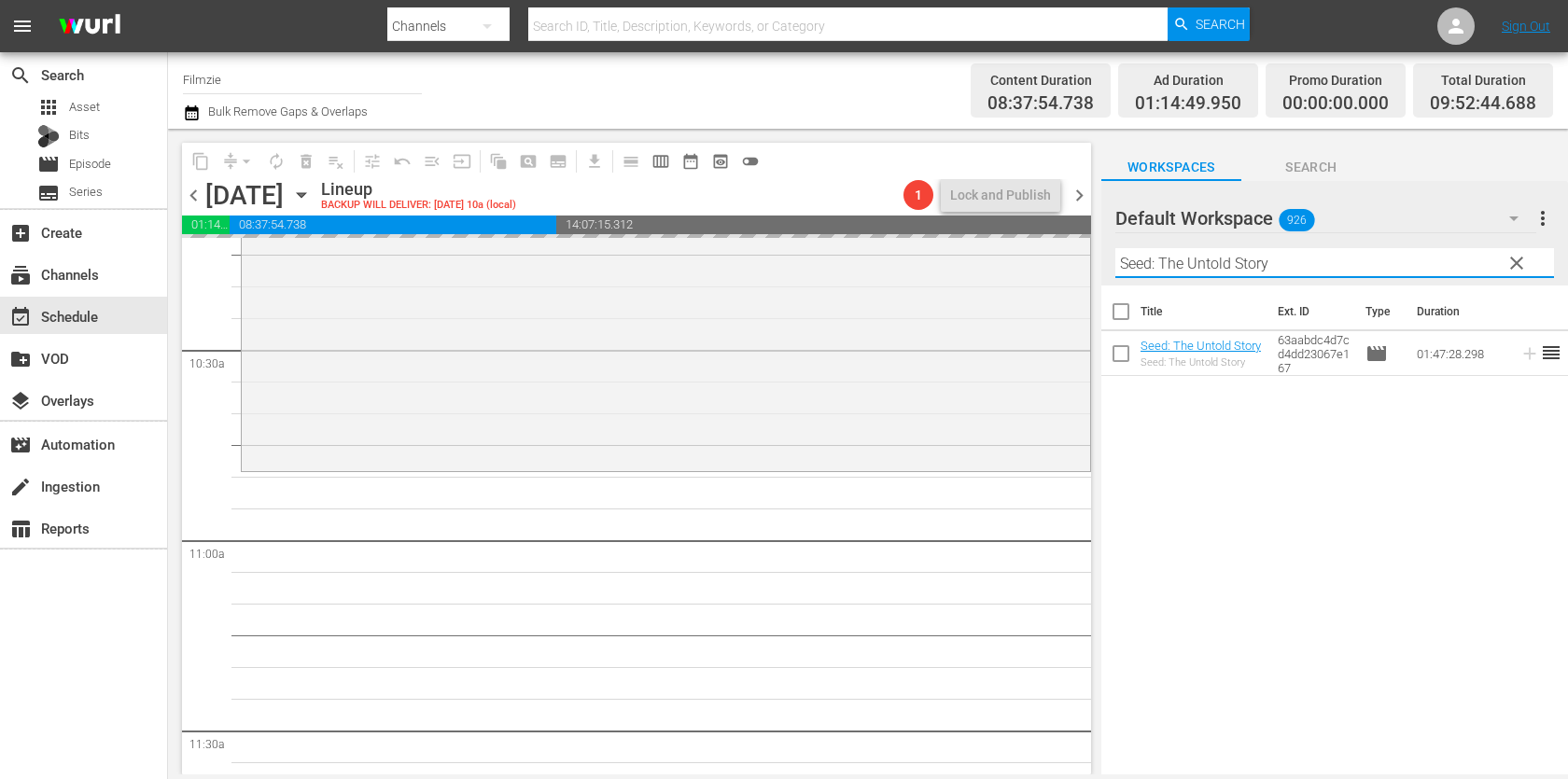
click at [1229, 271] on input "Seed: The Untold Story" at bounding box center [1334, 262] width 438 height 30
paste input "New Zealand by Train 1,2"
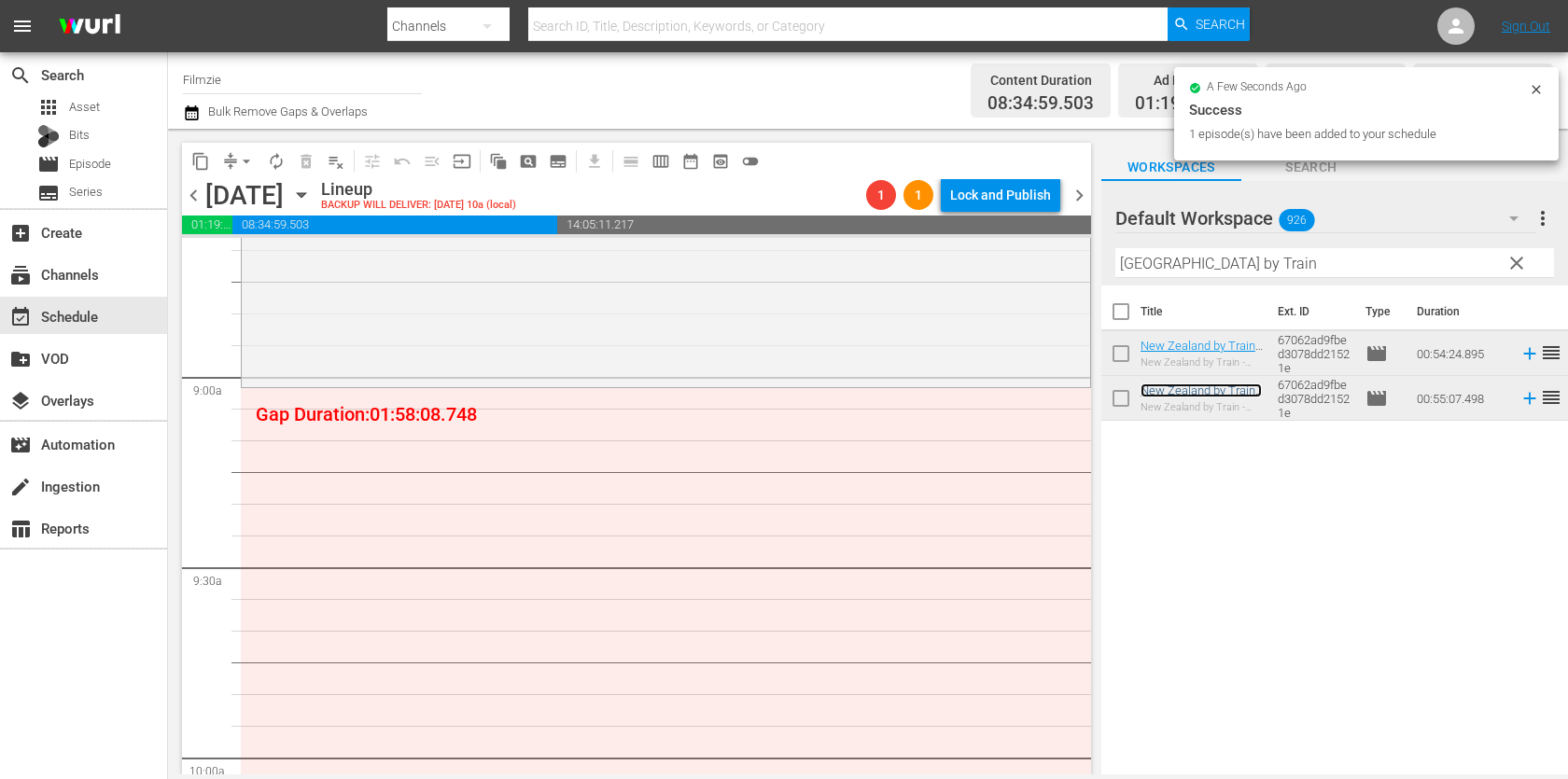
scroll to position [3243, 0]
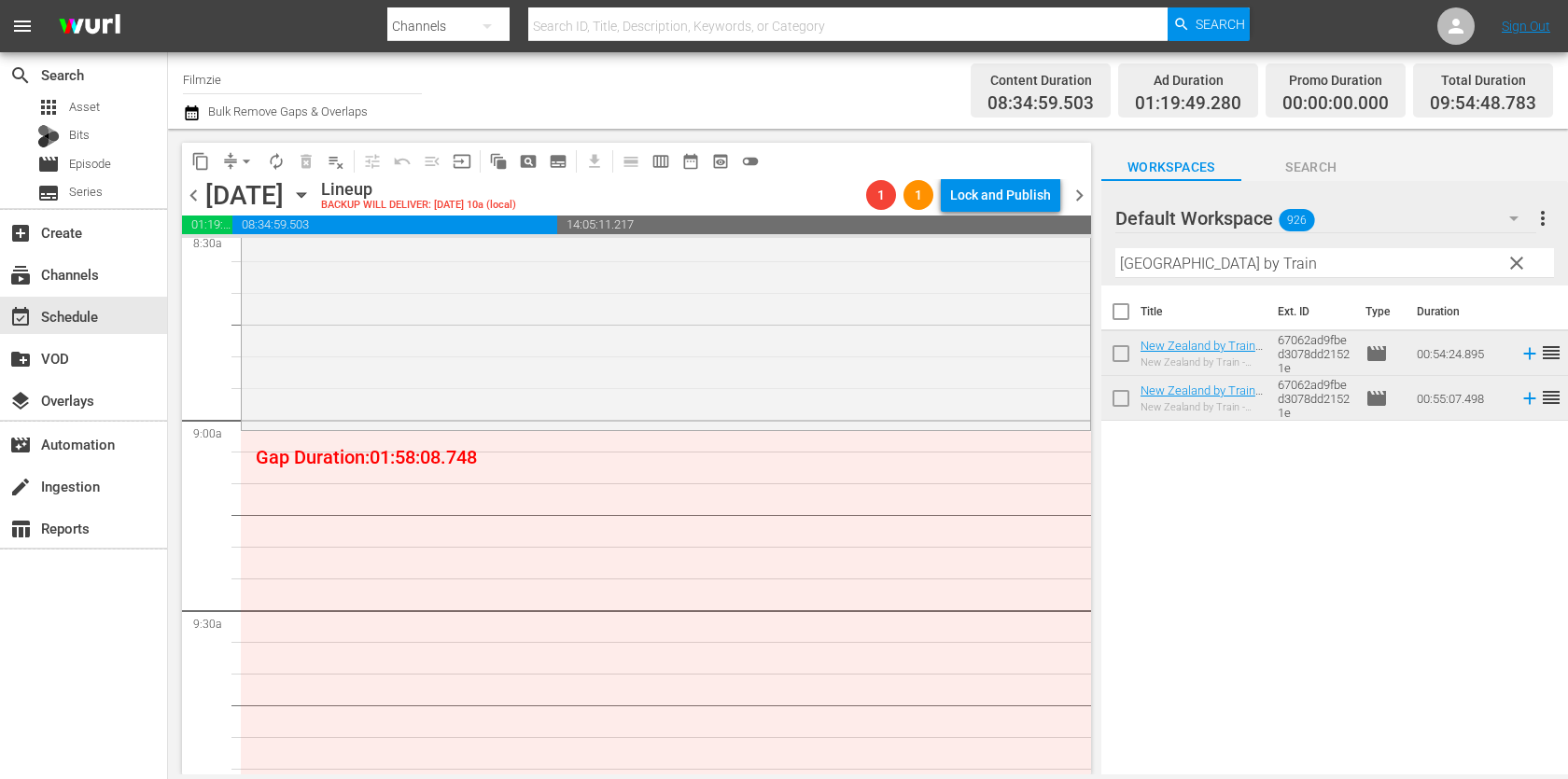
click at [1247, 252] on input "[GEOGRAPHIC_DATA] by Train" at bounding box center [1334, 262] width 438 height 30
paste input "THE DEVIL AT YOUR HEELS"
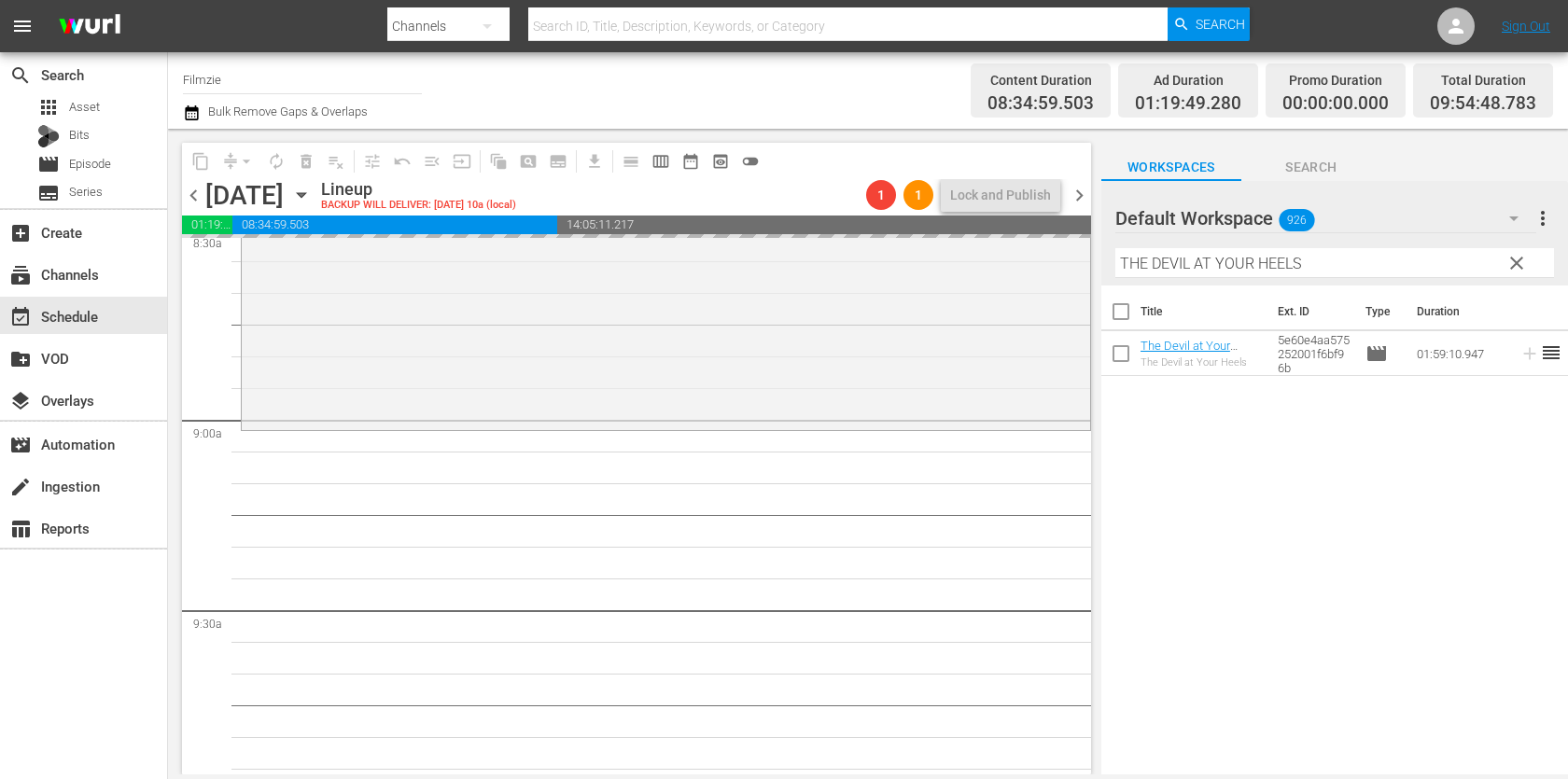
drag, startPoint x: 1198, startPoint y: 348, endPoint x: 1084, endPoint y: 12, distance: 354.8
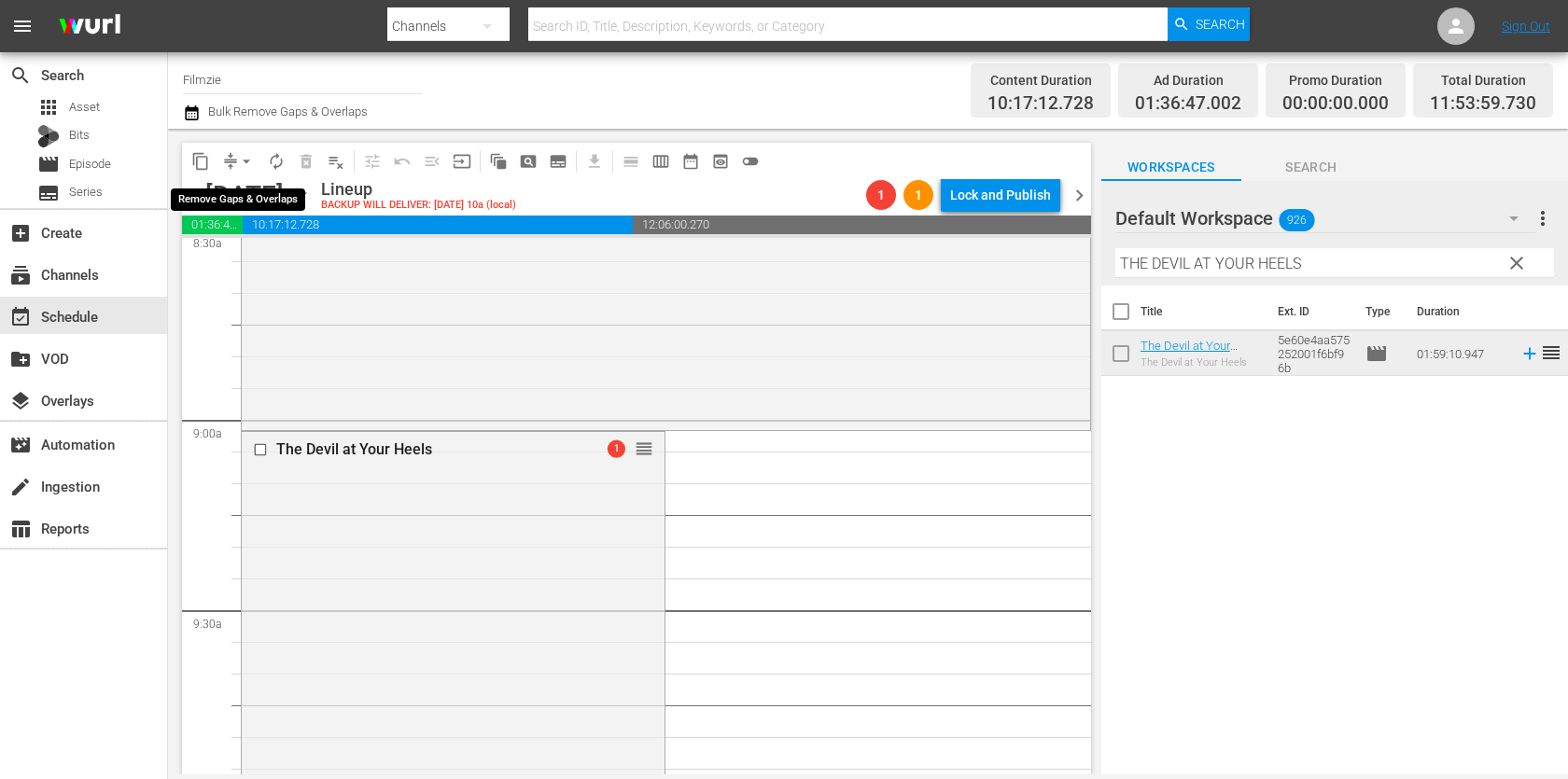
click at [239, 165] on span "arrow_drop_down" at bounding box center [246, 161] width 18 height 18
click at [244, 268] on li "Align to End of Previous Day" at bounding box center [248, 260] width 196 height 31
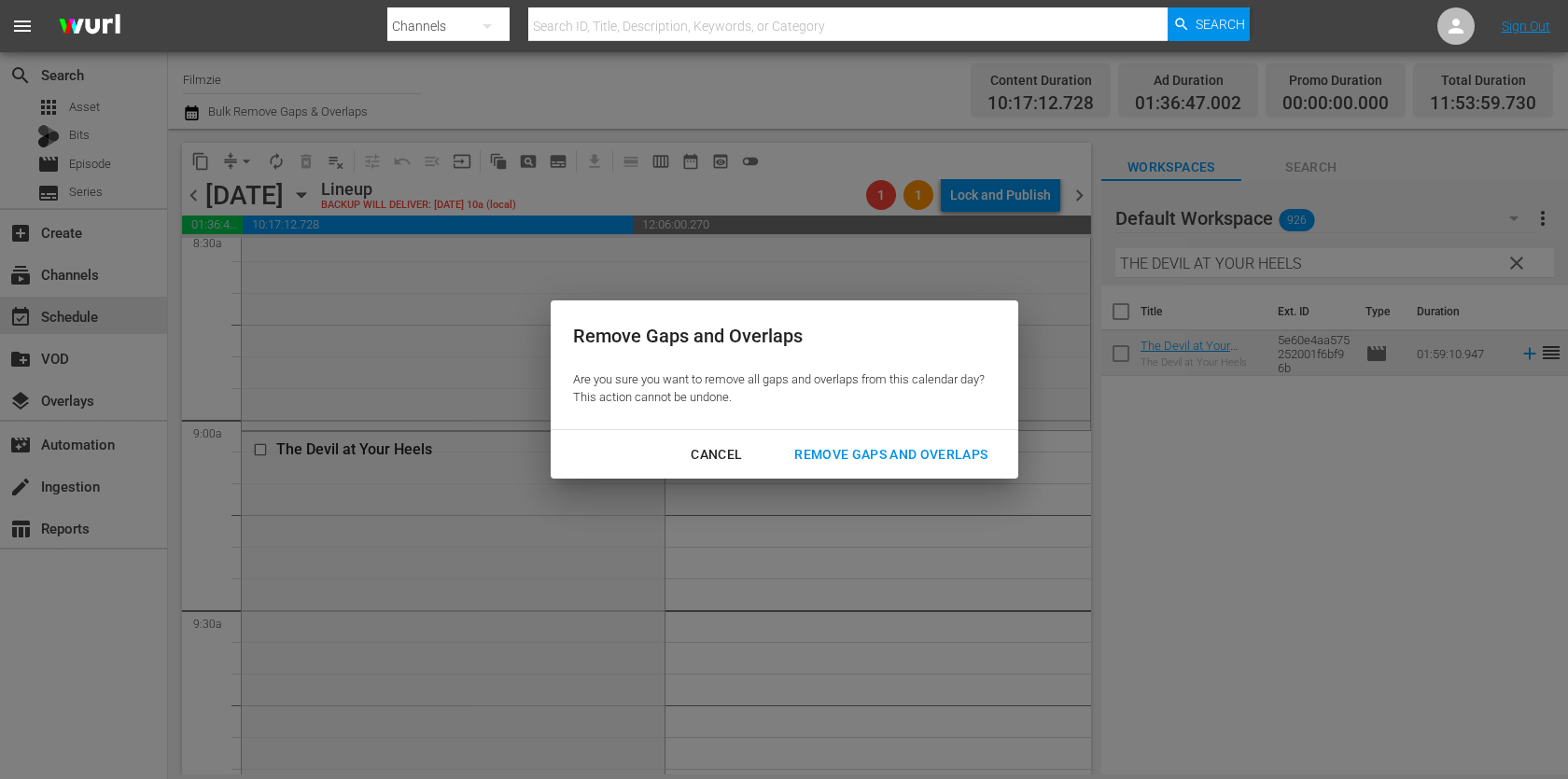
click at [870, 443] on div "Remove Gaps and Overlaps" at bounding box center [891, 455] width 223 height 23
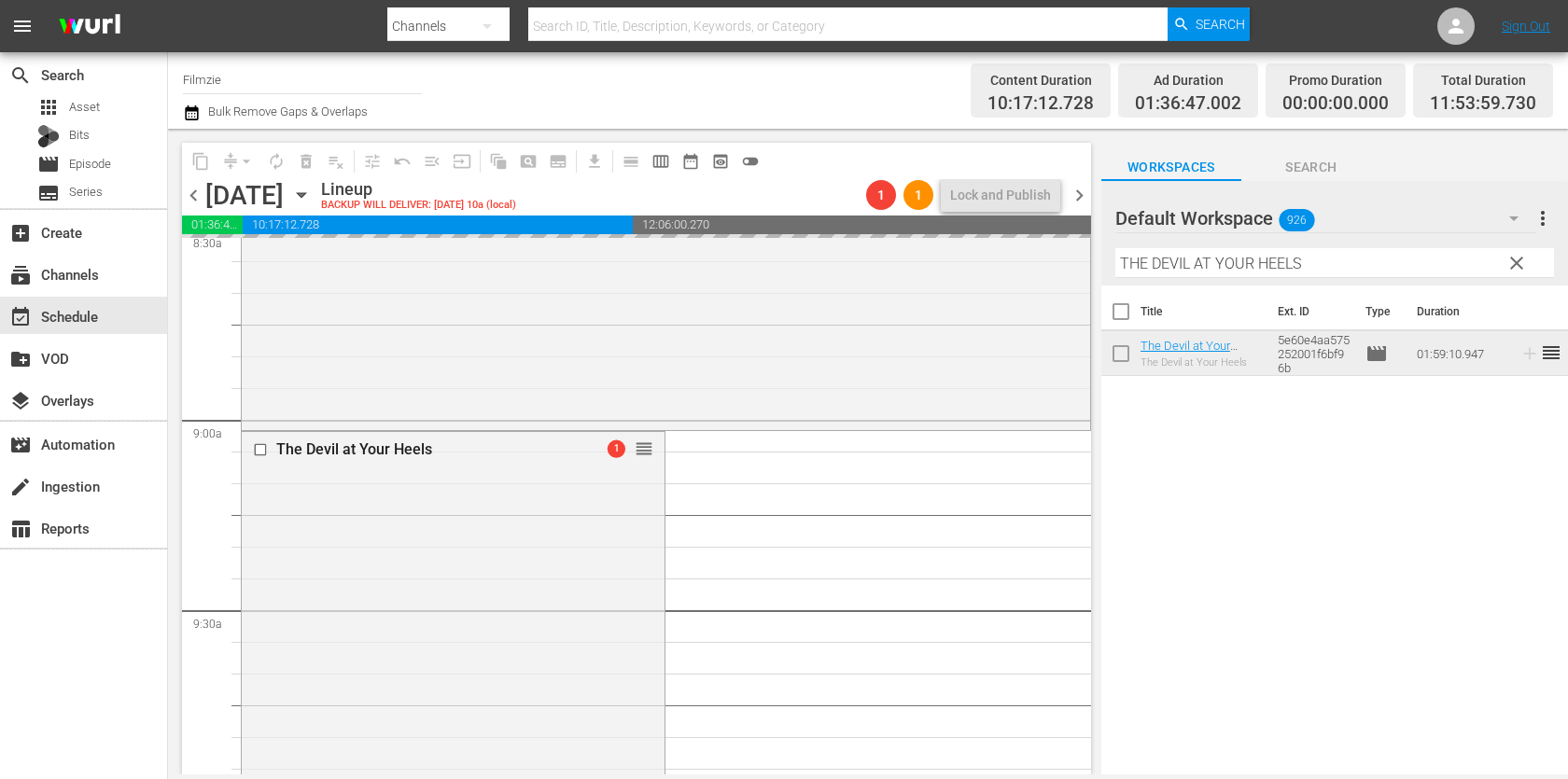
click at [1327, 265] on input "THE DEVIL AT YOUR HEELS" at bounding box center [1334, 262] width 438 height 30
paste input "Iced"
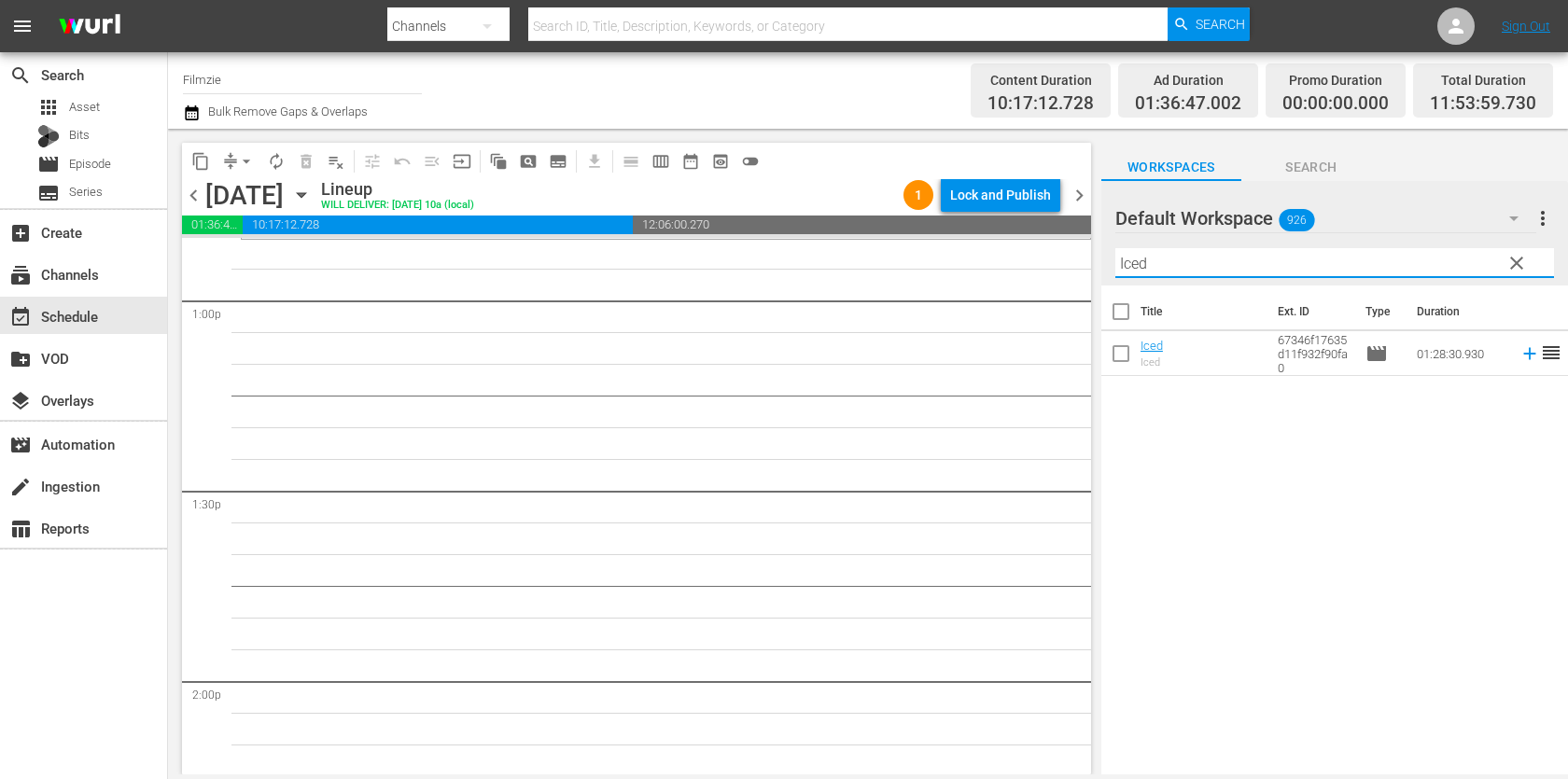
scroll to position [4783, 0]
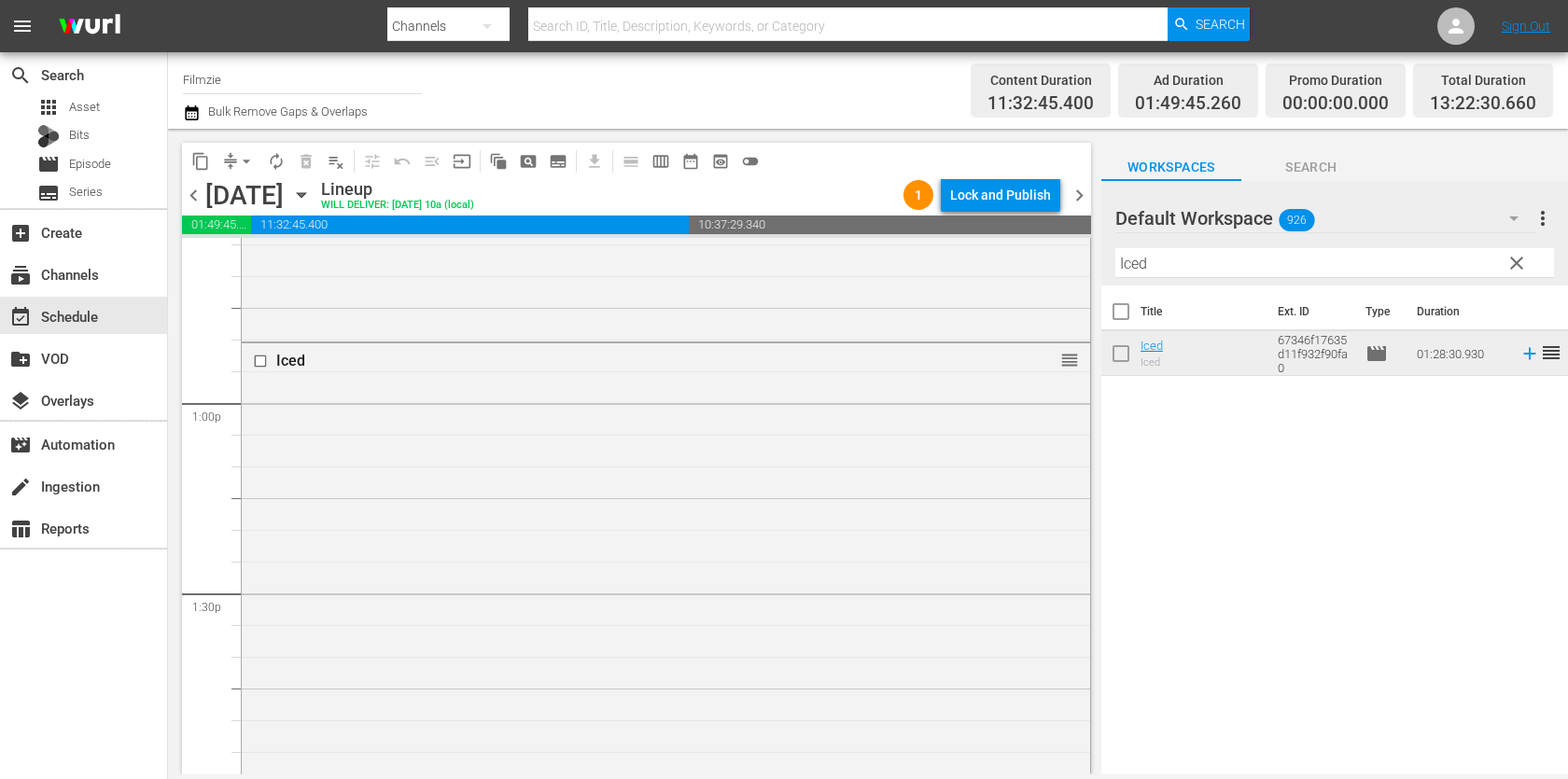
click at [1184, 262] on input "Iced" at bounding box center [1334, 262] width 438 height 30
paste input "1st Chair Opening Day Snowboarding the White Ribbon of Livin'"
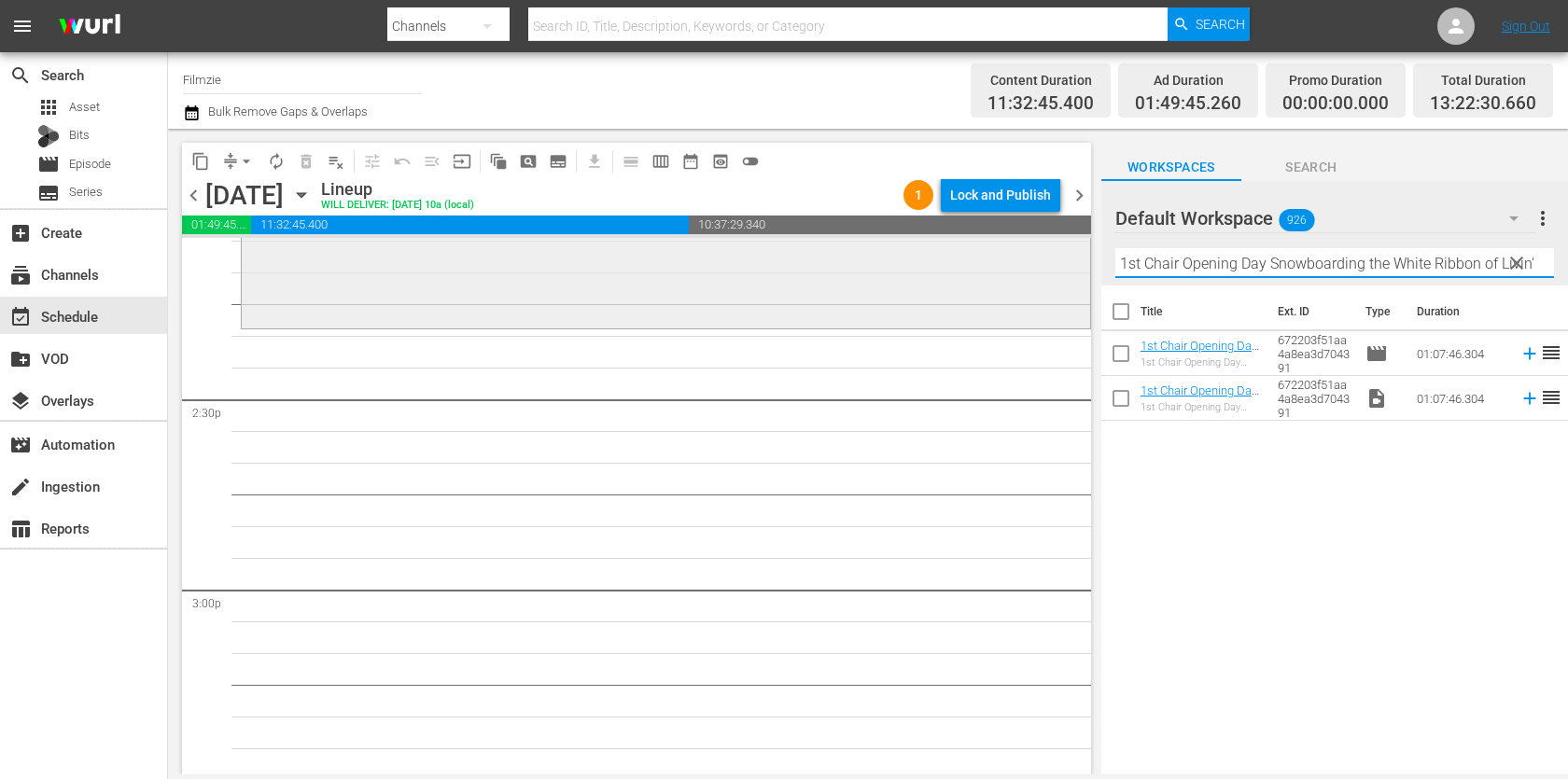
scroll to position [5340, 0]
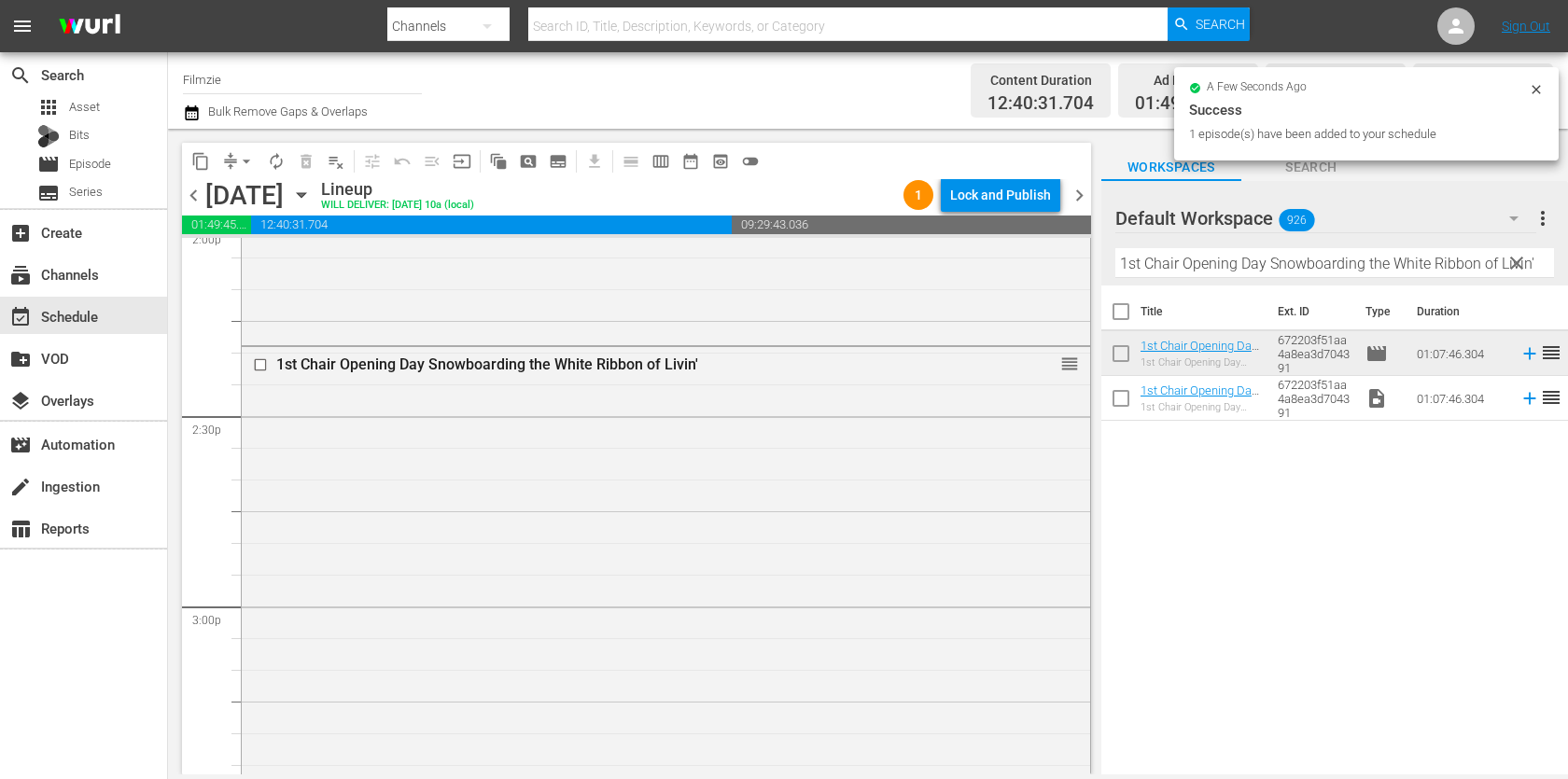
click at [1220, 272] on input "1st Chair Opening Day Snowboarding the White Ribbon of Livin'" at bounding box center [1334, 262] width 438 height 30
paste input "Cyrano de Bergerac"
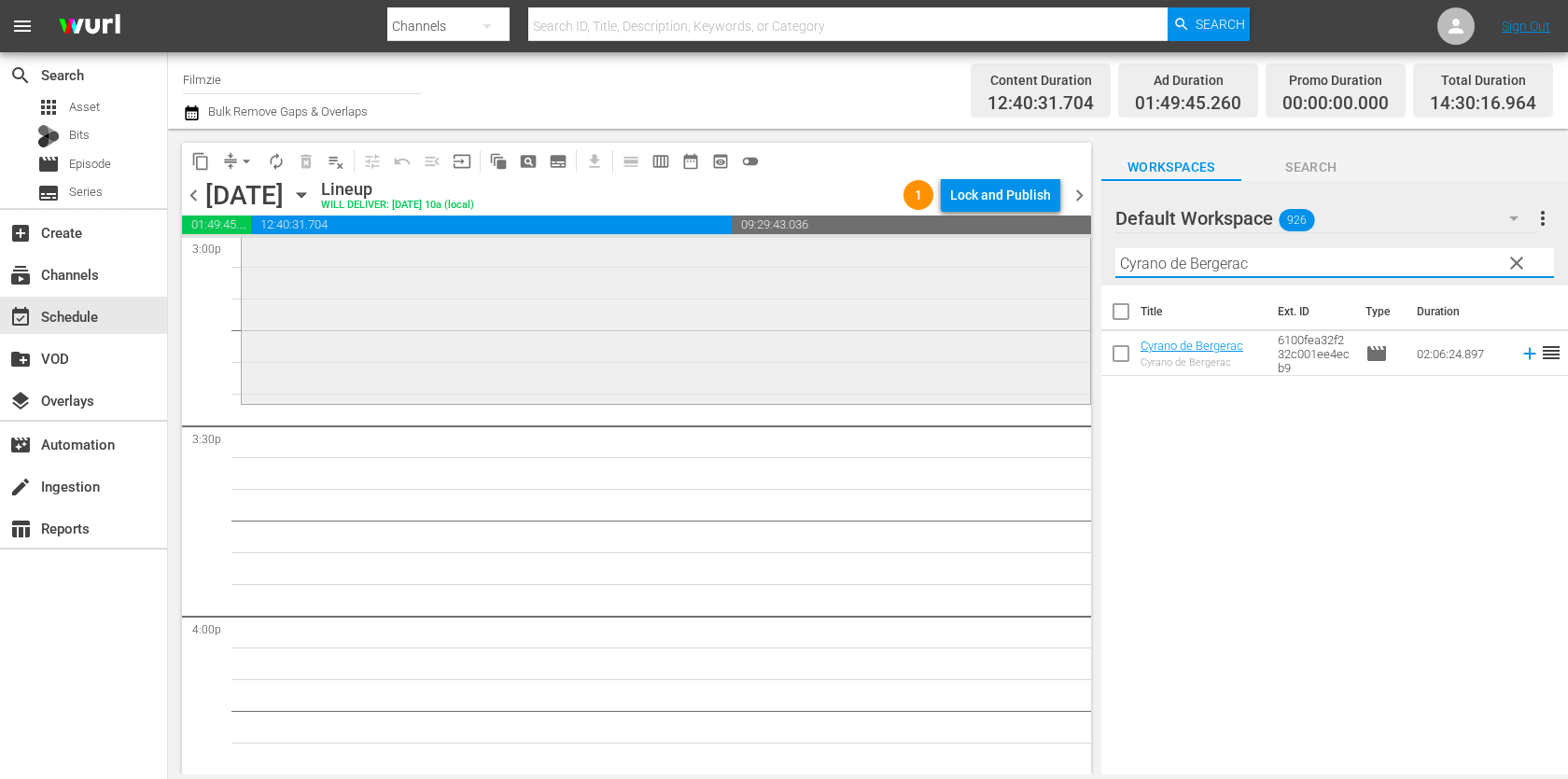
scroll to position [5700, 0]
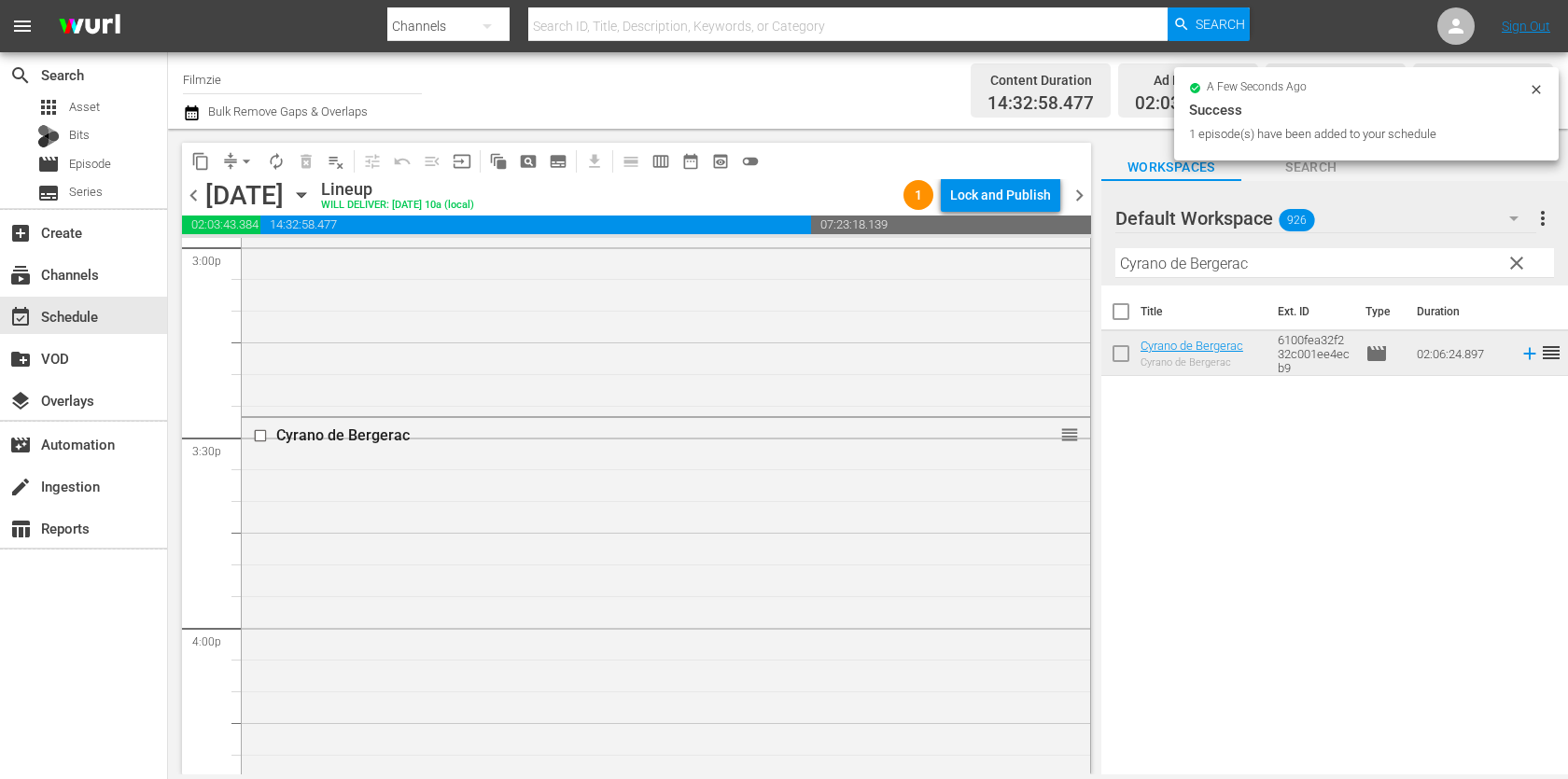
click at [1248, 275] on input "Cyrano de Bergerac" at bounding box center [1334, 262] width 438 height 30
paste input "Seed: The Untold Story"
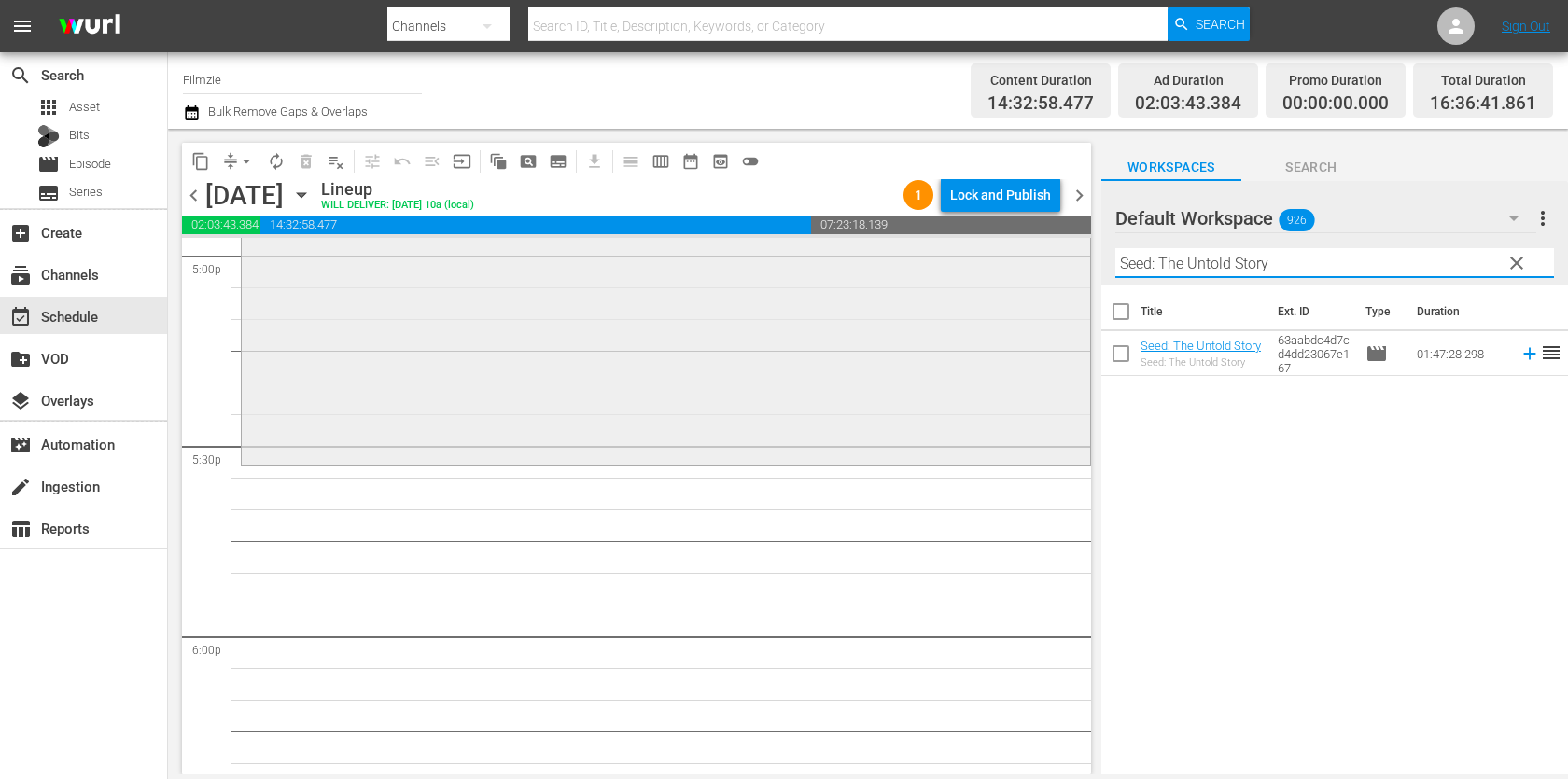
scroll to position [6453, 0]
click at [1236, 271] on input "Seed: The Untold Story" at bounding box center [1334, 262] width 438 height 30
paste input "For the Love of Food"
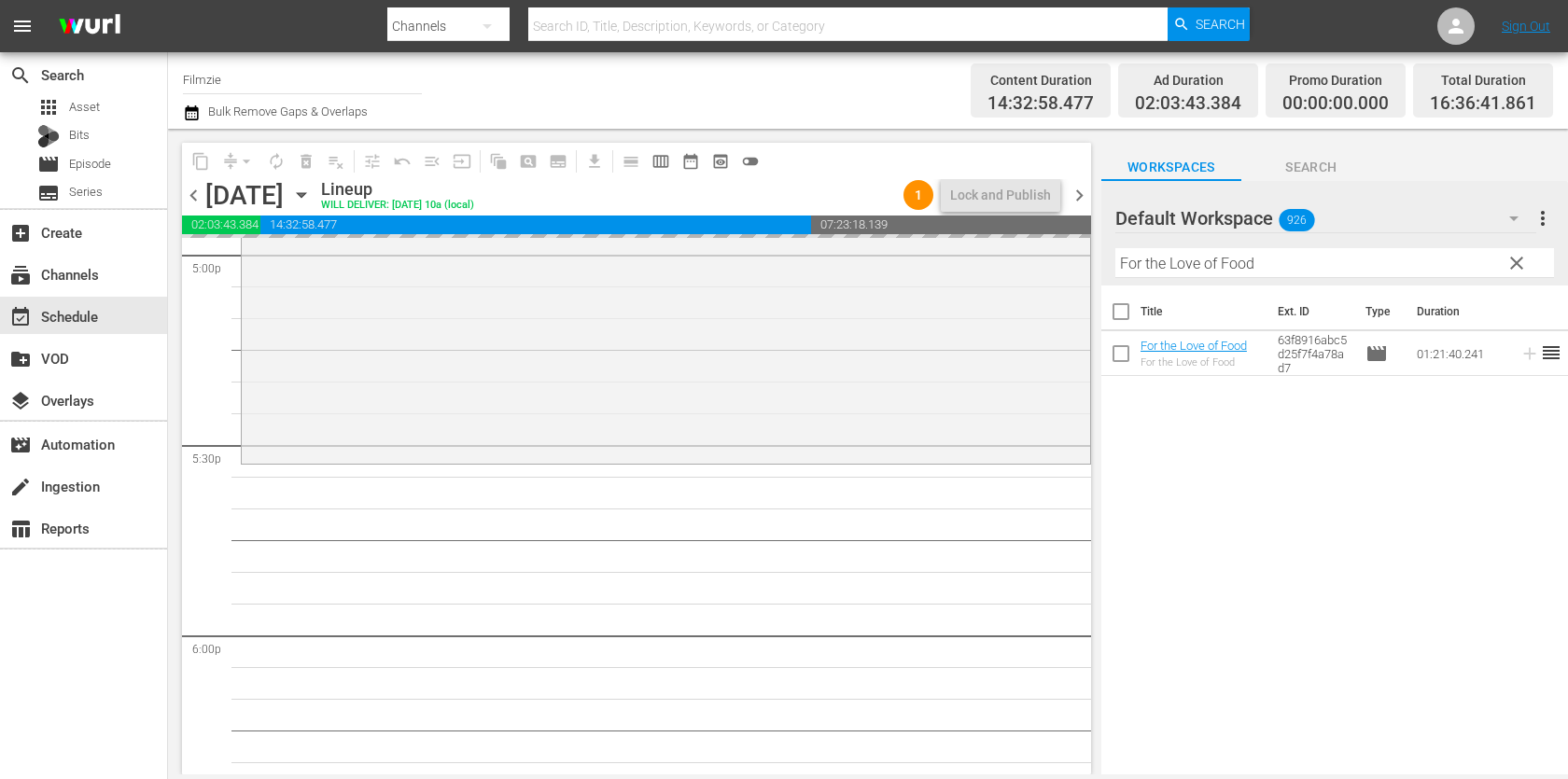
drag, startPoint x: 1192, startPoint y: 342, endPoint x: 1088, endPoint y: 0, distance: 357.5
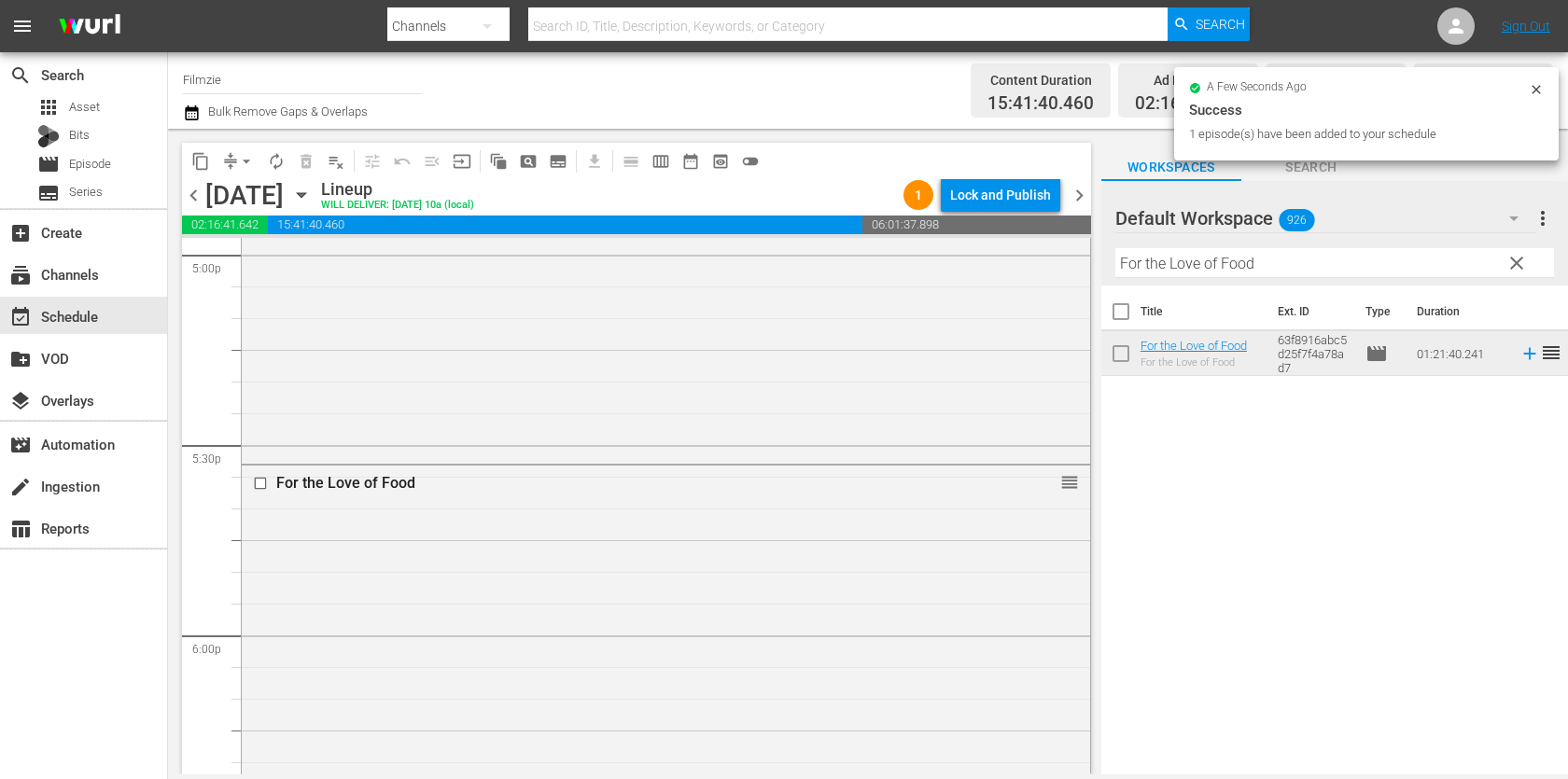
click at [1198, 261] on input "For the Love of Food" at bounding box center [1334, 262] width 438 height 30
paste input "Skydancers: Queens Of The Sky"
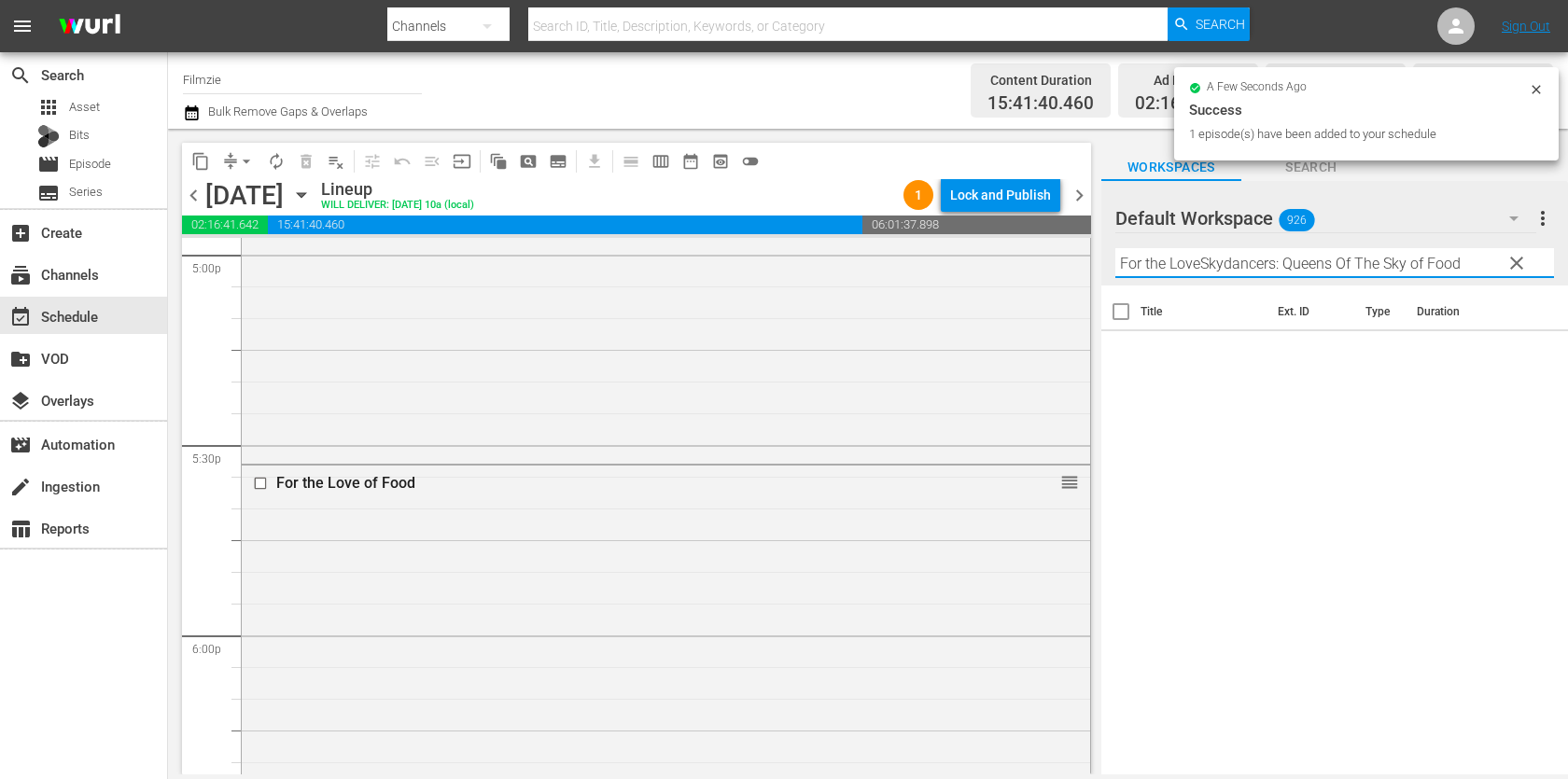
click at [1198, 261] on input "For the LoveSkydancers: Queens Of The Sky of Food" at bounding box center [1334, 262] width 438 height 30
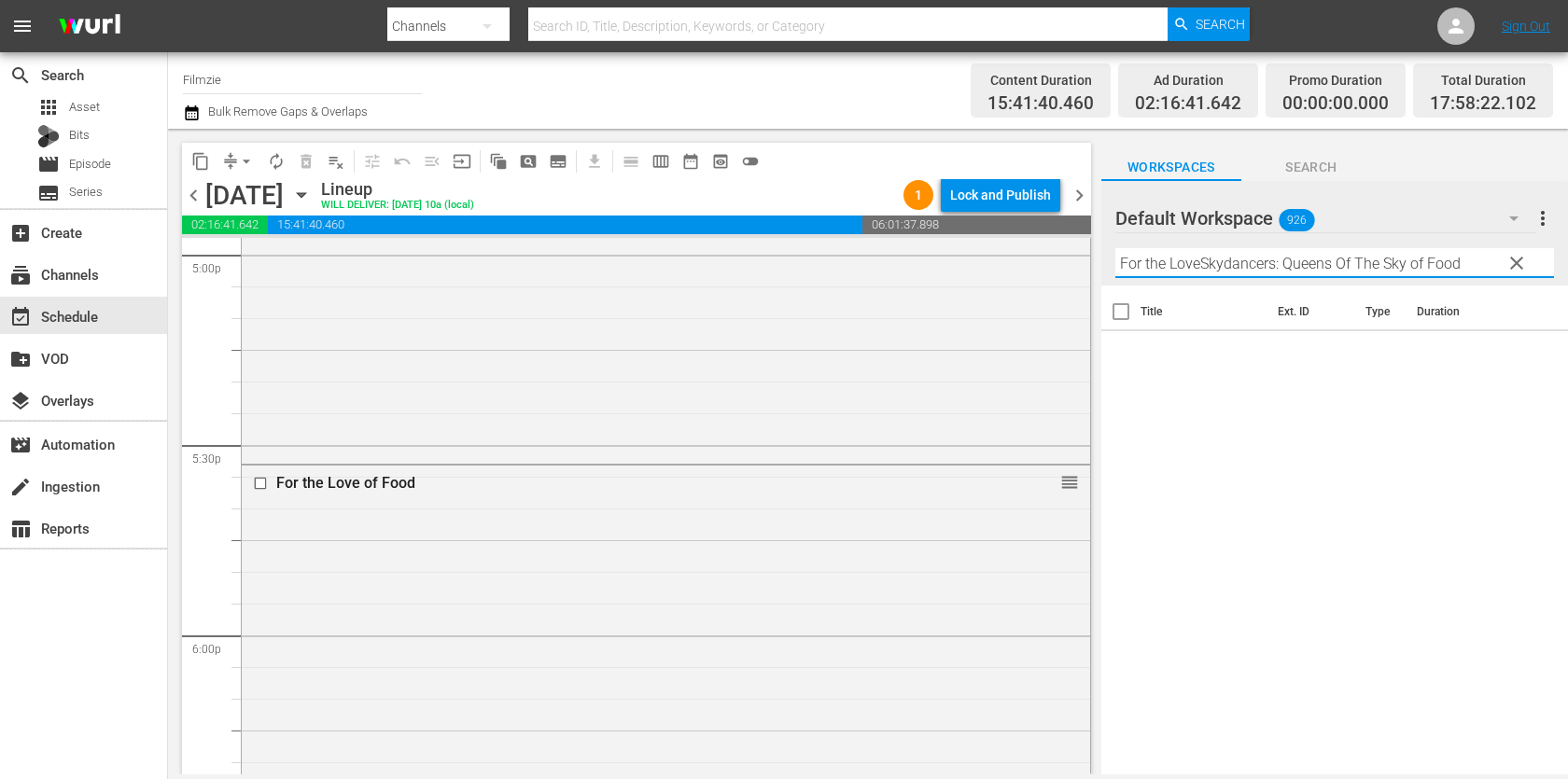
click at [1198, 261] on input "For the LoveSkydancers: Queens Of The Sky of Food" at bounding box center [1334, 262] width 438 height 30
paste input "Skydancers: Queens Of The Sky"
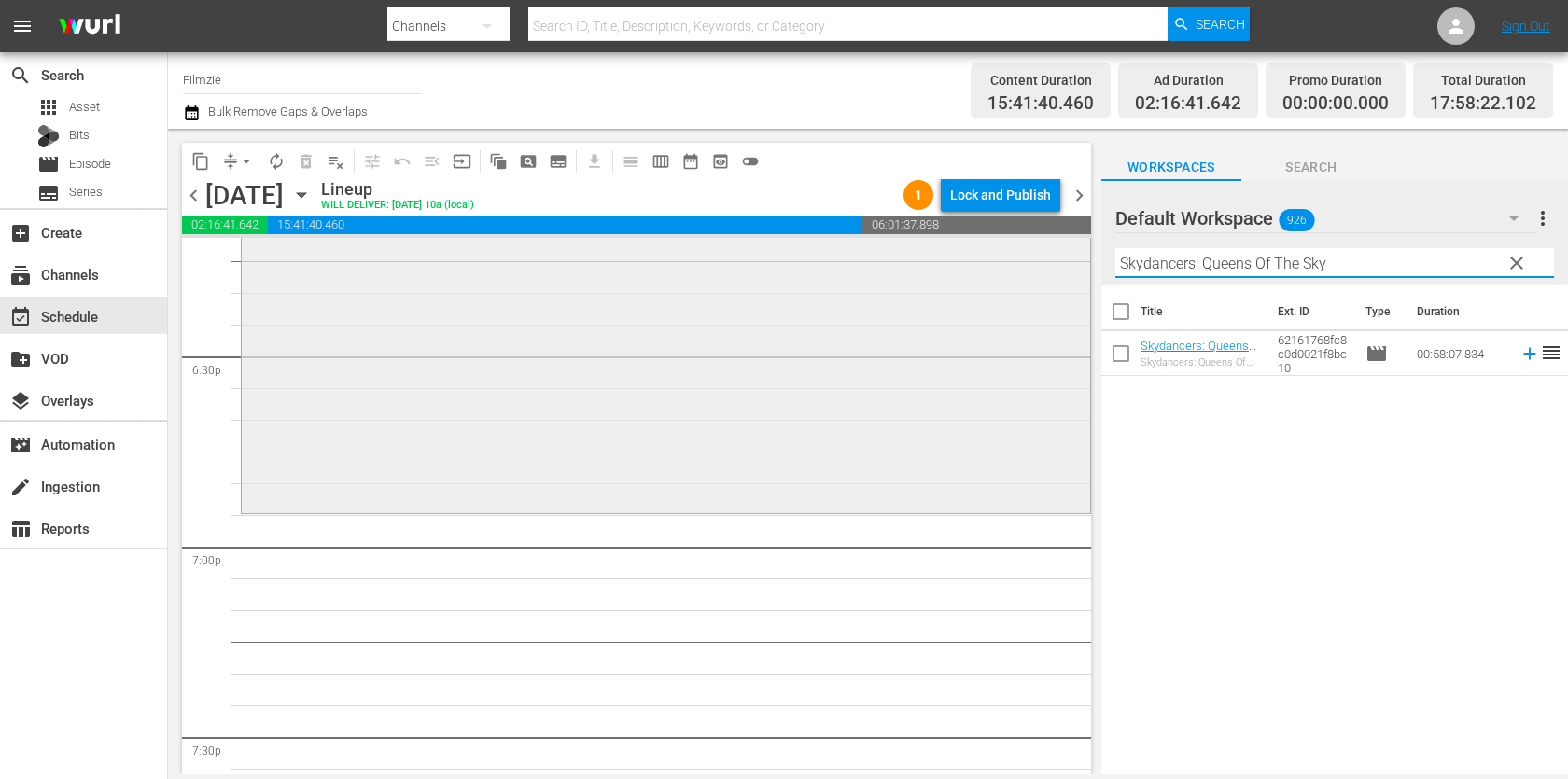
scroll to position [6953, 0]
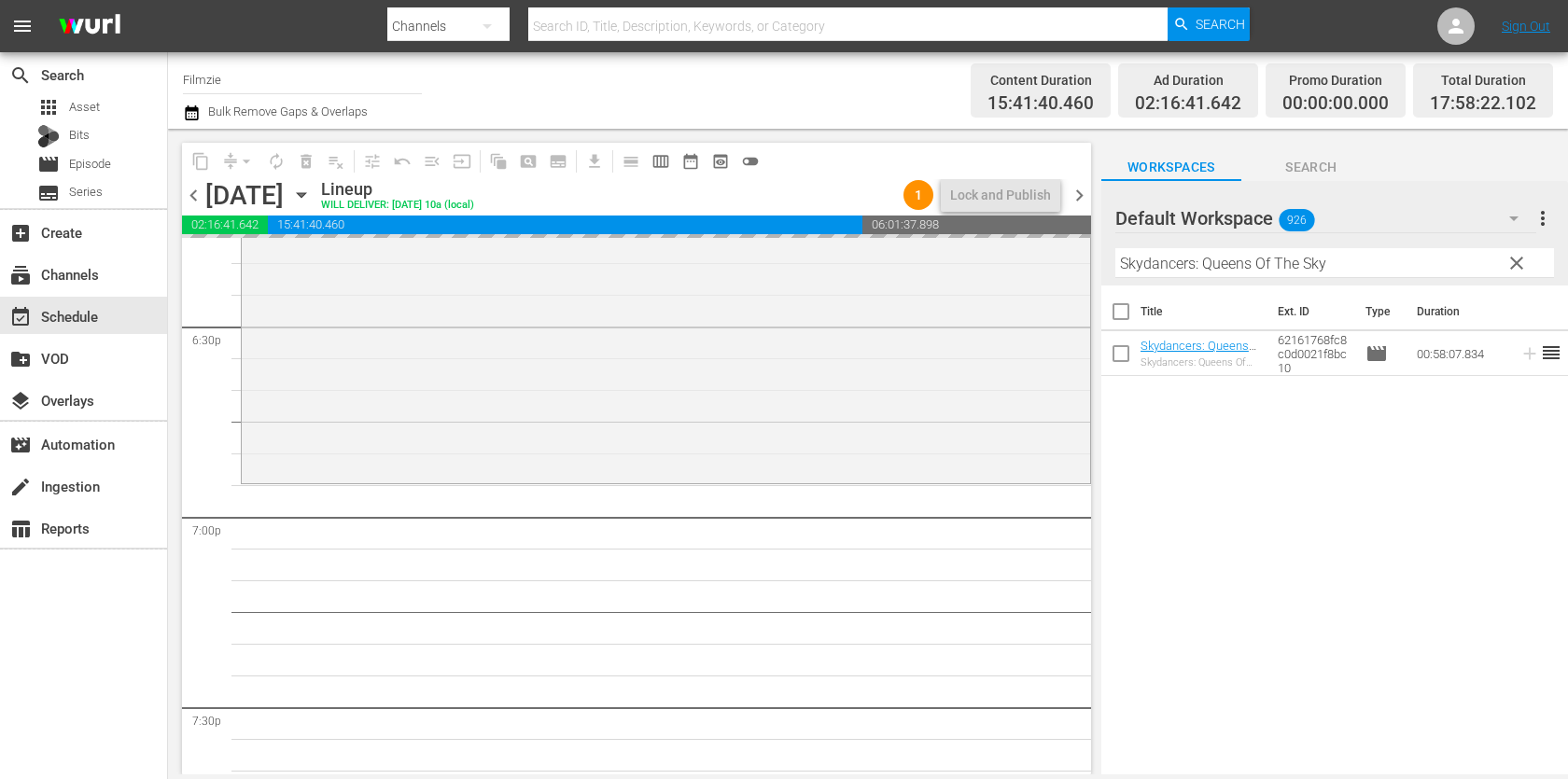
drag, startPoint x: 1169, startPoint y: 343, endPoint x: 1062, endPoint y: 7, distance: 352.6
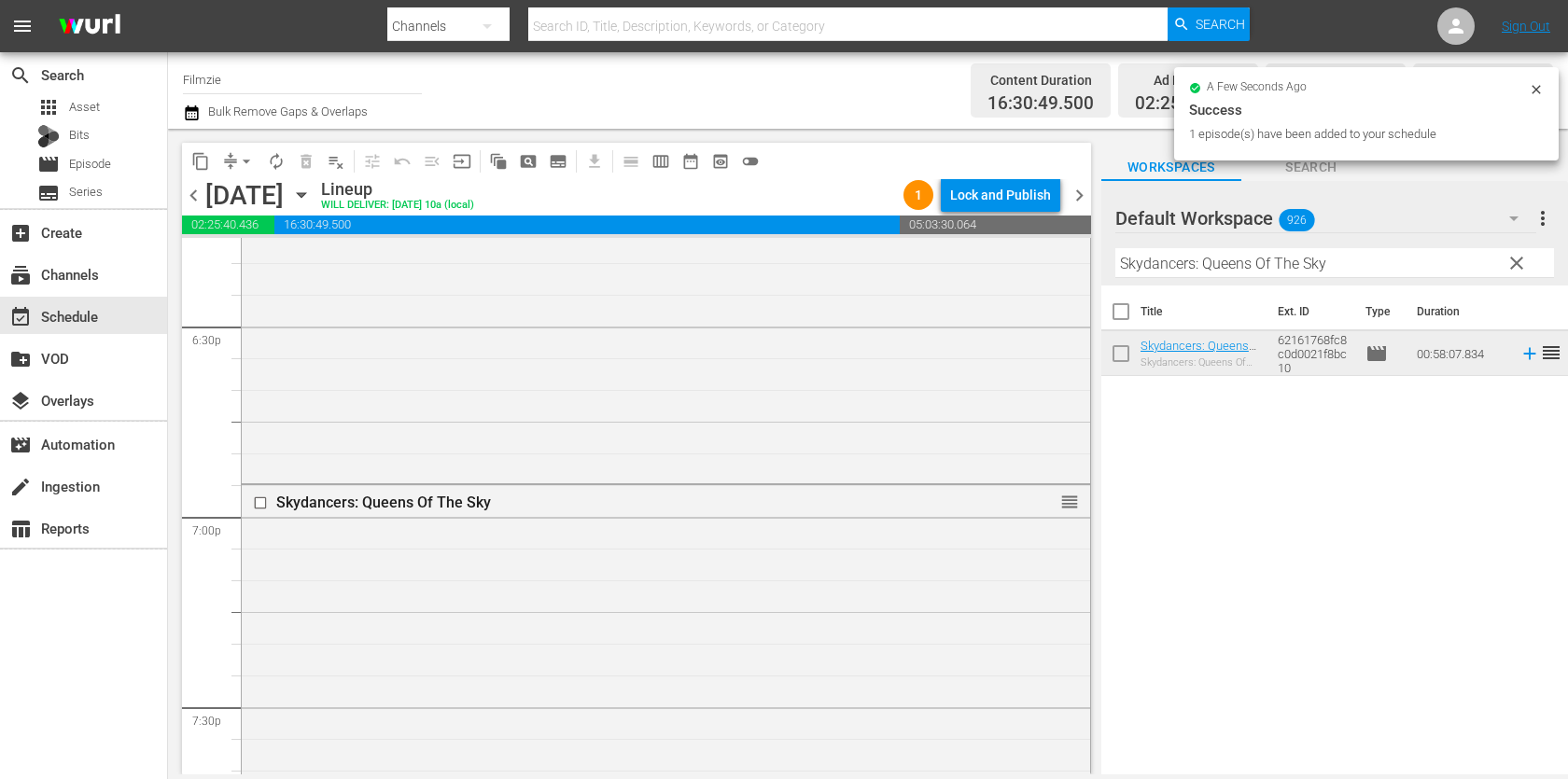
click at [1353, 273] on input "Skydancers: Queens Of The Sky" at bounding box center [1334, 262] width 438 height 30
paste input "top at Nothing: The [PERSON_NAME] Stor"
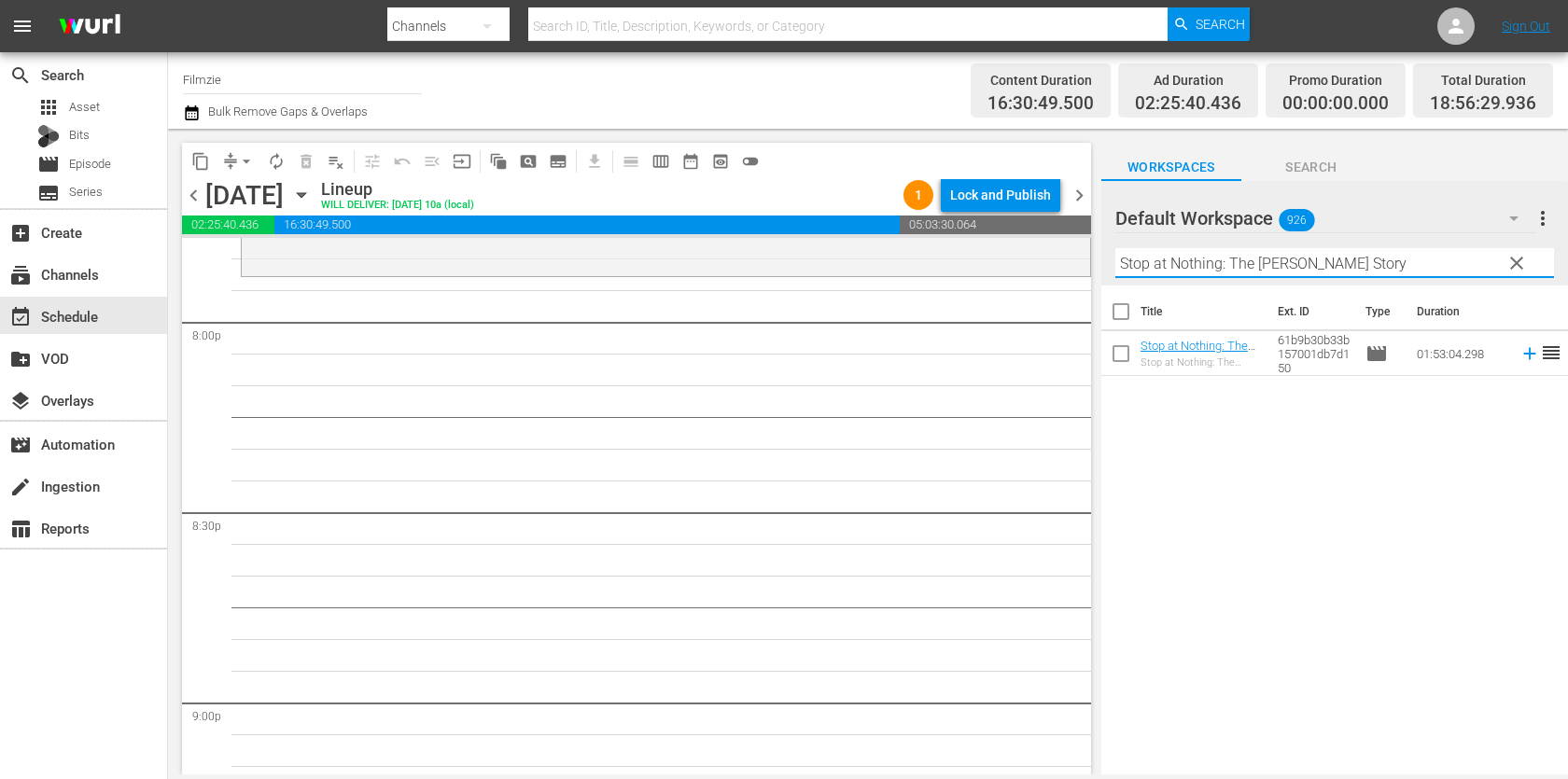
scroll to position [7511, 0]
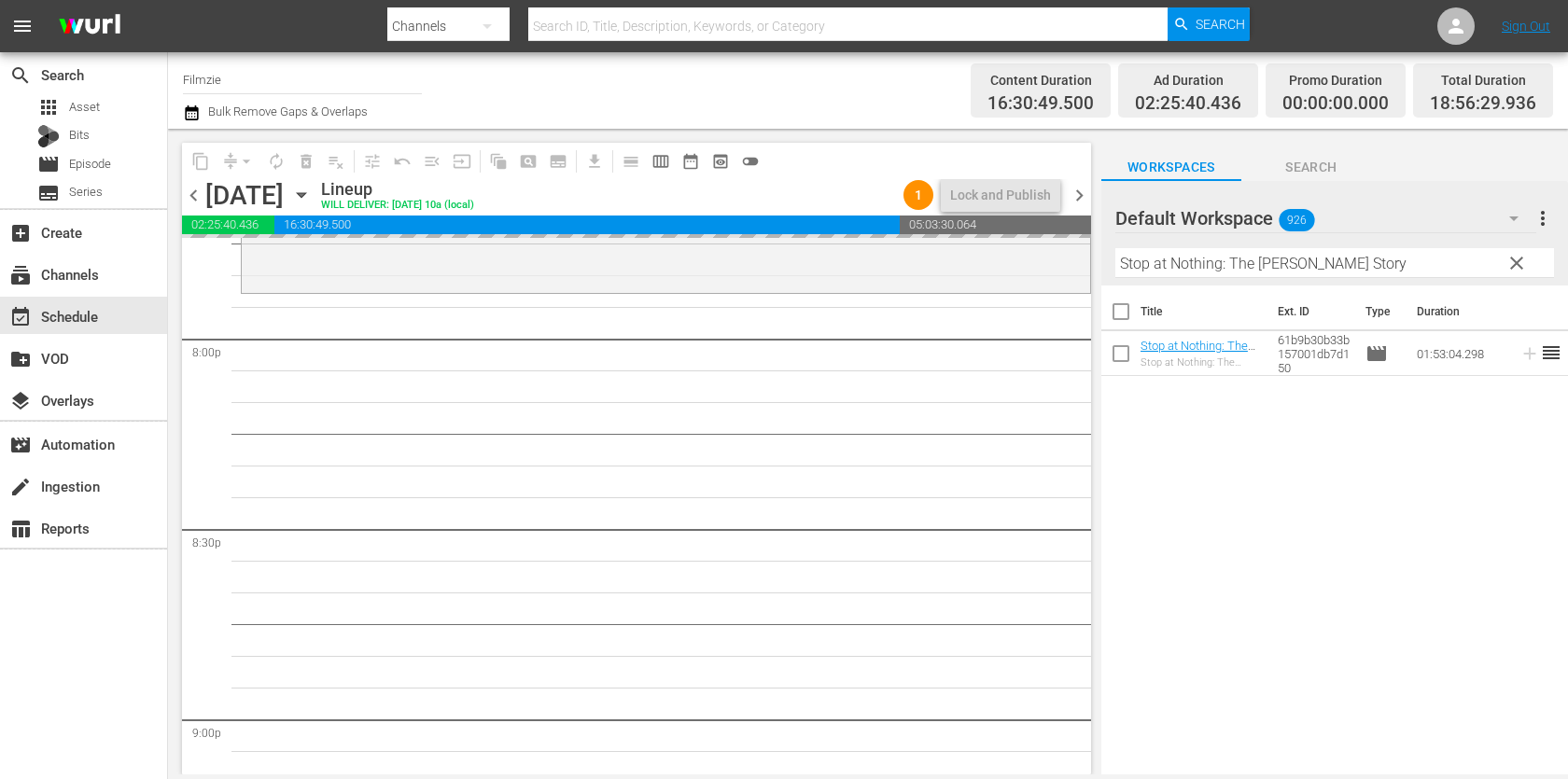
drag, startPoint x: 1220, startPoint y: 348, endPoint x: 1102, endPoint y: 2, distance: 365.6
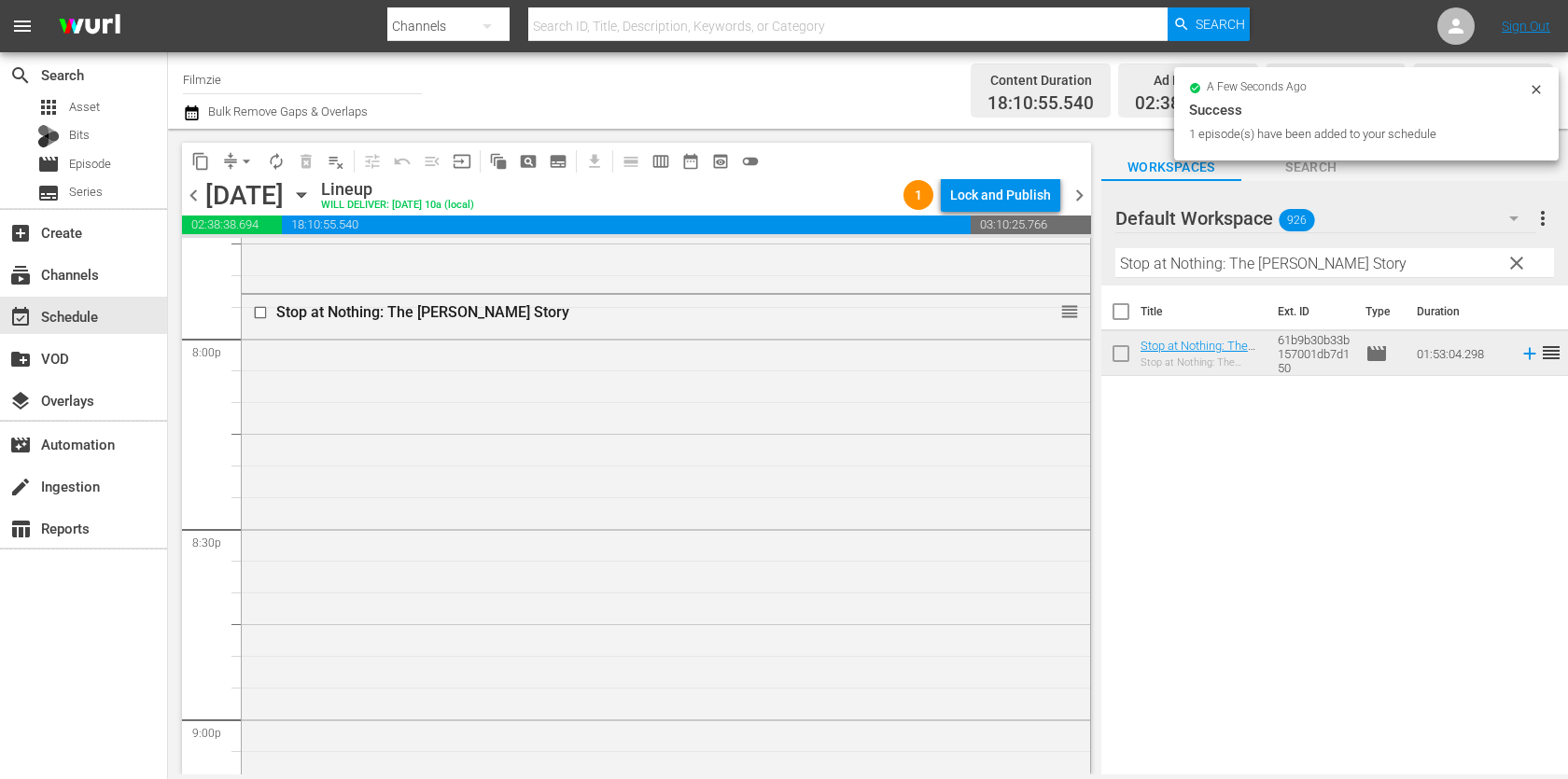
click at [1215, 274] on input "Stop at Nothing: The [PERSON_NAME] Story" at bounding box center [1334, 262] width 438 height 30
paste input "The Selling"
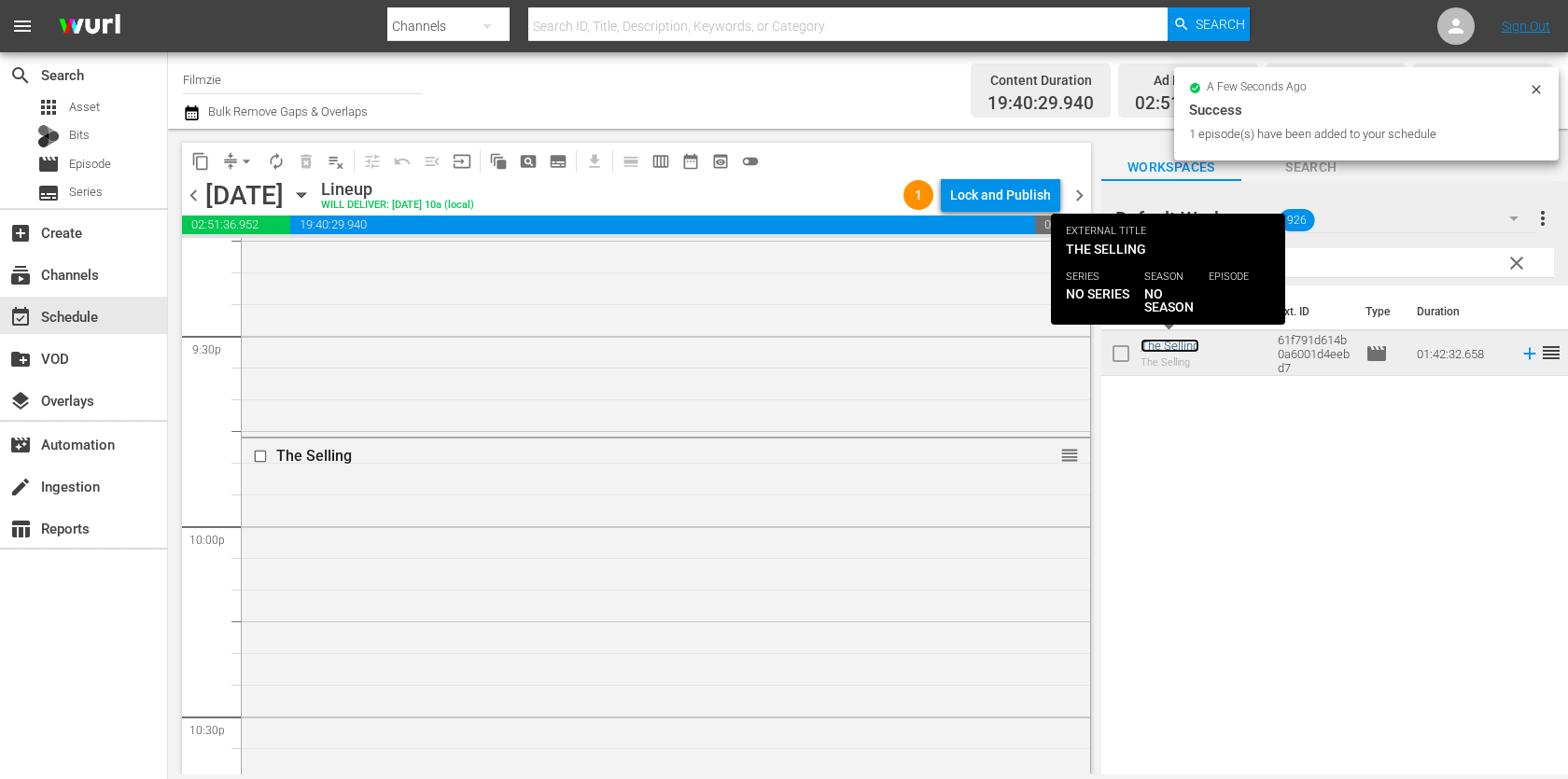
scroll to position [8597, 0]
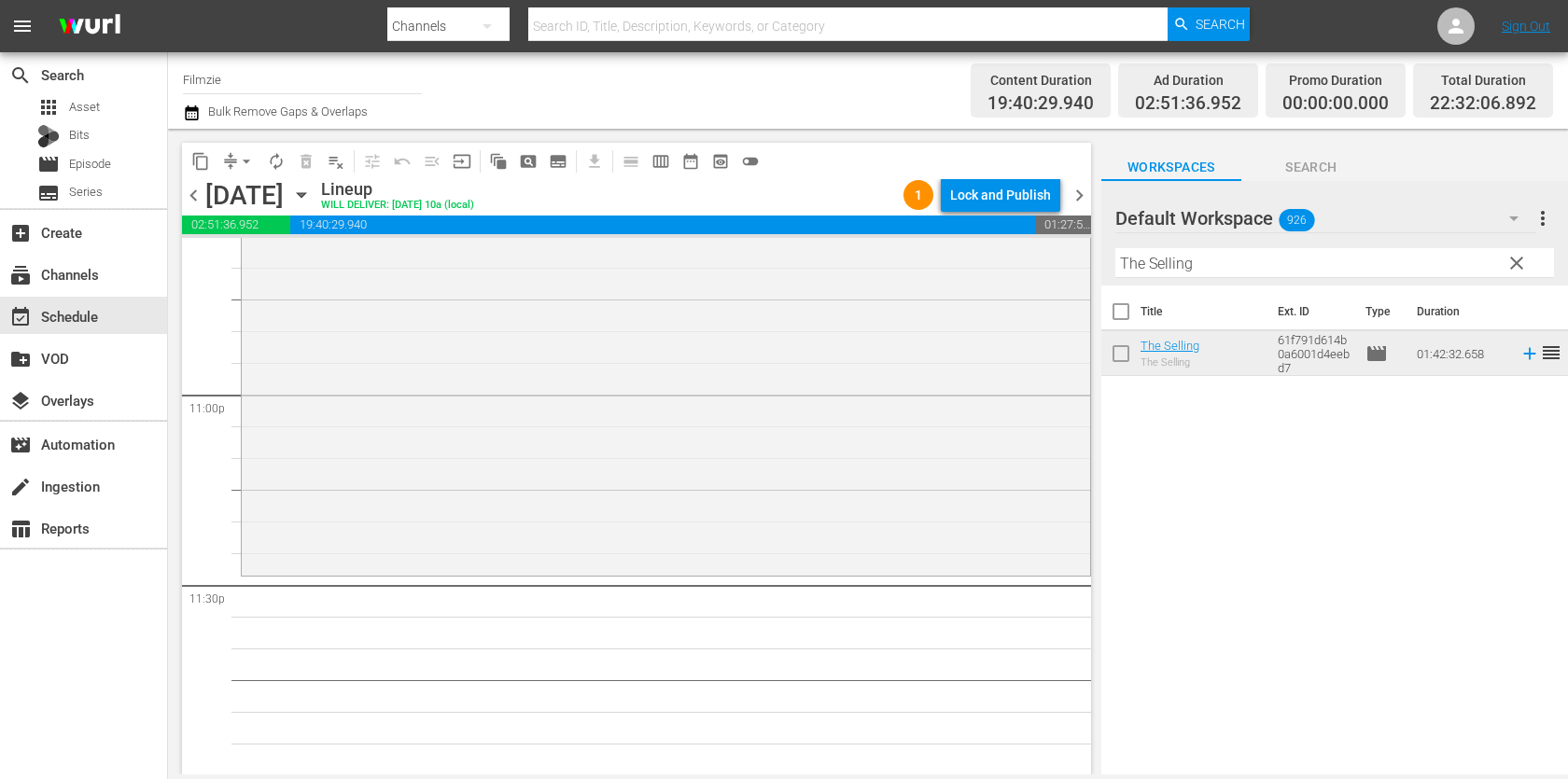
drag, startPoint x: 1182, startPoint y: 344, endPoint x: 1088, endPoint y: 7, distance: 349.9
click at [1240, 262] on input "The Selling" at bounding box center [1334, 262] width 438 height 30
paste input "Of Shark and Man"
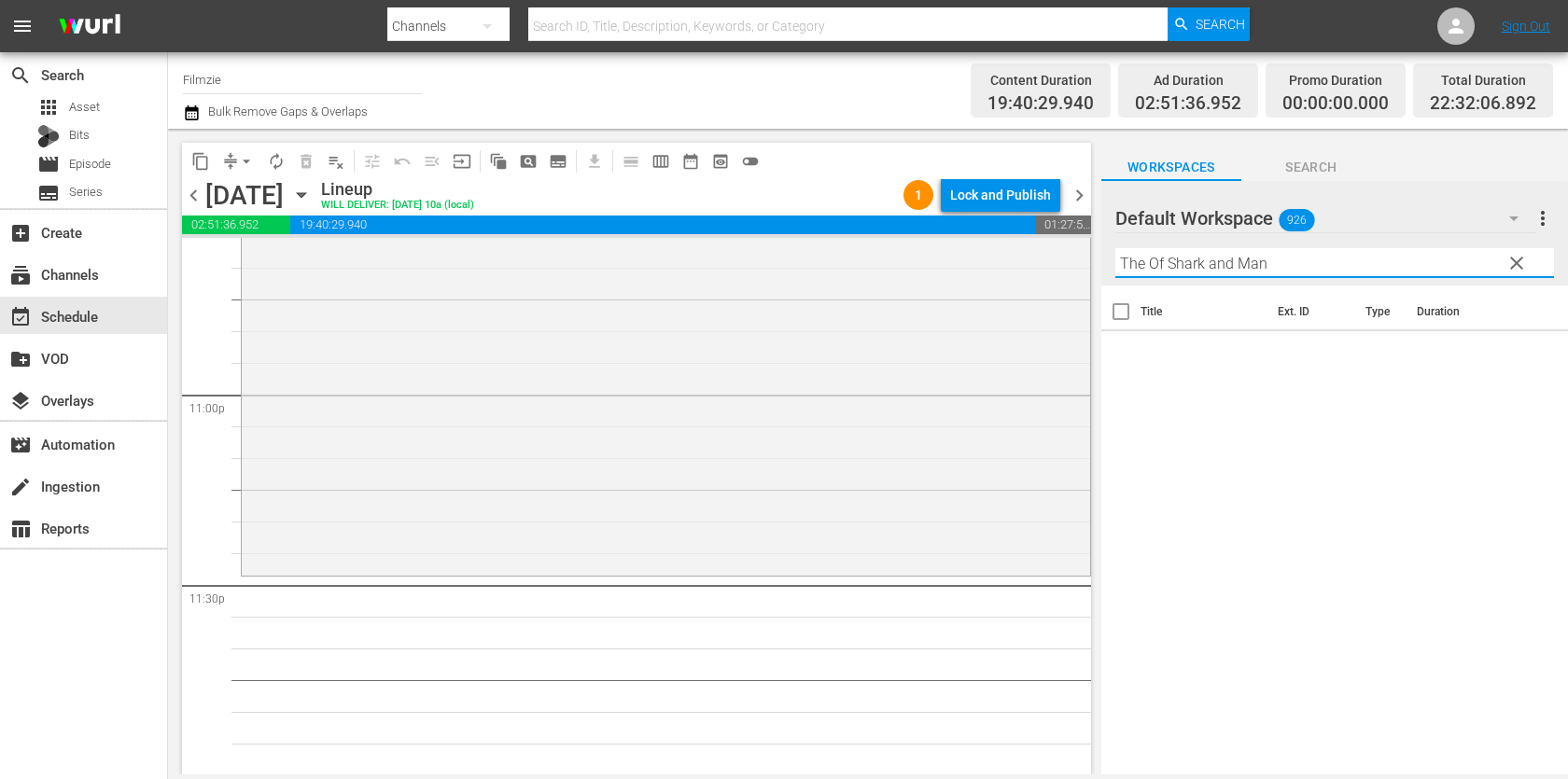
click at [1240, 262] on input "The Of Shark and Man" at bounding box center [1334, 262] width 438 height 30
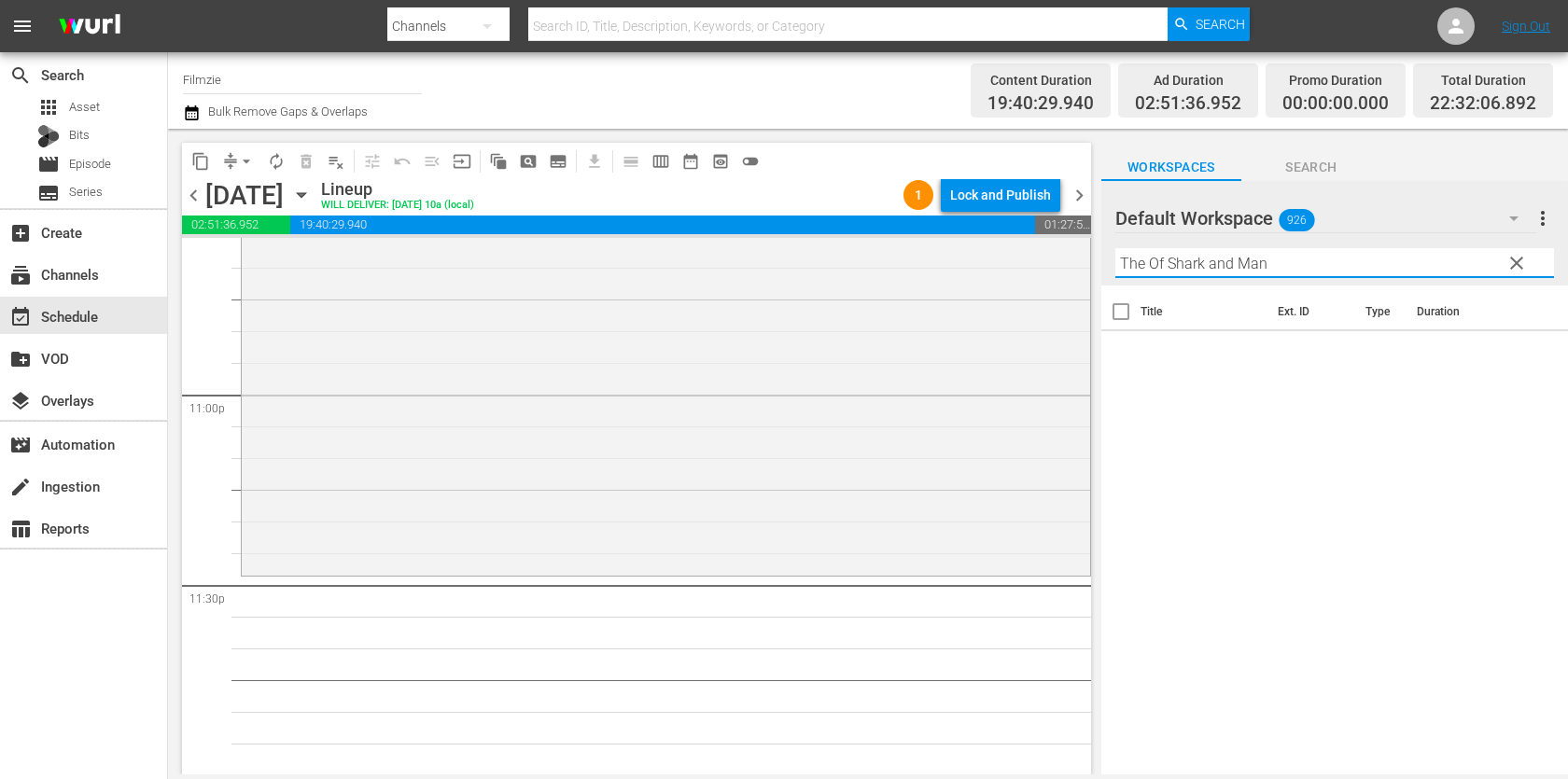
paste input "text"
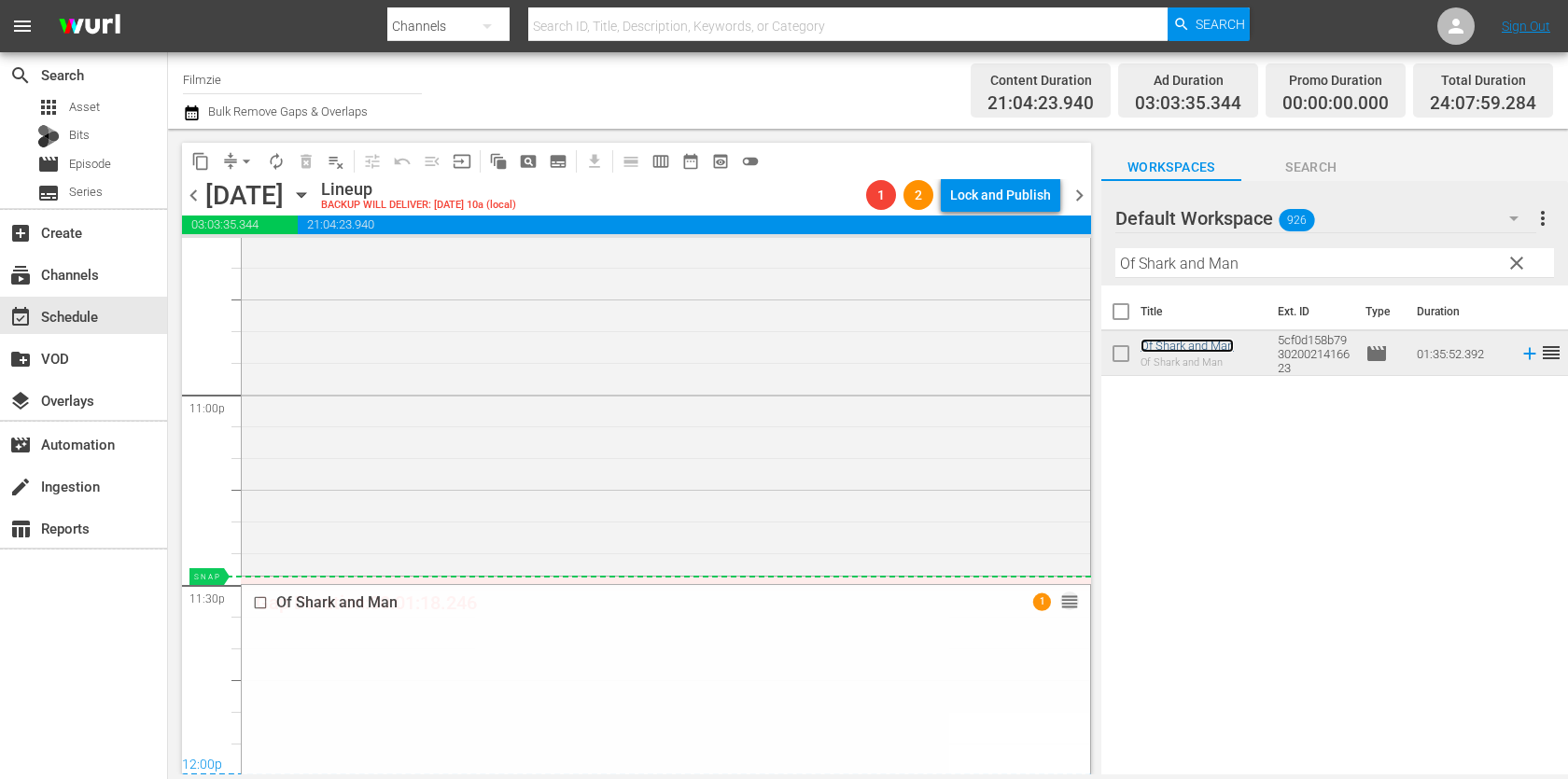
drag, startPoint x: 1071, startPoint y: 597, endPoint x: 1071, endPoint y: 576, distance: 21.0
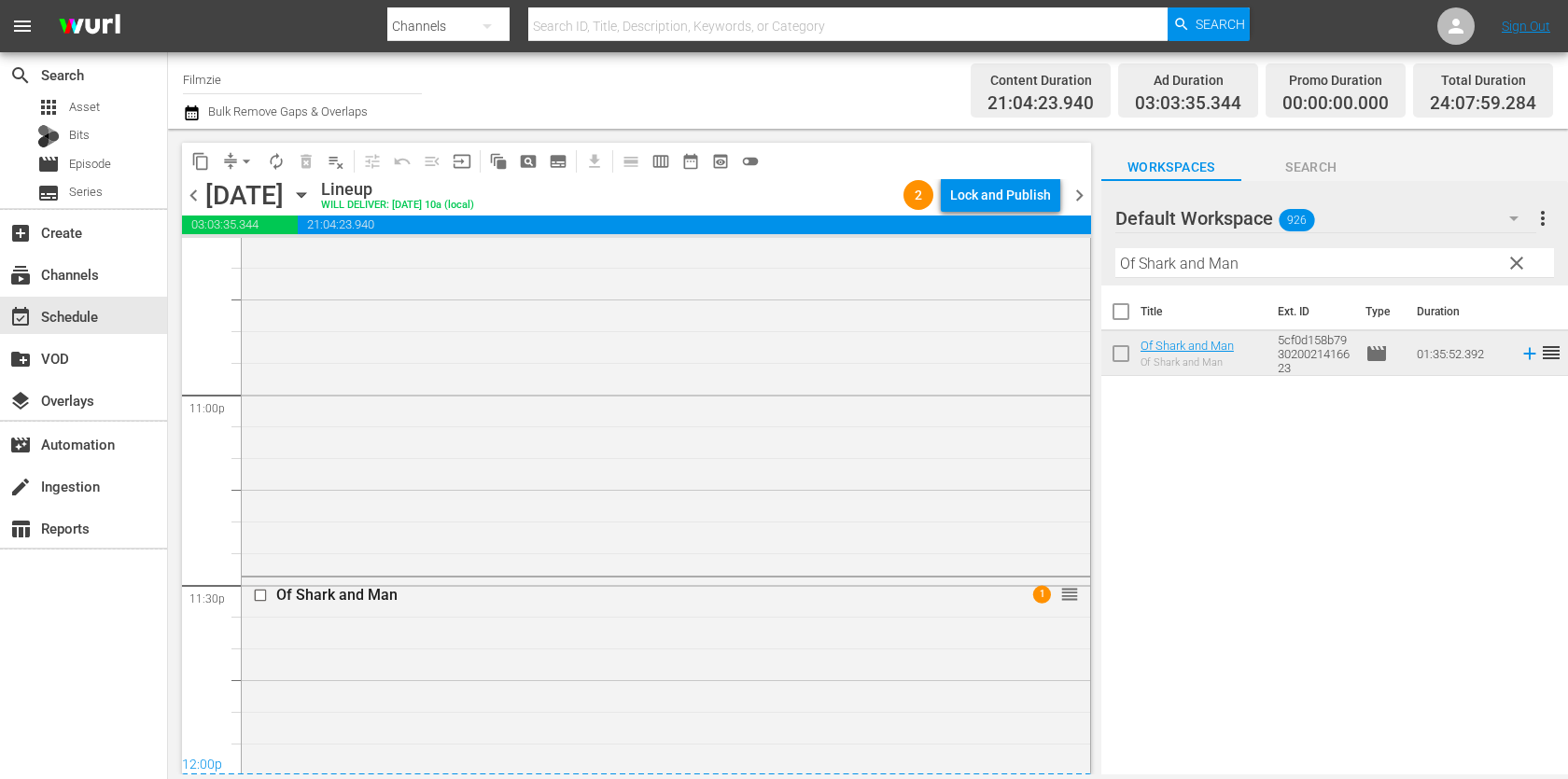
click at [1033, 200] on div "Lock and Publish" at bounding box center [1001, 194] width 101 height 34
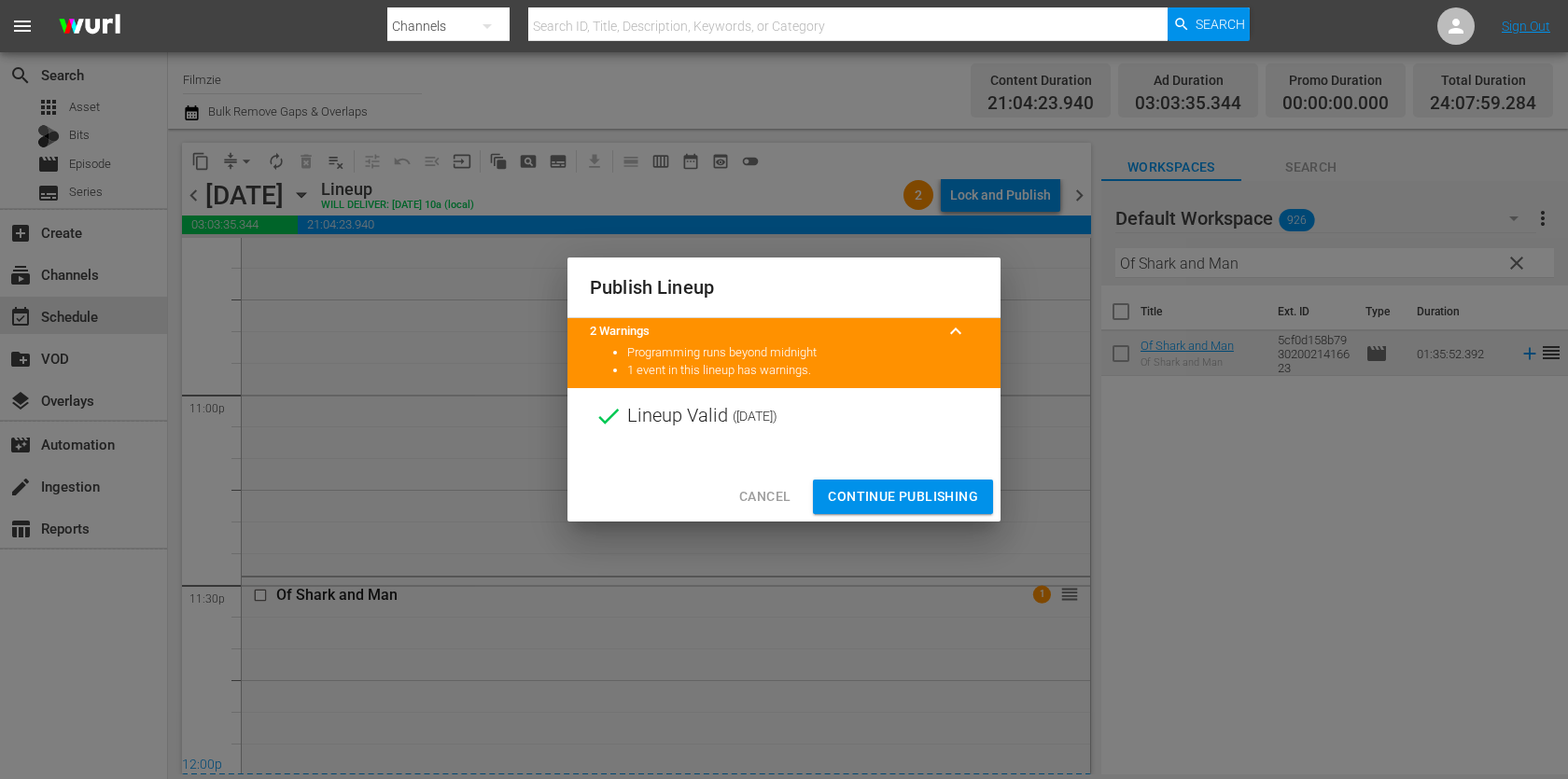
click at [914, 506] on span "Continue Publishing" at bounding box center [903, 496] width 151 height 23
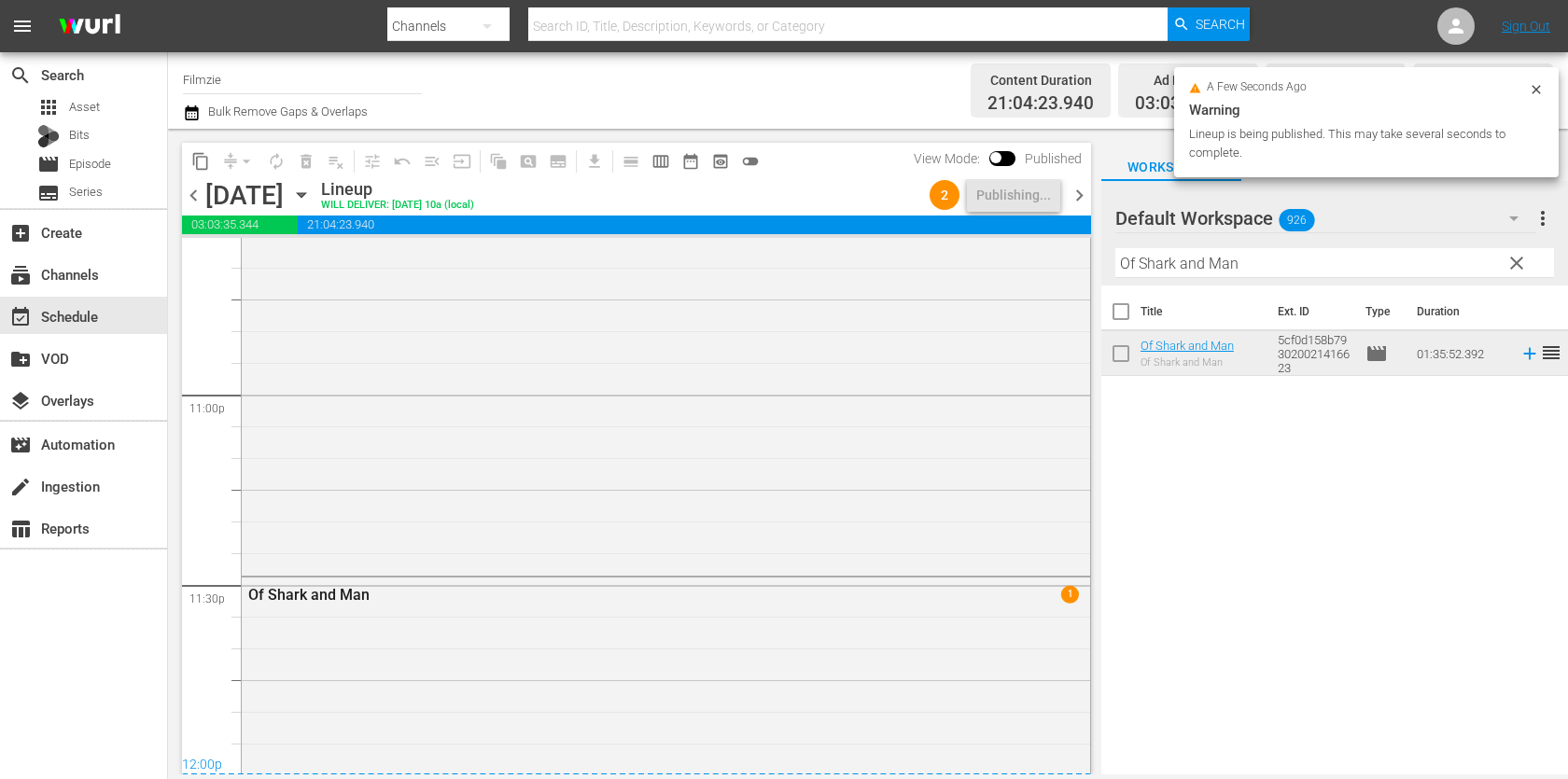
click at [1086, 185] on span "chevron_right" at bounding box center [1079, 195] width 23 height 23
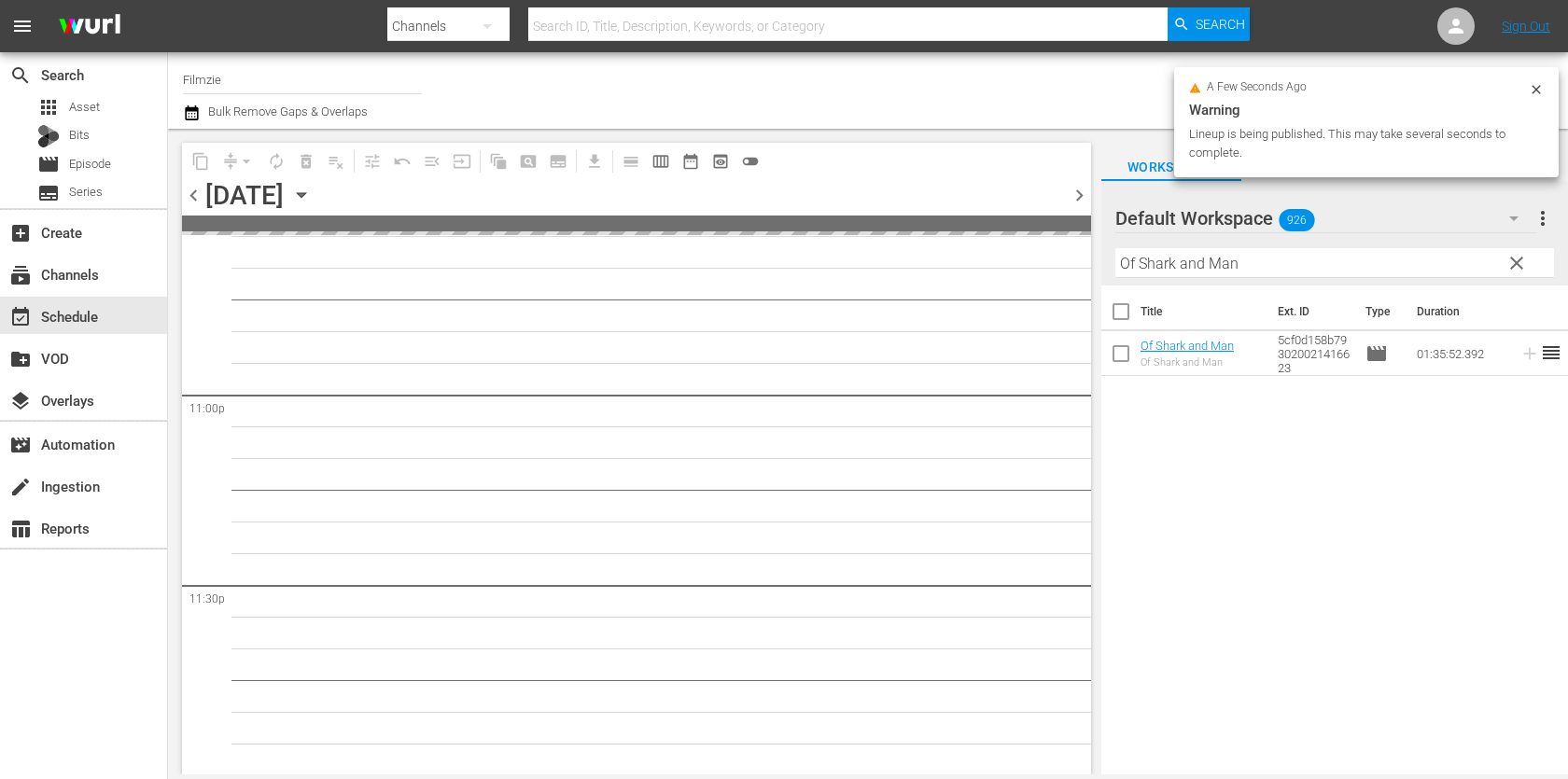
click at [1189, 264] on input "Of Shark and Man" at bounding box center [1334, 262] width 438 height 30
paste input "The Idea of Manhood"
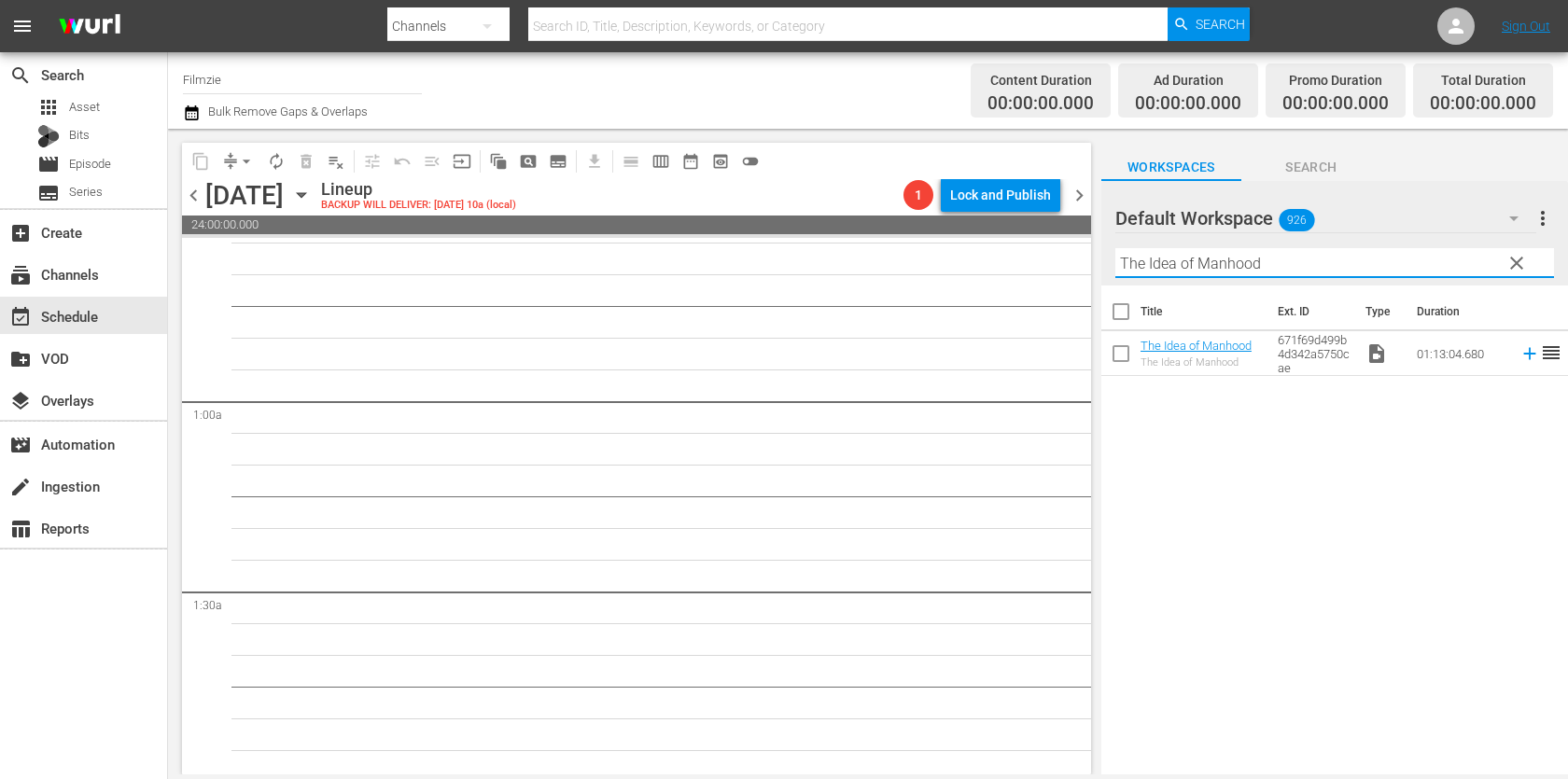
scroll to position [0, 0]
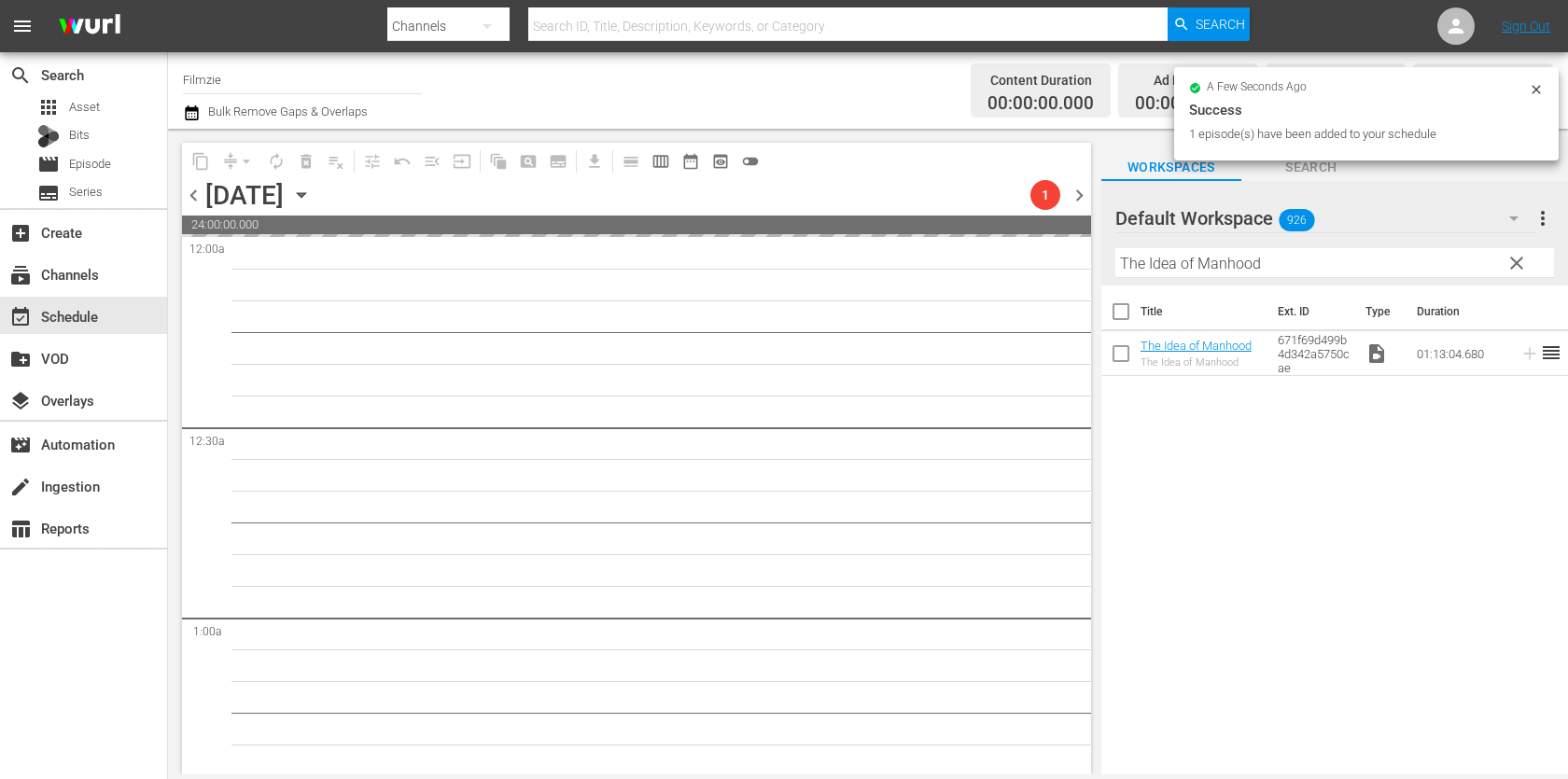
drag, startPoint x: 1168, startPoint y: 338, endPoint x: 1124, endPoint y: 4, distance: 336.9
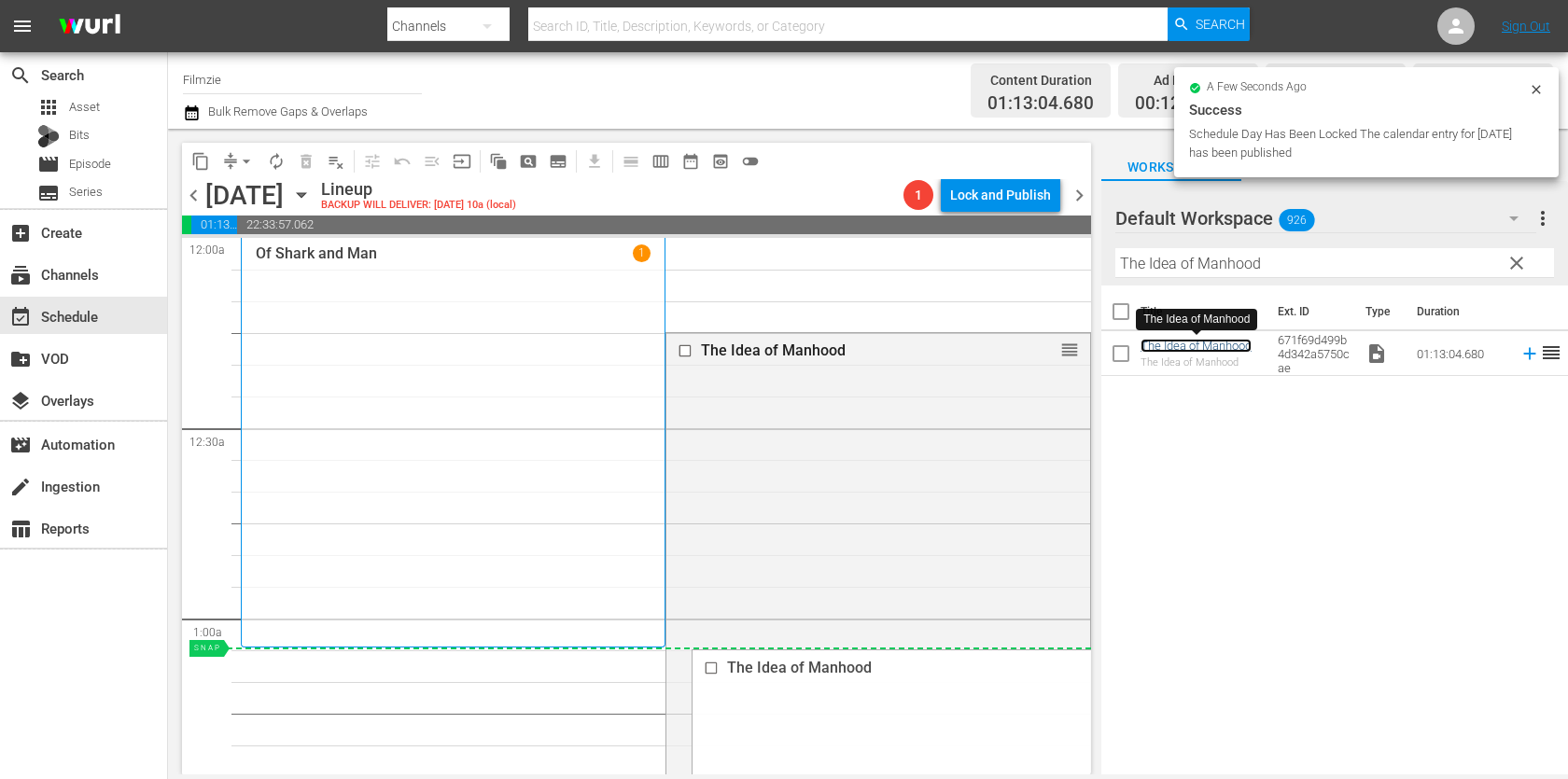
drag, startPoint x: 1075, startPoint y: 349, endPoint x: 872, endPoint y: 675, distance: 384.0
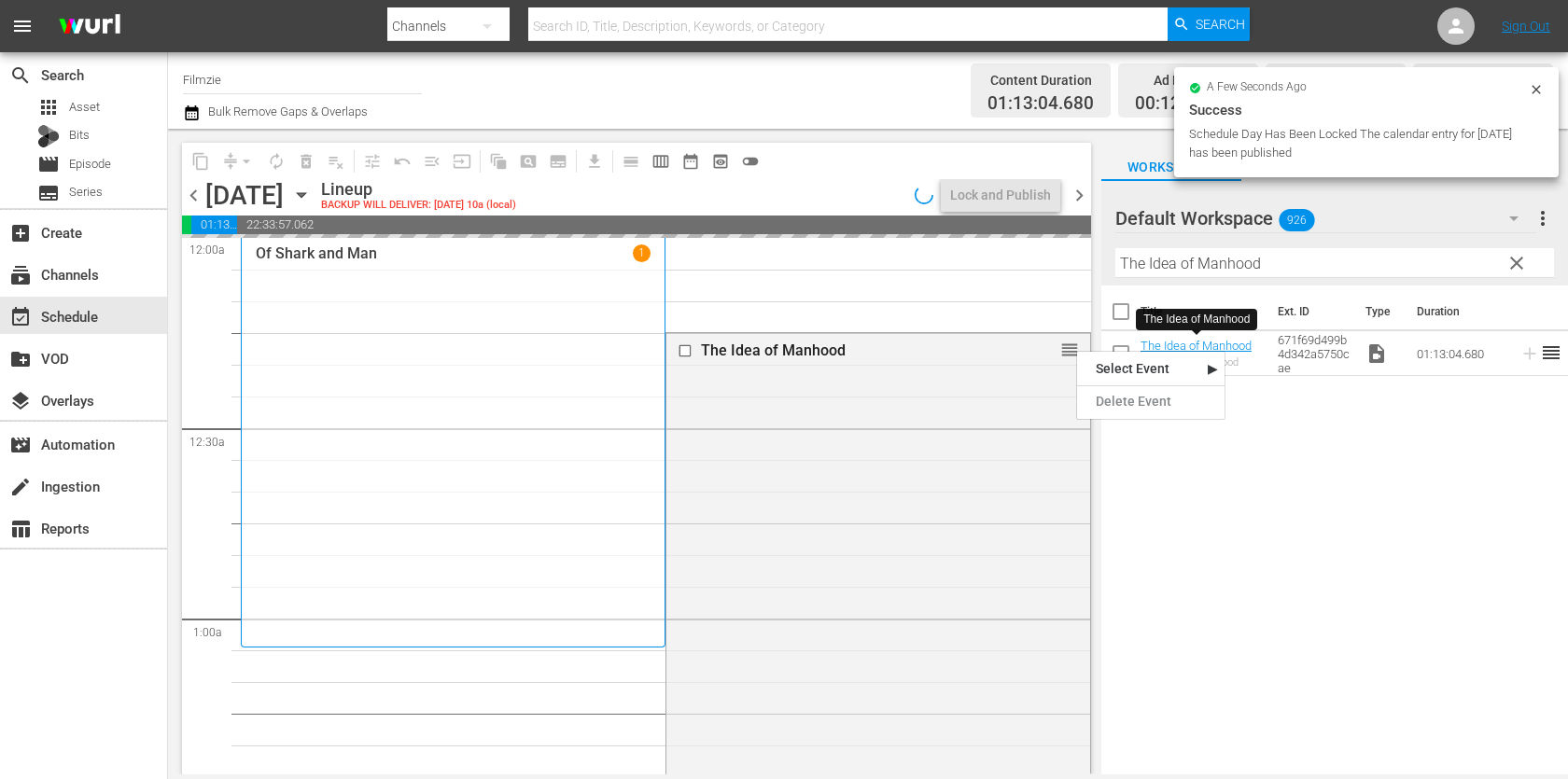
click at [1286, 269] on input "The Idea of Manhood" at bounding box center [1334, 262] width 438 height 30
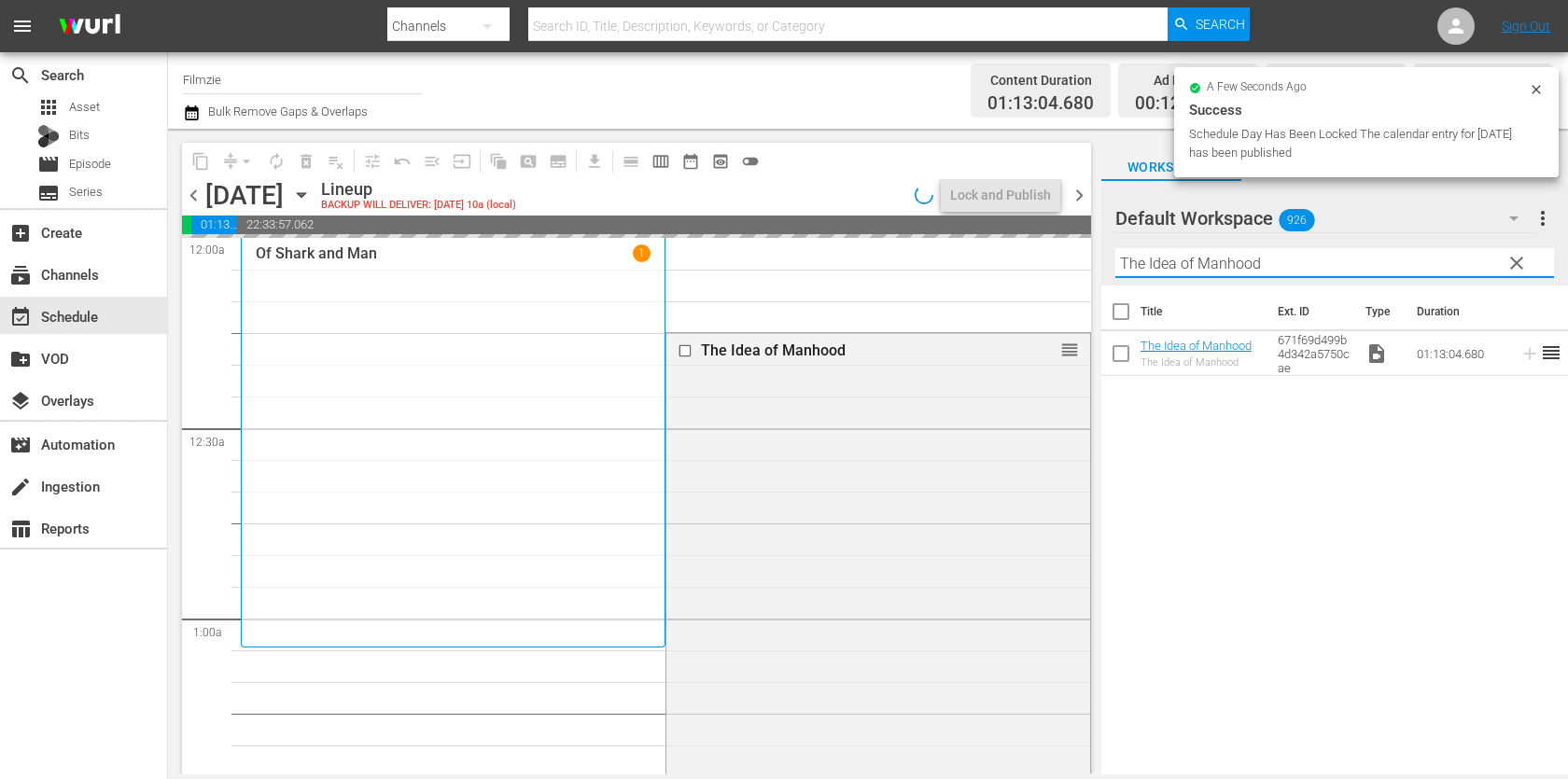
paste input "Cokeville Miracle"
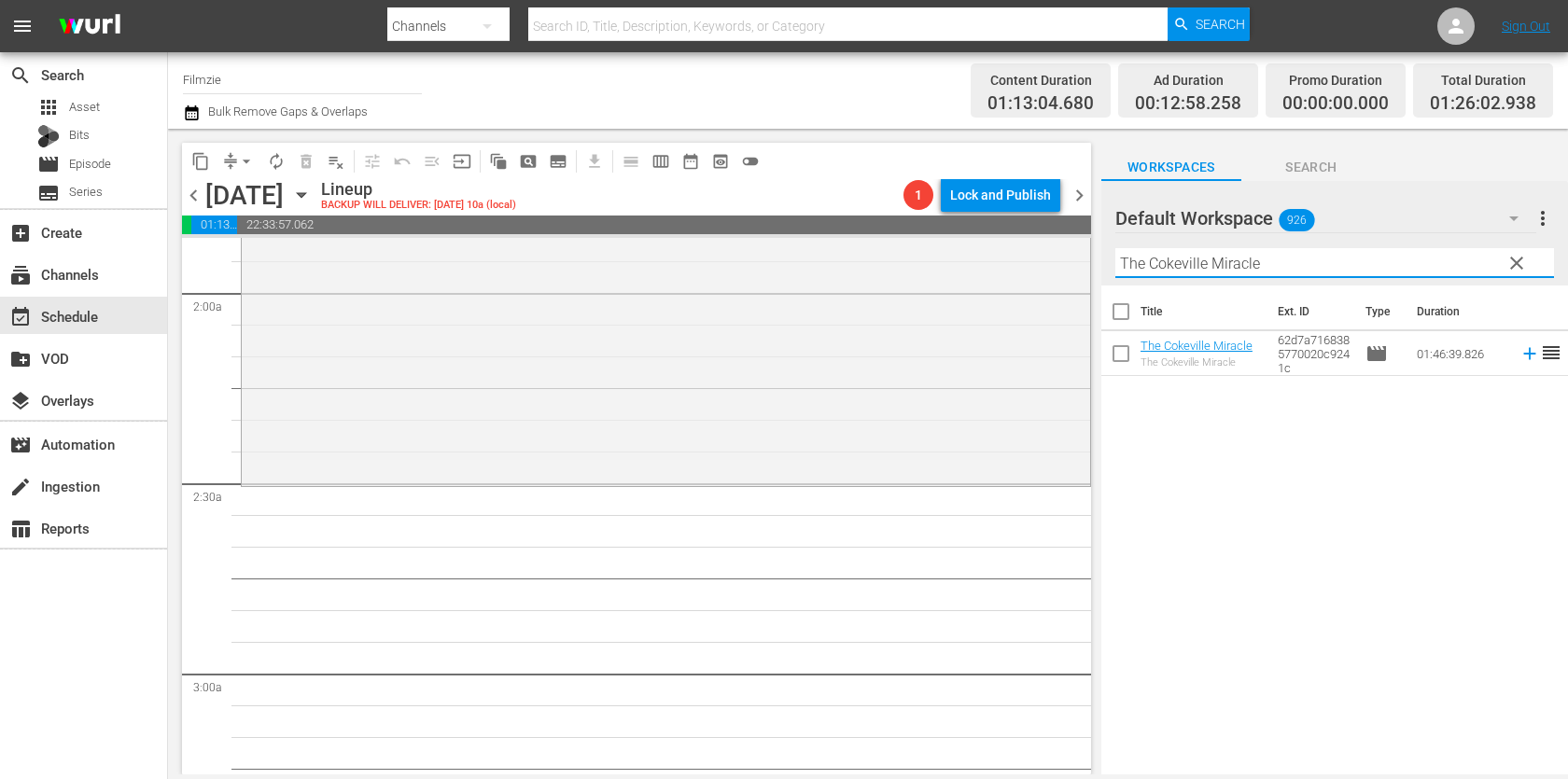
scroll to position [682, 0]
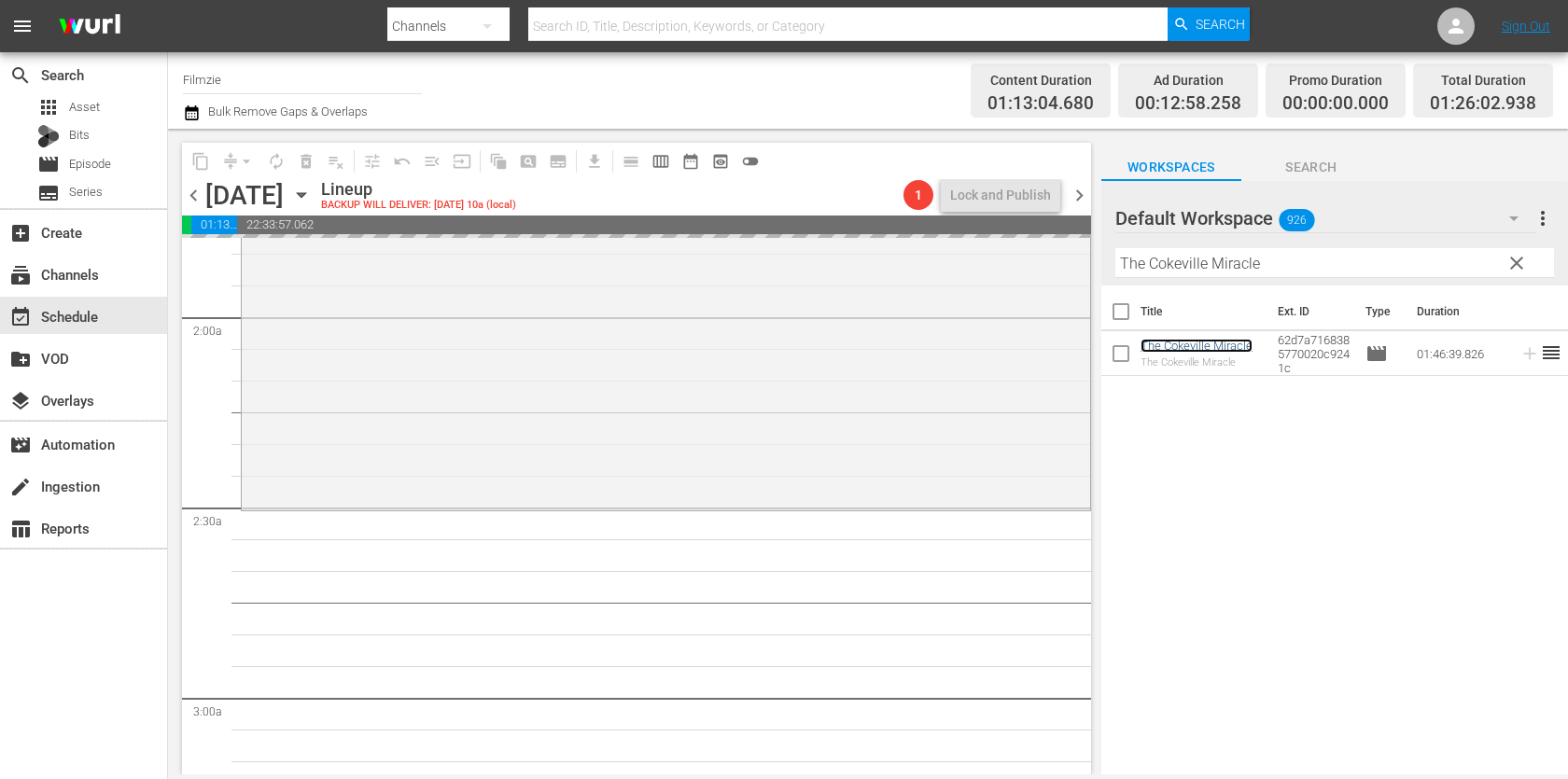
drag, startPoint x: 1178, startPoint y: 346, endPoint x: 1031, endPoint y: 7, distance: 369.5
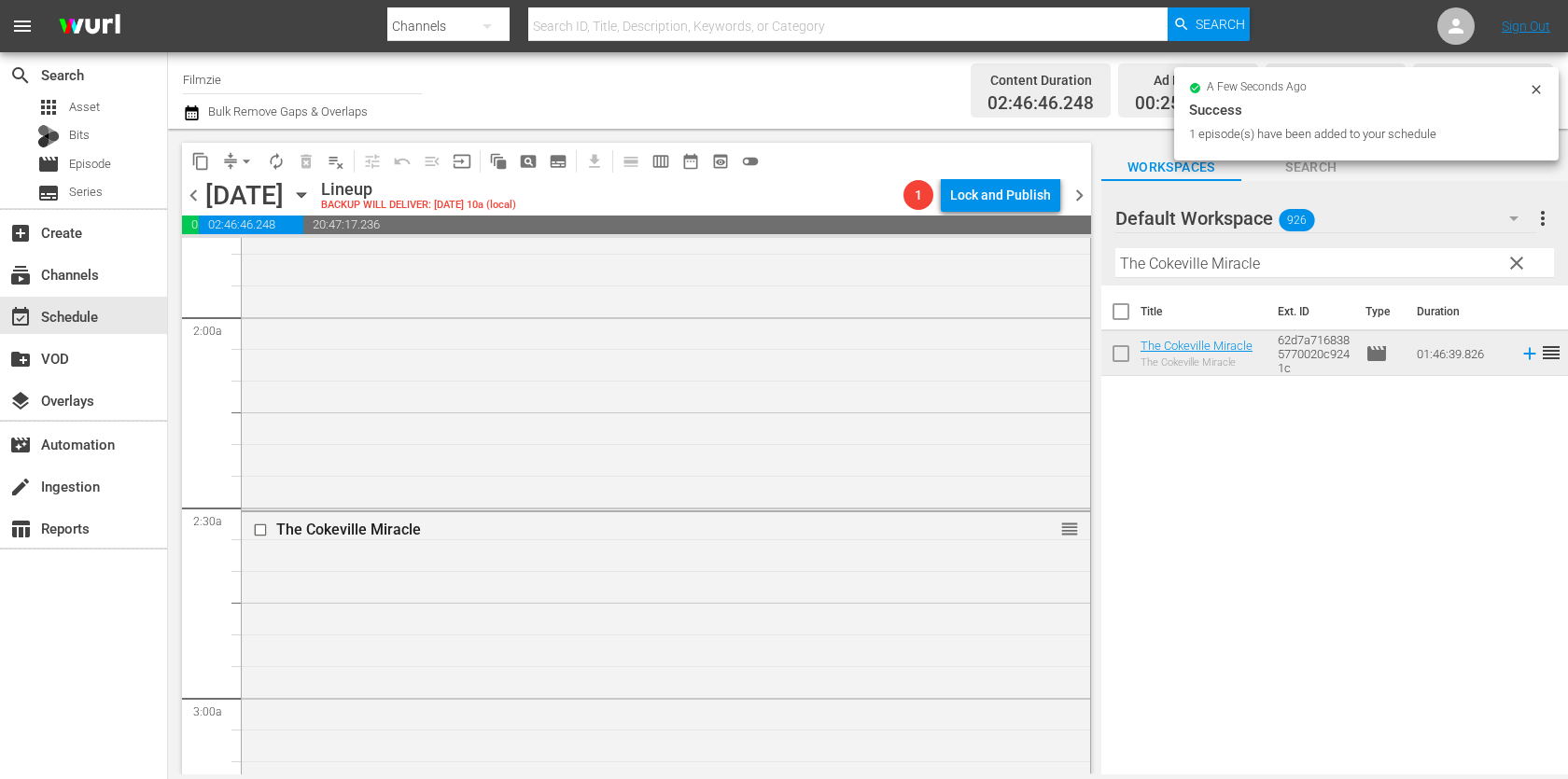
click at [1207, 268] on input "The Cokeville Miracle" at bounding box center [1334, 262] width 438 height 30
paste input "Santa's Boot Camp"
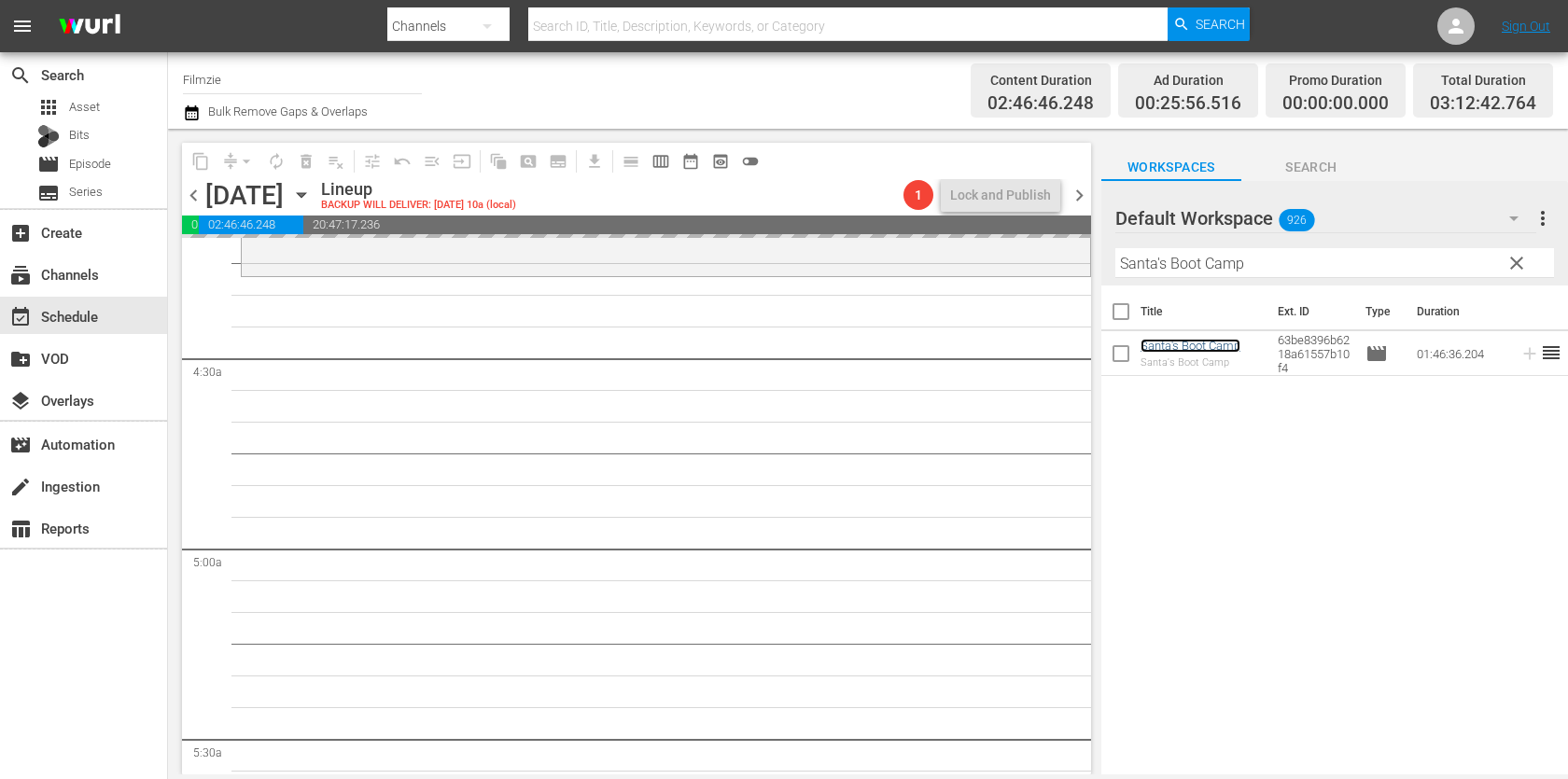
scroll to position [1549, 0]
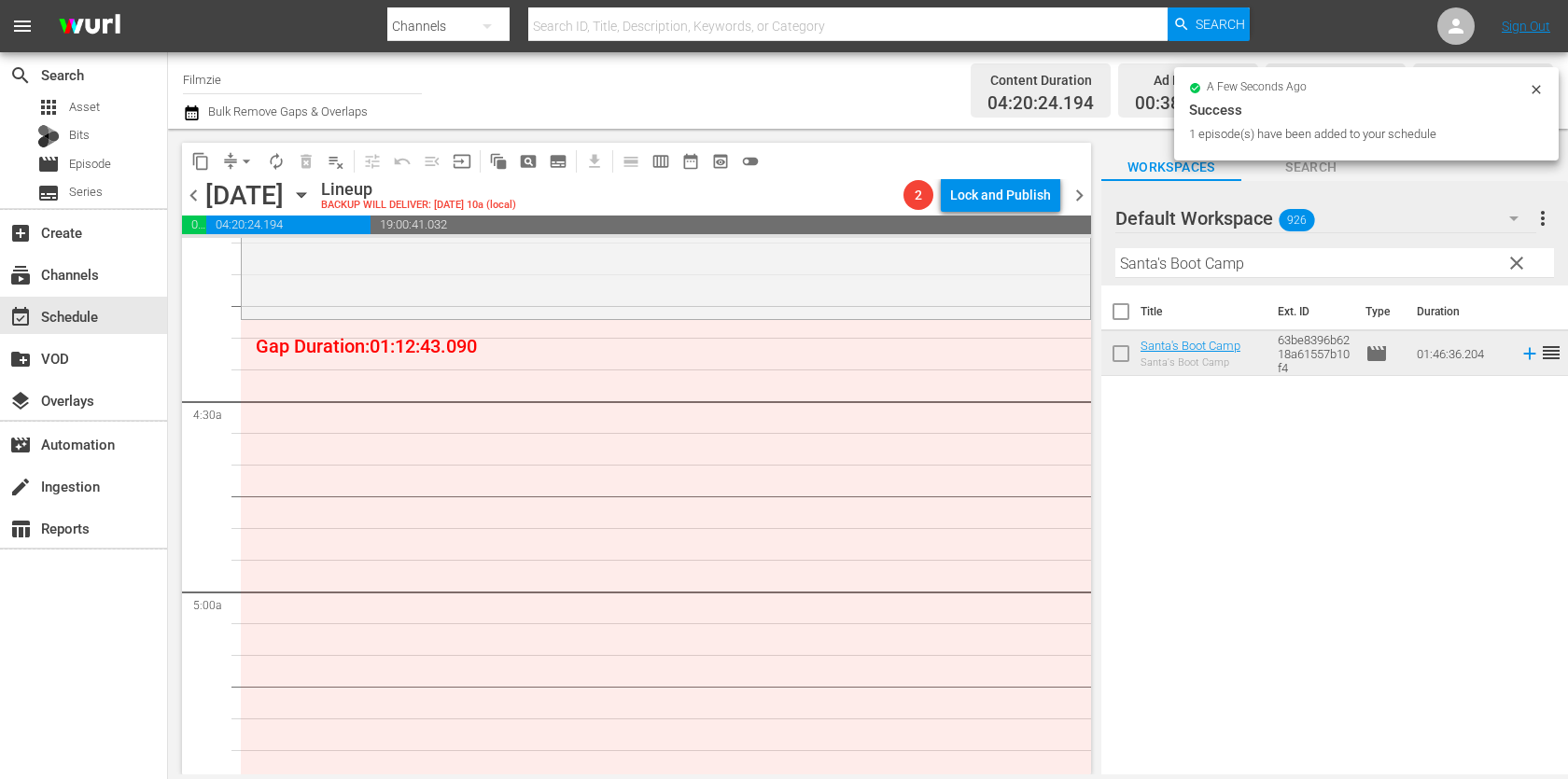
drag, startPoint x: 1179, startPoint y: 345, endPoint x: 1251, endPoint y: 5, distance: 347.5
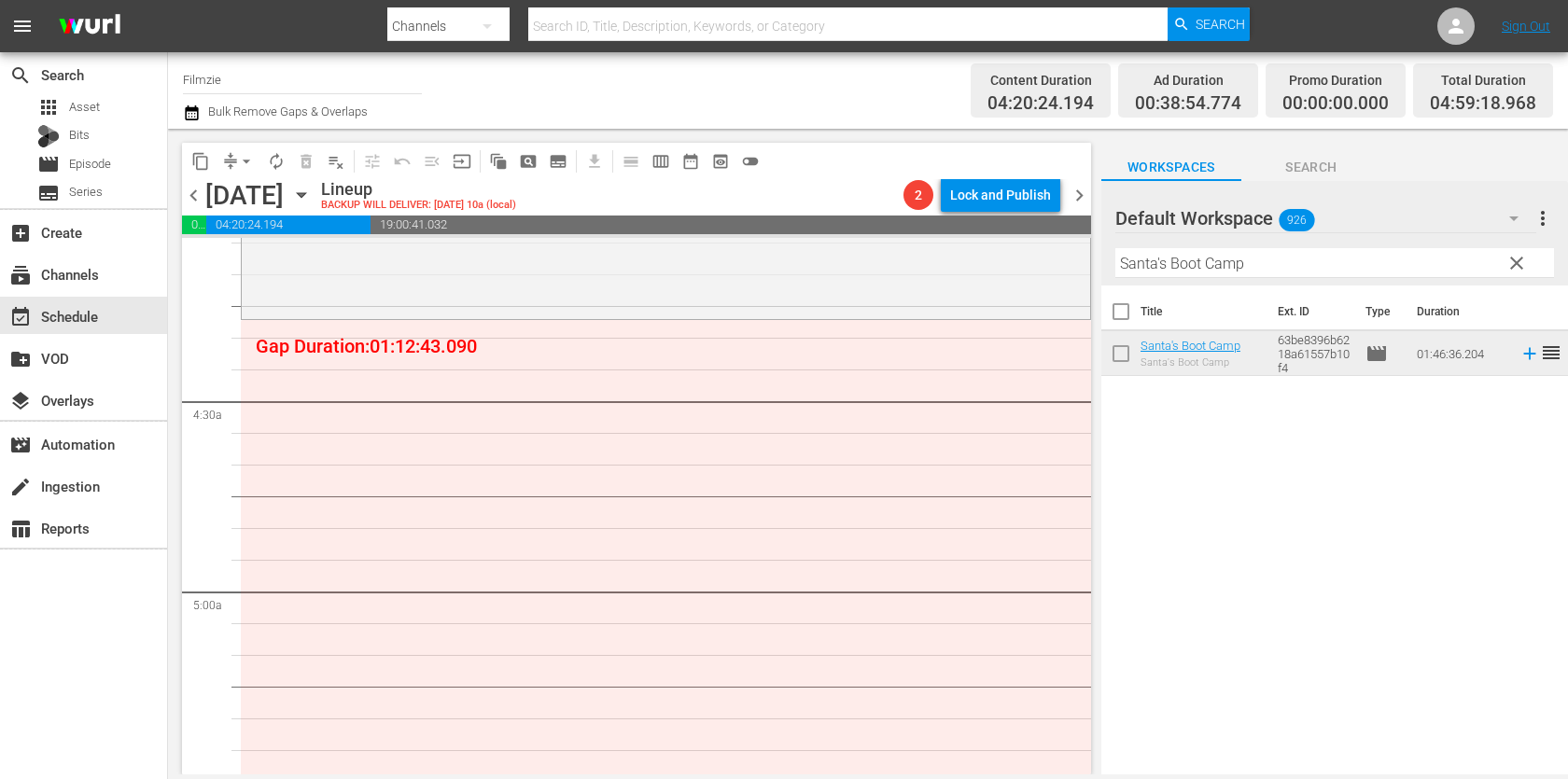
click at [1254, 258] on input "Santa's Boot Camp" at bounding box center [1334, 262] width 438 height 30
paste input "Wonders Of [PERSON_NAME]"
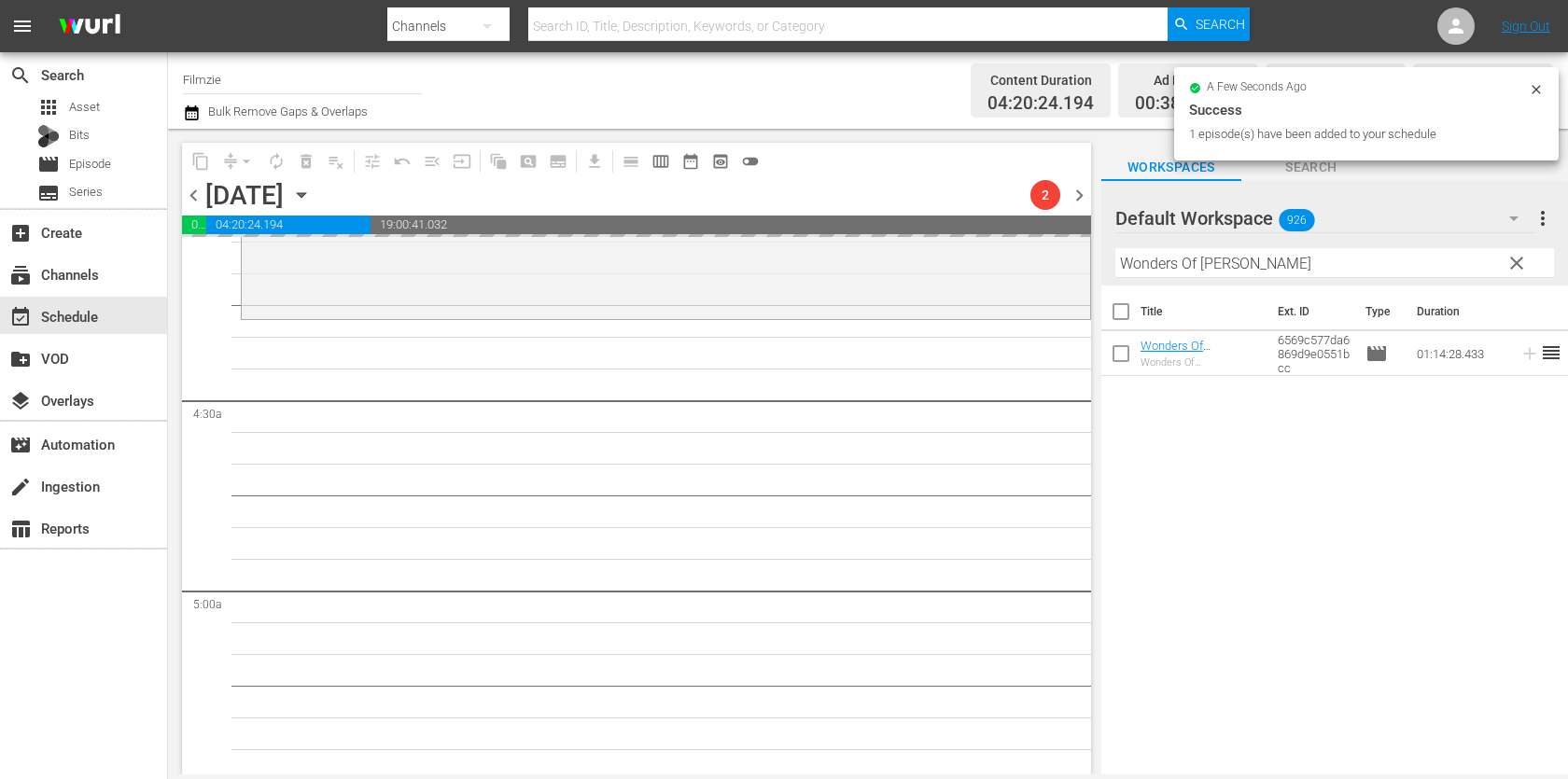
drag, startPoint x: 1199, startPoint y: 356, endPoint x: 1049, endPoint y: 25, distance: 363.4
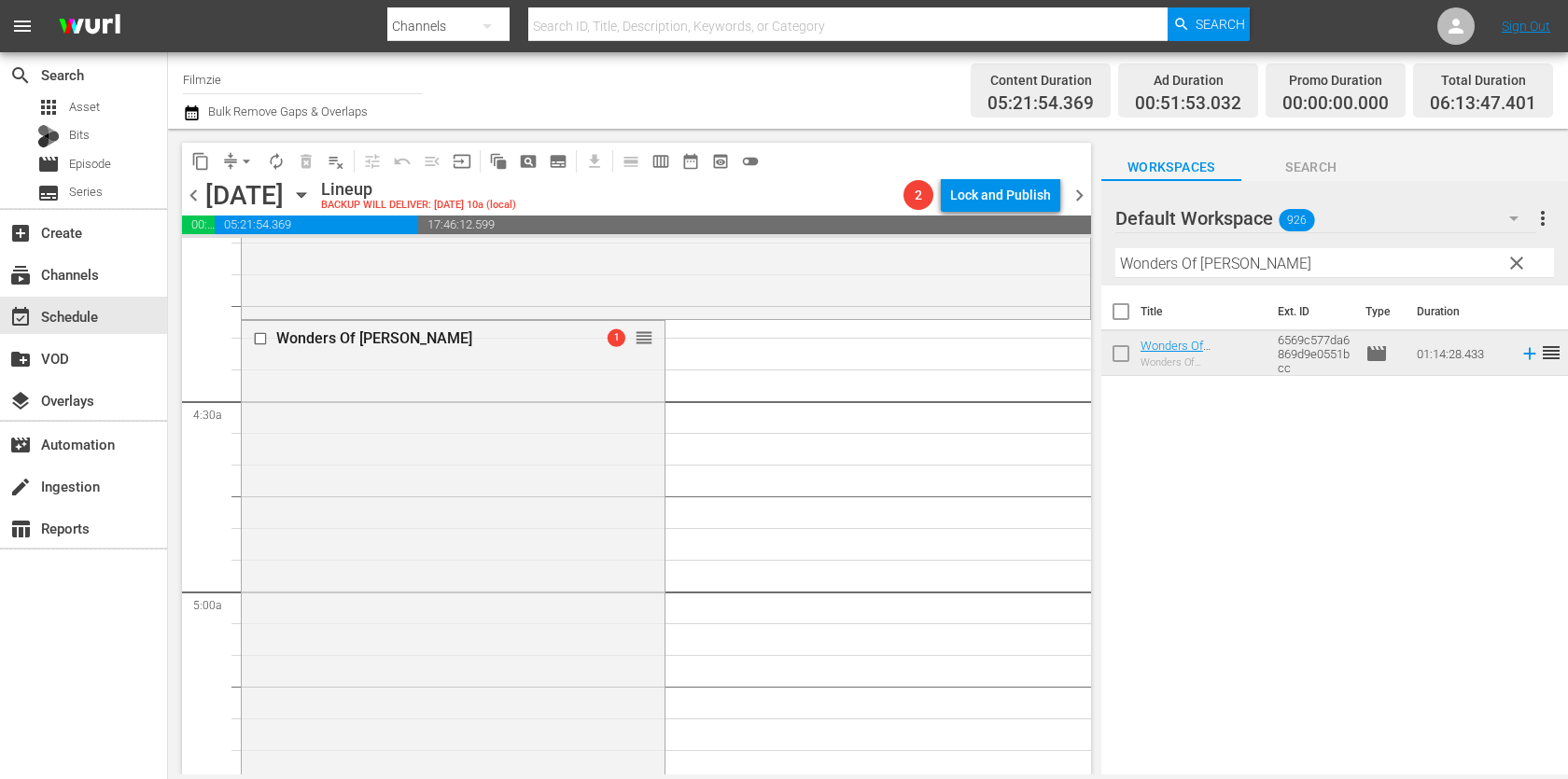
click at [1280, 258] on input "Wonders Of [PERSON_NAME]" at bounding box center [1334, 262] width 438 height 30
paste input "...As If They Were Angels"
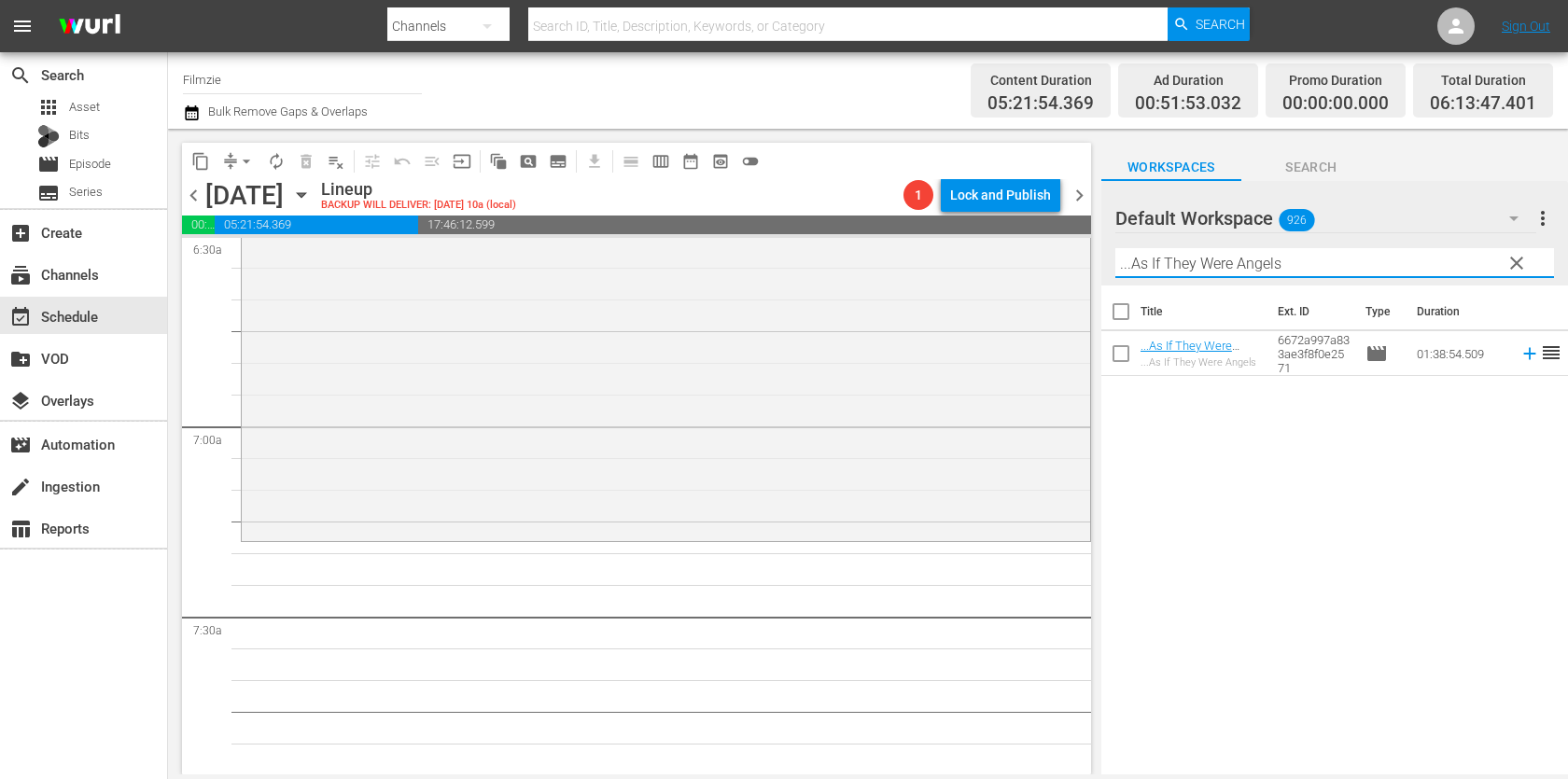
scroll to position [2490, 0]
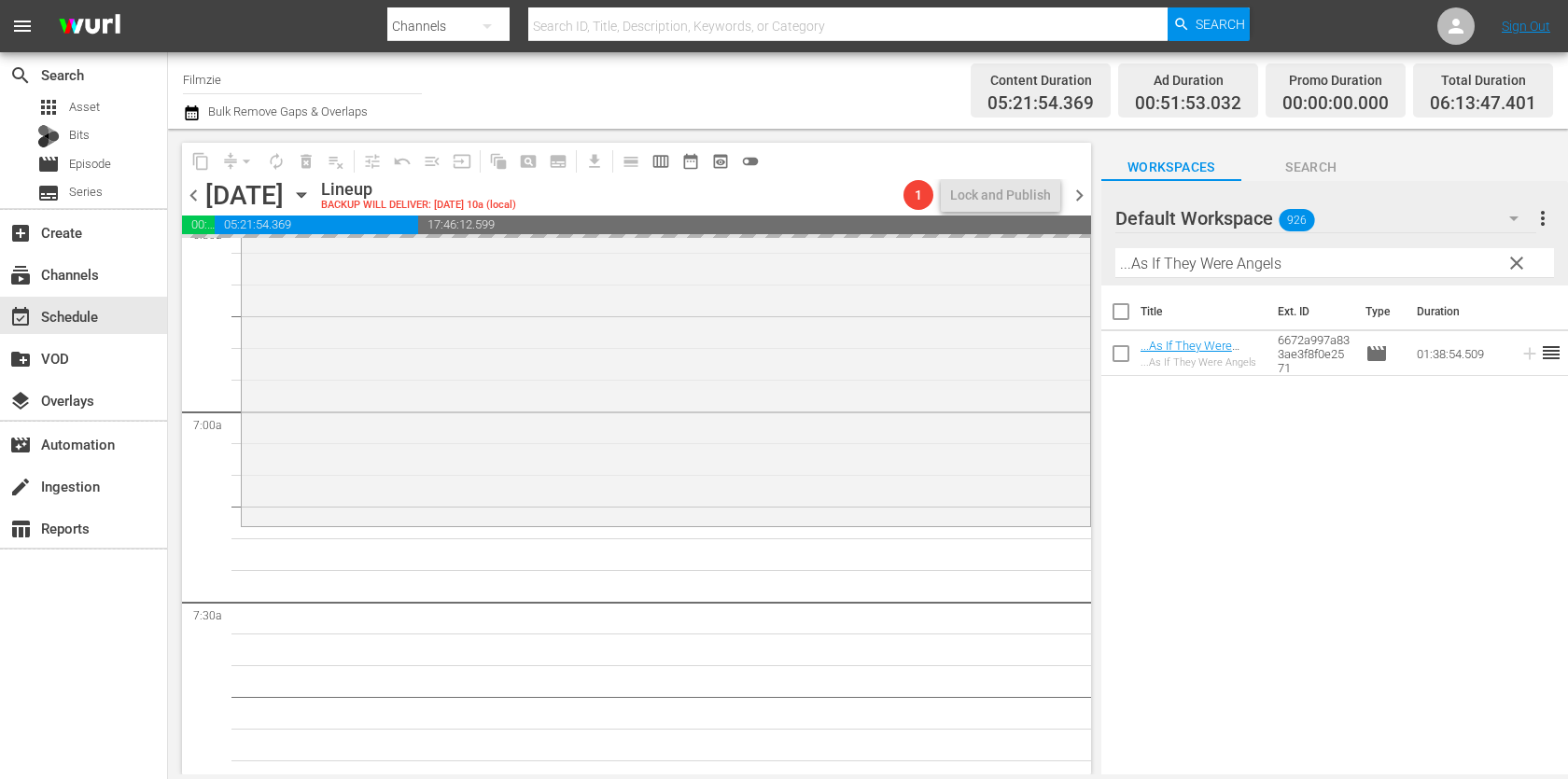
drag, startPoint x: 1169, startPoint y: 340, endPoint x: 1060, endPoint y: 6, distance: 351.3
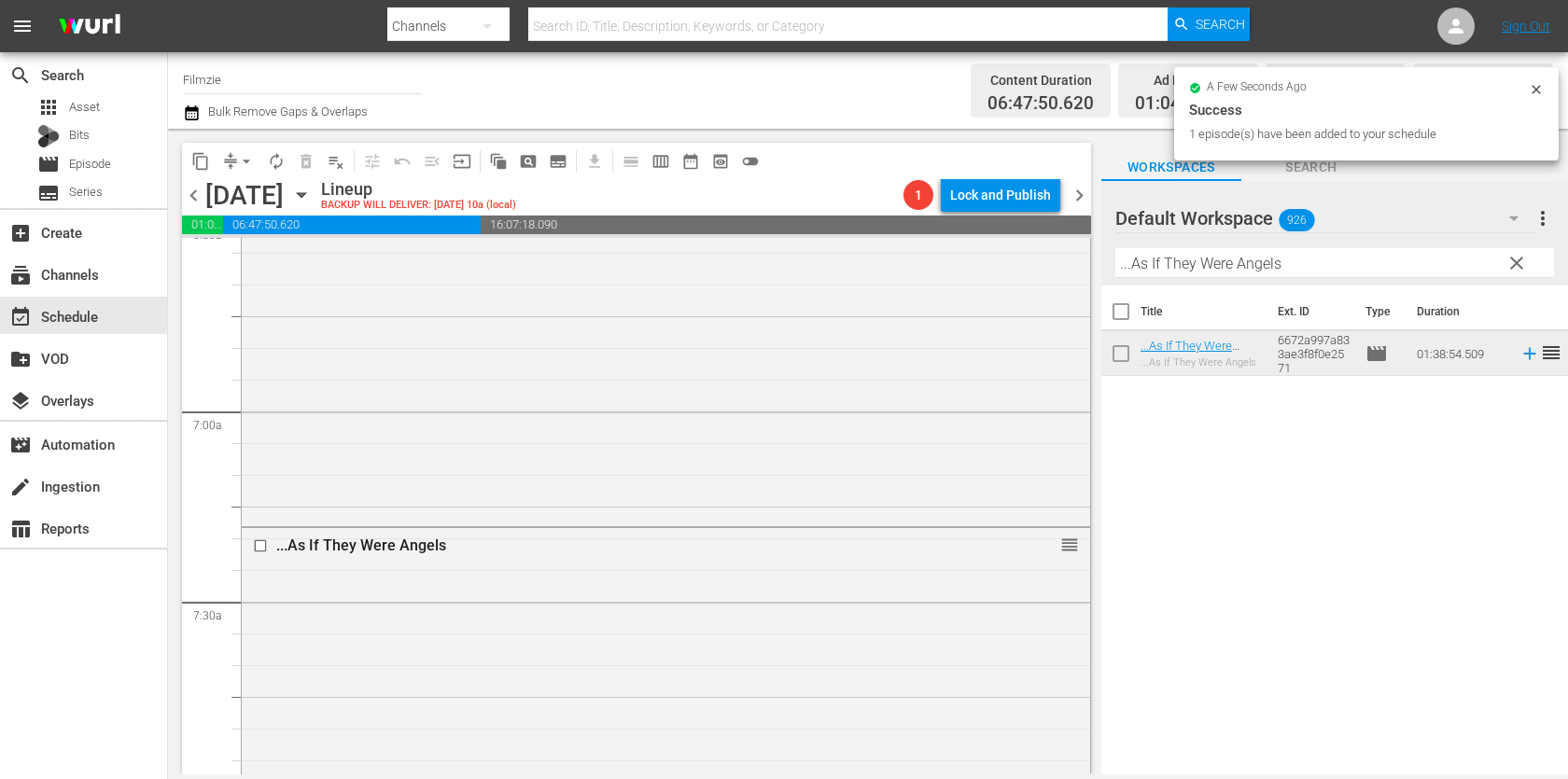
click at [1300, 237] on span "926" at bounding box center [1296, 220] width 35 height 39
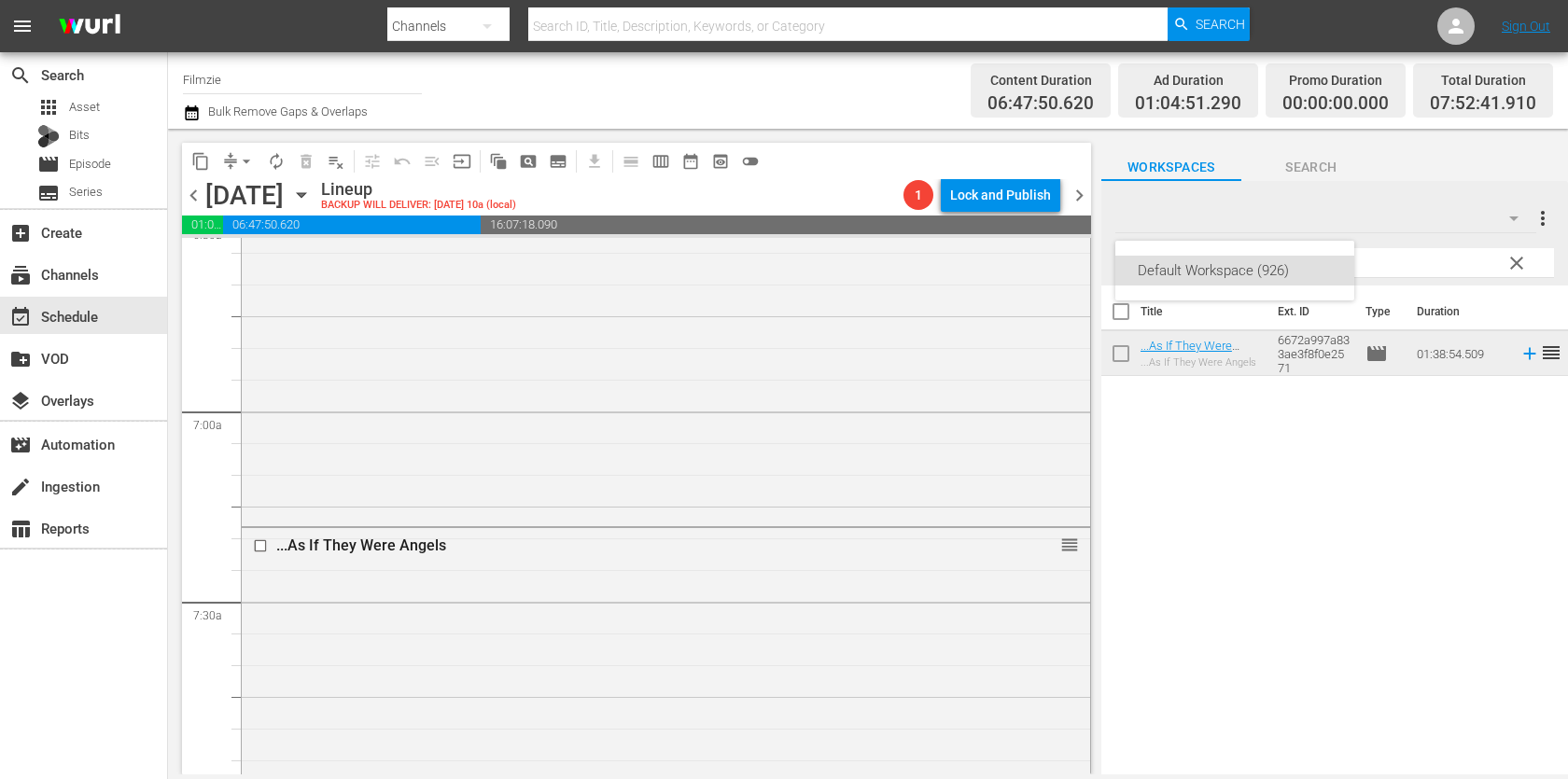
click at [1384, 263] on div "Default Workspace (926)" at bounding box center [784, 390] width 1568 height 779
click at [1344, 275] on input "...As If They Were Angels" at bounding box center [1334, 262] width 438 height 30
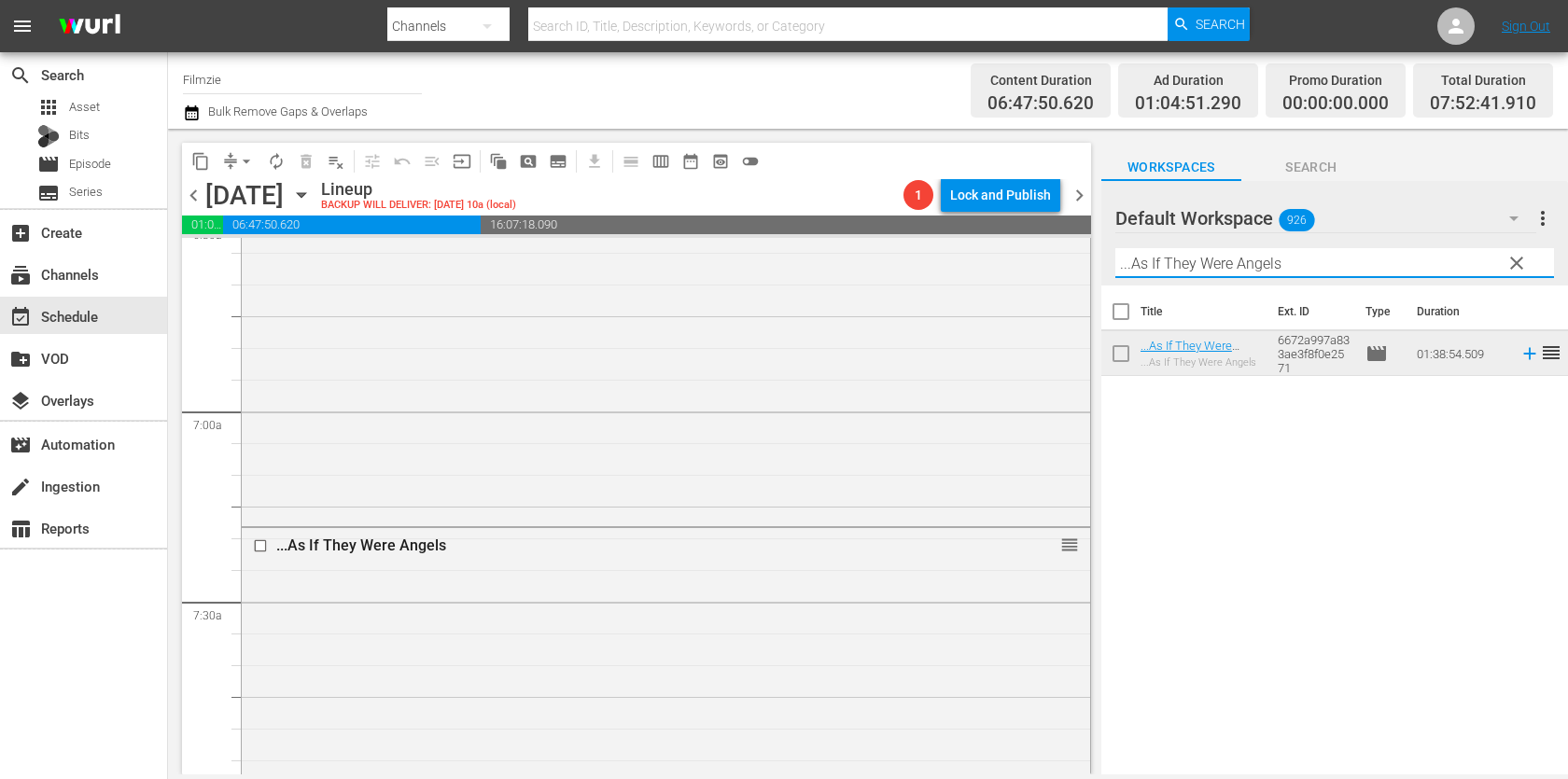
click at [1344, 275] on input "...As If They Were Angels" at bounding box center [1334, 262] width 438 height 30
paste input "The Earthing Movie"
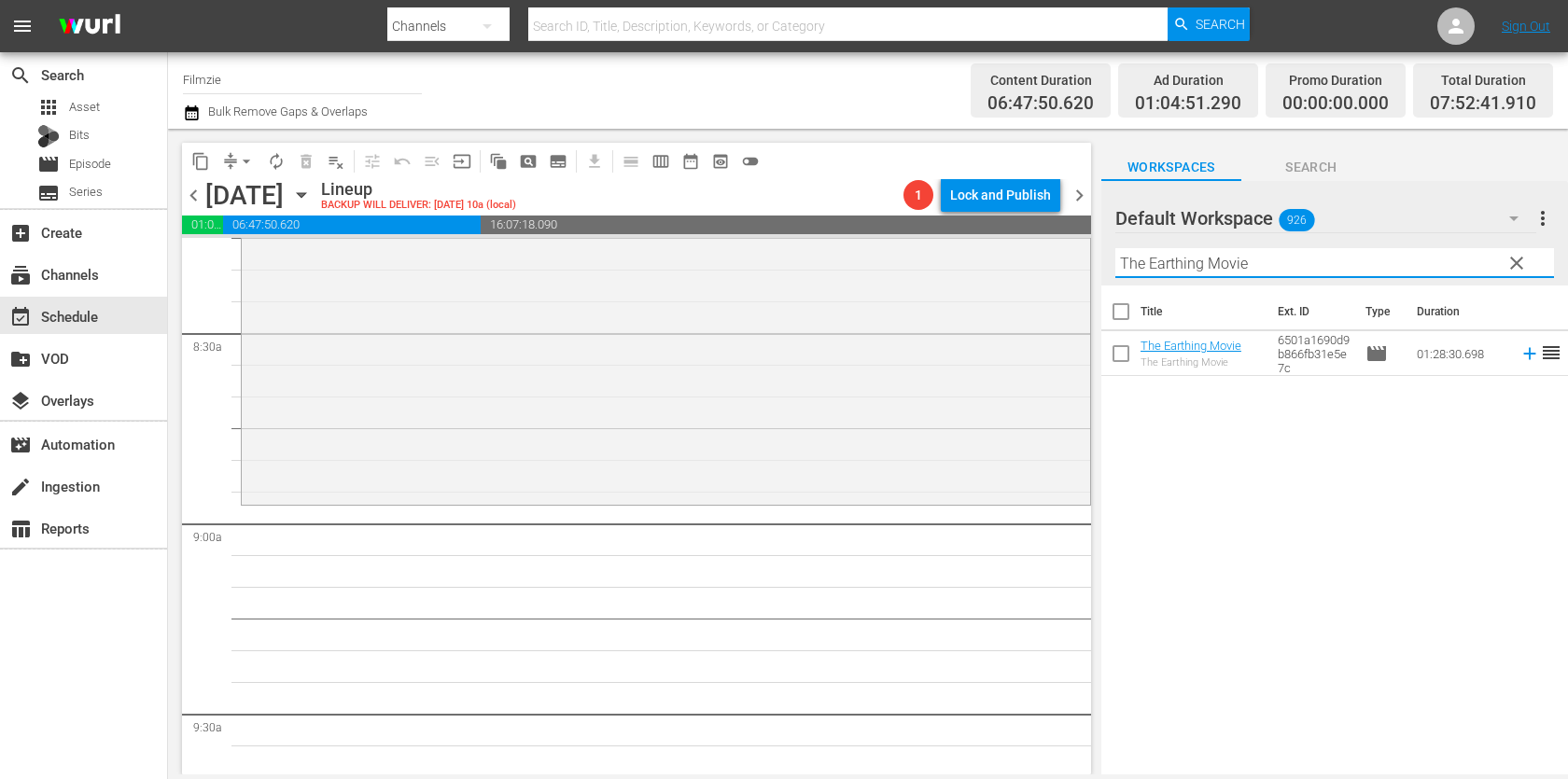
scroll to position [3256, 0]
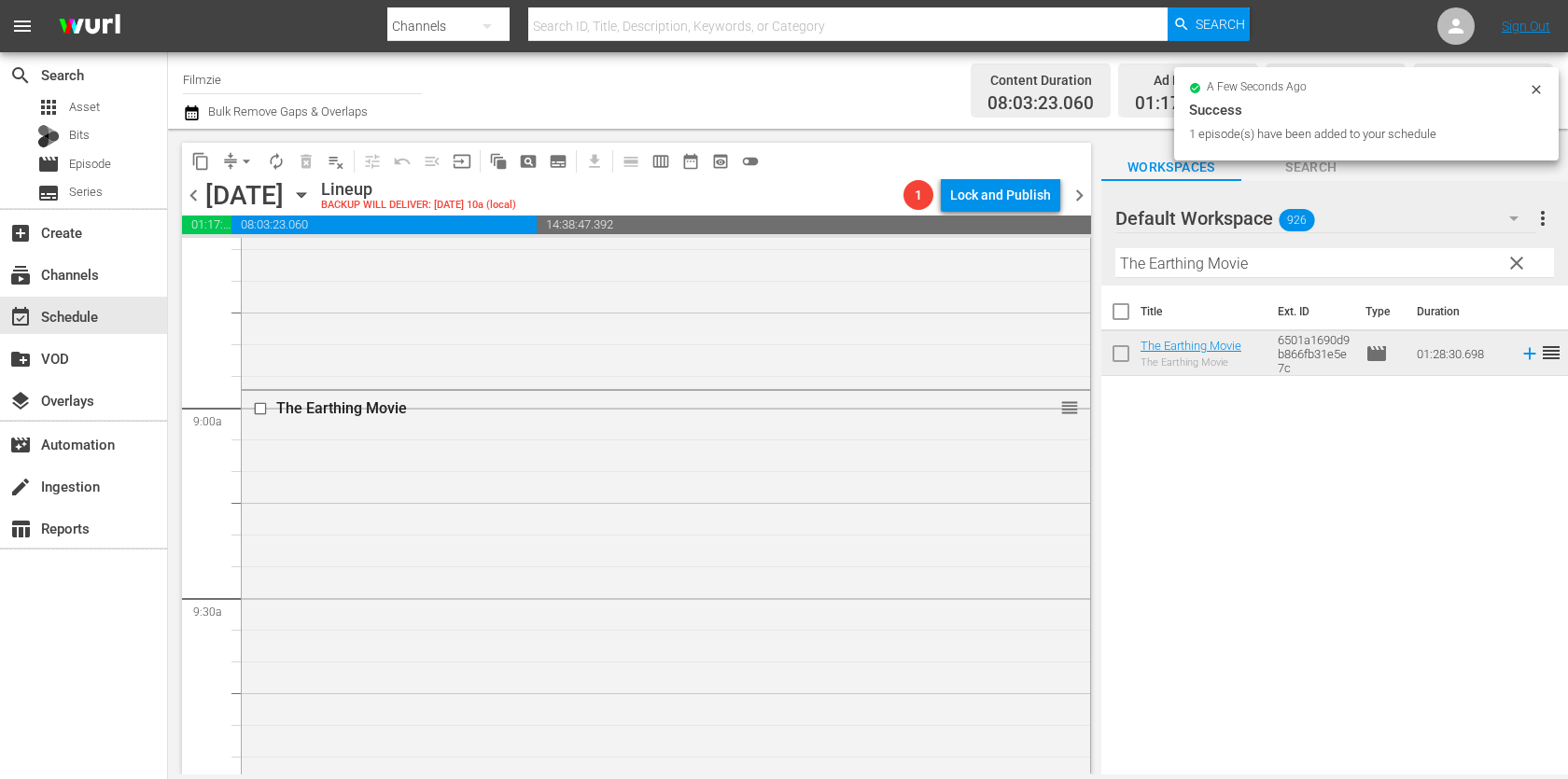
click at [1302, 255] on input "The Earthing Movie" at bounding box center [1334, 262] width 438 height 30
paste input "Heartprints in the Snow"
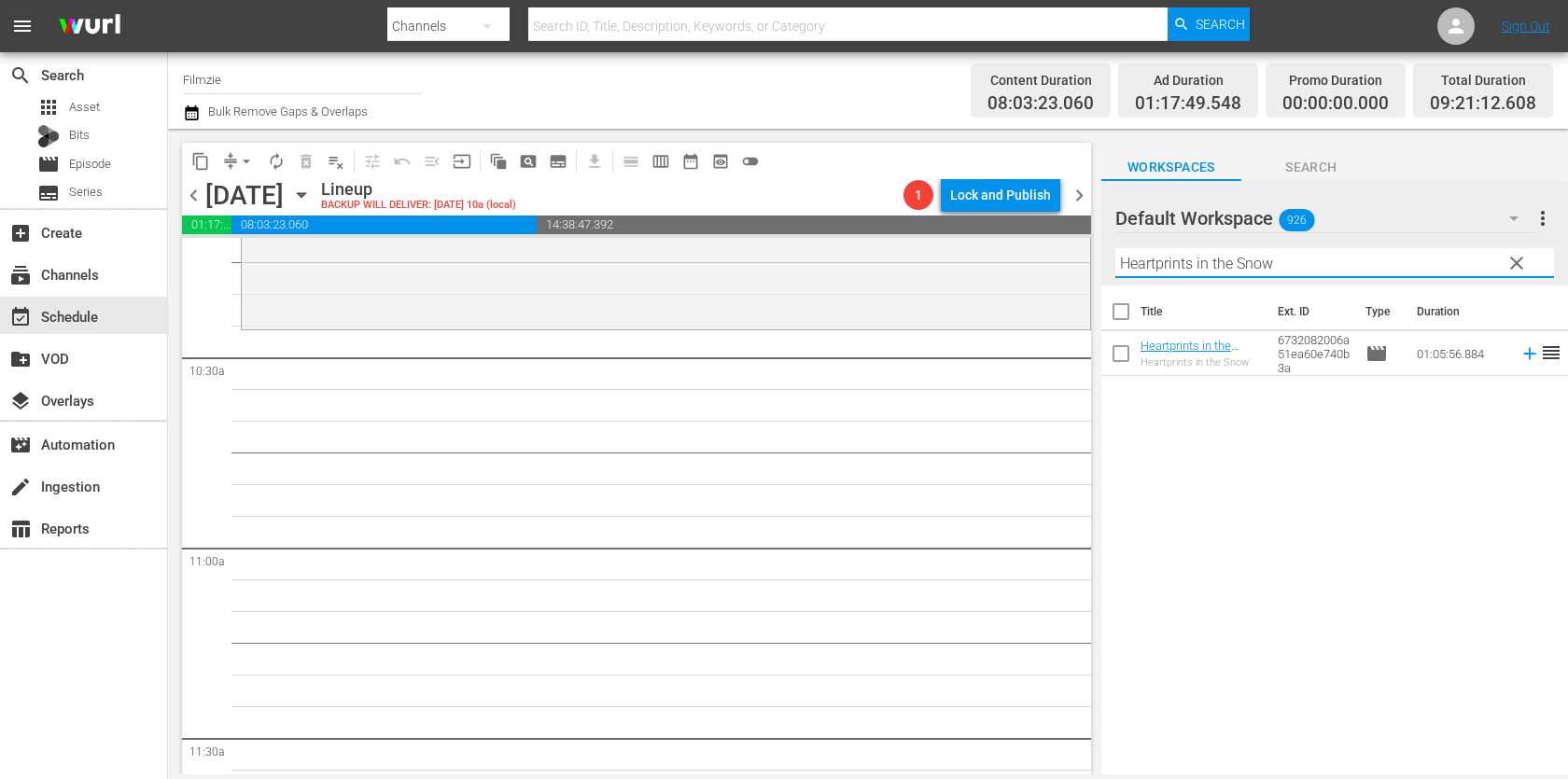
scroll to position [3870, 0]
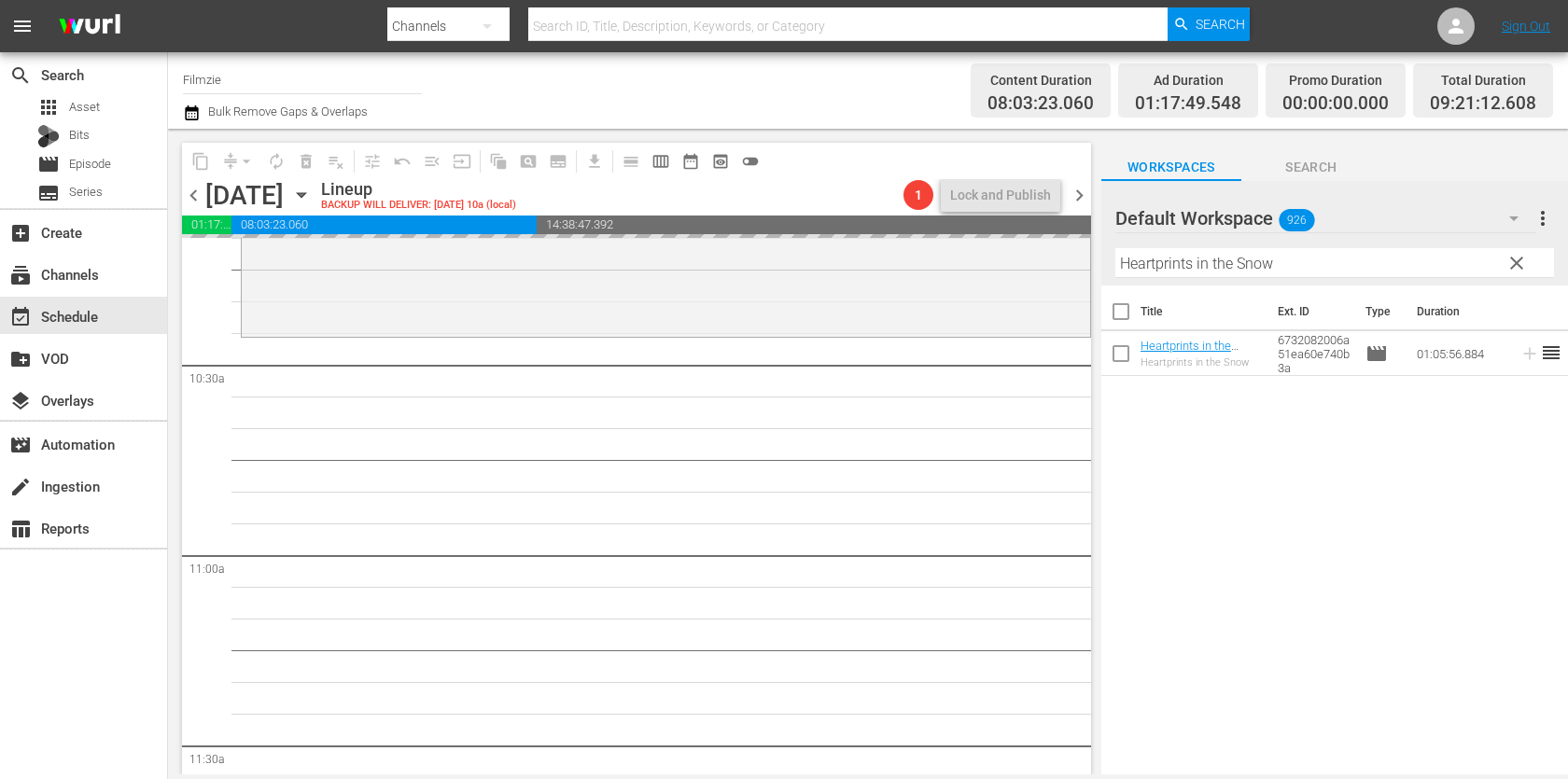
drag, startPoint x: 1161, startPoint y: 343, endPoint x: 1089, endPoint y: 13, distance: 337.8
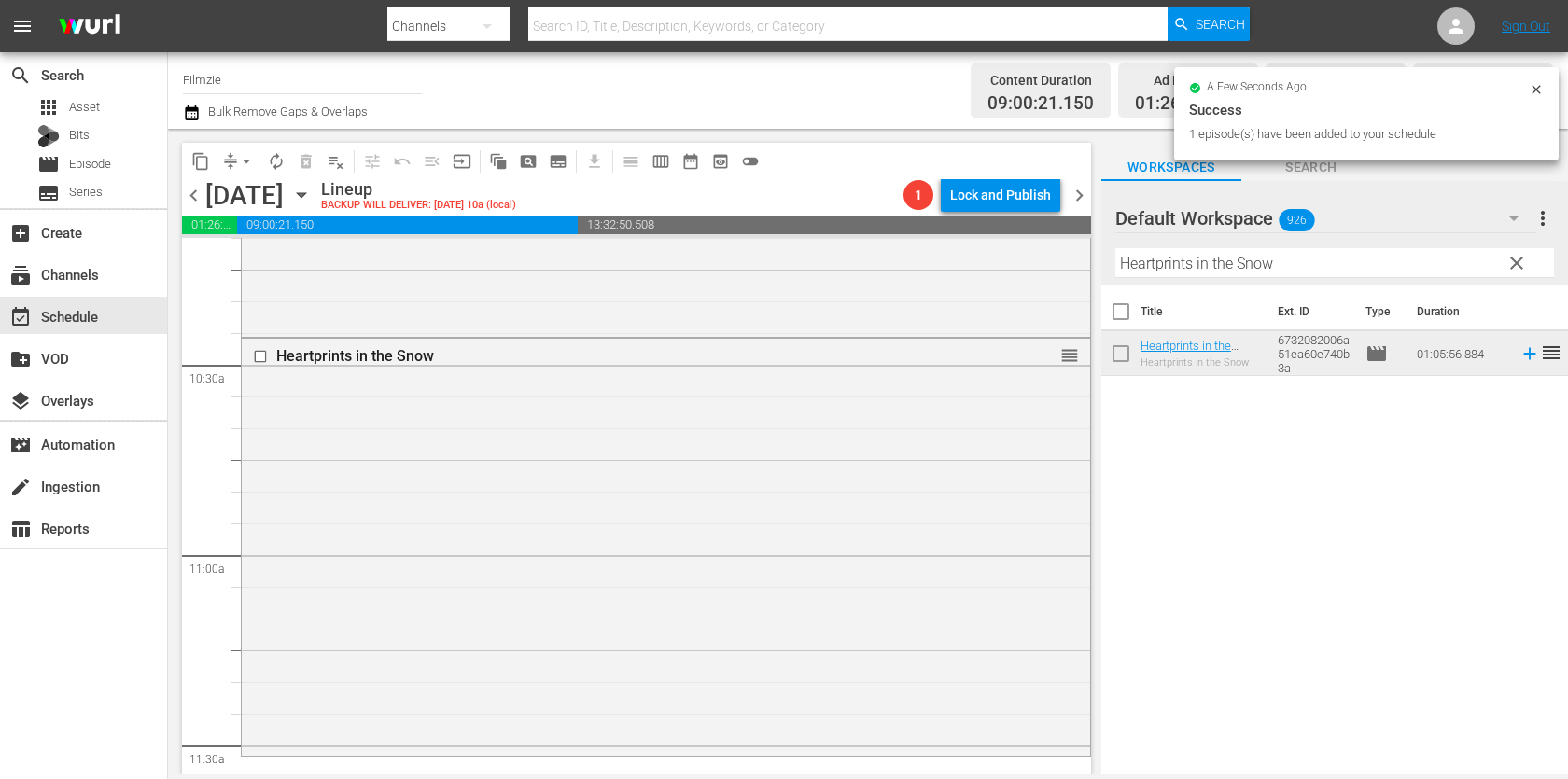
click at [1213, 252] on input "Heartprints in the Snow" at bounding box center [1334, 262] width 438 height 30
paste input "The Real [PERSON_NAME]: The Wild Dreams"
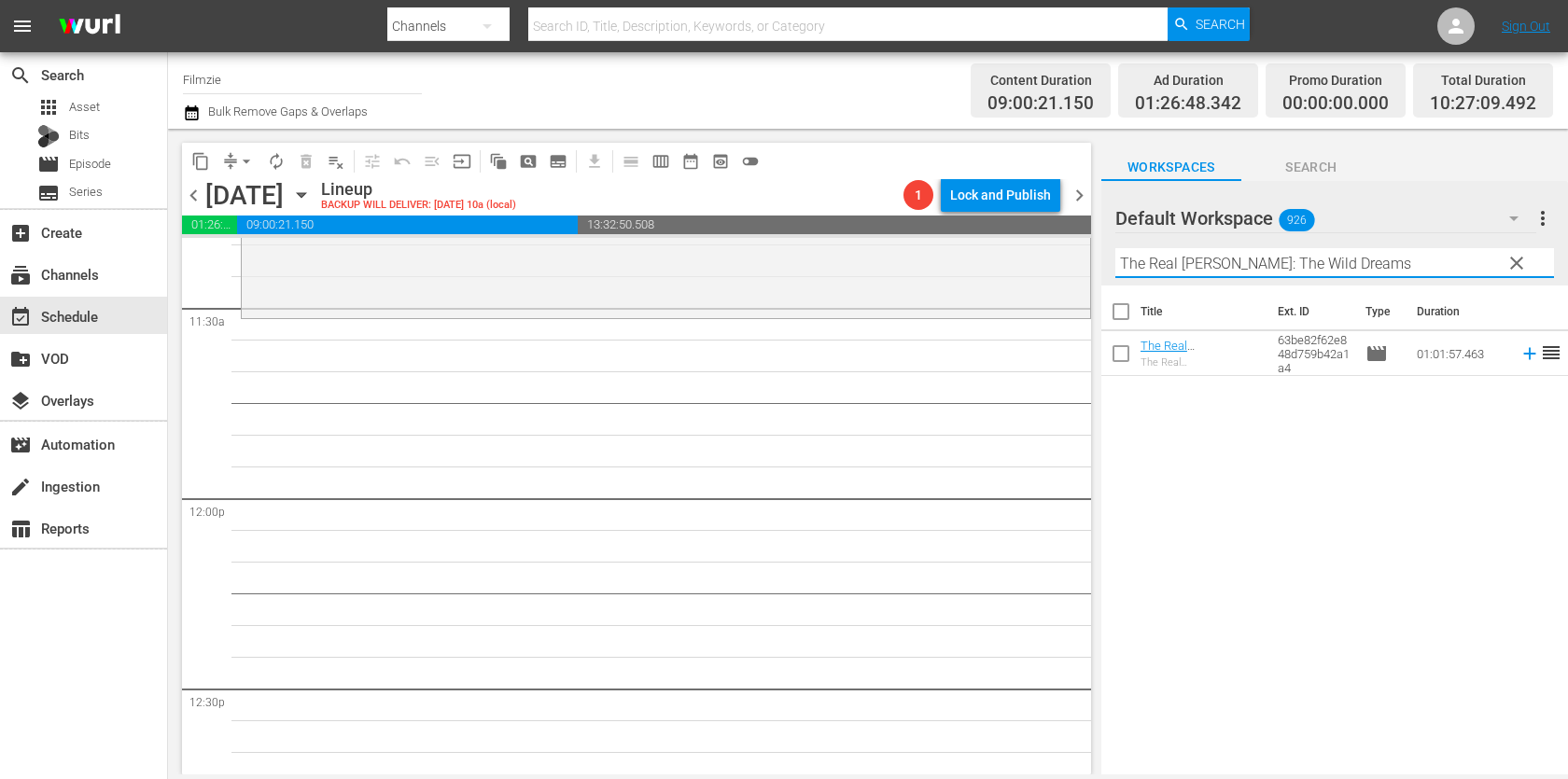
scroll to position [4239, 0]
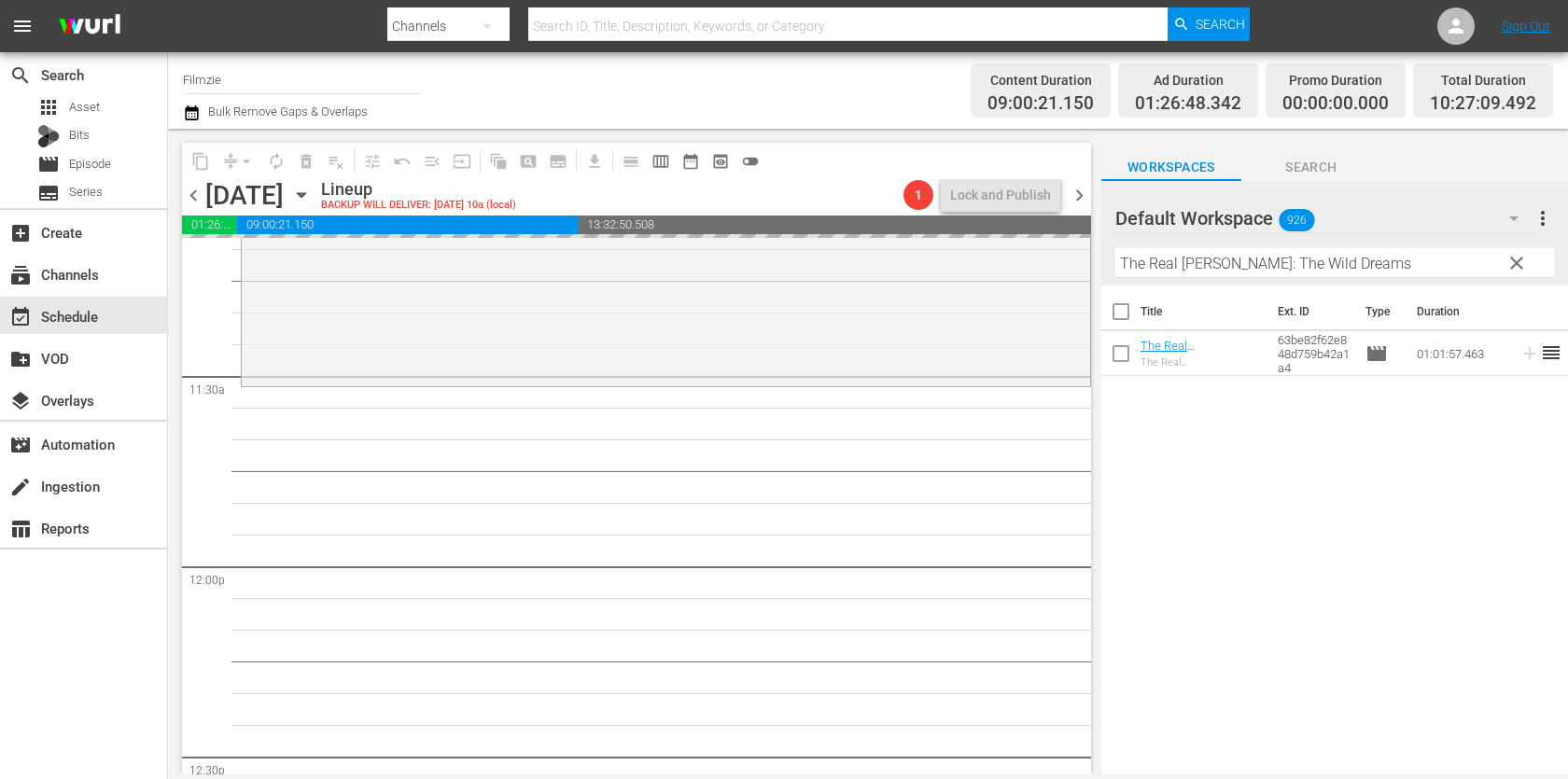
drag, startPoint x: 1159, startPoint y: 339, endPoint x: 1059, endPoint y: 28, distance: 326.7
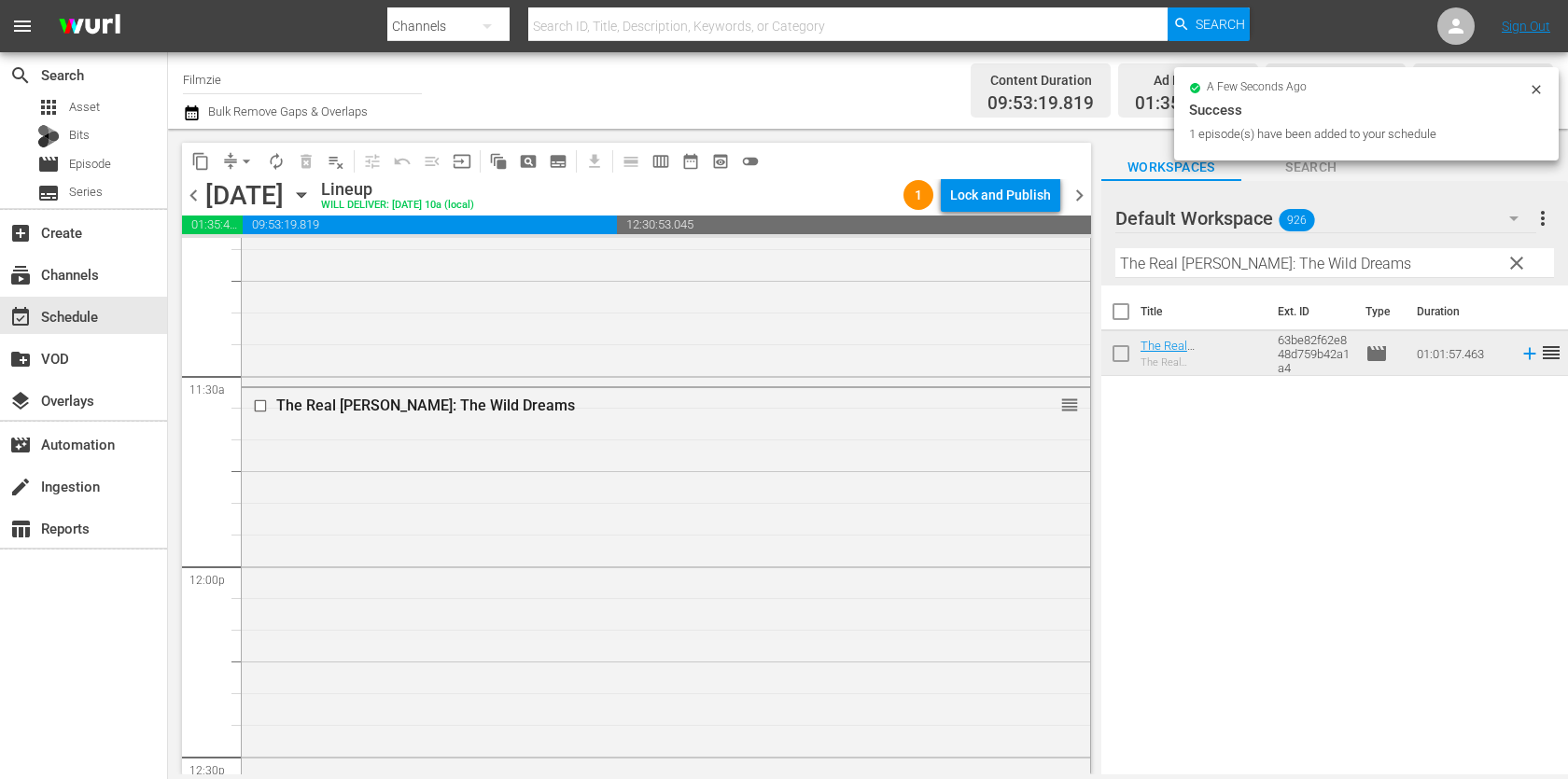
click at [1220, 249] on input "The Real [PERSON_NAME]: The Wild Dreams" at bounding box center [1334, 262] width 438 height 30
paste input "e Ata"
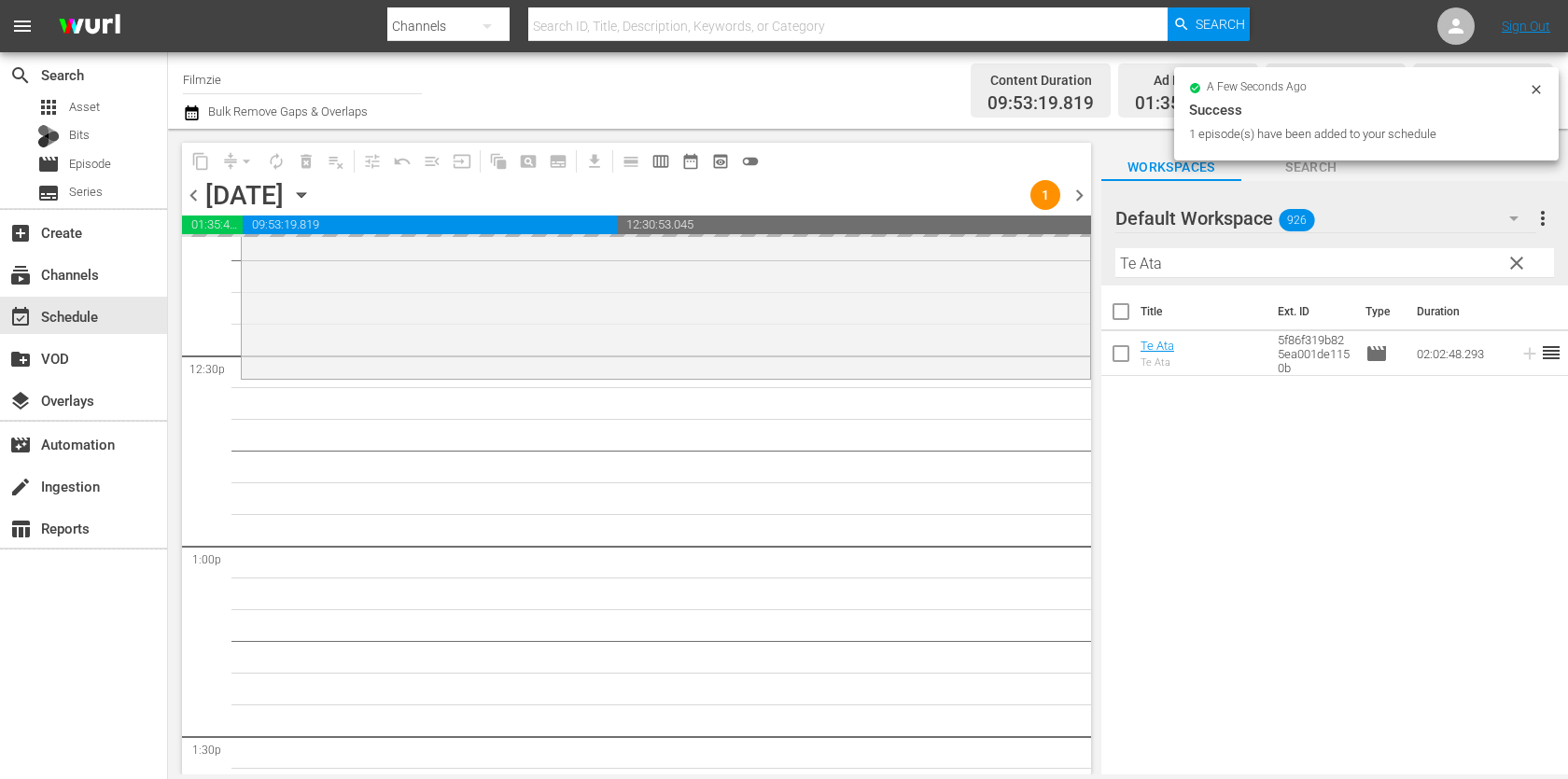
scroll to position [4627, 0]
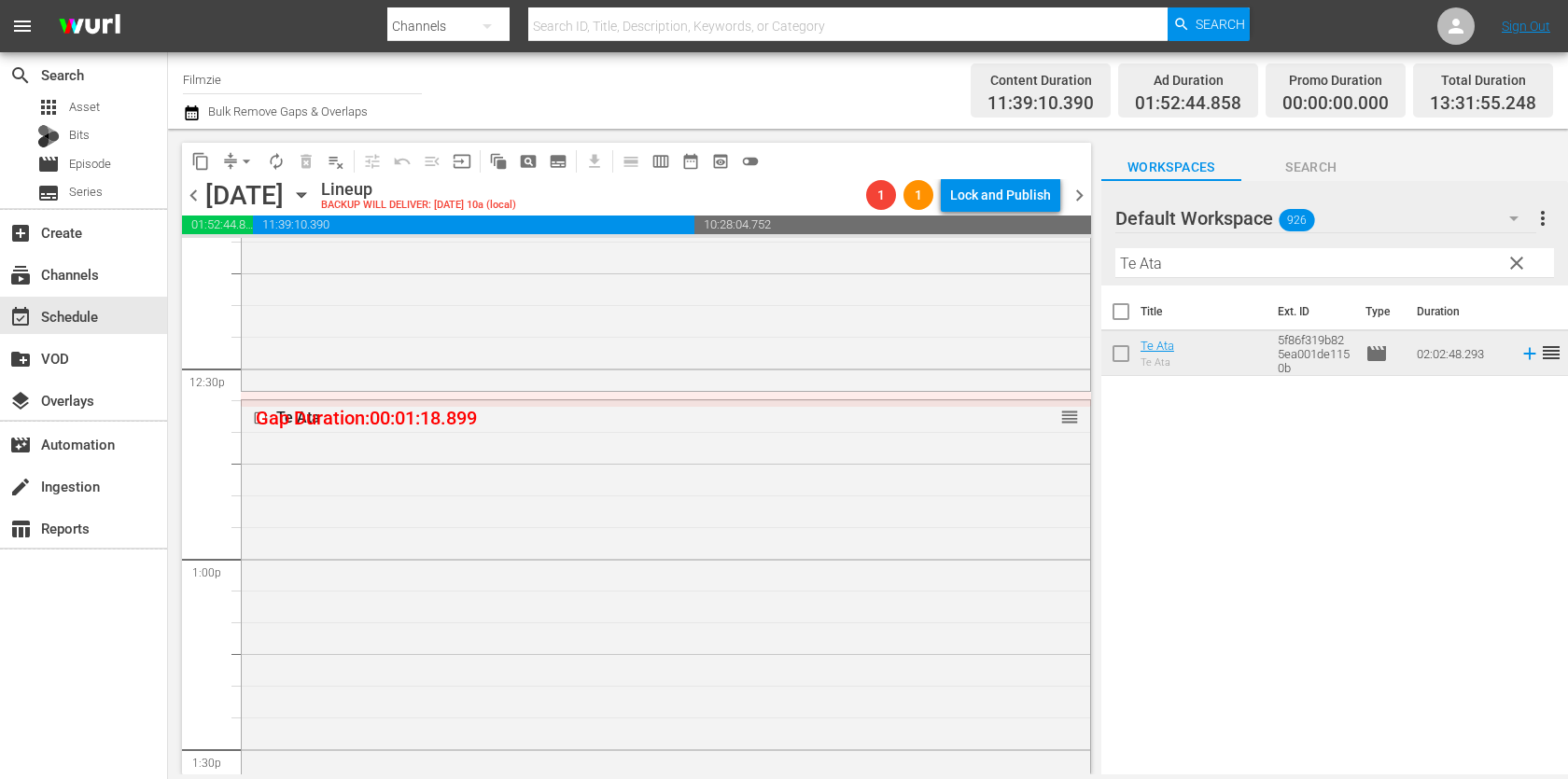
drag, startPoint x: 1069, startPoint y: 413, endPoint x: 1069, endPoint y: 397, distance: 16.0
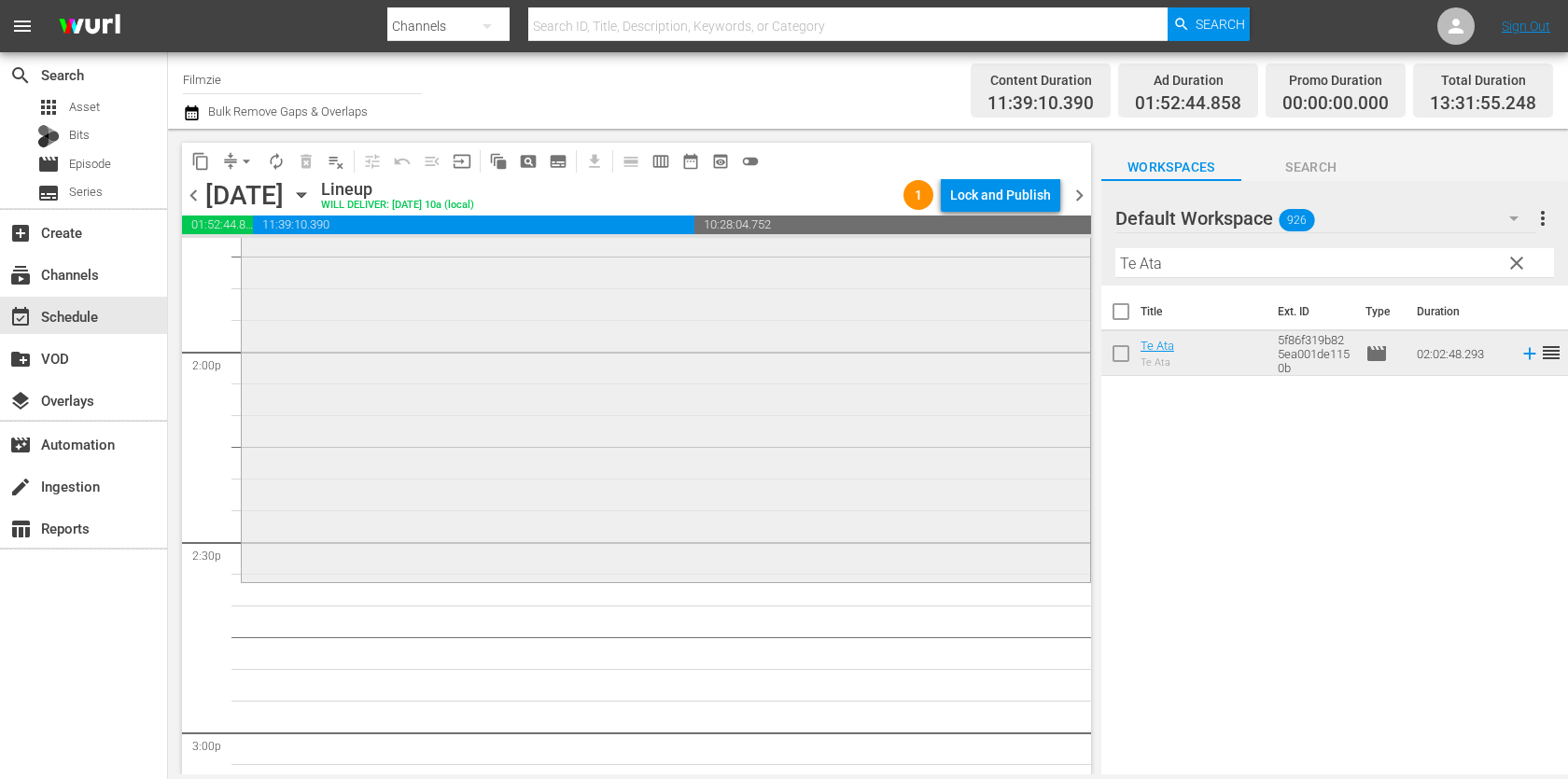
scroll to position [5266, 0]
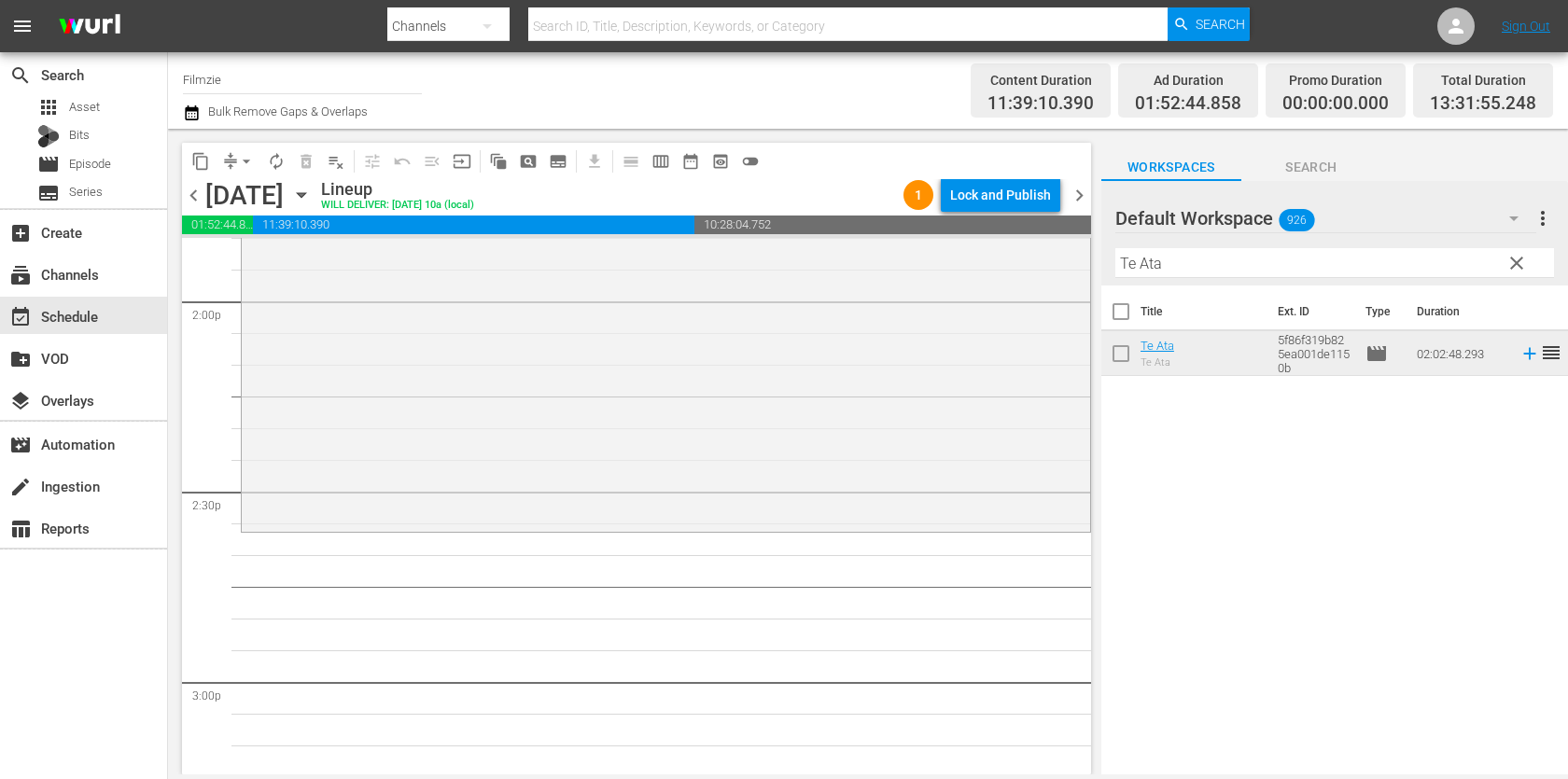
click at [1211, 270] on input "Te Ata" at bounding box center [1334, 262] width 438 height 30
paste input "Zoetrope"
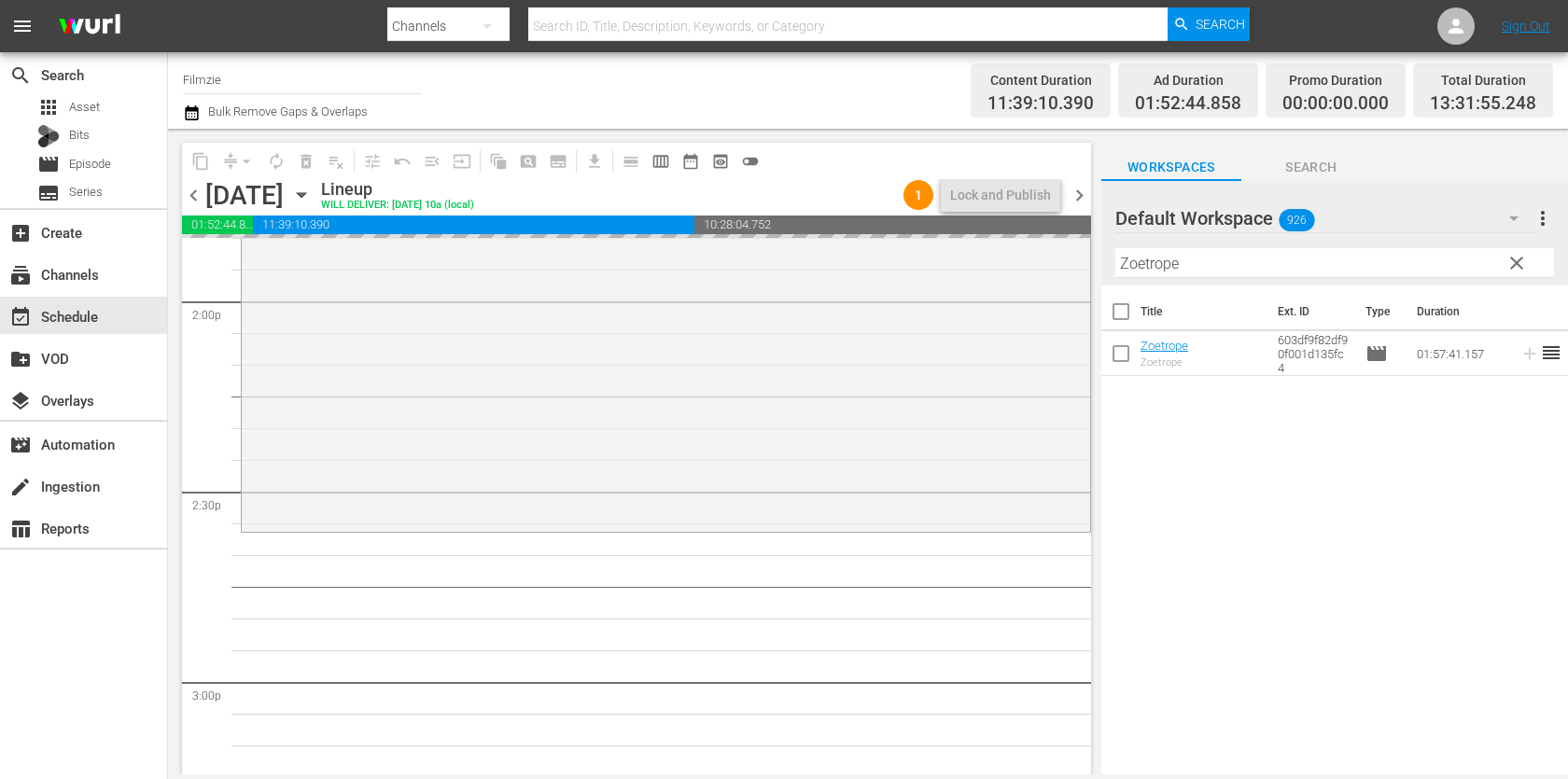
drag, startPoint x: 1160, startPoint y: 340, endPoint x: 1092, endPoint y: 11, distance: 336.0
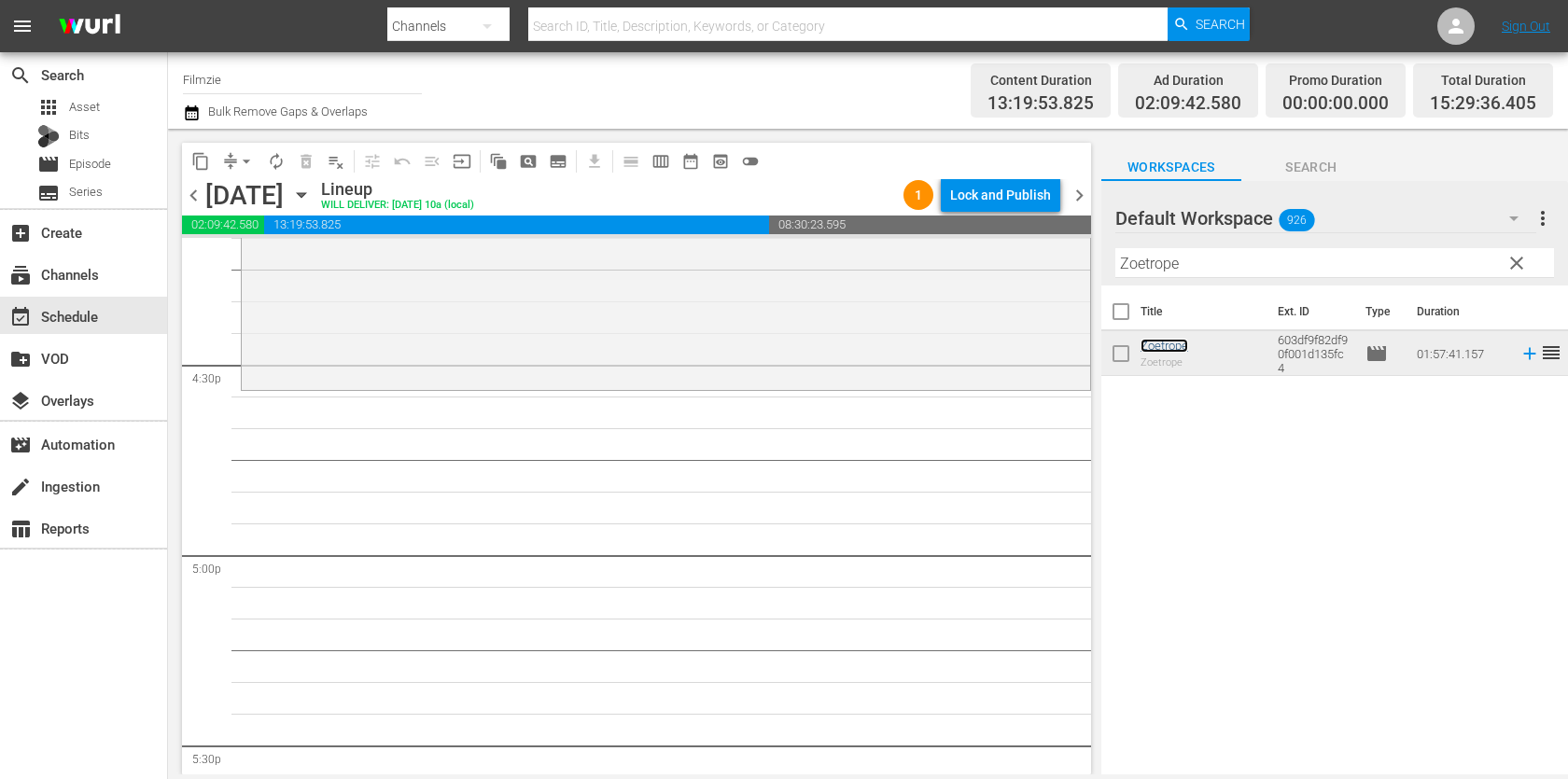
scroll to position [6173, 0]
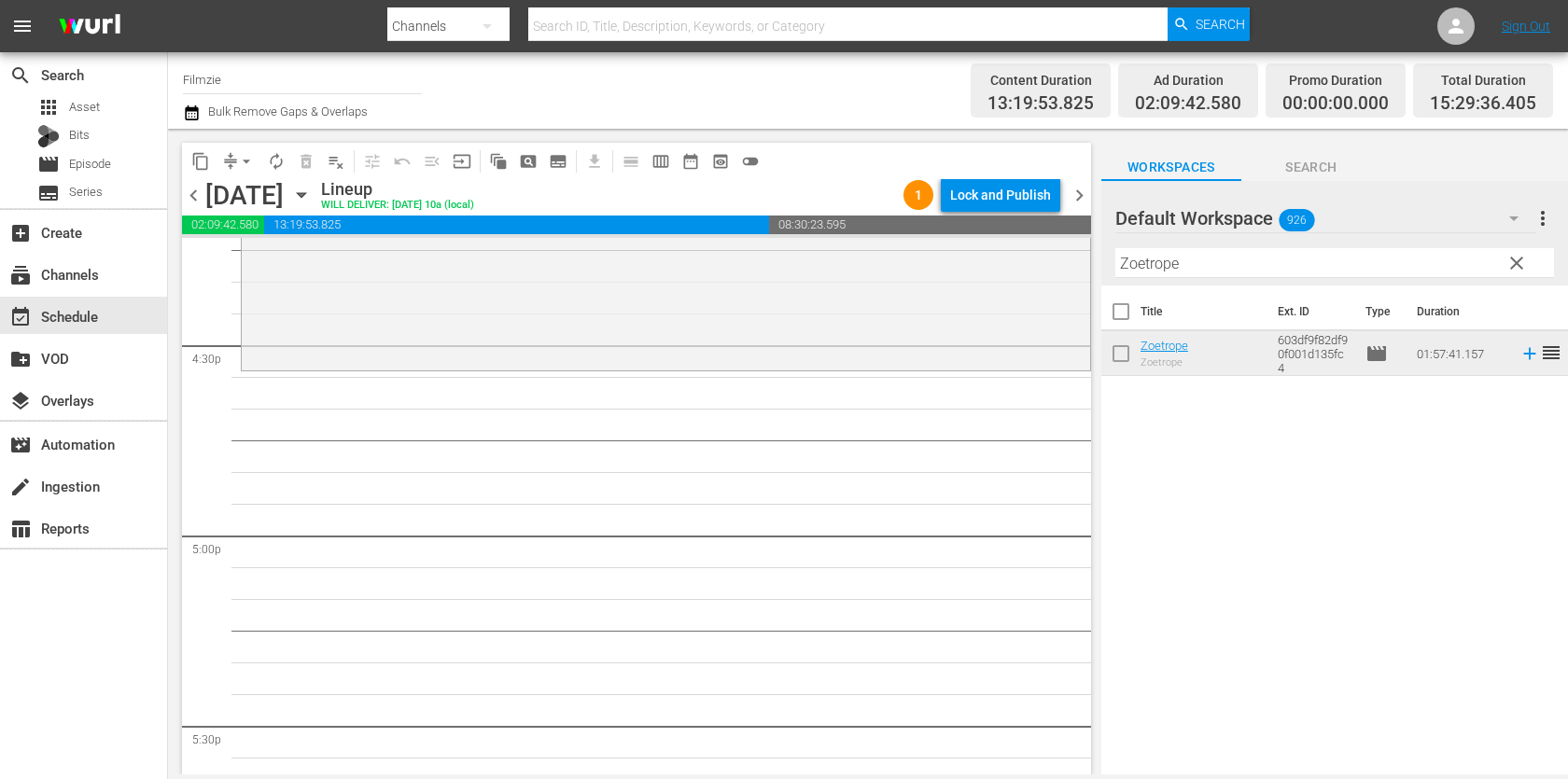
click at [1279, 261] on input "Zoetrope" at bounding box center [1334, 262] width 438 height 30
paste input "Dust to Glory"
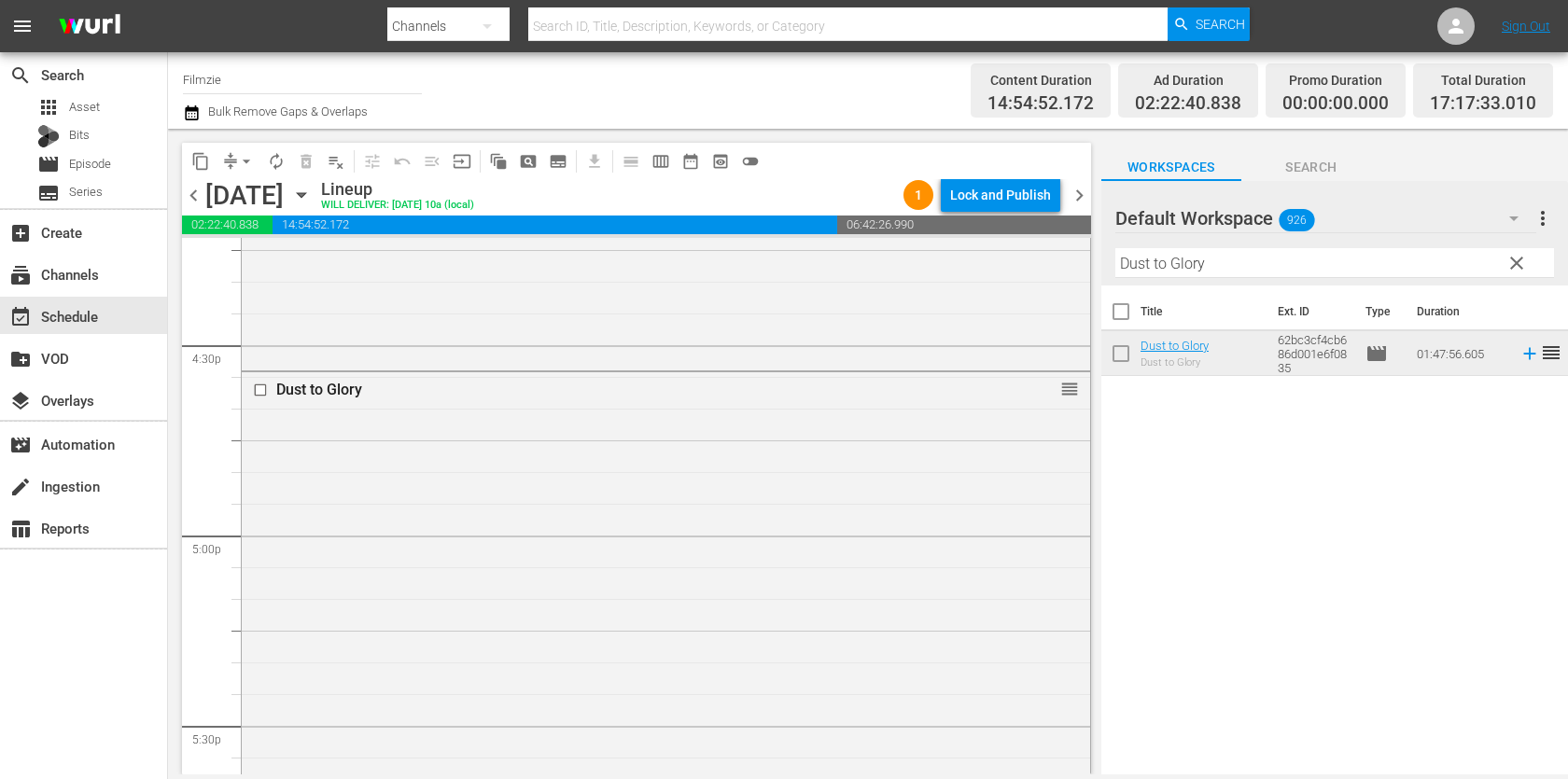
click at [1238, 257] on input "Dust to Glory" at bounding box center [1334, 262] width 438 height 30
click at [1238, 259] on input "Dust to Glory" at bounding box center [1334, 262] width 438 height 30
paste input "Saints and Soldiers: Airborne Creed"
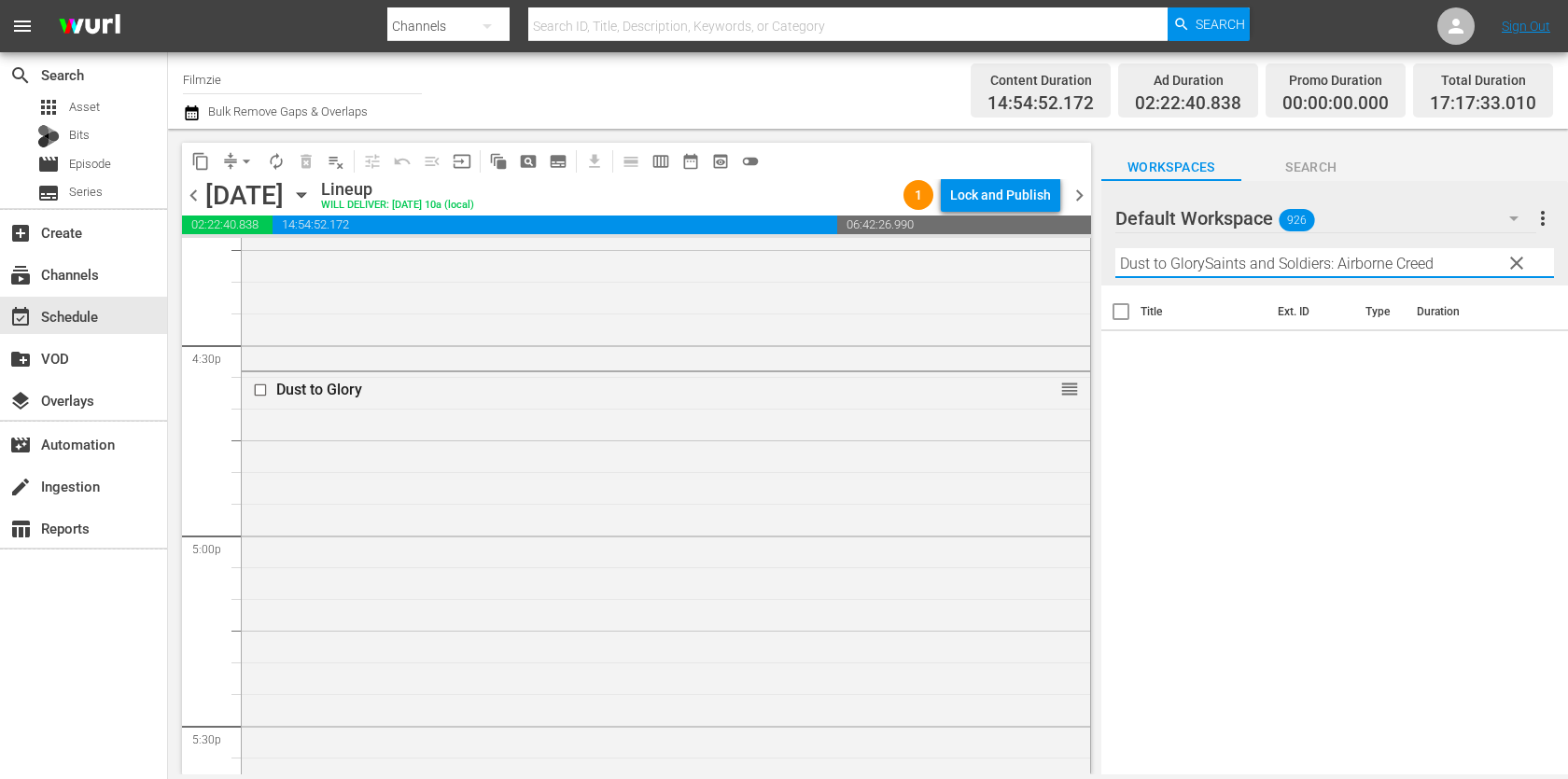
click at [1238, 259] on input "Dust to GlorySaints and Soldiers: Airborne Creed" at bounding box center [1334, 262] width 438 height 30
paste input "text"
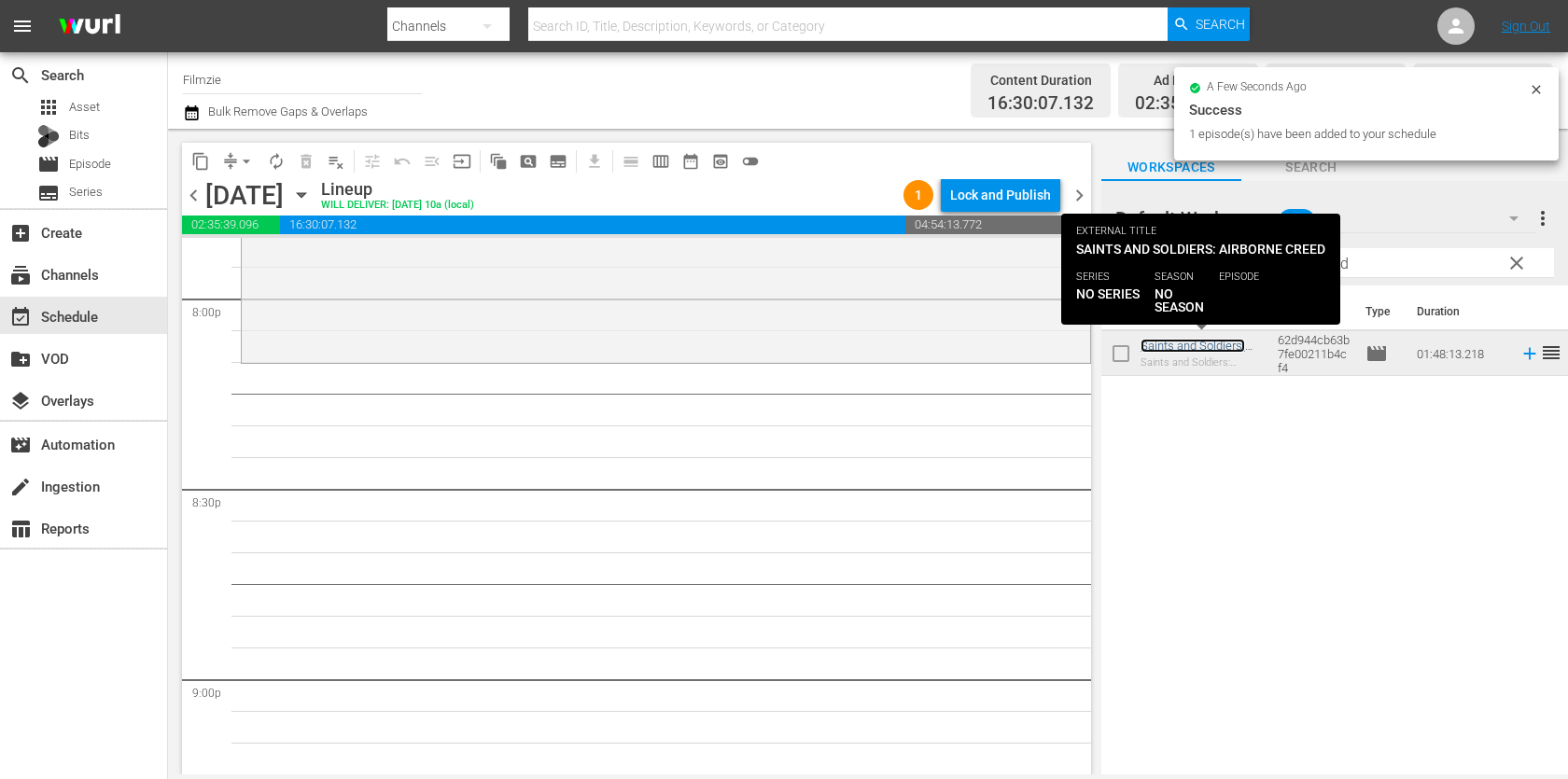
scroll to position [7553, 0]
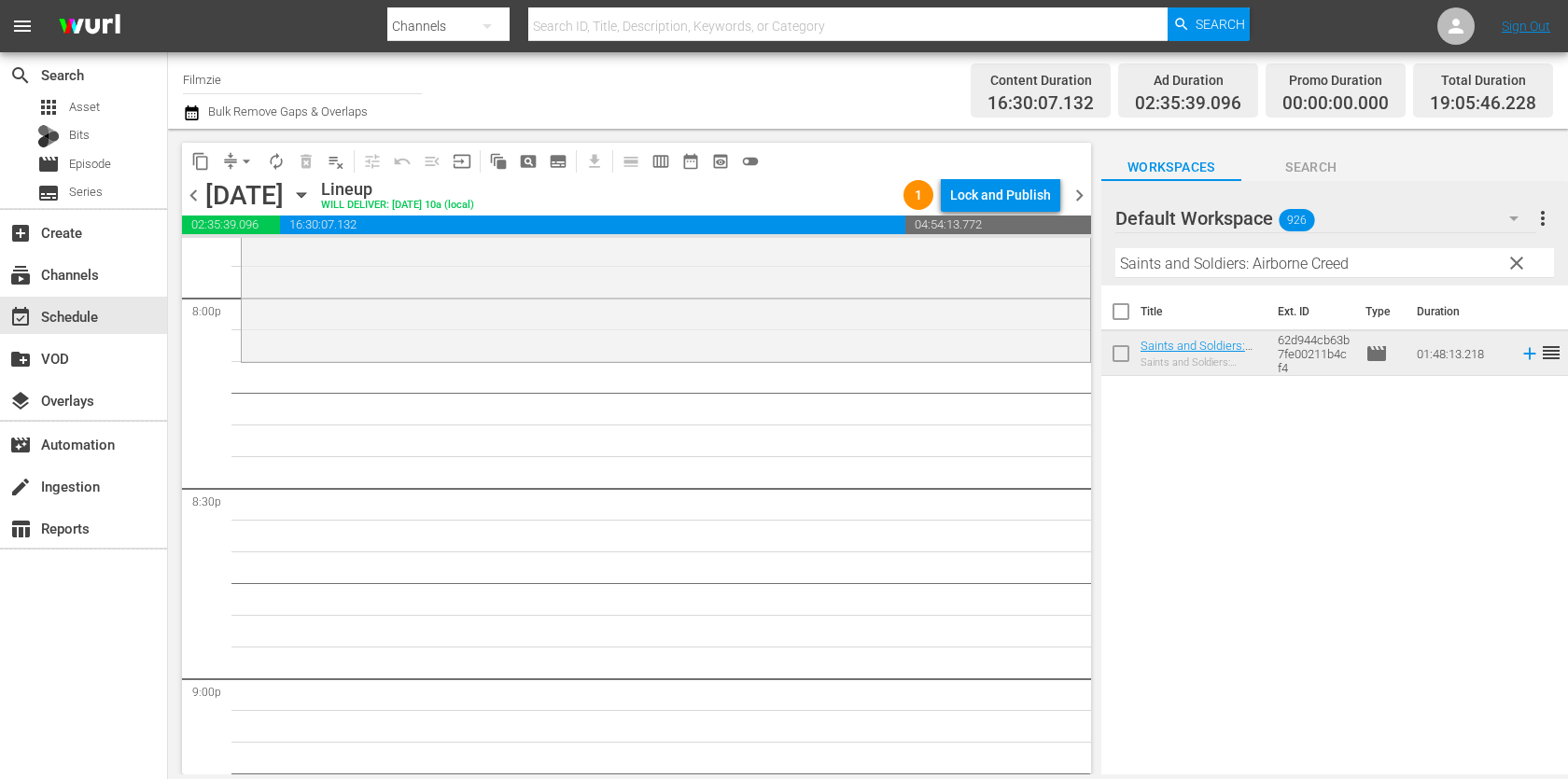
click at [1238, 276] on input "Saints and Soldiers: Airborne Creed" at bounding box center [1334, 262] width 438 height 30
click at [1334, 276] on hr at bounding box center [1334, 277] width 0 height 2
click at [1238, 276] on input "Saints and Soldiers: Airborne Creed" at bounding box center [1334, 262] width 438 height 30
paste input "Confessions of a [PERSON_NAME][DEMOGRAPHIC_DATA]"
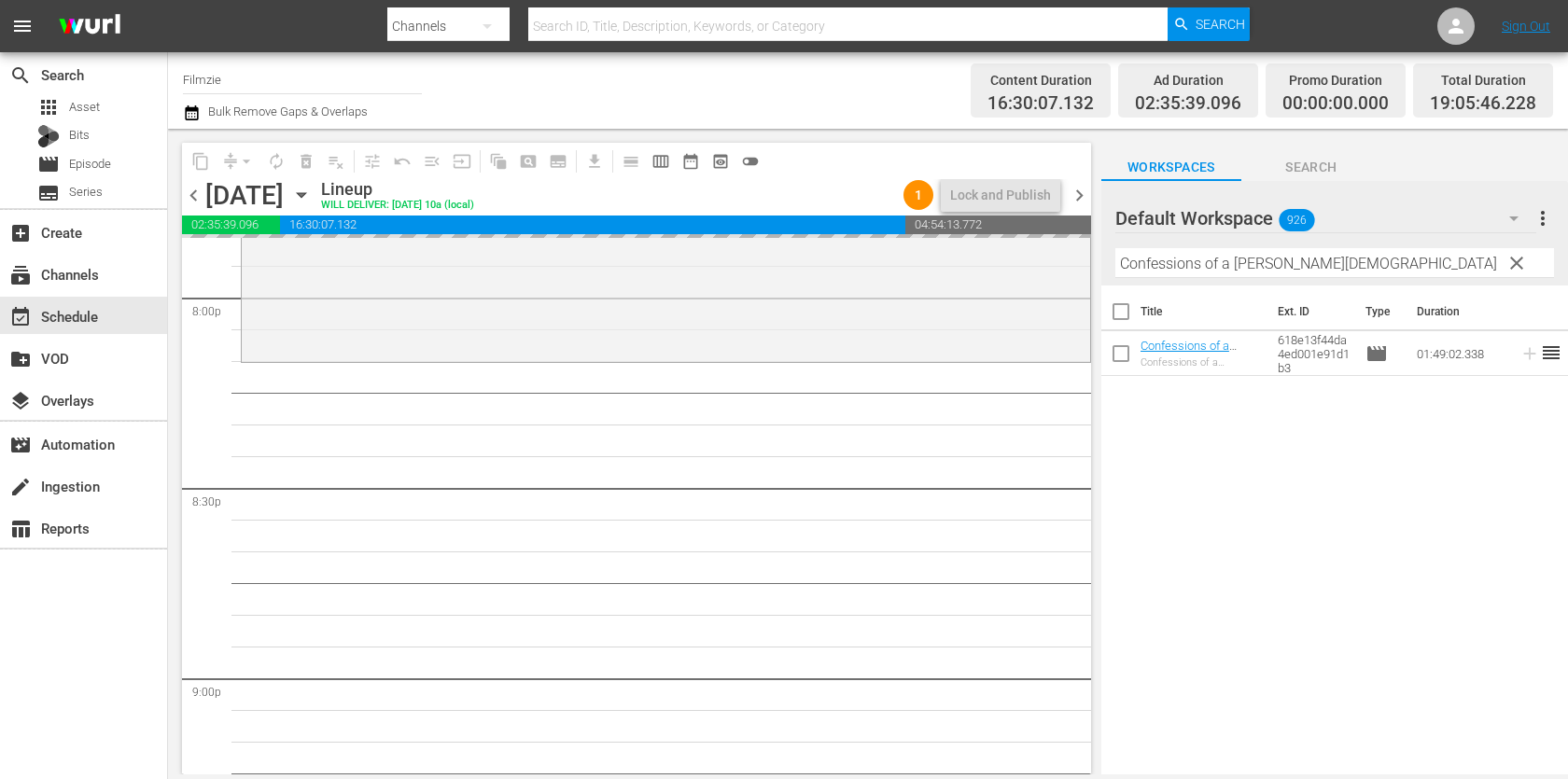
drag, startPoint x: 1201, startPoint y: 346, endPoint x: 1082, endPoint y: 1, distance: 364.9
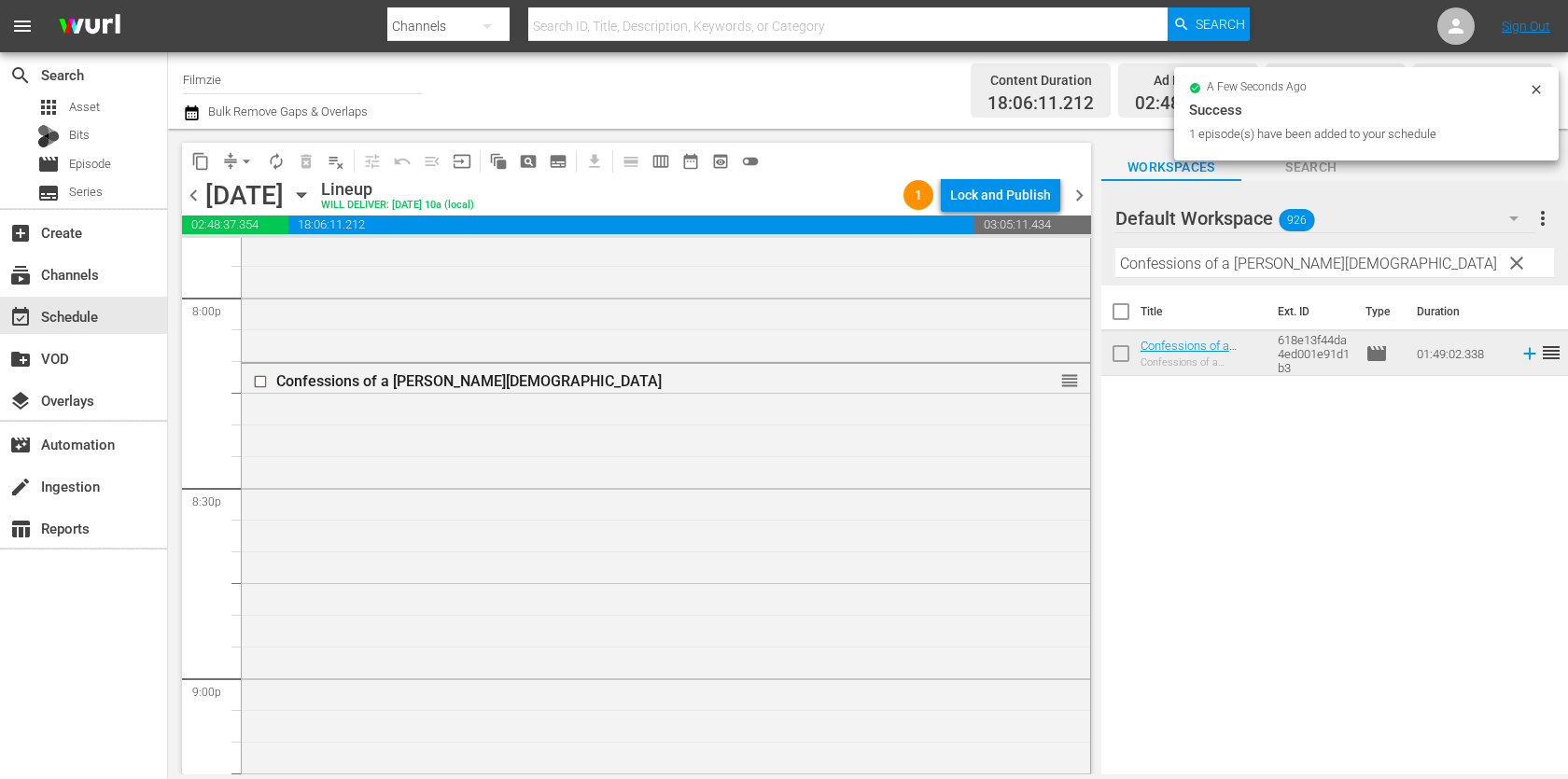
click at [1243, 266] on input "Confessions of a [PERSON_NAME][DEMOGRAPHIC_DATA]" at bounding box center [1334, 262] width 438 height 30
paste input "Imprint"
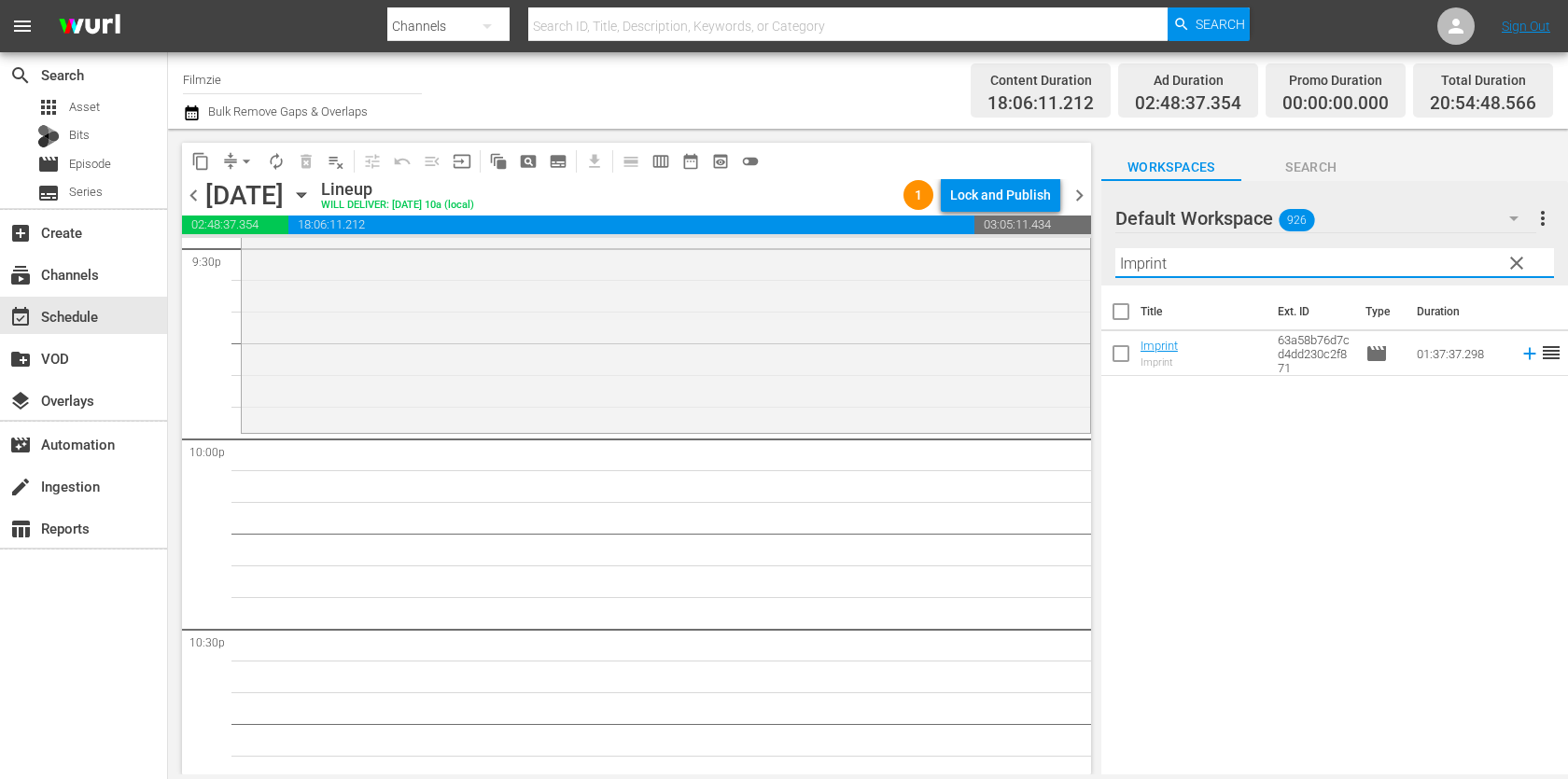
scroll to position [8185, 0]
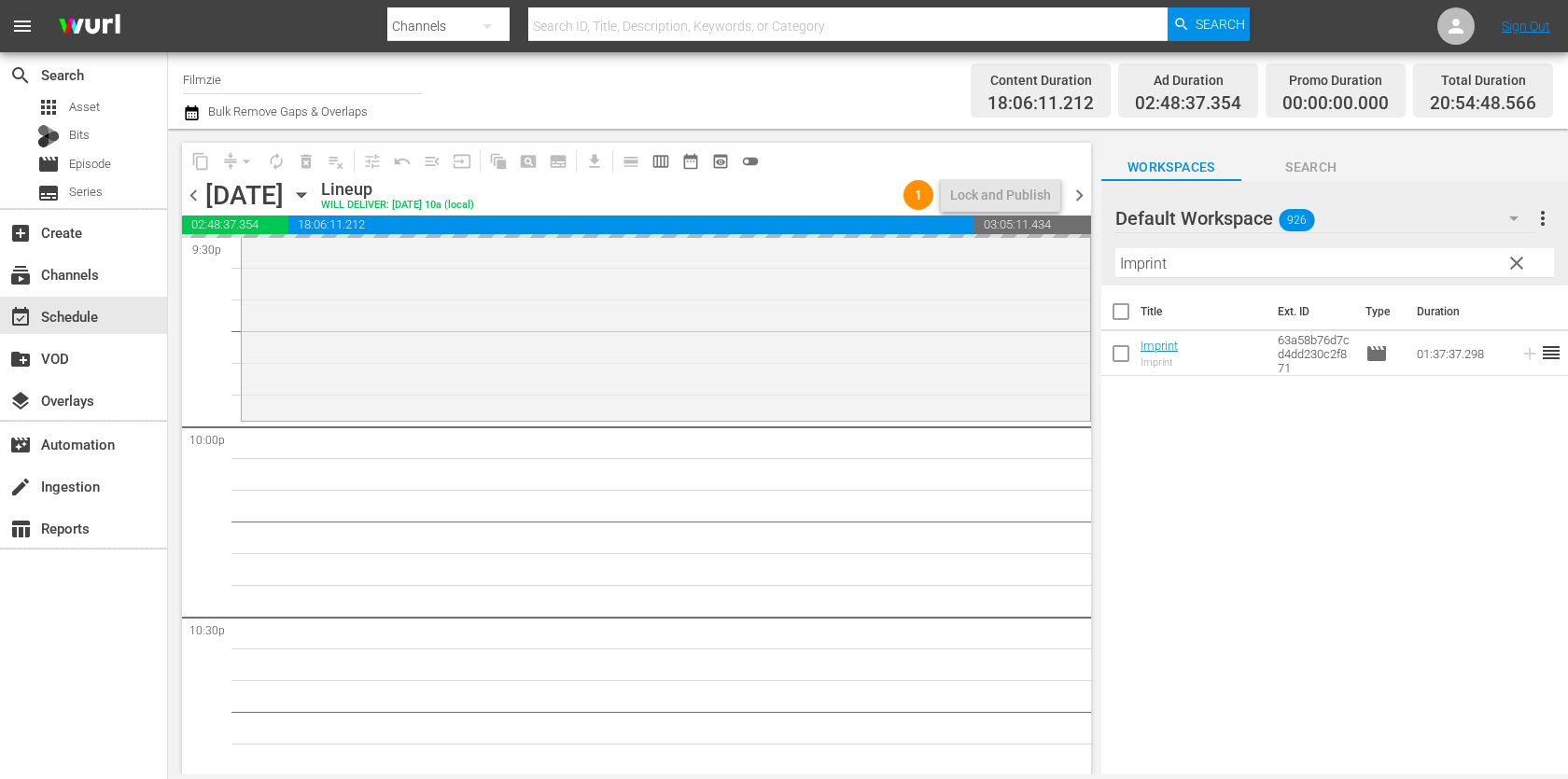
drag, startPoint x: 1162, startPoint y: 341, endPoint x: 1144, endPoint y: 27, distance: 314.5
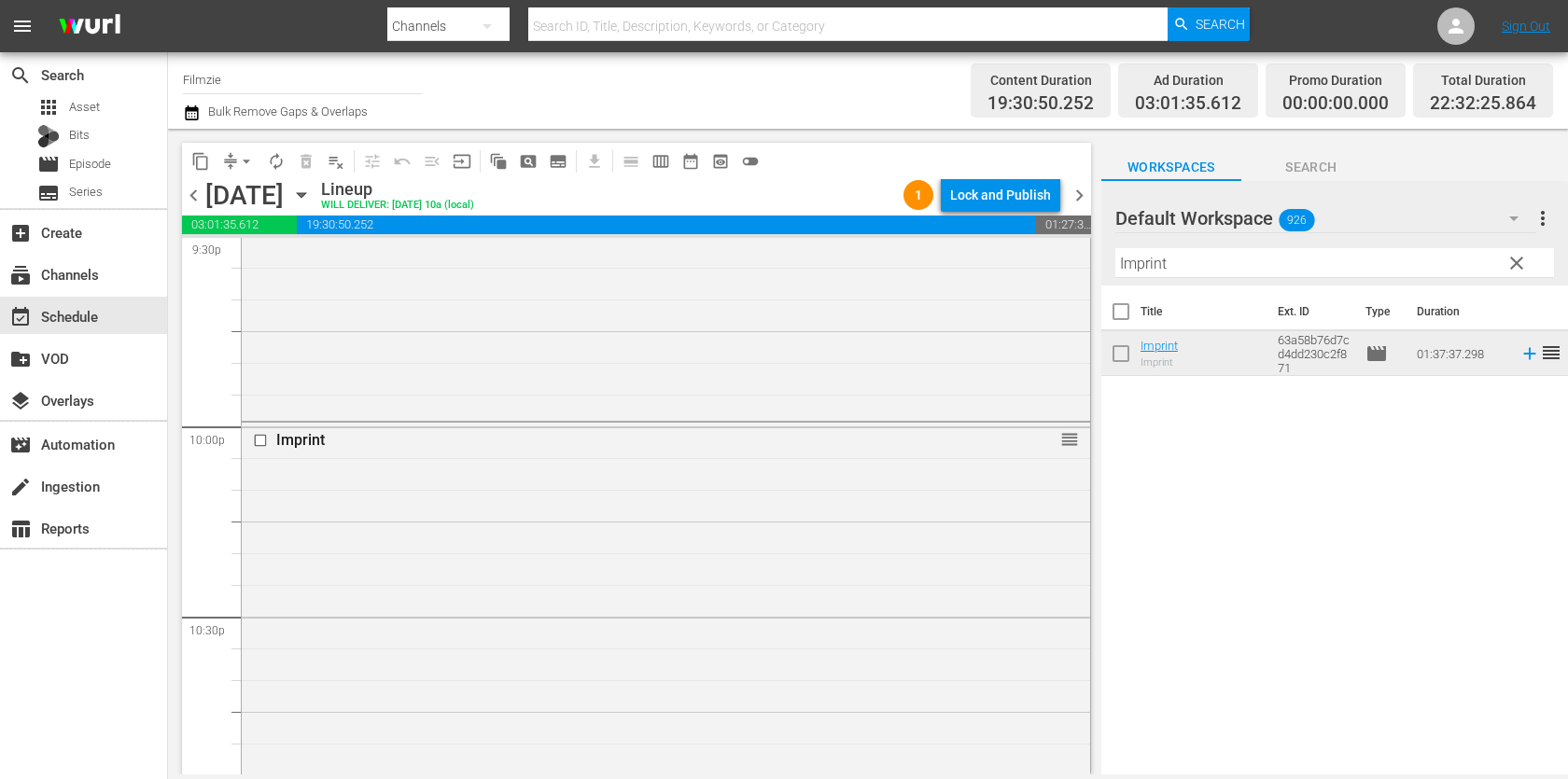
click at [1203, 255] on input "Imprint" at bounding box center [1334, 262] width 438 height 30
paste input "[PERSON_NAME]: Pop Diva"
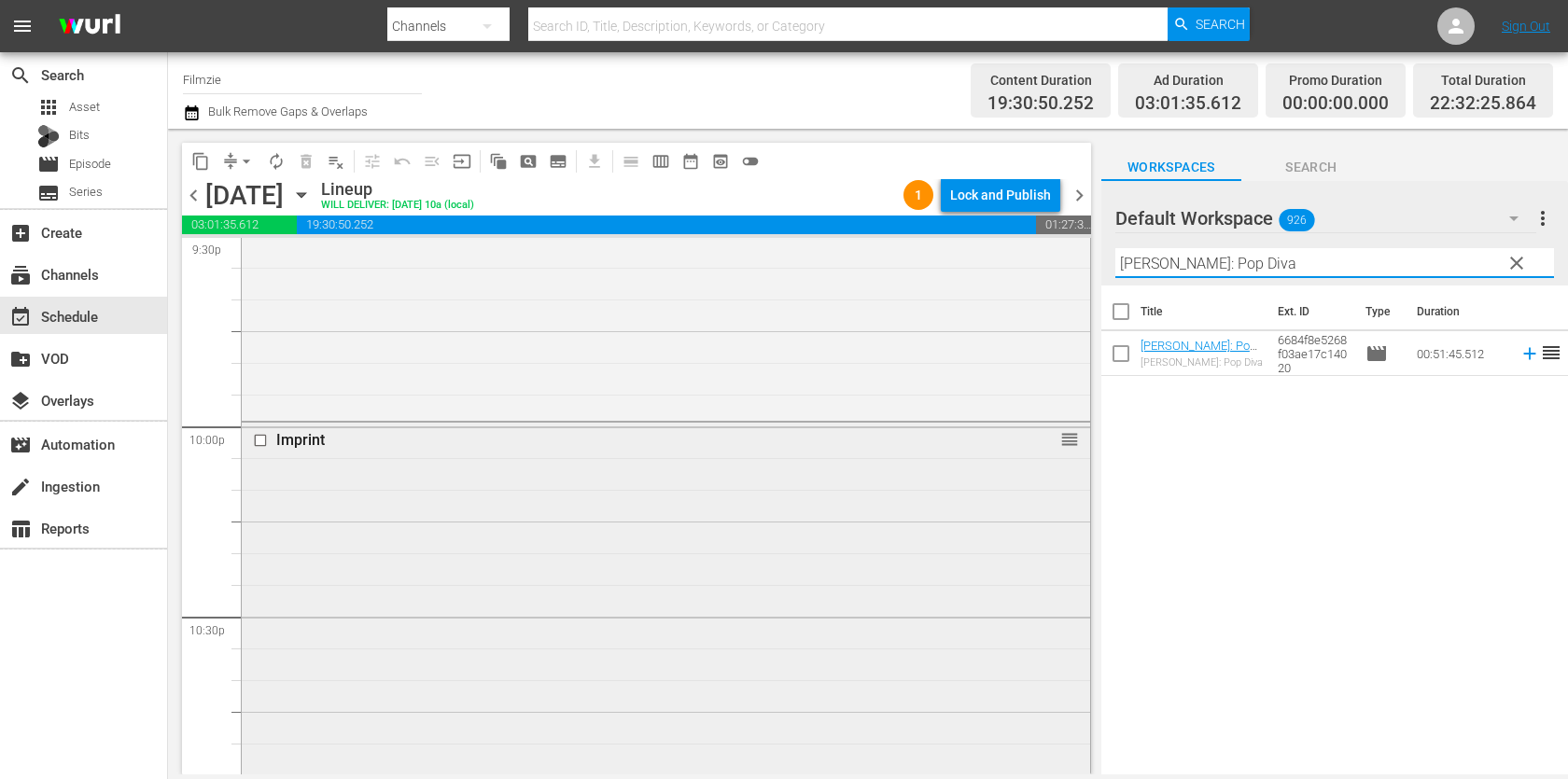
scroll to position [8597, 0]
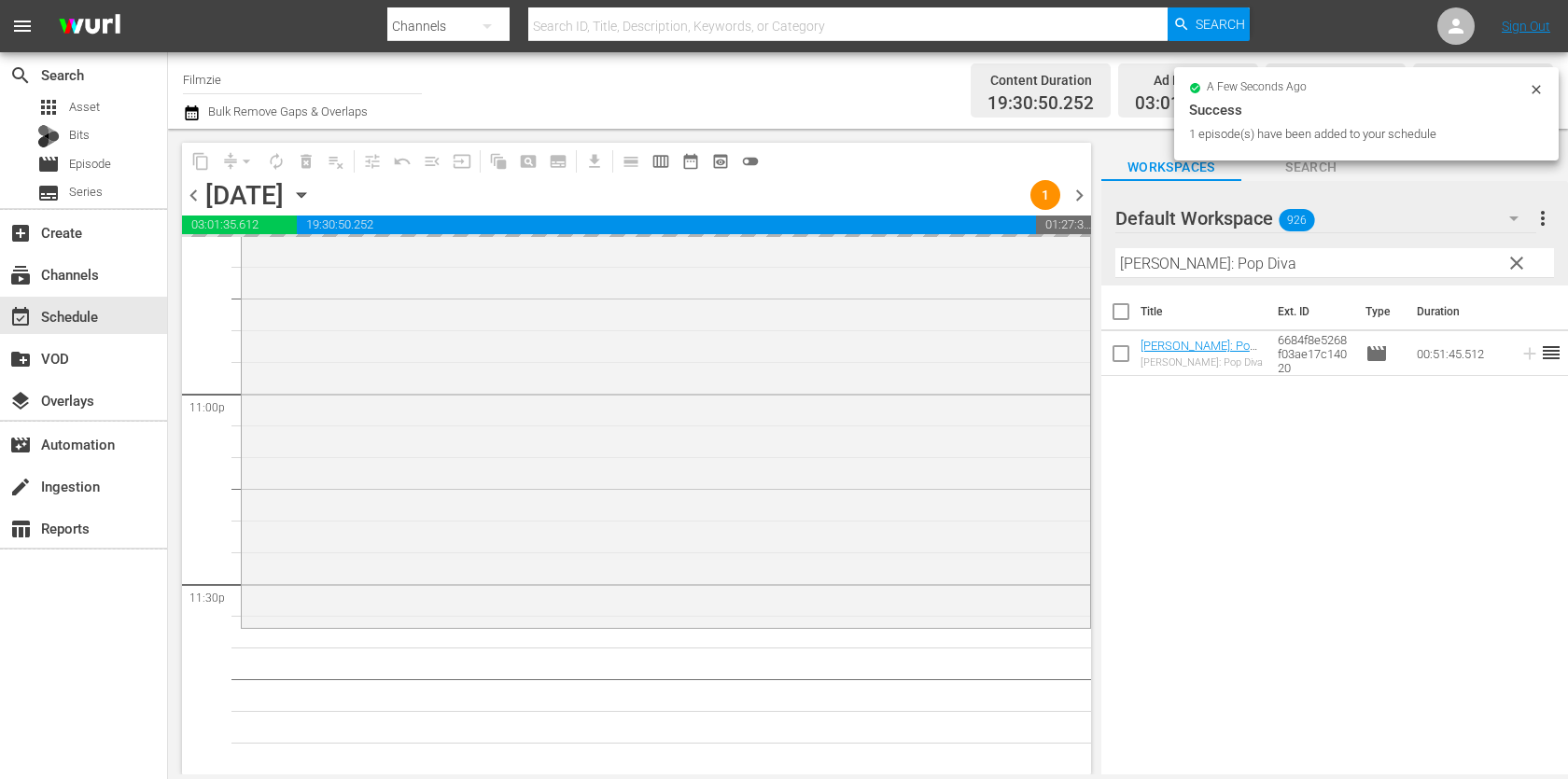
drag, startPoint x: 1217, startPoint y: 343, endPoint x: 1040, endPoint y: 1, distance: 385.1
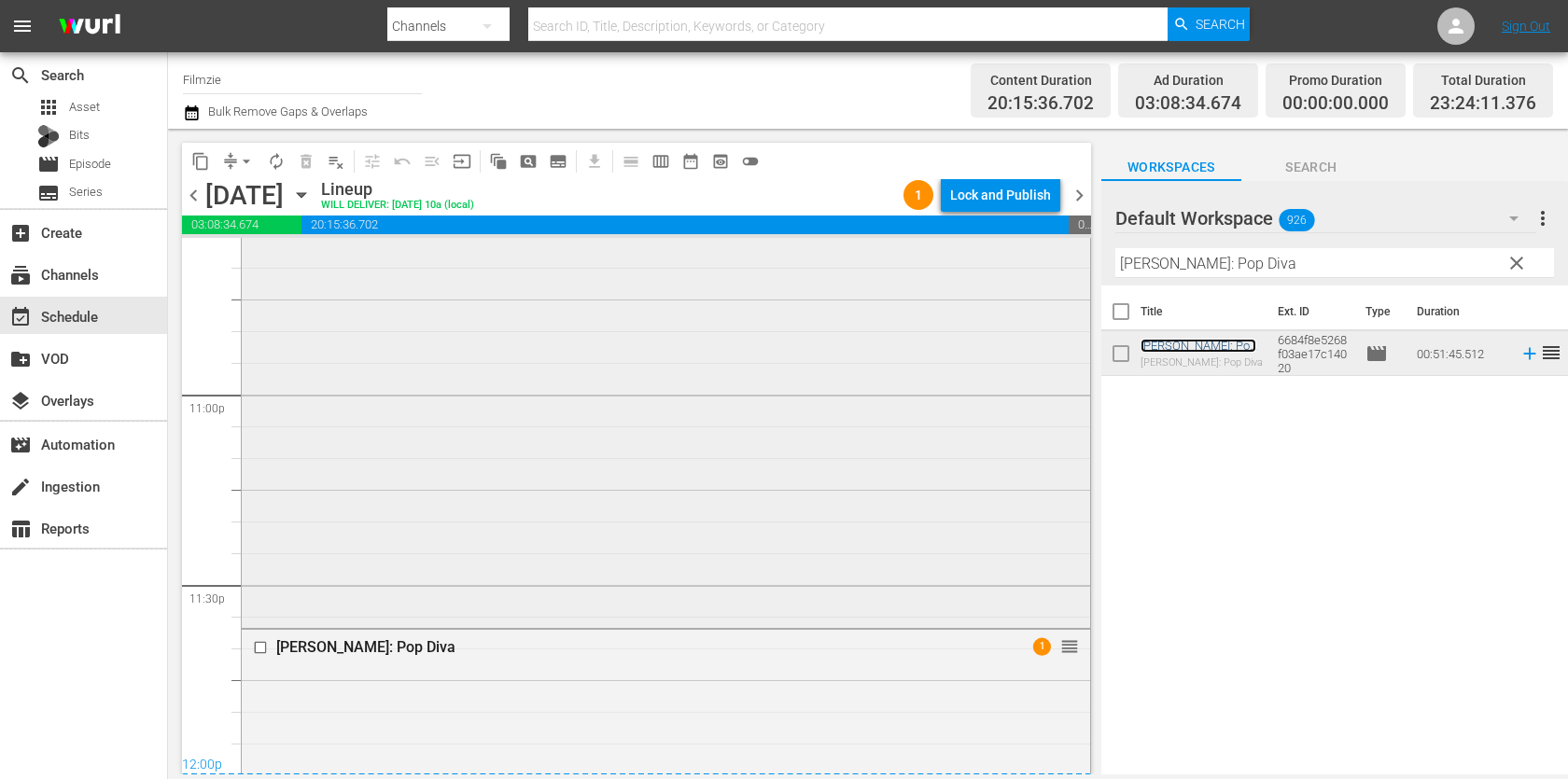
scroll to position [8780, 0]
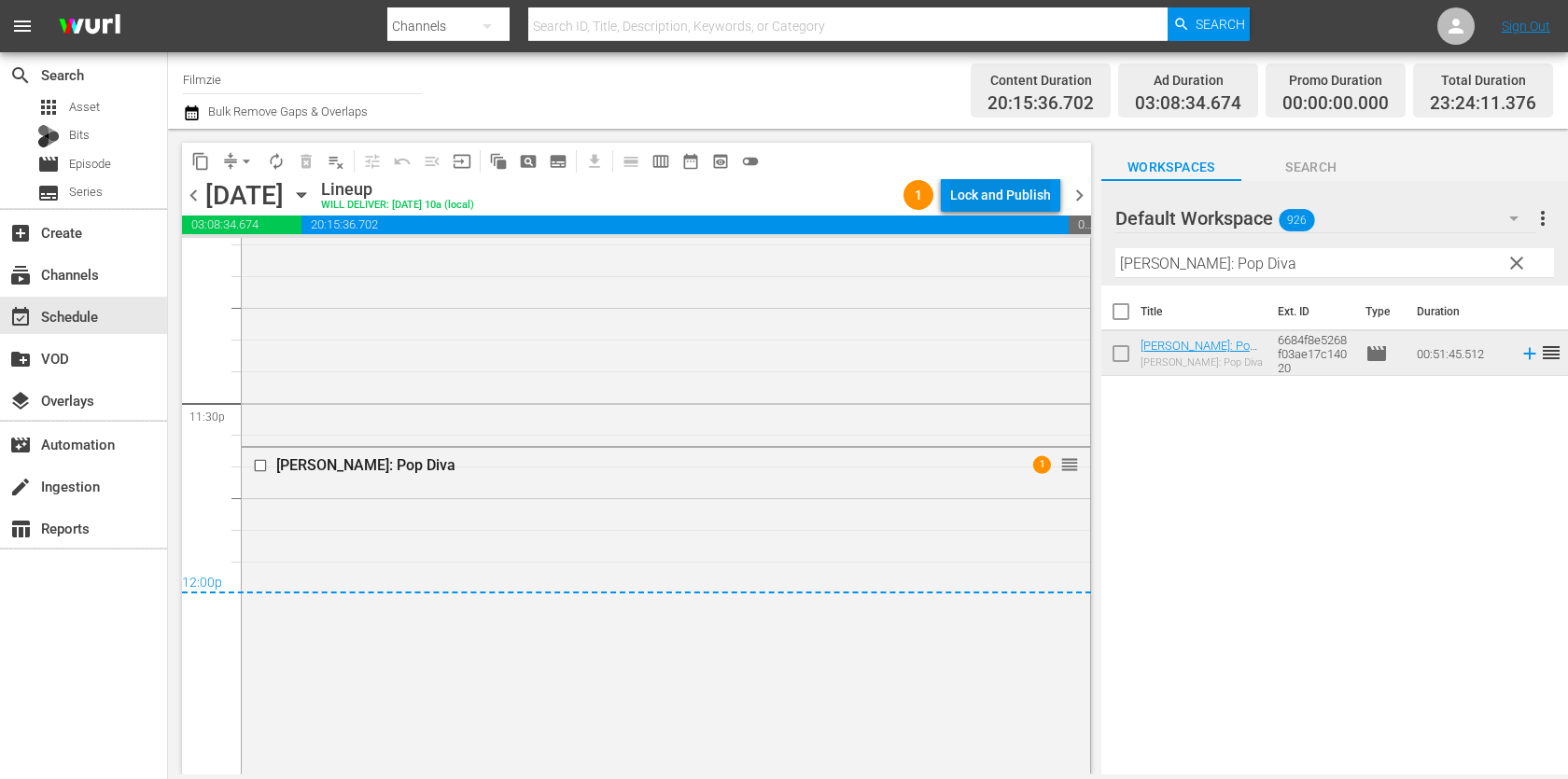
click at [999, 192] on div "Lock and Publish" at bounding box center [1001, 194] width 101 height 34
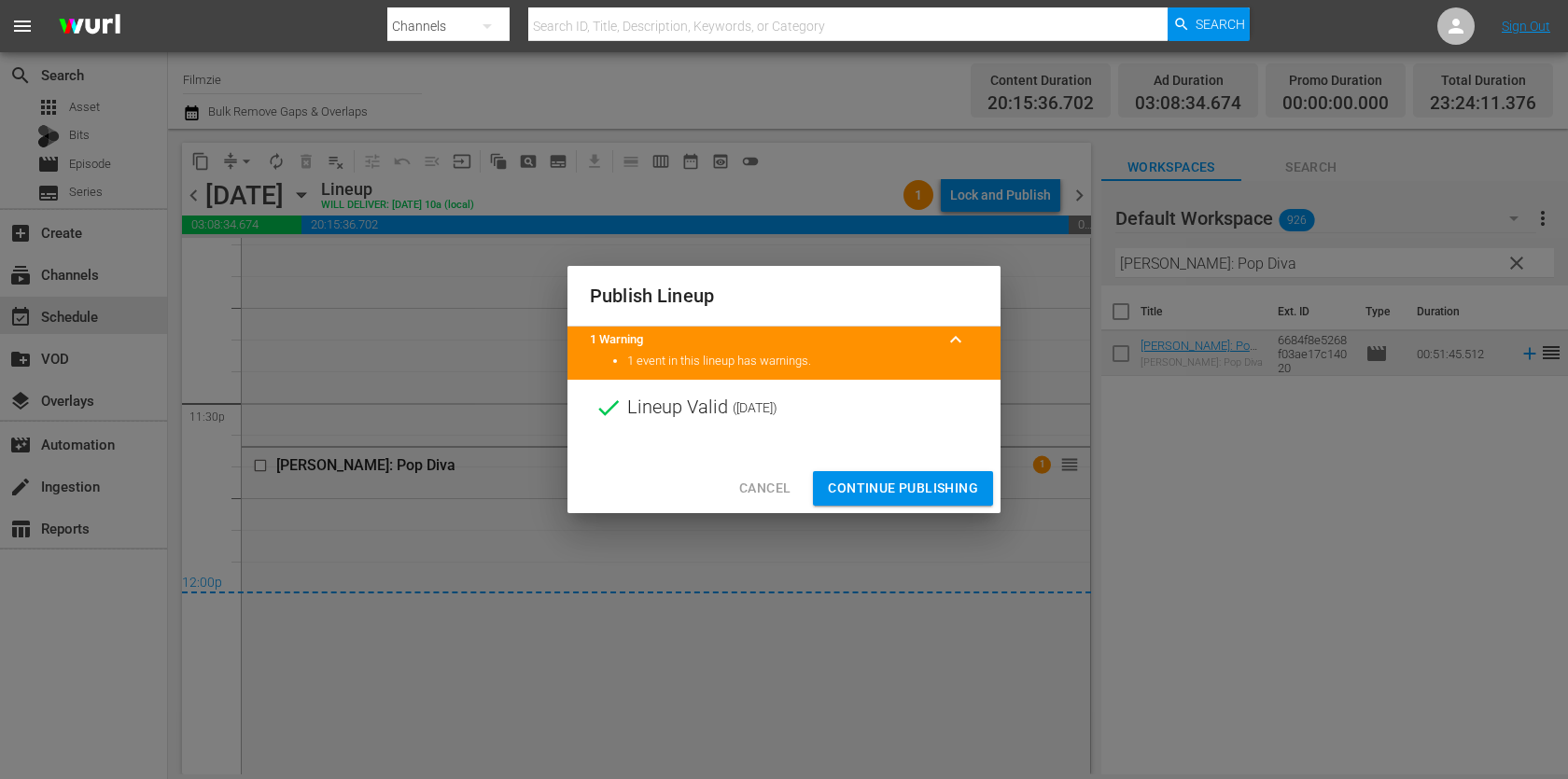
click at [947, 488] on span "Continue Publishing" at bounding box center [903, 489] width 151 height 23
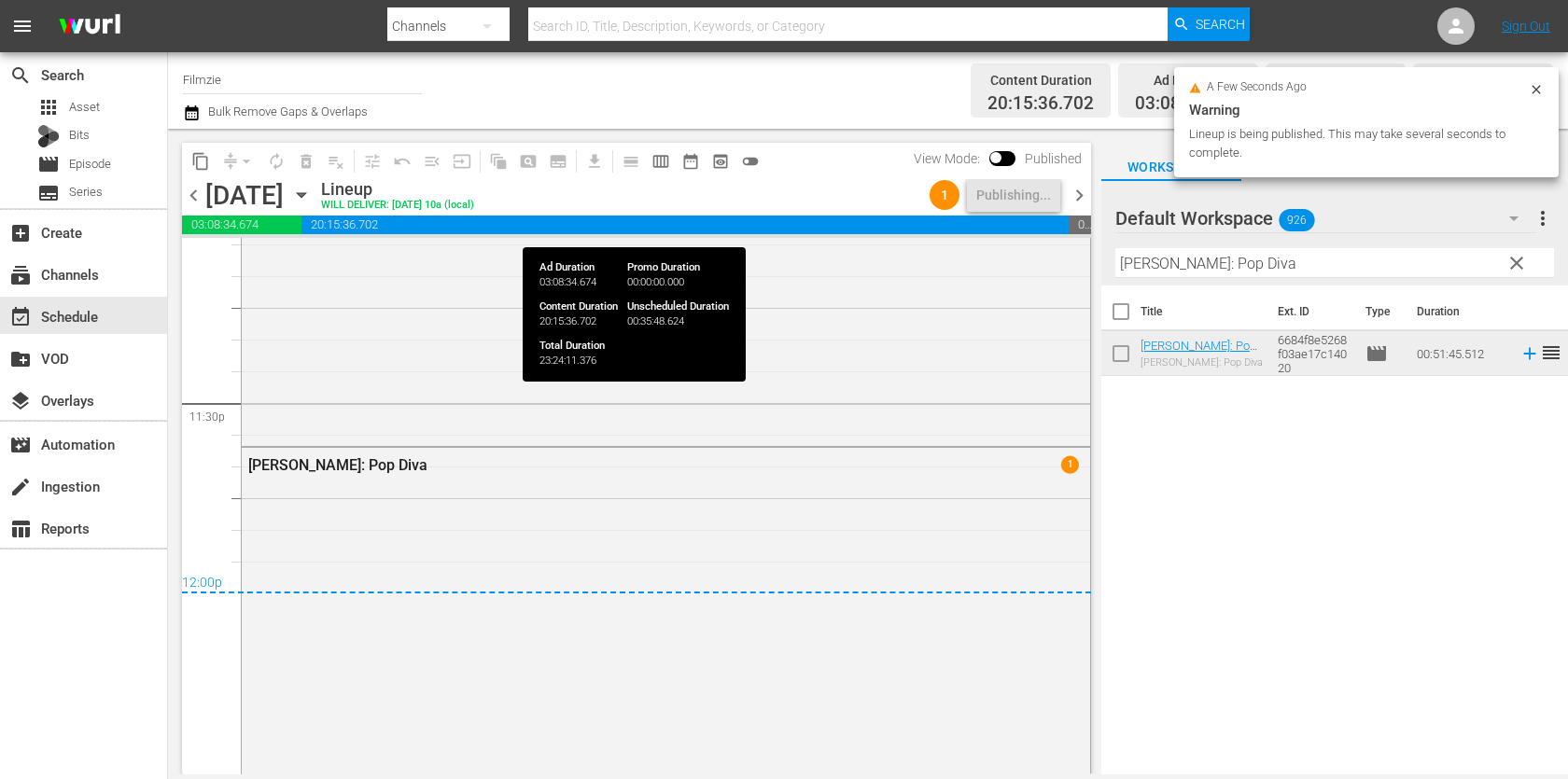
click at [1081, 190] on span "chevron_right" at bounding box center [1079, 195] width 23 height 23
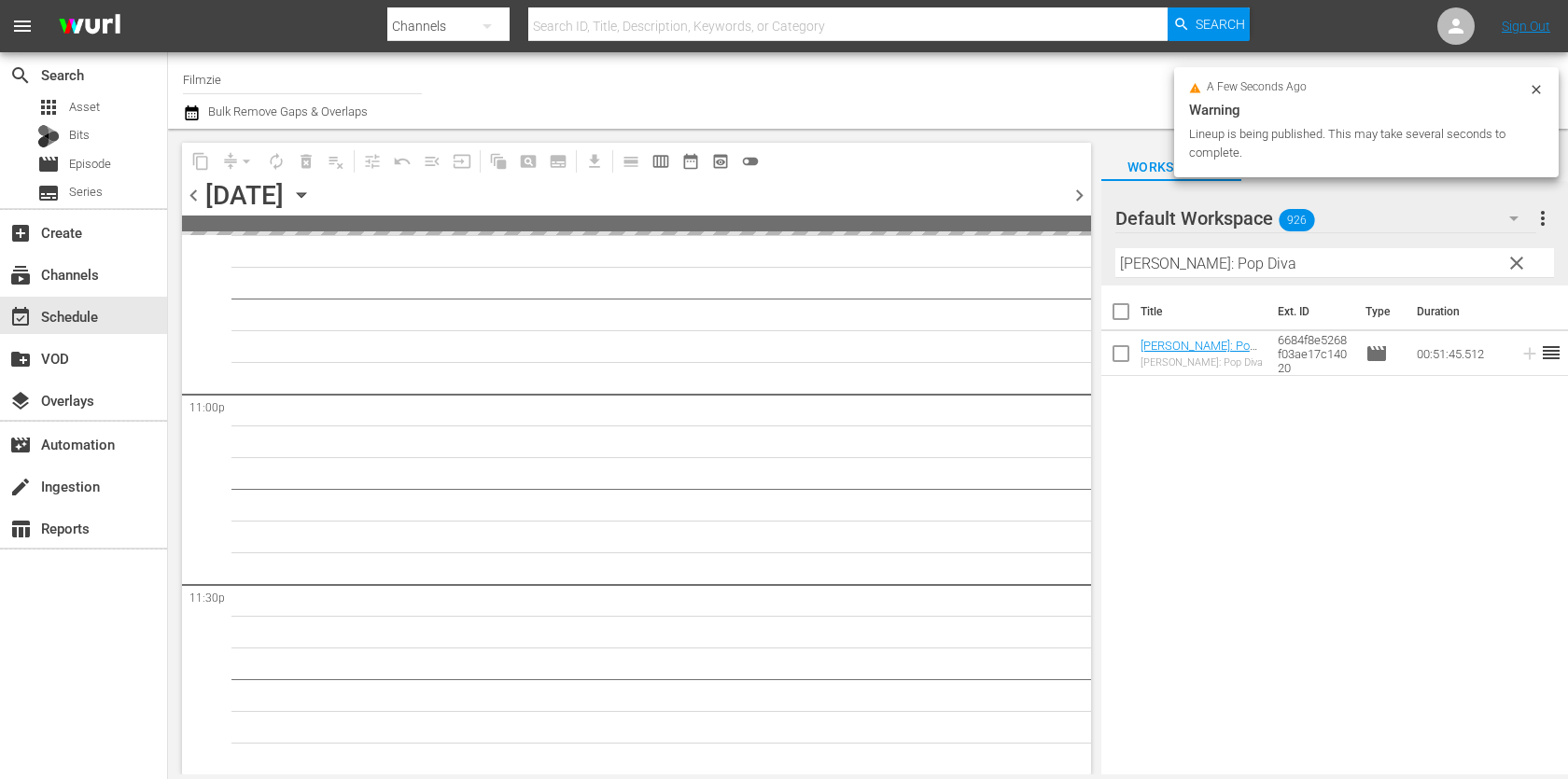
scroll to position [8594, 0]
click at [1196, 267] on input "[PERSON_NAME]: Pop Diva" at bounding box center [1334, 262] width 438 height 30
paste input "The Edge of Success"
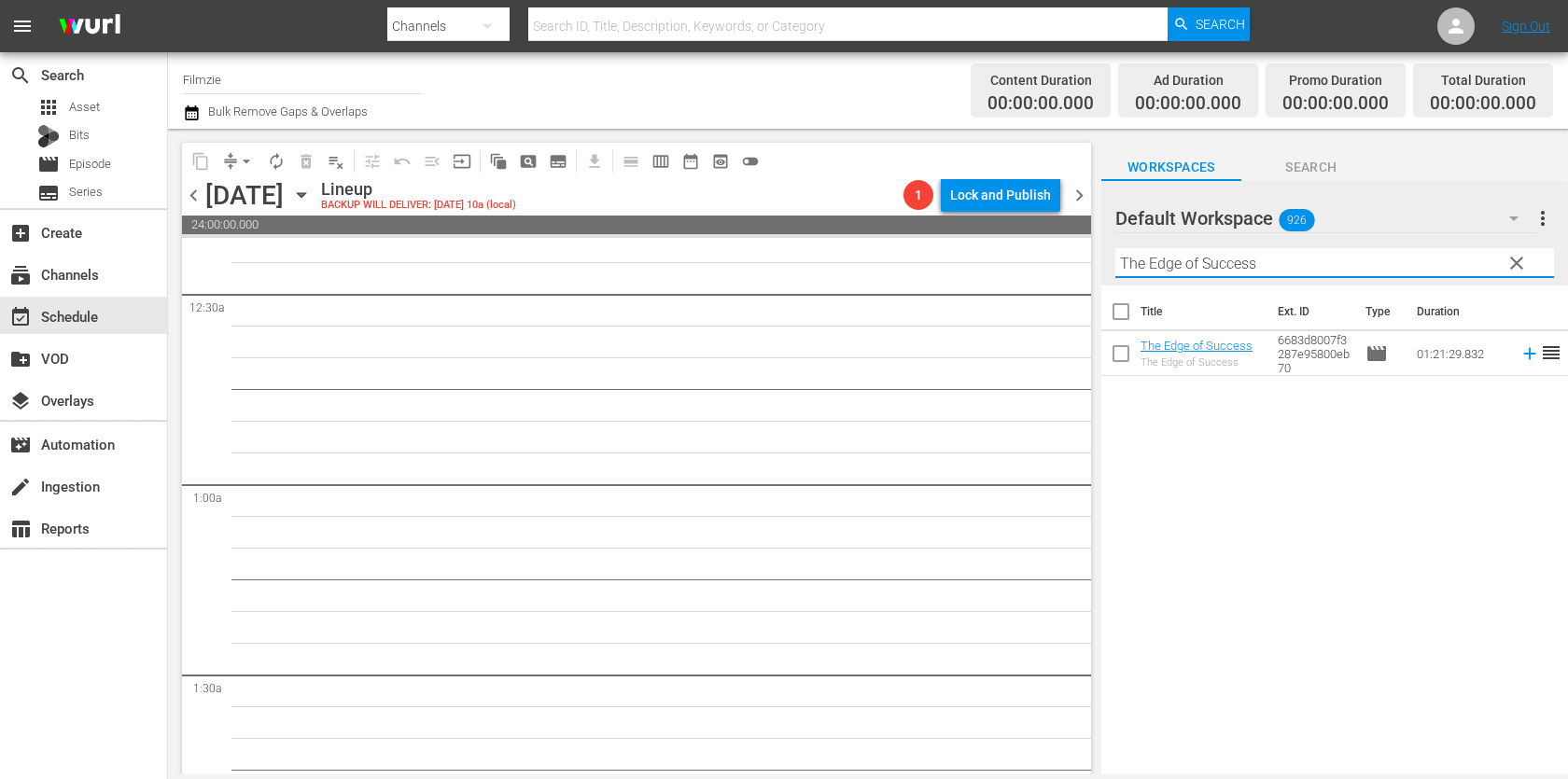
scroll to position [0, 0]
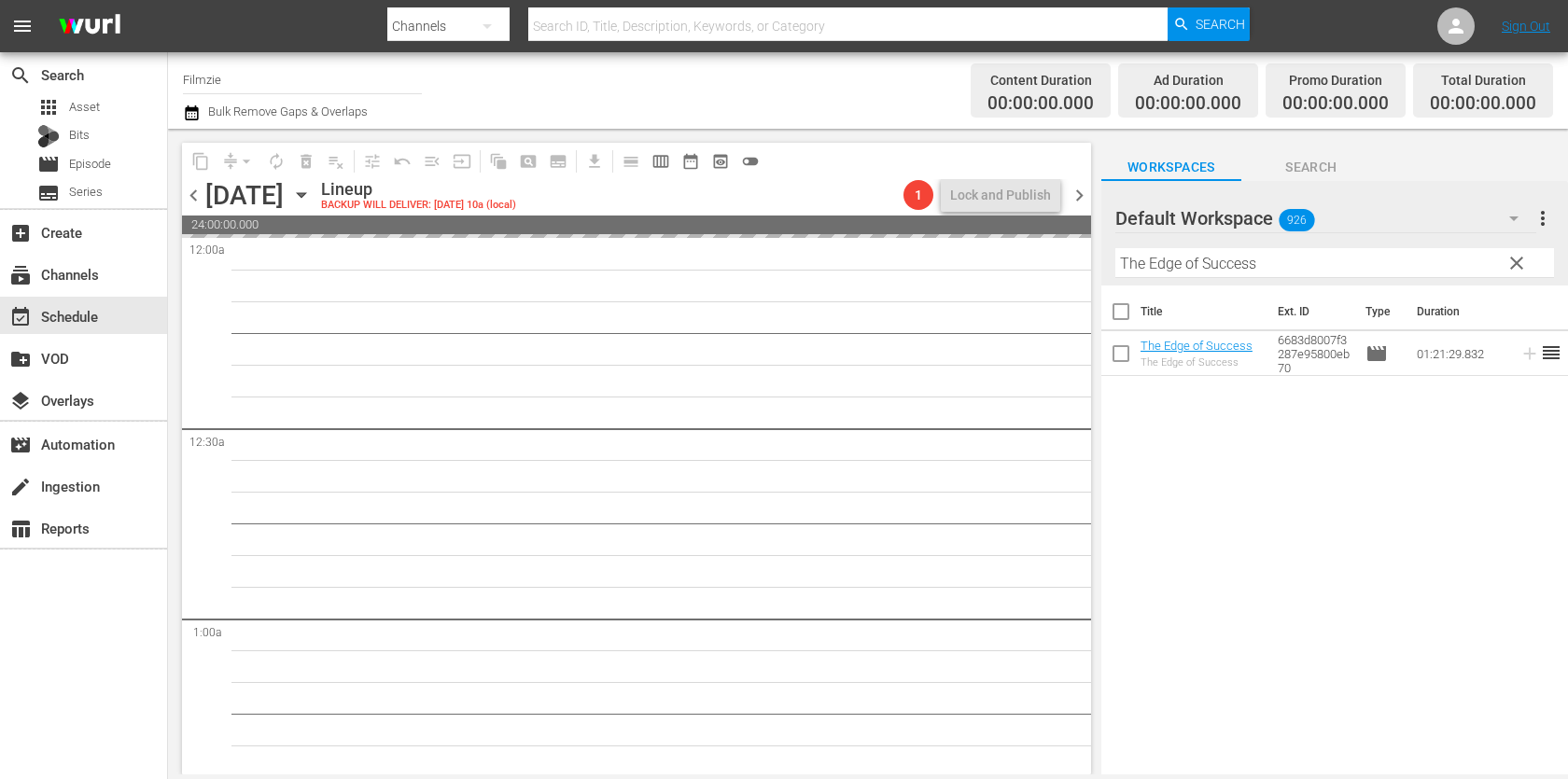
drag, startPoint x: 1190, startPoint y: 358, endPoint x: 1112, endPoint y: 25, distance: 342.0
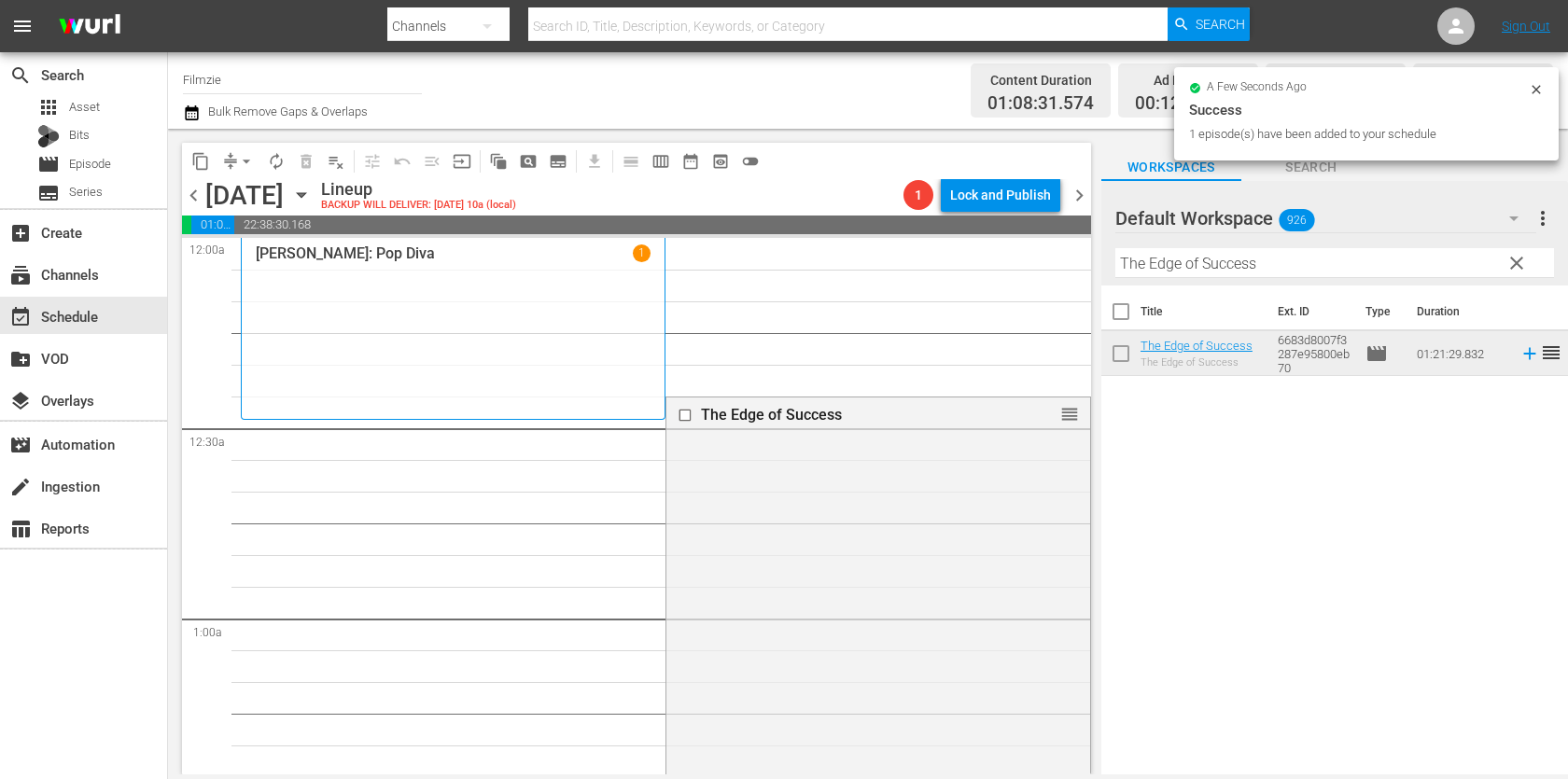
click at [1326, 245] on div "Filter by Title The Edge of Success" at bounding box center [1334, 263] width 438 height 45
click at [1318, 261] on input "The Edge of Success" at bounding box center [1334, 262] width 438 height 30
paste input "Different Flower"
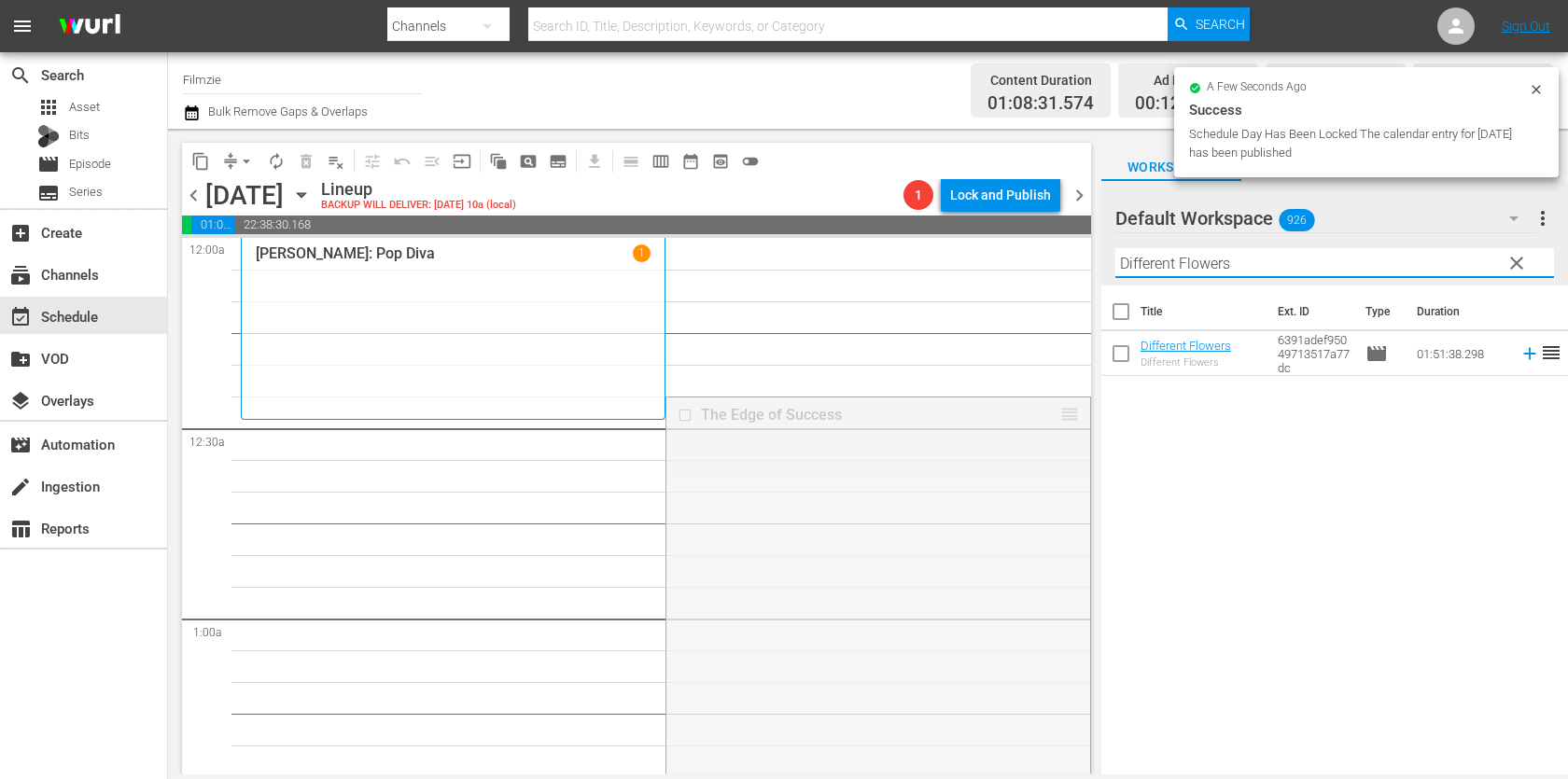
drag, startPoint x: 1074, startPoint y: 417, endPoint x: 1053, endPoint y: 424, distance: 22.1
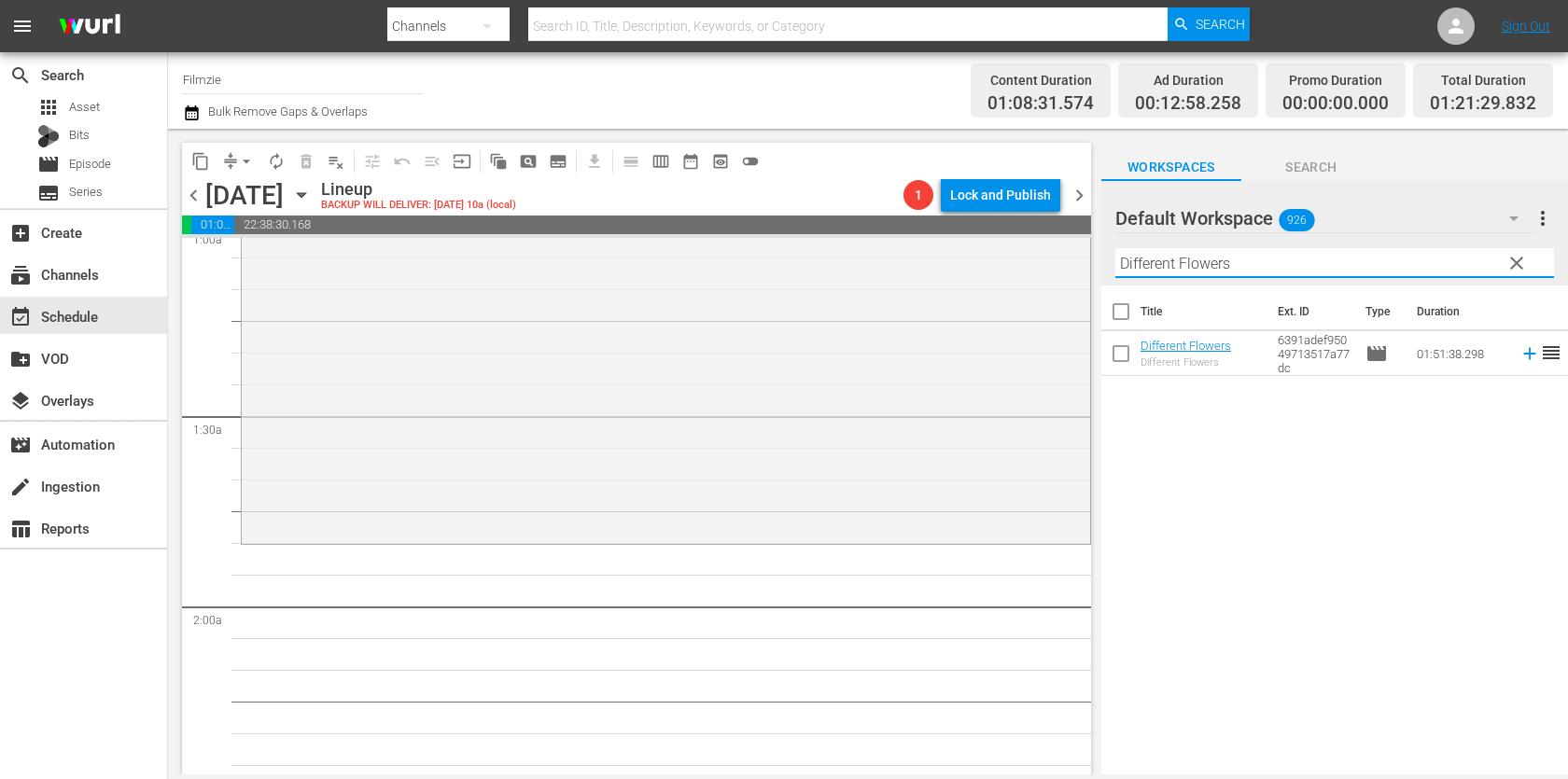
scroll to position [380, 0]
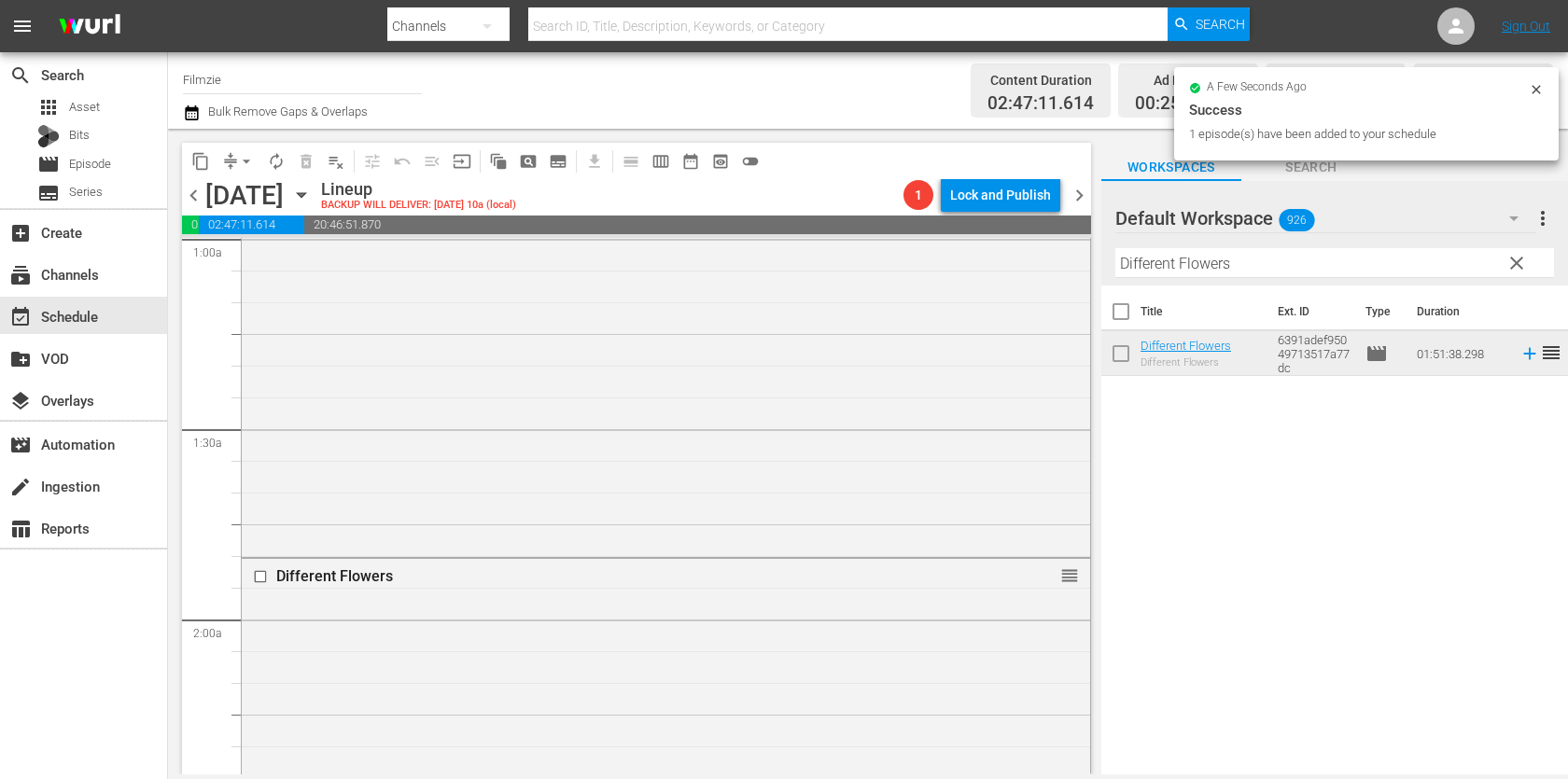
click at [1241, 269] on input "Different Flowers" at bounding box center [1334, 262] width 438 height 30
paste input "Rocks at Whiskey Trench"
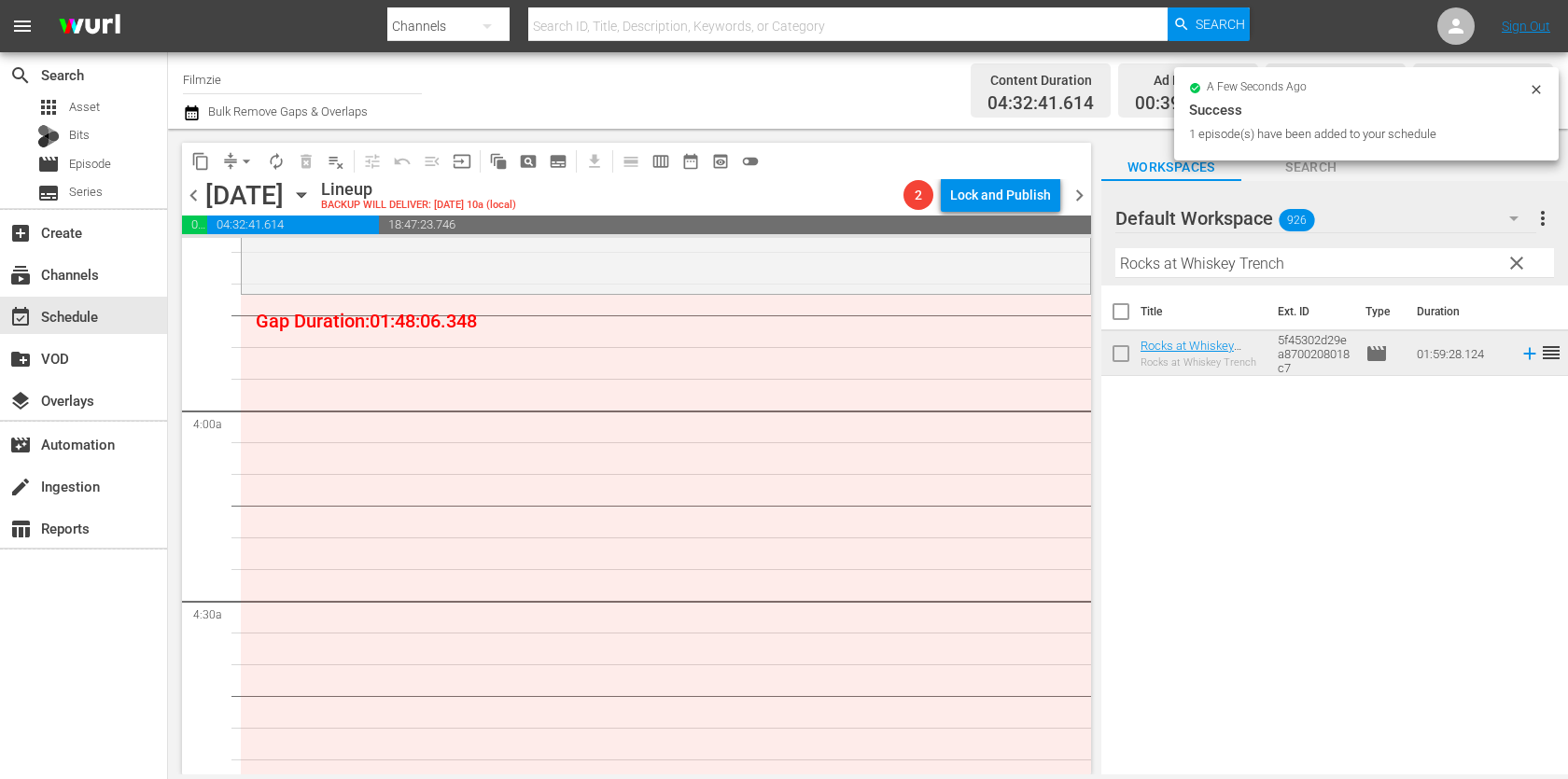
scroll to position [1345, 0]
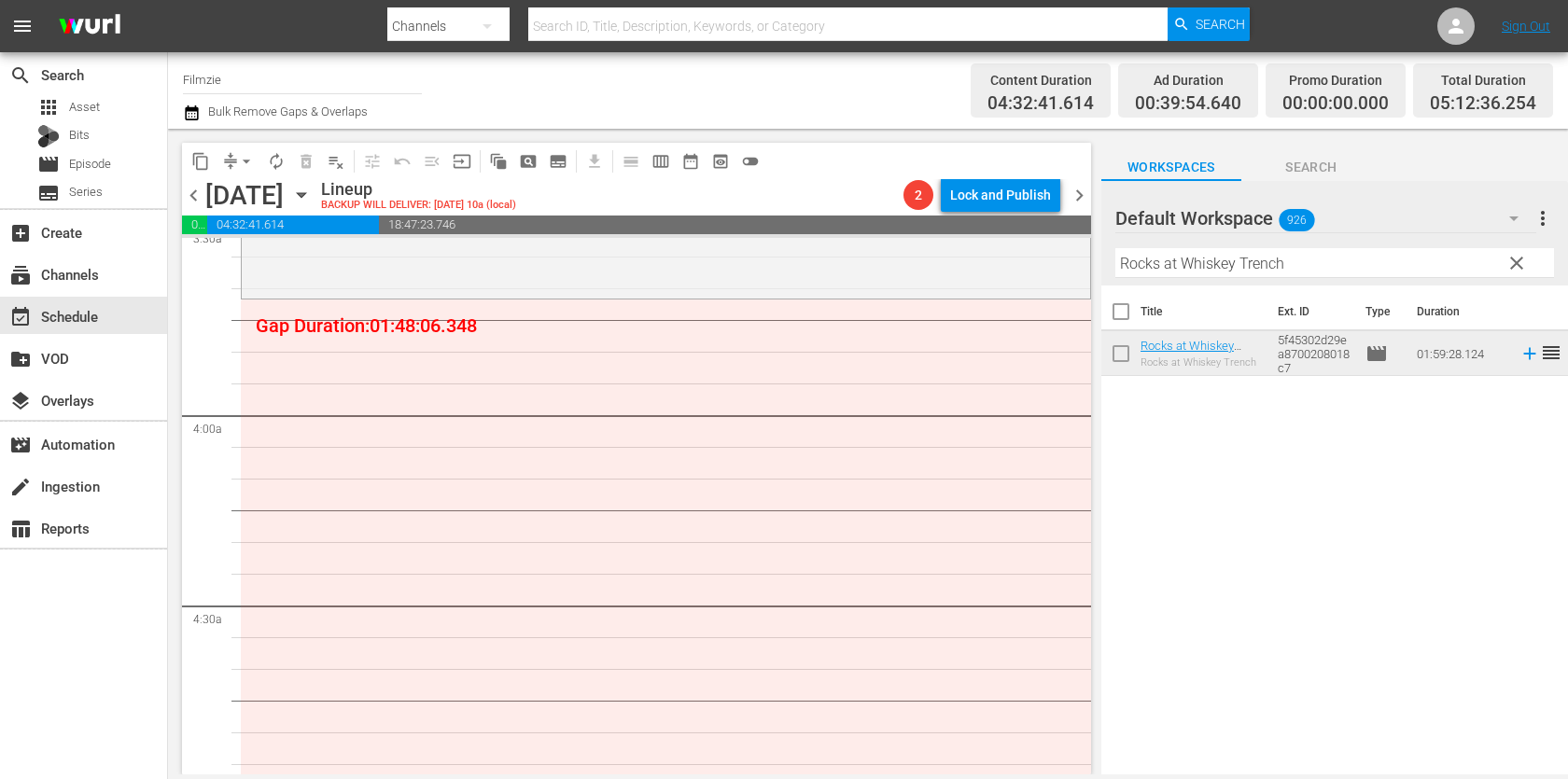
drag, startPoint x: 1192, startPoint y: 353, endPoint x: 1143, endPoint y: 32, distance: 324.7
click at [1241, 279] on div "Filter by Title Rocks at Whiskey Trench" at bounding box center [1334, 263] width 438 height 45
click at [1247, 265] on input "Rocks at Whiskey Trench" at bounding box center [1334, 262] width 438 height 30
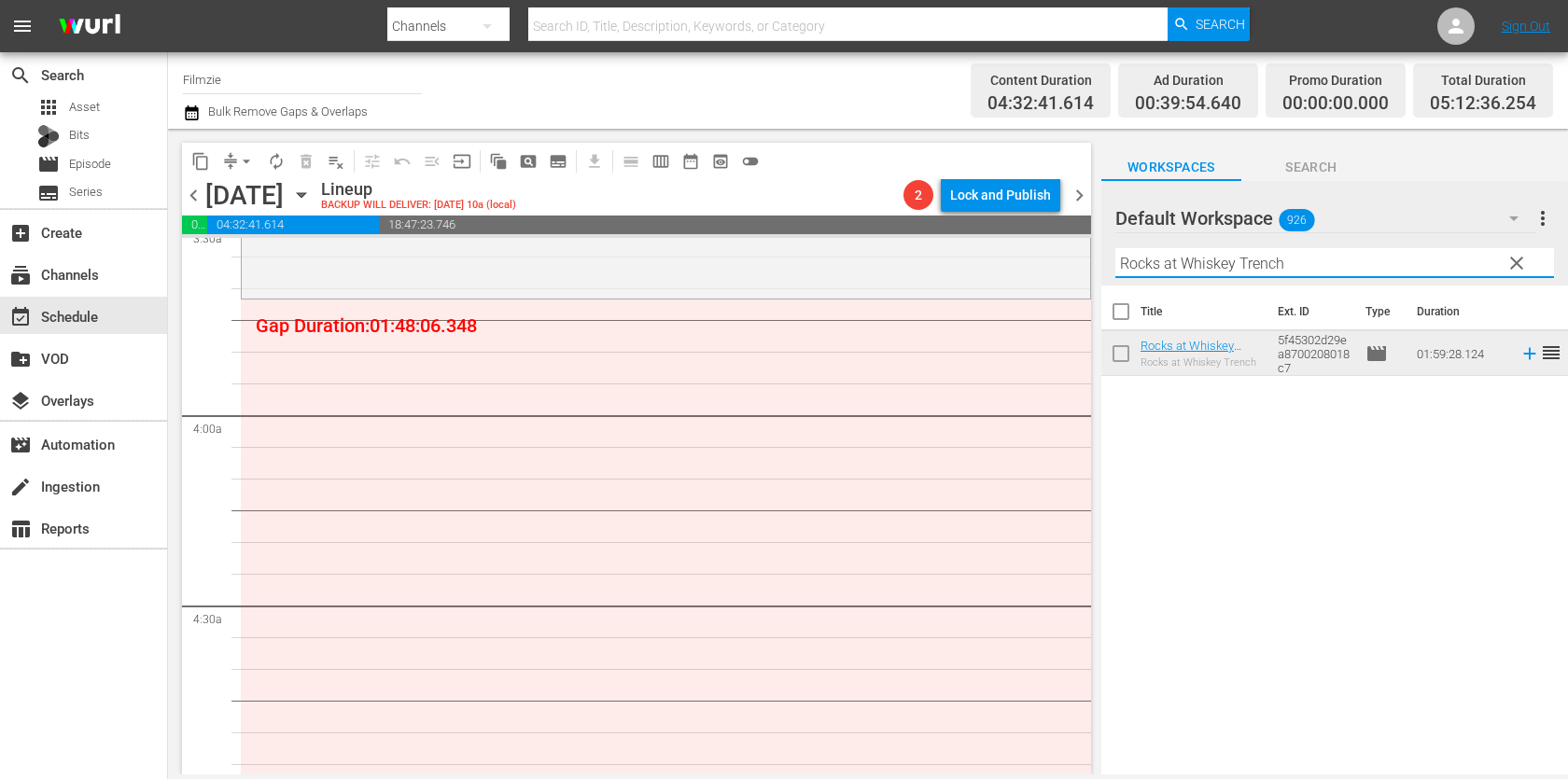
paste input "The King of Arcades"
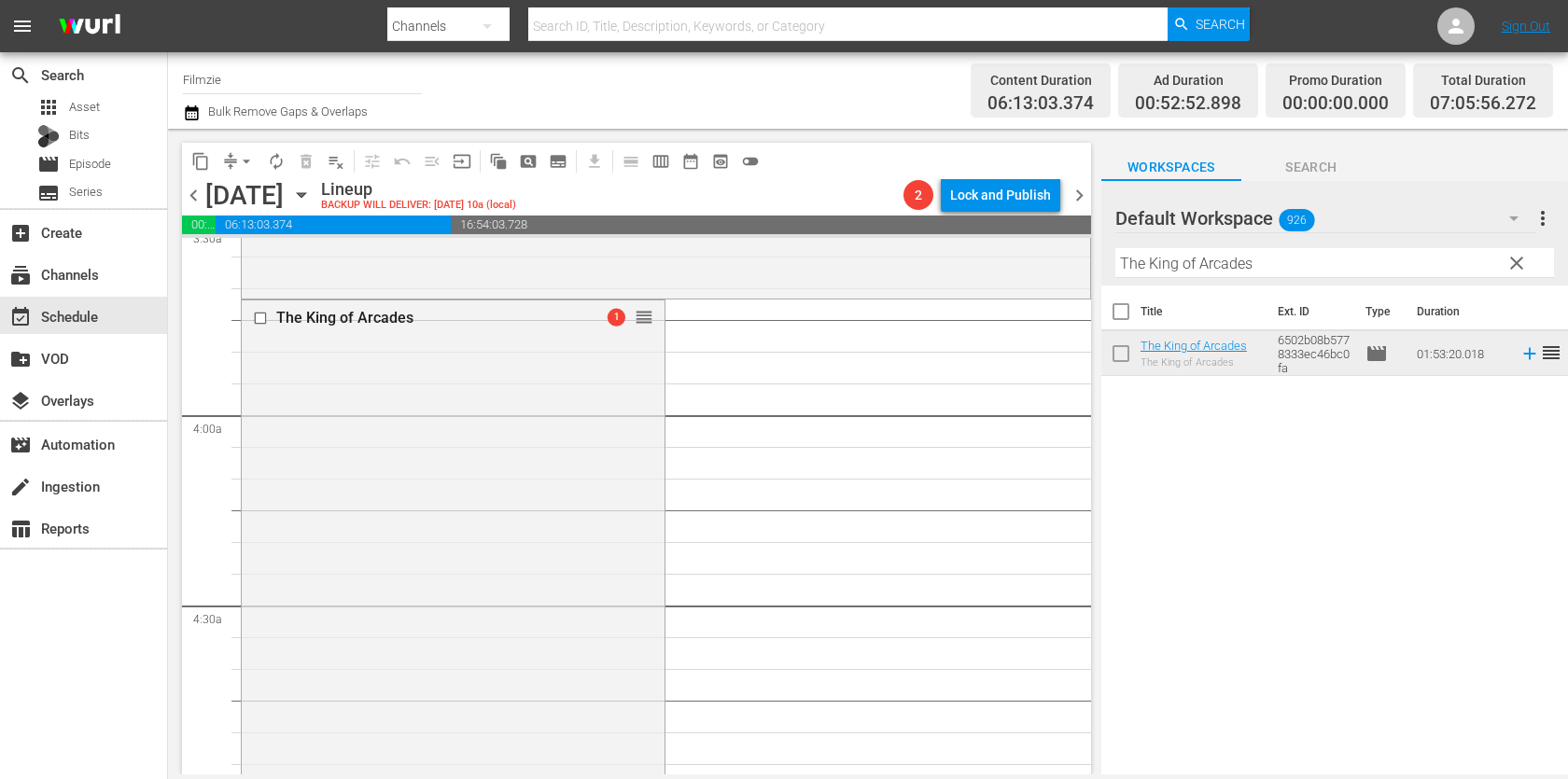
click at [1248, 259] on input "The King of Arcades" at bounding box center [1334, 262] width 438 height 30
paste input "A Child of the King"
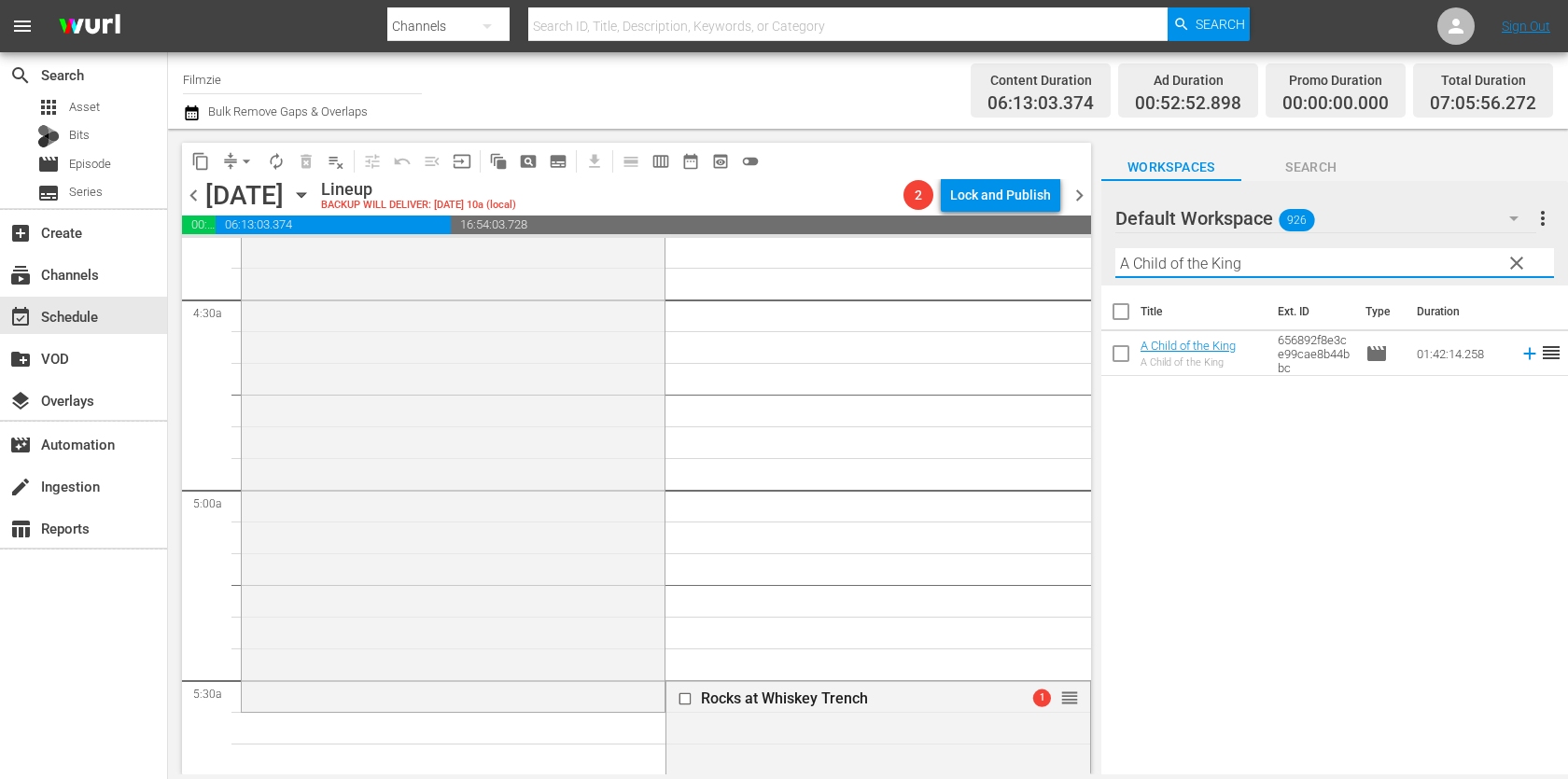
scroll to position [1718, 0]
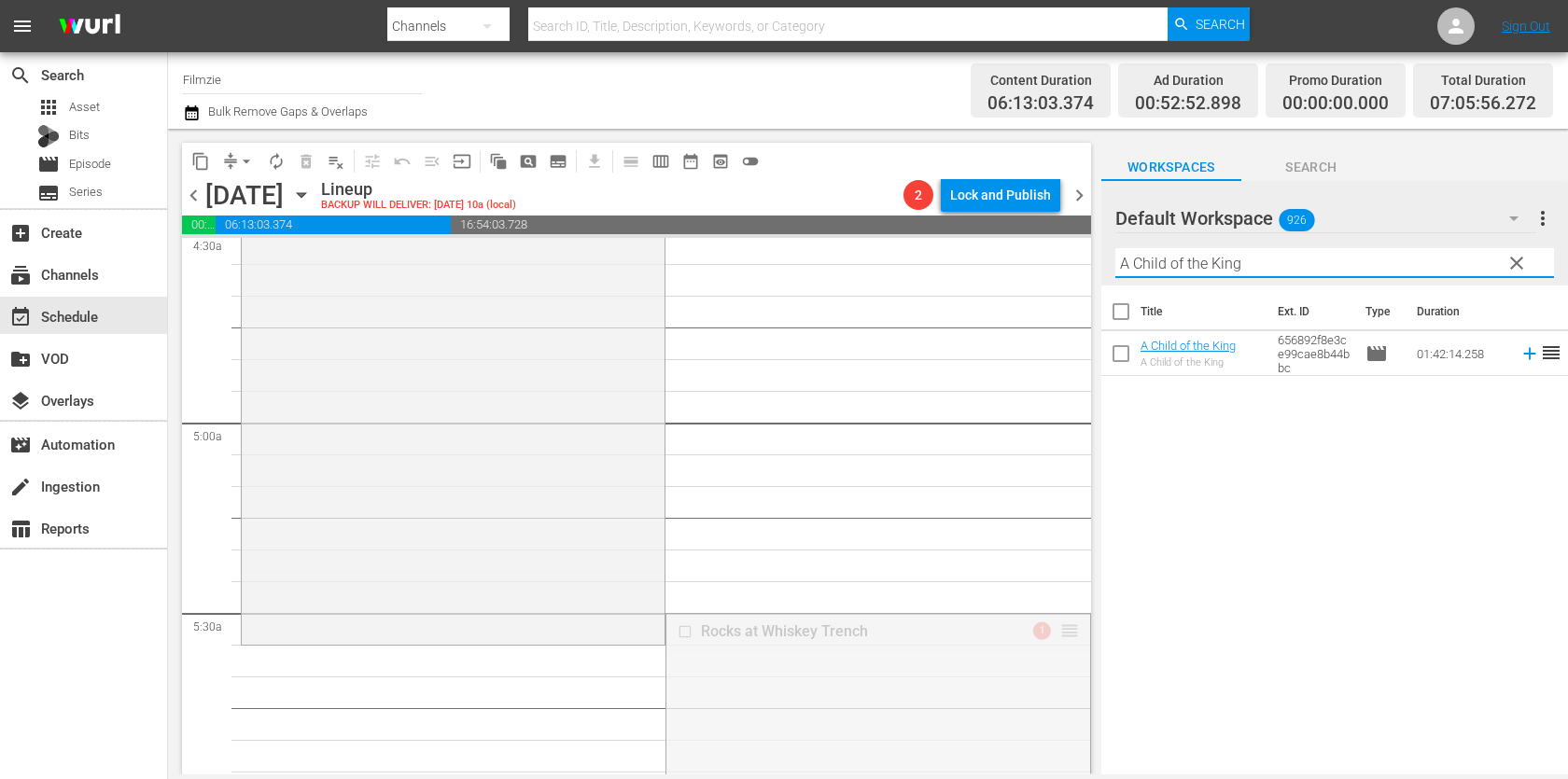
drag, startPoint x: 1065, startPoint y: 627, endPoint x: 1040, endPoint y: 658, distance: 39.8
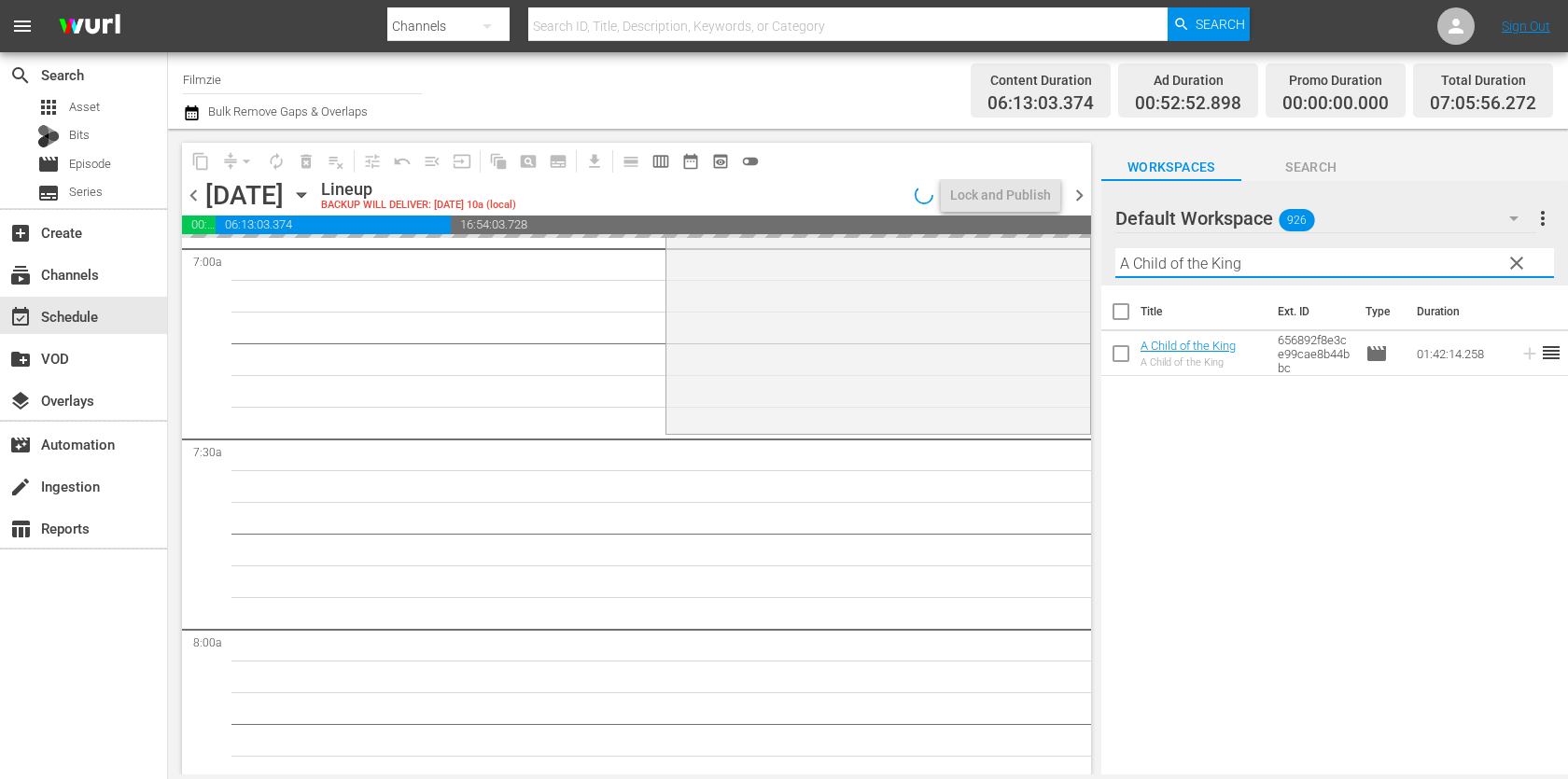
scroll to position [2657, 0]
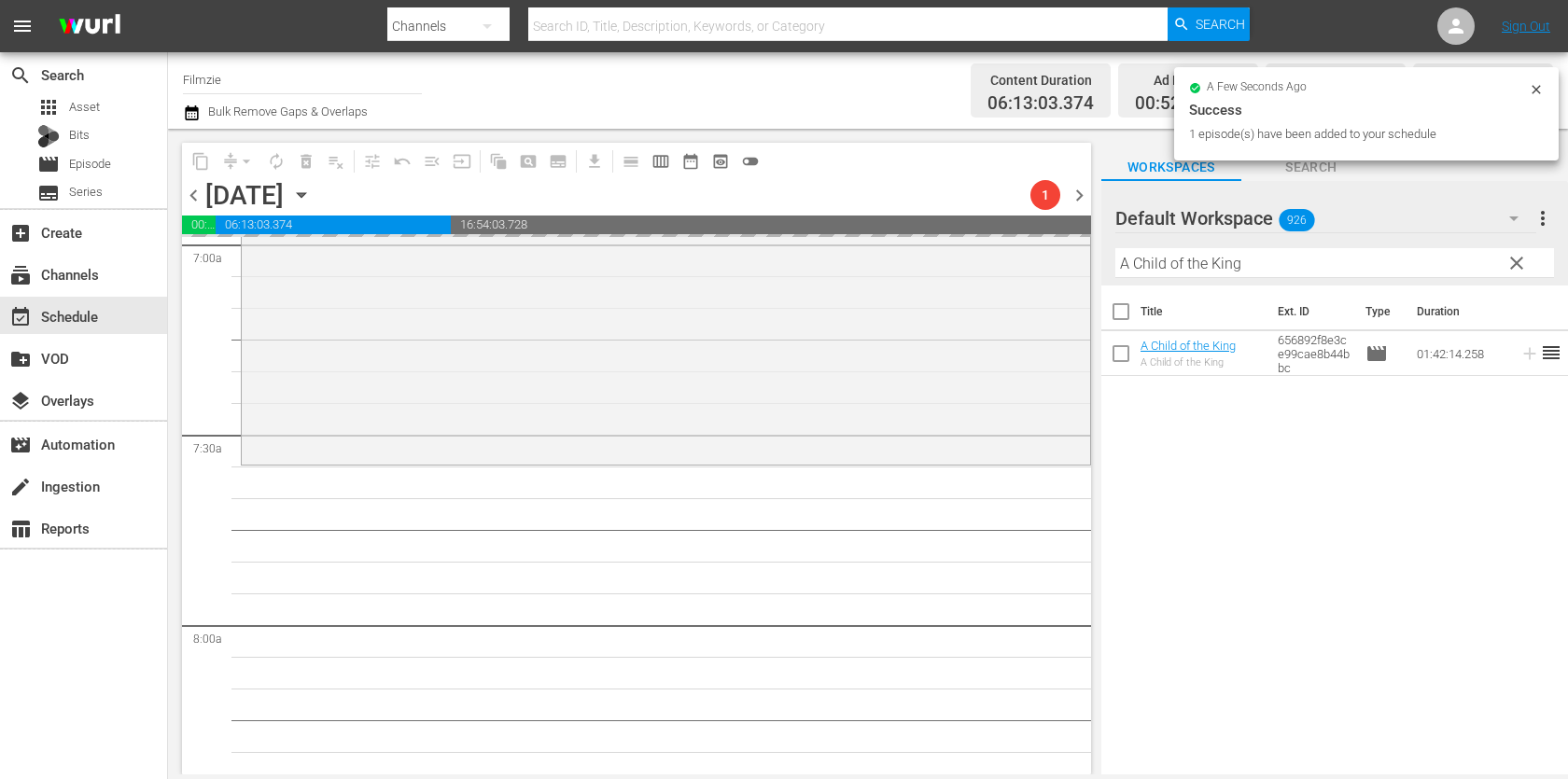
drag, startPoint x: 1165, startPoint y: 340, endPoint x: 1071, endPoint y: 16, distance: 337.4
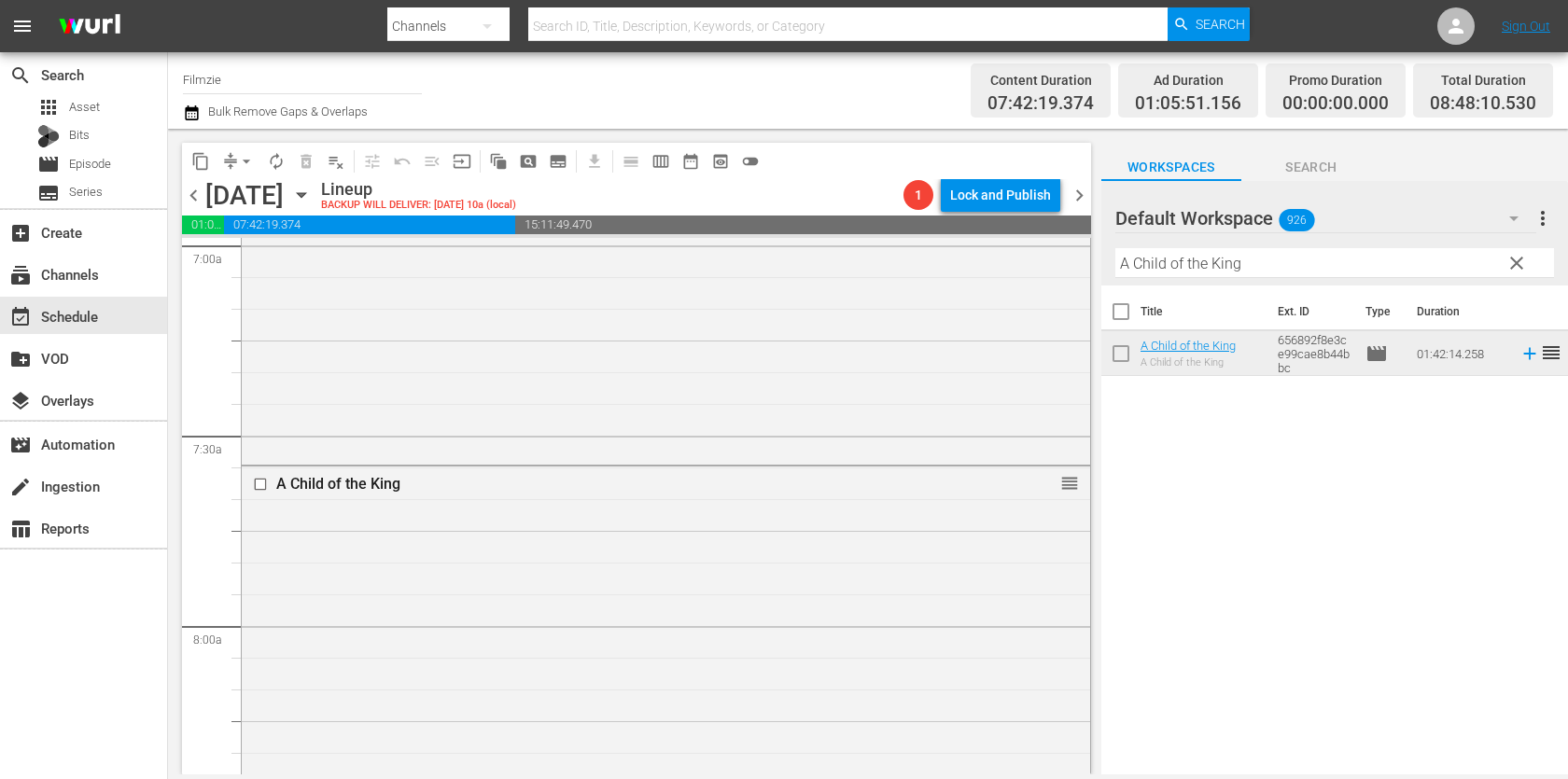
click at [1234, 271] on input "A Child of the King" at bounding box center [1334, 262] width 438 height 30
paste input "The Point"
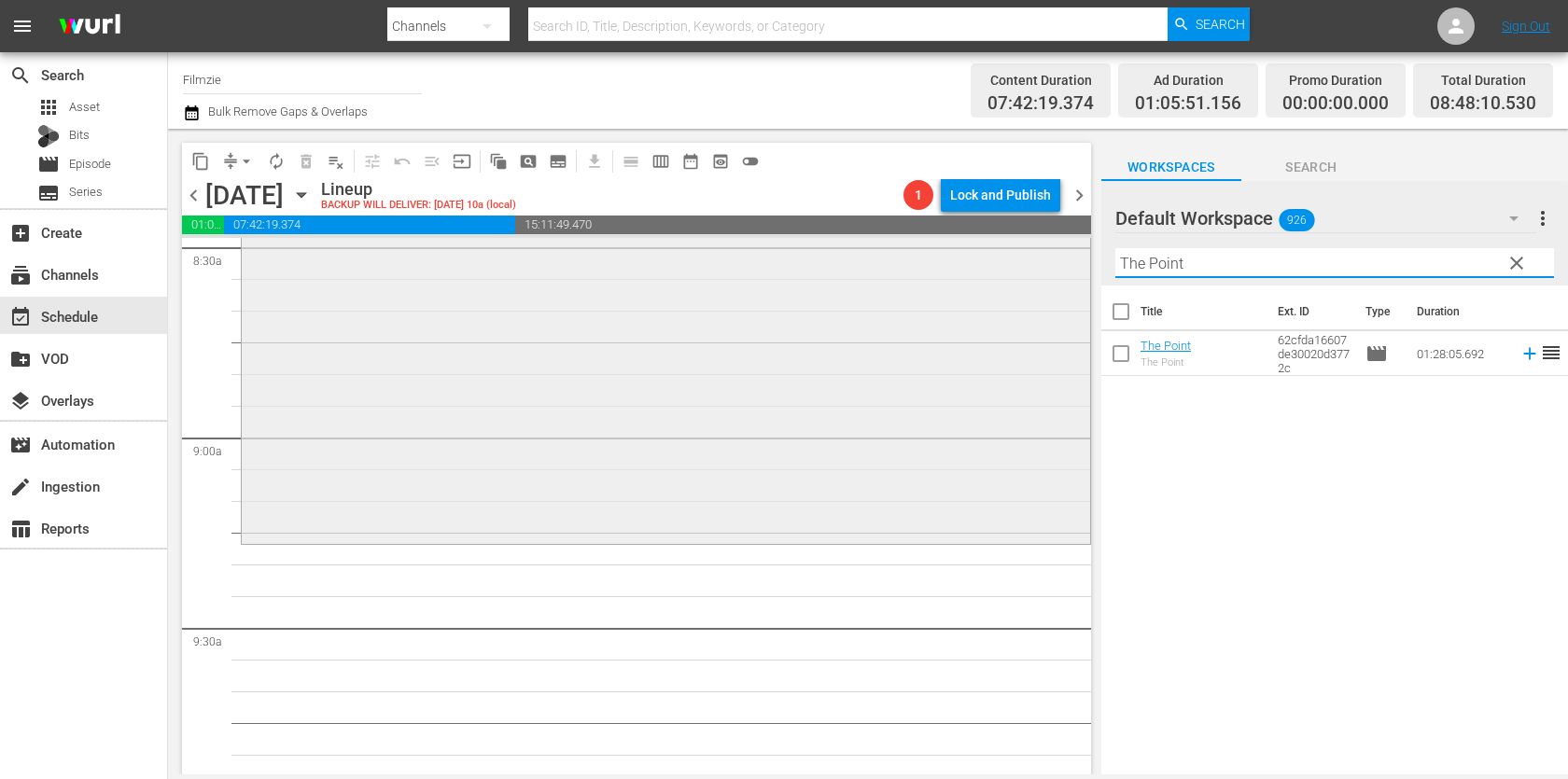
scroll to position [3342, 0]
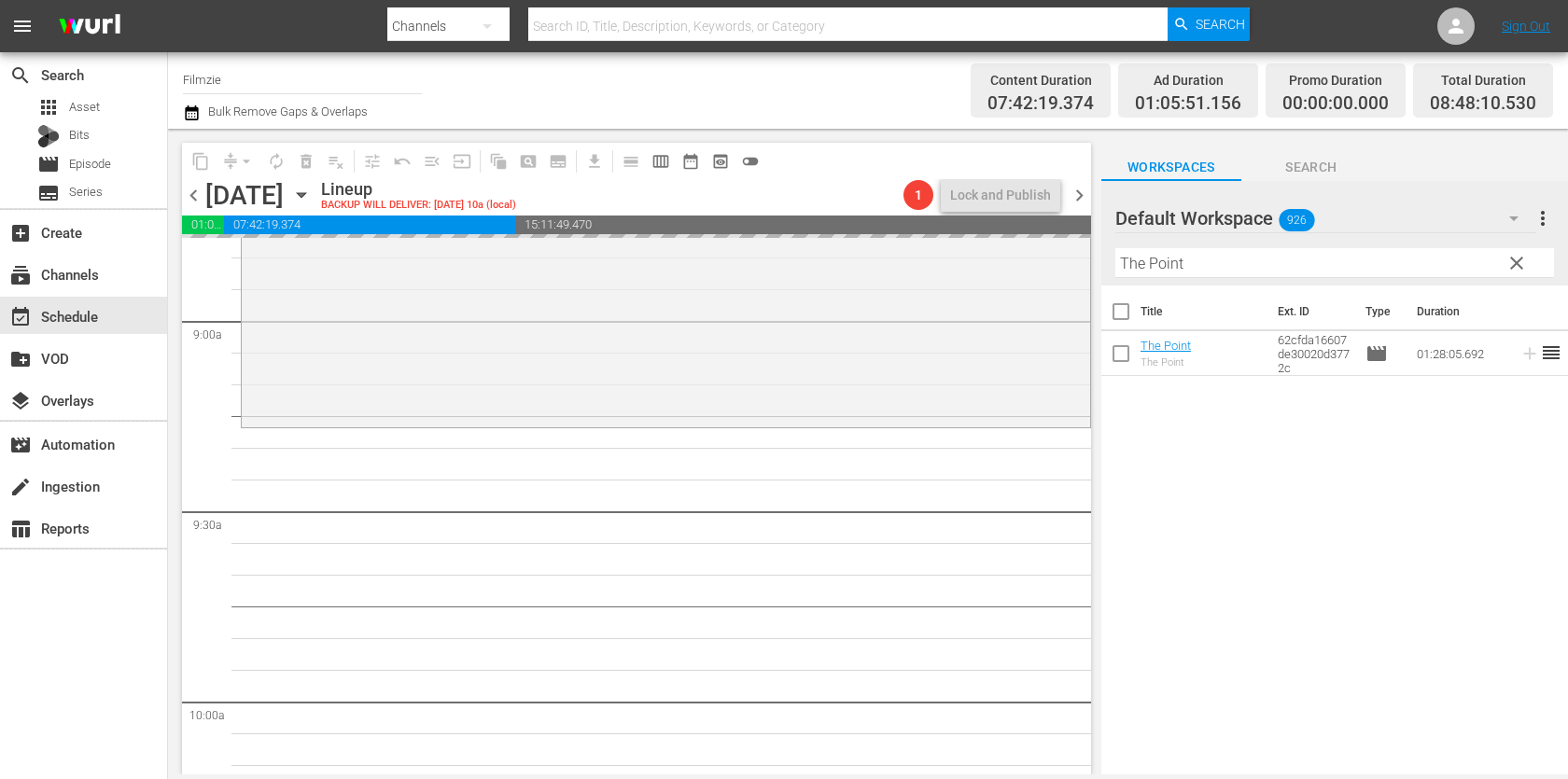
drag, startPoint x: 1156, startPoint y: 342, endPoint x: 1141, endPoint y: 5, distance: 337.3
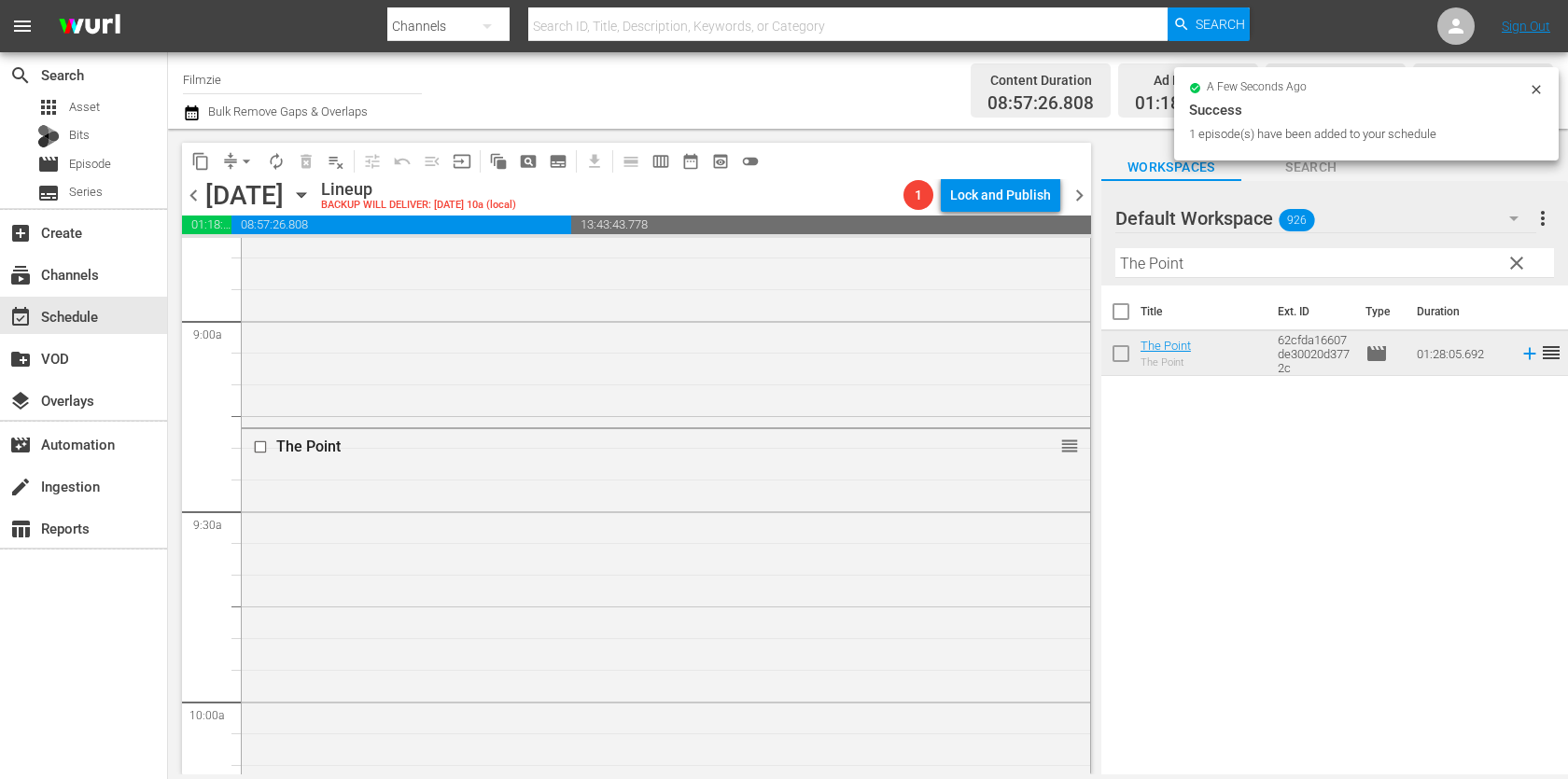
click at [1270, 256] on input "The Point" at bounding box center [1334, 262] width 438 height 30
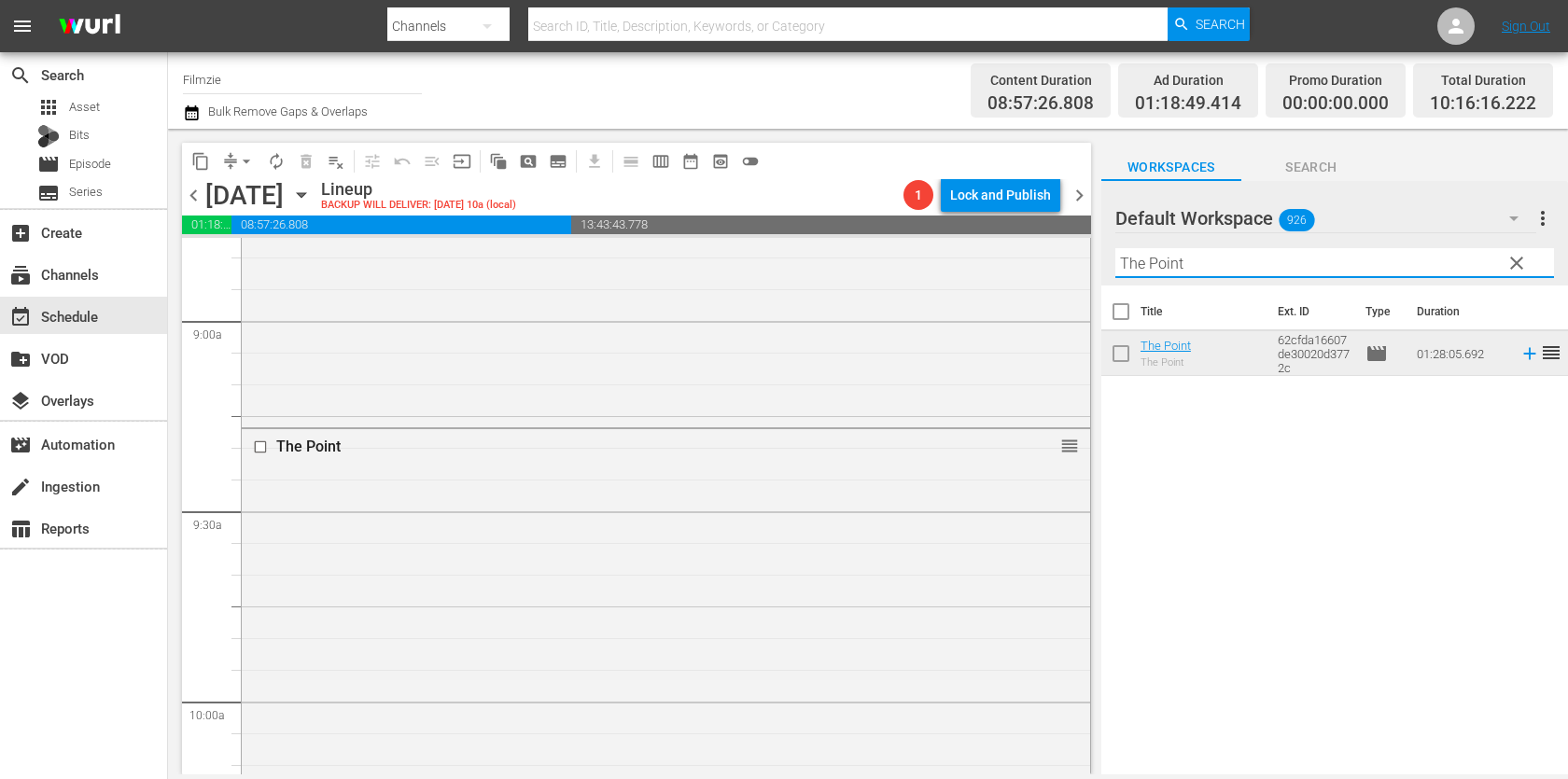
paste input "Wild Prairie Man"
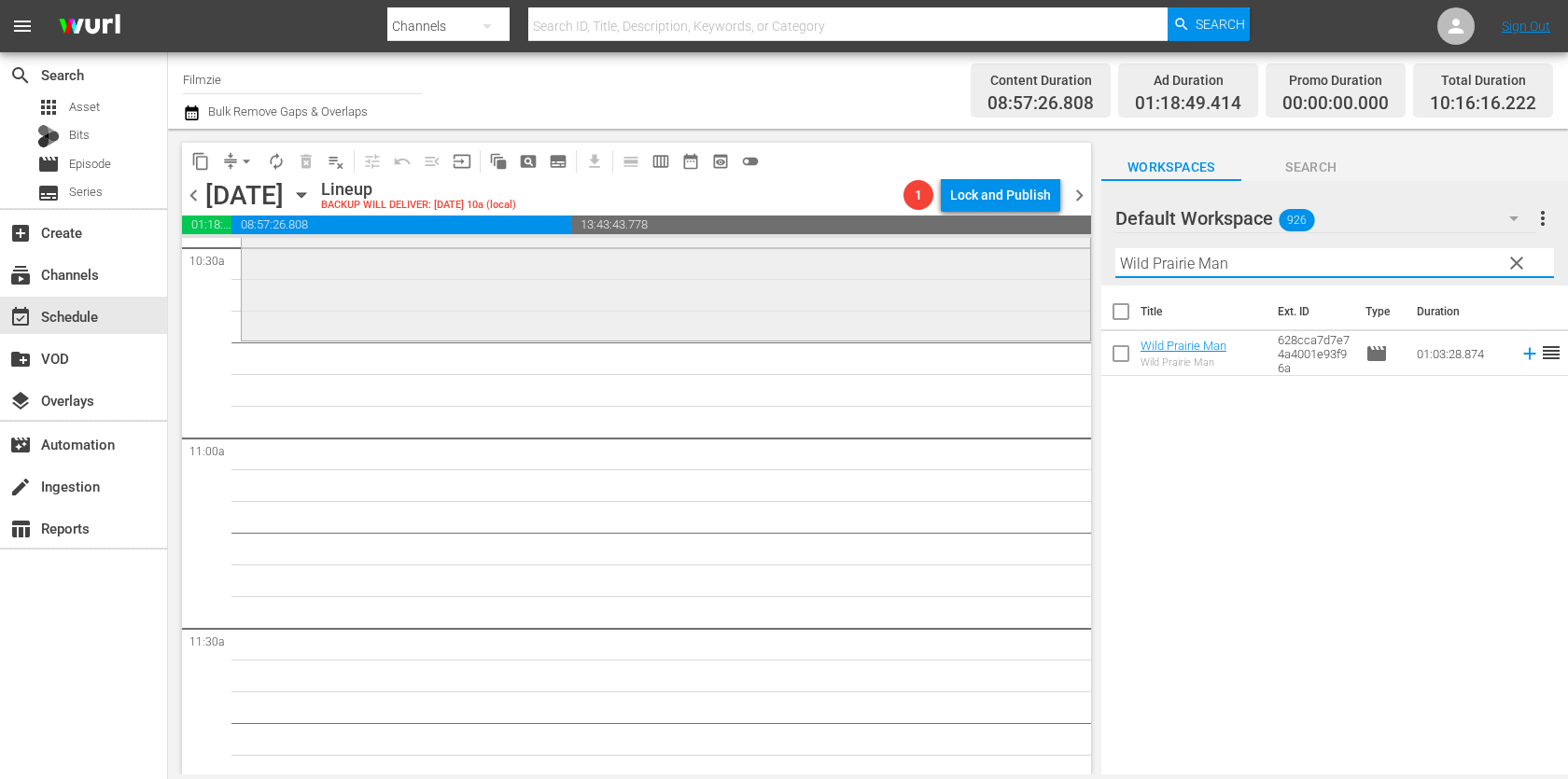
scroll to position [3996, 0]
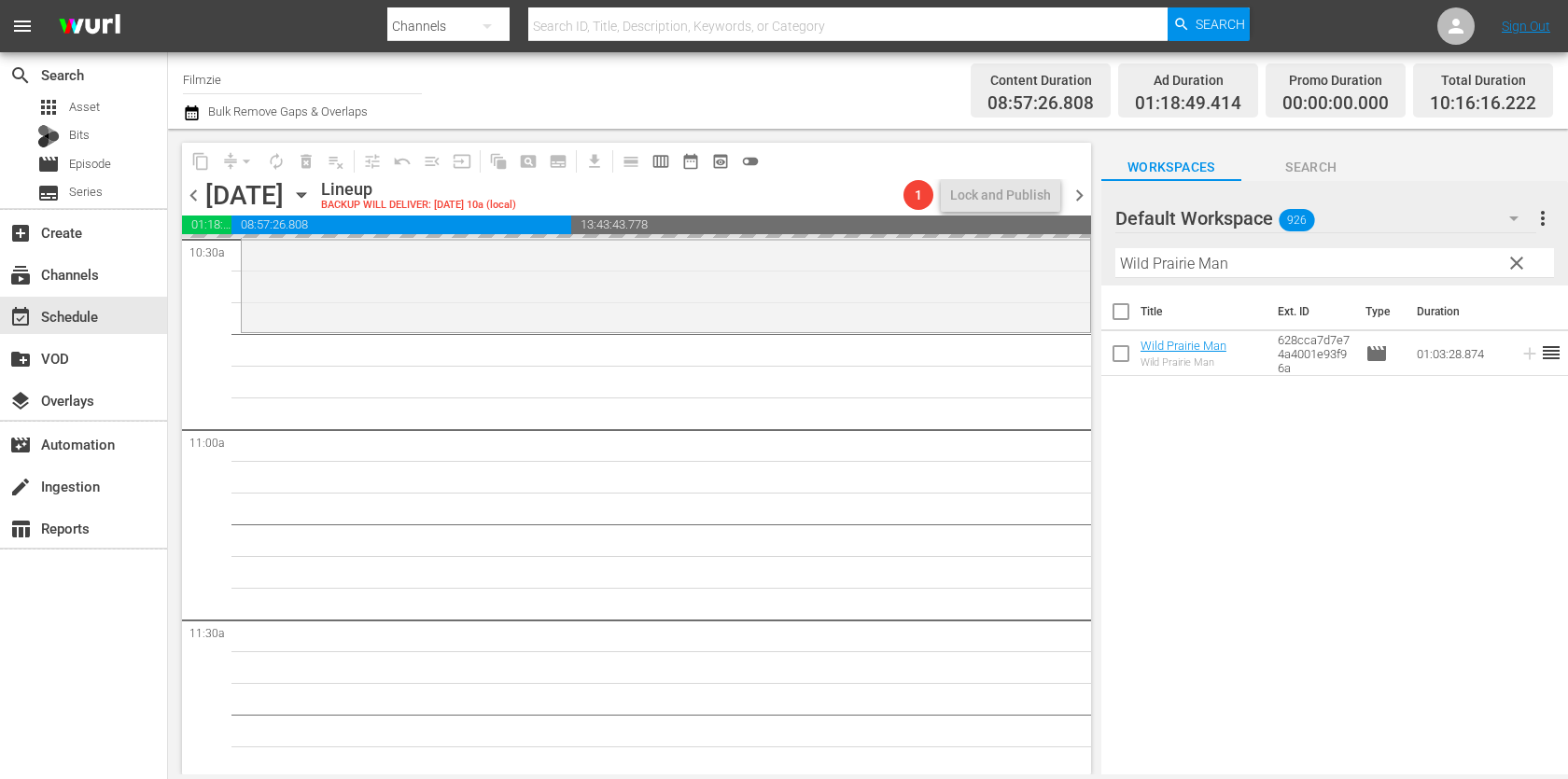
drag, startPoint x: 1170, startPoint y: 343, endPoint x: 1116, endPoint y: 38, distance: 309.7
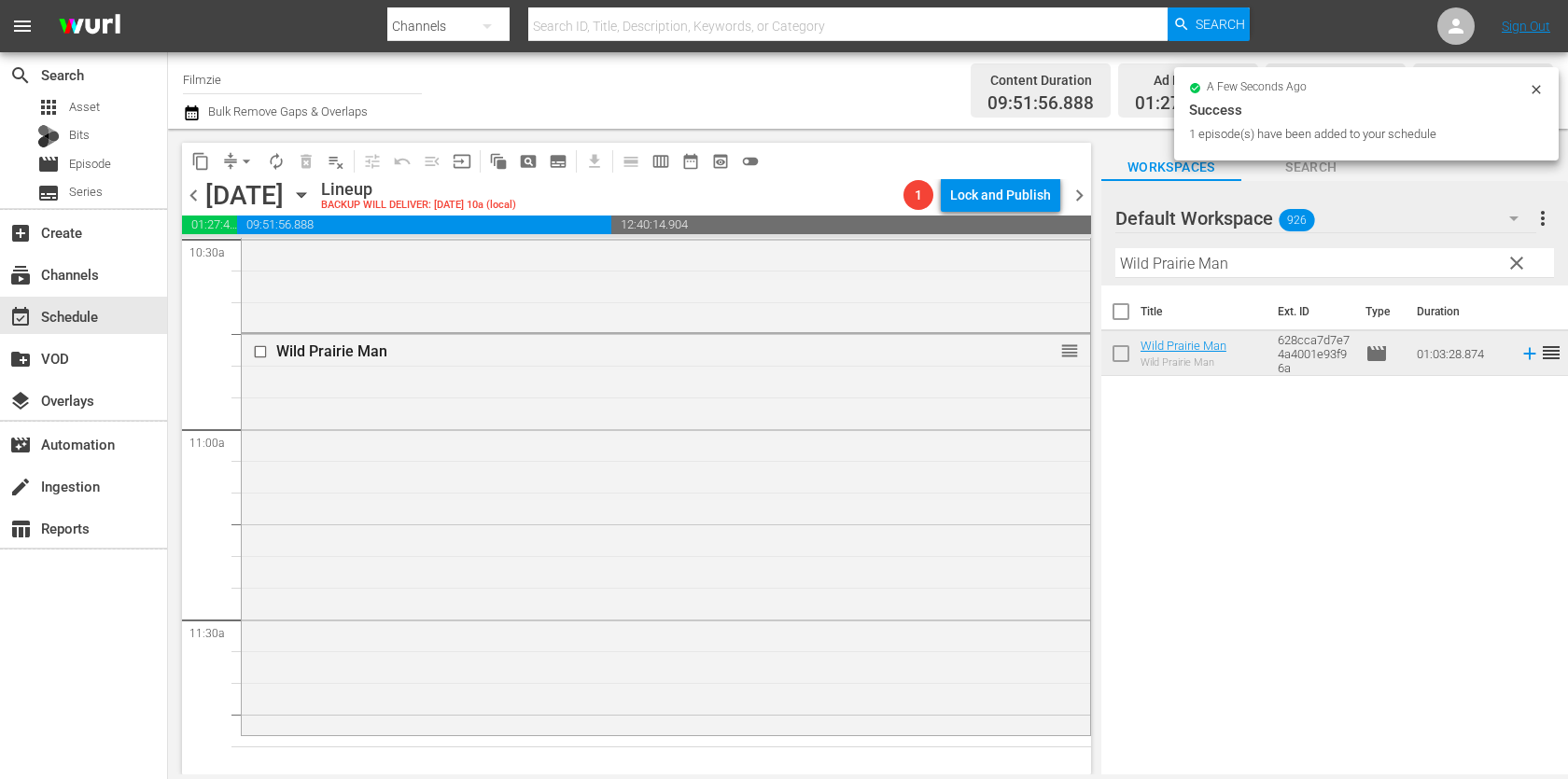
click at [1282, 260] on input "Wild Prairie Man" at bounding box center [1334, 262] width 438 height 30
paste input "Stella & Co"
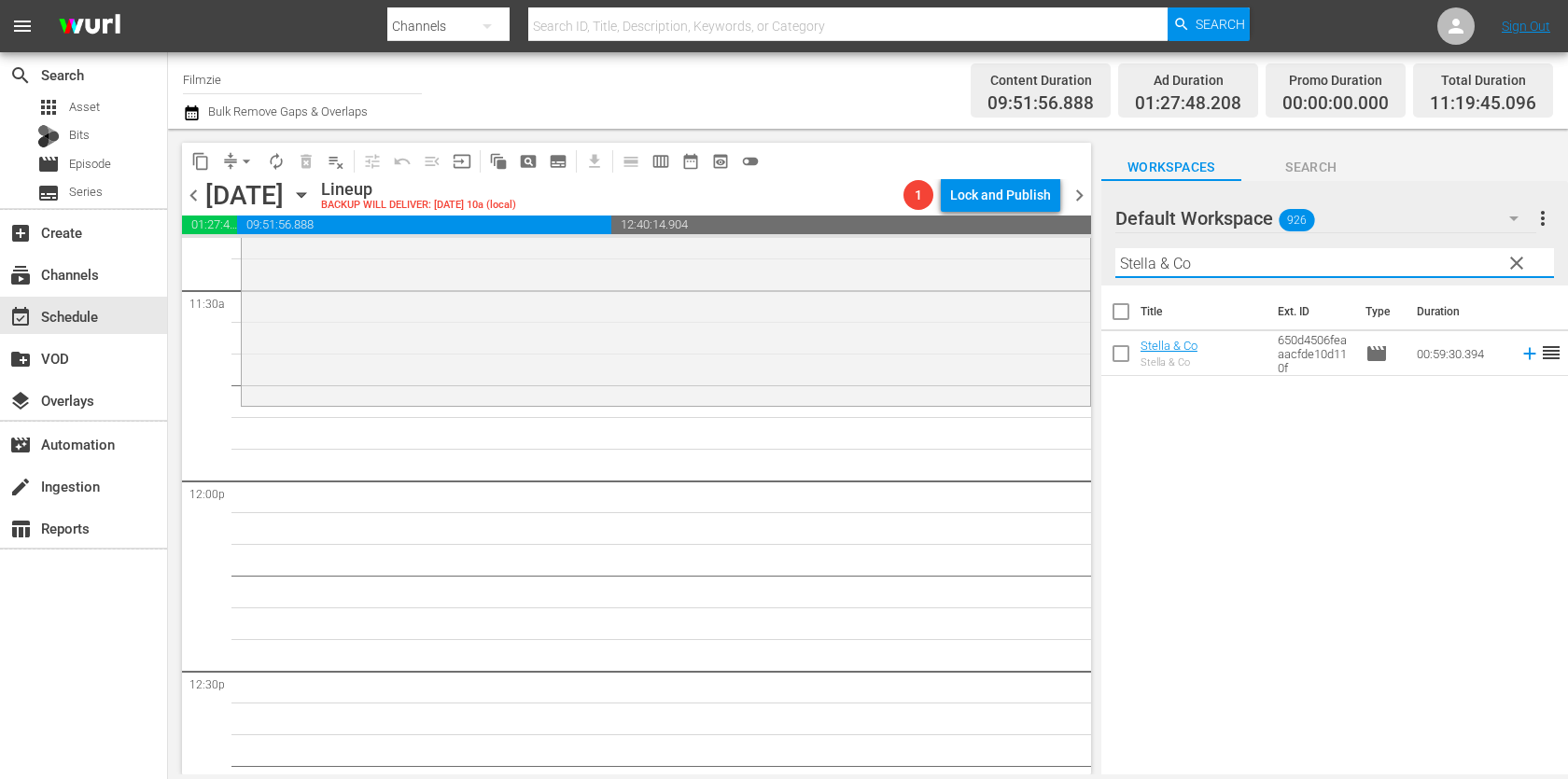
scroll to position [4316, 0]
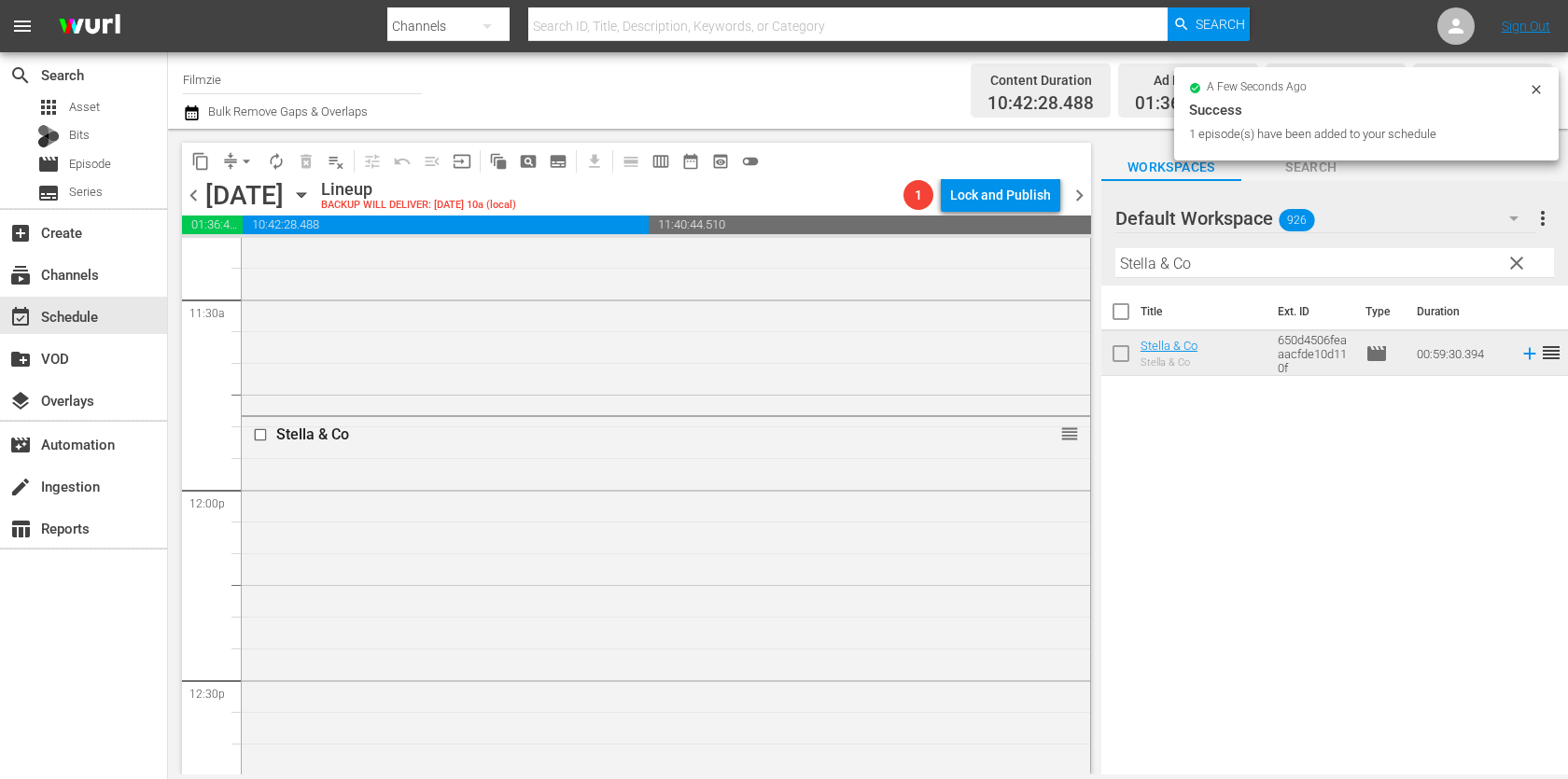
click at [1201, 254] on input "Stella & Co" at bounding box center [1334, 262] width 438 height 30
paste input "Mr. Earth"
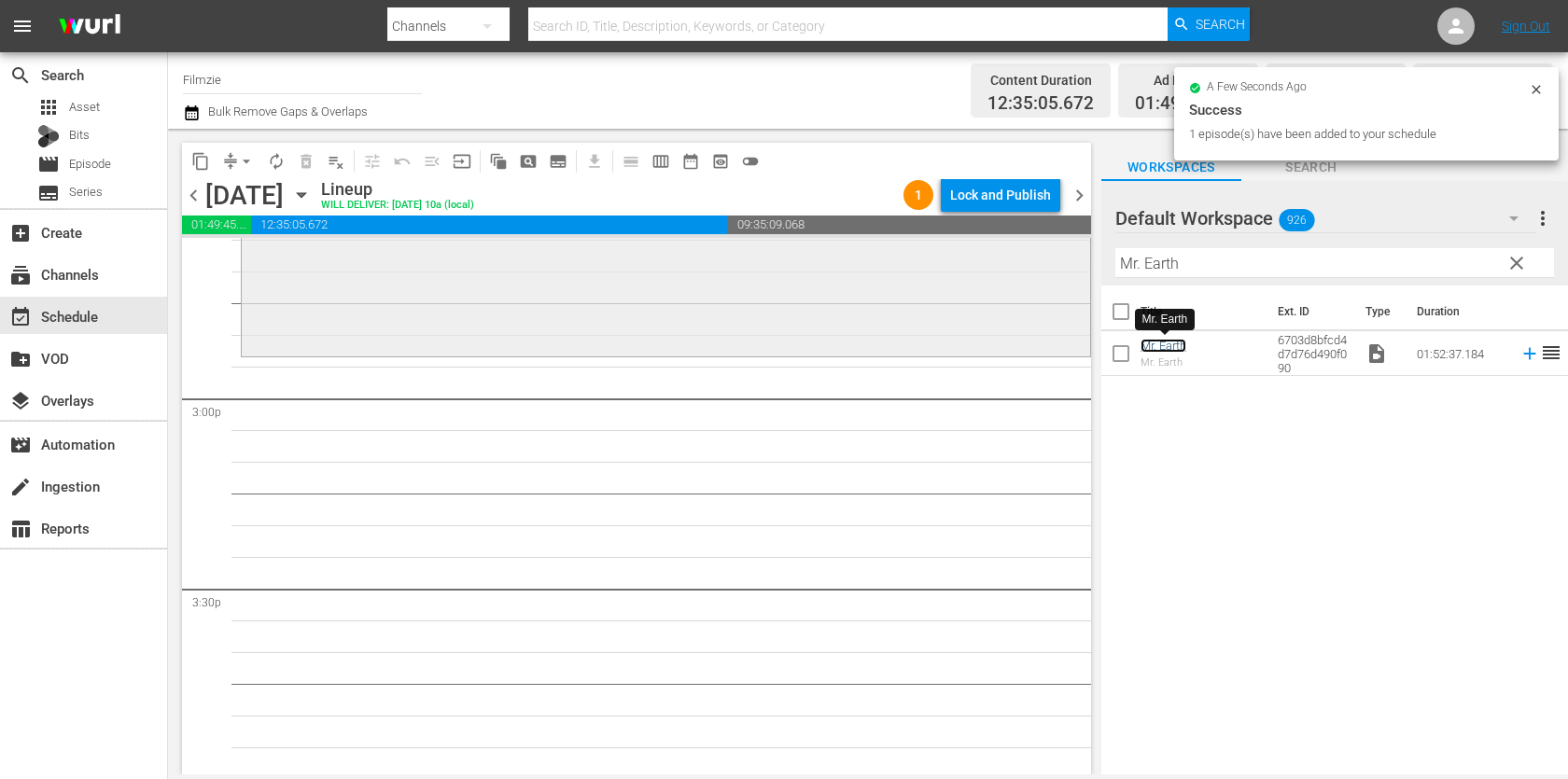
scroll to position [5552, 0]
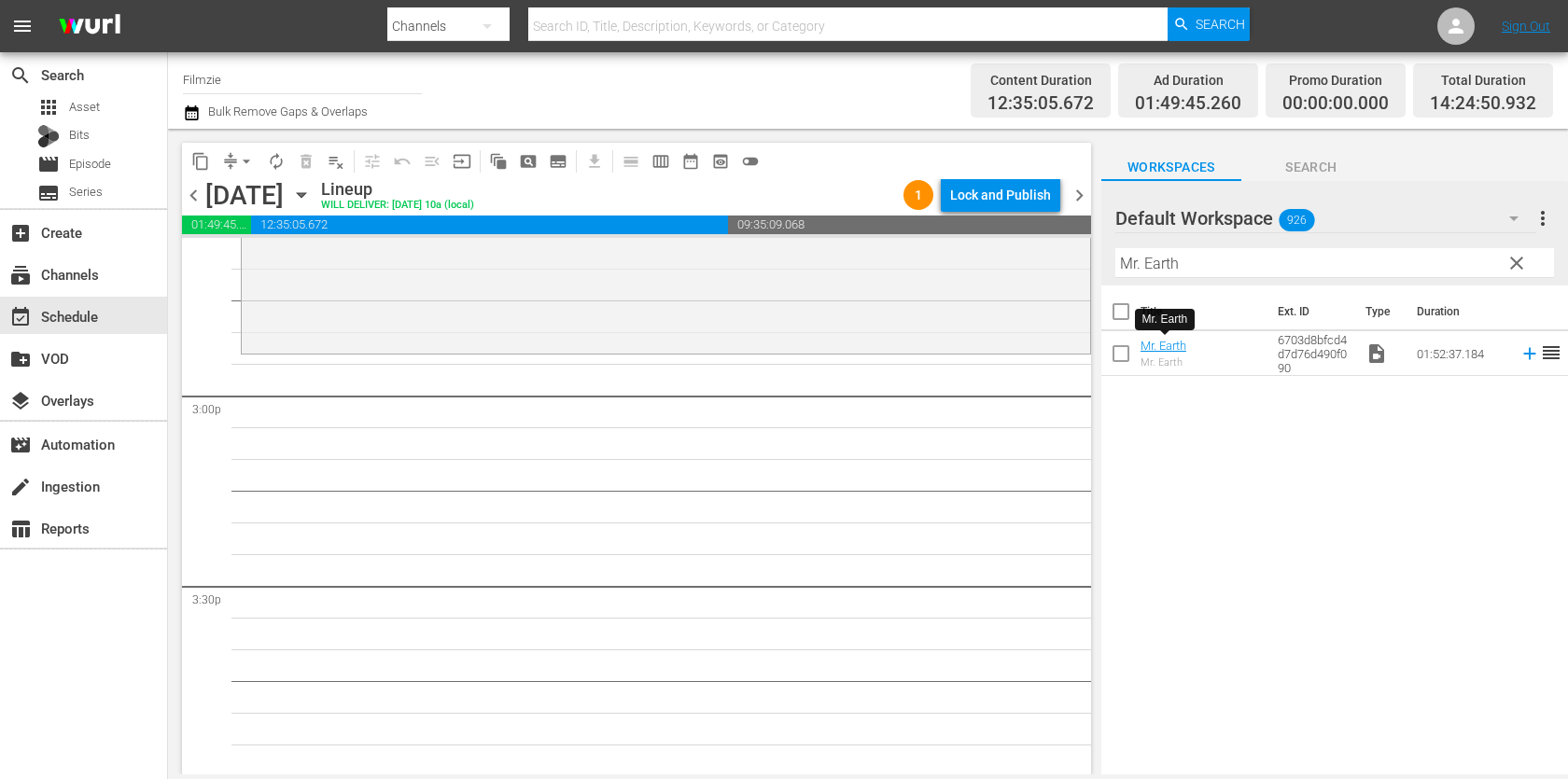
click at [1336, 260] on input "Mr. Earth" at bounding box center [1334, 262] width 438 height 30
paste input "PINK RIBBONS, INC."
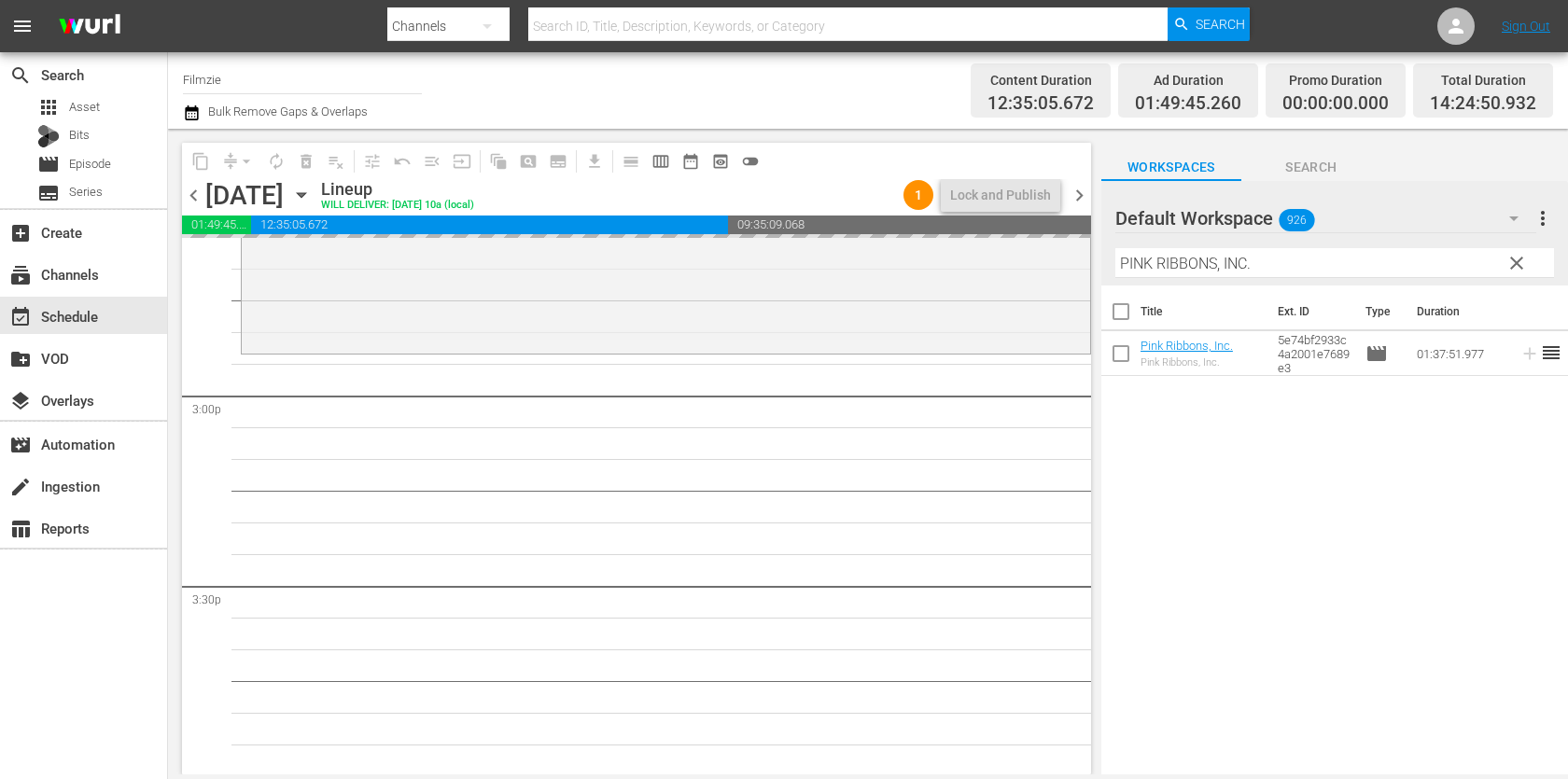
drag, startPoint x: 1199, startPoint y: 345, endPoint x: 1073, endPoint y: 3, distance: 364.5
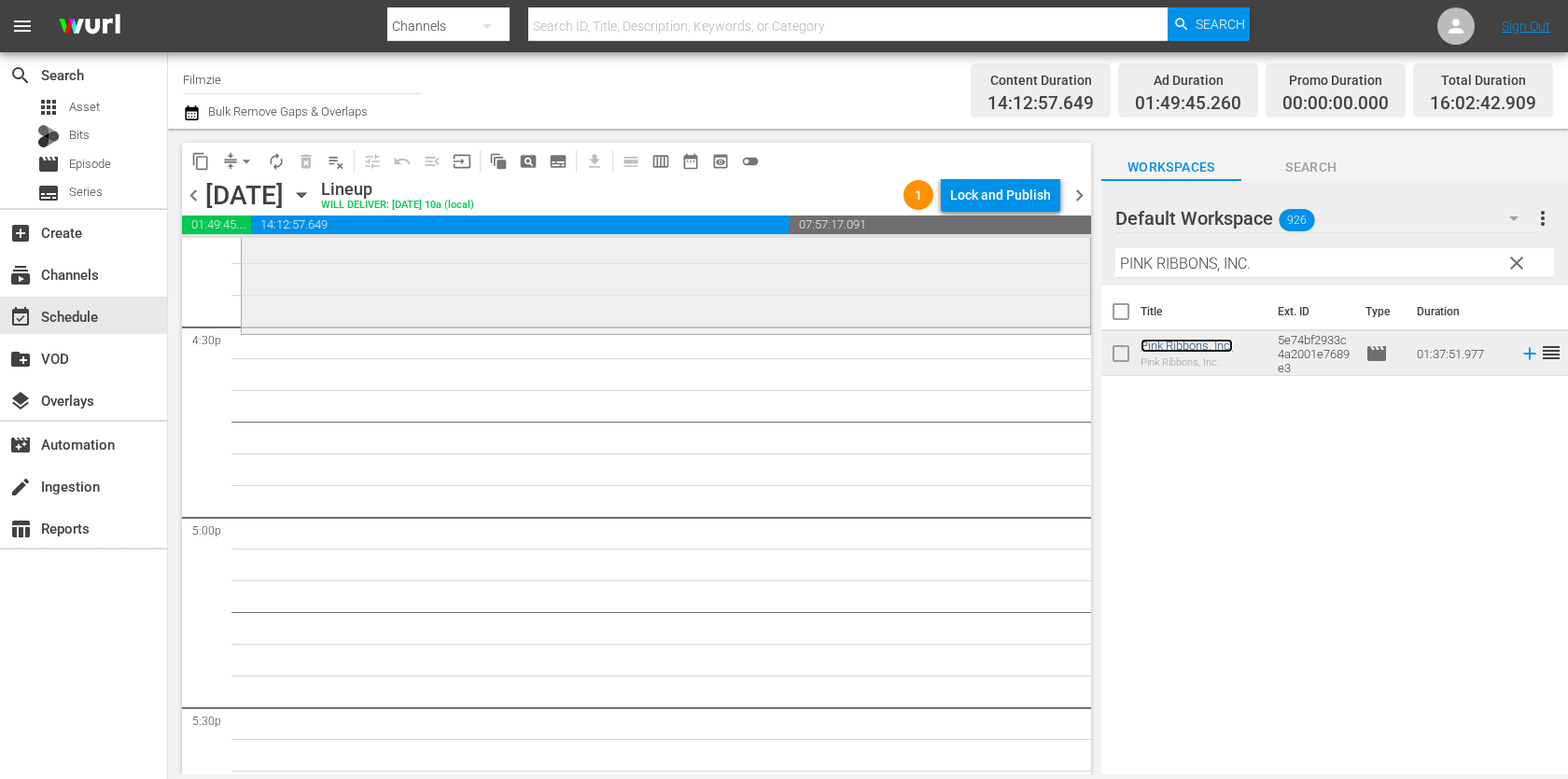
scroll to position [6194, 0]
click at [1204, 271] on input "PINK RIBBONS, INC." at bounding box center [1334, 262] width 438 height 30
paste input "Accidental Truth: UFO Revelations"
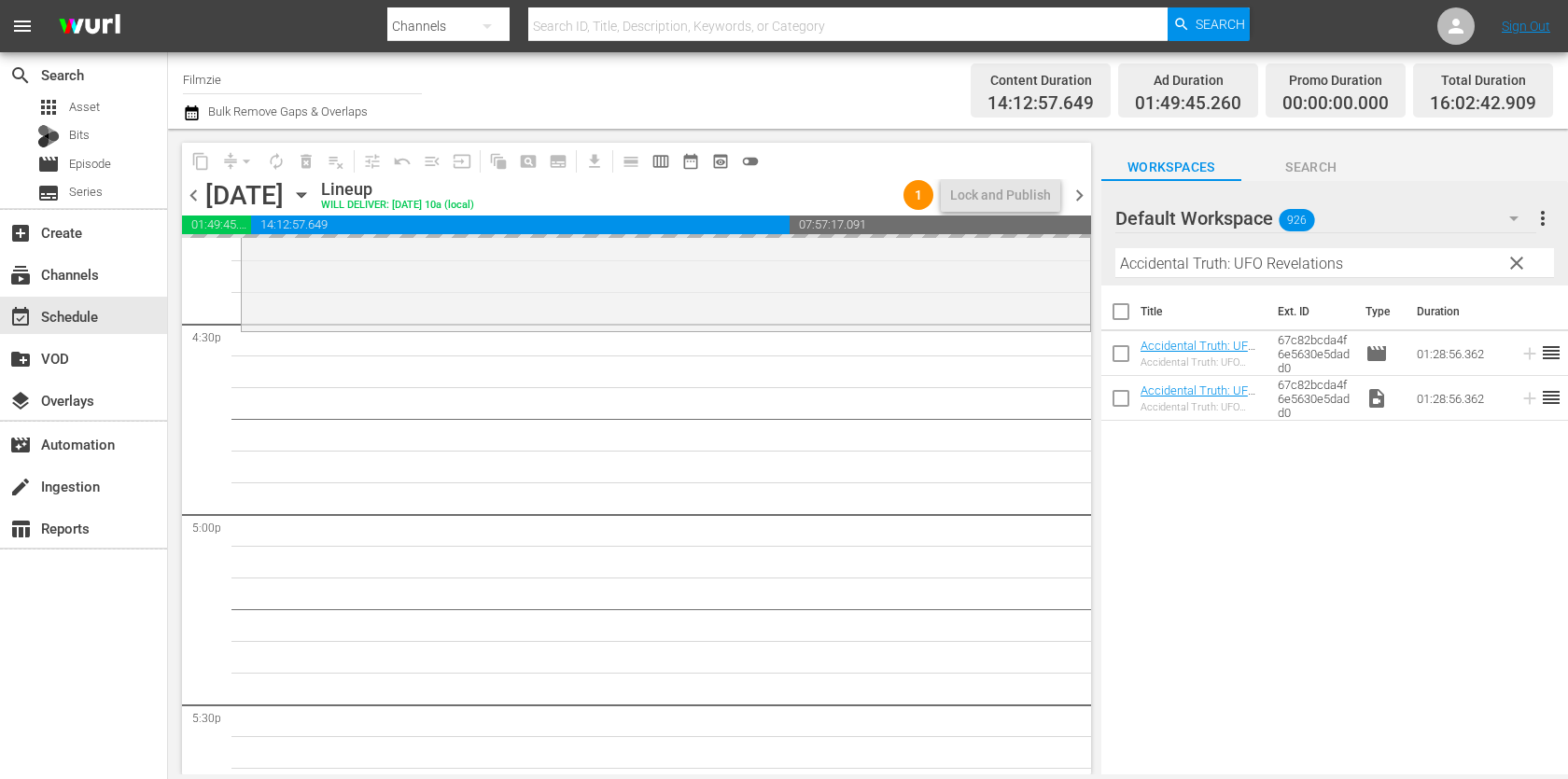
drag, startPoint x: 1178, startPoint y: 342, endPoint x: 1096, endPoint y: 3, distance: 348.8
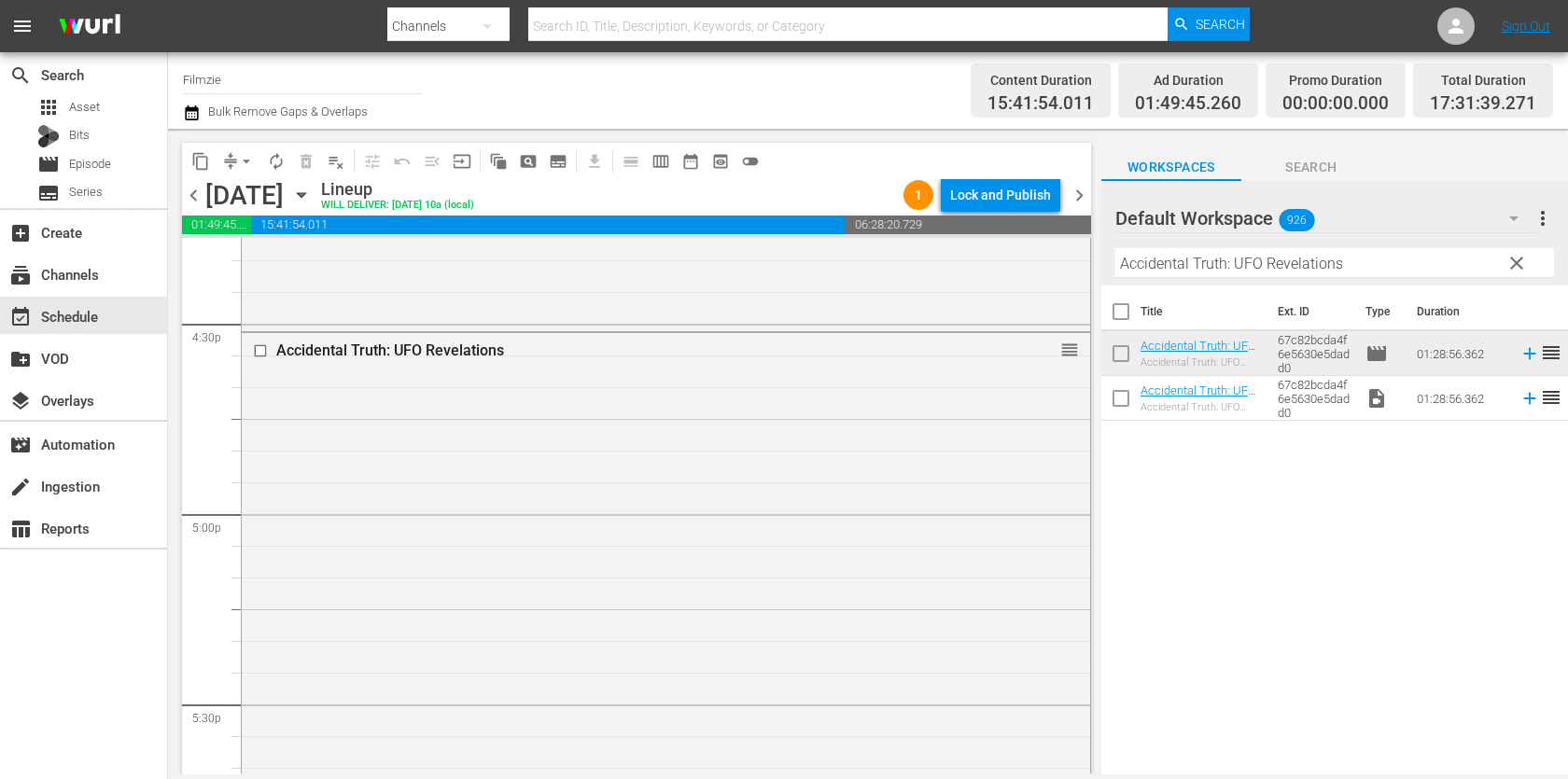
click at [1259, 272] on input "Accidental Truth: UFO Revelations" at bounding box center [1334, 262] width 438 height 30
paste input "Project Grizzly"
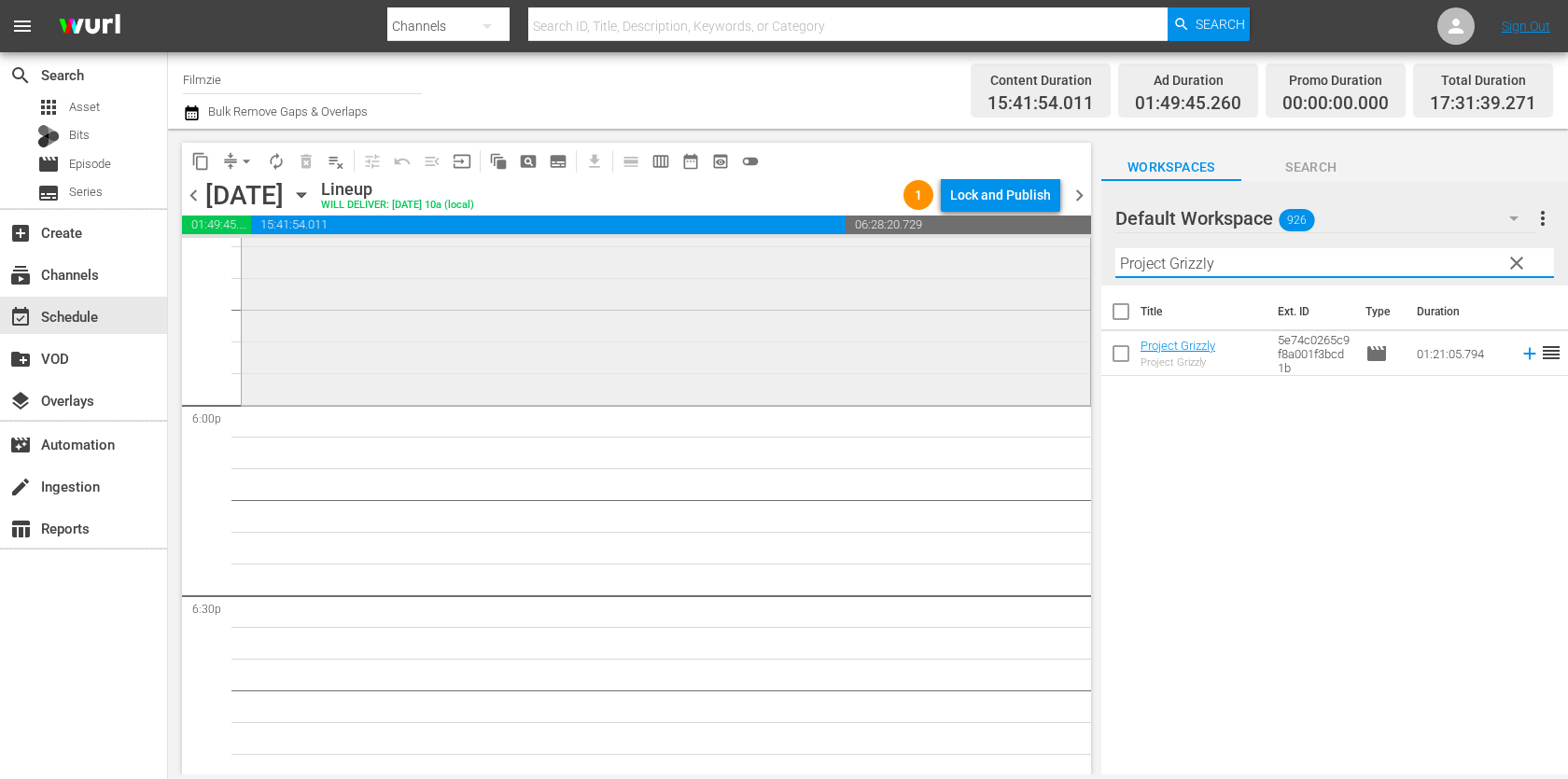
scroll to position [6705, 0]
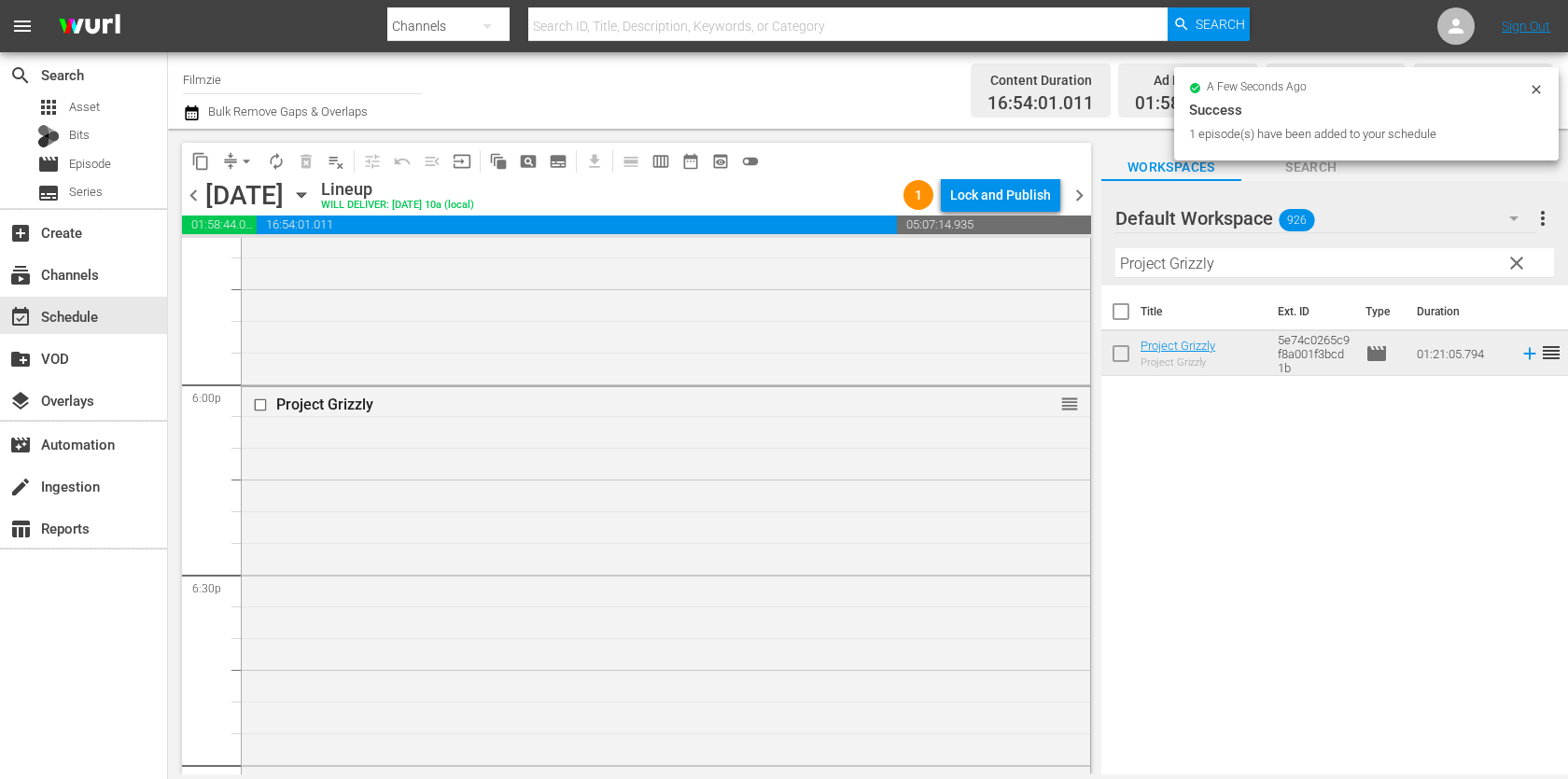
click at [1244, 254] on input "Project Grizzly" at bounding box center [1334, 262] width 438 height 30
paste input "[PERSON_NAME]: The Nomad"
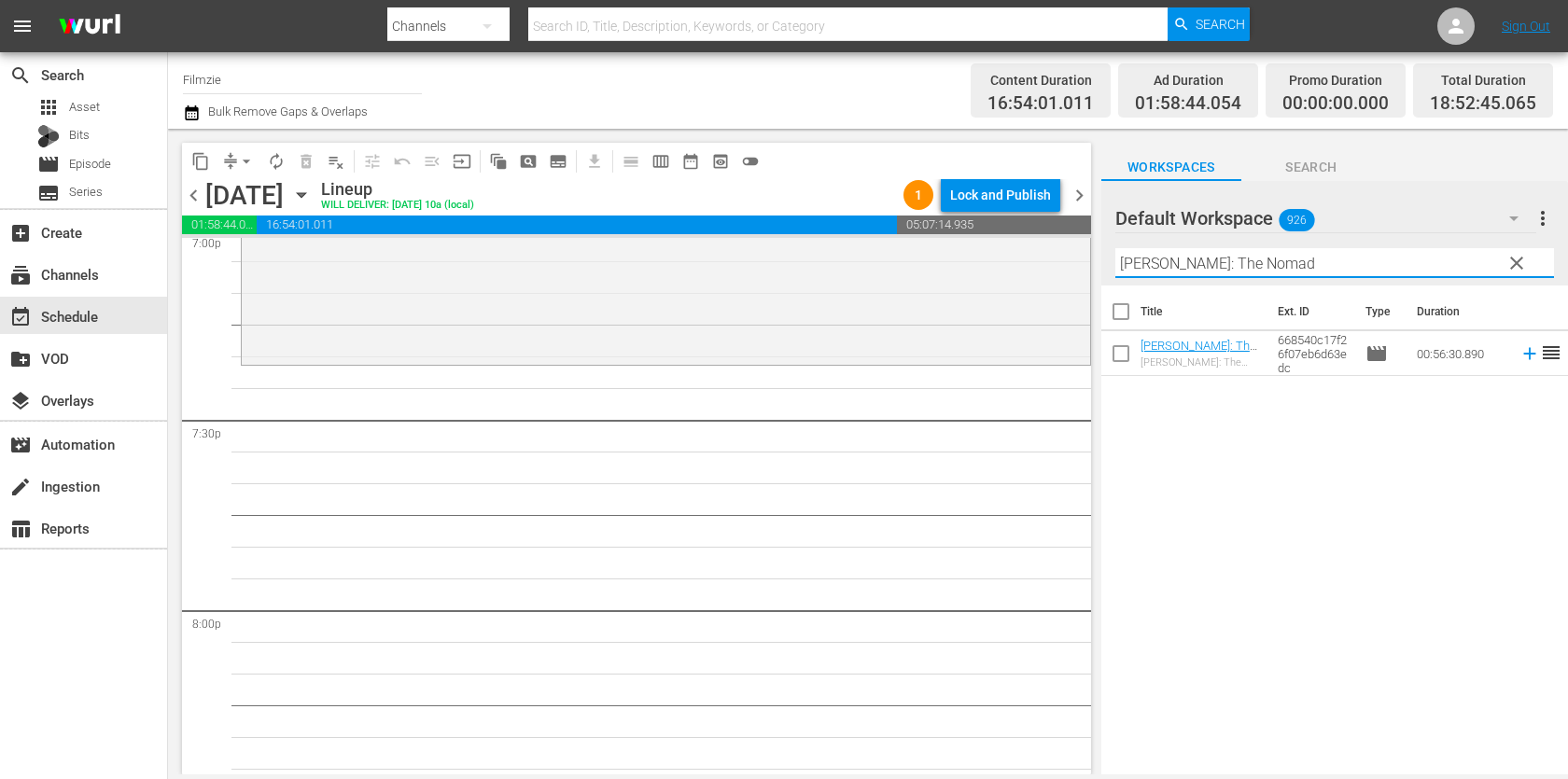
scroll to position [7202, 0]
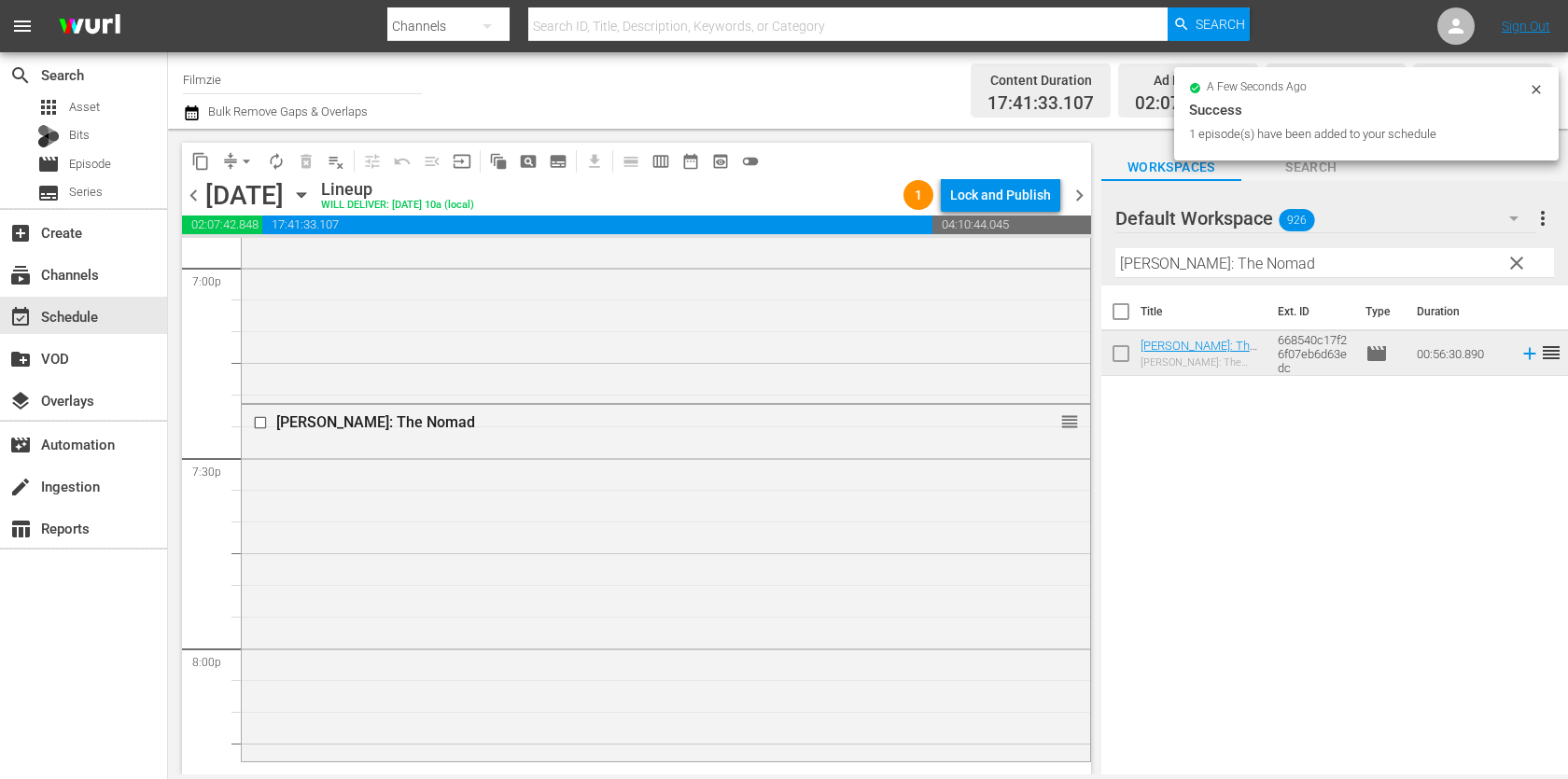
click at [1261, 243] on div "Filter by Title [PERSON_NAME]: The Nomad" at bounding box center [1334, 263] width 438 height 45
click at [1259, 258] on input "[PERSON_NAME]: The Nomad" at bounding box center [1334, 262] width 438 height 30
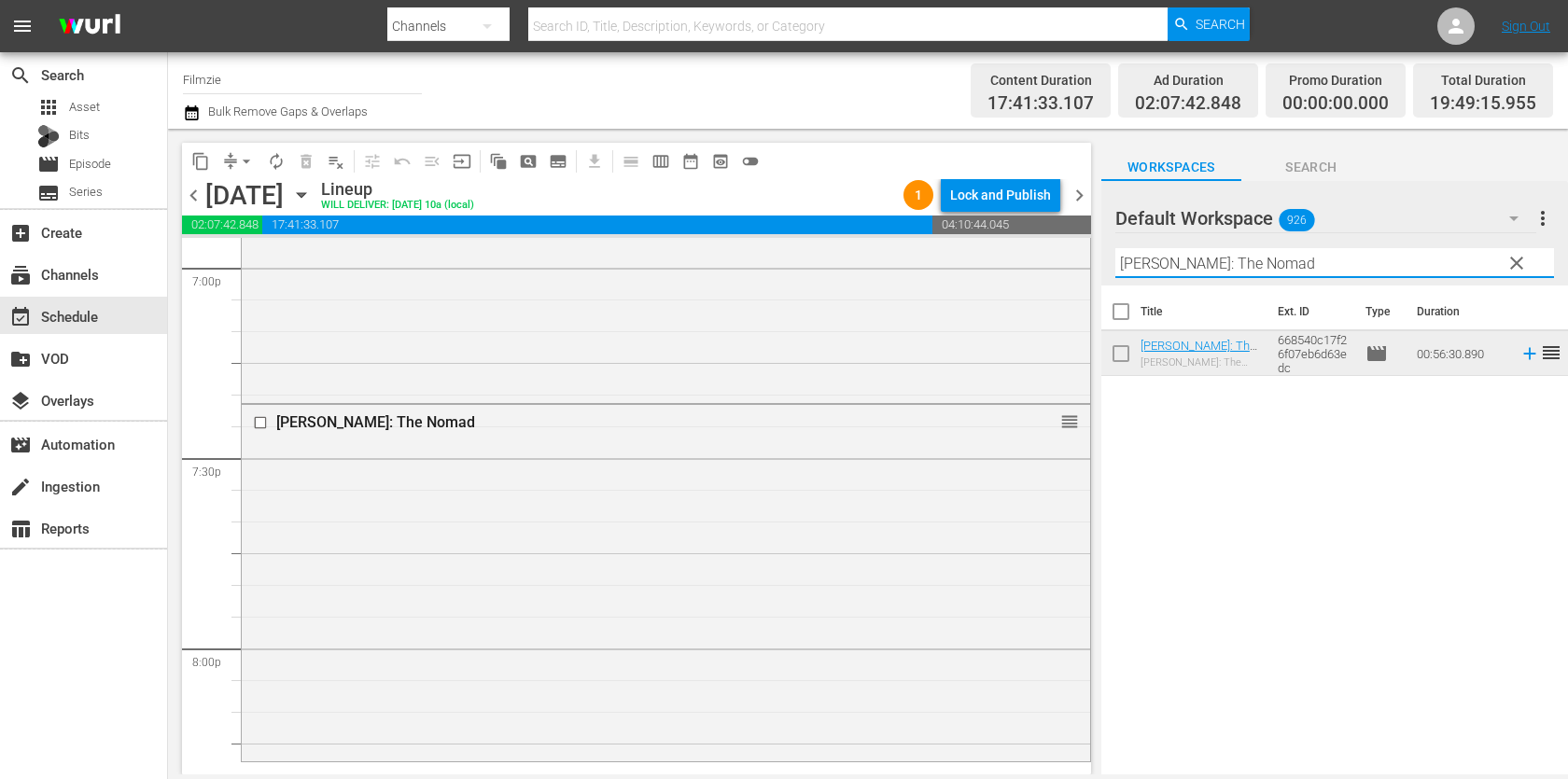
paste input "[GEOGRAPHIC_DATA]: From [GEOGRAPHIC_DATA] to [GEOGRAPHIC_DATA]"
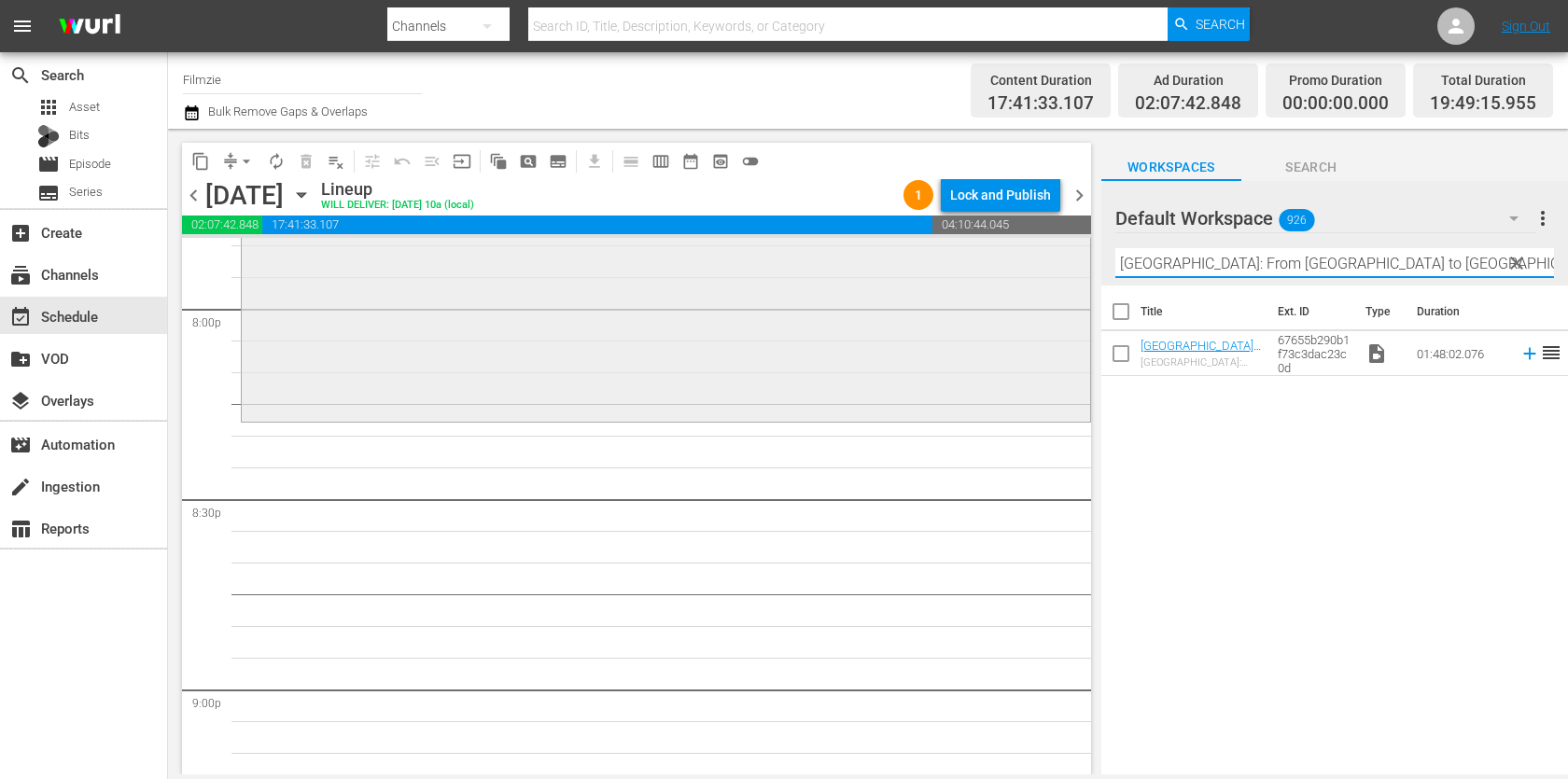
scroll to position [7533, 0]
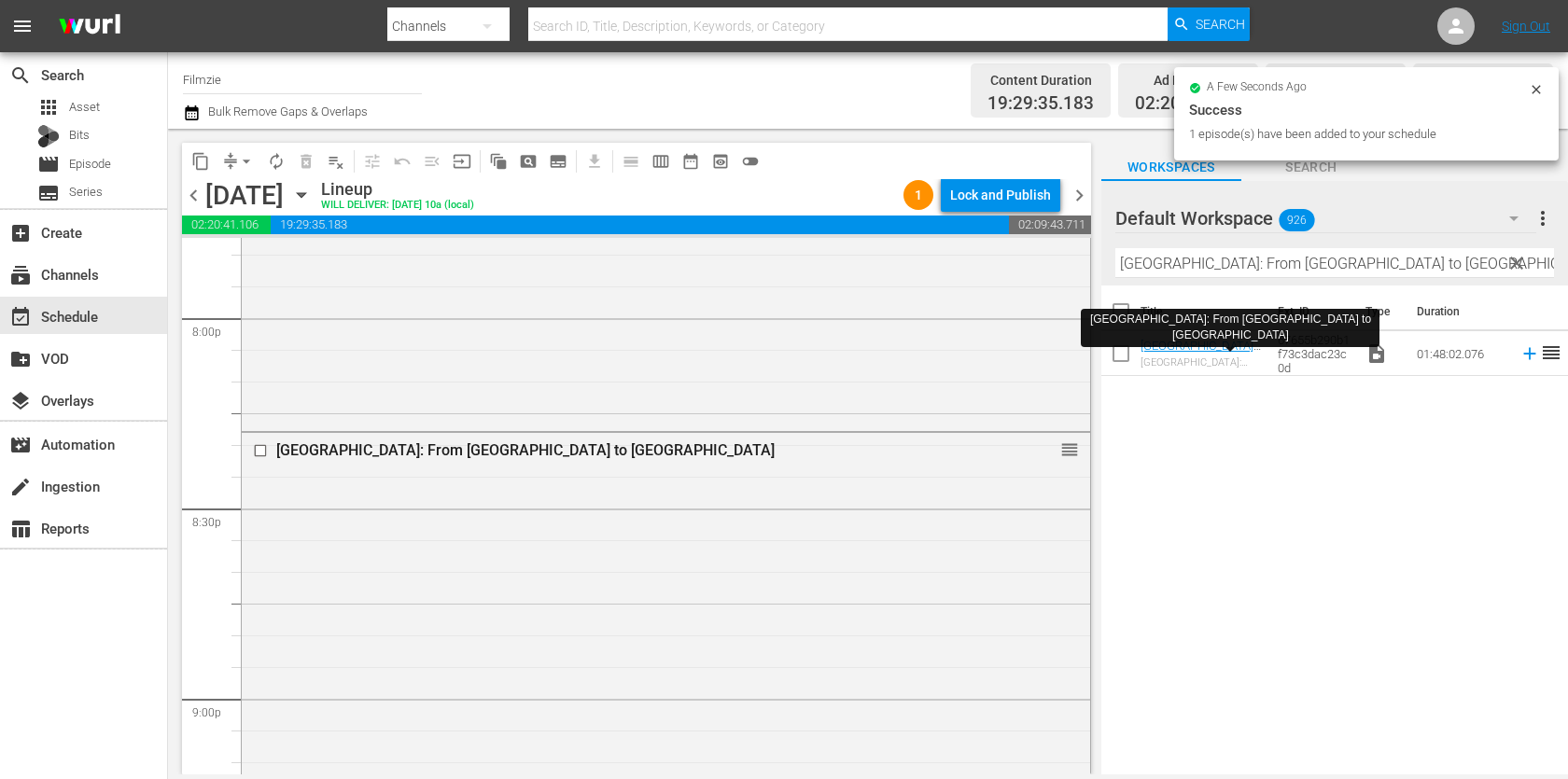
click at [1210, 250] on input "[GEOGRAPHIC_DATA]: From [GEOGRAPHIC_DATA] to [GEOGRAPHIC_DATA]" at bounding box center [1334, 262] width 438 height 30
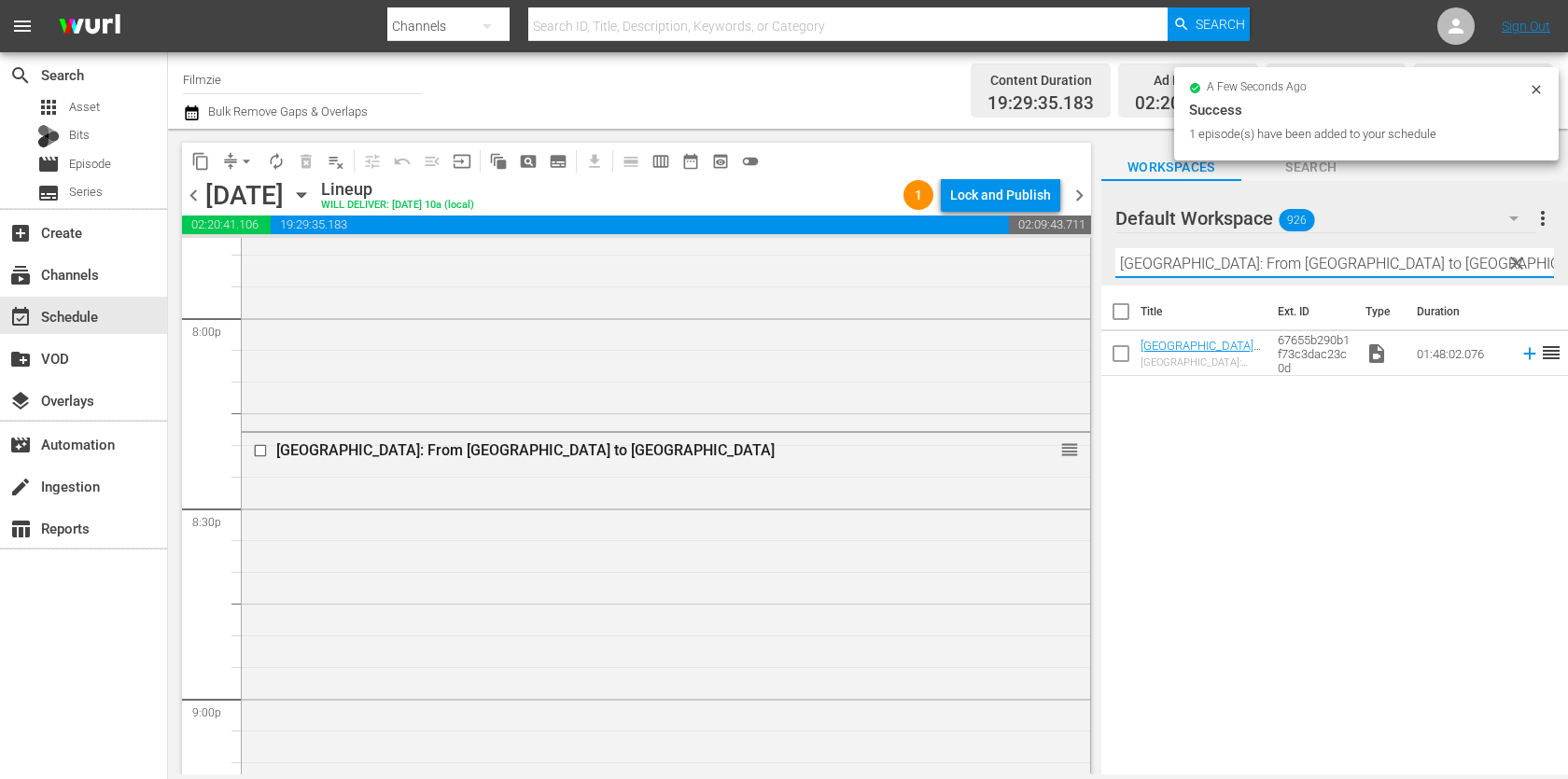
paste input "Remittance"
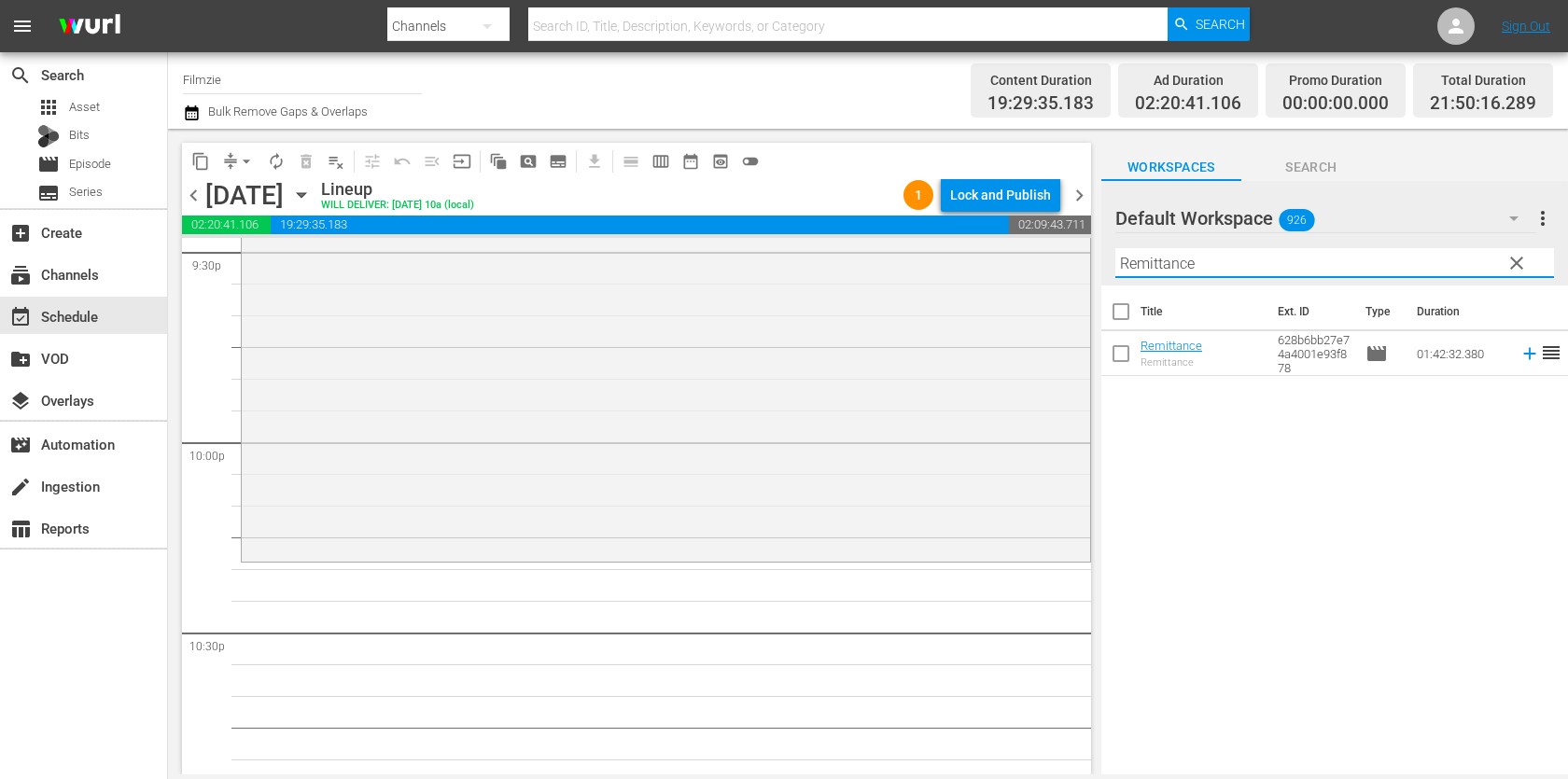
scroll to position [8221, 0]
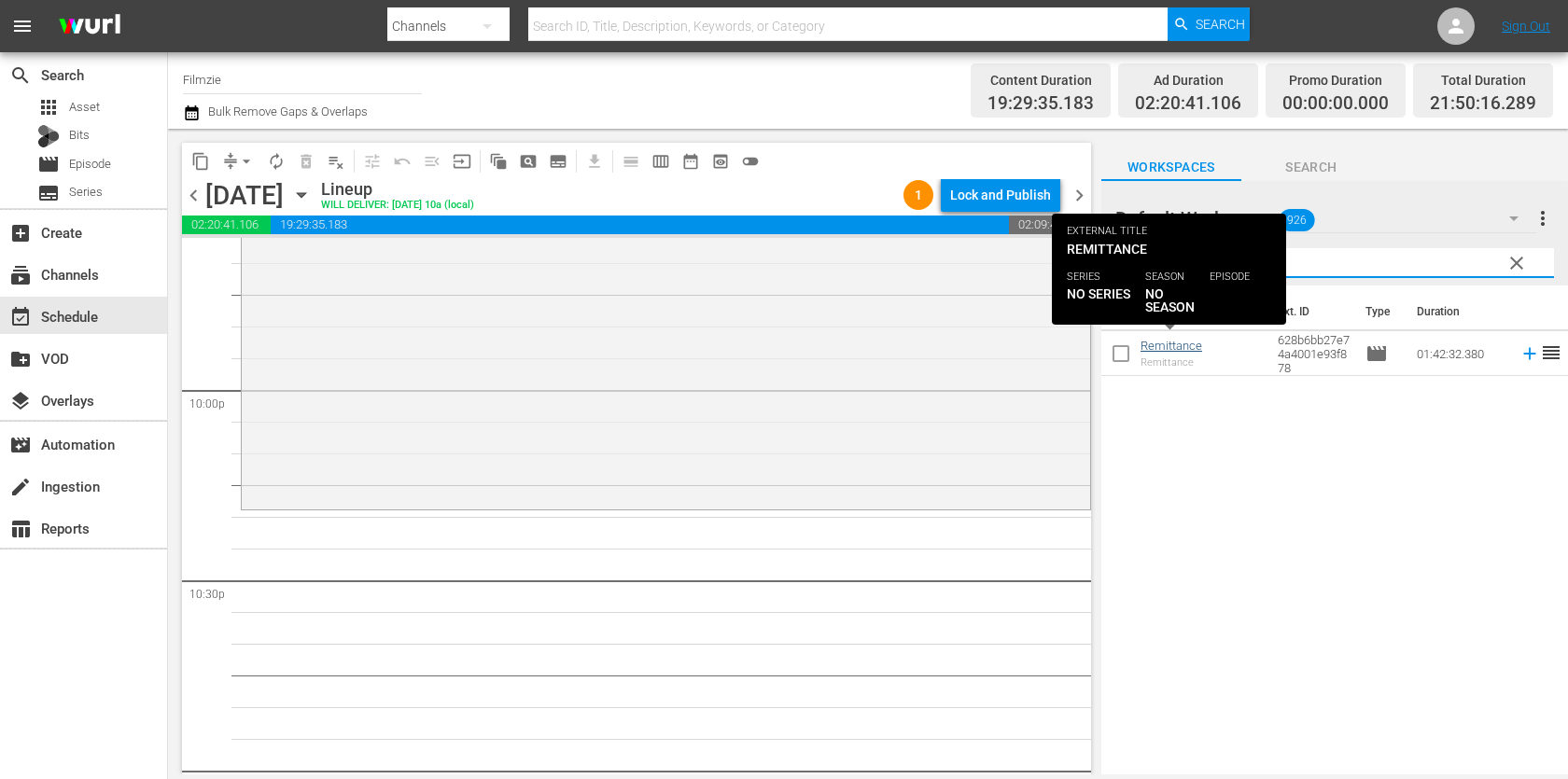
type input "Remittance"
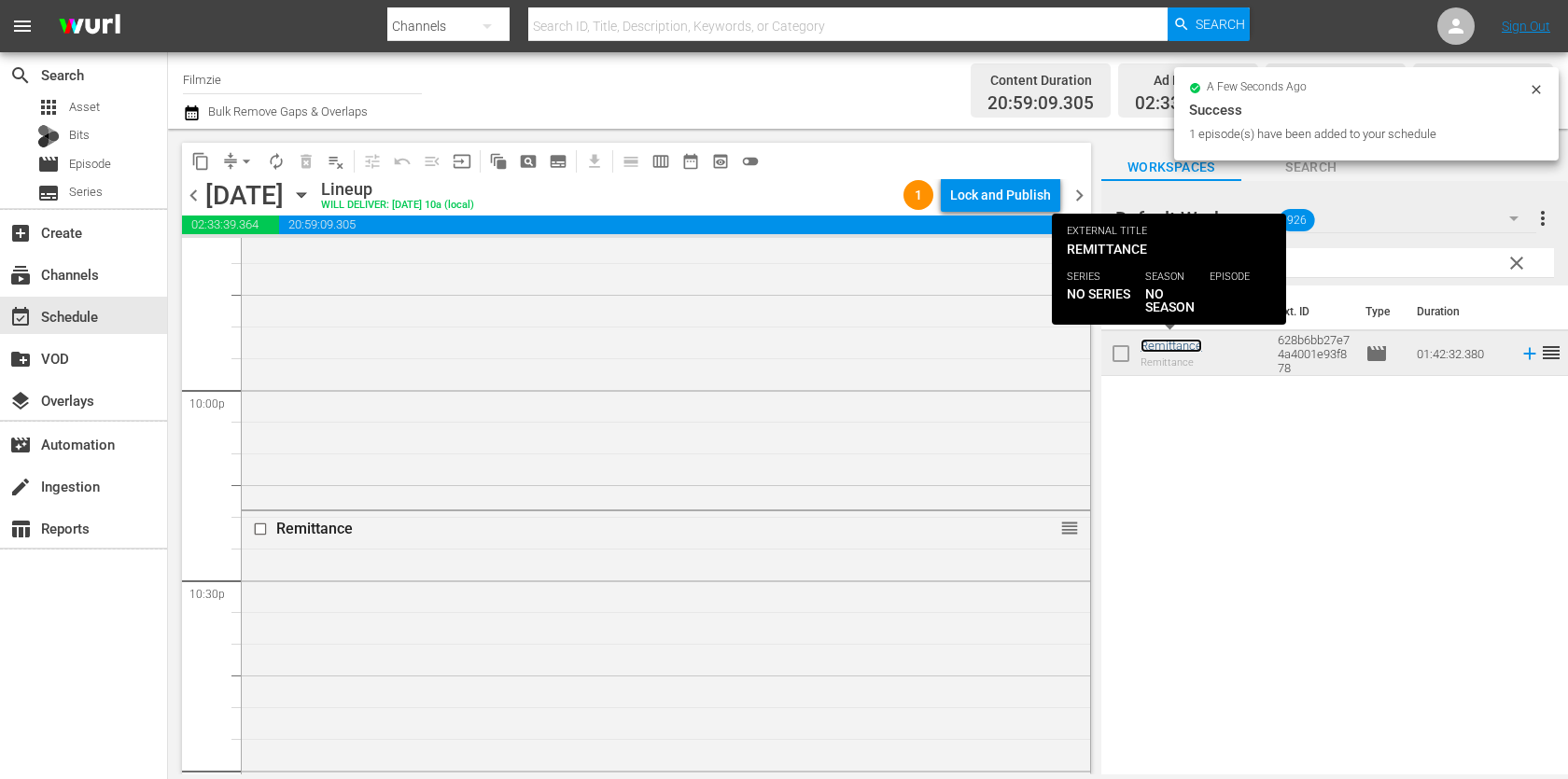
scroll to position [8607, 0]
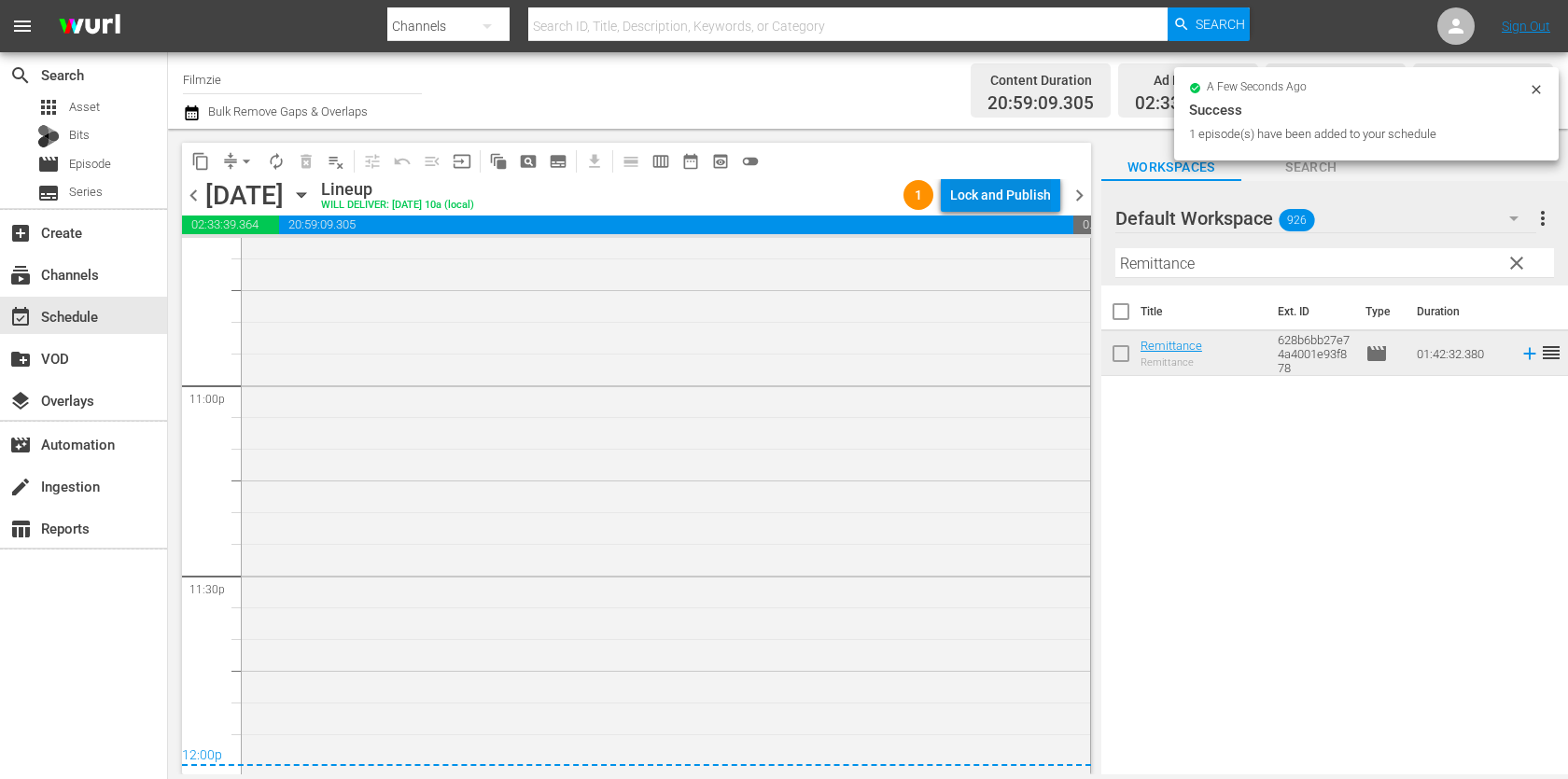
click at [1003, 203] on div "Lock and Publish" at bounding box center [1001, 194] width 101 height 34
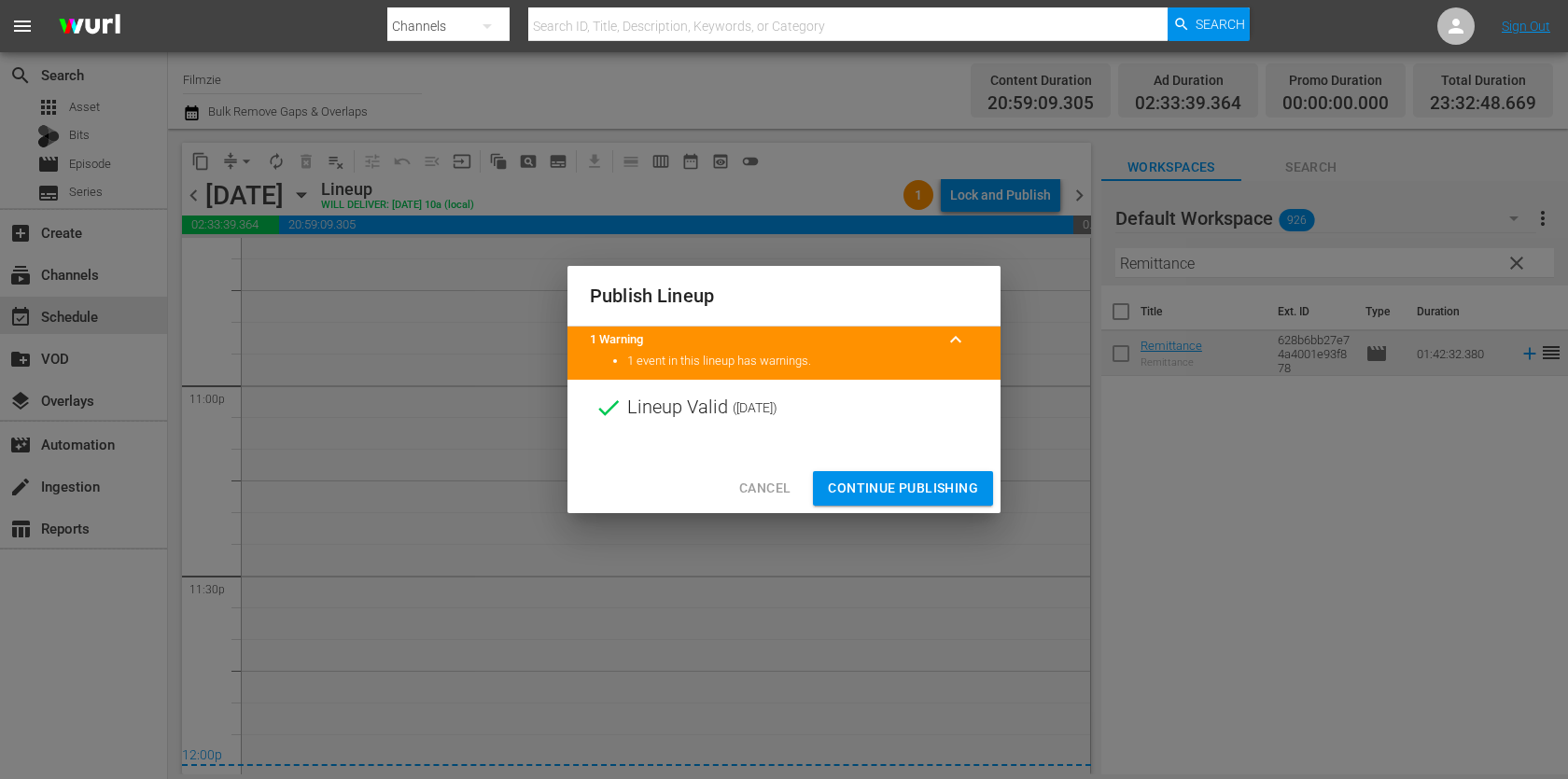
click at [939, 486] on span "Continue Publishing" at bounding box center [903, 489] width 151 height 23
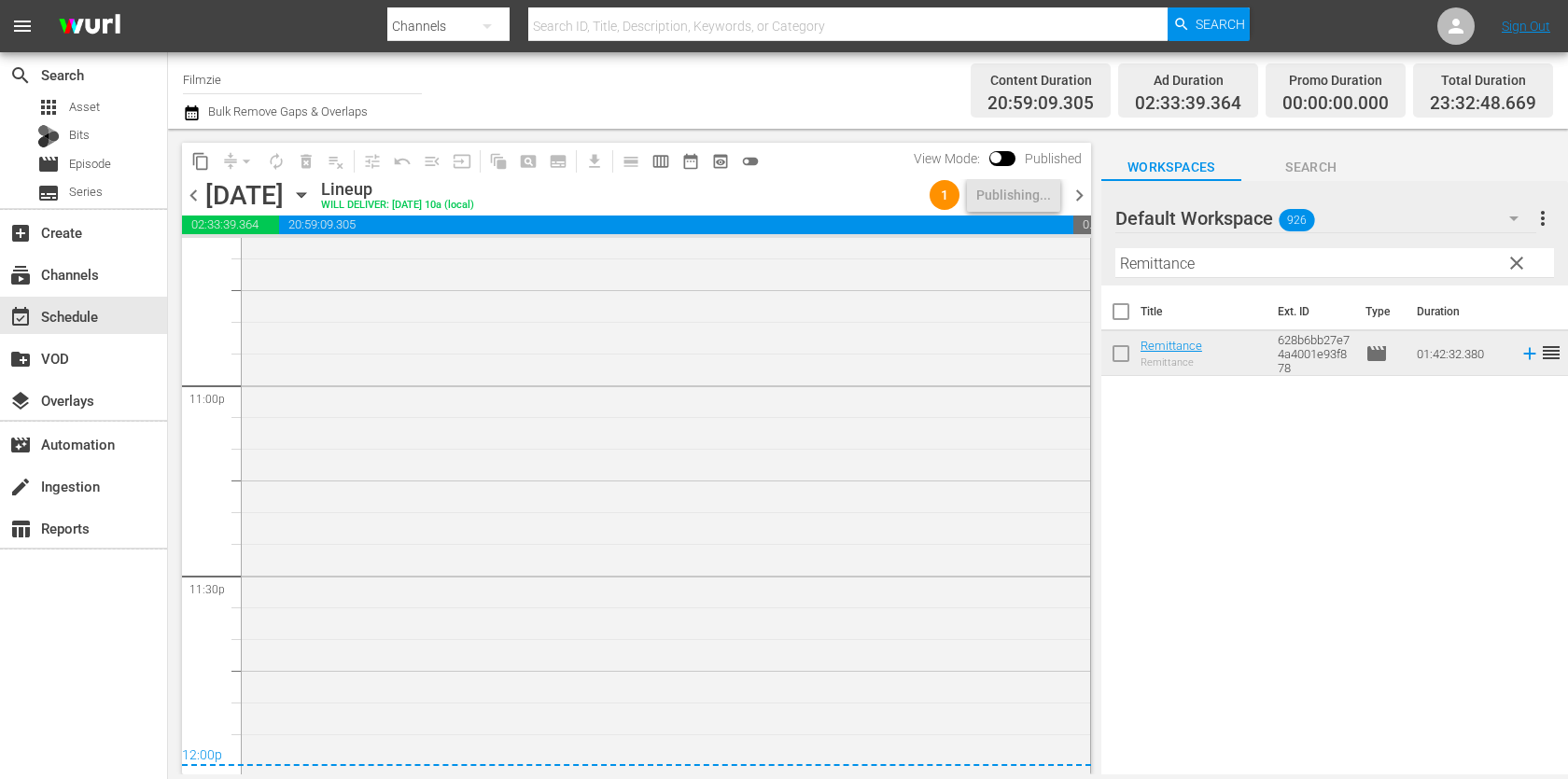
click at [203, 118] on button "button" at bounding box center [193, 113] width 22 height 22
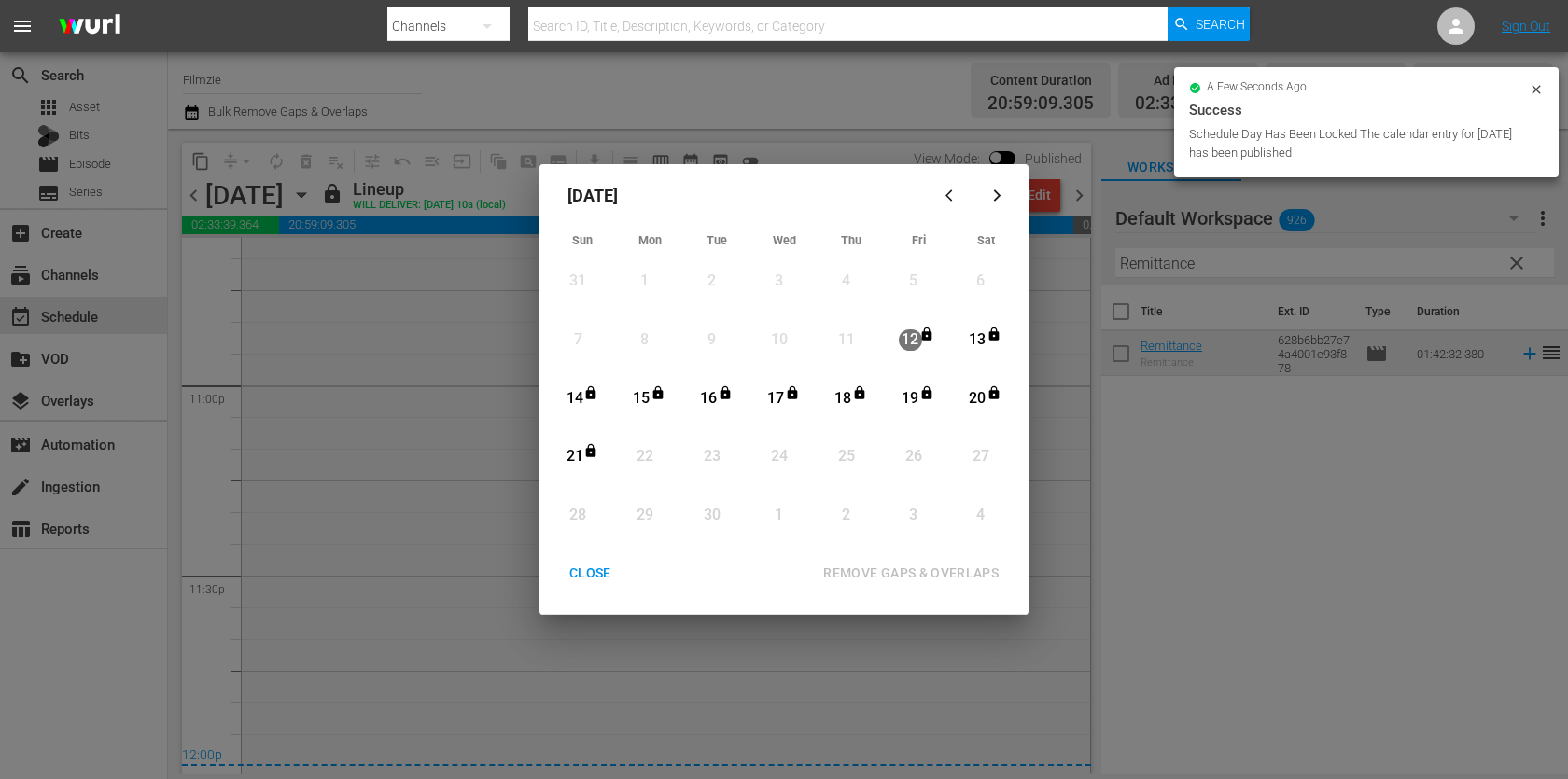
click at [602, 568] on div "CLOSE" at bounding box center [590, 573] width 72 height 23
